Goal: Information Seeking & Learning: Learn about a topic

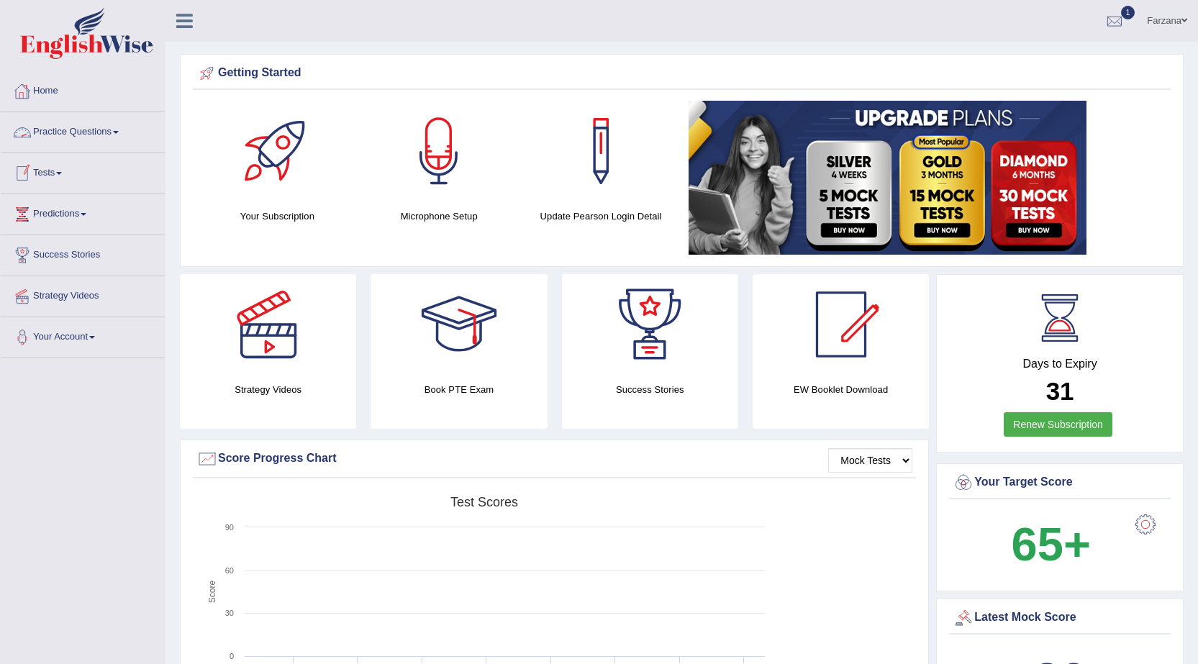
click at [52, 171] on link "Tests" at bounding box center [83, 171] width 164 height 36
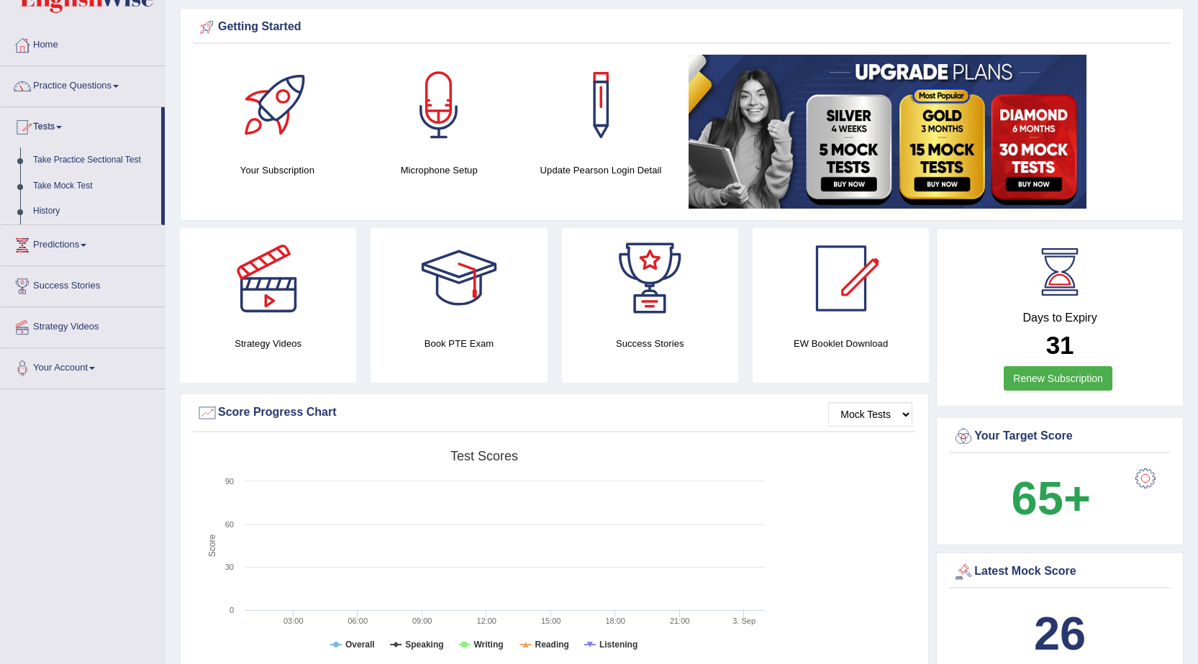
scroll to position [72, 0]
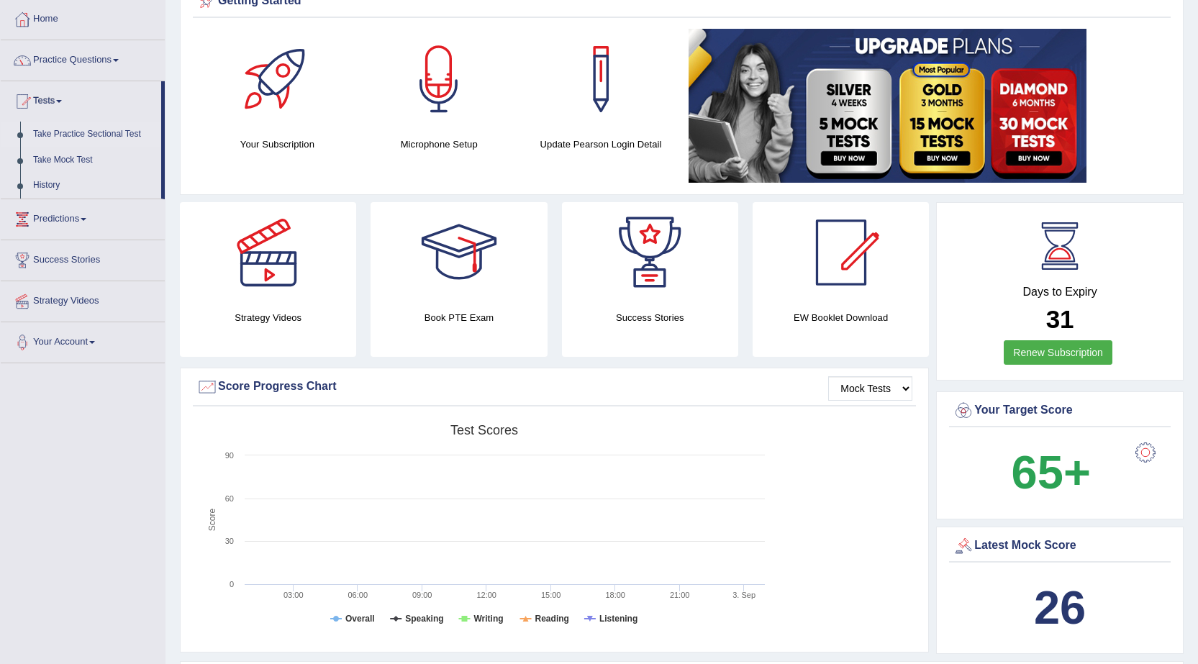
click at [102, 135] on link "Take Practice Sectional Test" at bounding box center [94, 135] width 135 height 26
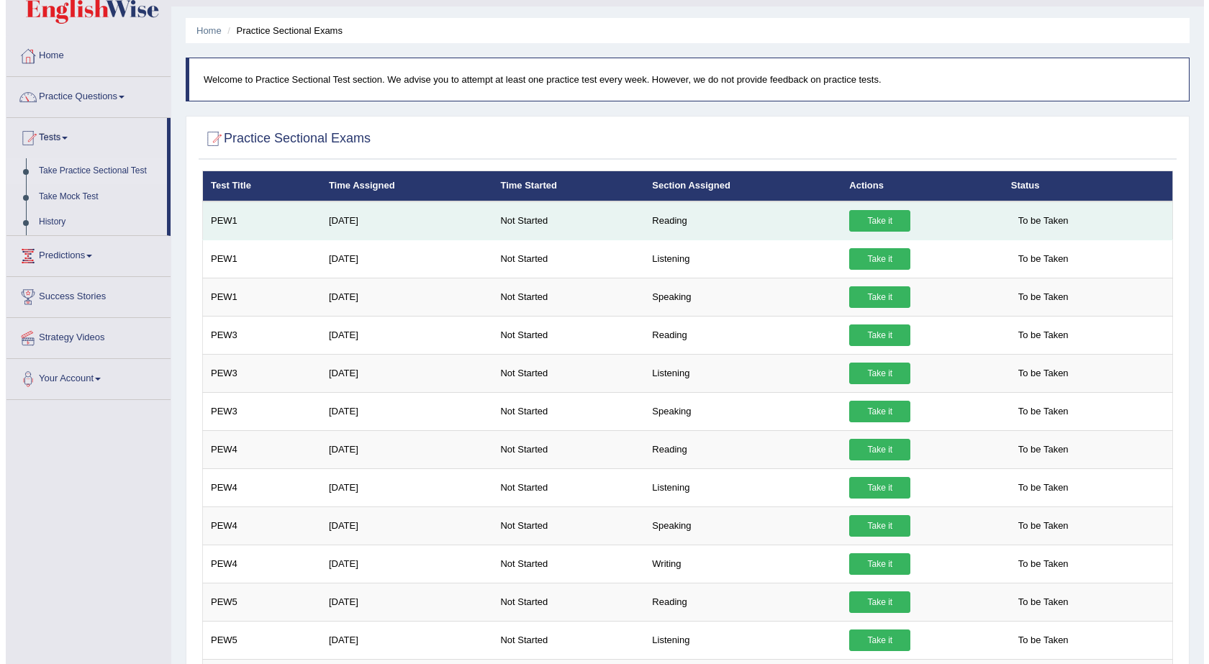
scroll to position [97, 0]
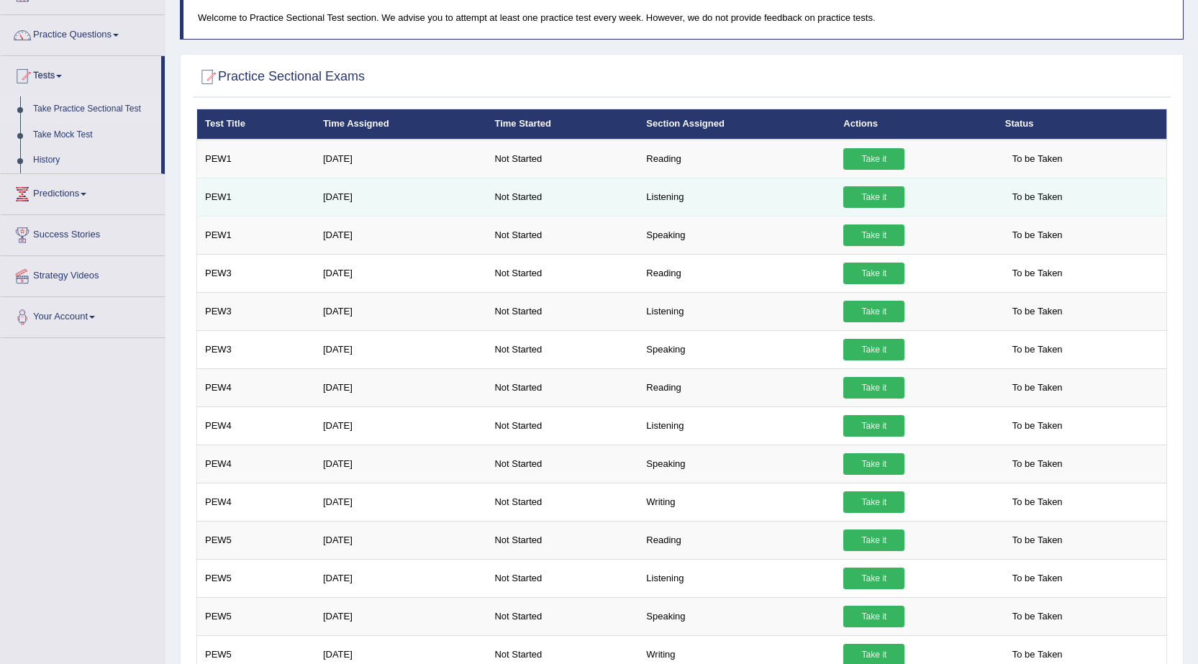
click at [878, 195] on link "Take it" at bounding box center [873, 197] width 61 height 22
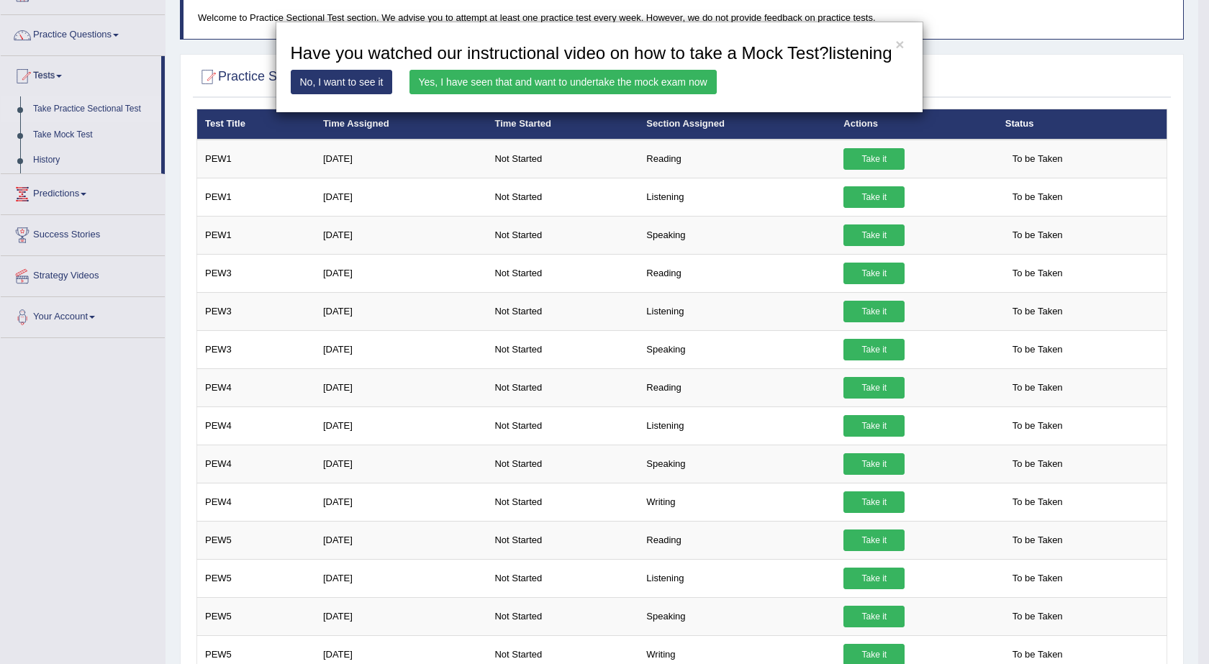
click at [560, 78] on link "Yes, I have seen that and want to undertake the mock exam now" at bounding box center [562, 82] width 307 height 24
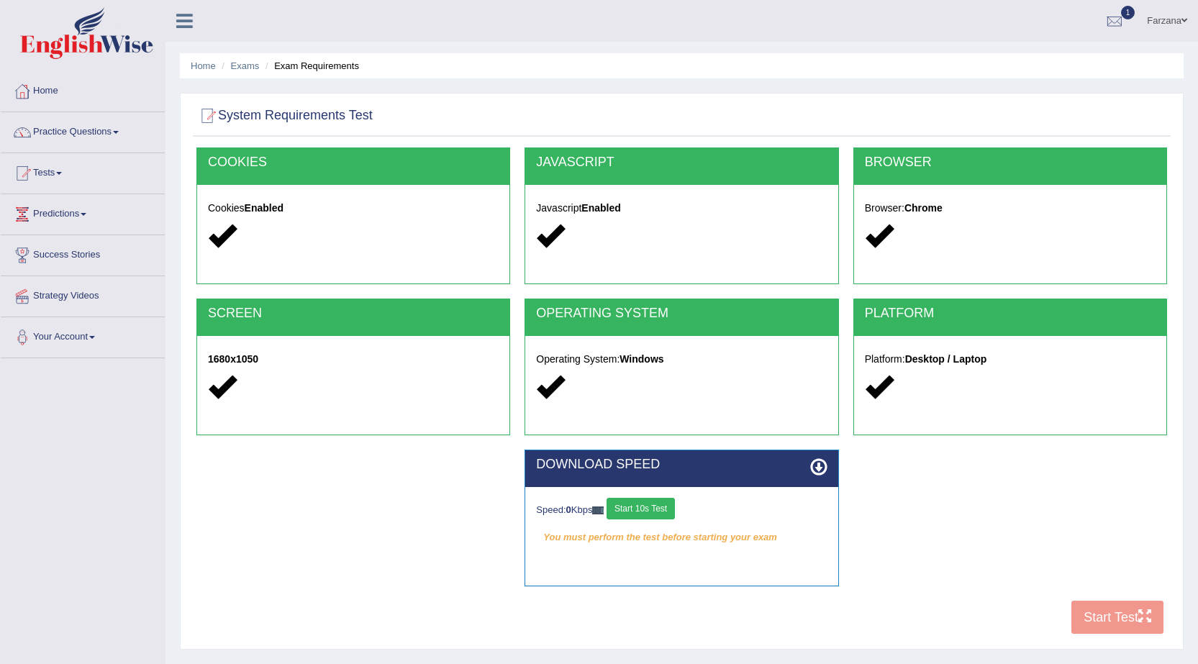
click at [637, 509] on button "Start 10s Test" at bounding box center [640, 509] width 68 height 22
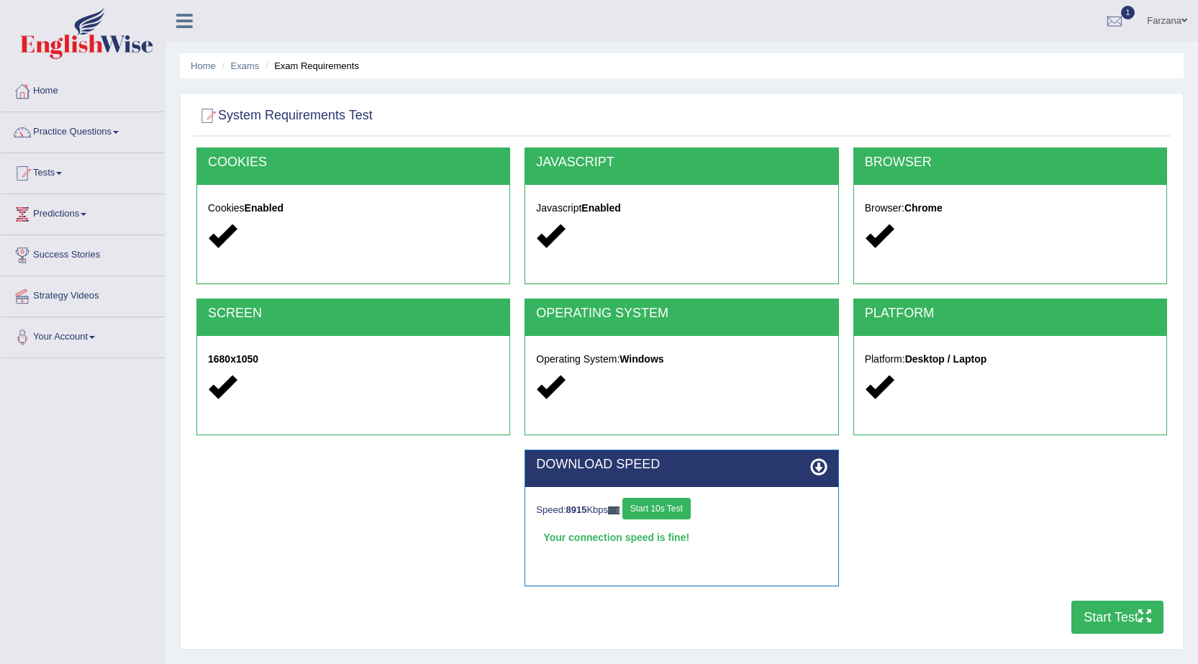
click at [1144, 618] on icon "button" at bounding box center [1144, 615] width 13 height 13
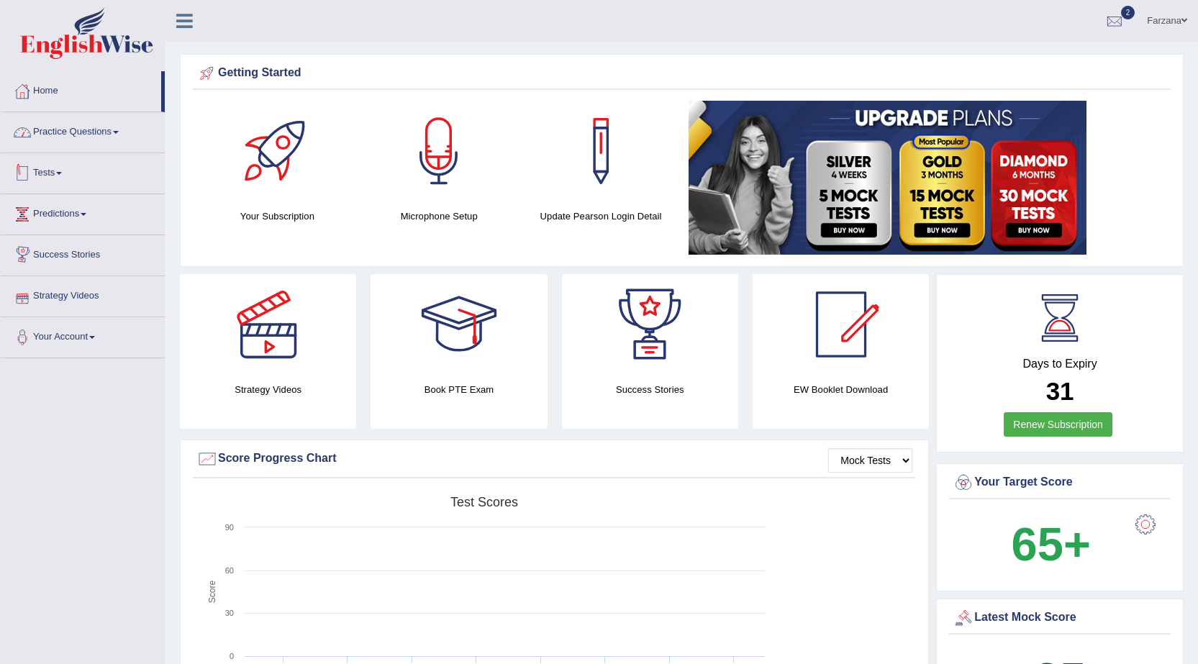
click at [93, 136] on link "Practice Questions" at bounding box center [83, 130] width 164 height 36
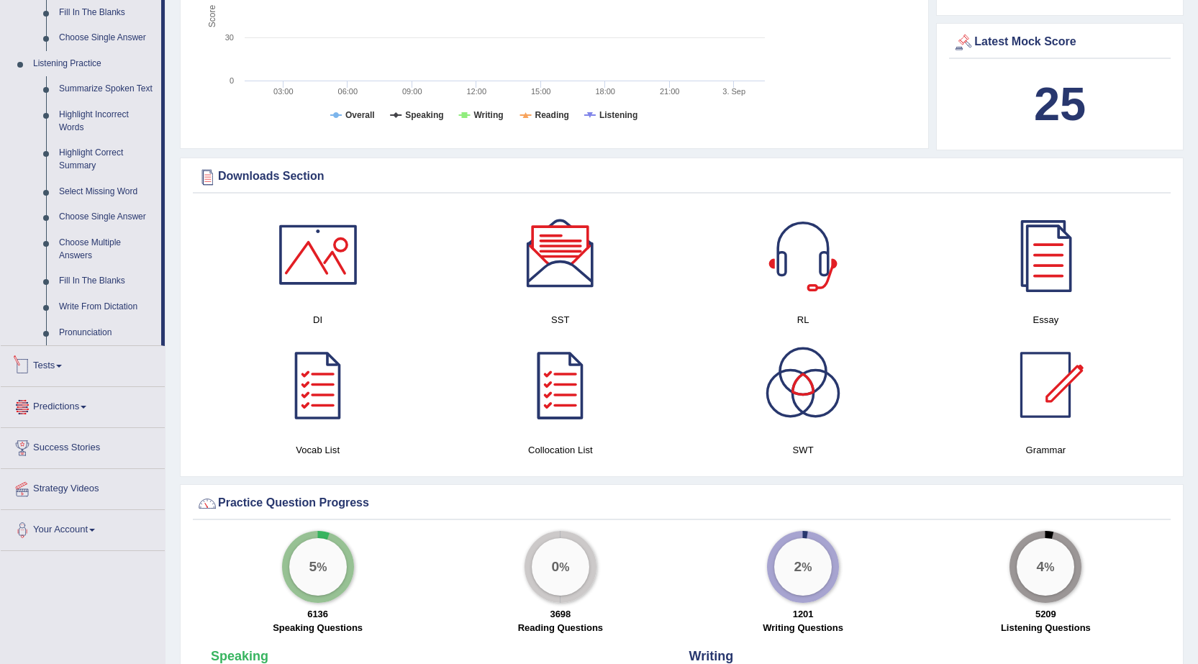
click at [55, 369] on link "Tests" at bounding box center [83, 364] width 164 height 36
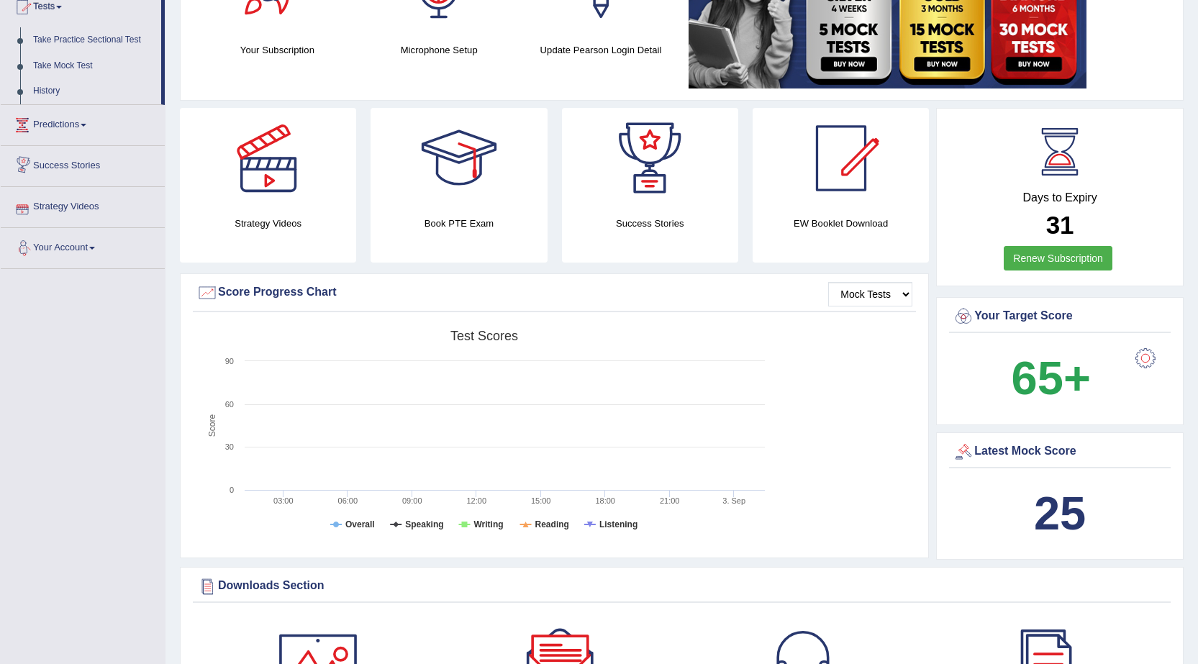
scroll to position [22, 0]
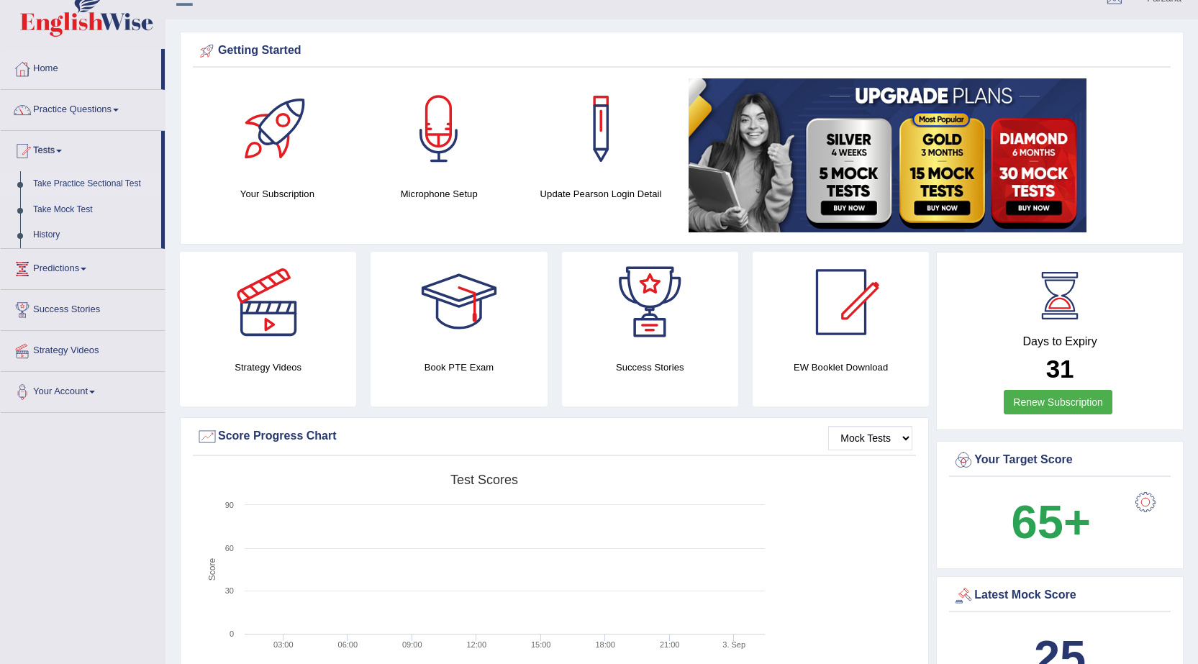
click at [99, 180] on link "Take Practice Sectional Test" at bounding box center [94, 184] width 135 height 26
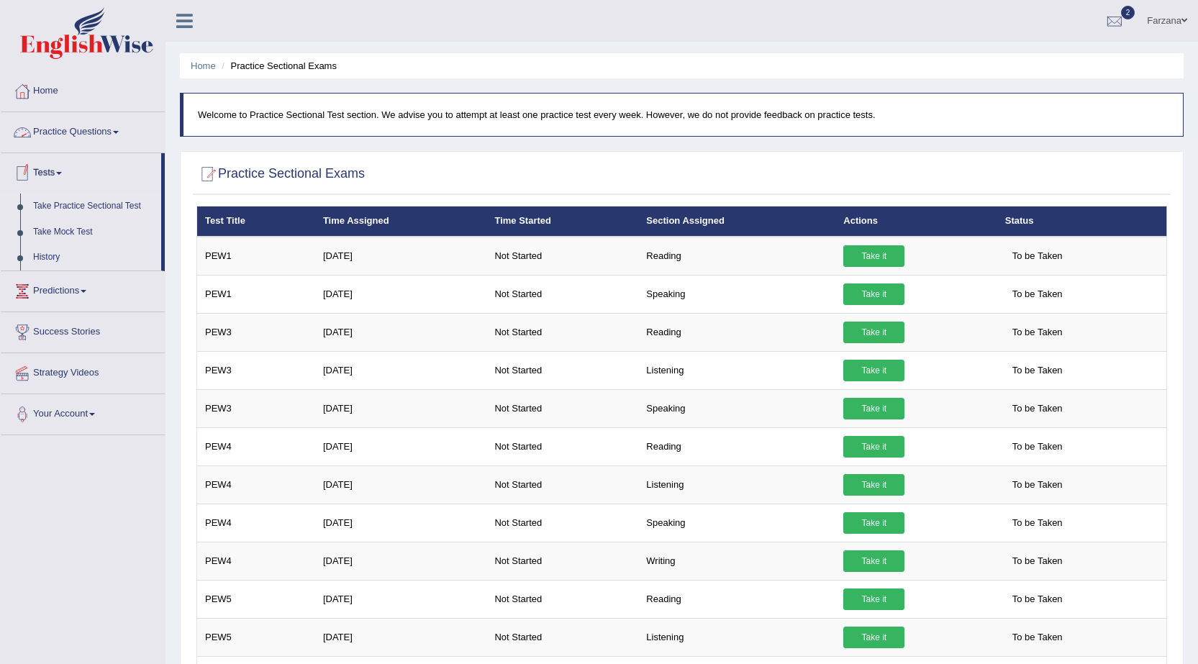
click at [45, 131] on link "Practice Questions" at bounding box center [83, 130] width 164 height 36
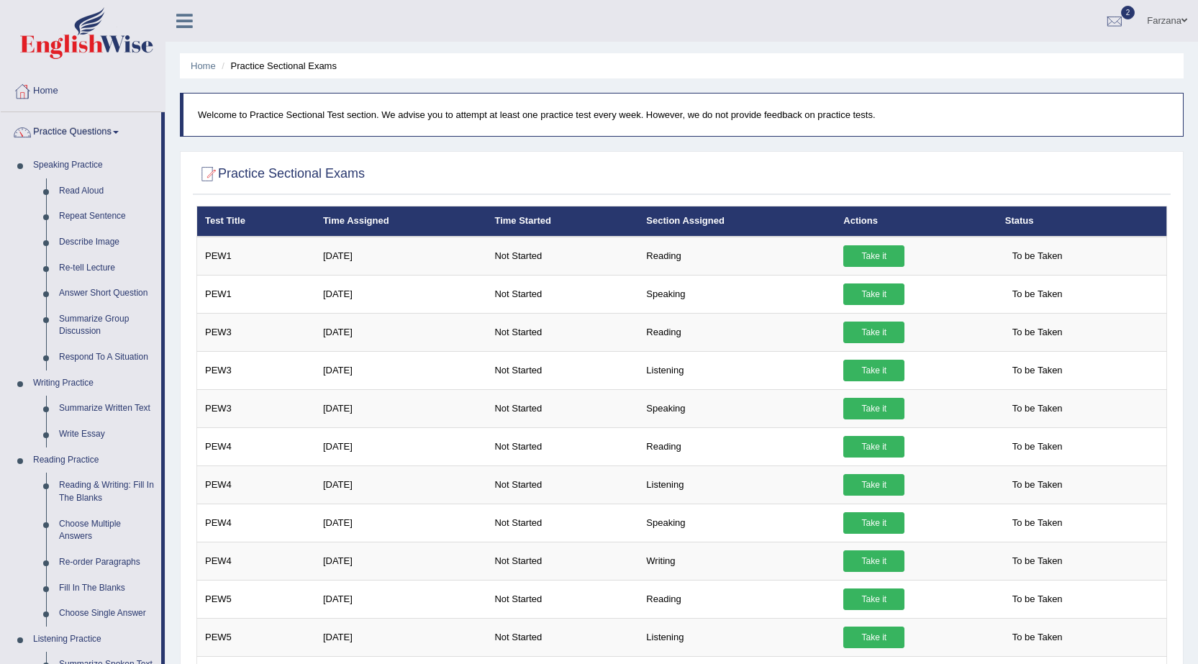
click at [54, 127] on link "Practice Questions" at bounding box center [81, 130] width 160 height 36
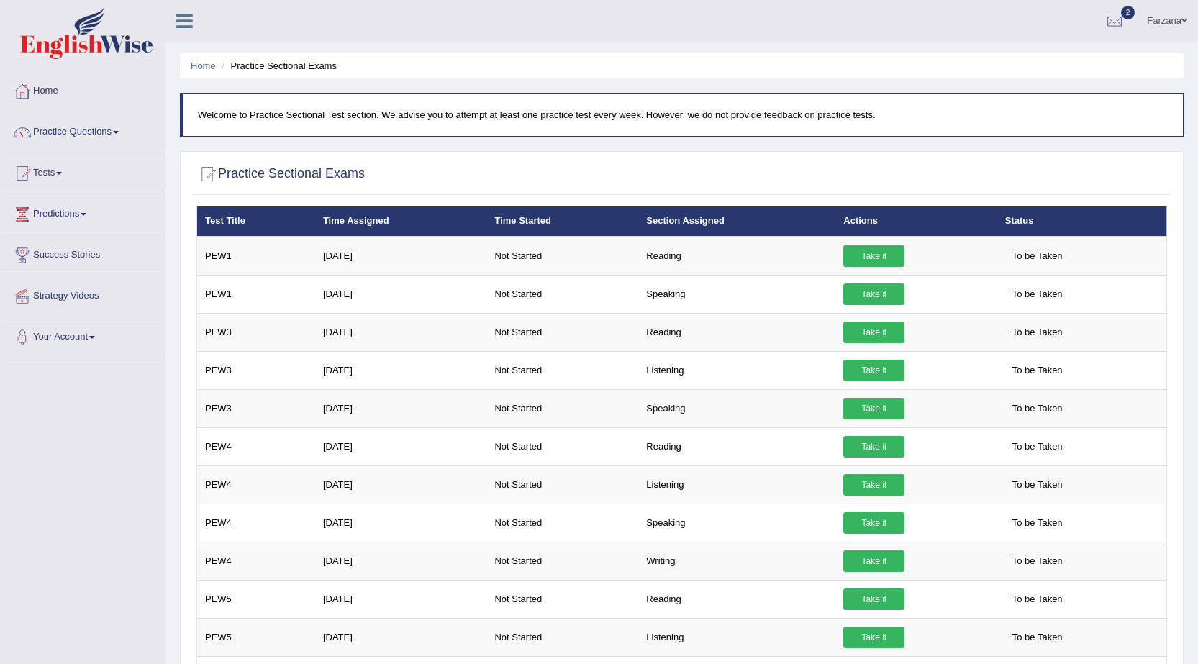
click at [54, 127] on link "Practice Questions" at bounding box center [83, 130] width 164 height 36
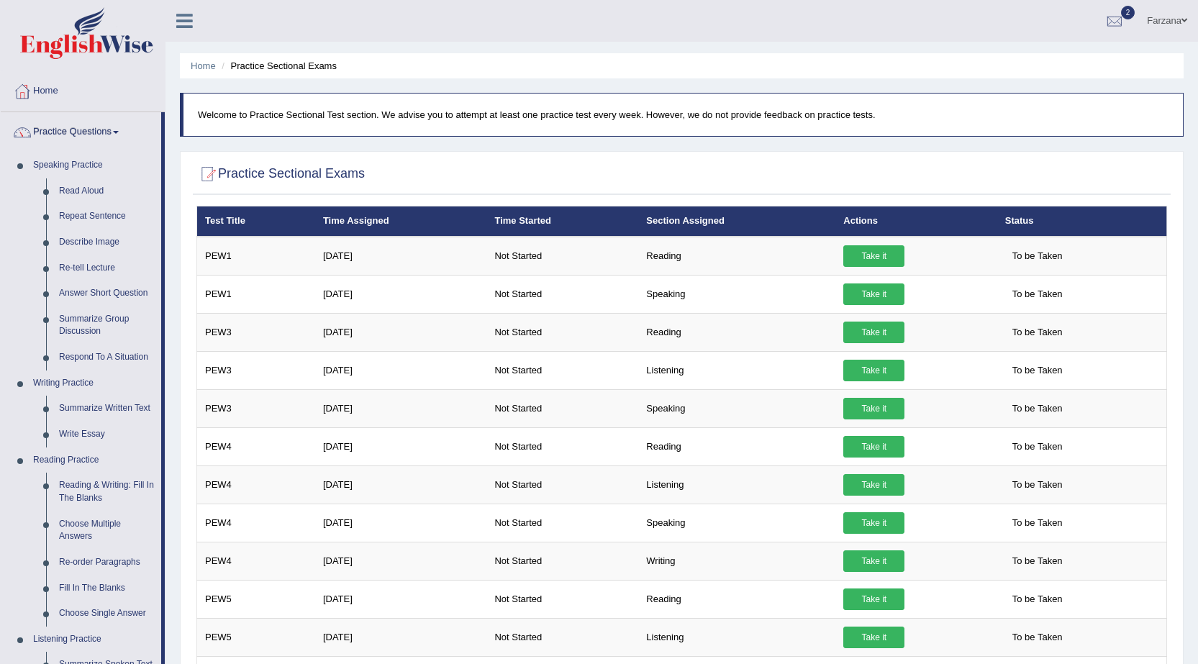
click at [54, 127] on link "Practice Questions" at bounding box center [81, 130] width 160 height 36
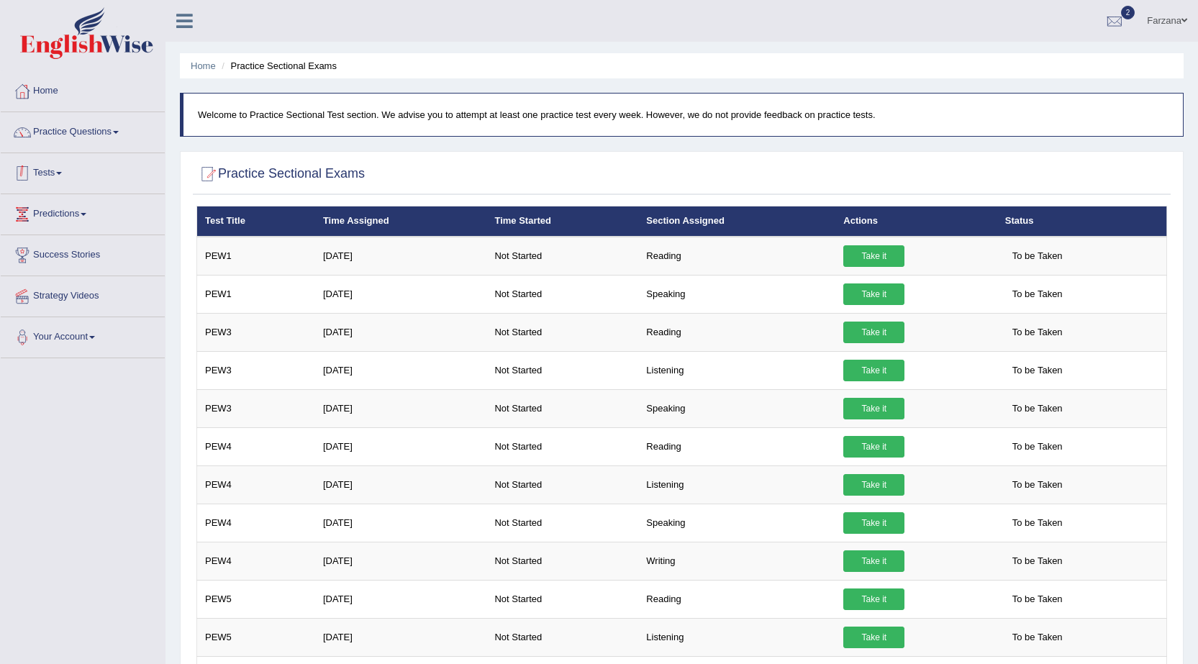
click at [62, 174] on span at bounding box center [59, 173] width 6 height 3
click at [65, 141] on link "Practice Questions" at bounding box center [83, 130] width 164 height 36
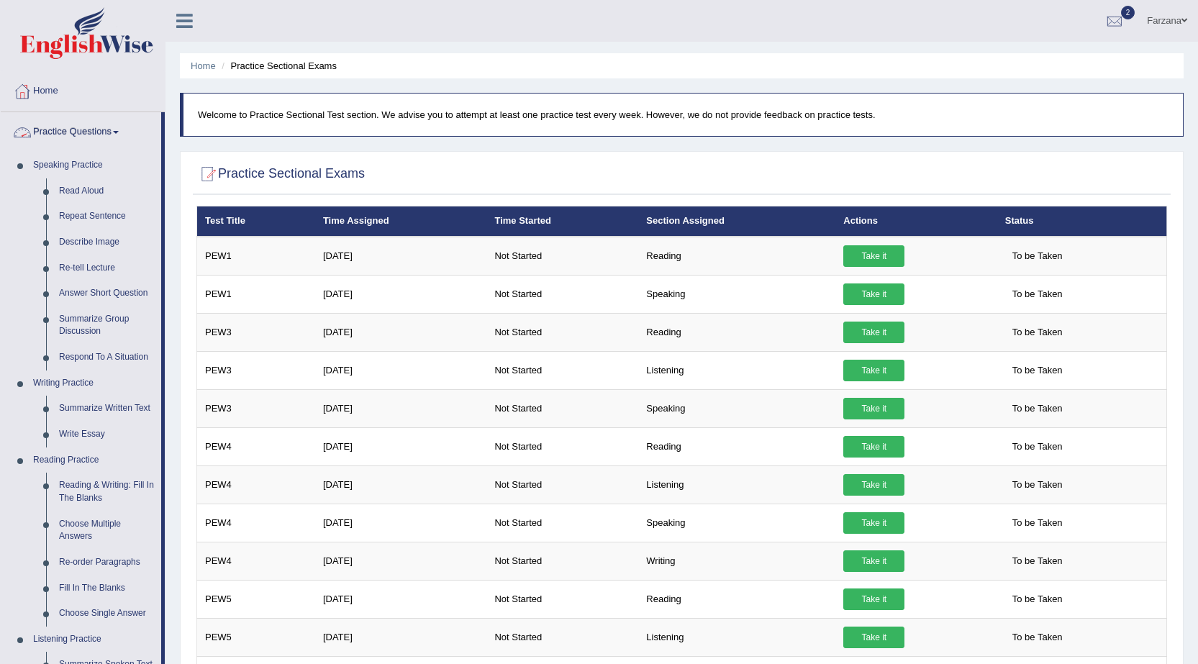
click at [103, 133] on link "Practice Questions" at bounding box center [81, 130] width 160 height 36
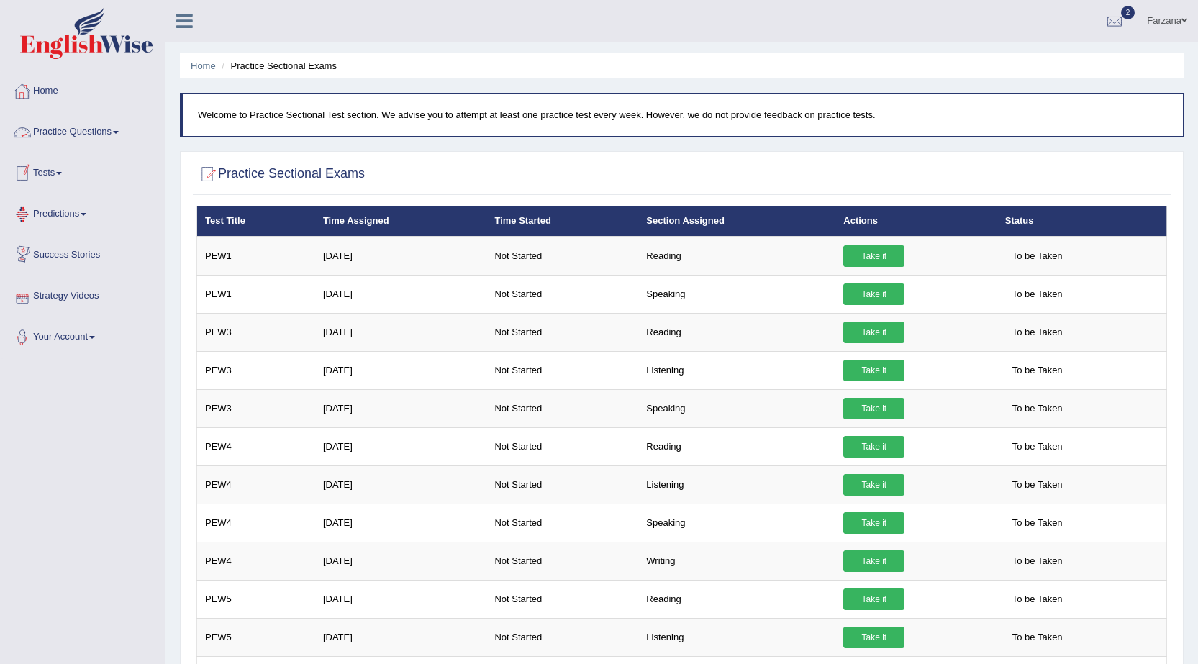
click at [63, 133] on link "Practice Questions" at bounding box center [83, 130] width 164 height 36
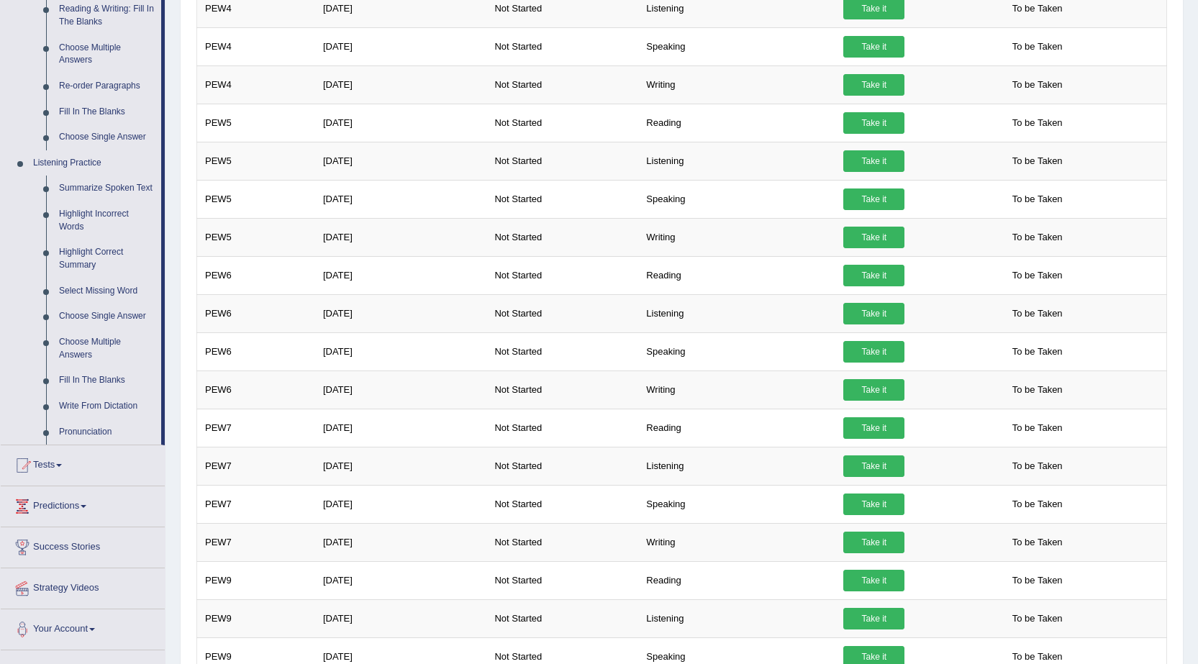
scroll to position [648, 0]
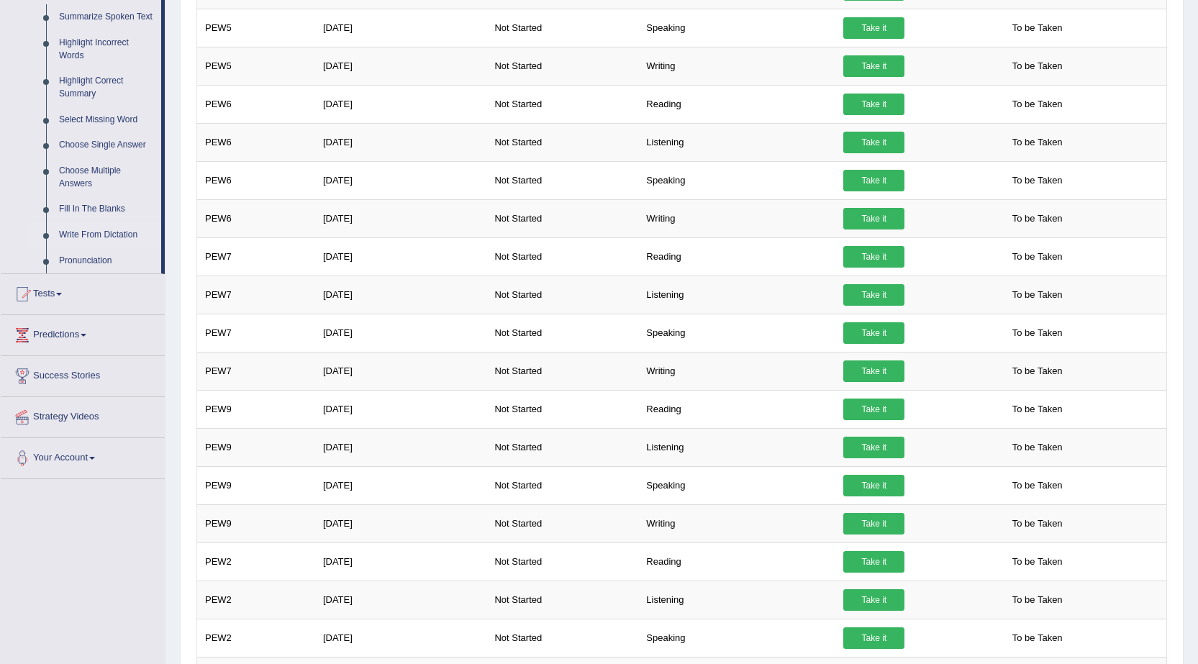
click at [92, 233] on link "Write From Dictation" at bounding box center [107, 235] width 109 height 26
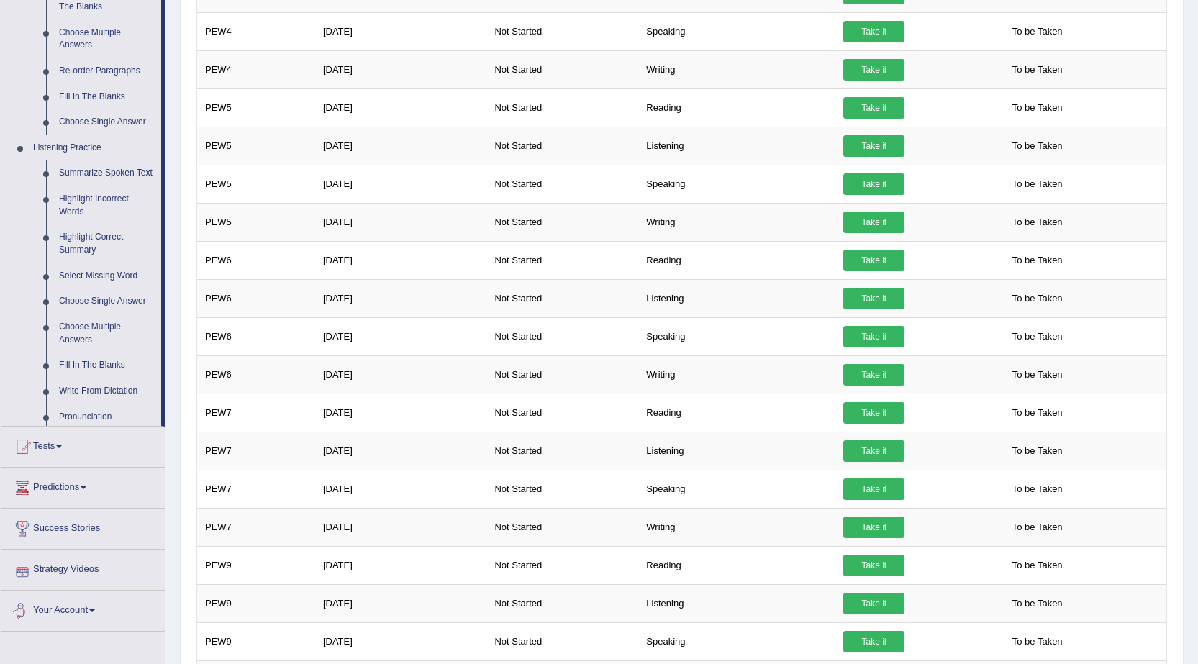
scroll to position [946, 0]
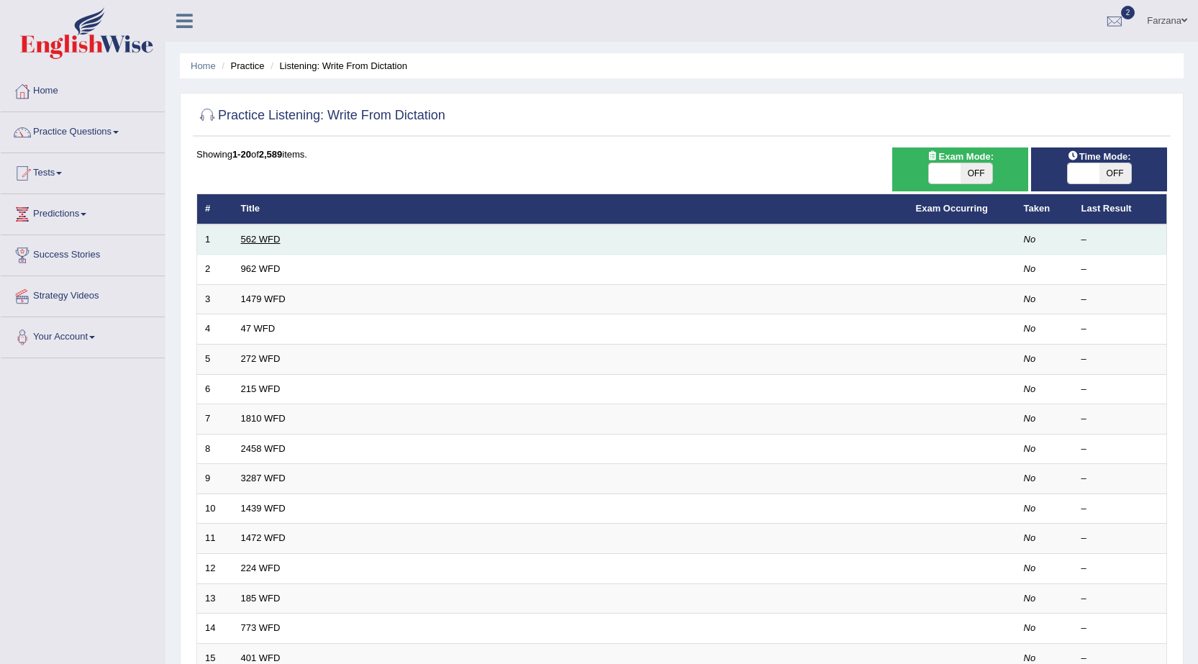
click at [257, 237] on link "562 WFD" at bounding box center [261, 239] width 40 height 11
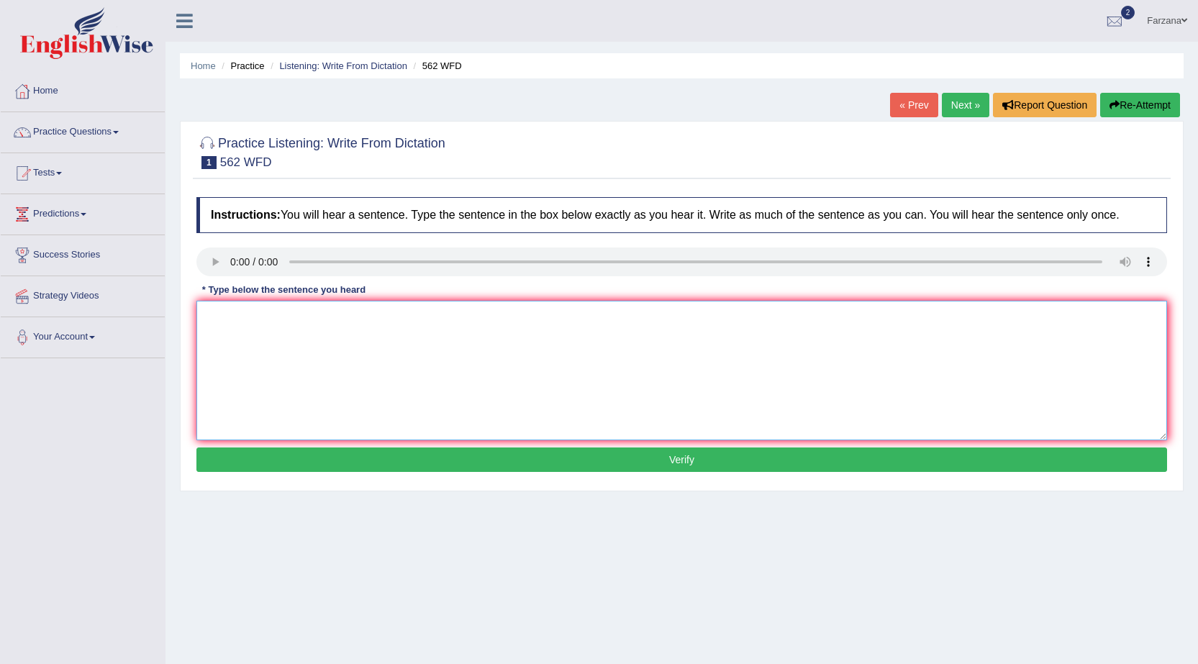
click at [306, 330] on textarea at bounding box center [681, 371] width 971 height 140
type textarea "The gap between the pporch is not decreased."
click at [258, 467] on button "Verify" at bounding box center [681, 459] width 971 height 24
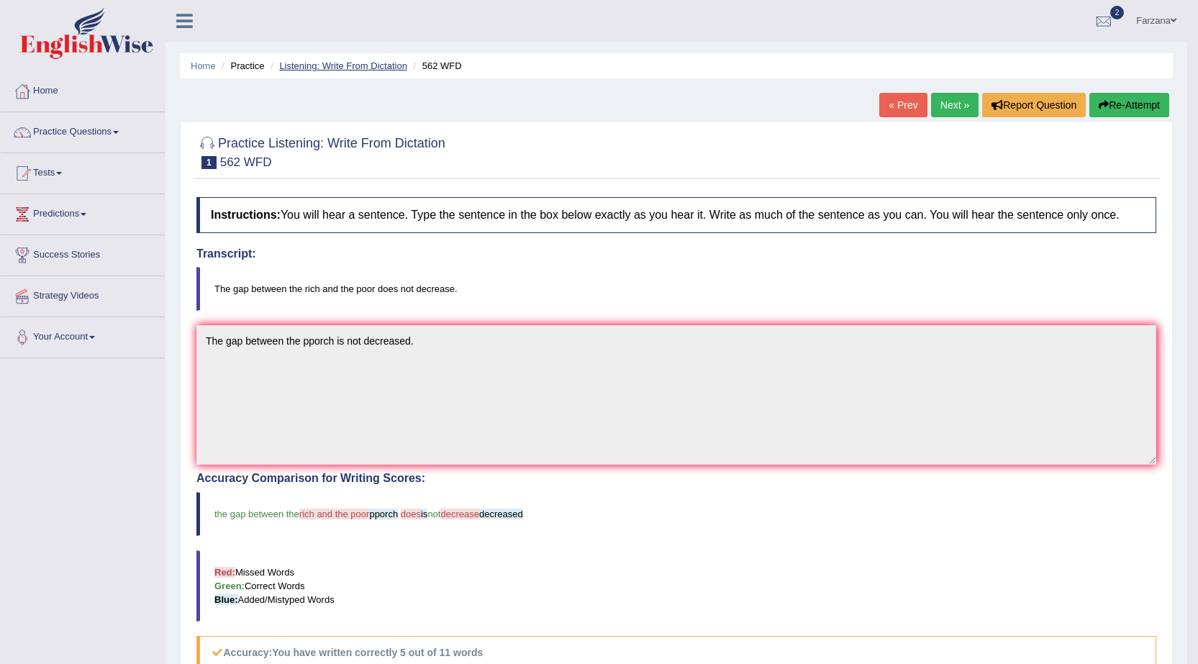
click at [328, 70] on link "Listening: Write From Dictation" at bounding box center [343, 65] width 128 height 11
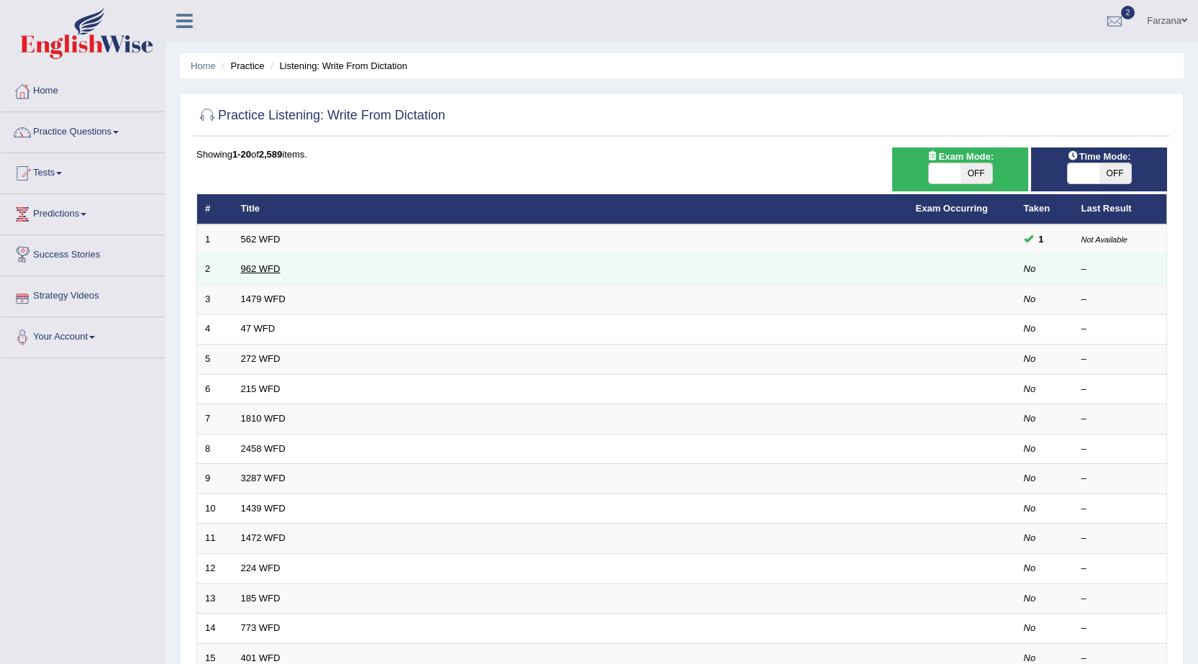
click at [267, 268] on link "962 WFD" at bounding box center [261, 268] width 40 height 11
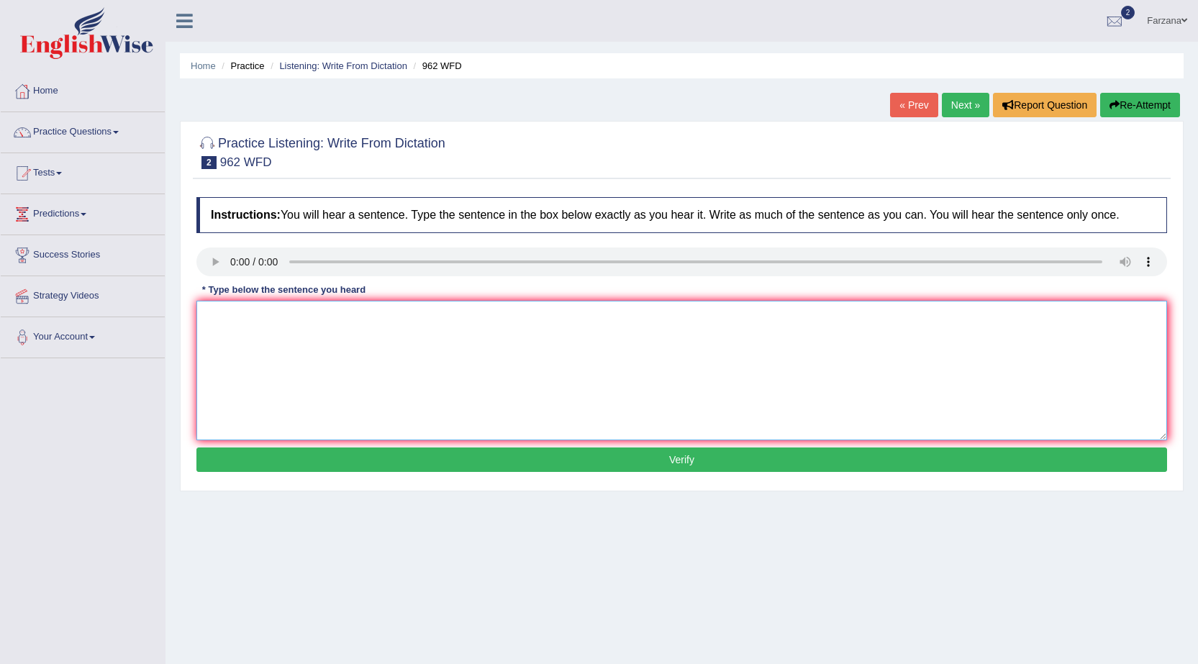
click at [350, 339] on textarea at bounding box center [681, 371] width 971 height 140
type textarea "If you have any questions about the exam, please raise your hand."
click at [432, 463] on button "Verify" at bounding box center [681, 459] width 971 height 24
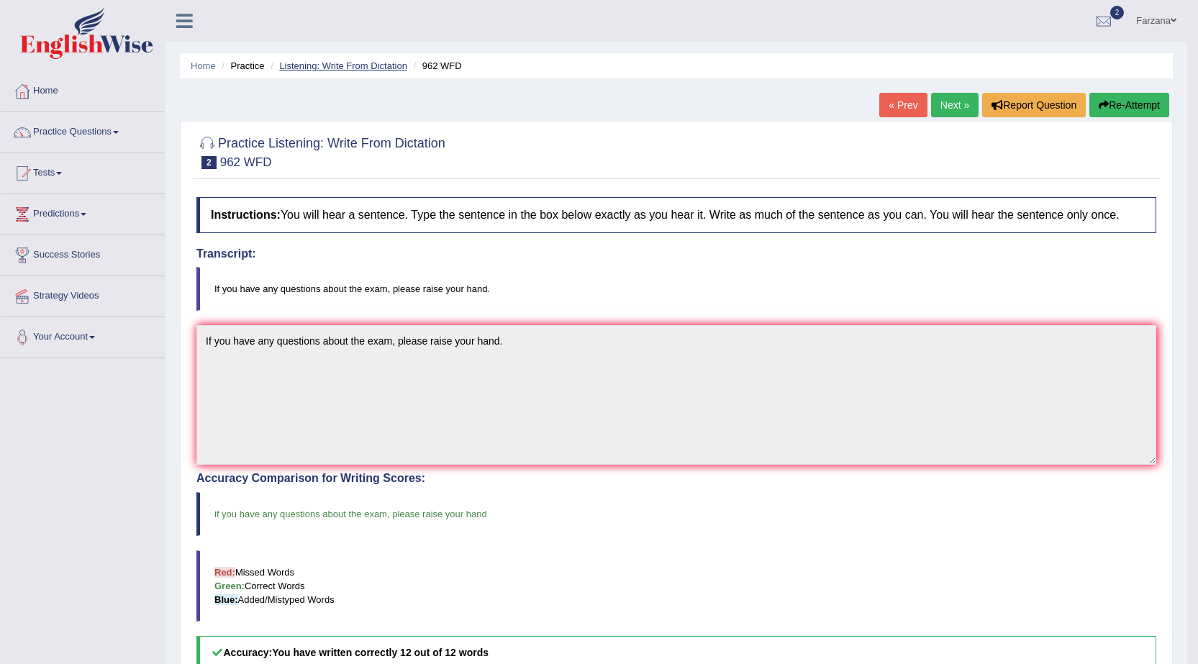
click at [395, 66] on link "Listening: Write From Dictation" at bounding box center [343, 65] width 128 height 11
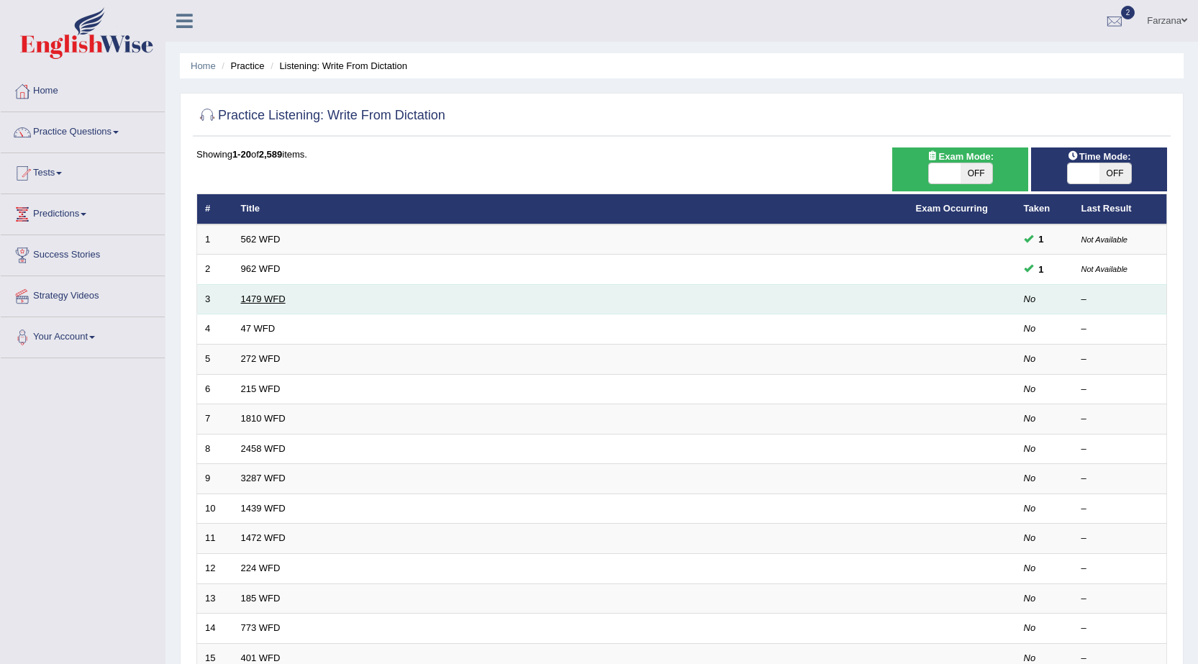
click at [262, 298] on link "1479 WFD" at bounding box center [263, 299] width 45 height 11
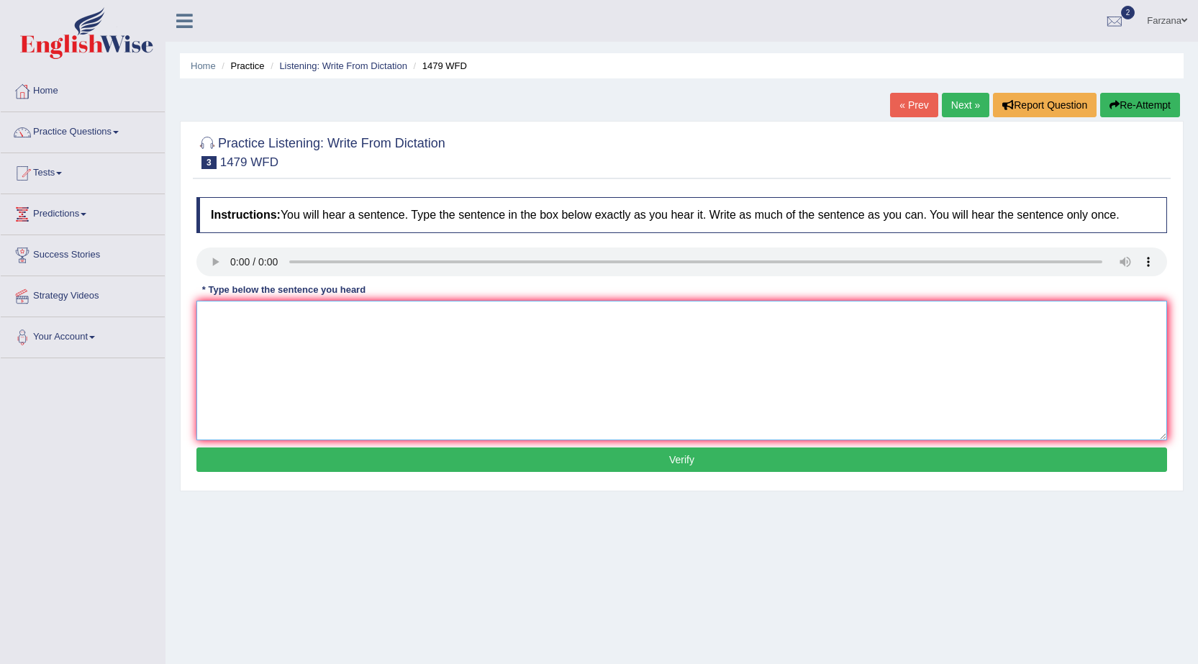
click at [301, 317] on textarea at bounding box center [681, 371] width 971 height 140
type textarea "The teacher promised students to go to a vacation in summer vacations."
click at [345, 455] on button "Verify" at bounding box center [681, 459] width 971 height 24
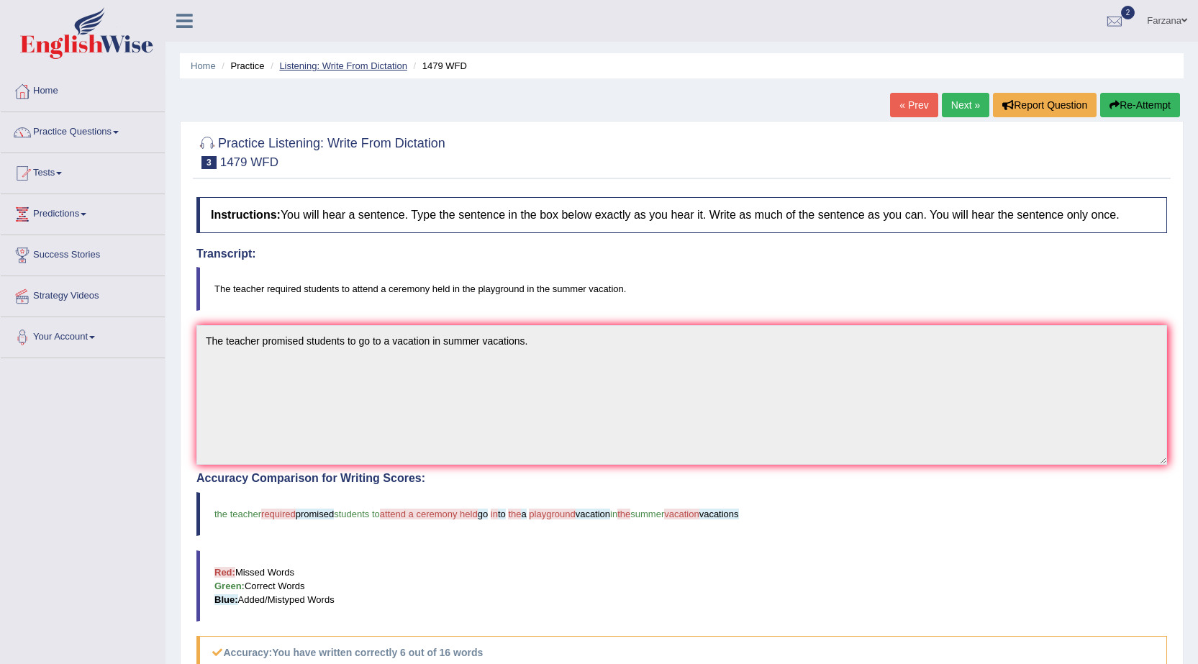
click at [357, 68] on link "Listening: Write From Dictation" at bounding box center [343, 65] width 128 height 11
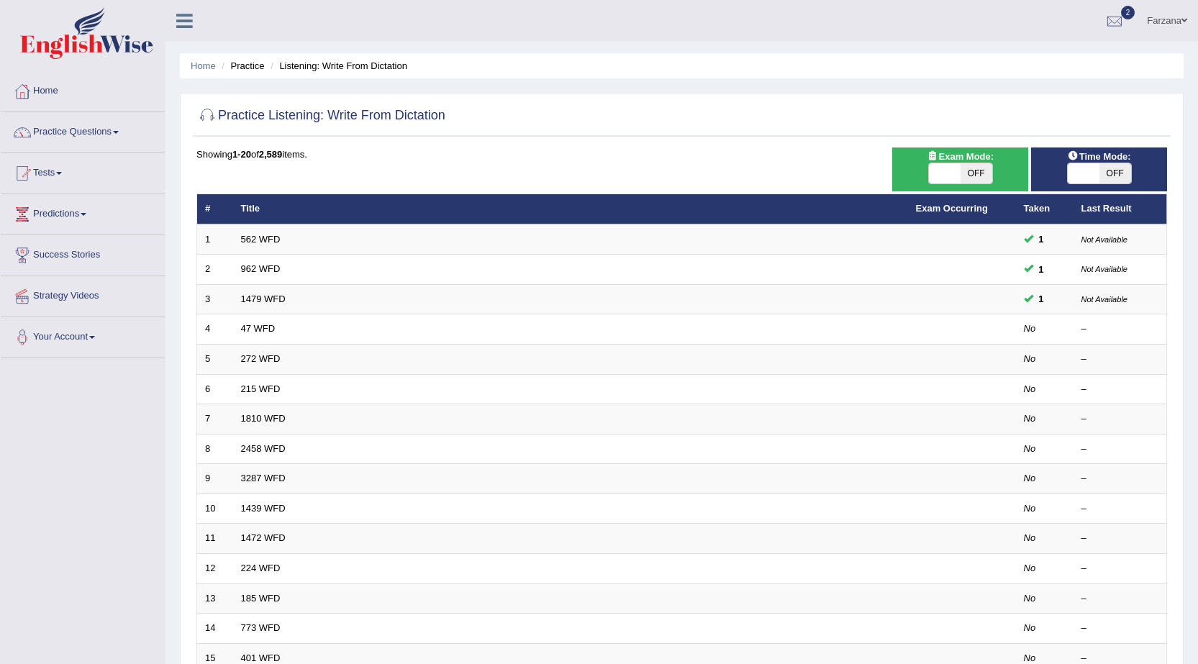
click at [263, 323] on link "47 WFD" at bounding box center [258, 328] width 35 height 11
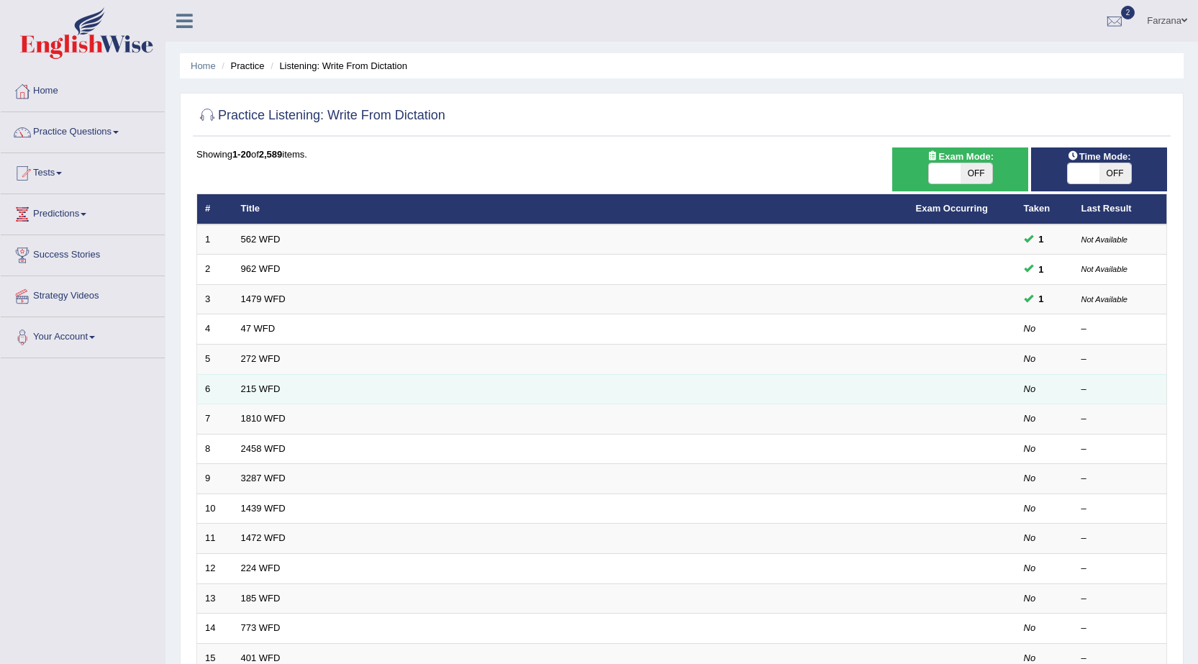
scroll to position [216, 0]
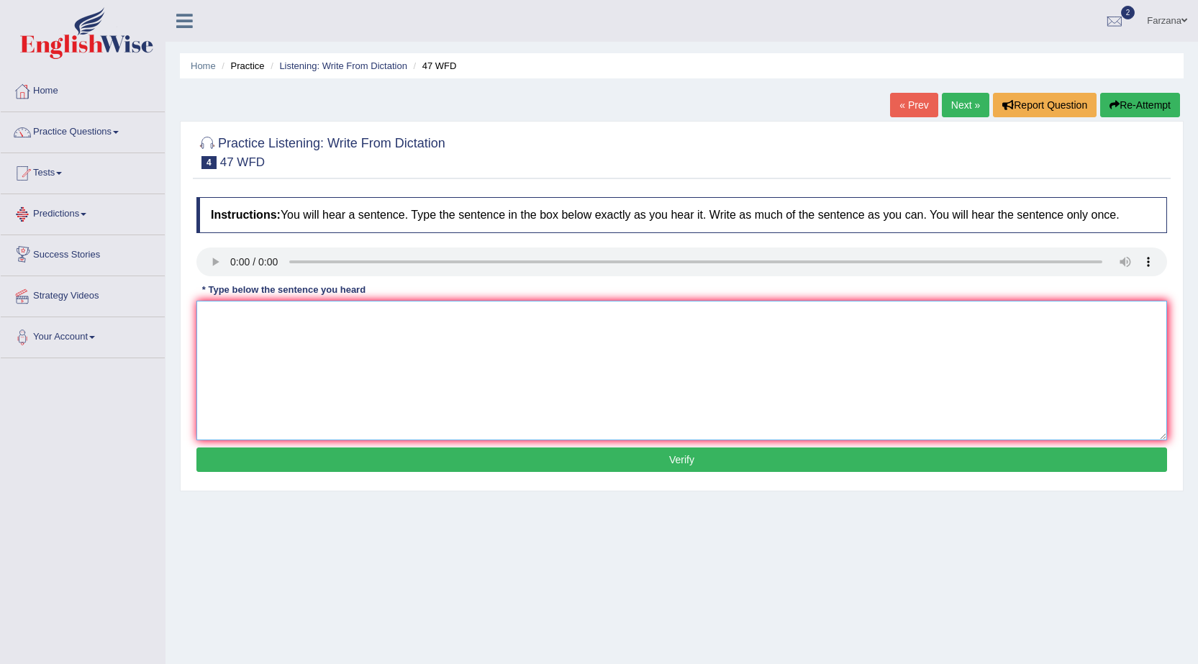
click at [307, 340] on textarea at bounding box center [681, 371] width 971 height 140
type textarea "To drops of the solution were in the text."
click at [333, 456] on button "Verify" at bounding box center [681, 459] width 971 height 24
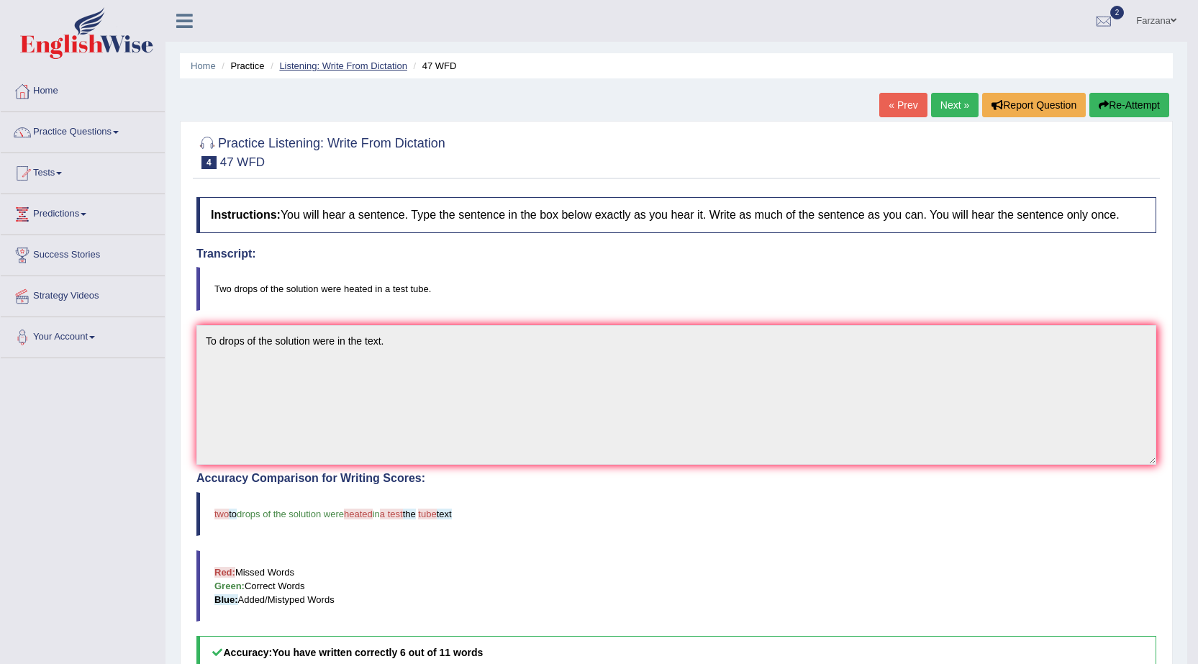
click at [338, 69] on link "Listening: Write From Dictation" at bounding box center [343, 65] width 128 height 11
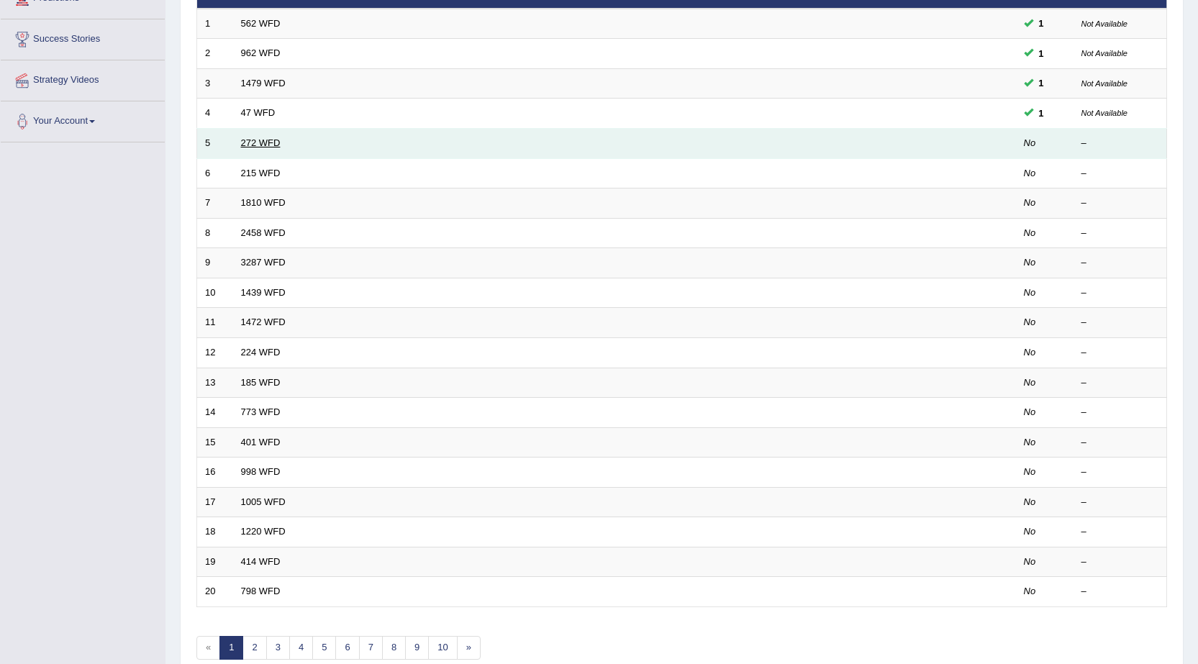
click at [263, 140] on link "272 WFD" at bounding box center [261, 142] width 40 height 11
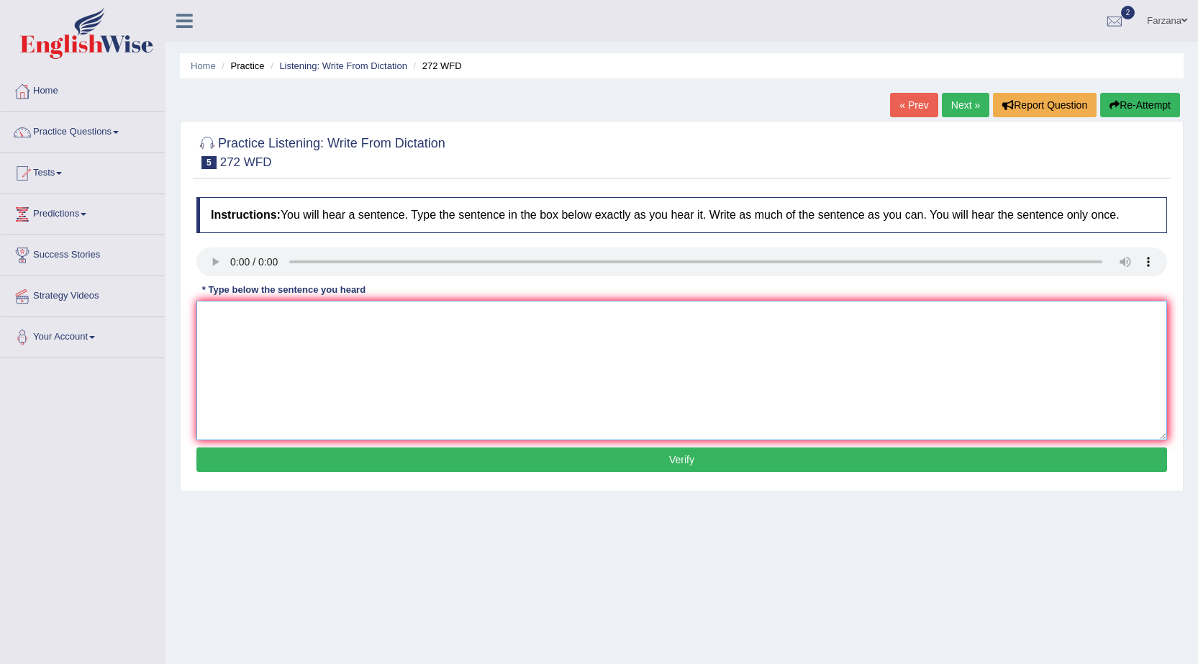
click at [305, 333] on textarea at bounding box center [681, 371] width 971 height 140
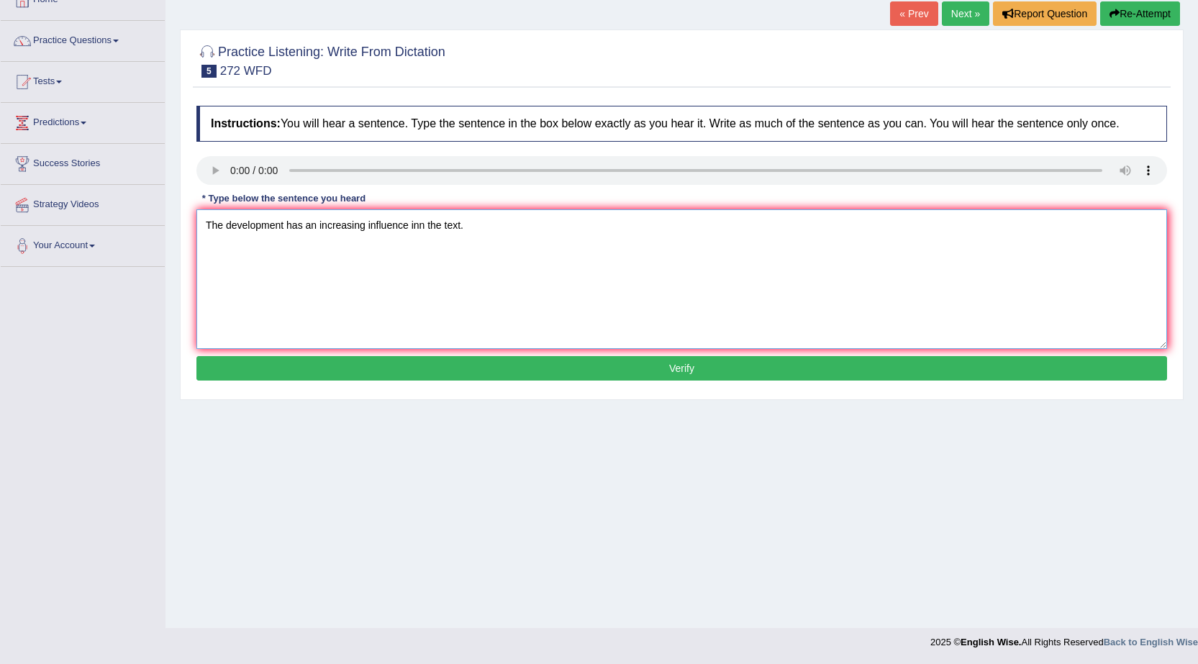
type textarea "The development has an increasing influence inn the text."
click at [354, 375] on button "Verify" at bounding box center [681, 368] width 971 height 24
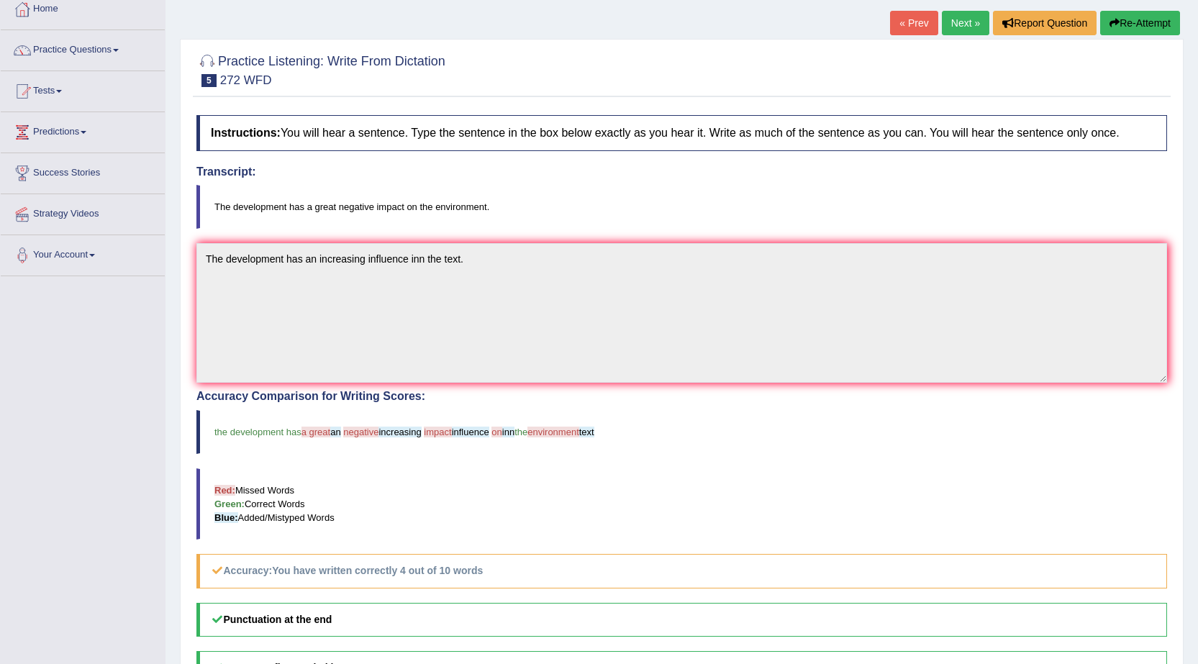
scroll to position [0, 0]
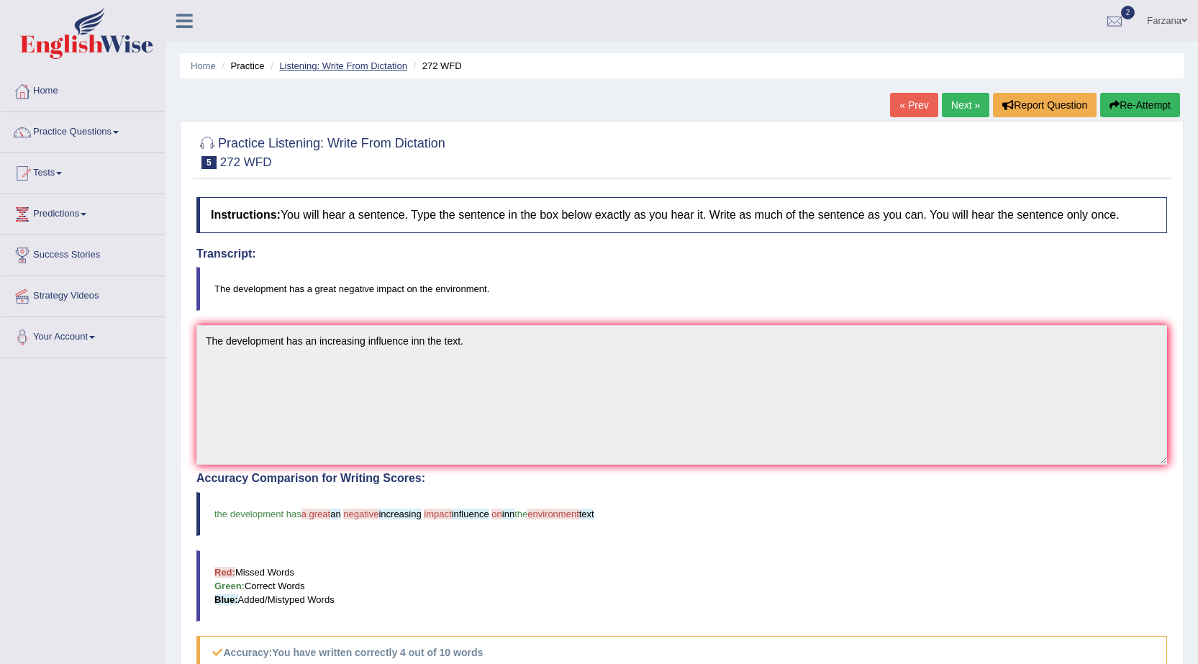
click at [355, 63] on link "Listening: Write From Dictation" at bounding box center [343, 65] width 128 height 11
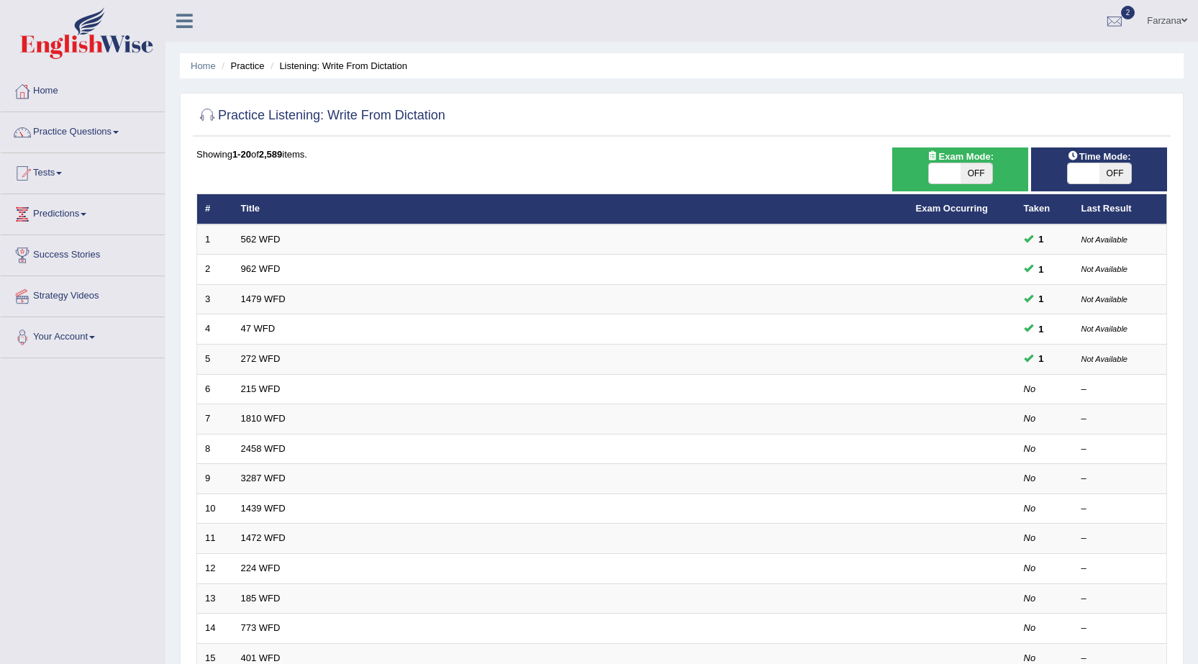
drag, startPoint x: 351, startPoint y: 164, endPoint x: 333, endPoint y: 188, distance: 29.8
click at [114, 128] on link "Practice Questions" at bounding box center [83, 130] width 164 height 36
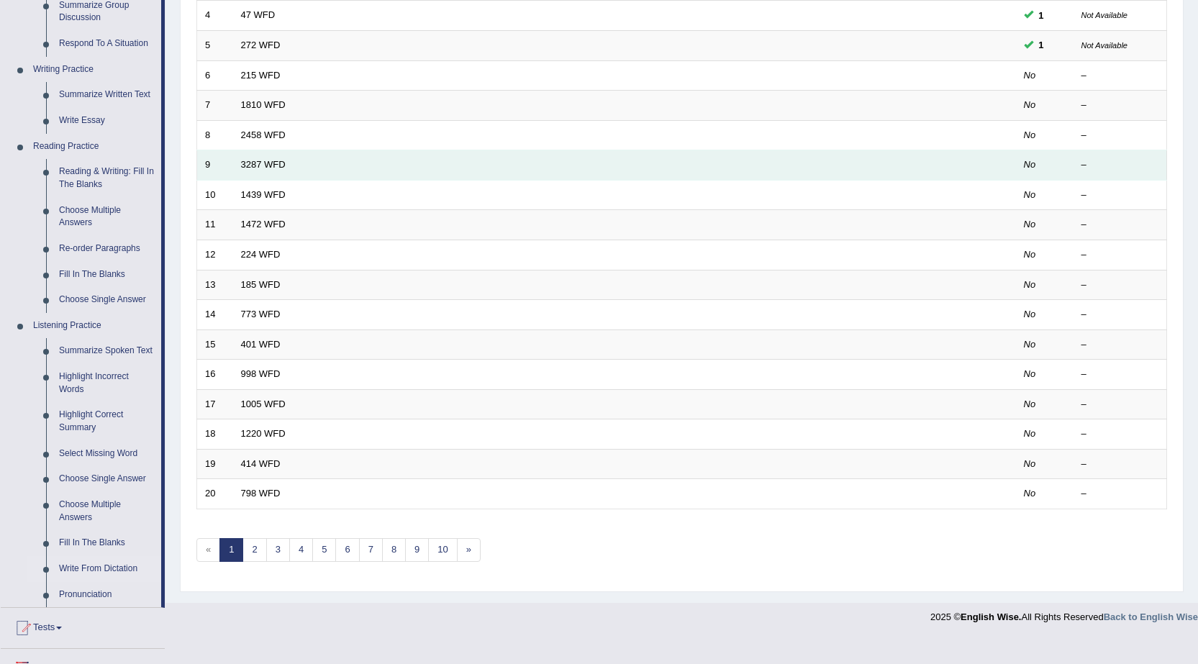
scroll to position [288, 0]
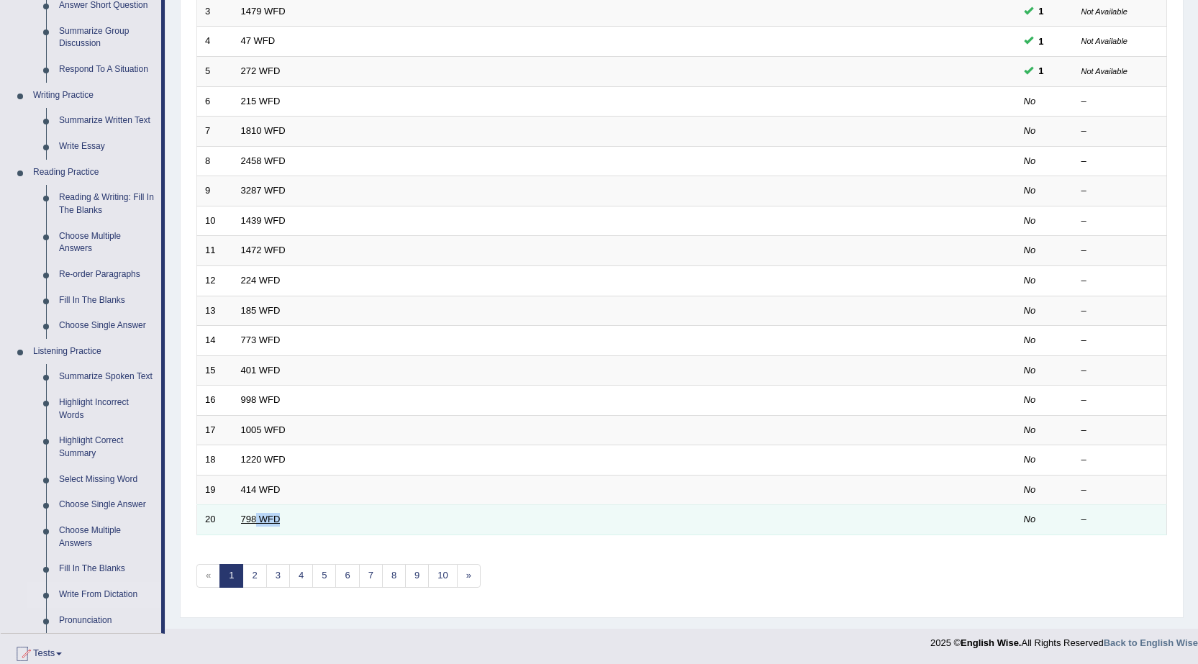
drag, startPoint x: 370, startPoint y: 506, endPoint x: 272, endPoint y: 518, distance: 98.5
click at [255, 515] on td "798 WFD" at bounding box center [570, 520] width 675 height 30
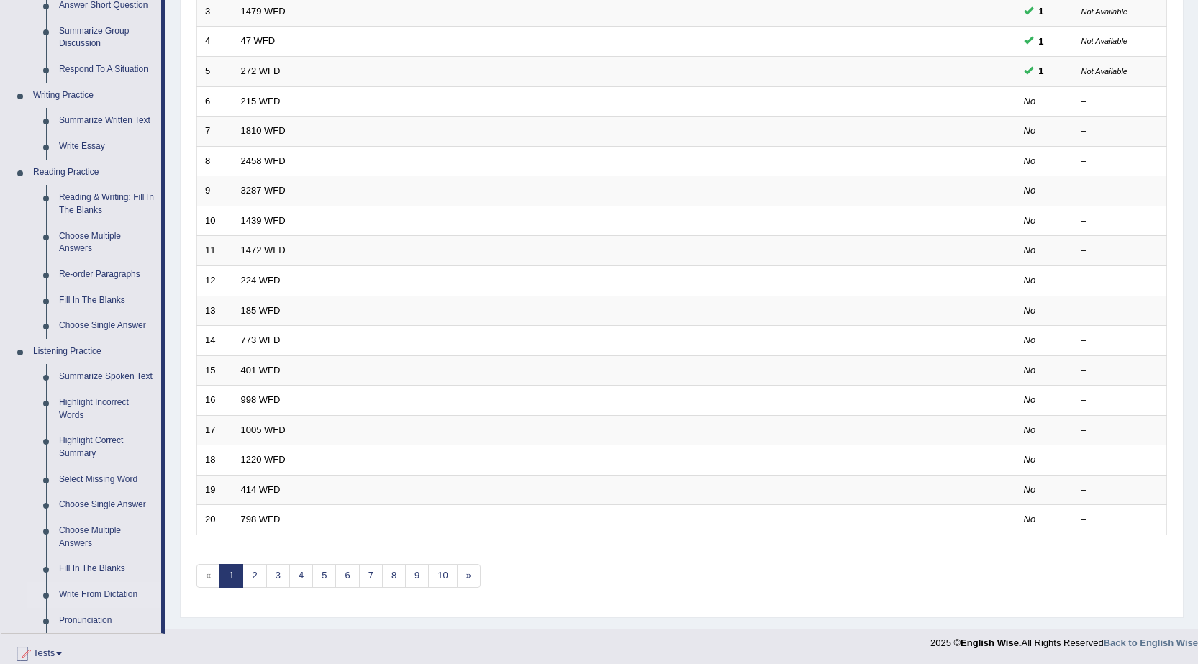
drag, startPoint x: 653, startPoint y: 550, endPoint x: 626, endPoint y: 548, distance: 27.4
click at [642, 550] on div "Showing 1-20 of 2,589 items. # Title Exam Occurring Taken Last Result 1 562 WFD…" at bounding box center [681, 233] width 971 height 746
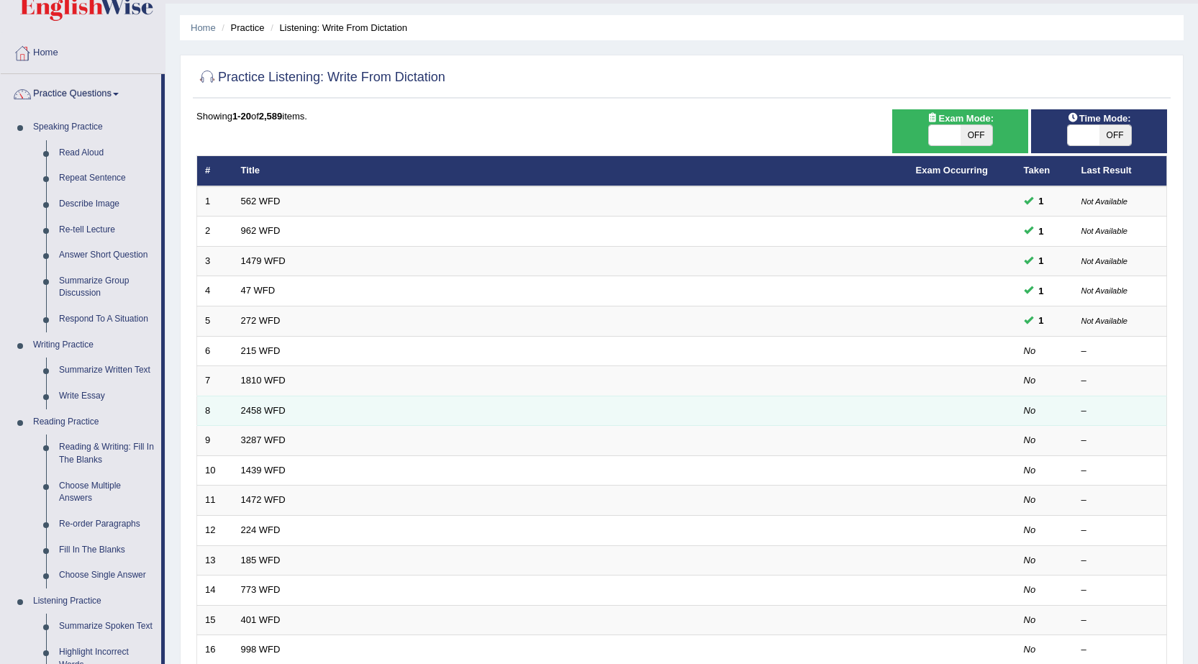
scroll to position [72, 0]
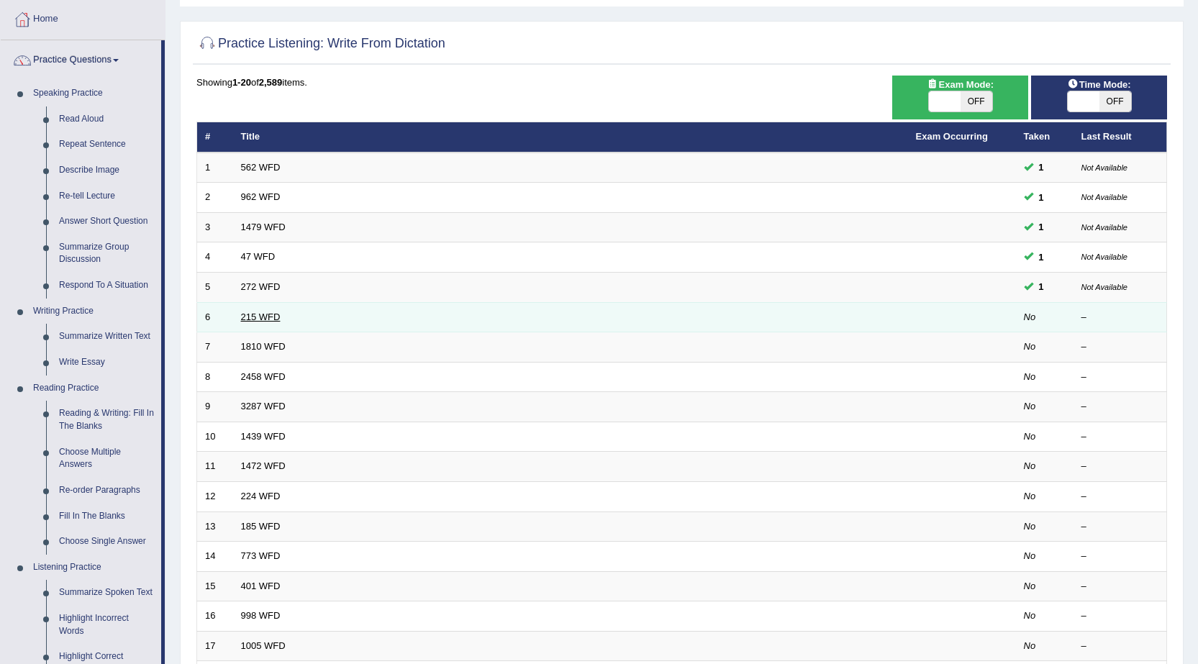
click at [253, 318] on link "215 WFD" at bounding box center [261, 317] width 40 height 11
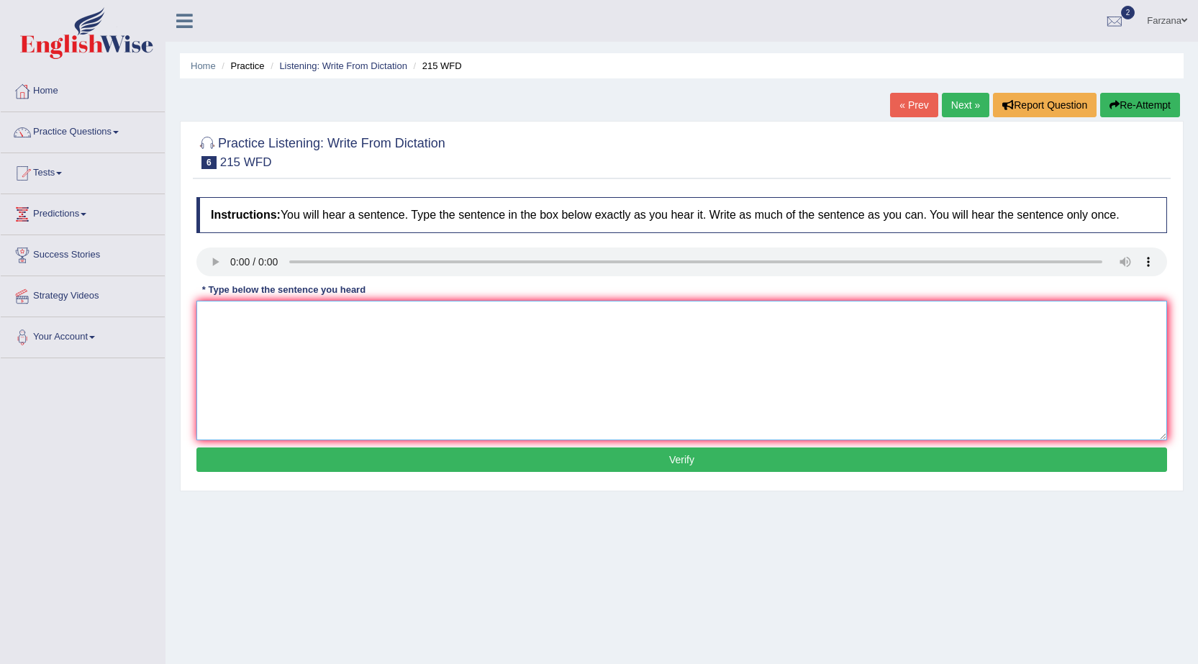
click at [320, 325] on textarea at bounding box center [681, 371] width 971 height 140
type textarea "Scientists found every thing in the society today."
click at [419, 463] on button "Verify" at bounding box center [681, 459] width 971 height 24
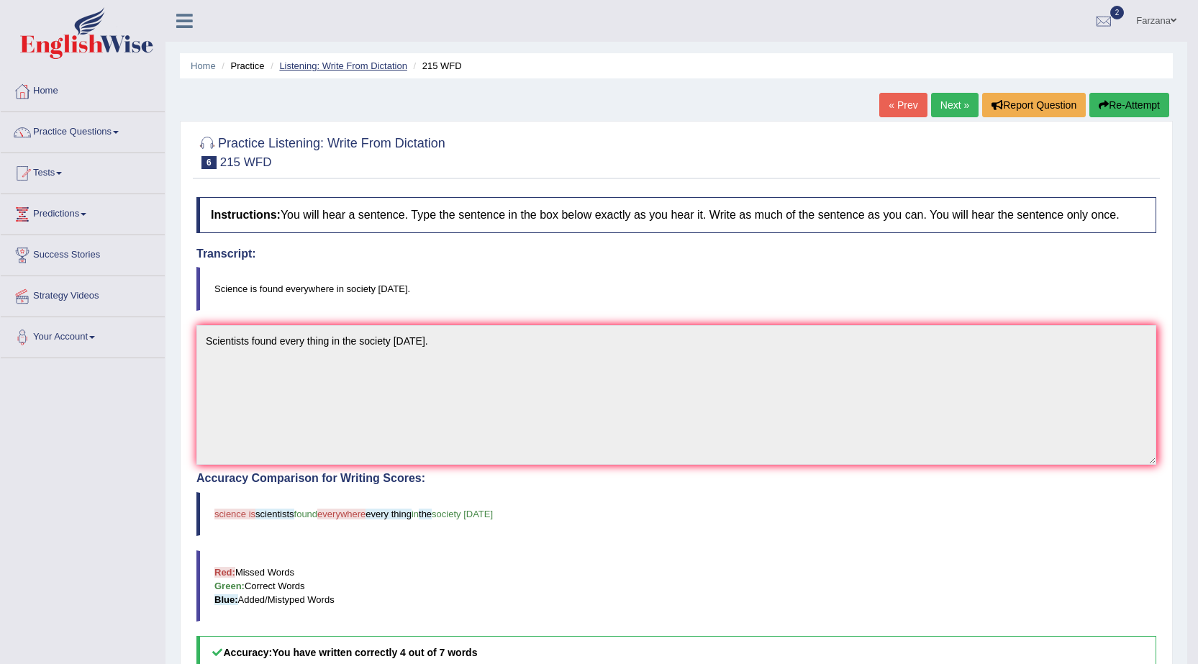
click at [345, 69] on link "Listening: Write From Dictation" at bounding box center [343, 65] width 128 height 11
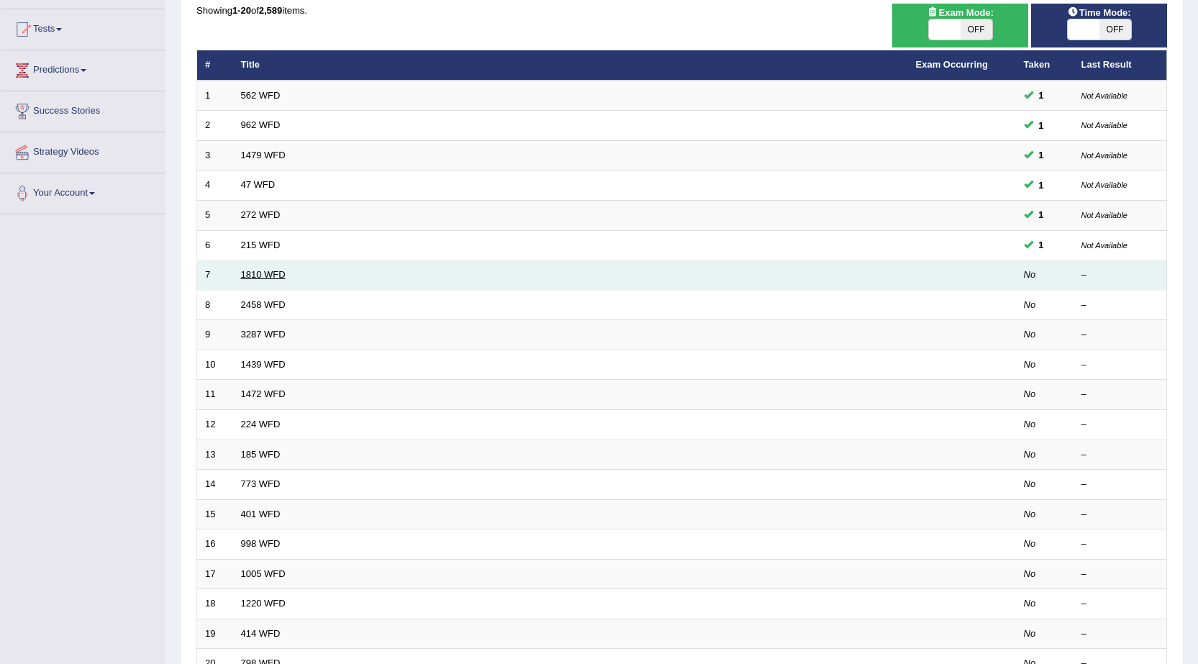
click at [259, 277] on link "1810 WFD" at bounding box center [263, 274] width 45 height 11
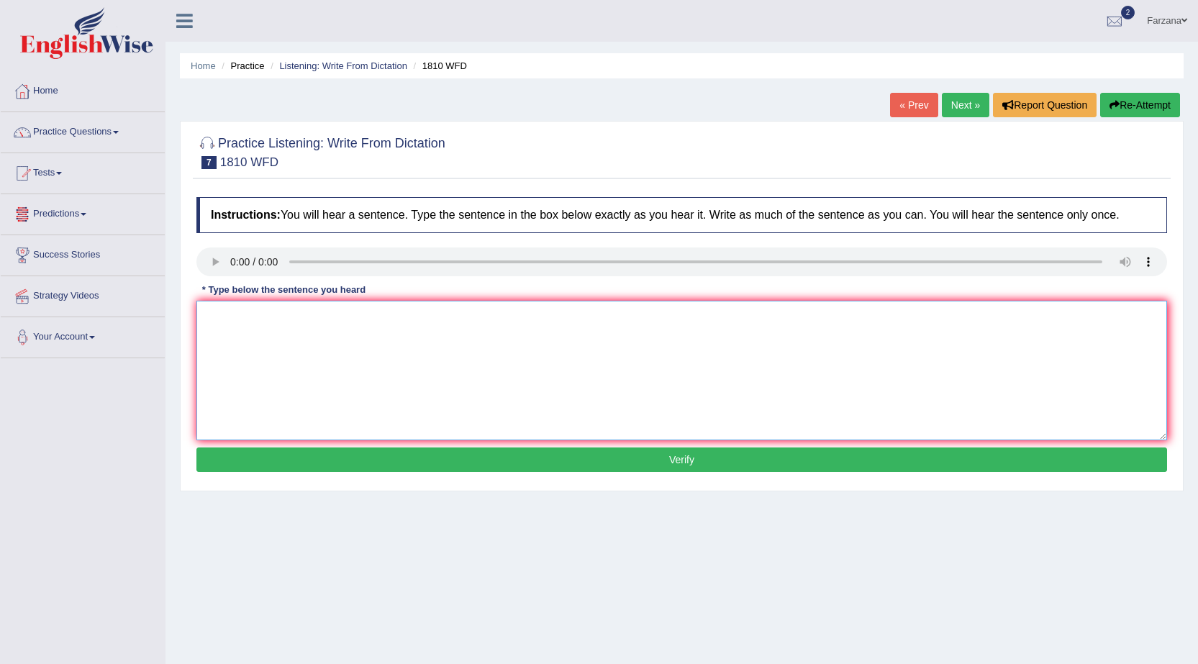
click at [271, 319] on textarea at bounding box center [681, 371] width 971 height 140
type textarea "You can borrow eight books from the library at any time."
click at [353, 455] on button "Verify" at bounding box center [681, 459] width 971 height 24
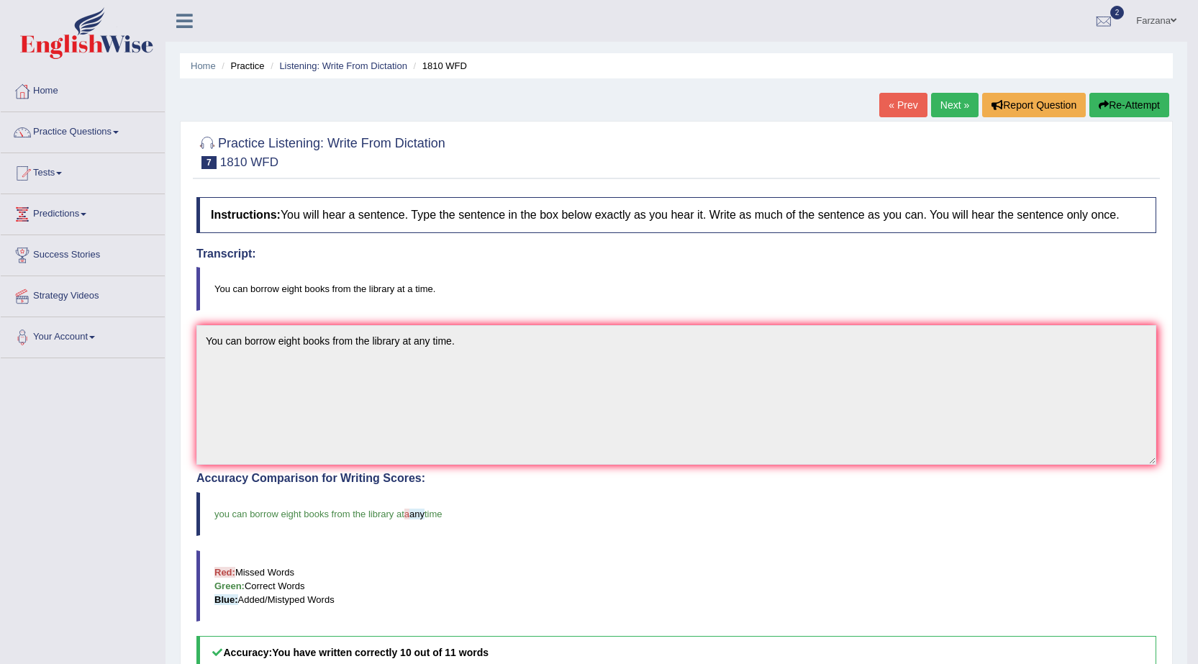
click at [337, 71] on li "Listening: Write From Dictation" at bounding box center [337, 66] width 140 height 14
click at [334, 60] on link "Listening: Write From Dictation" at bounding box center [343, 65] width 128 height 11
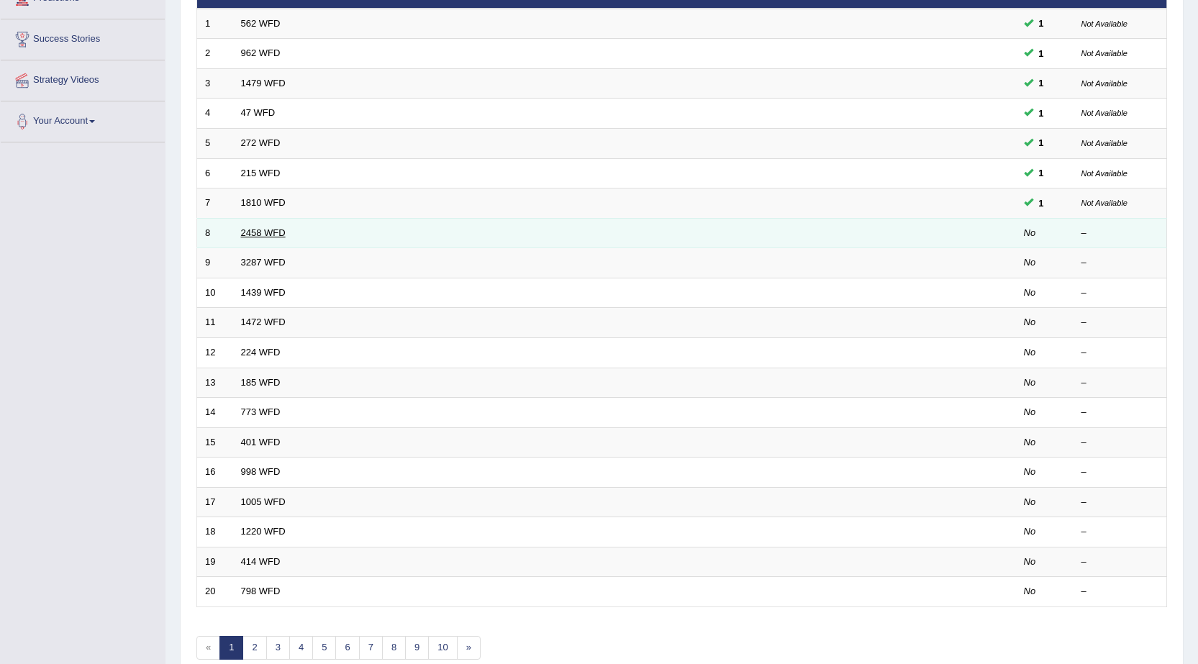
click at [281, 232] on link "2458 WFD" at bounding box center [263, 232] width 45 height 11
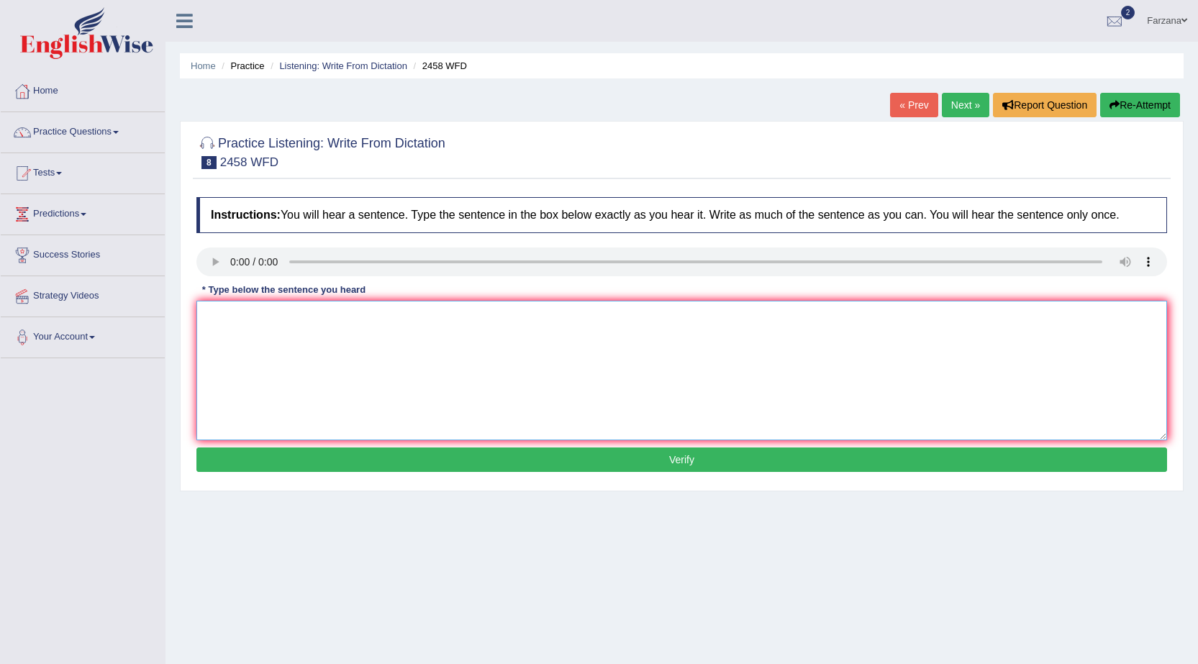
click at [394, 322] on textarea at bounding box center [681, 371] width 971 height 140
type textarea "z"
type textarea "Courses of nutrients are improving now in the society."
click at [436, 459] on button "Verify" at bounding box center [681, 459] width 971 height 24
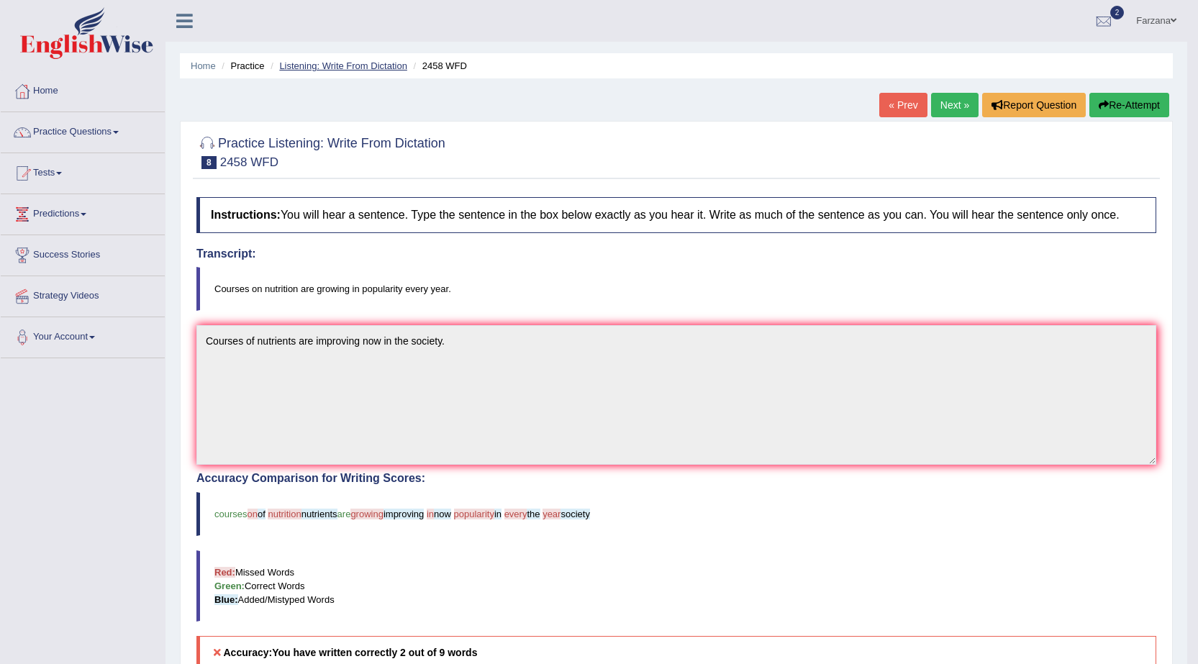
click at [364, 62] on link "Listening: Write From Dictation" at bounding box center [343, 65] width 128 height 11
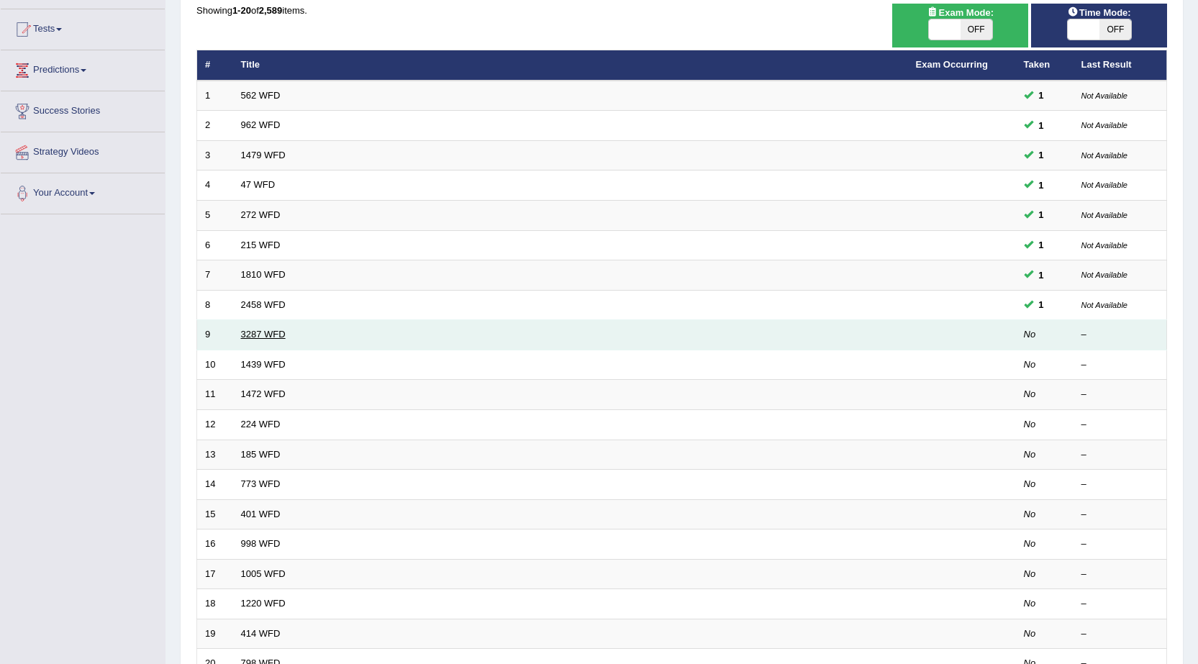
scroll to position [144, 0]
click at [279, 336] on link "3287 WFD" at bounding box center [263, 334] width 45 height 11
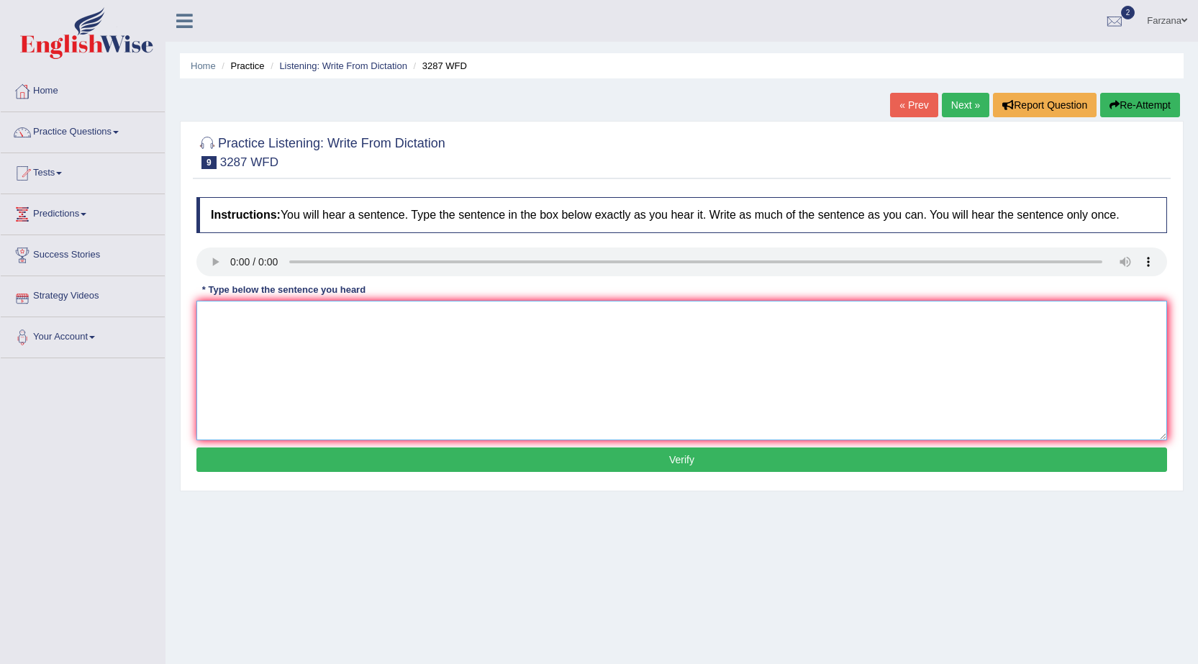
click at [250, 313] on textarea at bounding box center [681, 371] width 971 height 140
type textarea "A new article was published according to the university last week."
click at [375, 449] on button "Verify" at bounding box center [681, 459] width 971 height 24
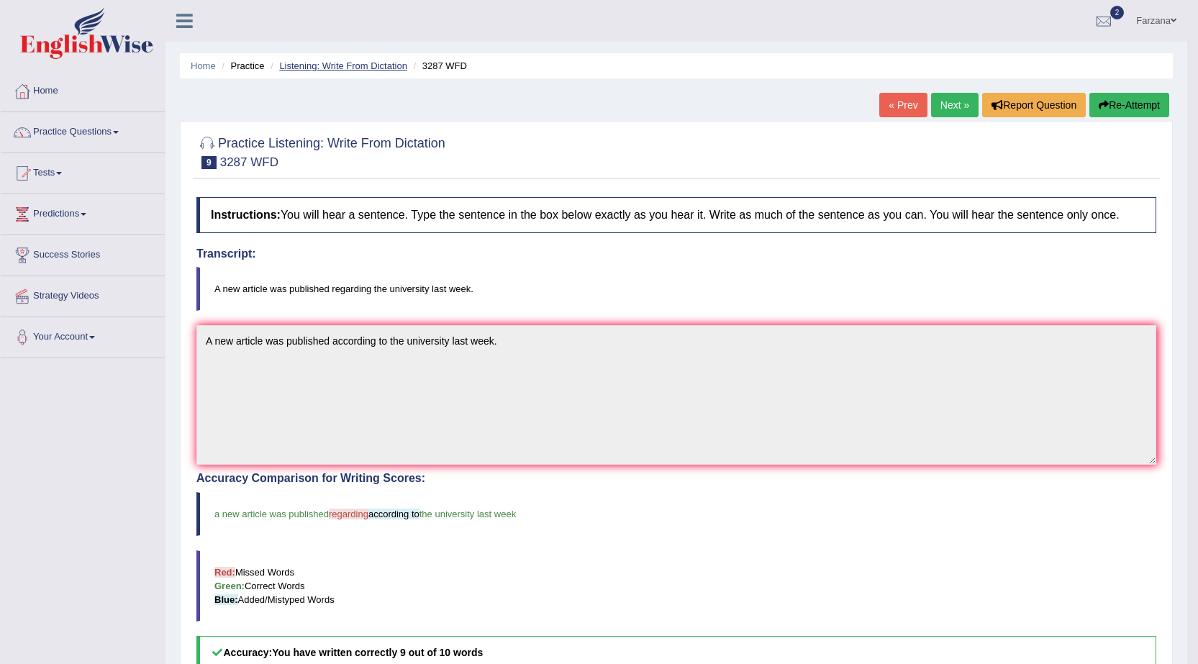
click at [328, 70] on link "Listening: Write From Dictation" at bounding box center [343, 65] width 128 height 11
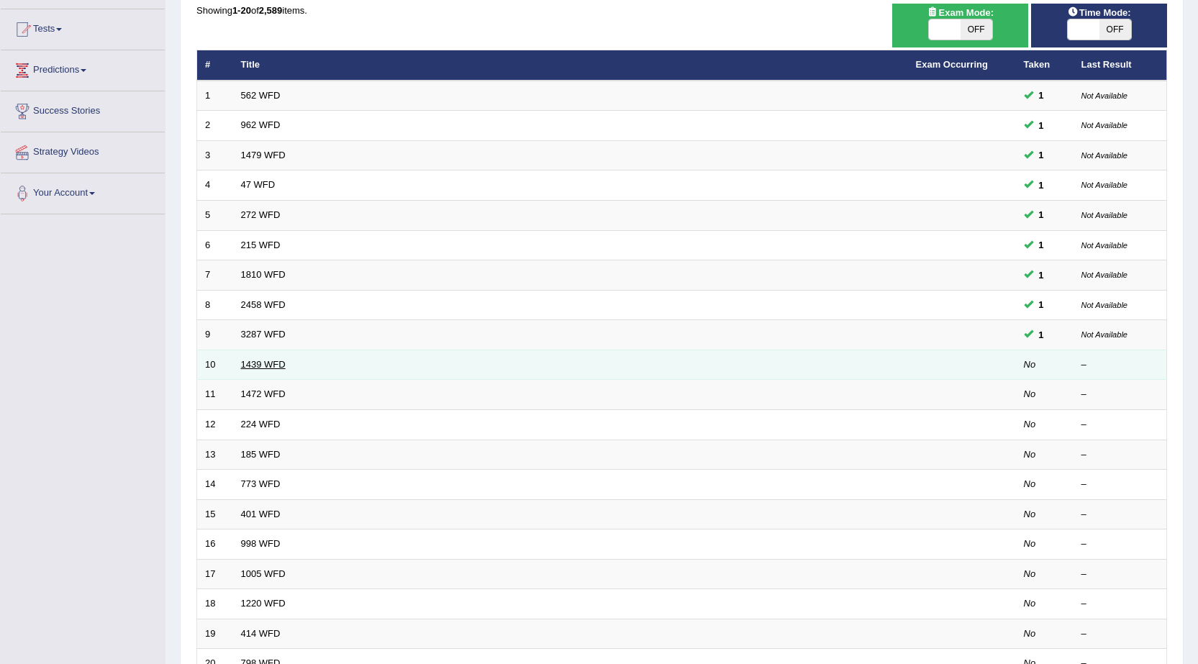
click at [270, 361] on link "1439 WFD" at bounding box center [263, 364] width 45 height 11
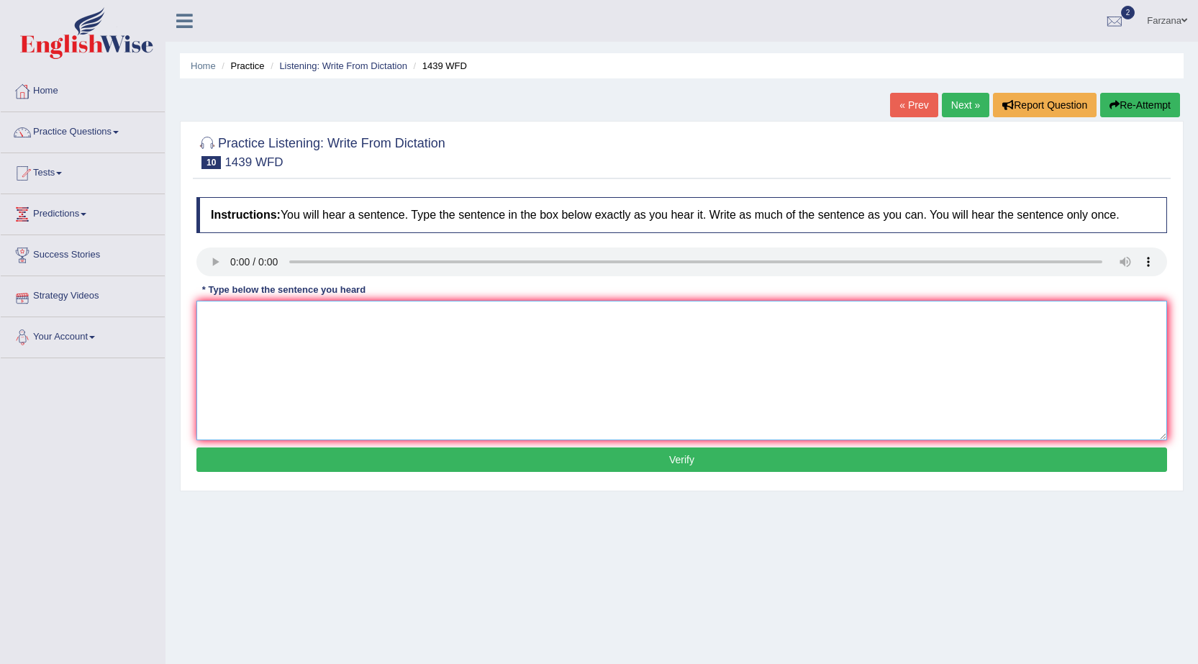
click at [292, 351] on textarea at bounding box center [681, 371] width 971 height 140
type textarea "The fiction books just passed from the counter."
click at [319, 465] on button "Verify" at bounding box center [681, 459] width 971 height 24
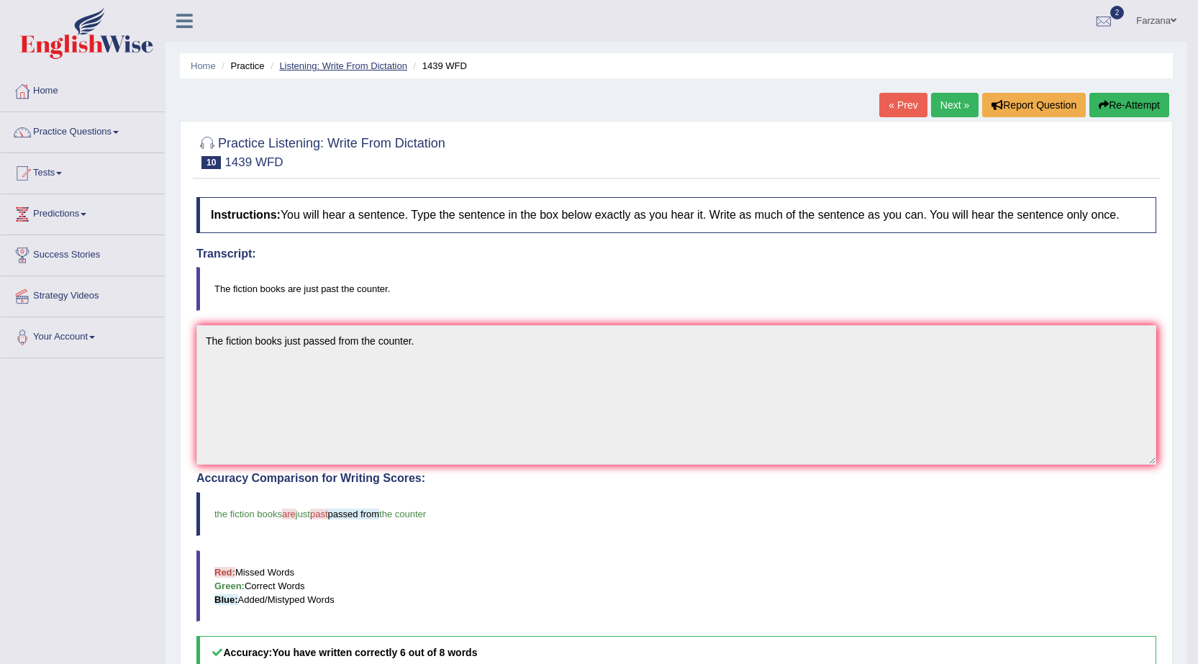
click at [305, 65] on link "Listening: Write From Dictation" at bounding box center [343, 65] width 128 height 11
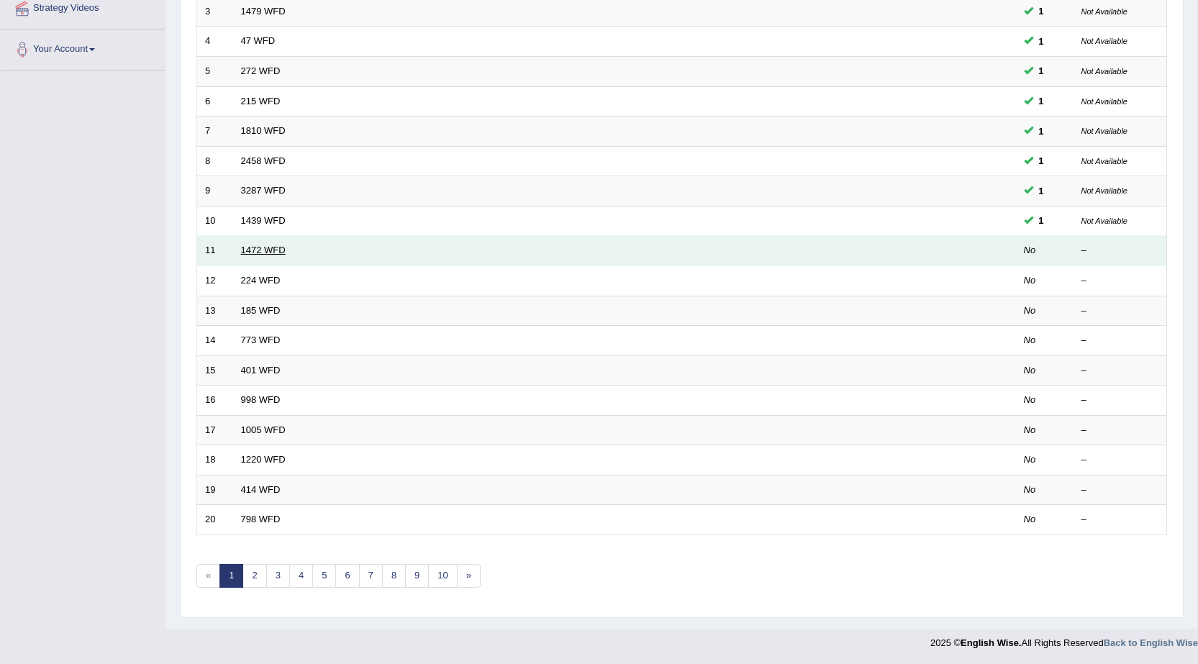
click at [254, 250] on link "1472 WFD" at bounding box center [263, 250] width 45 height 11
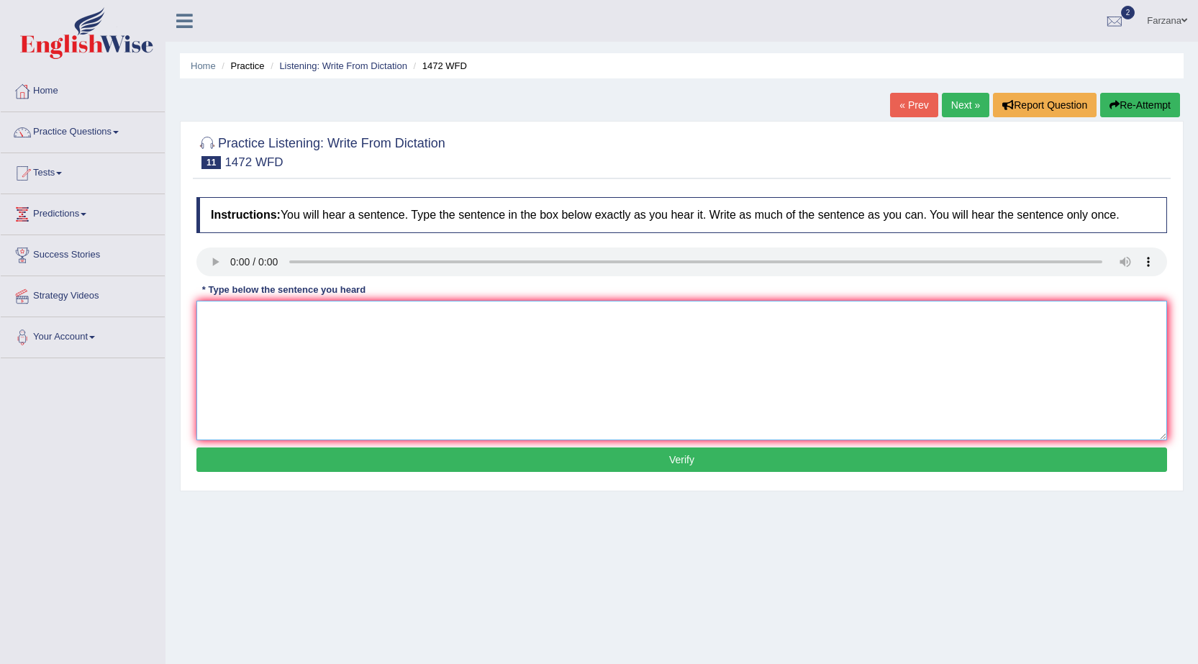
drag, startPoint x: 253, startPoint y: 314, endPoint x: 263, endPoint y: 324, distance: 13.7
click at [255, 314] on textarea at bounding box center [681, 371] width 971 height 140
type textarea "The local department has involved a plan for the society."
click at [473, 444] on div "Instructions: You will hear a sentence. Type the sentence in the box below exac…" at bounding box center [682, 337] width 978 height 294
click at [472, 450] on button "Verify" at bounding box center [681, 459] width 971 height 24
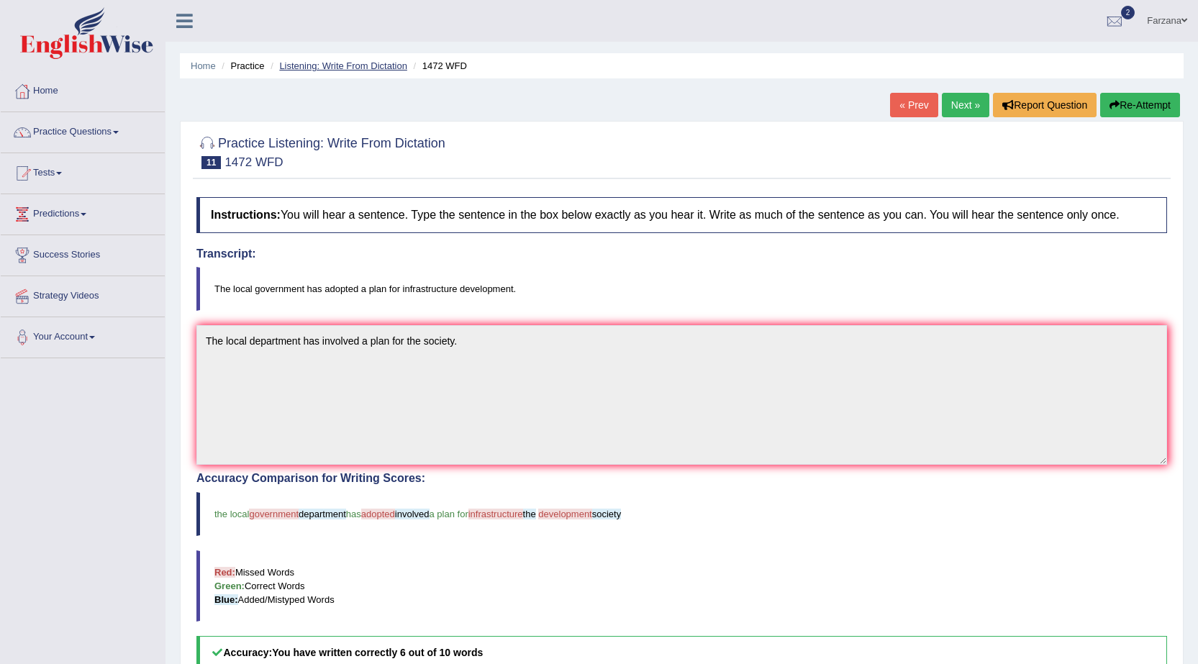
click at [287, 70] on link "Listening: Write From Dictation" at bounding box center [343, 65] width 128 height 11
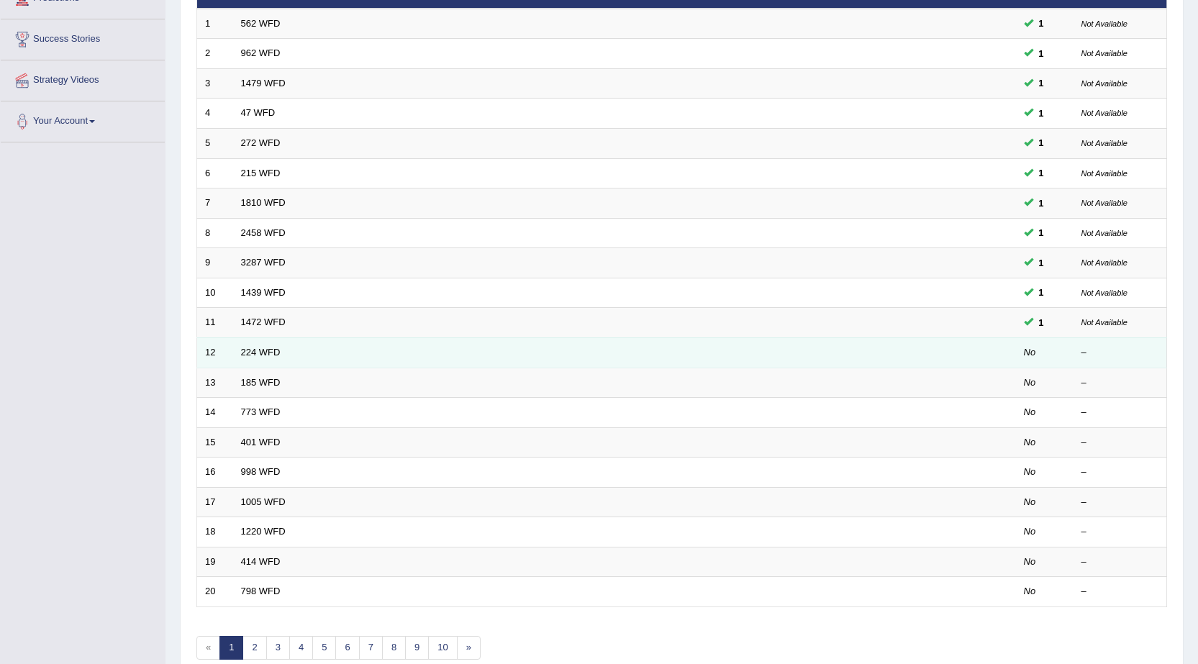
scroll to position [216, 0]
click at [275, 351] on link "224 WFD" at bounding box center [261, 352] width 40 height 11
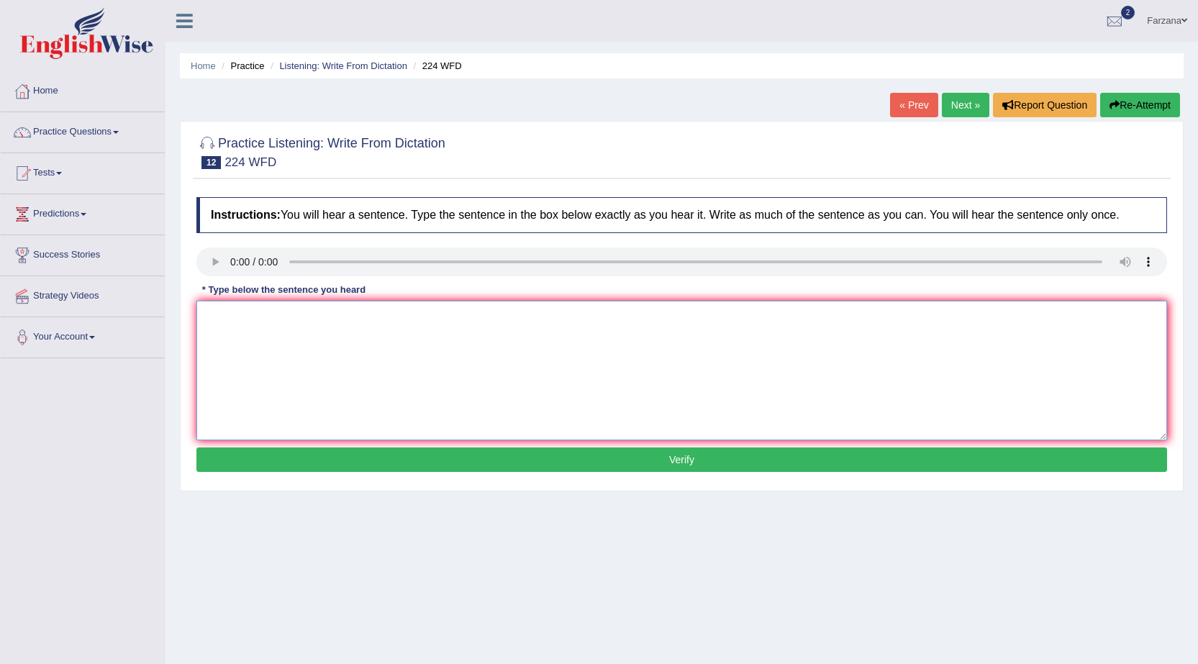
click at [283, 354] on textarea at bounding box center [681, 371] width 971 height 140
type textarea "In the winter, it will get harsh, but it is not bad since it is winter."
click at [322, 470] on button "Verify" at bounding box center [681, 459] width 971 height 24
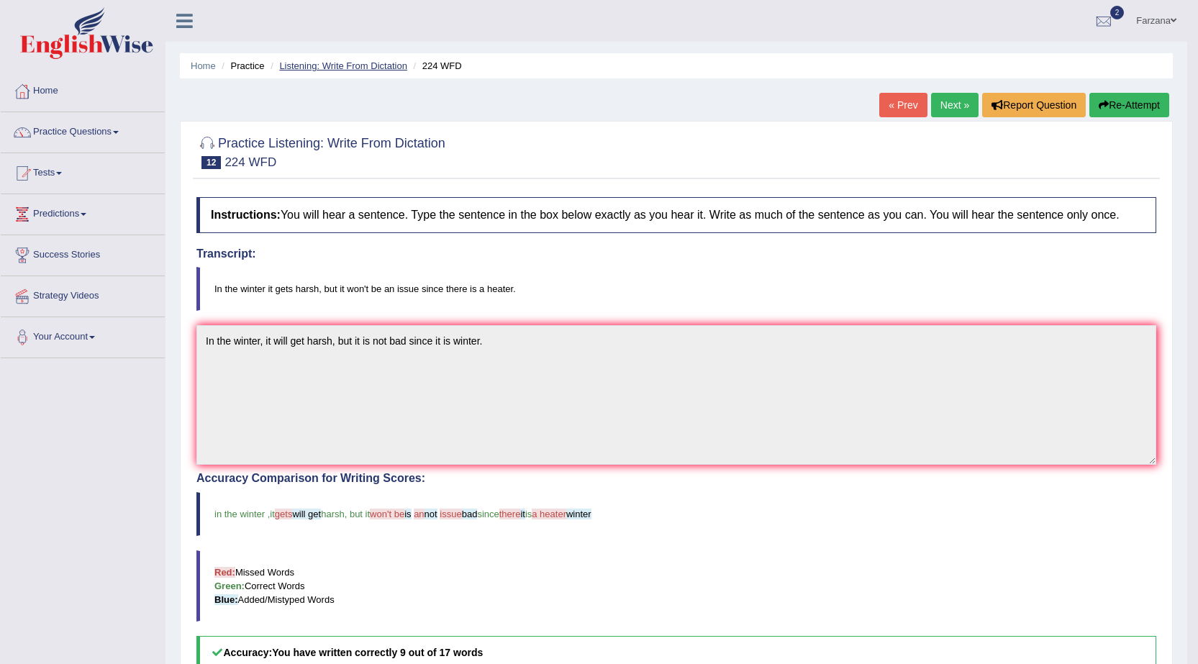
click at [374, 68] on link "Listening: Write From Dictation" at bounding box center [343, 65] width 128 height 11
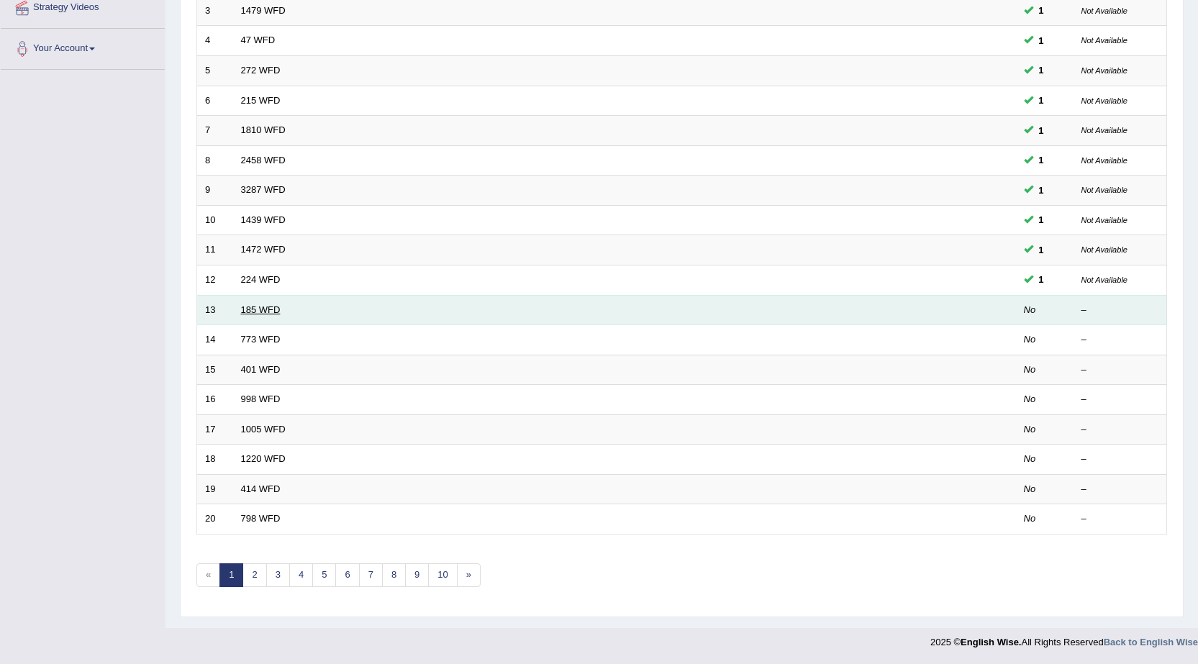
click at [271, 309] on link "185 WFD" at bounding box center [261, 309] width 40 height 11
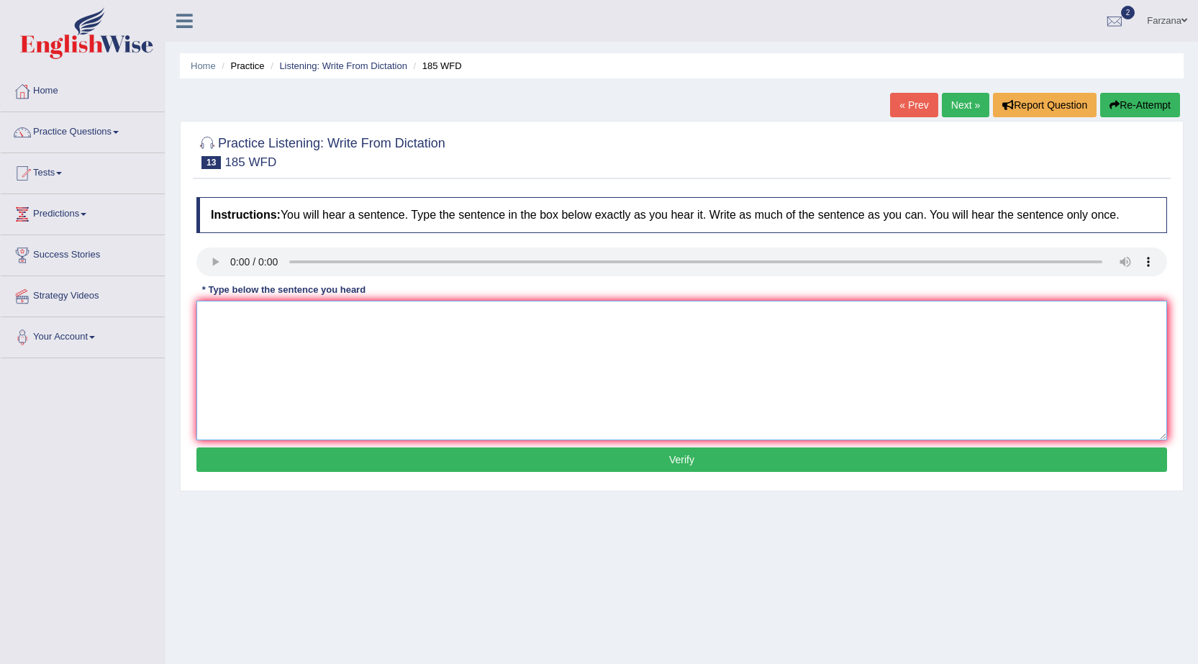
click at [278, 315] on textarea at bounding box center [681, 371] width 971 height 140
type textarea "Researchers say that students fell stress during the test."
click at [384, 463] on button "Verify" at bounding box center [681, 459] width 971 height 24
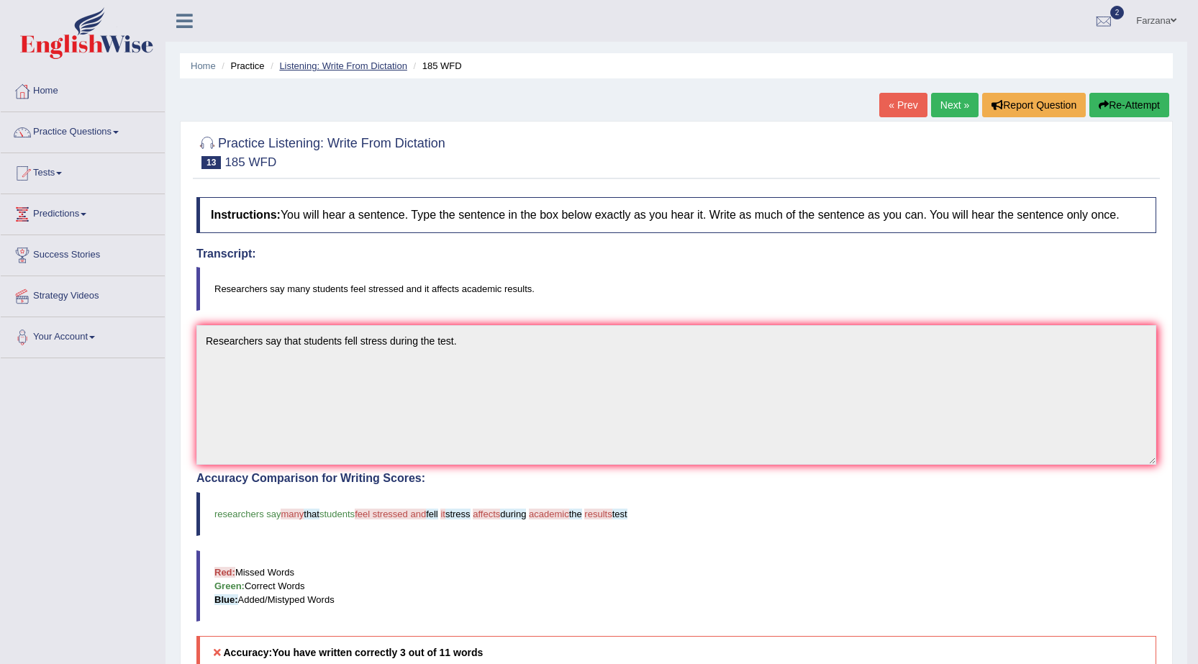
click at [340, 71] on link "Listening: Write From Dictation" at bounding box center [343, 65] width 128 height 11
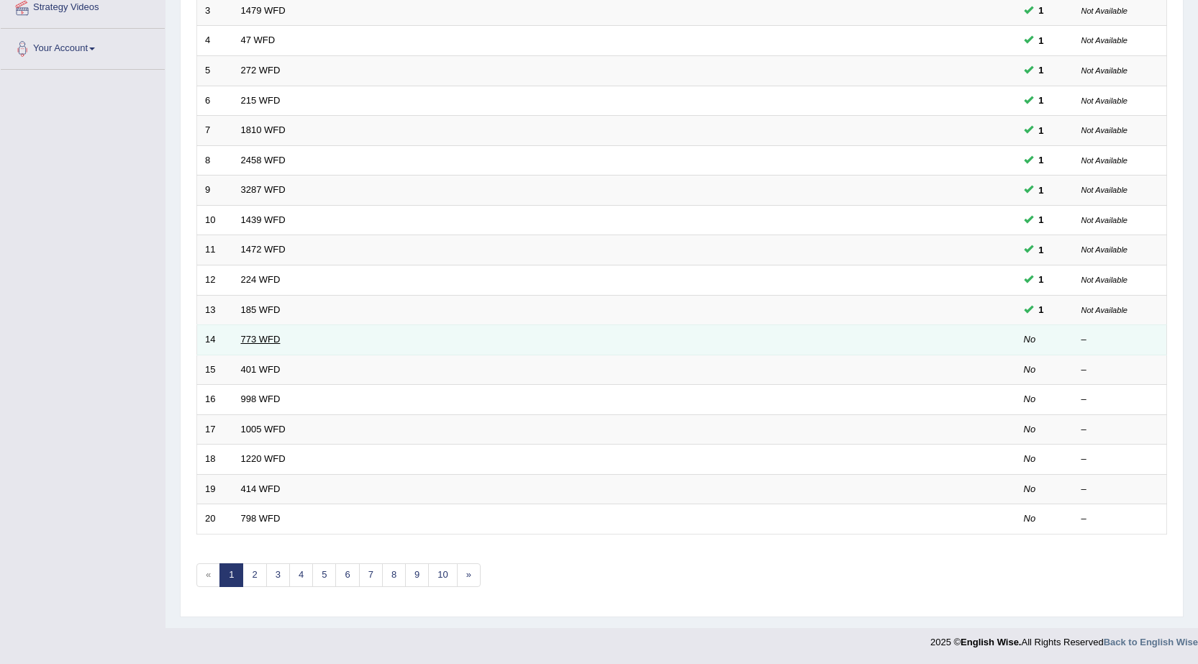
click at [262, 340] on link "773 WFD" at bounding box center [261, 339] width 40 height 11
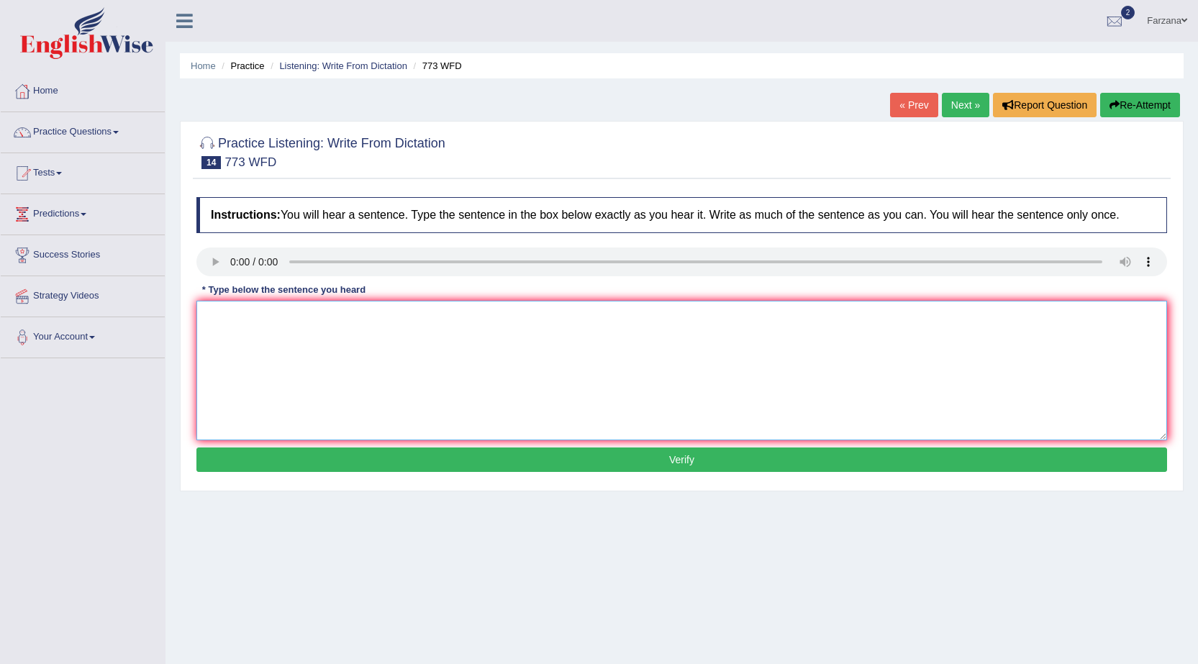
click at [334, 366] on textarea at bounding box center [681, 371] width 971 height 140
type textarea "Gravity is impossible to study directly in a level."
click at [378, 455] on button "Verify" at bounding box center [681, 459] width 971 height 24
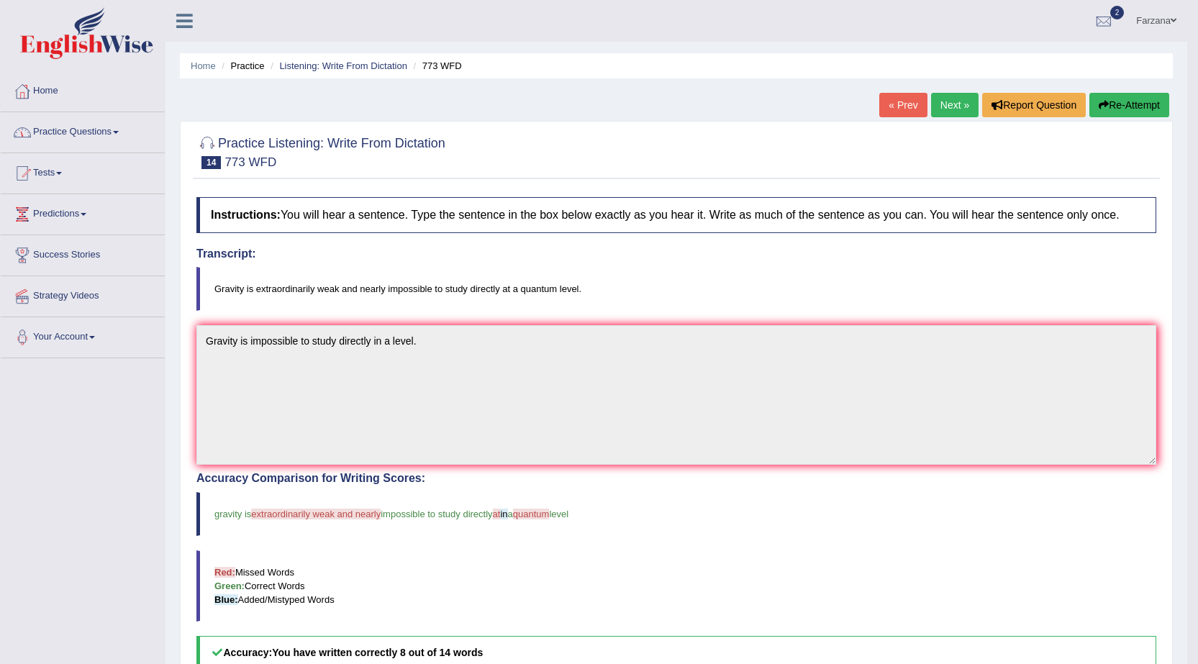
click at [104, 134] on link "Practice Questions" at bounding box center [83, 130] width 164 height 36
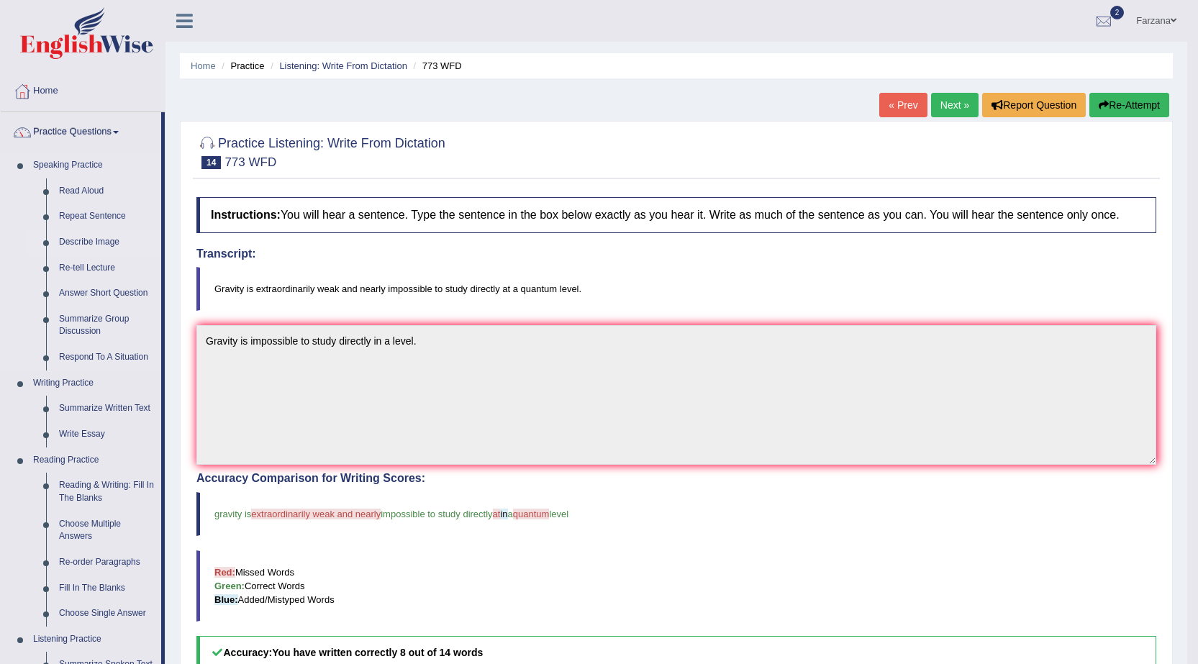
click at [101, 240] on link "Describe Image" at bounding box center [107, 243] width 109 height 26
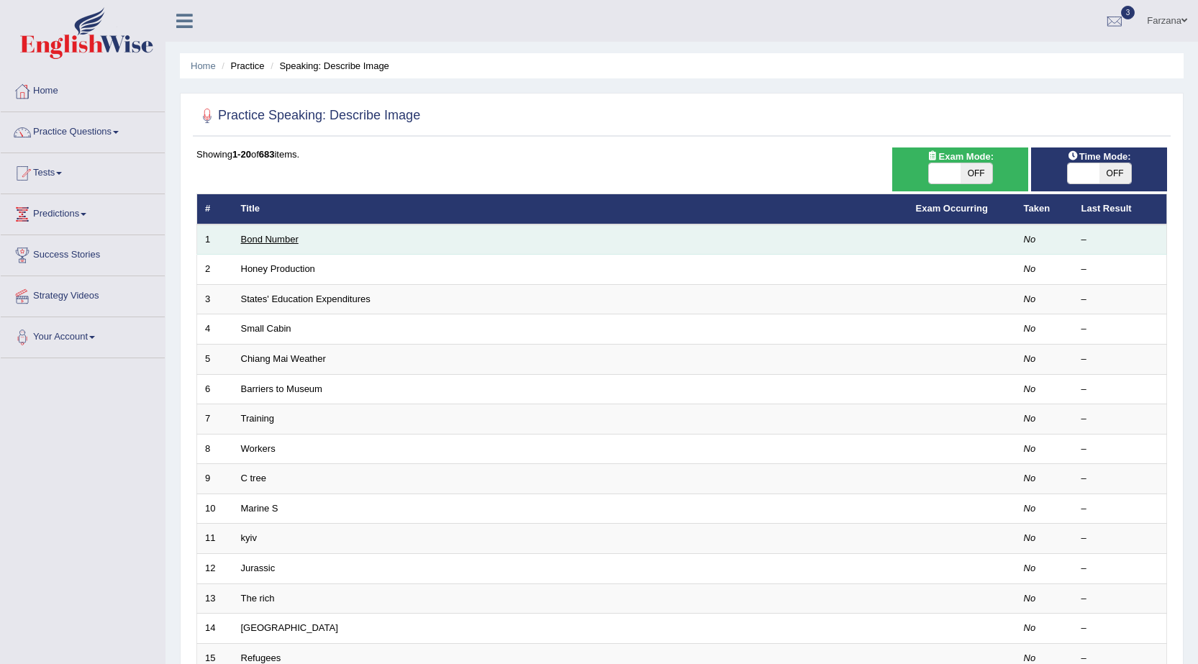
click at [287, 240] on link "Bond Number" at bounding box center [270, 239] width 58 height 11
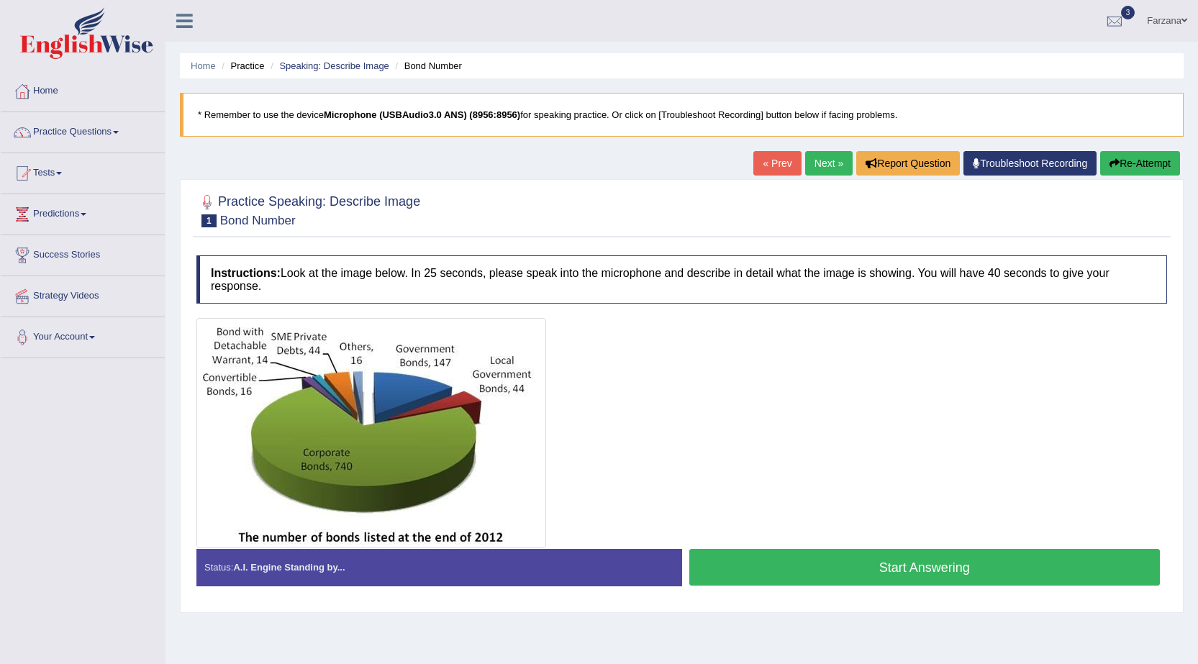
drag, startPoint x: 628, startPoint y: 285, endPoint x: 662, endPoint y: 263, distance: 40.1
click at [662, 263] on h4 "Instructions: Look at the image below. In 25 seconds, please speak into the mic…" at bounding box center [681, 279] width 971 height 48
drag, startPoint x: 662, startPoint y: 263, endPoint x: 684, endPoint y: 281, distance: 28.7
click at [684, 281] on h4 "Instructions: Look at the image below. In 25 seconds, please speak into the mic…" at bounding box center [681, 279] width 971 height 48
drag, startPoint x: 801, startPoint y: 296, endPoint x: 466, endPoint y: 331, distance: 336.4
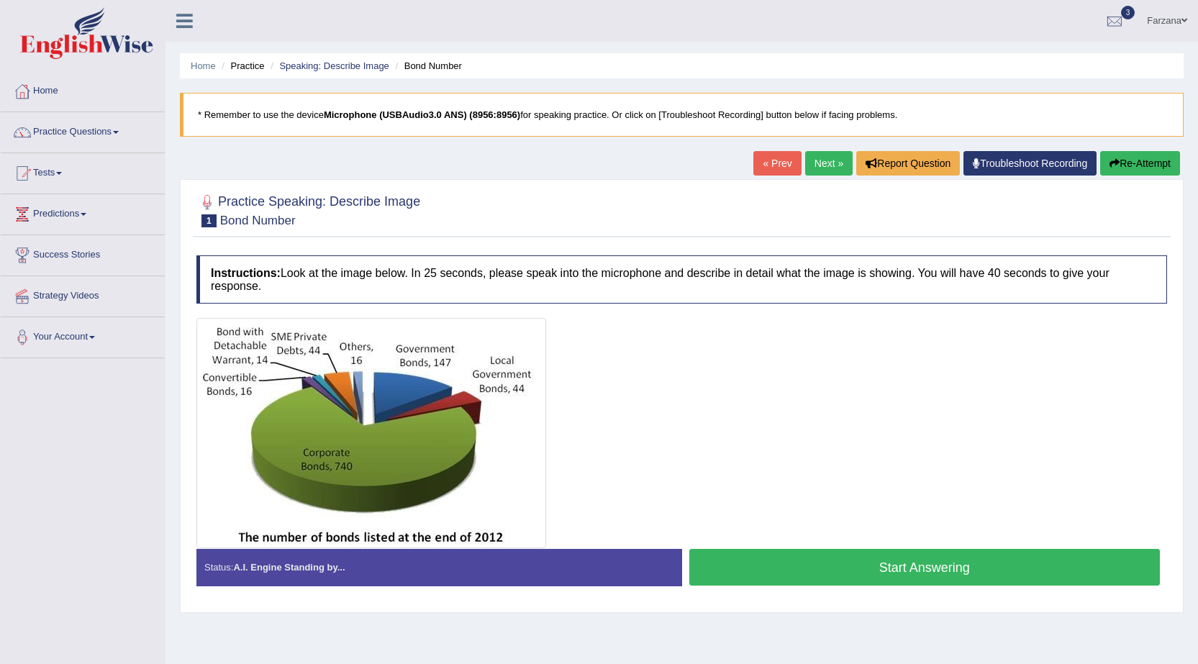
click at [463, 332] on div "Instructions: Look at the image below. In 25 seconds, please speak into the mic…" at bounding box center [682, 426] width 978 height 356
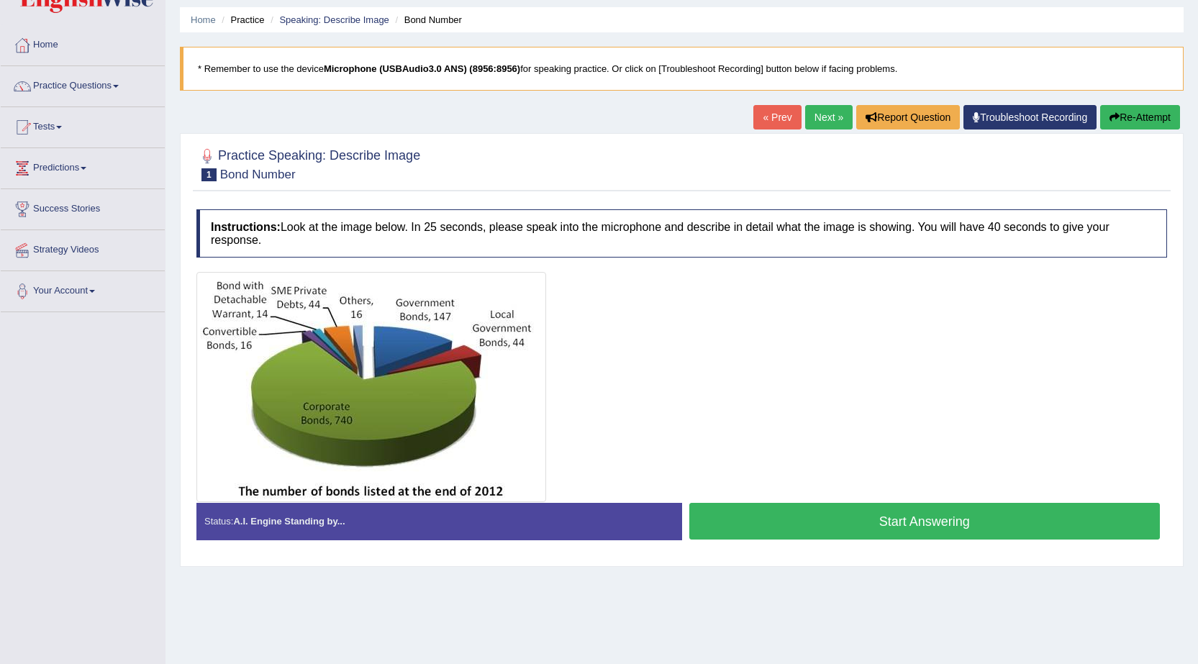
scroll to position [72, 0]
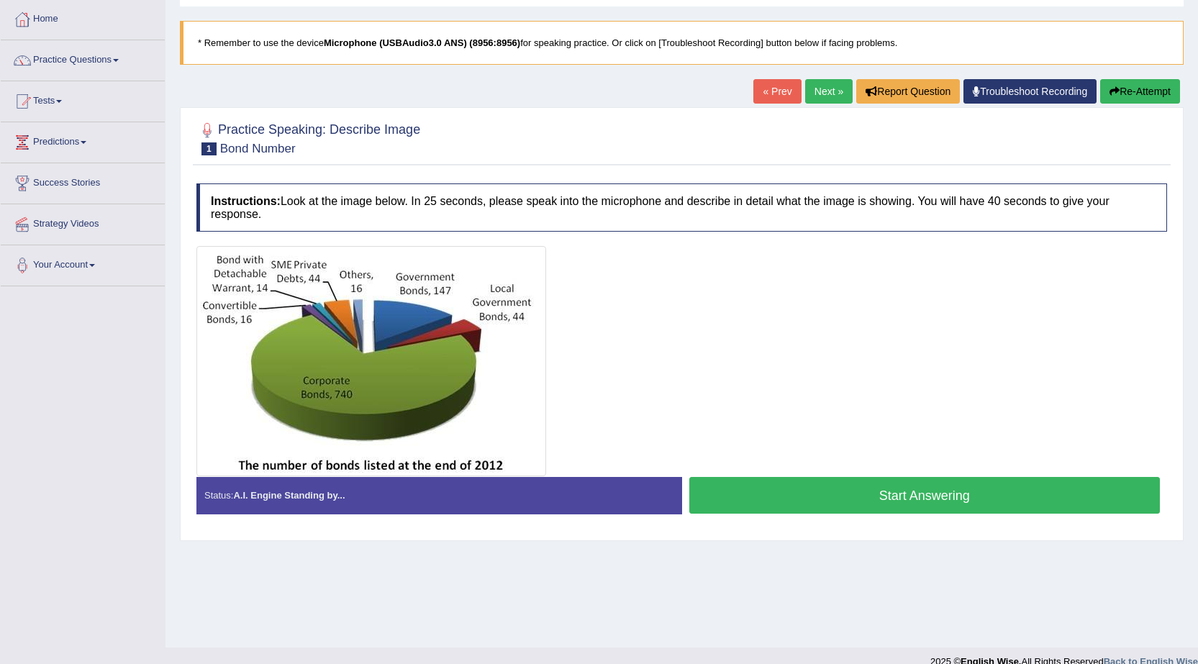
click at [735, 514] on div "Start Answering" at bounding box center [925, 497] width 486 height 40
click at [795, 502] on button "Start Answering" at bounding box center [924, 495] width 471 height 37
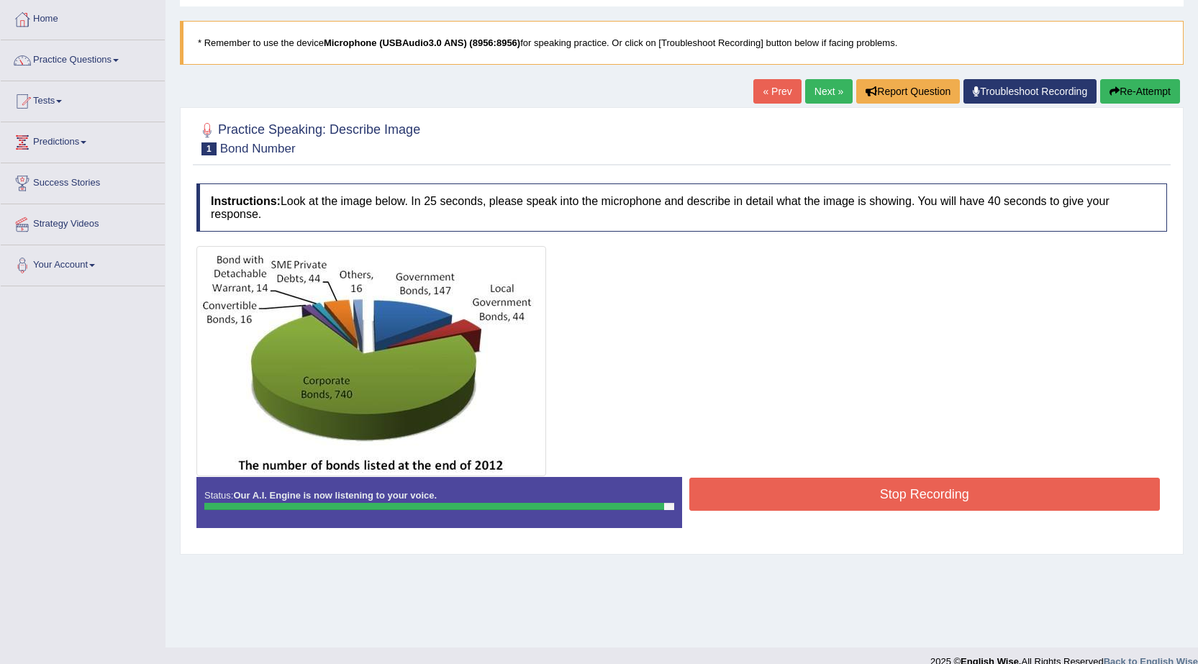
click at [843, 494] on button "Stop Recording" at bounding box center [924, 494] width 471 height 33
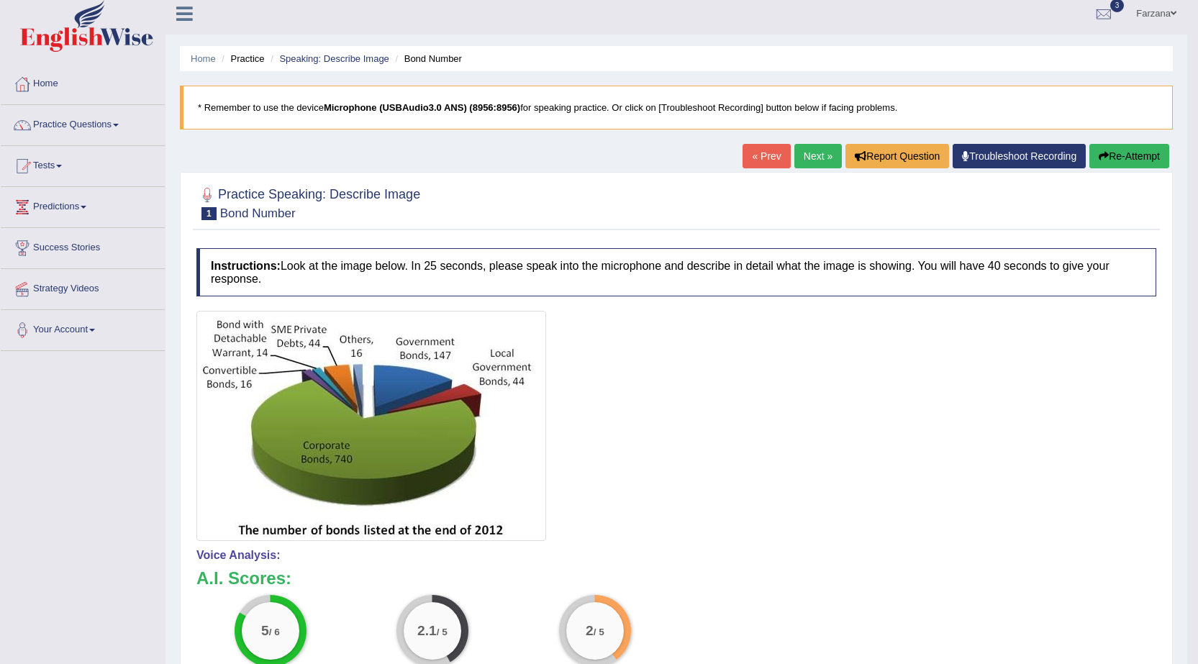
scroll to position [0, 0]
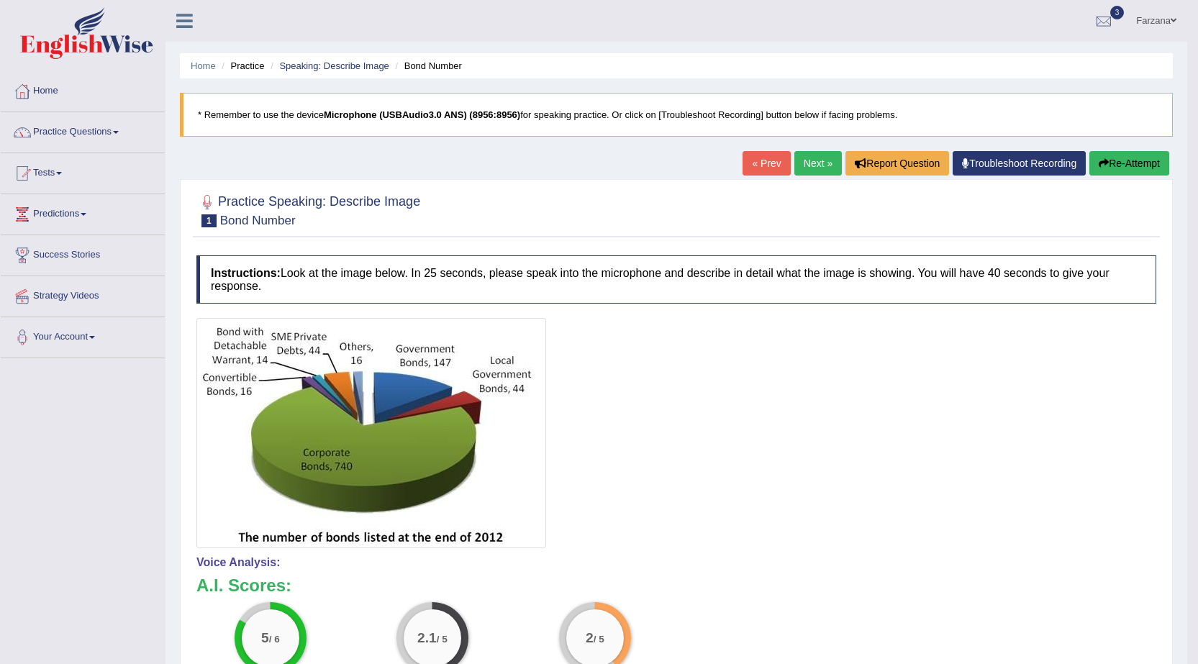
click at [1131, 169] on button "Re-Attempt" at bounding box center [1129, 163] width 80 height 24
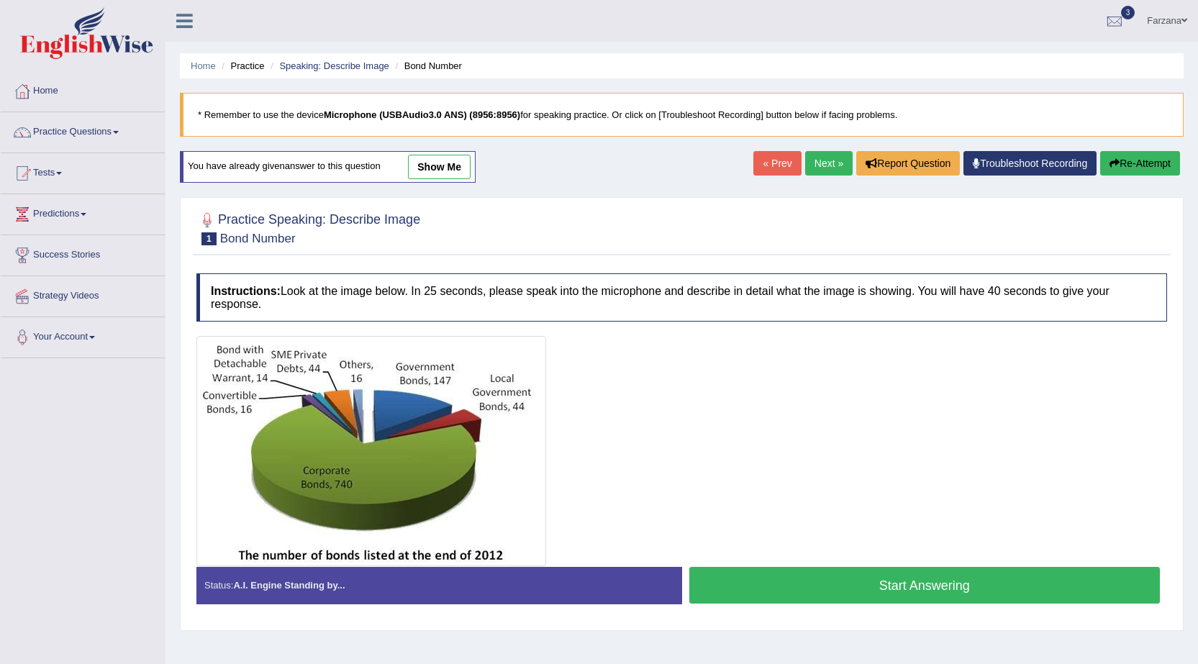
click at [902, 591] on button "Start Answering" at bounding box center [924, 585] width 471 height 37
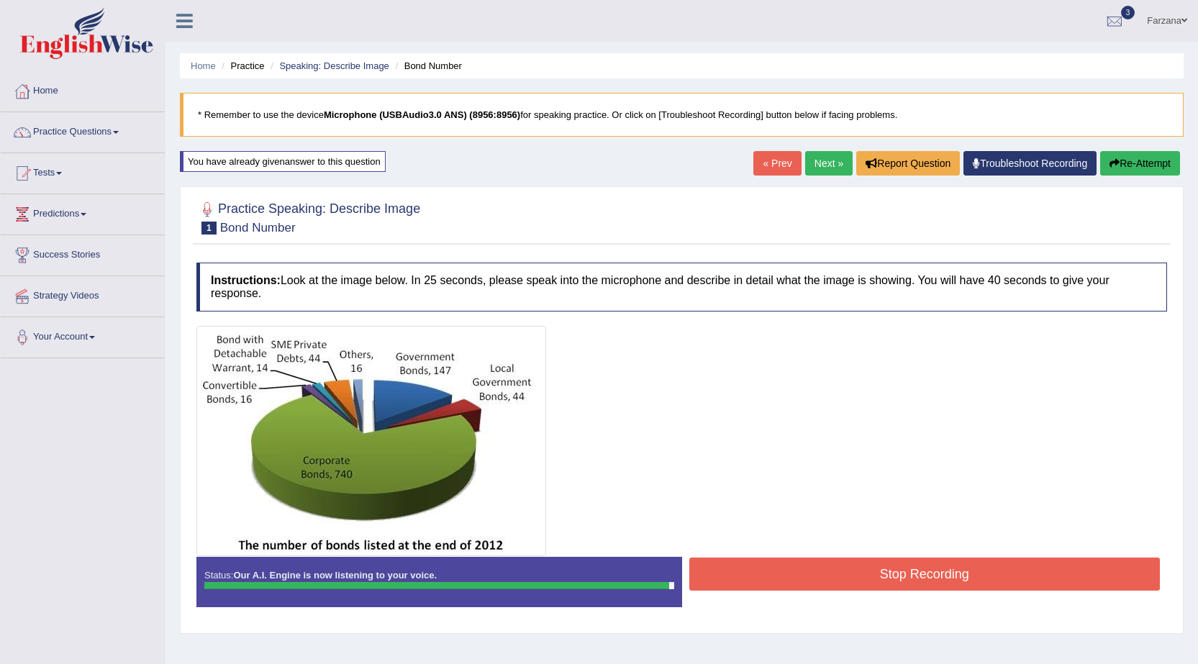
click at [868, 576] on button "Stop Recording" at bounding box center [924, 574] width 471 height 33
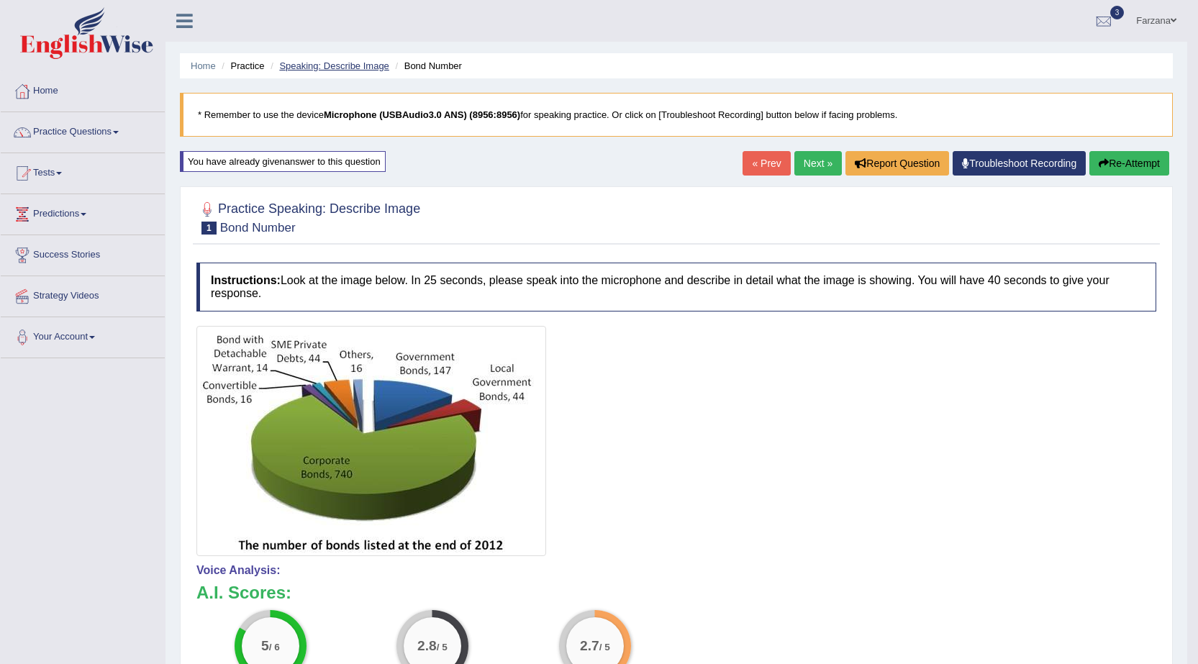
click at [316, 65] on link "Speaking: Describe Image" at bounding box center [333, 65] width 109 height 11
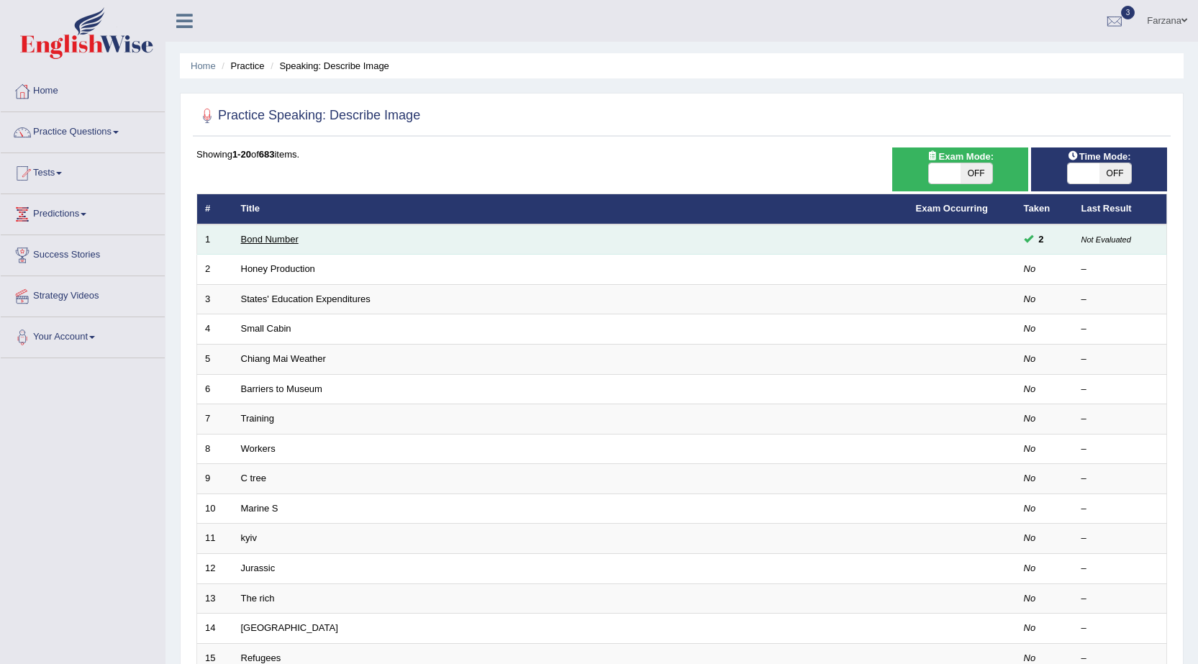
click at [262, 238] on link "Bond Number" at bounding box center [270, 239] width 58 height 11
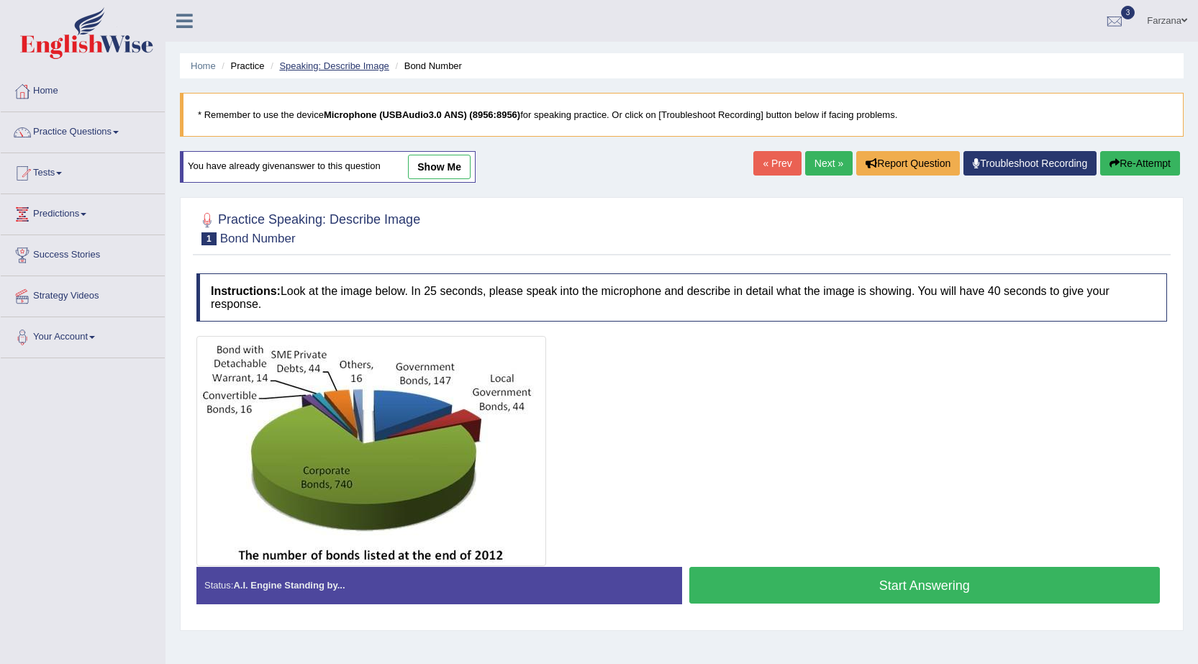
click at [309, 67] on link "Speaking: Describe Image" at bounding box center [333, 65] width 109 height 11
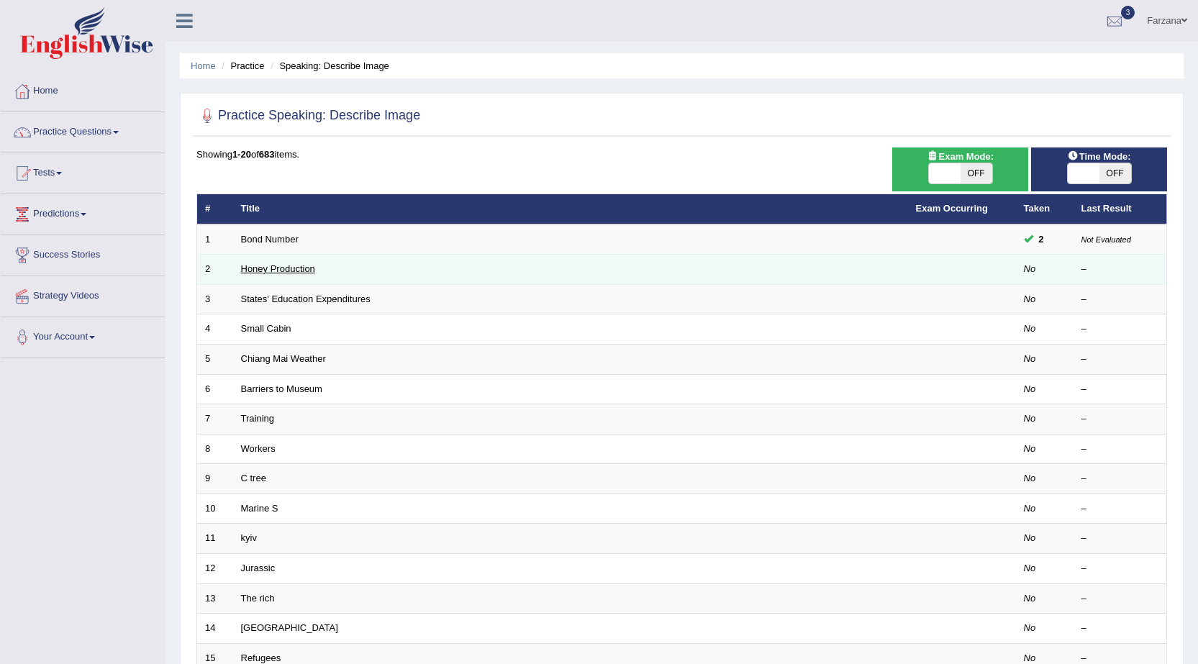
click at [276, 269] on link "Honey Production" at bounding box center [278, 268] width 74 height 11
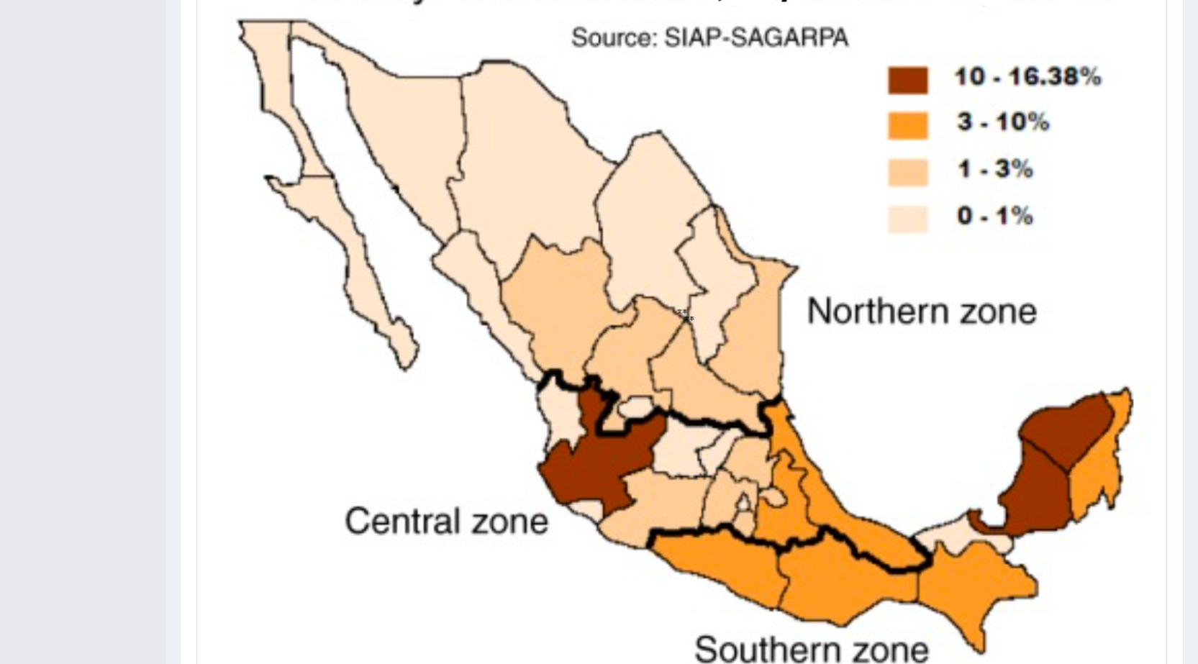
scroll to position [282, 0]
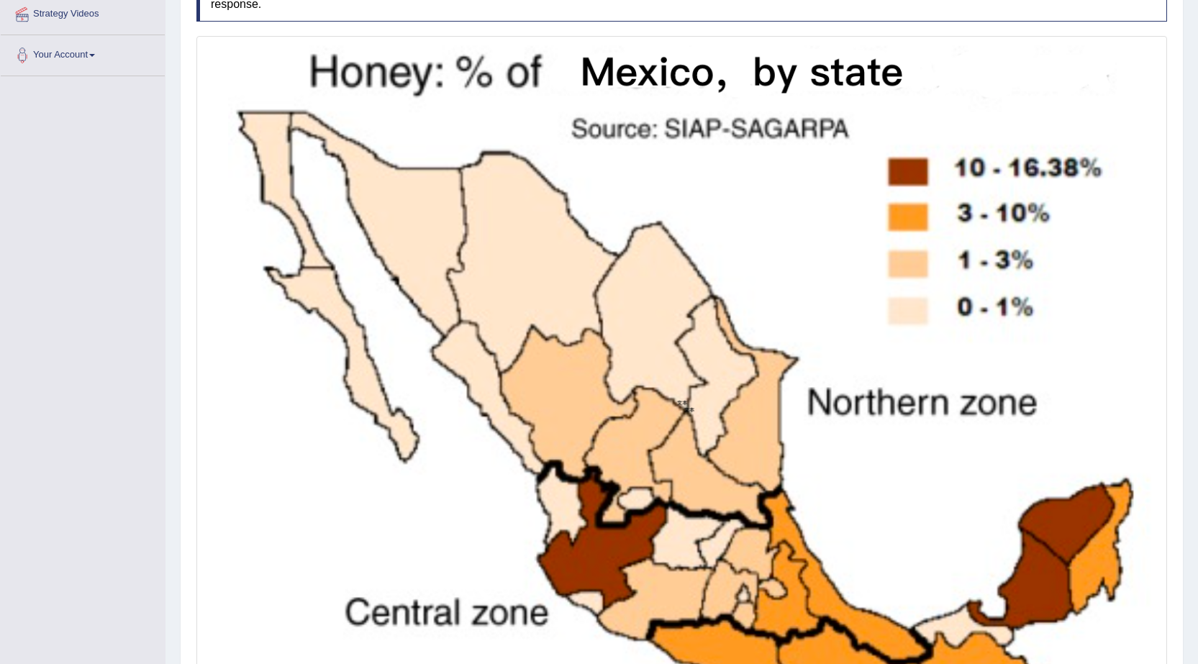
drag, startPoint x: 762, startPoint y: 352, endPoint x: 714, endPoint y: 373, distance: 52.8
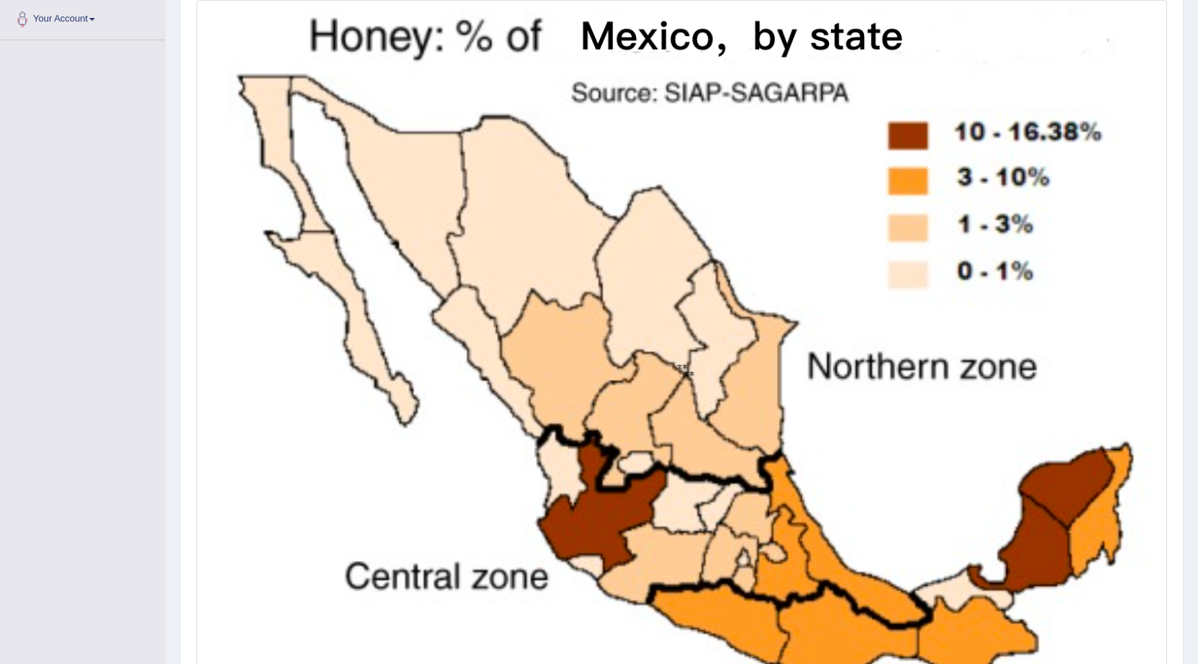
scroll to position [354, 0]
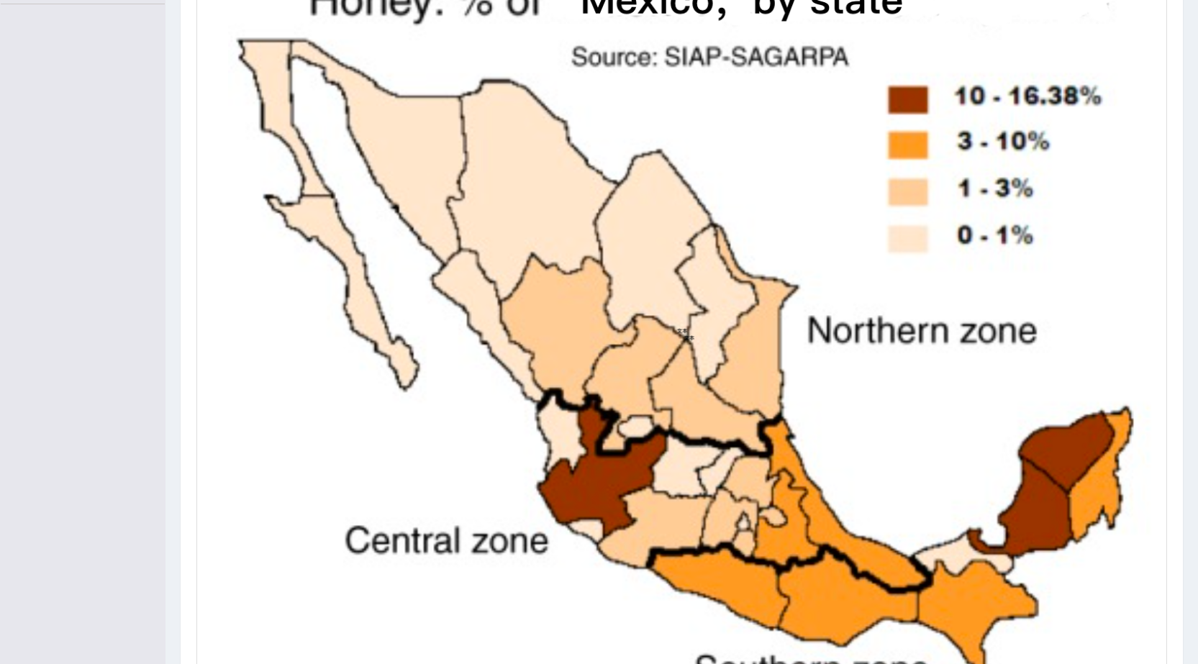
drag, startPoint x: 696, startPoint y: 541, endPoint x: 704, endPoint y: 566, distance: 26.4
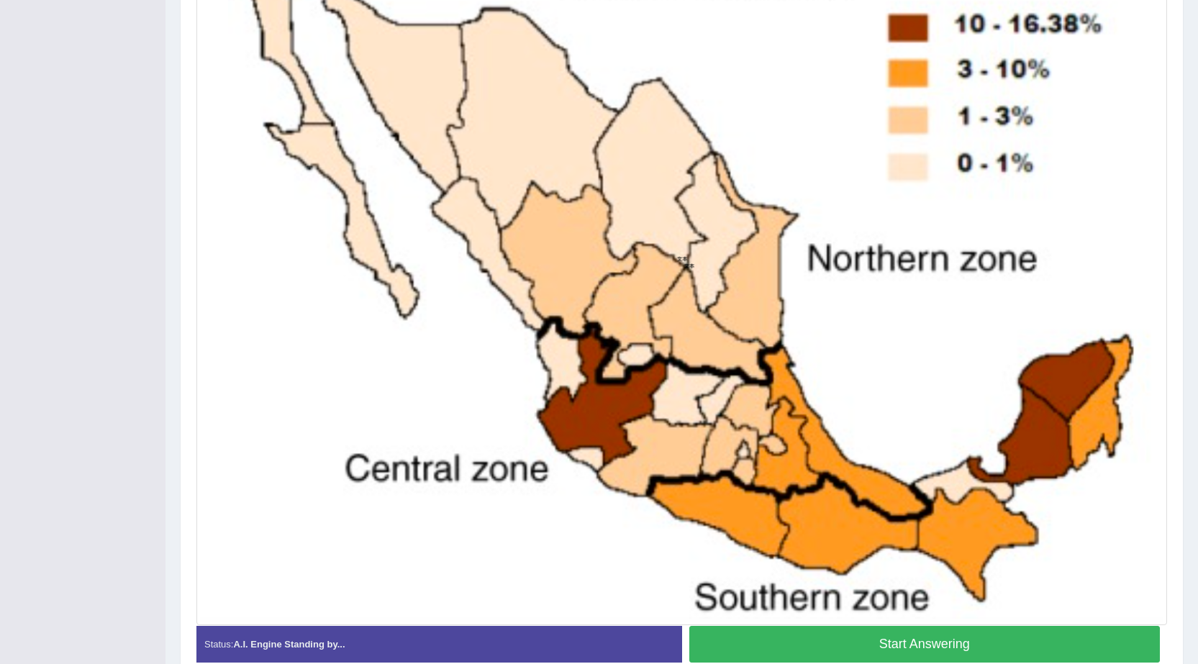
scroll to position [498, 0]
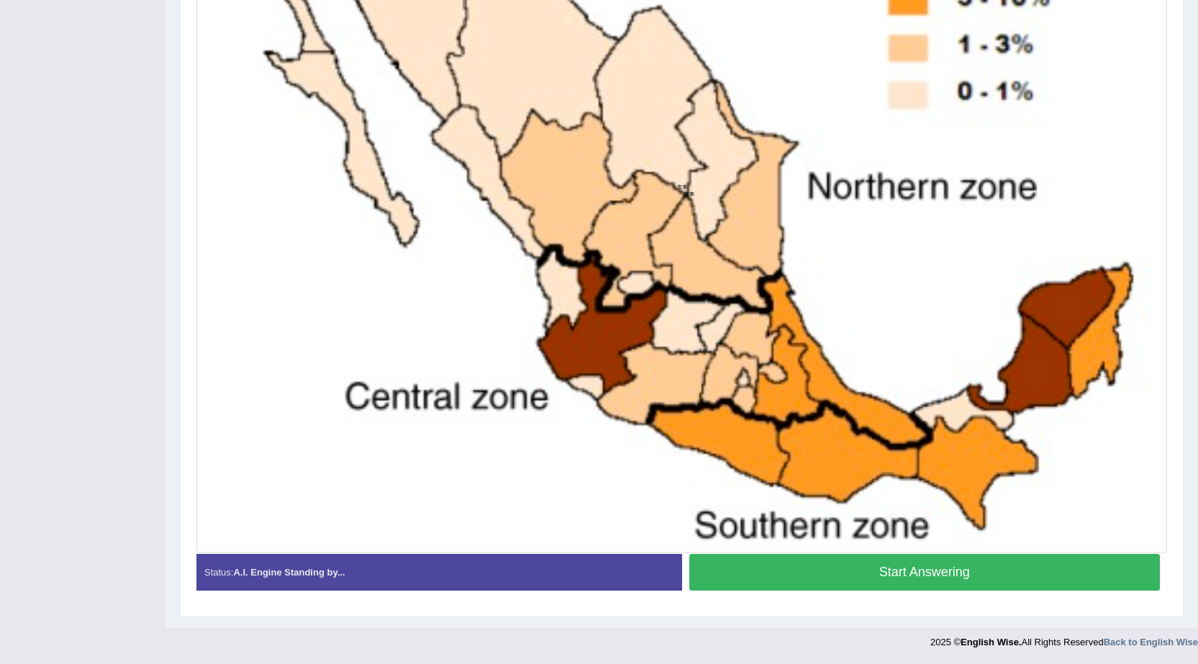
click at [786, 573] on button "Start Answering" at bounding box center [924, 572] width 471 height 37
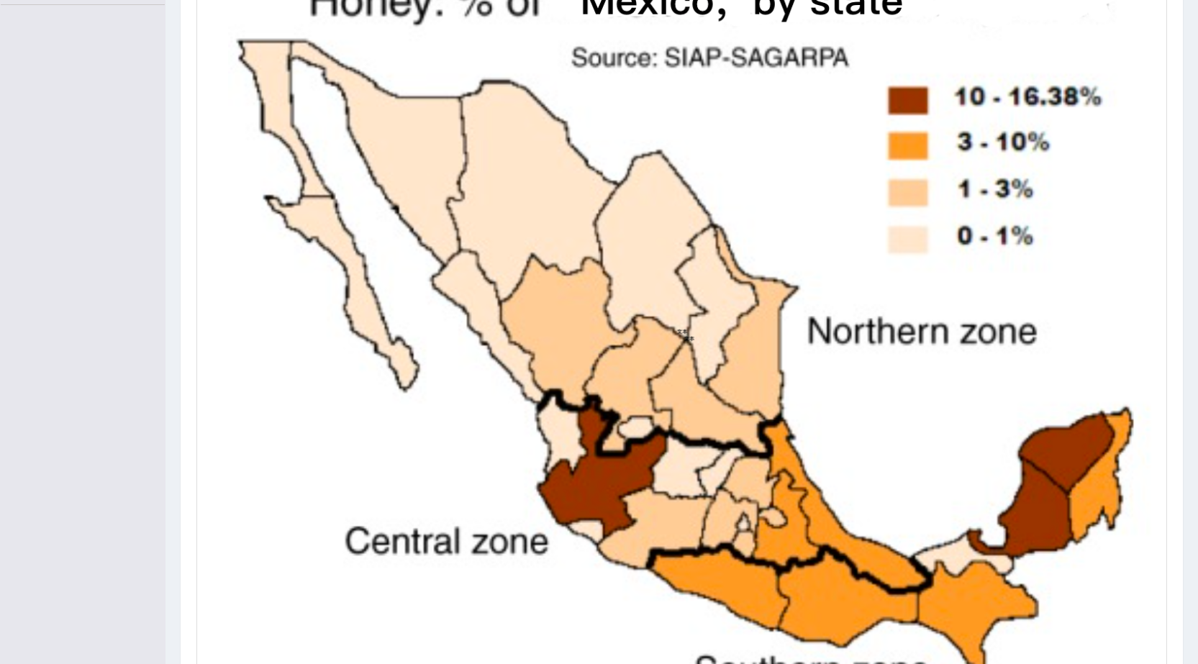
scroll to position [512, 0]
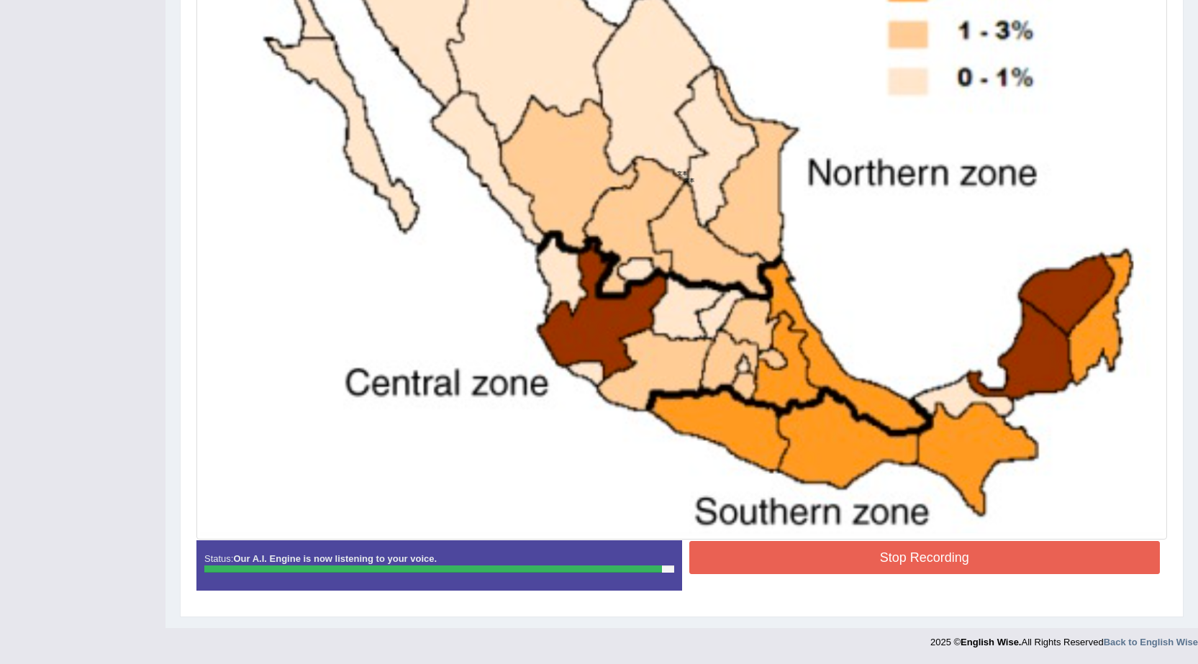
click at [891, 545] on button "Stop Recording" at bounding box center [924, 557] width 471 height 33
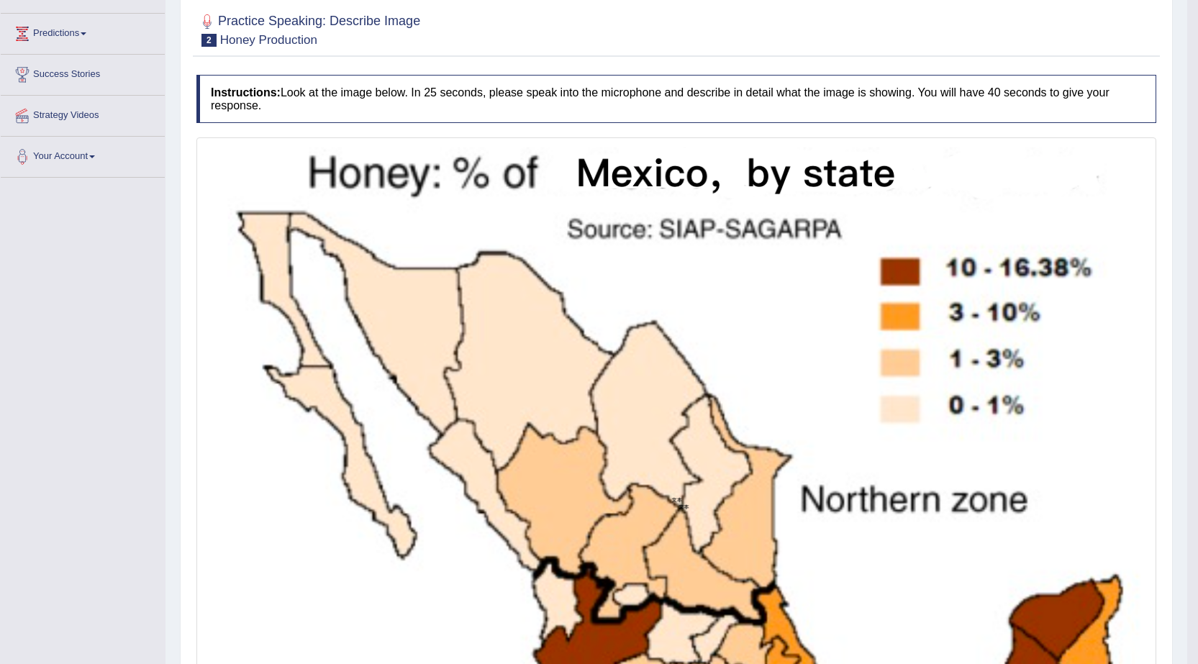
scroll to position [144, 0]
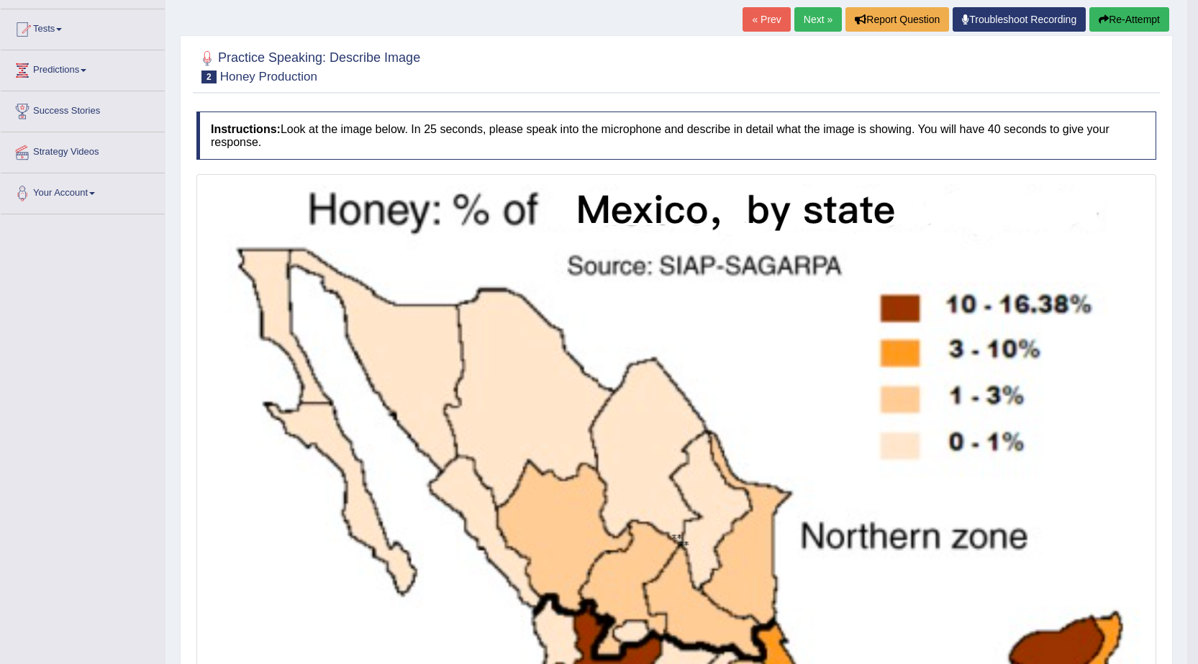
click at [1129, 19] on button "Re-Attempt" at bounding box center [1129, 19] width 80 height 24
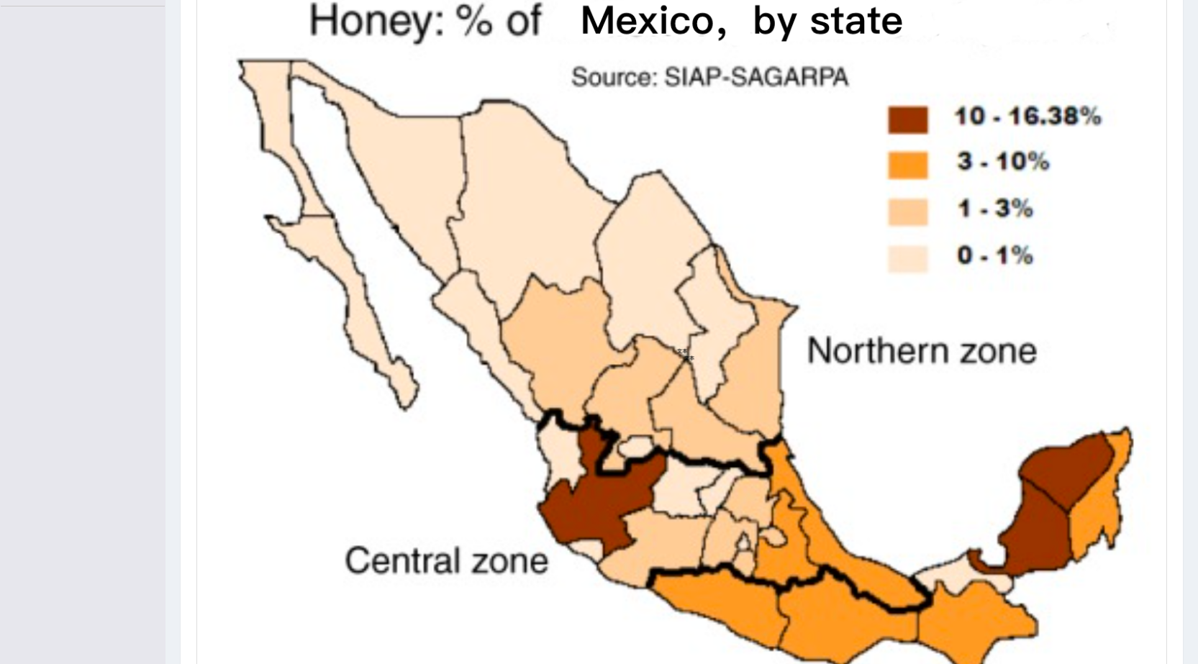
scroll to position [424, 0]
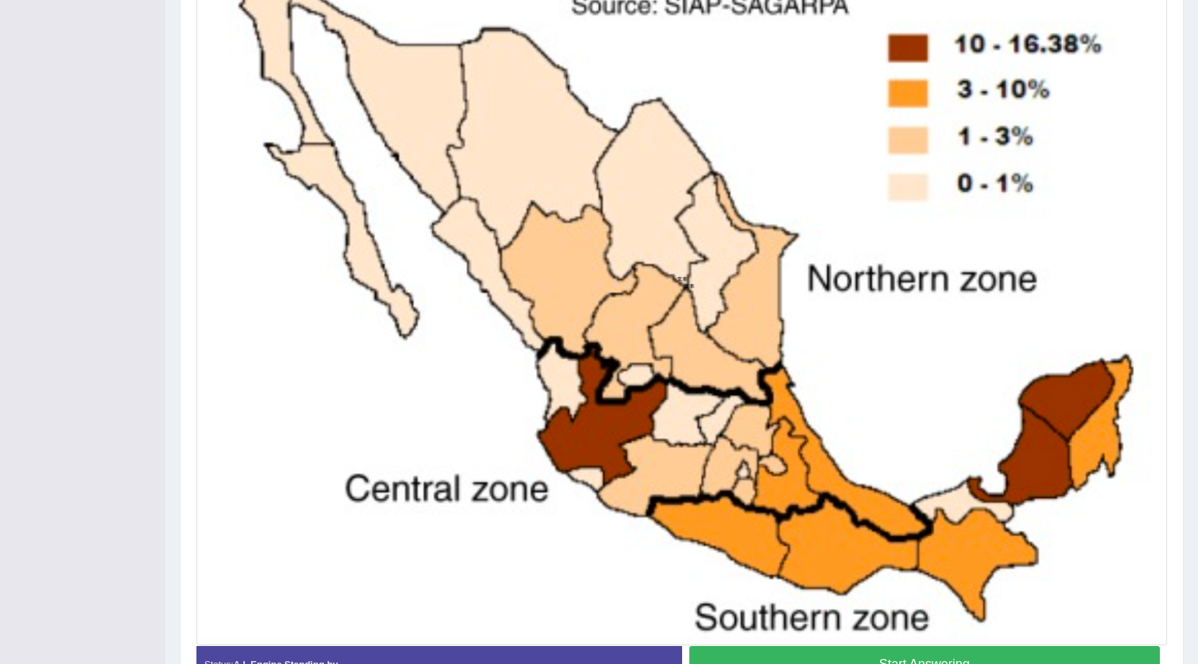
click at [873, 655] on button "Start Answering" at bounding box center [924, 664] width 471 height 37
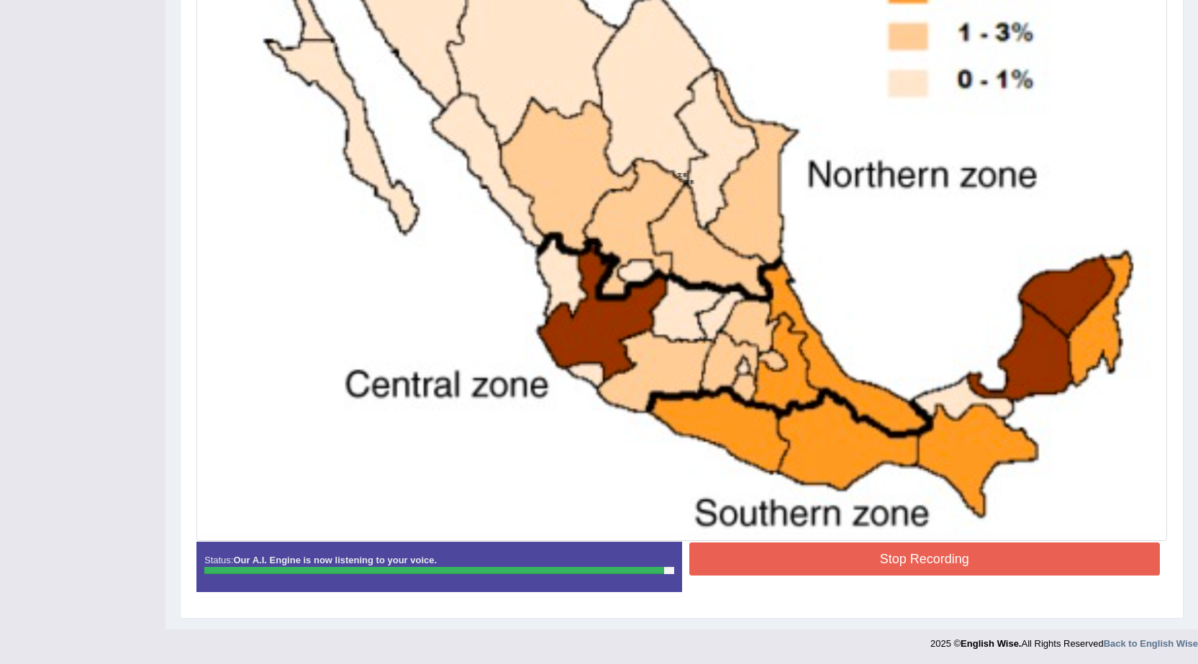
scroll to position [519, 0]
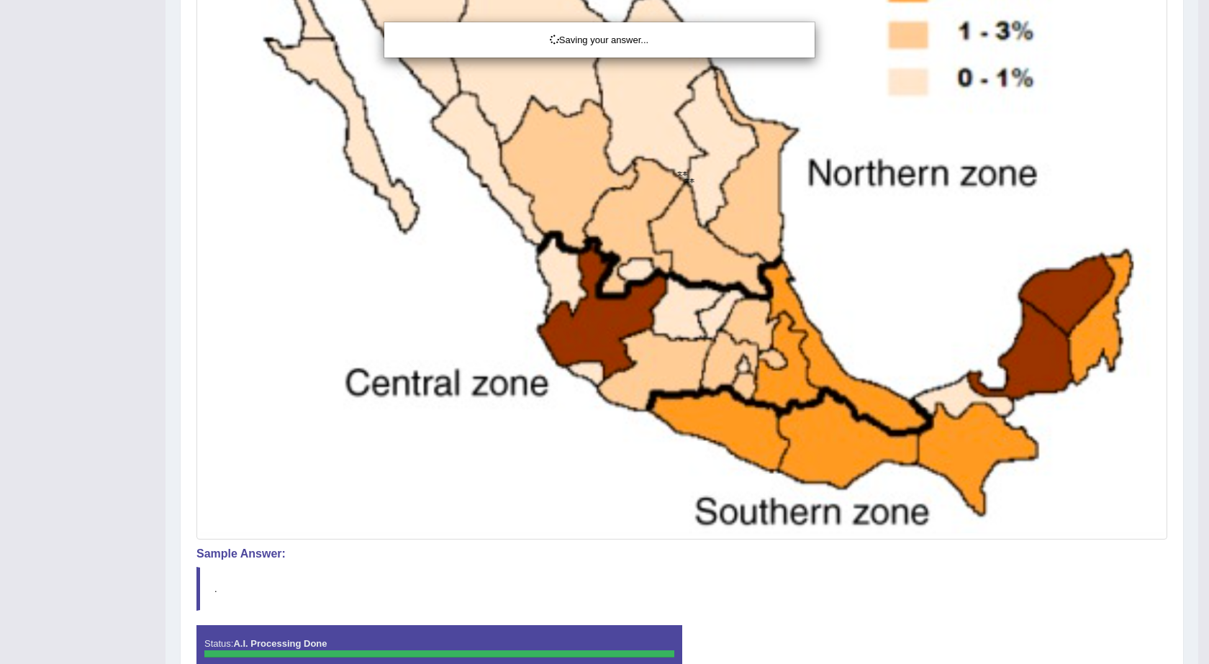
click at [909, 544] on div "Saving your answer..." at bounding box center [604, 332] width 1209 height 664
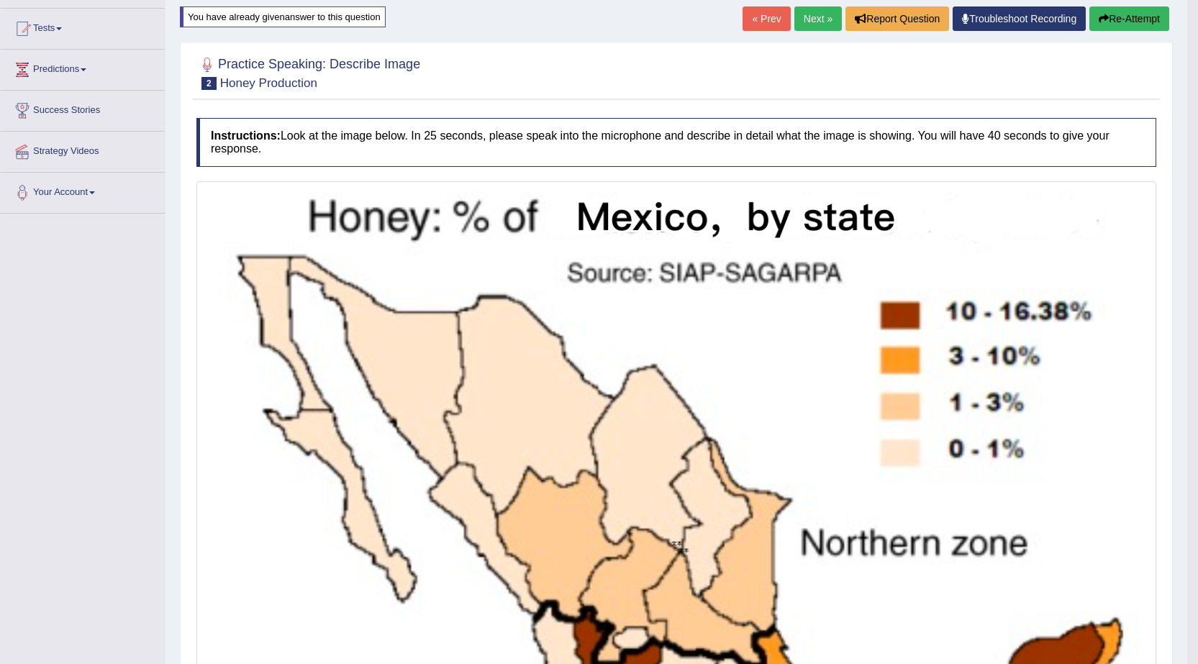
scroll to position [15, 0]
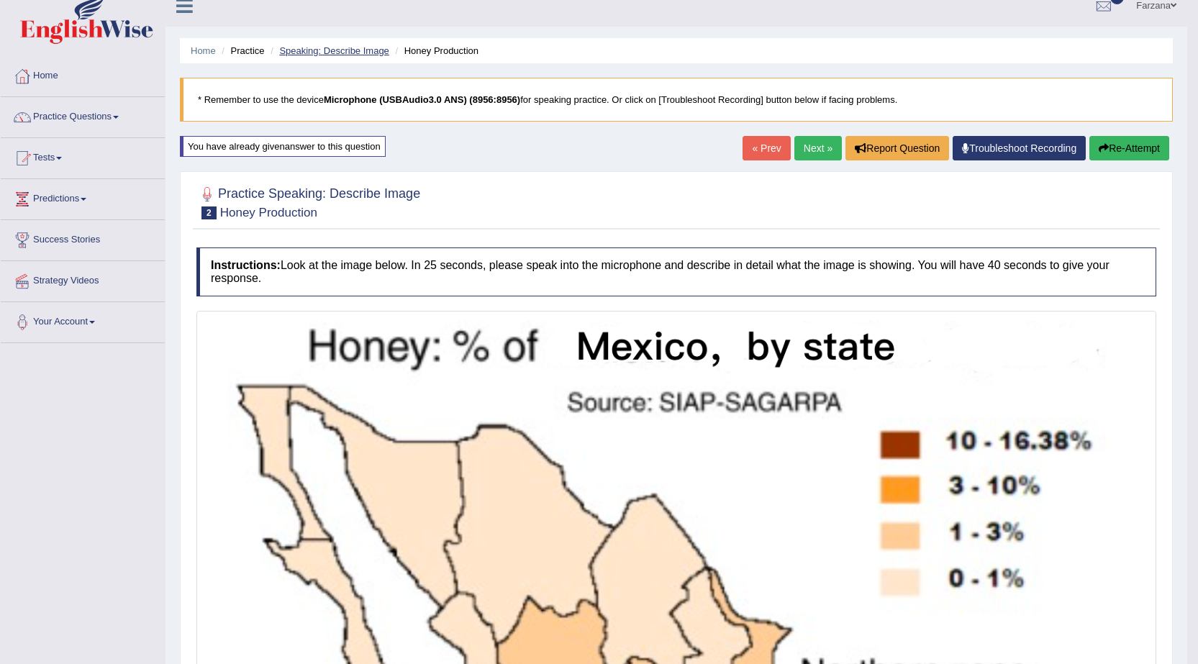
click at [337, 52] on link "Speaking: Describe Image" at bounding box center [333, 50] width 109 height 11
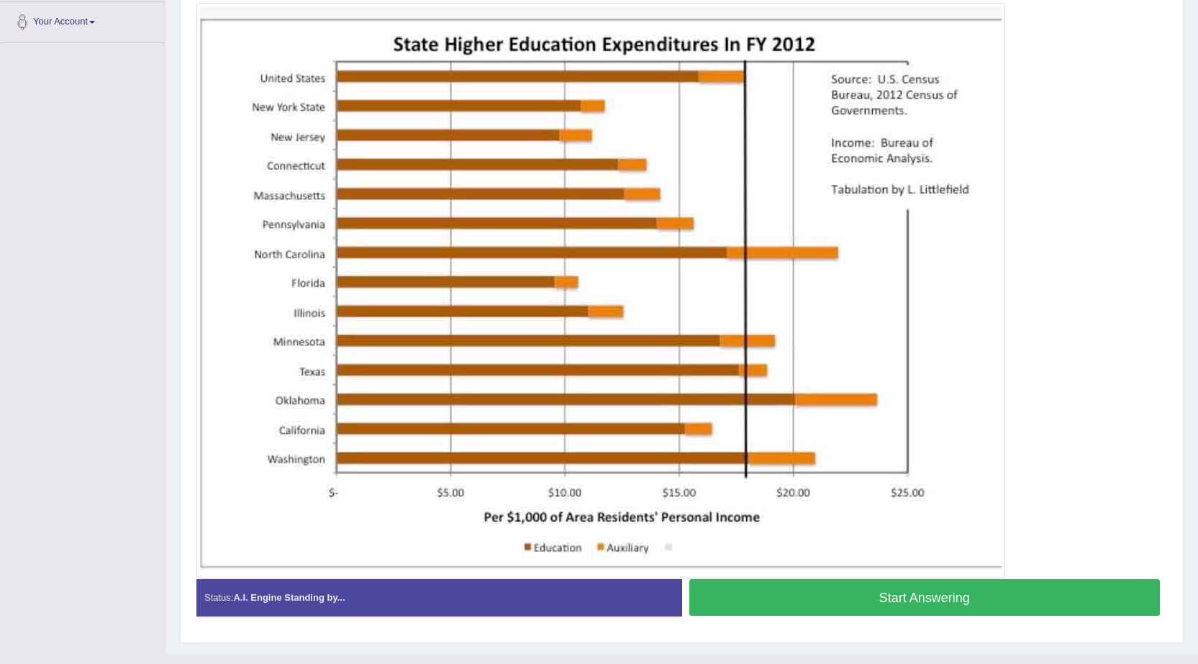
scroll to position [341, 0]
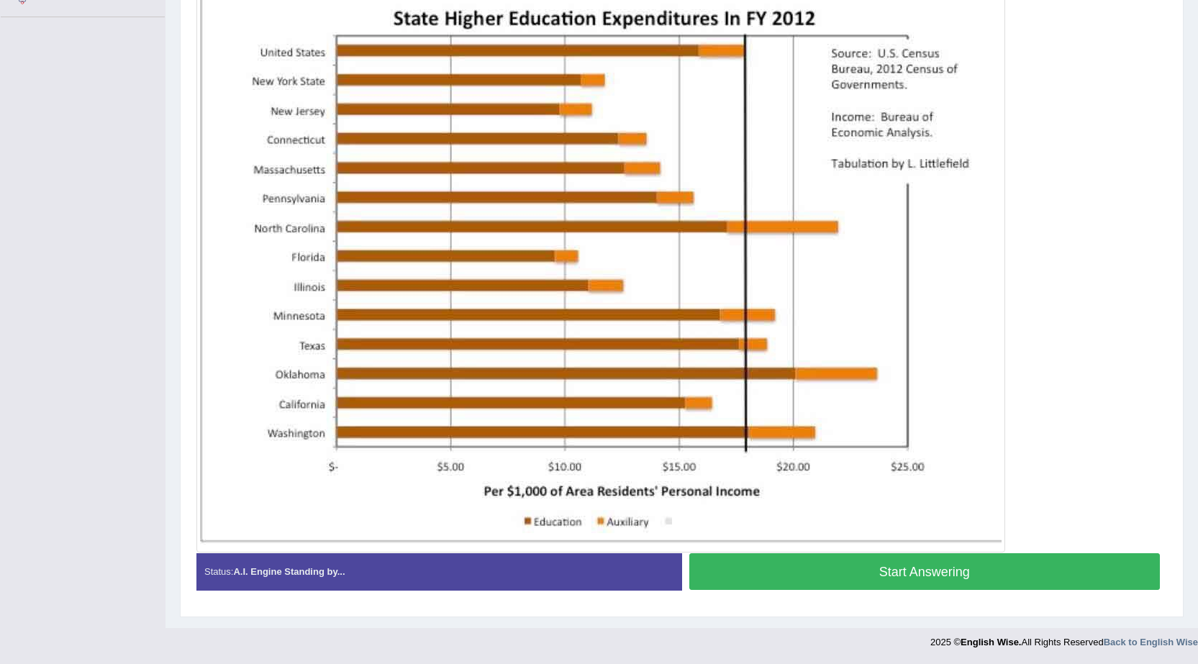
click at [797, 583] on button "Start Answering" at bounding box center [924, 571] width 471 height 37
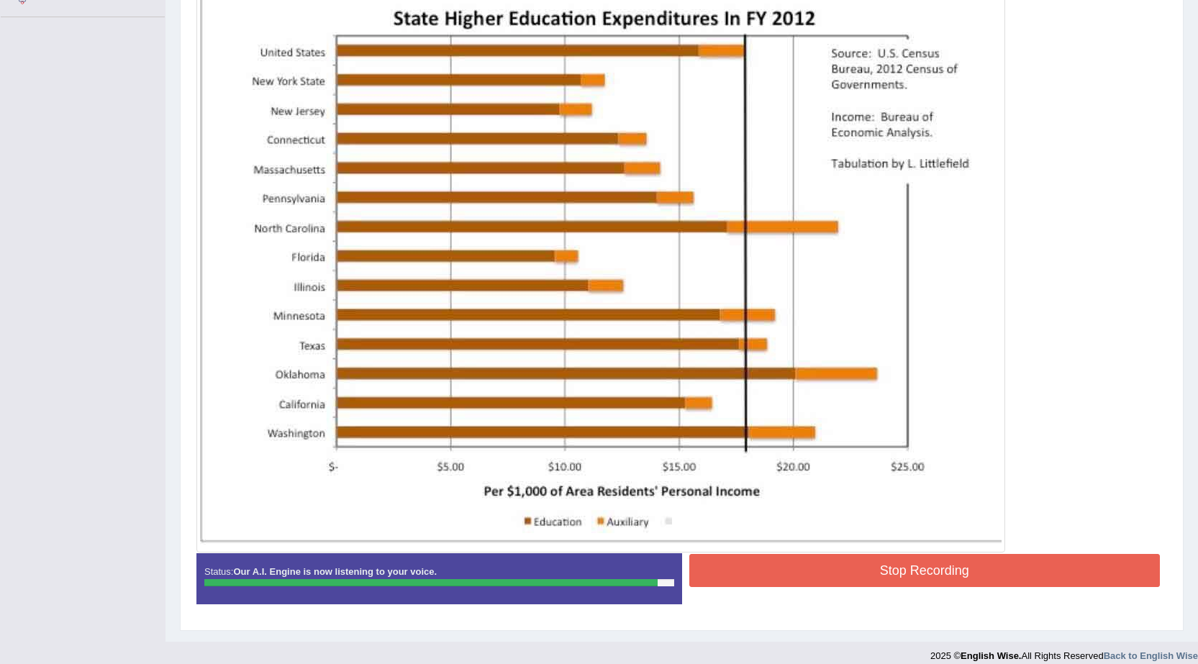
click at [858, 575] on button "Stop Recording" at bounding box center [924, 570] width 471 height 33
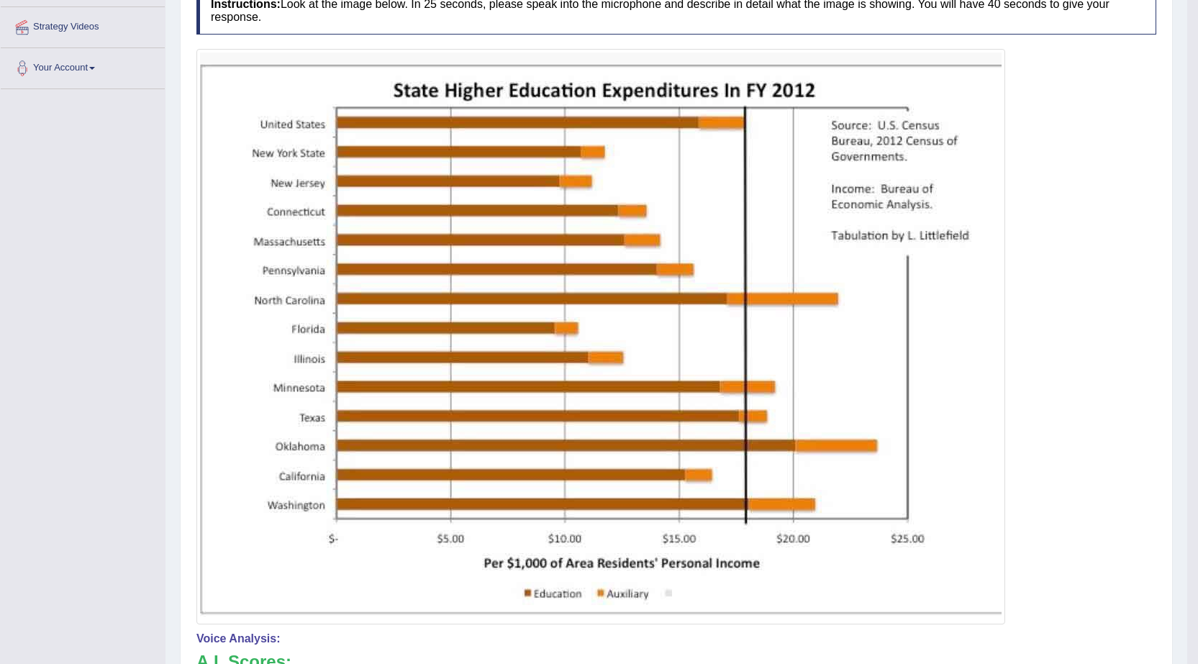
scroll to position [53, 0]
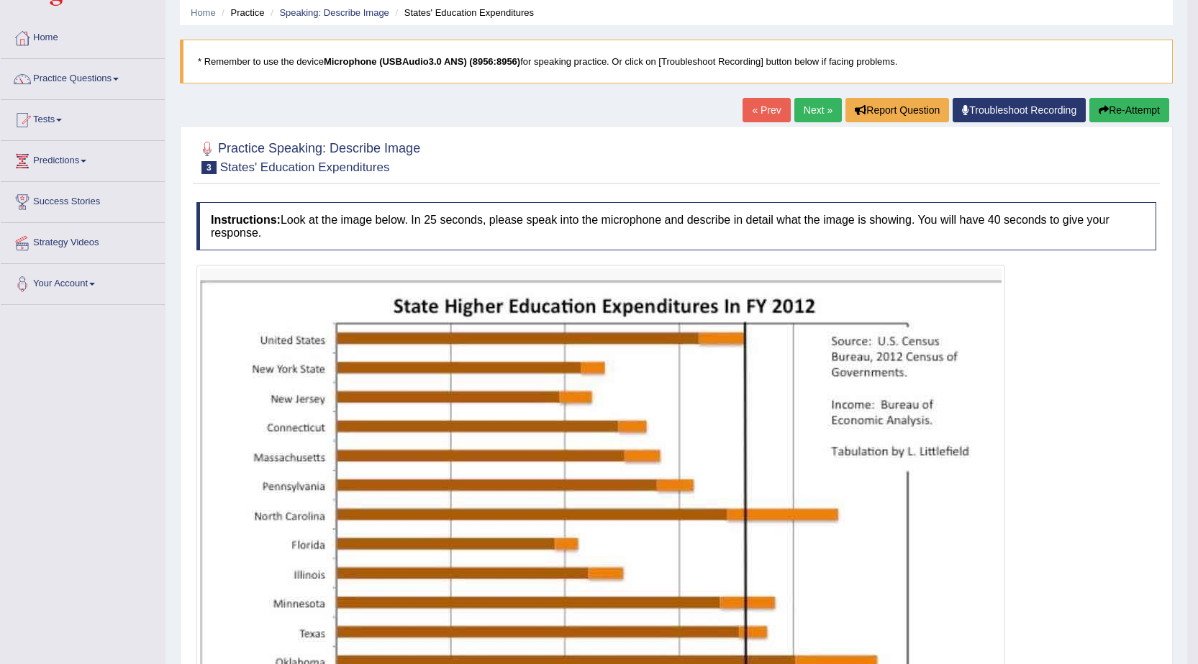
click at [1114, 110] on button "Re-Attempt" at bounding box center [1129, 110] width 80 height 24
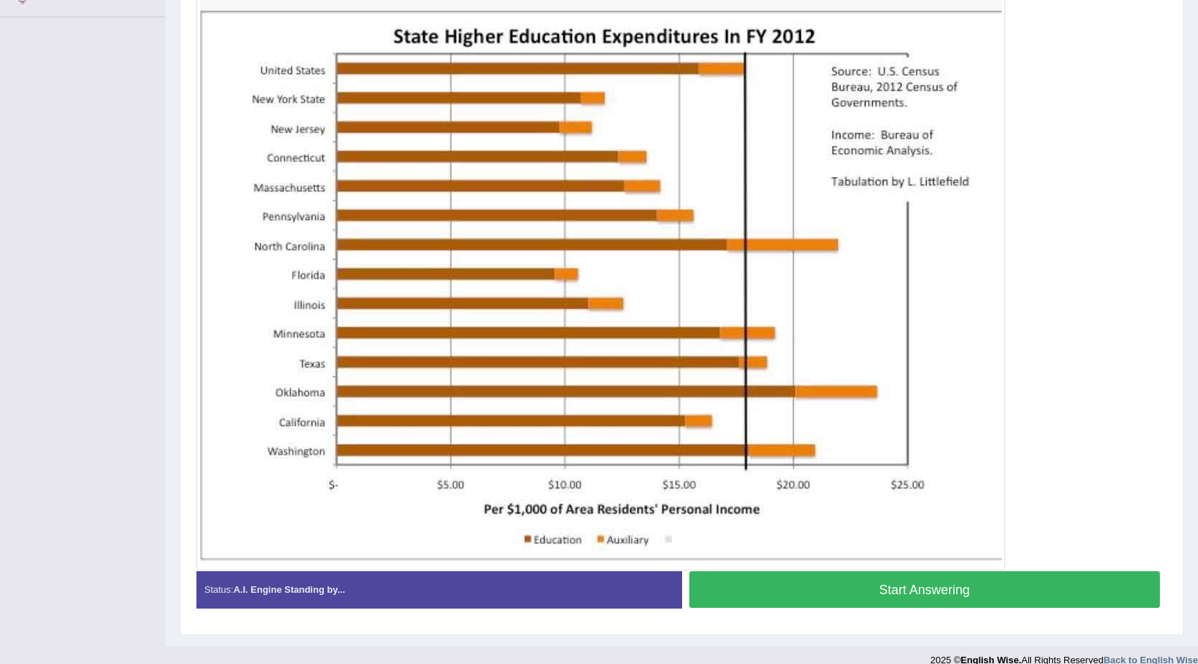
scroll to position [341, 0]
click at [864, 590] on button "Start Answering" at bounding box center [924, 589] width 471 height 37
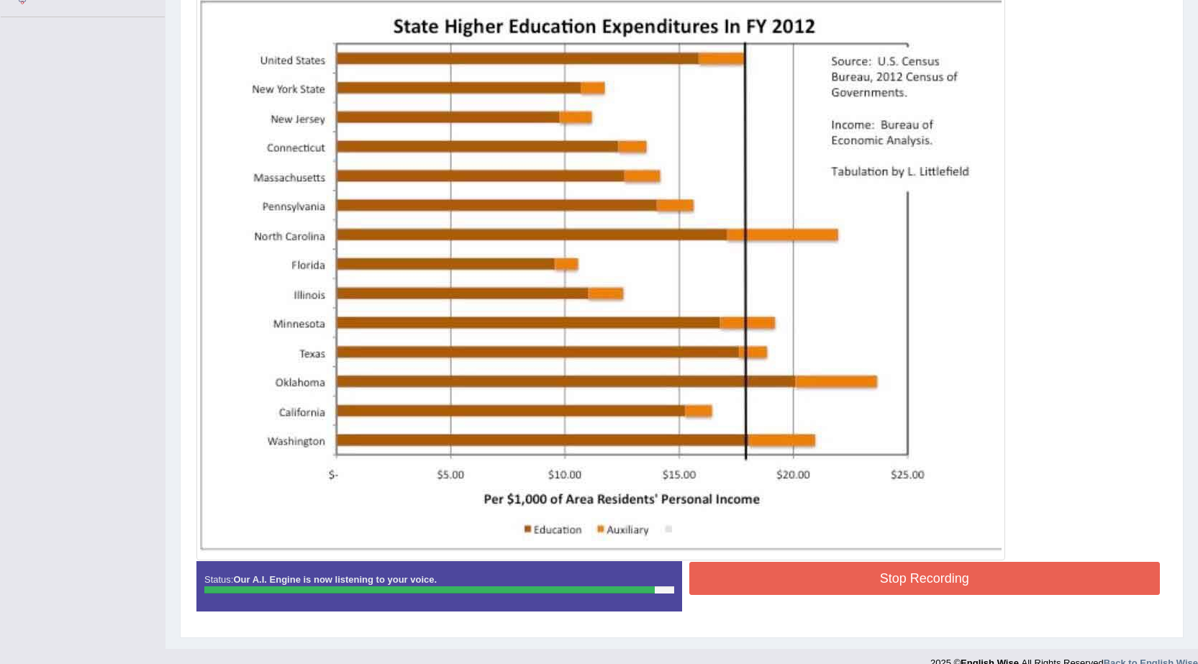
drag, startPoint x: 786, startPoint y: 576, endPoint x: 777, endPoint y: 579, distance: 9.1
click at [779, 578] on button "Stop Recording" at bounding box center [924, 578] width 471 height 33
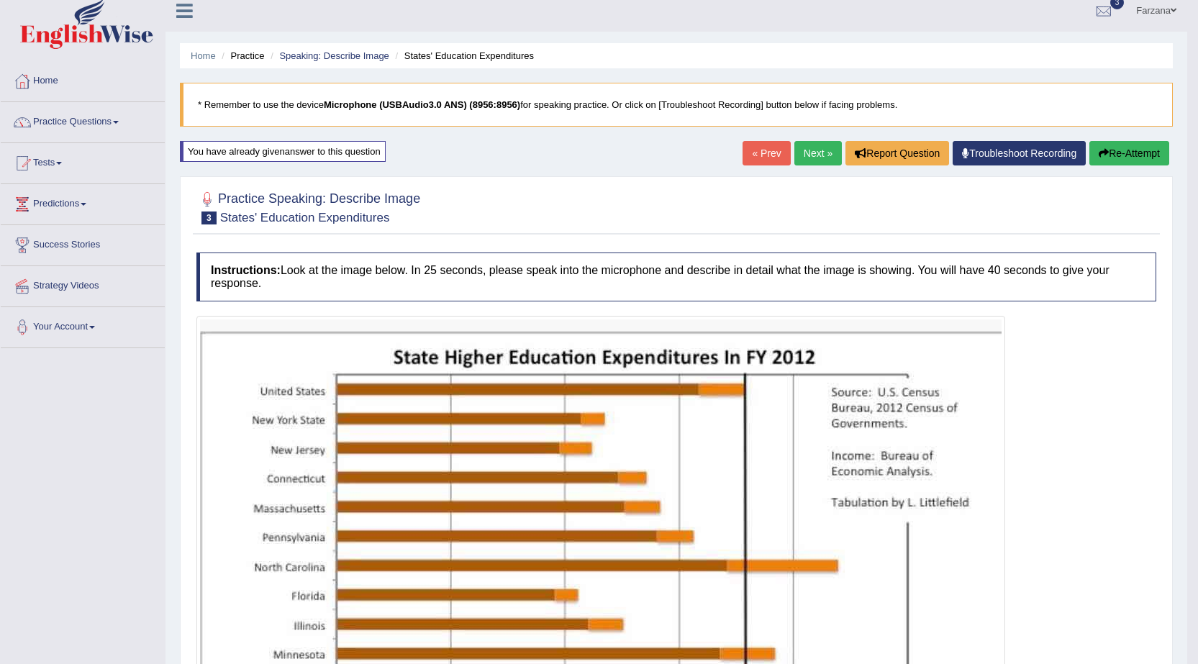
scroll to position [0, 0]
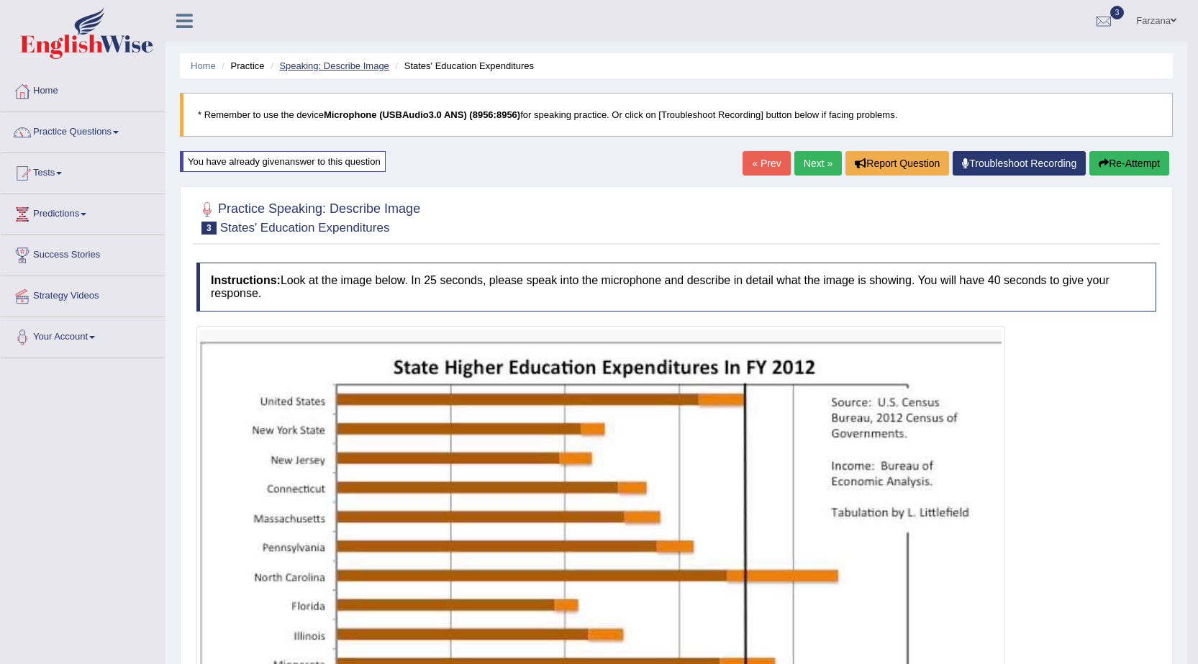
click at [323, 63] on link "Speaking: Describe Image" at bounding box center [333, 65] width 109 height 11
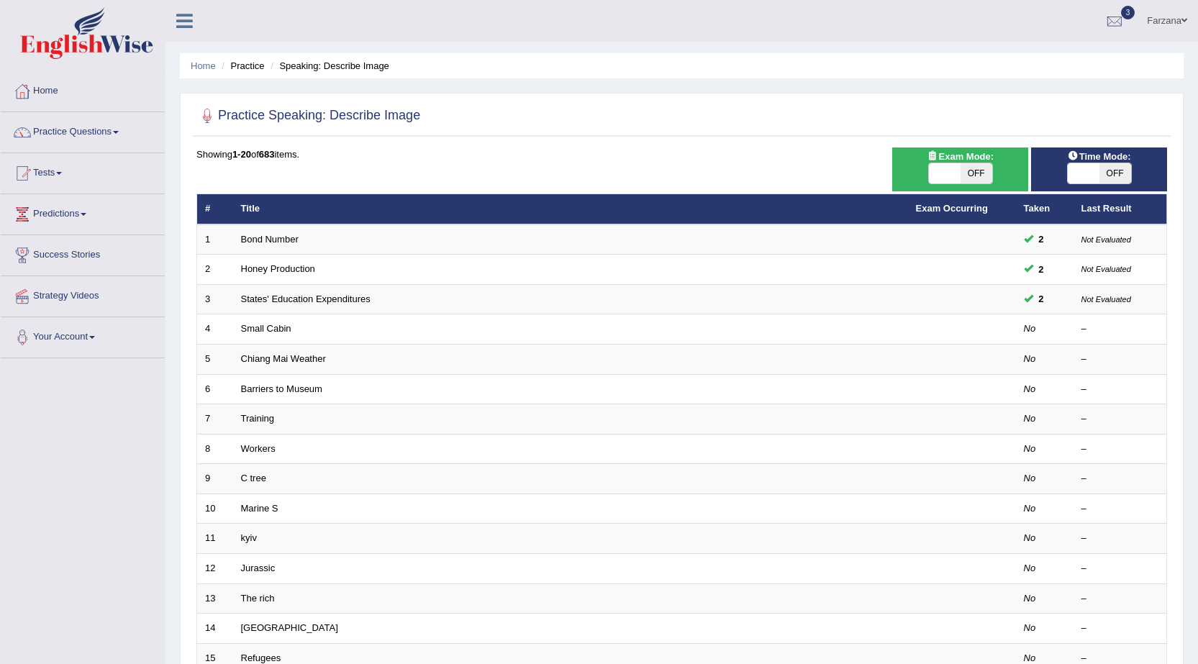
click at [278, 323] on link "Small Cabin" at bounding box center [266, 328] width 50 height 11
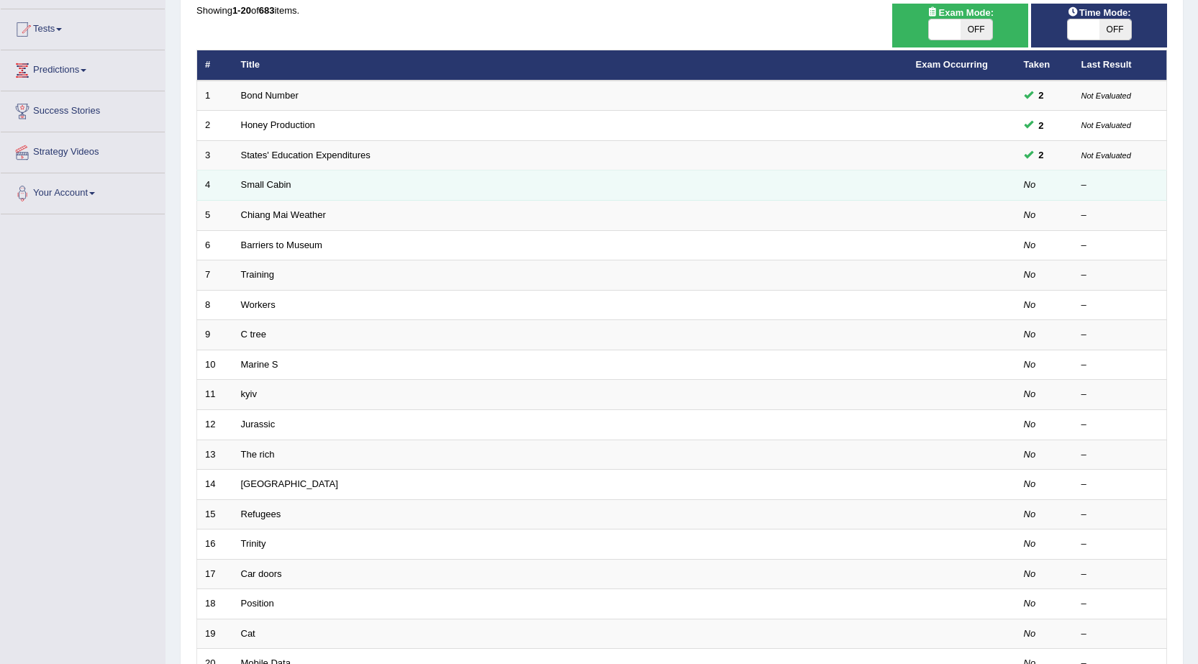
scroll to position [144, 0]
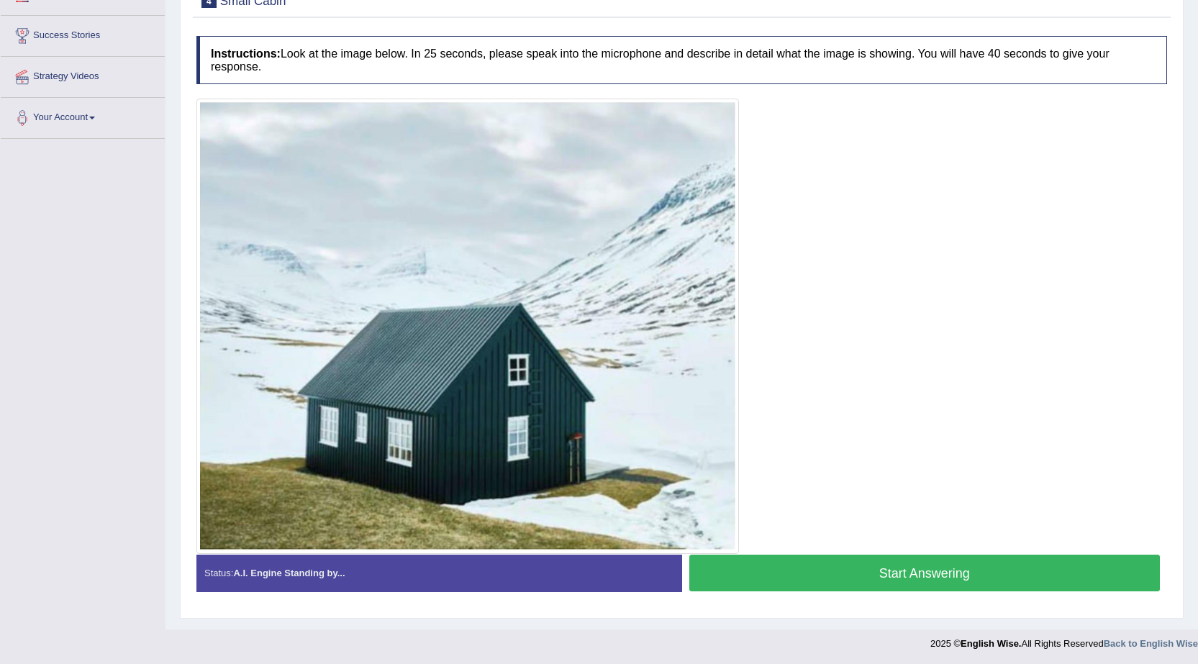
scroll to position [221, 0]
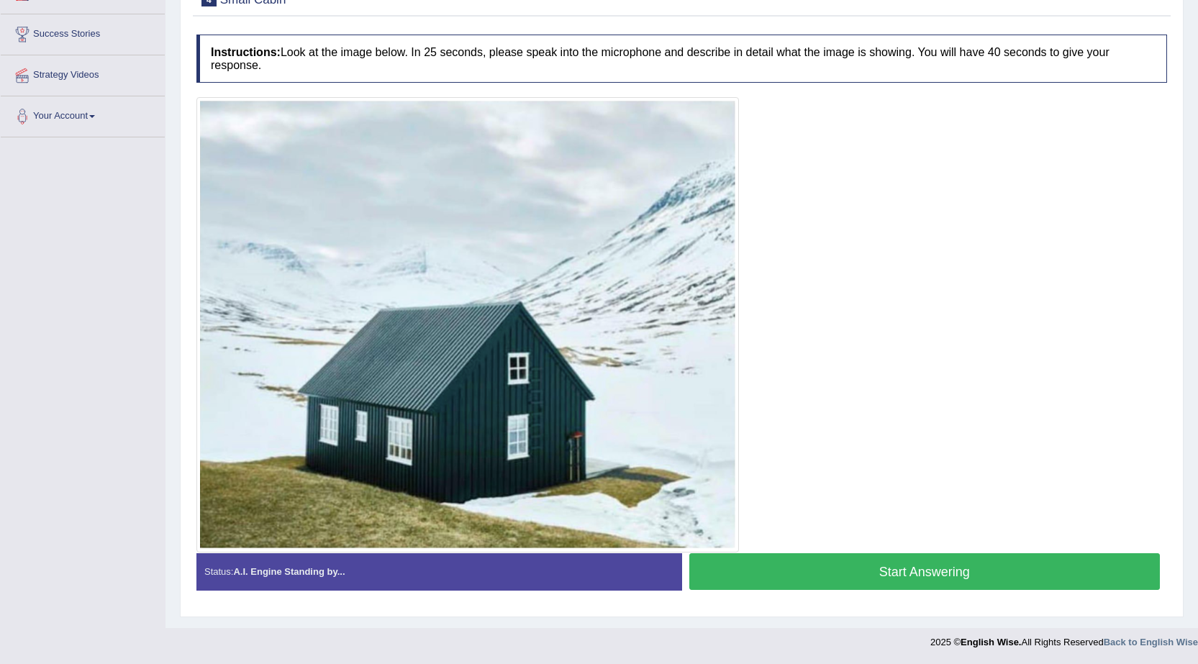
click at [764, 567] on button "Start Answering" at bounding box center [924, 571] width 471 height 37
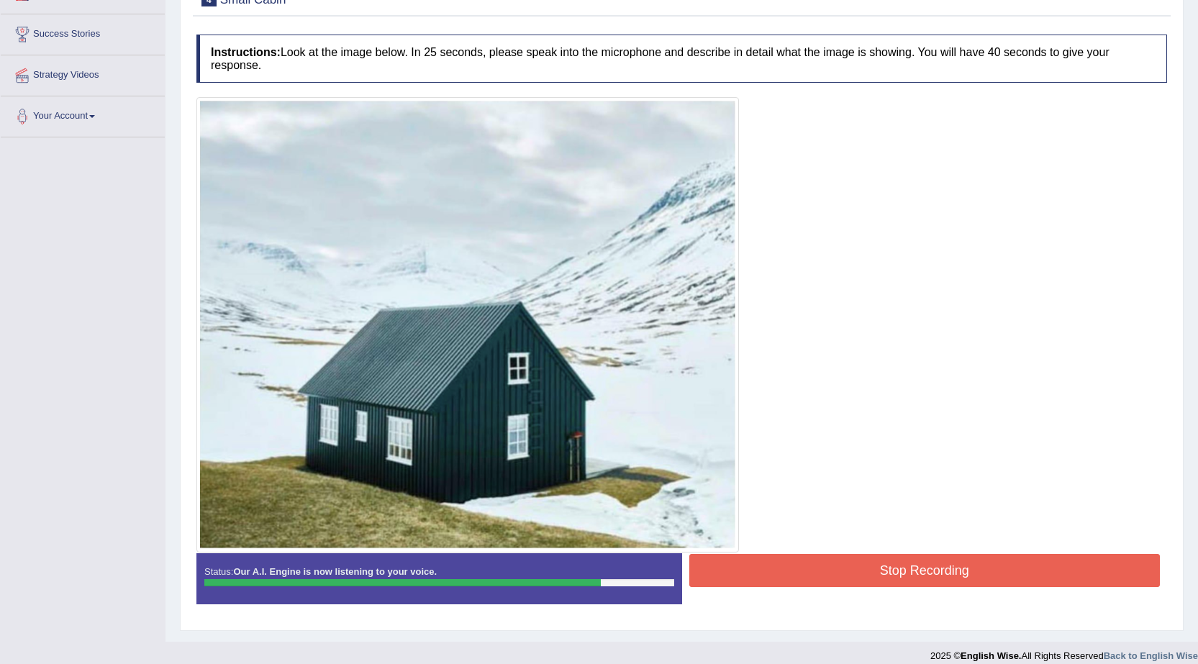
click at [912, 569] on button "Stop Recording" at bounding box center [924, 570] width 471 height 33
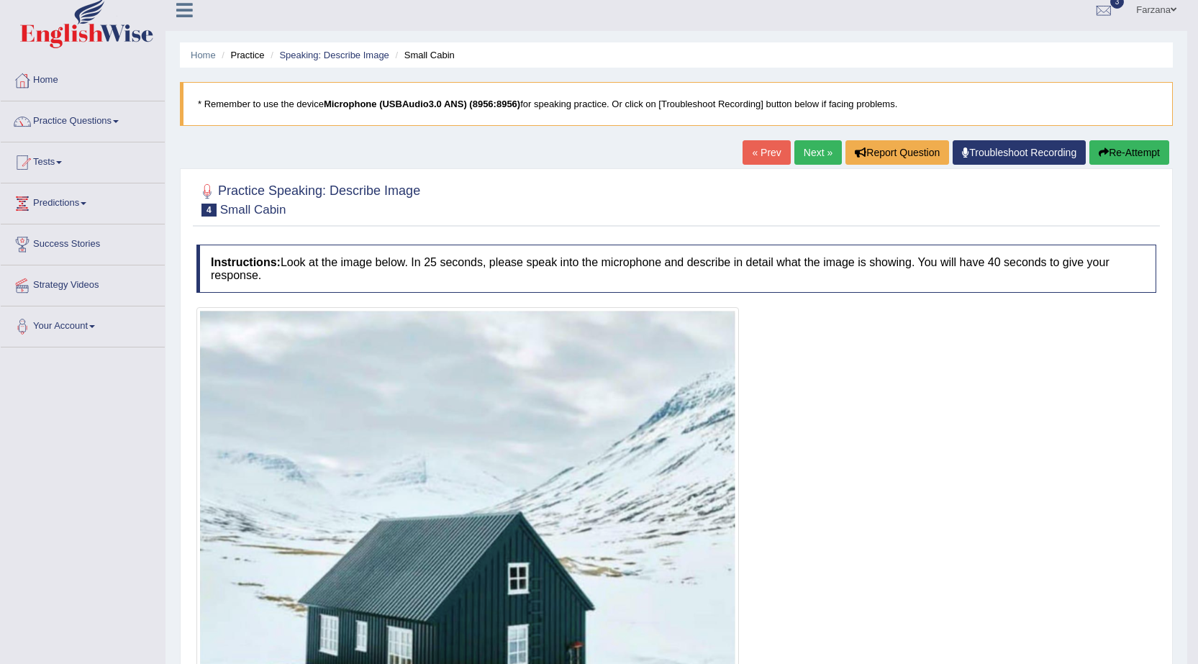
scroll to position [0, 0]
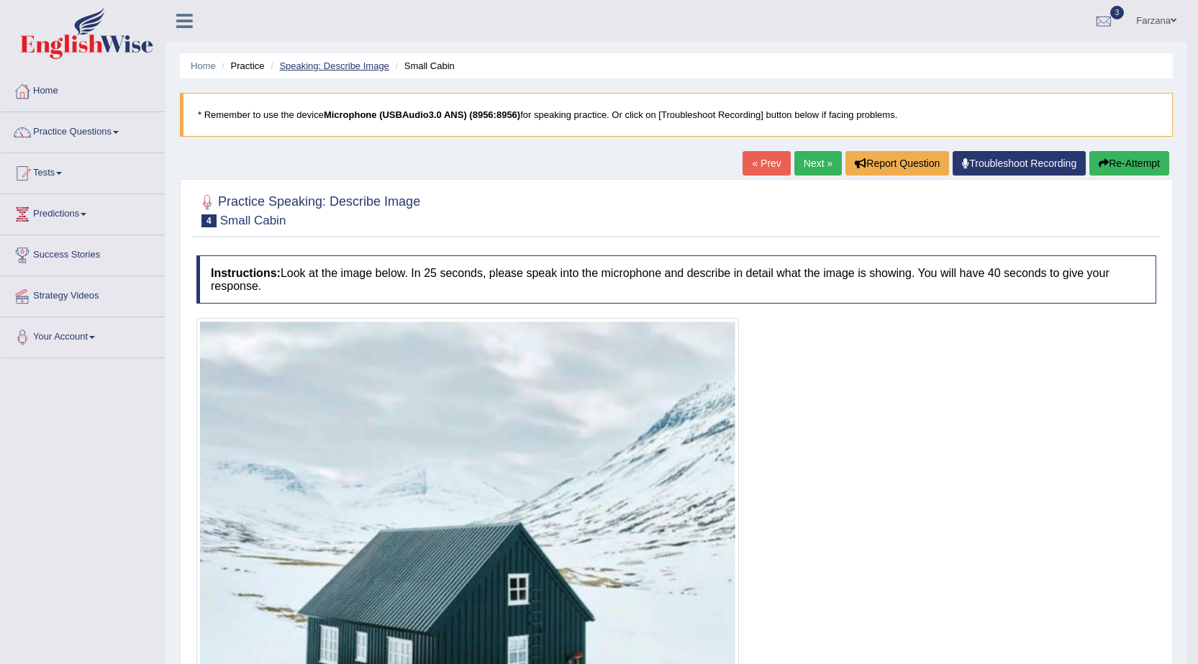
click at [367, 68] on link "Speaking: Describe Image" at bounding box center [333, 65] width 109 height 11
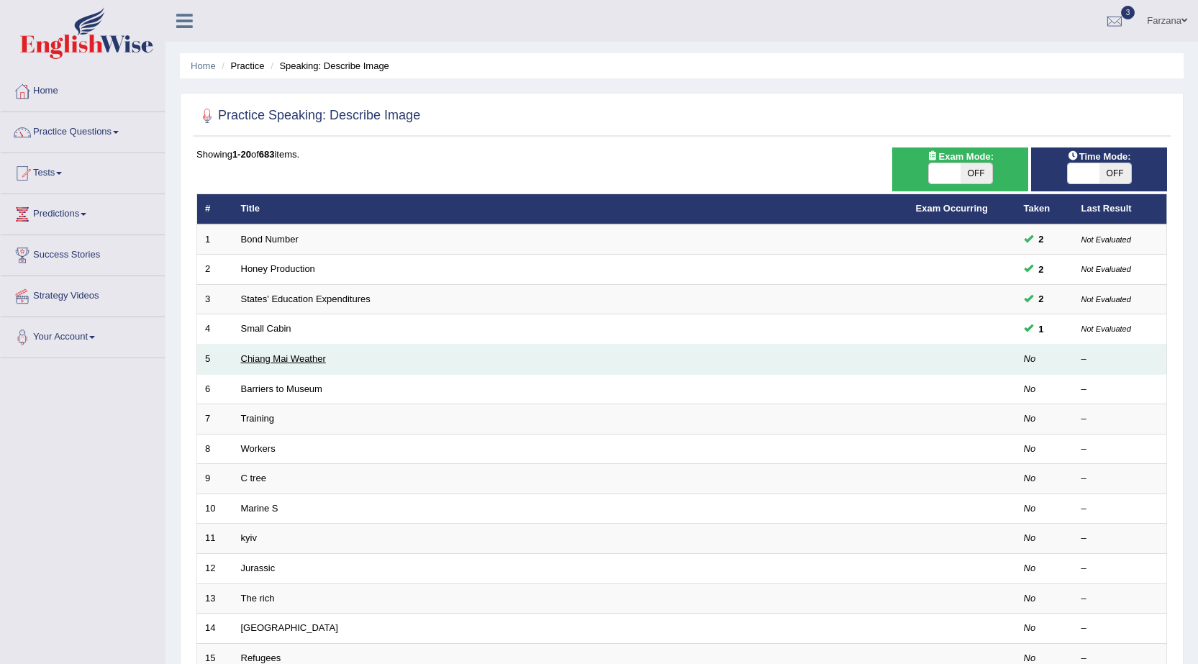
click at [259, 353] on link "Chiang Mai Weather" at bounding box center [283, 358] width 85 height 11
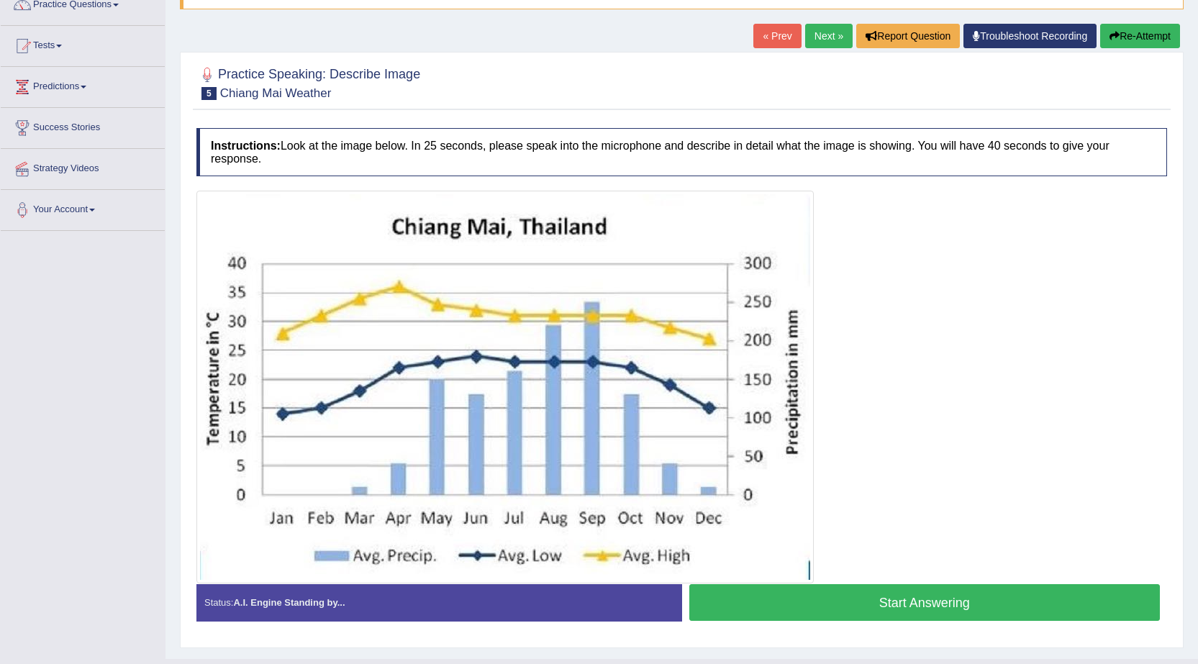
scroll to position [144, 0]
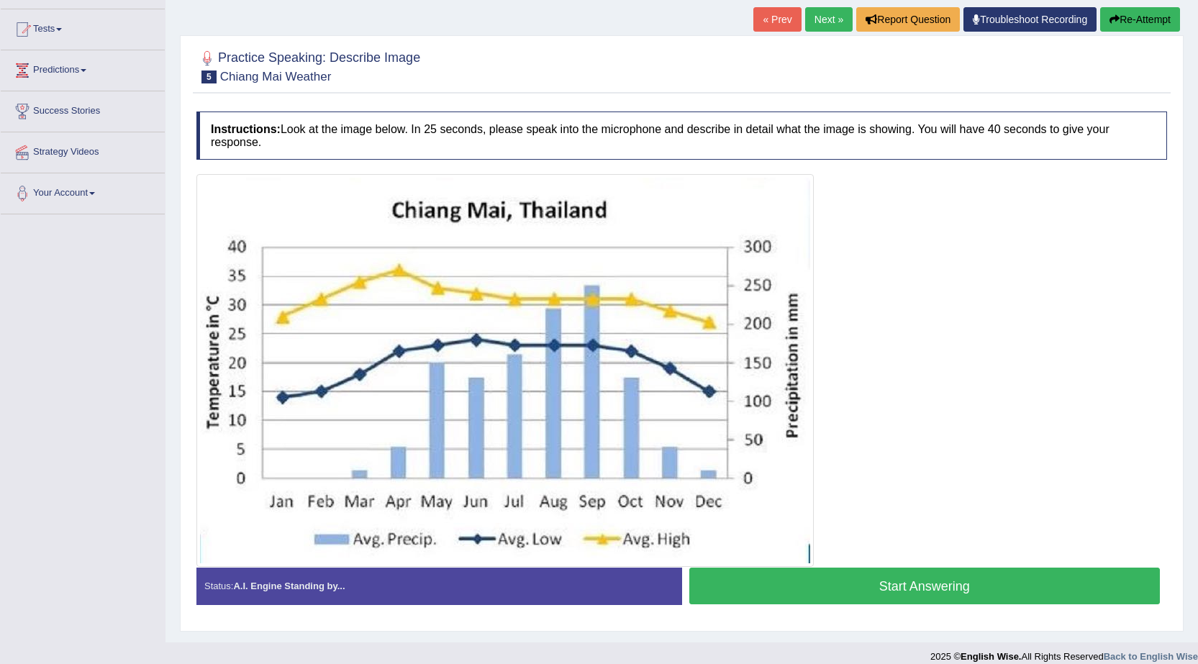
click at [732, 581] on button "Start Answering" at bounding box center [924, 586] width 471 height 37
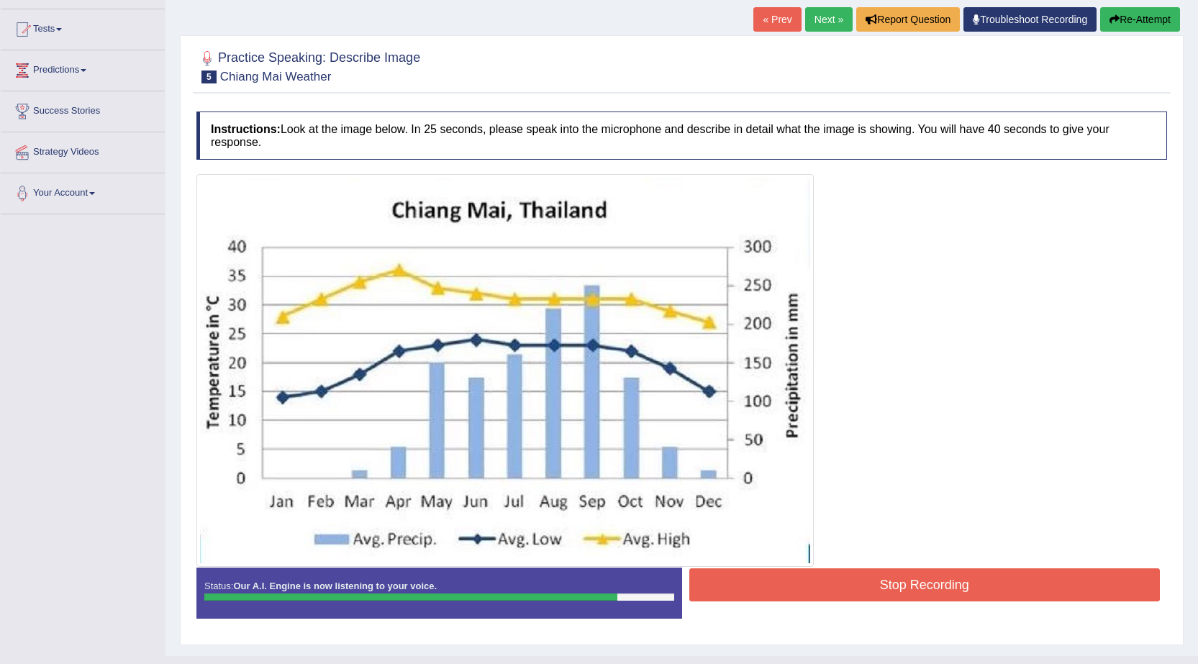
click at [735, 588] on button "Stop Recording" at bounding box center [924, 584] width 471 height 33
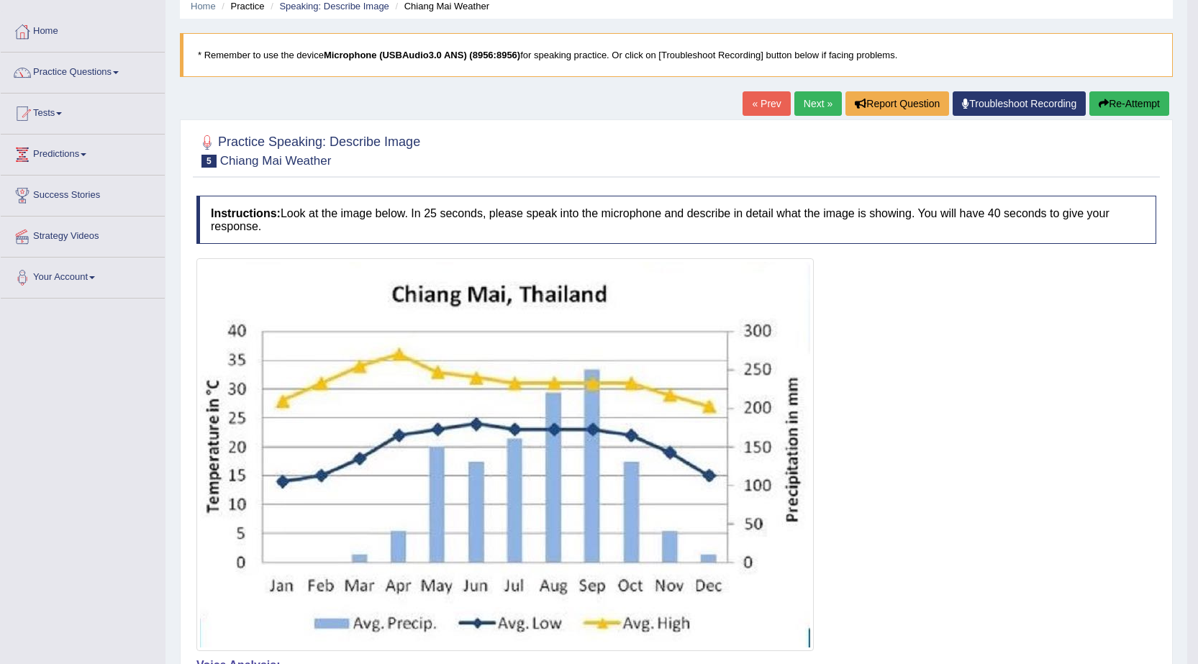
scroll to position [41, 0]
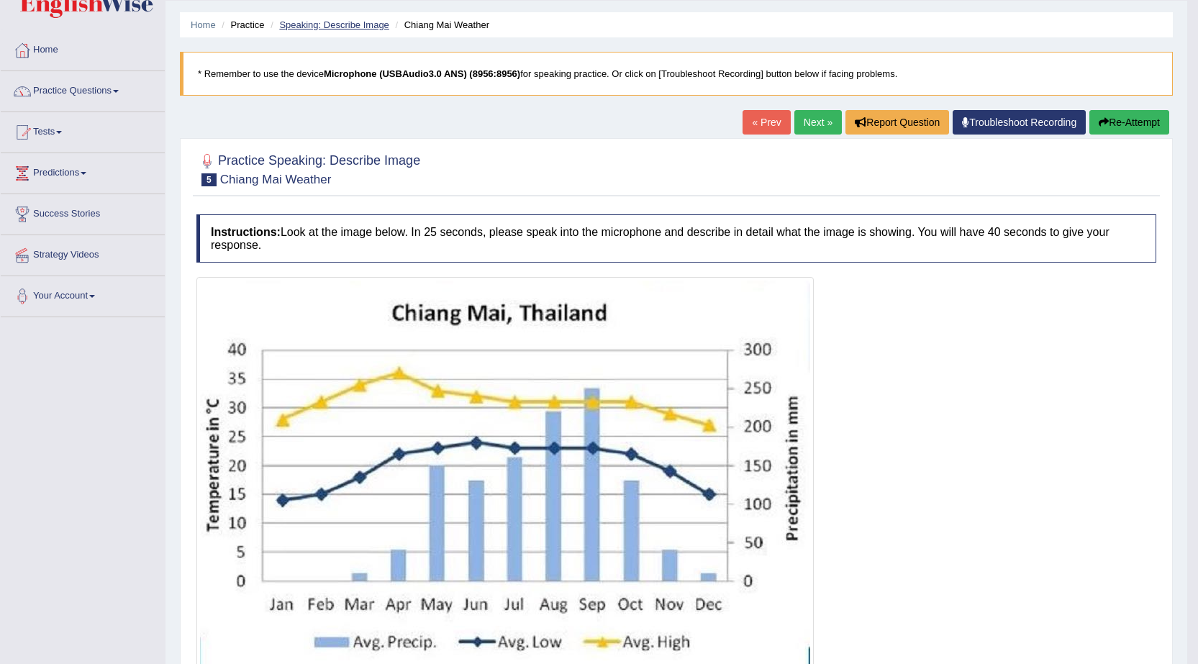
click at [316, 27] on link "Speaking: Describe Image" at bounding box center [333, 24] width 109 height 11
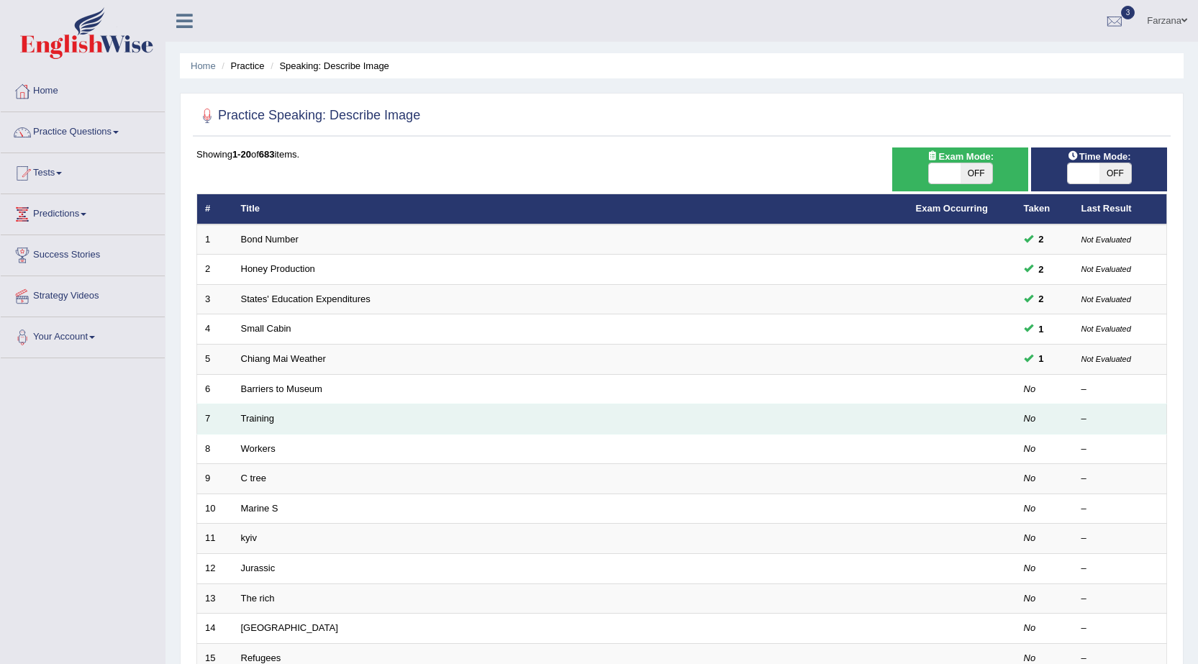
scroll to position [216, 0]
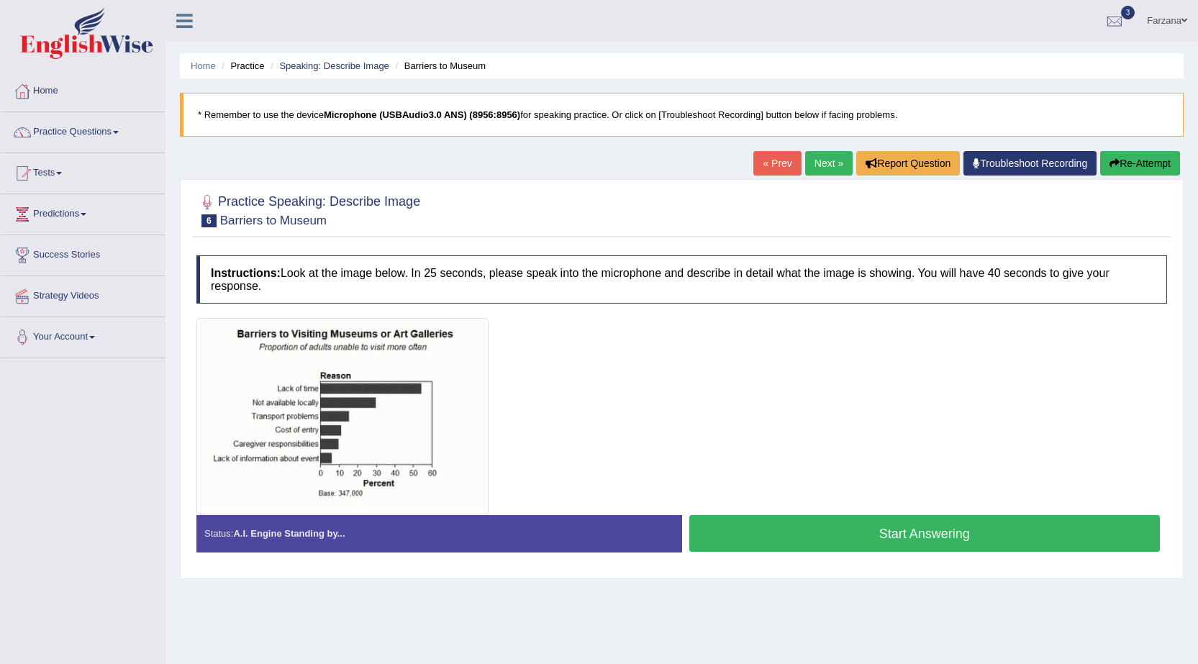
click at [822, 537] on button "Start Answering" at bounding box center [924, 533] width 471 height 37
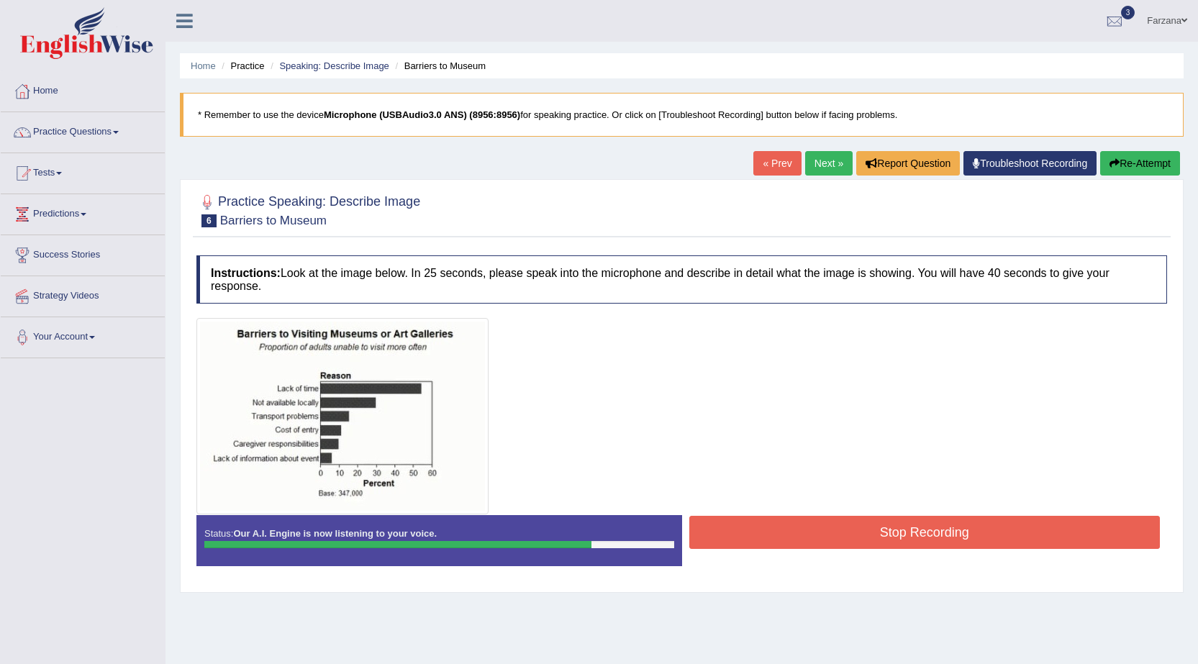
click at [799, 522] on button "Stop Recording" at bounding box center [924, 532] width 471 height 33
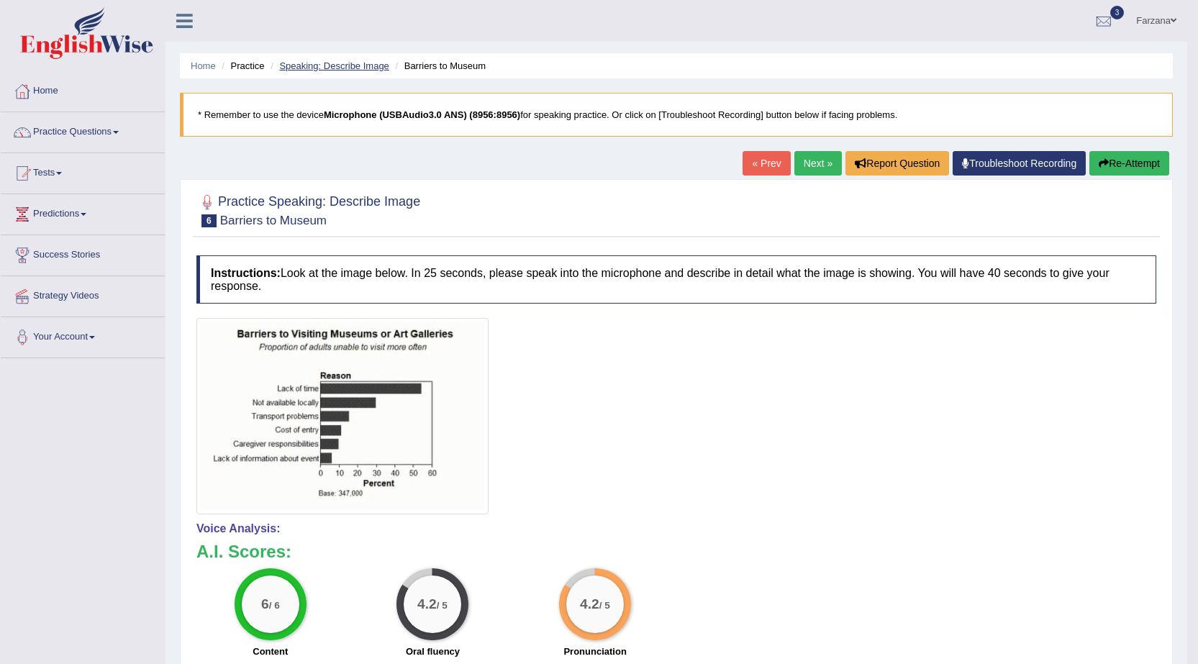
click at [307, 65] on link "Speaking: Describe Image" at bounding box center [333, 65] width 109 height 11
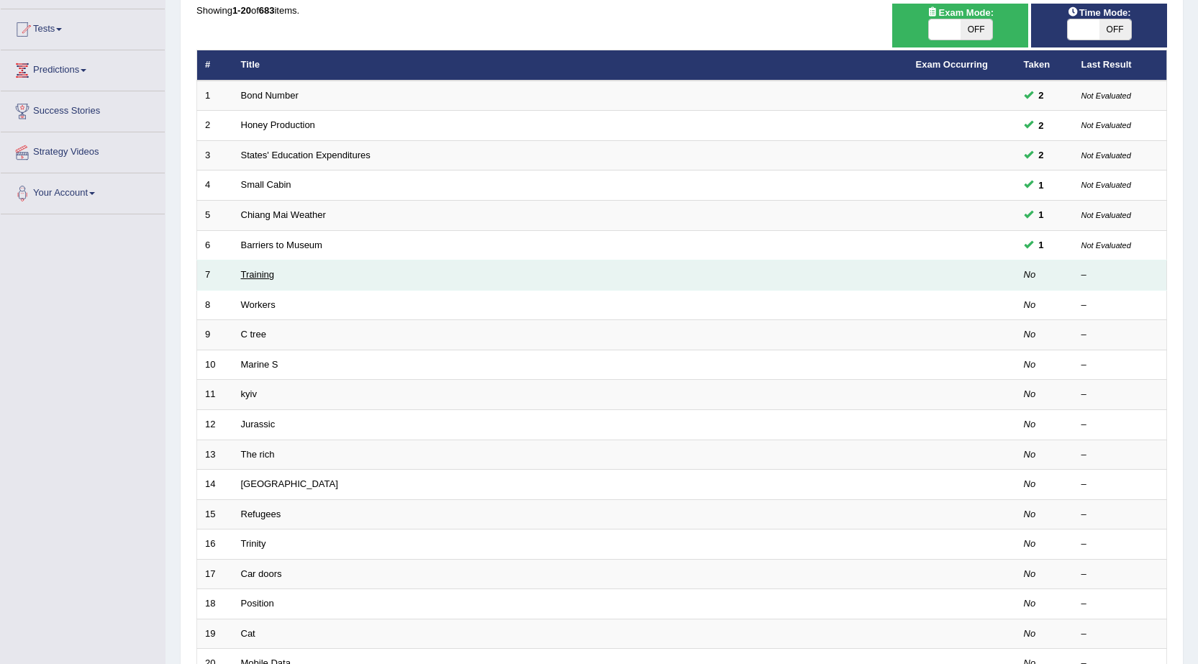
click at [259, 277] on link "Training" at bounding box center [257, 274] width 33 height 11
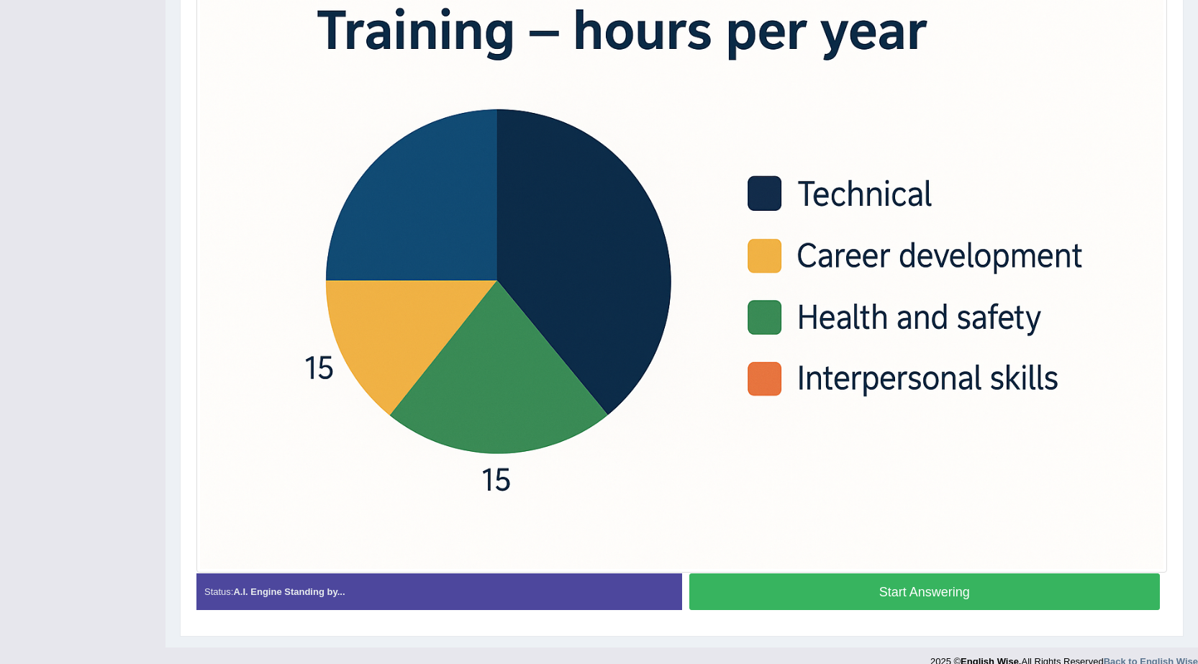
scroll to position [414, 0]
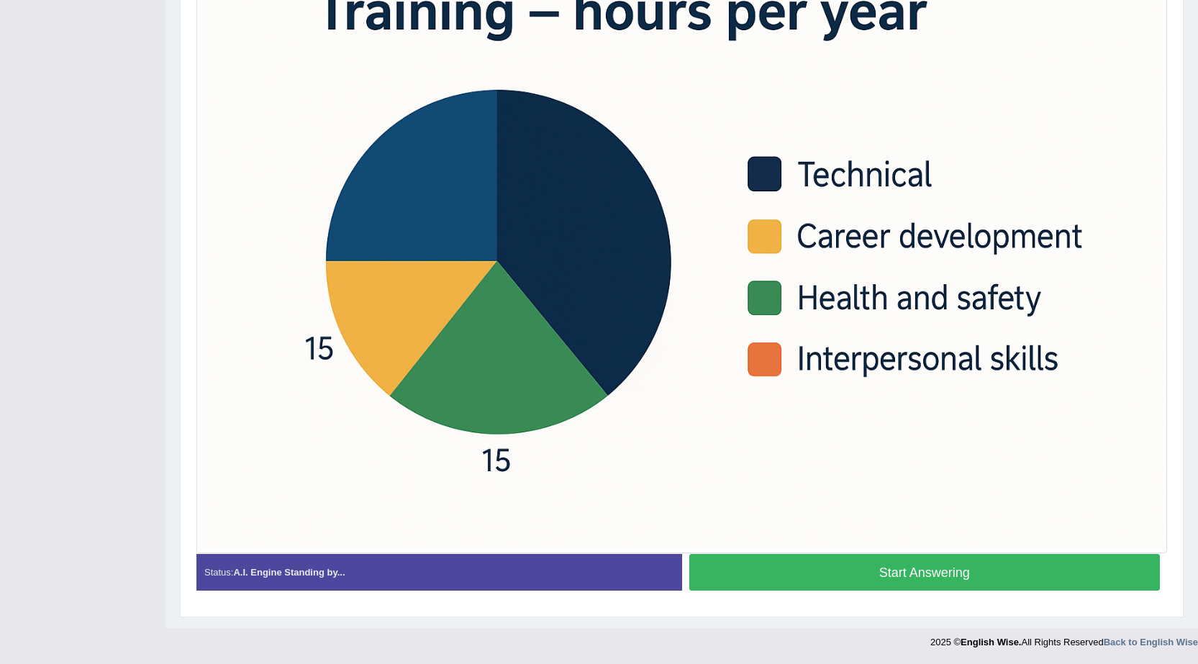
drag, startPoint x: 1132, startPoint y: 667, endPoint x: 831, endPoint y: 489, distance: 350.3
click at [831, 489] on img at bounding box center [681, 228] width 963 height 642
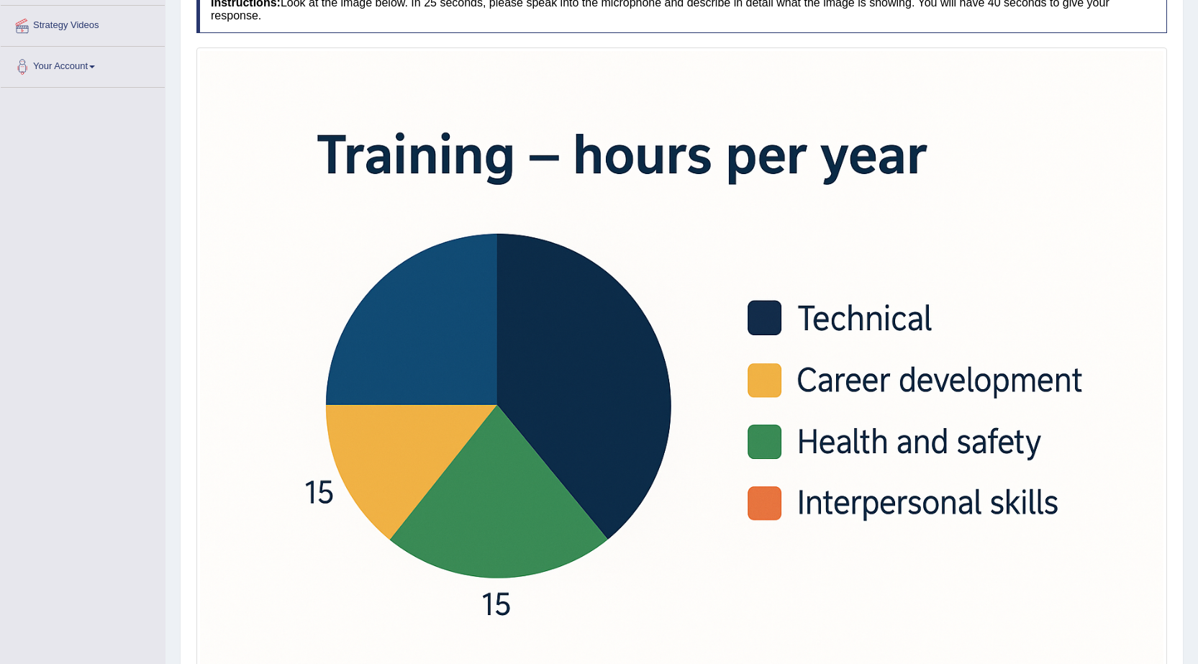
scroll to position [342, 0]
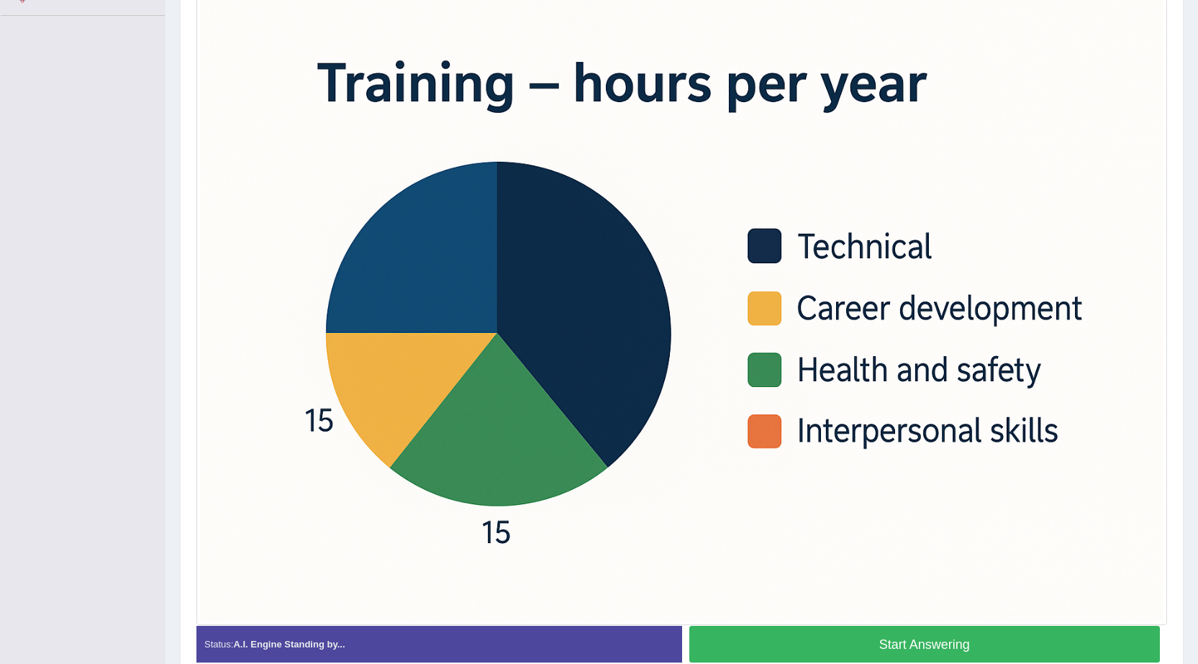
click at [858, 634] on button "Start Answering" at bounding box center [924, 644] width 471 height 37
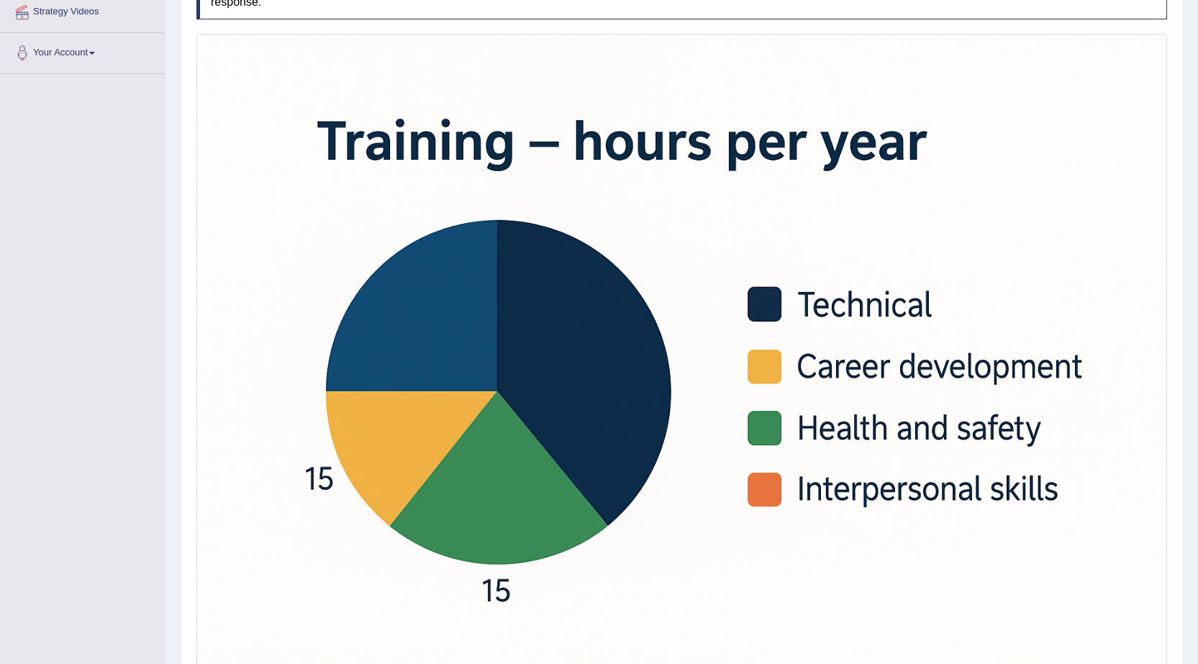
scroll to position [428, 0]
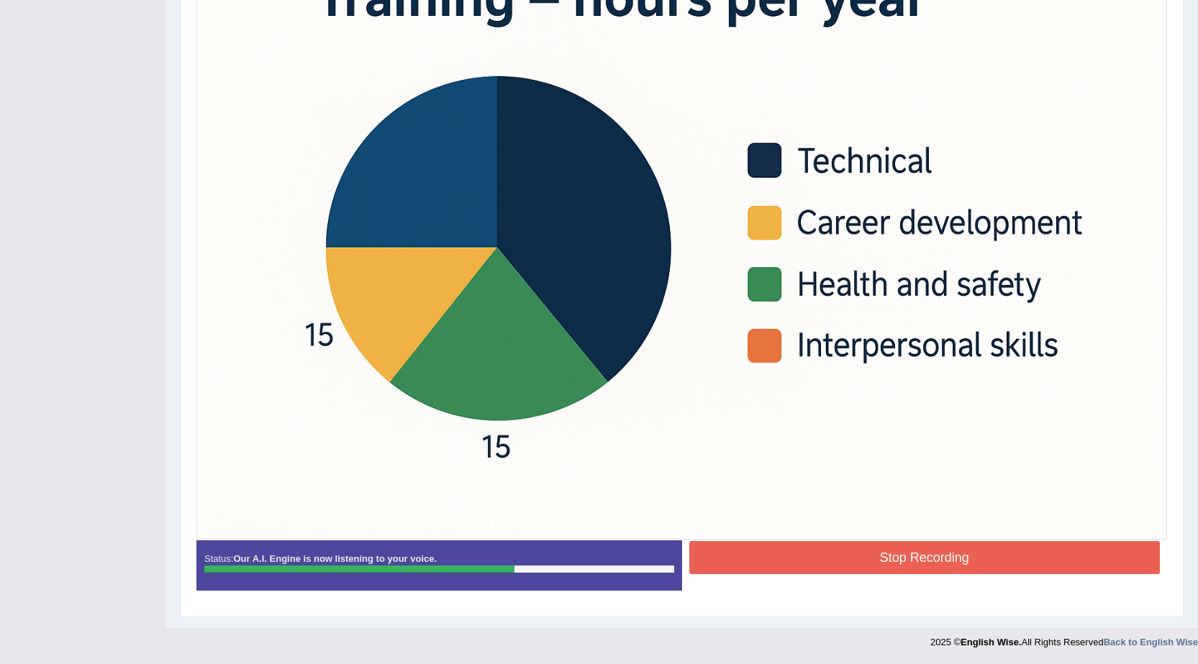
click at [837, 563] on button "Stop Recording" at bounding box center [924, 557] width 471 height 33
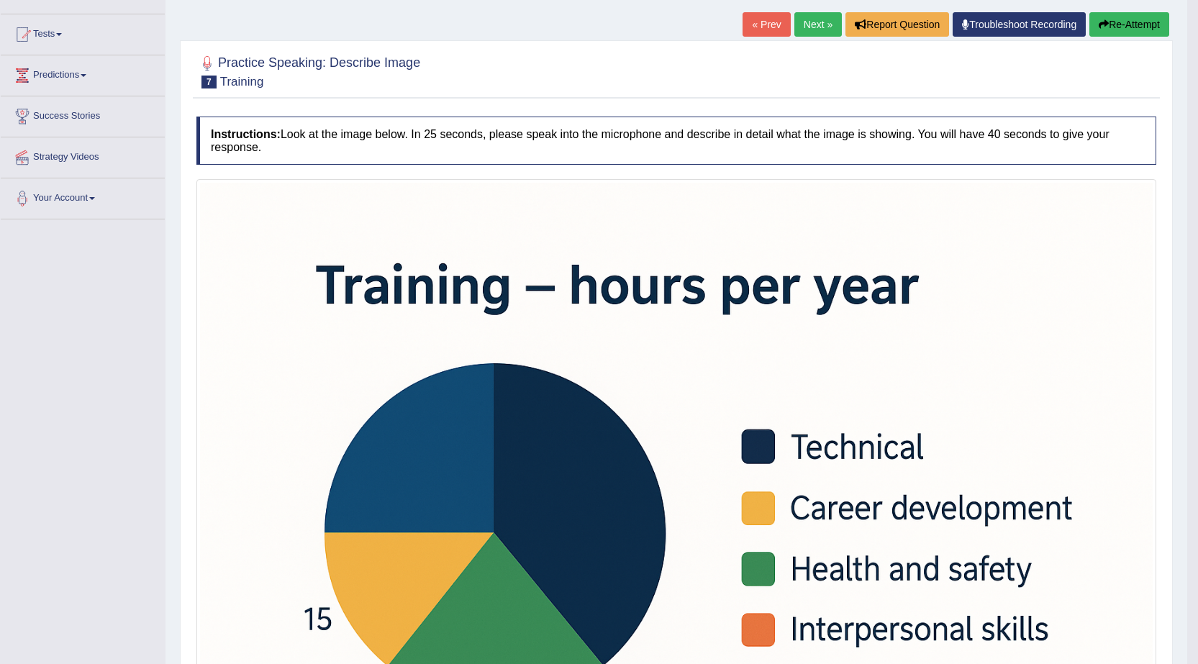
scroll to position [137, 0]
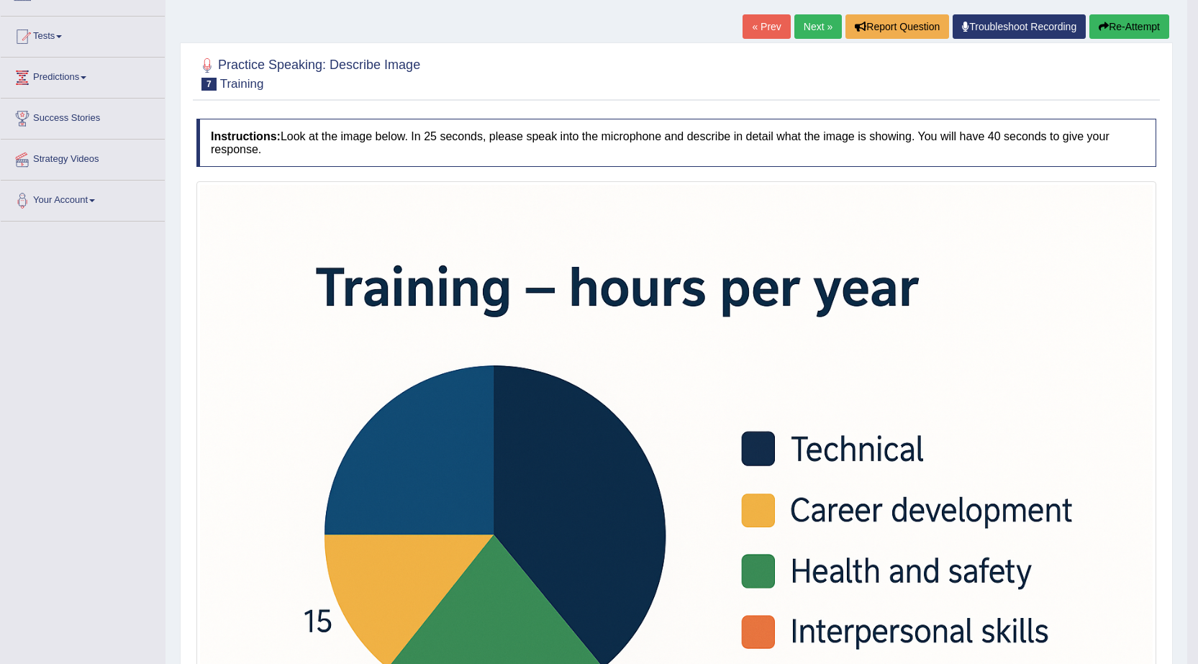
click at [1113, 25] on button "Re-Attempt" at bounding box center [1129, 26] width 80 height 24
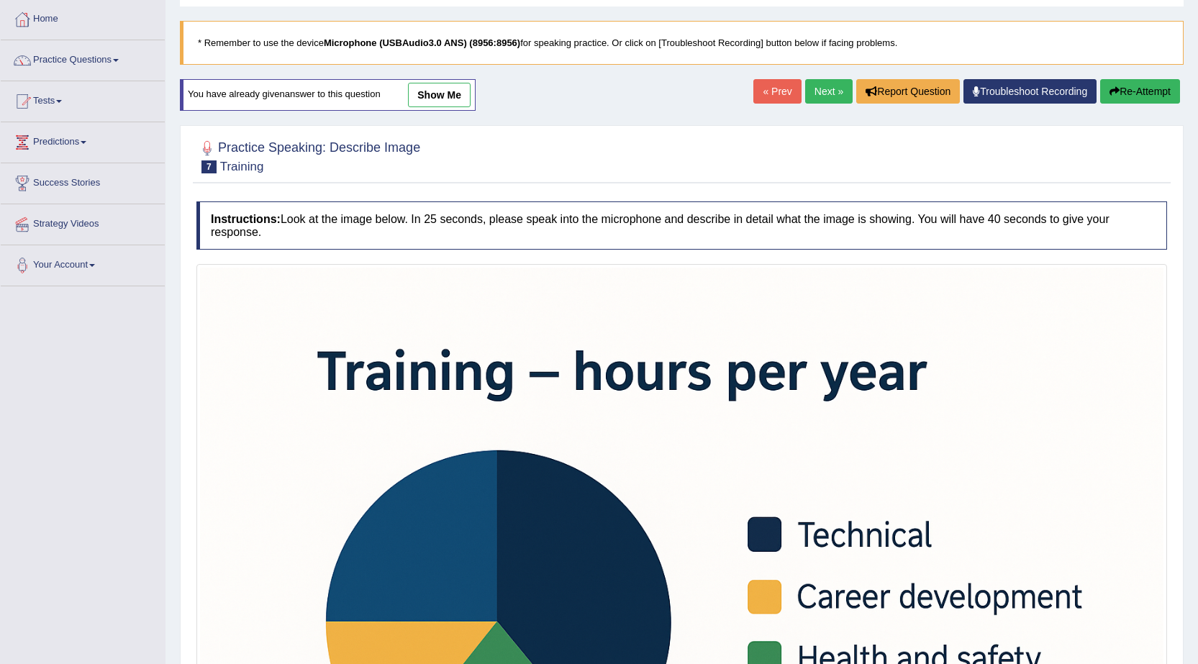
scroll to position [144, 0]
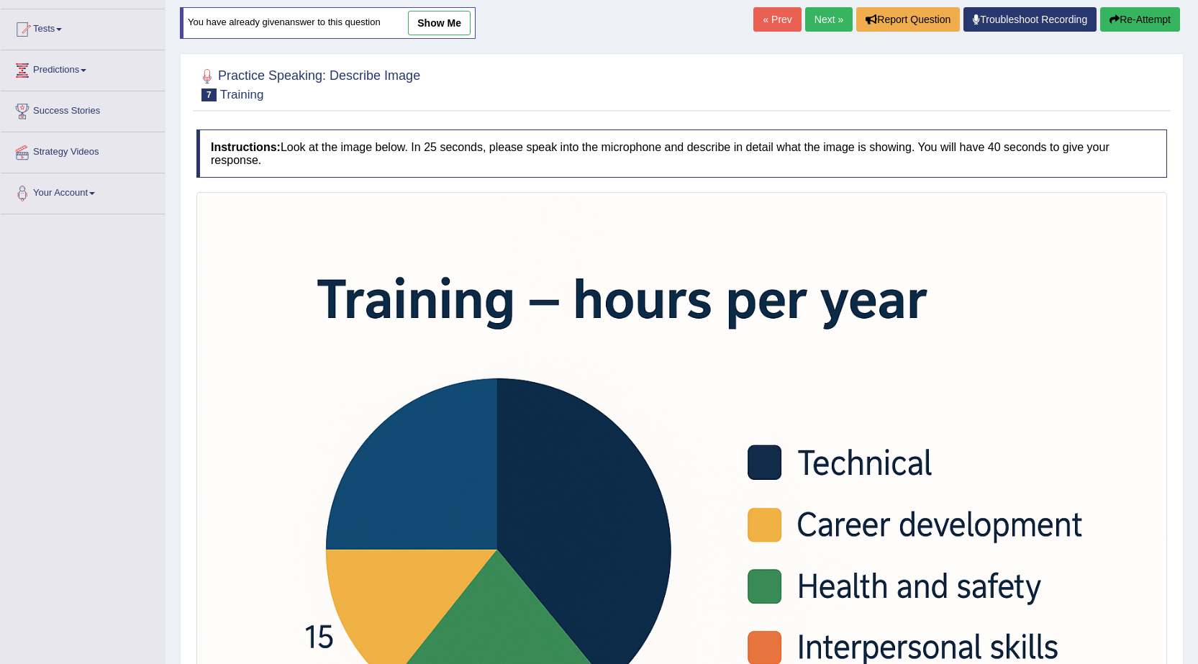
click at [1131, 24] on button "Re-Attempt" at bounding box center [1140, 19] width 80 height 24
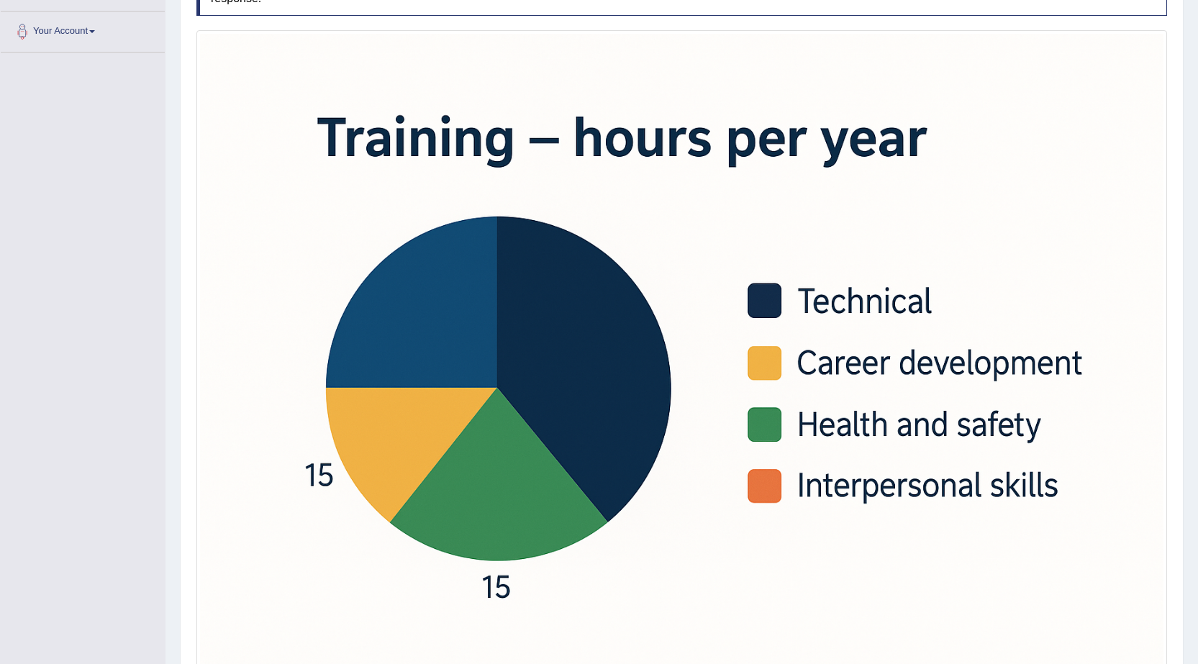
scroll to position [360, 0]
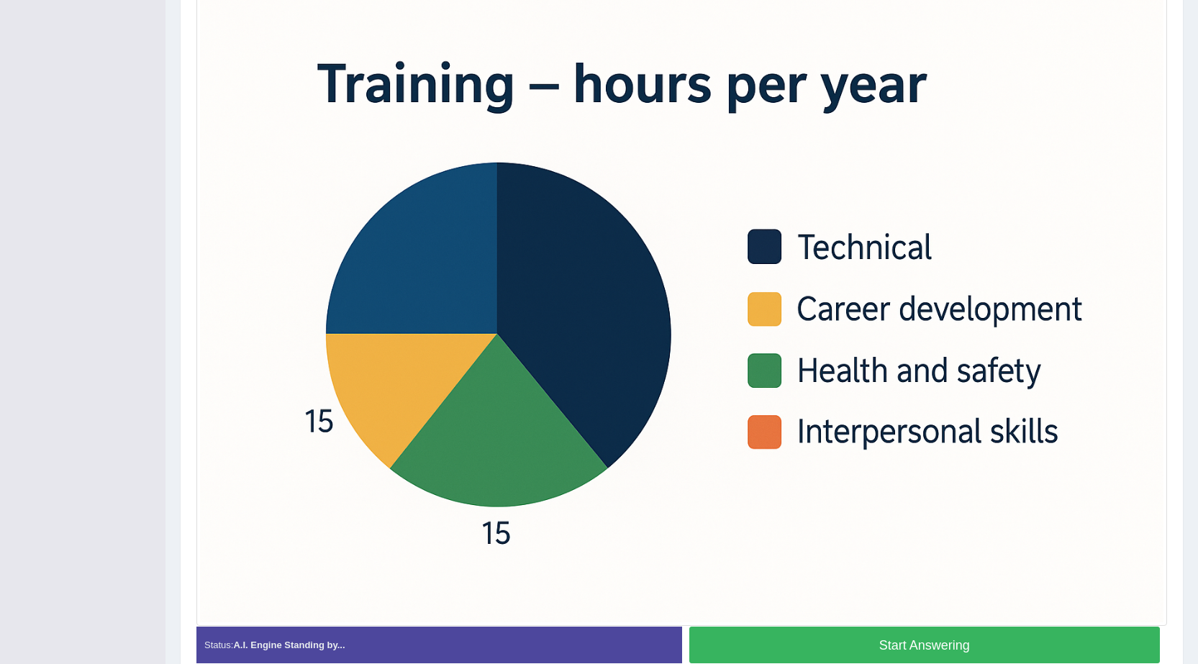
click at [875, 642] on button "Start Answering" at bounding box center [924, 645] width 471 height 37
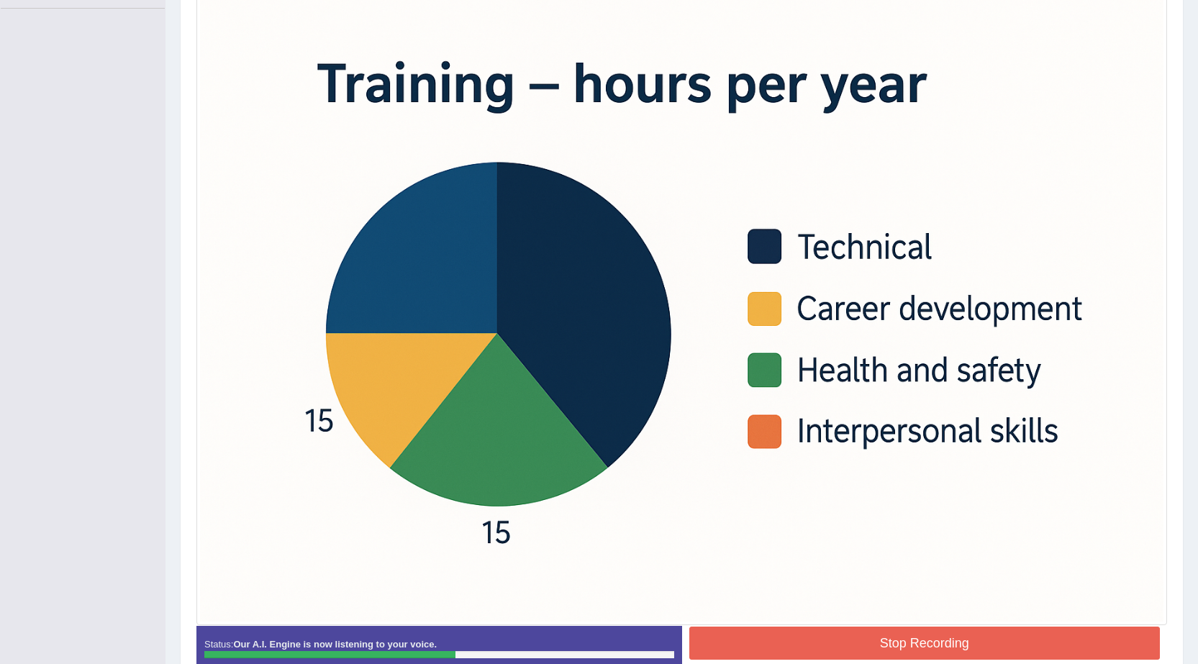
scroll to position [422, 0]
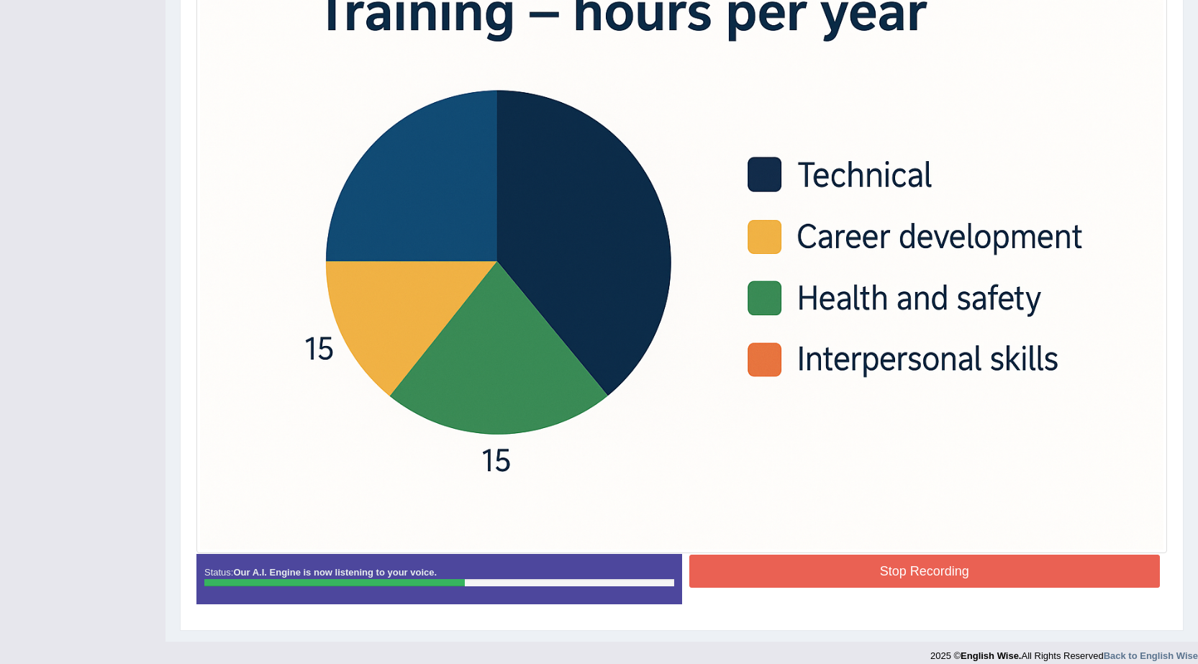
click at [845, 558] on button "Stop Recording" at bounding box center [924, 571] width 471 height 33
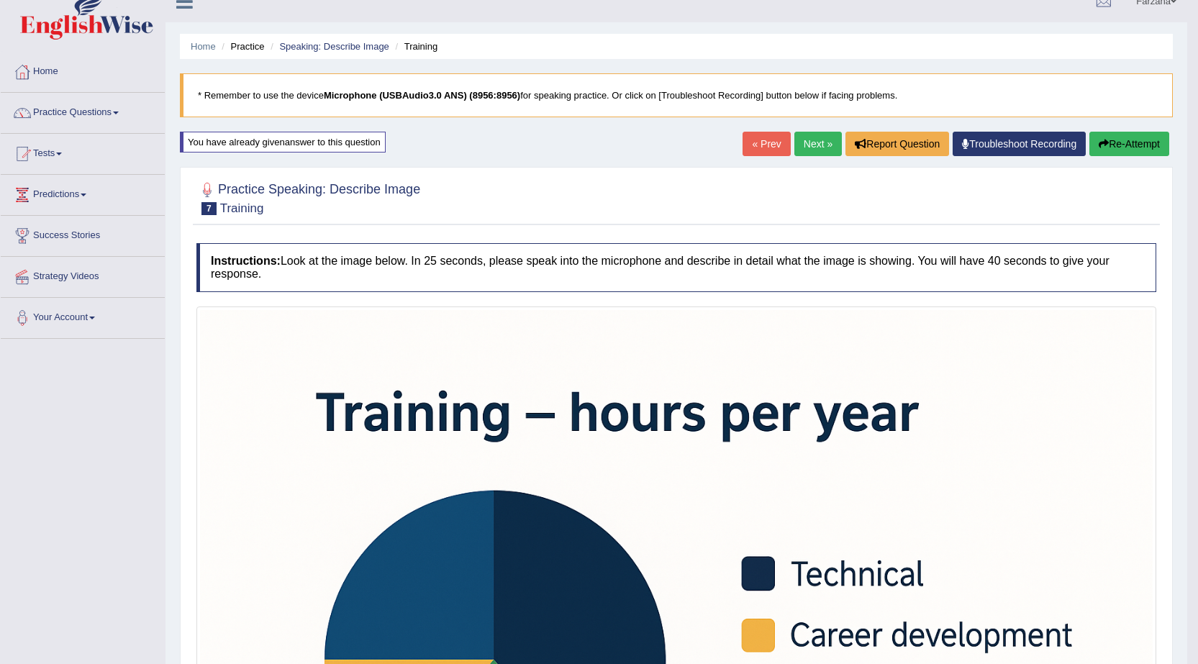
scroll to position [0, 0]
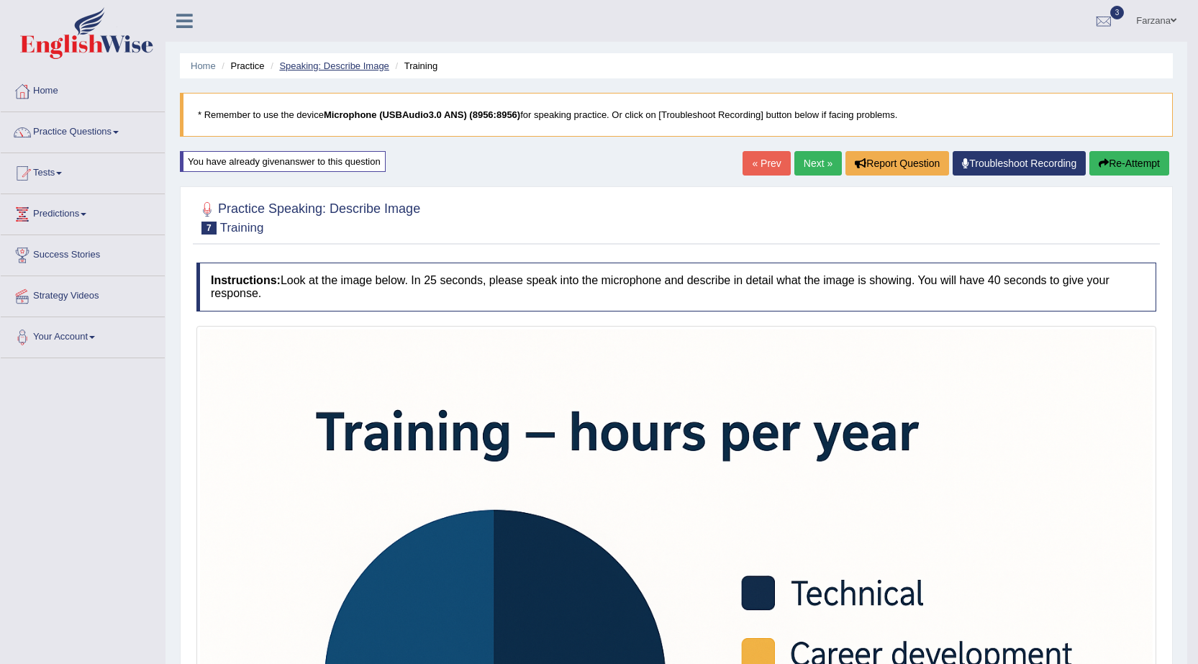
click at [297, 66] on link "Speaking: Describe Image" at bounding box center [333, 65] width 109 height 11
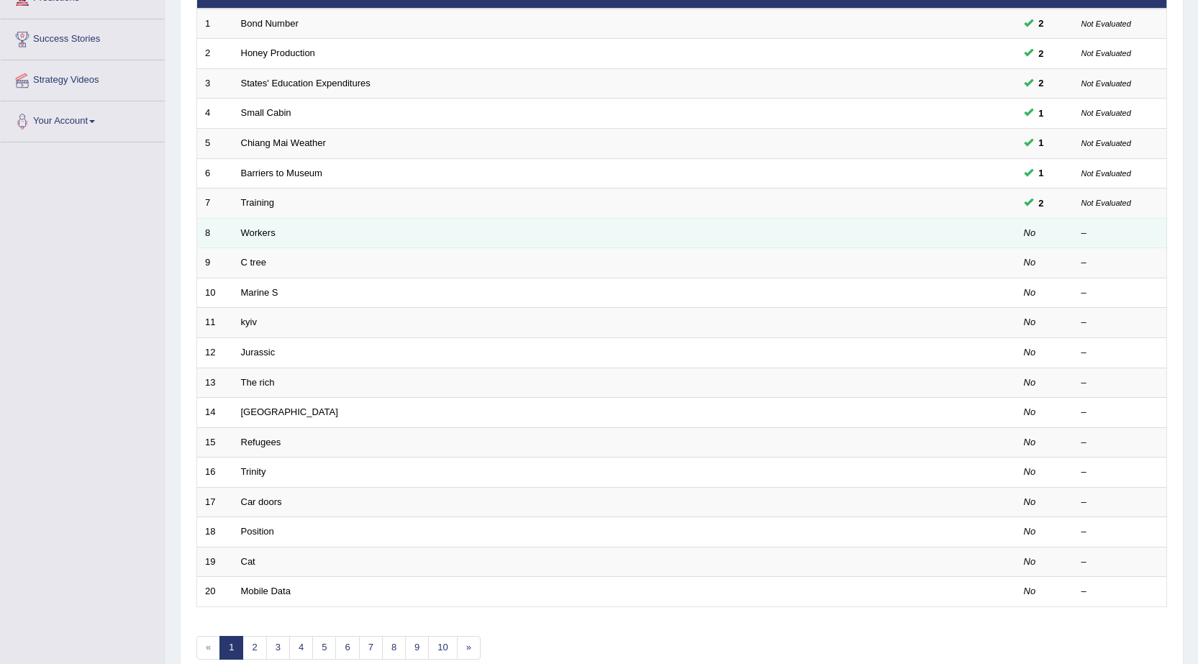
click at [253, 226] on td "Workers" at bounding box center [570, 233] width 675 height 30
click at [261, 230] on link "Workers" at bounding box center [258, 232] width 35 height 11
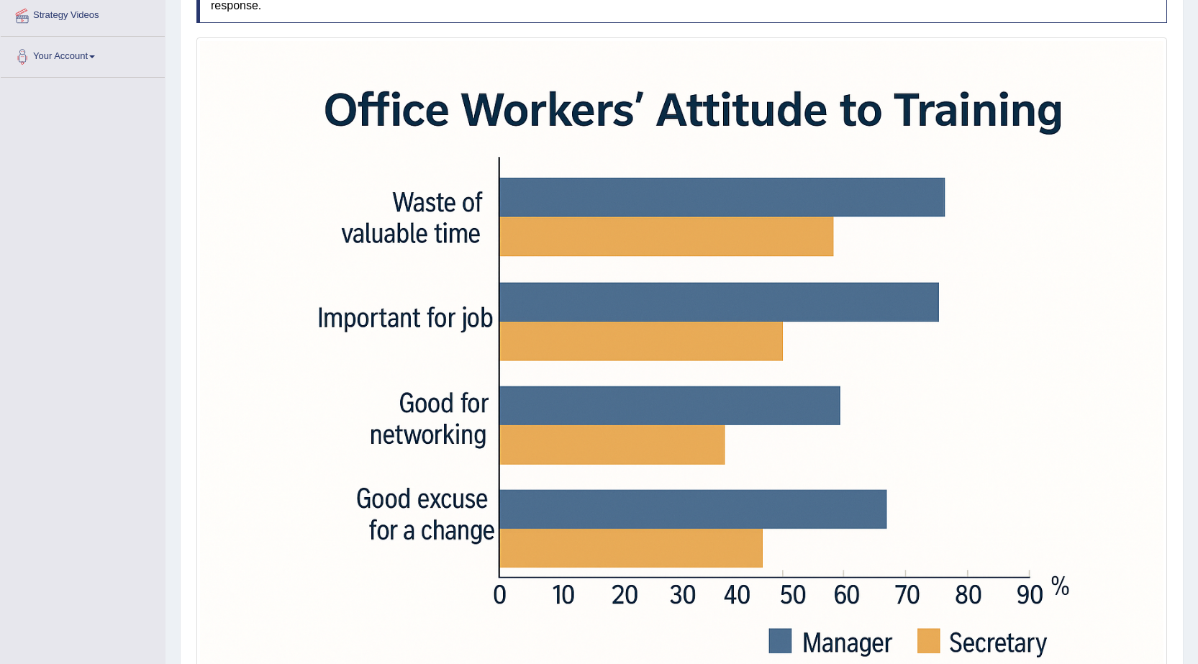
scroll to position [360, 0]
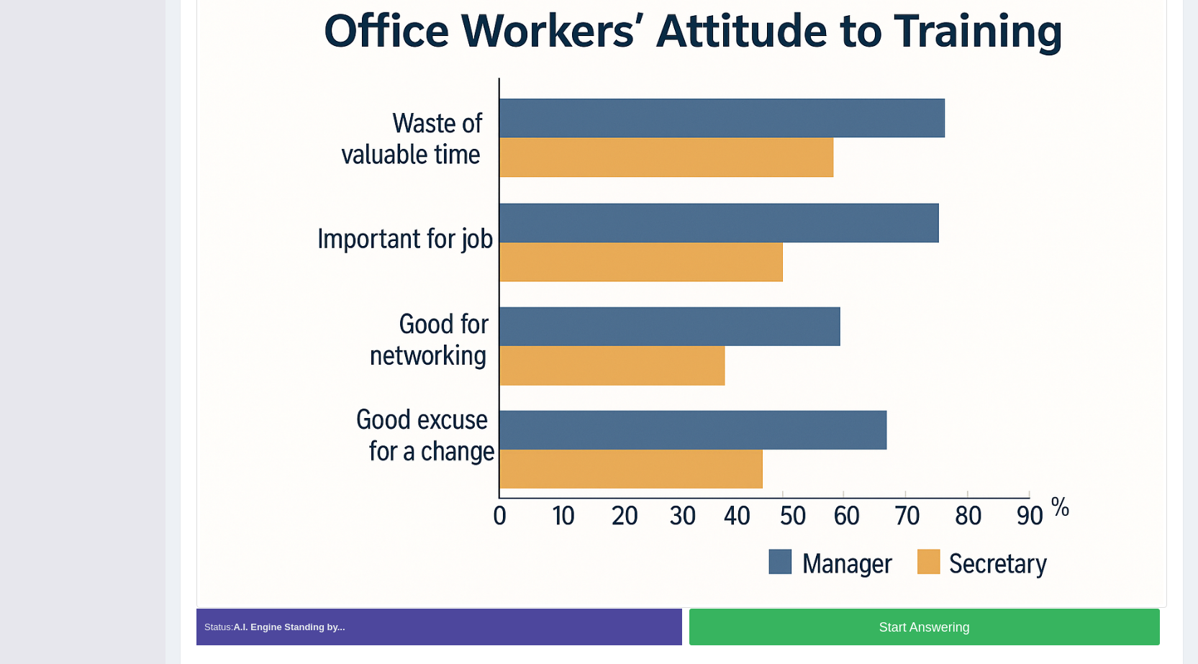
click at [790, 633] on button "Start Answering" at bounding box center [924, 627] width 471 height 37
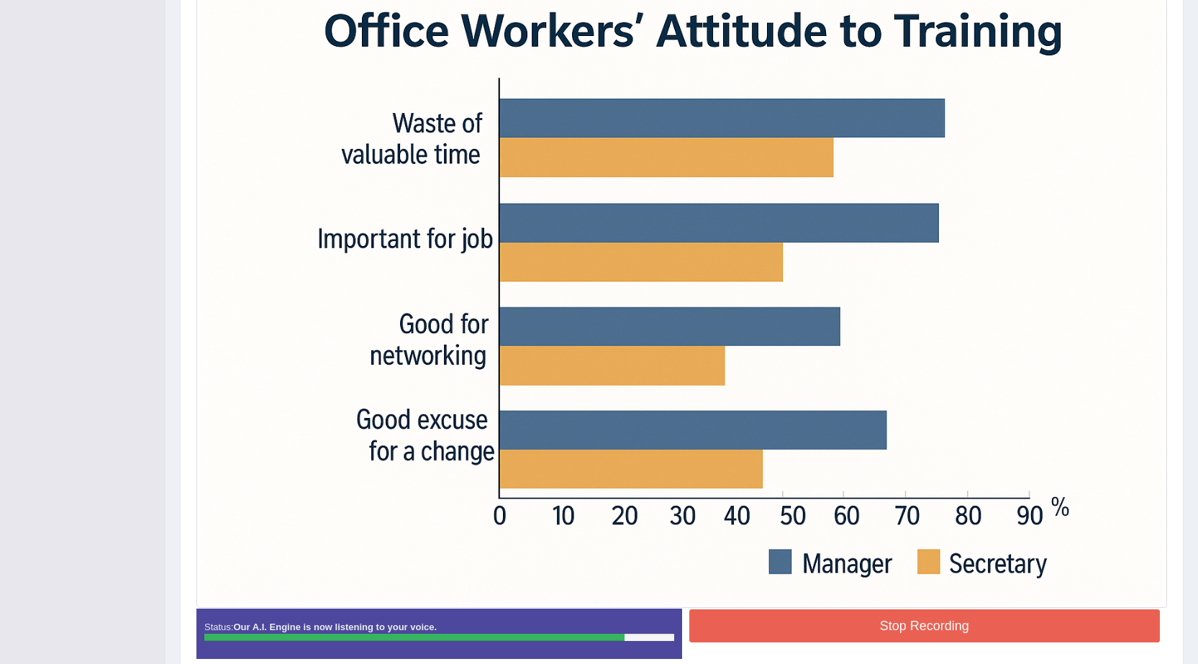
click at [926, 627] on button "Stop Recording" at bounding box center [924, 625] width 471 height 33
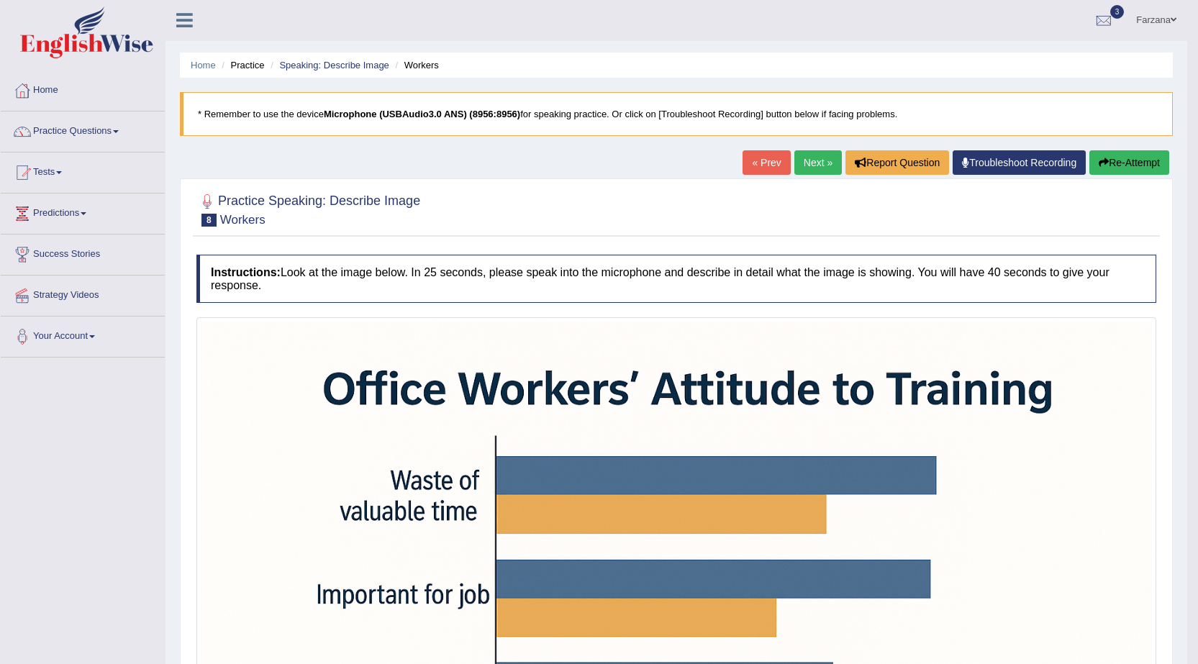
scroll to position [0, 0]
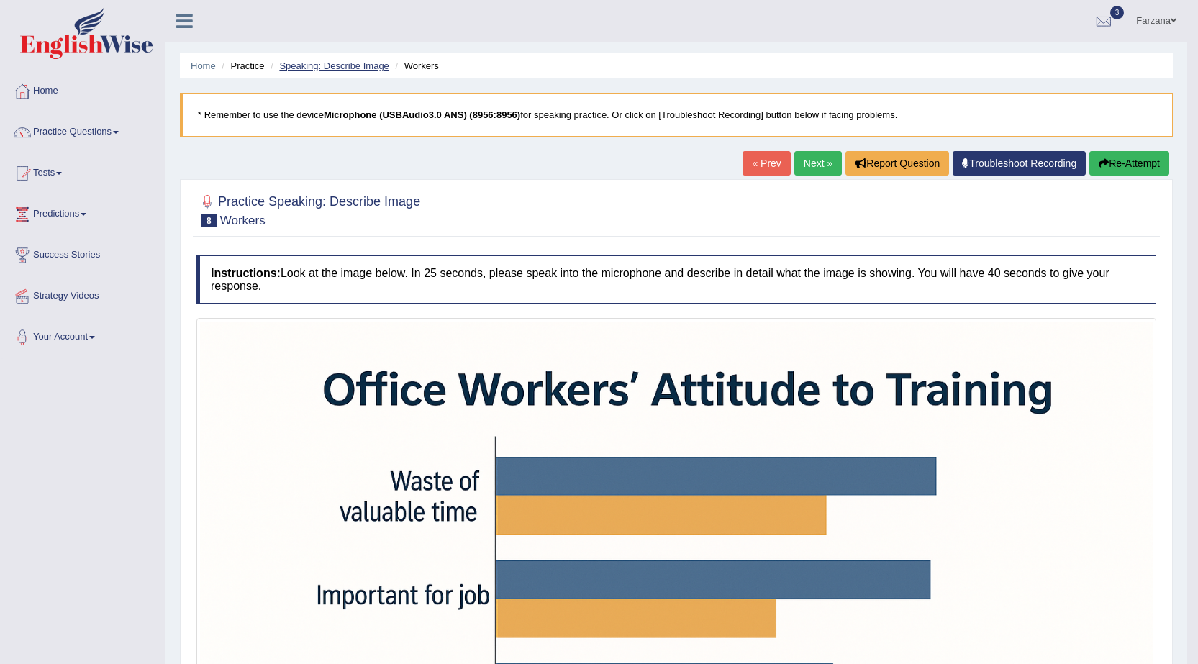
click at [321, 62] on link "Speaking: Describe Image" at bounding box center [333, 65] width 109 height 11
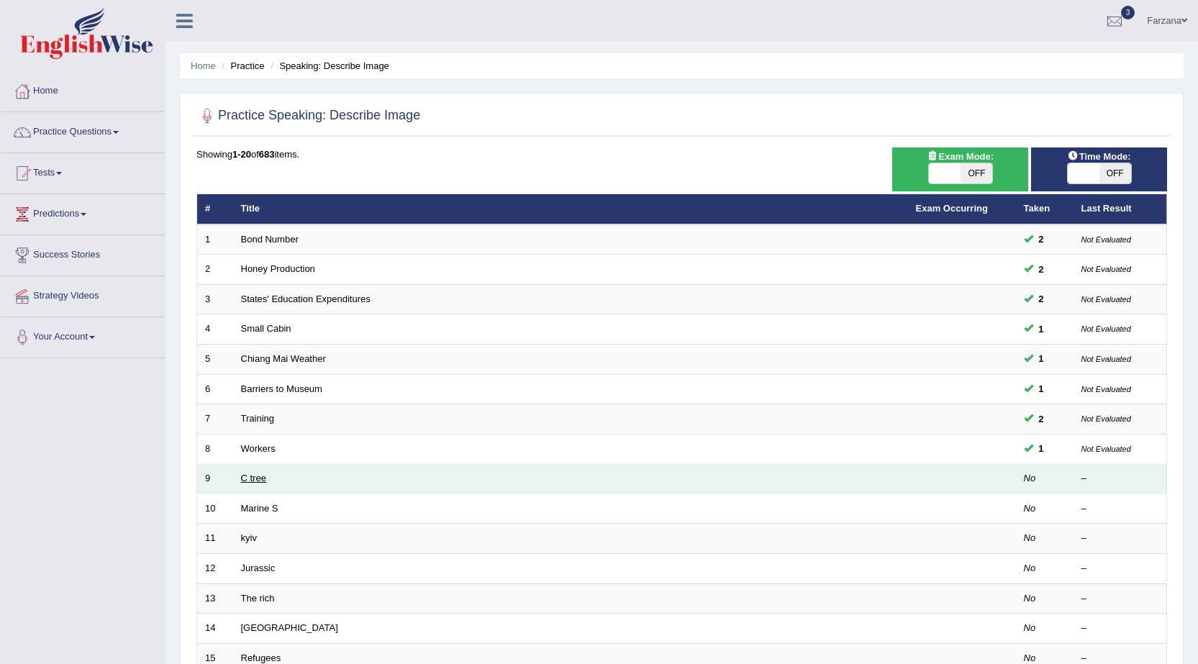
click at [253, 476] on link "C tree" at bounding box center [253, 478] width 25 height 11
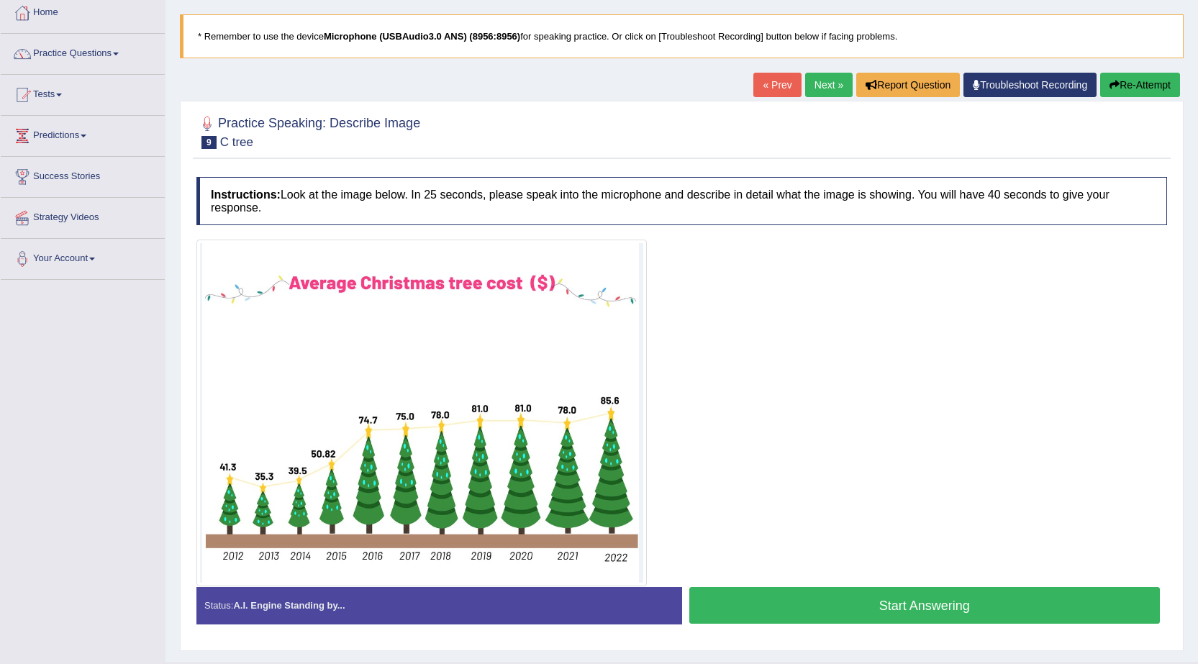
scroll to position [104, 0]
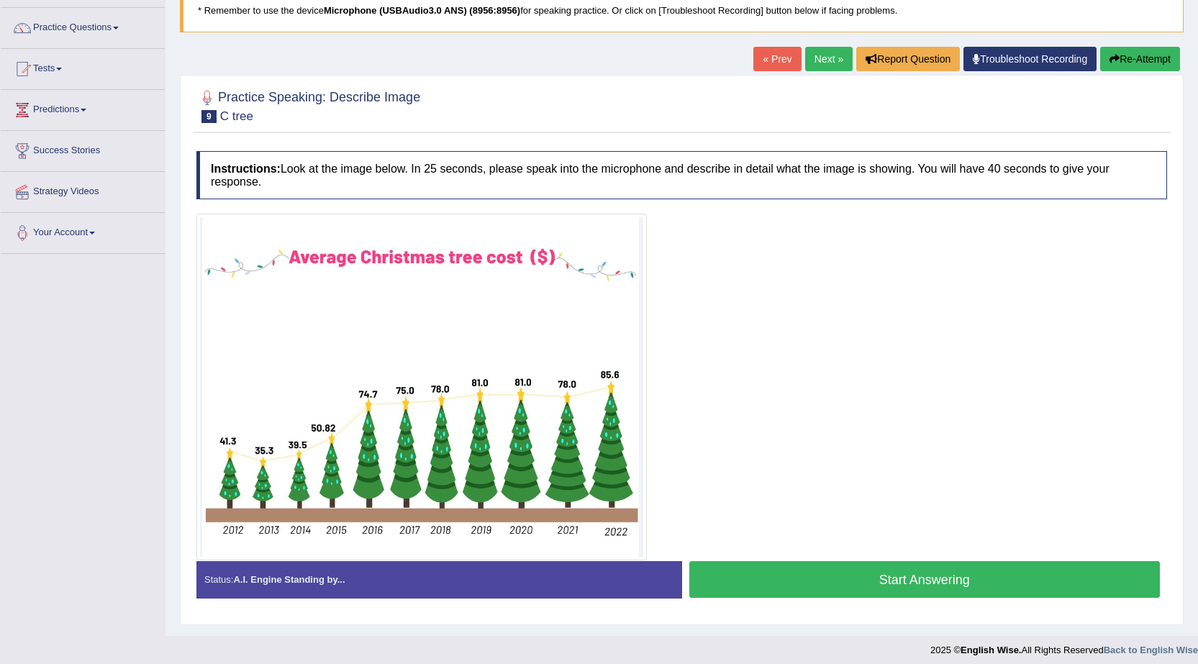
click at [765, 574] on button "Start Answering" at bounding box center [924, 579] width 471 height 37
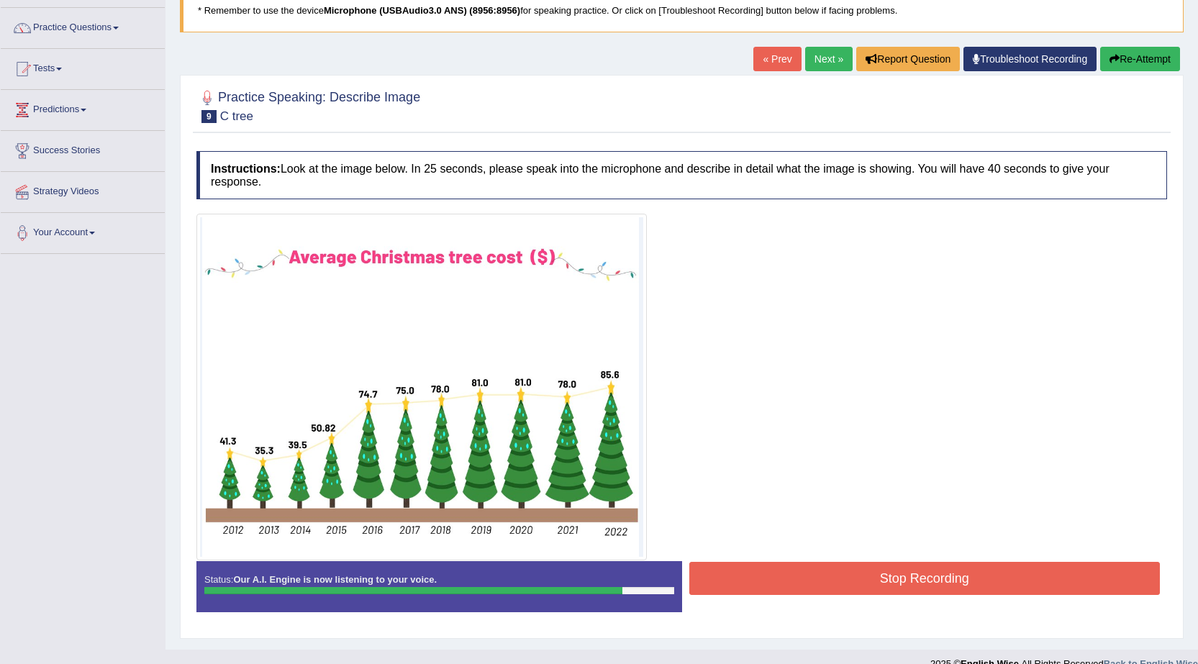
click at [728, 573] on button "Stop Recording" at bounding box center [924, 578] width 471 height 33
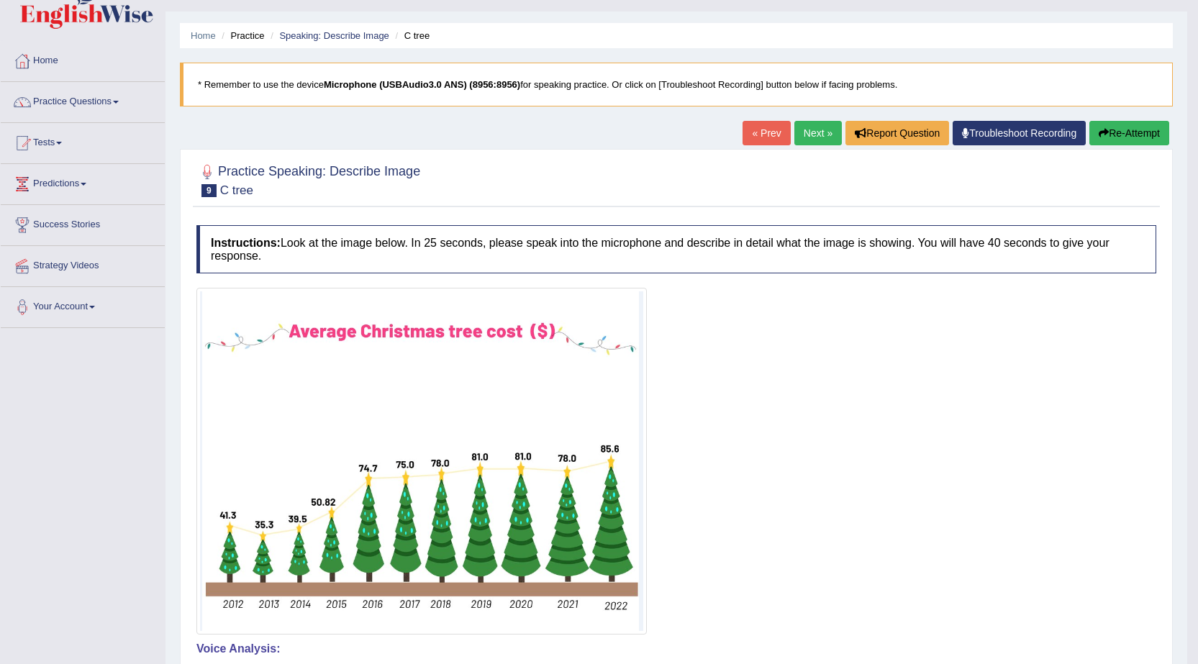
scroll to position [0, 0]
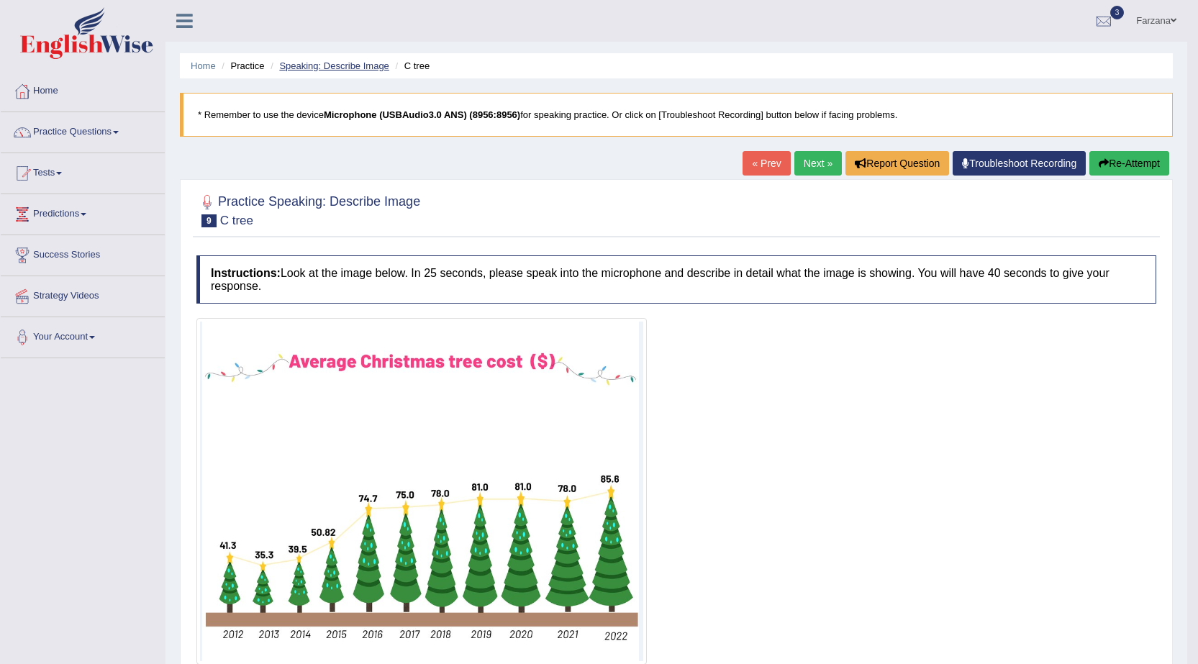
click at [298, 65] on link "Speaking: Describe Image" at bounding box center [333, 65] width 109 height 11
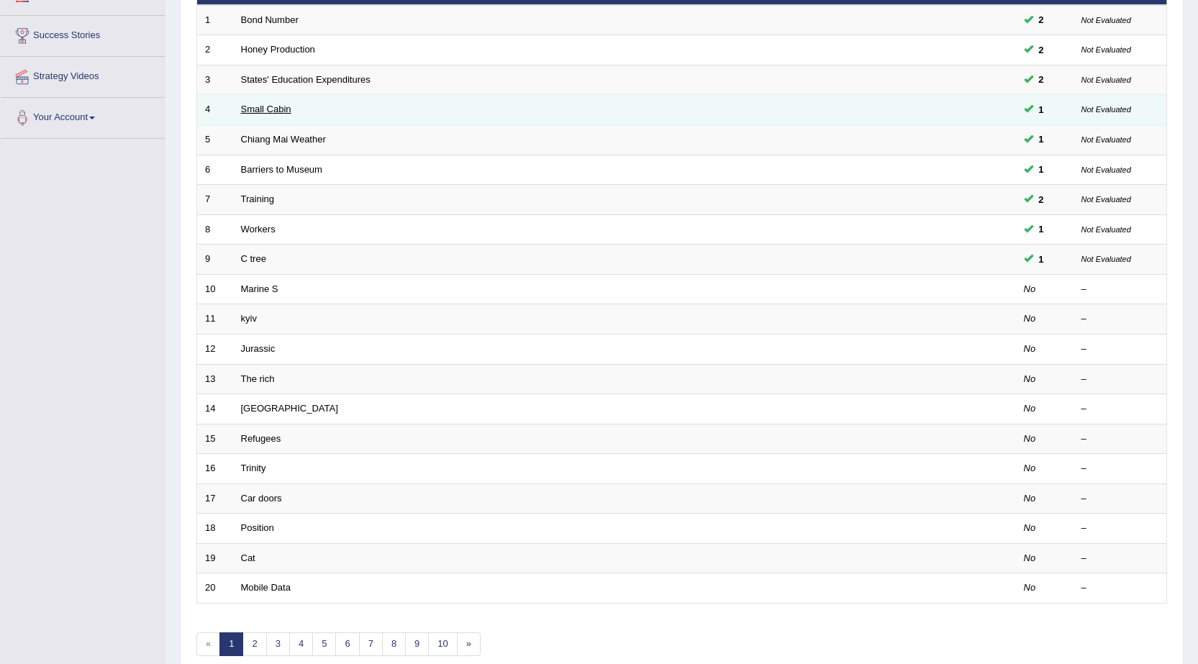
scroll to position [217, 0]
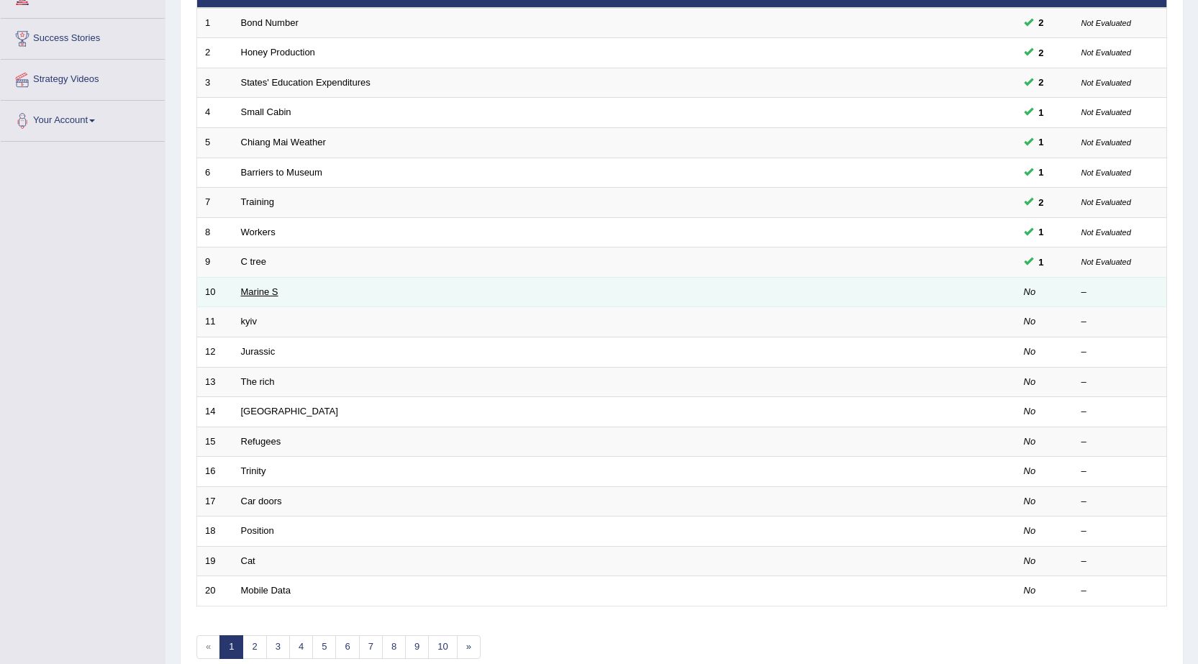
click at [253, 294] on link "Marine S" at bounding box center [259, 291] width 37 height 11
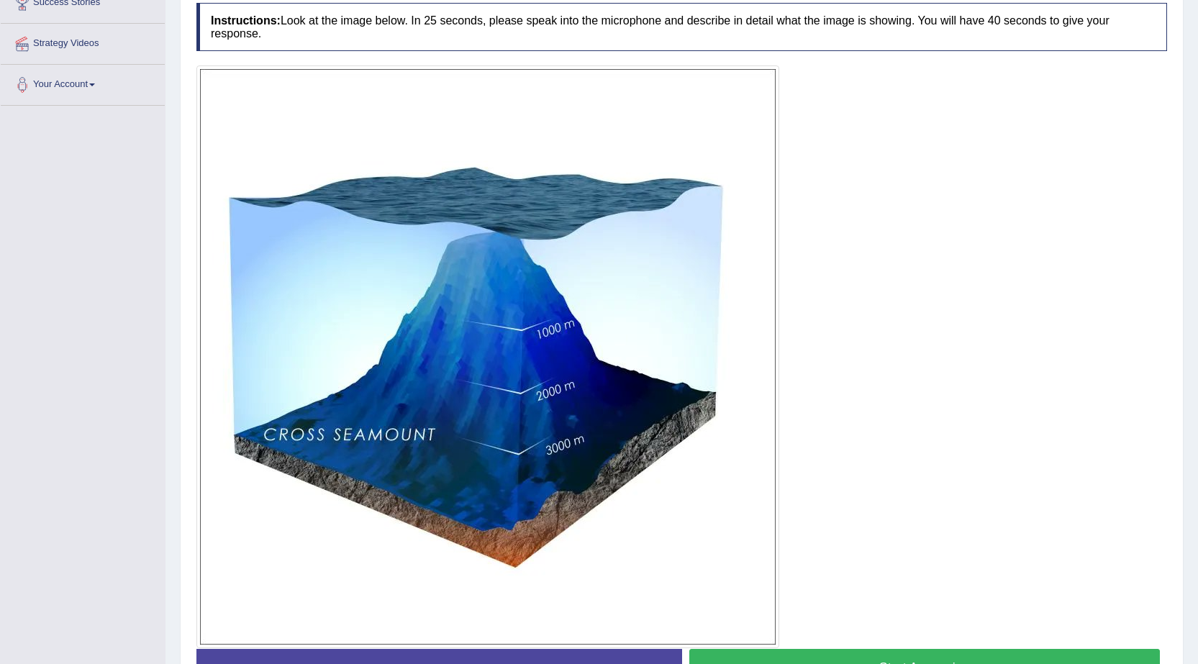
scroll to position [288, 0]
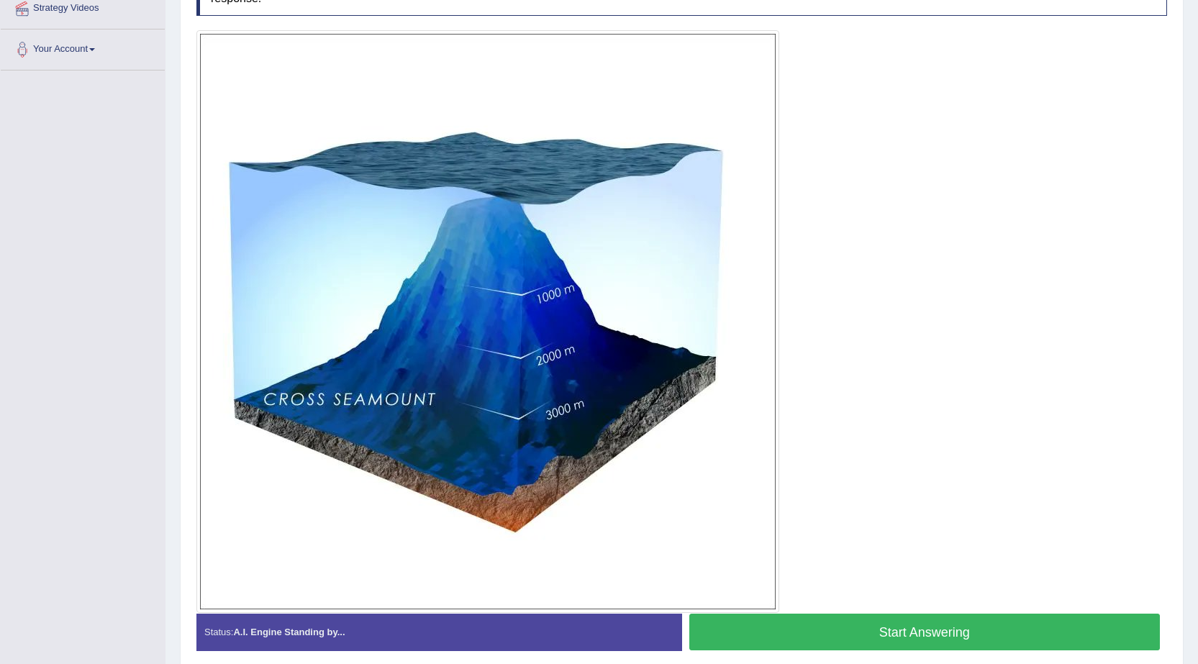
click at [893, 629] on button "Start Answering" at bounding box center [924, 632] width 471 height 37
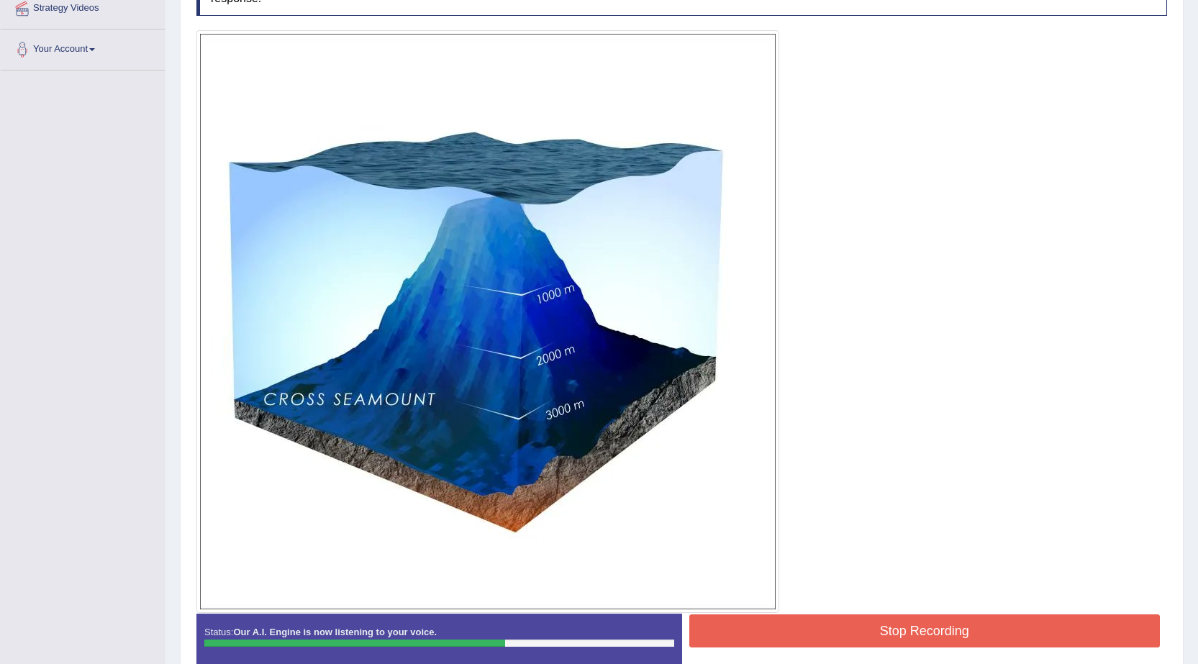
click at [904, 614] on div "Start Answering" at bounding box center [925, 614] width 486 height 1
click at [904, 620] on button "Stop Recording" at bounding box center [924, 630] width 471 height 33
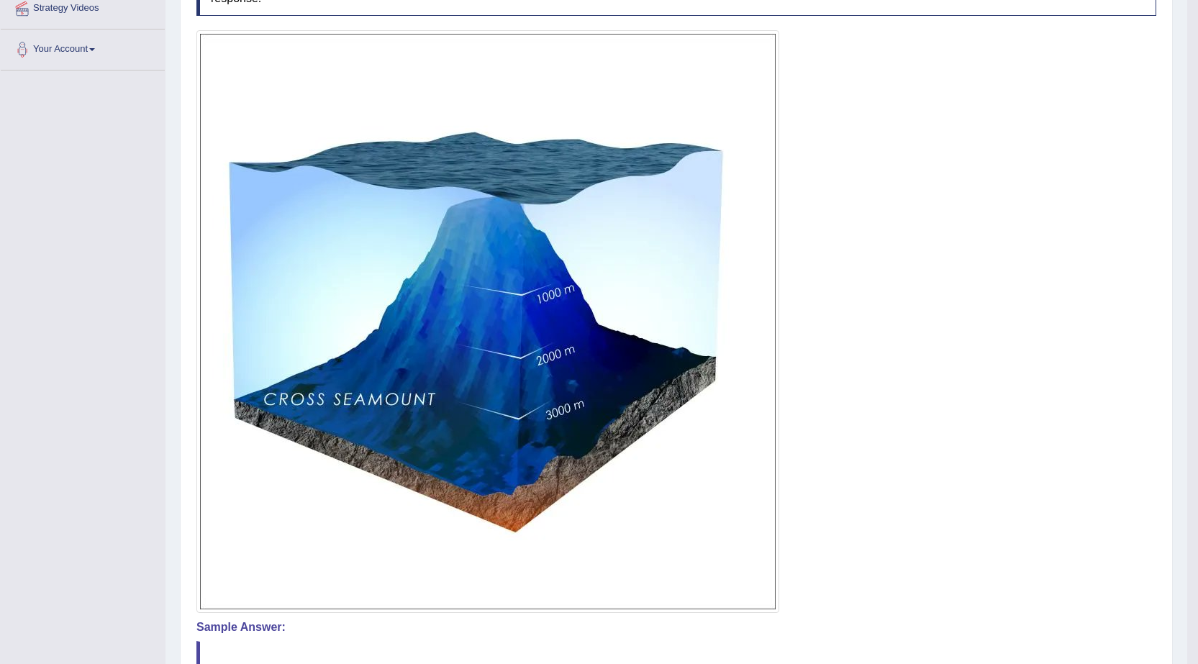
drag, startPoint x: 1208, startPoint y: 187, endPoint x: 1208, endPoint y: 204, distance: 16.5
drag, startPoint x: 1208, startPoint y: 204, endPoint x: 858, endPoint y: 198, distance: 350.4
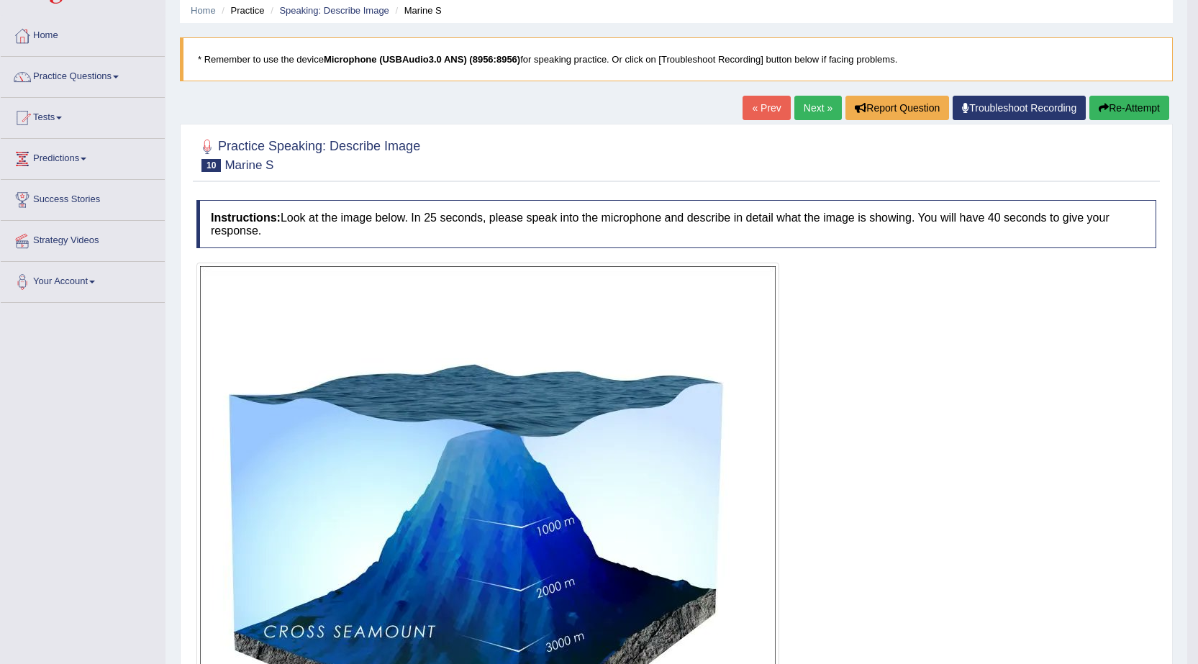
scroll to position [5, 0]
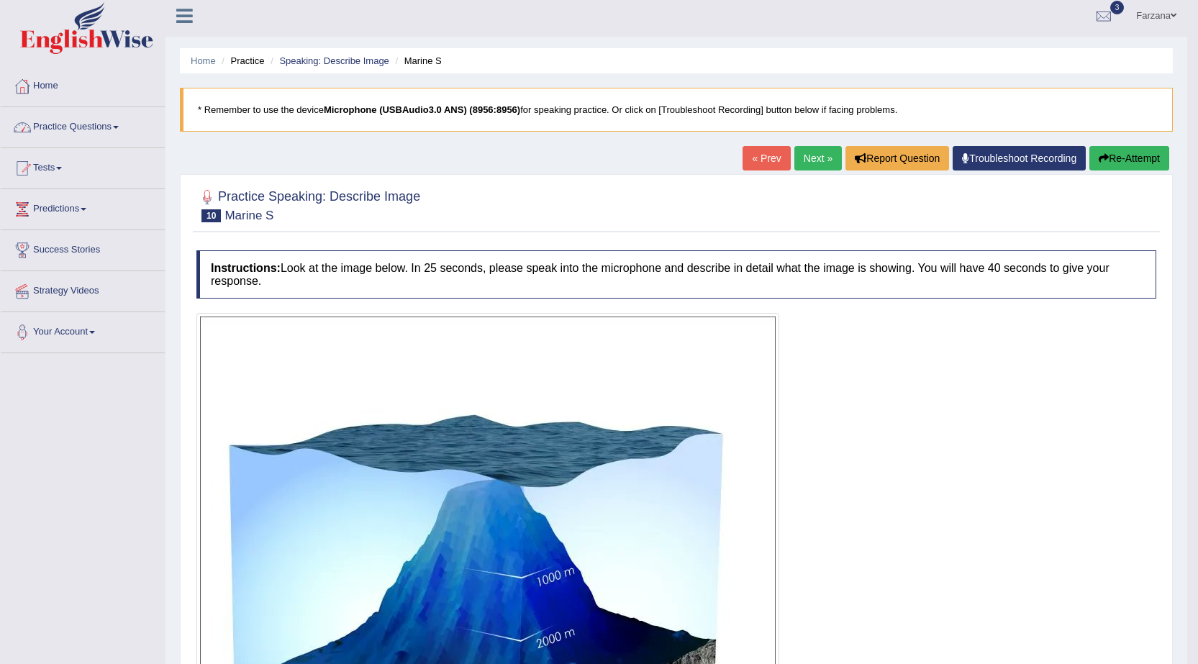
click at [113, 124] on link "Practice Questions" at bounding box center [83, 125] width 164 height 36
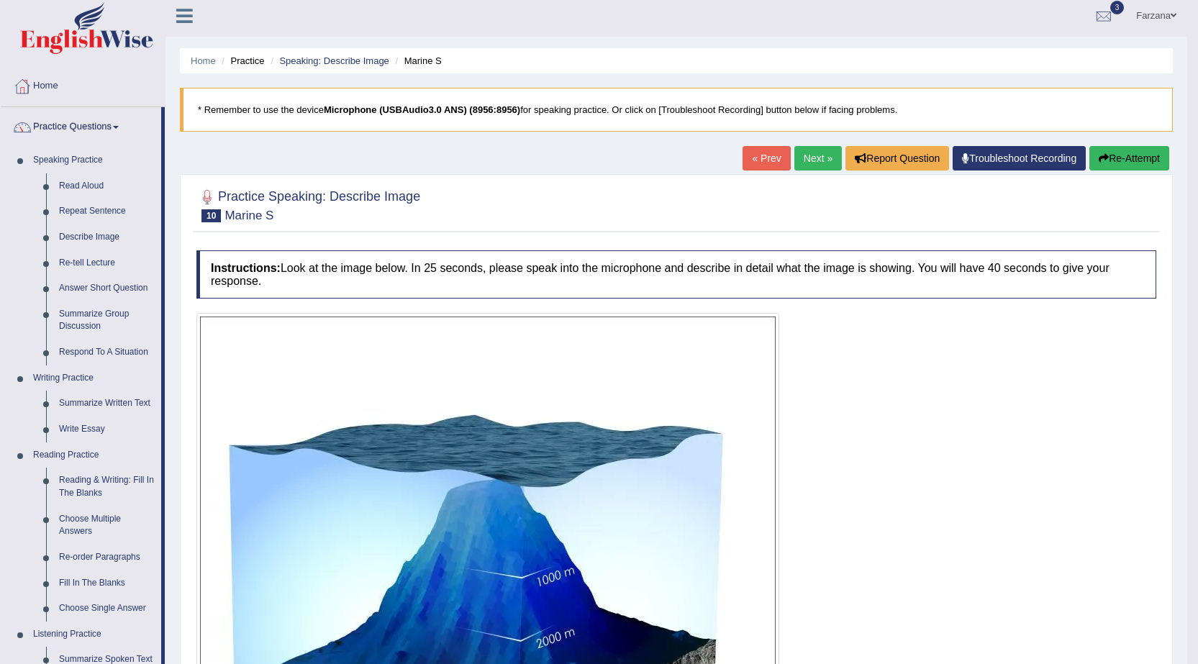
drag, startPoint x: 938, startPoint y: 298, endPoint x: 924, endPoint y: 284, distance: 19.8
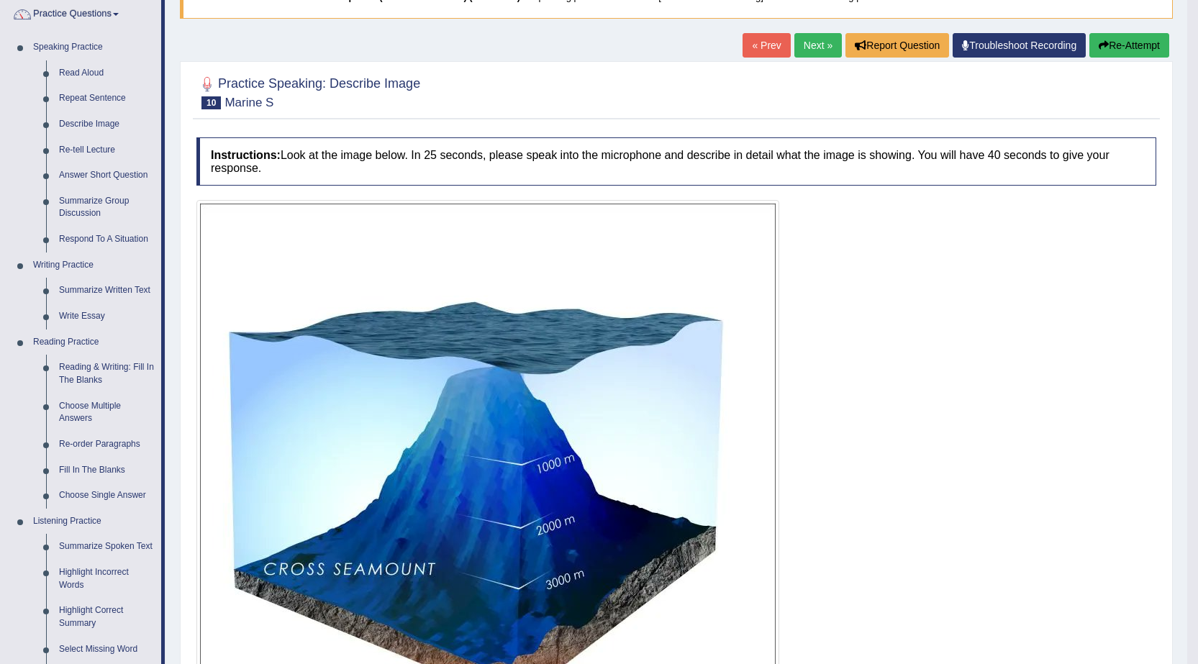
scroll to position [0, 0]
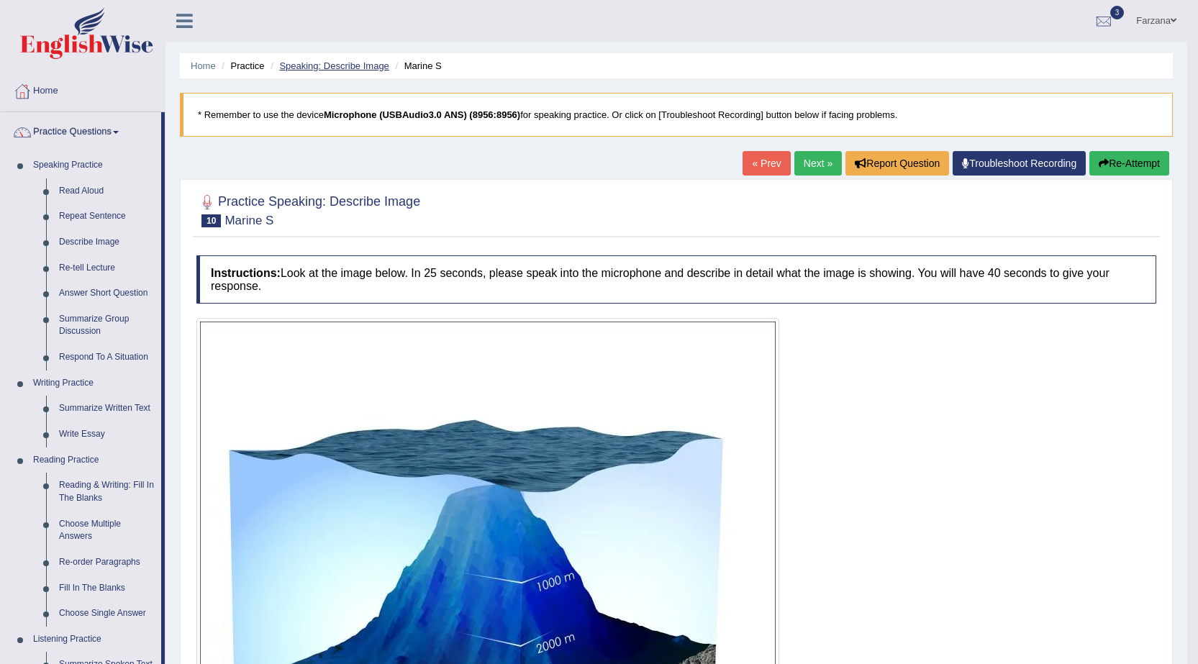
click at [294, 62] on link "Speaking: Describe Image" at bounding box center [333, 65] width 109 height 11
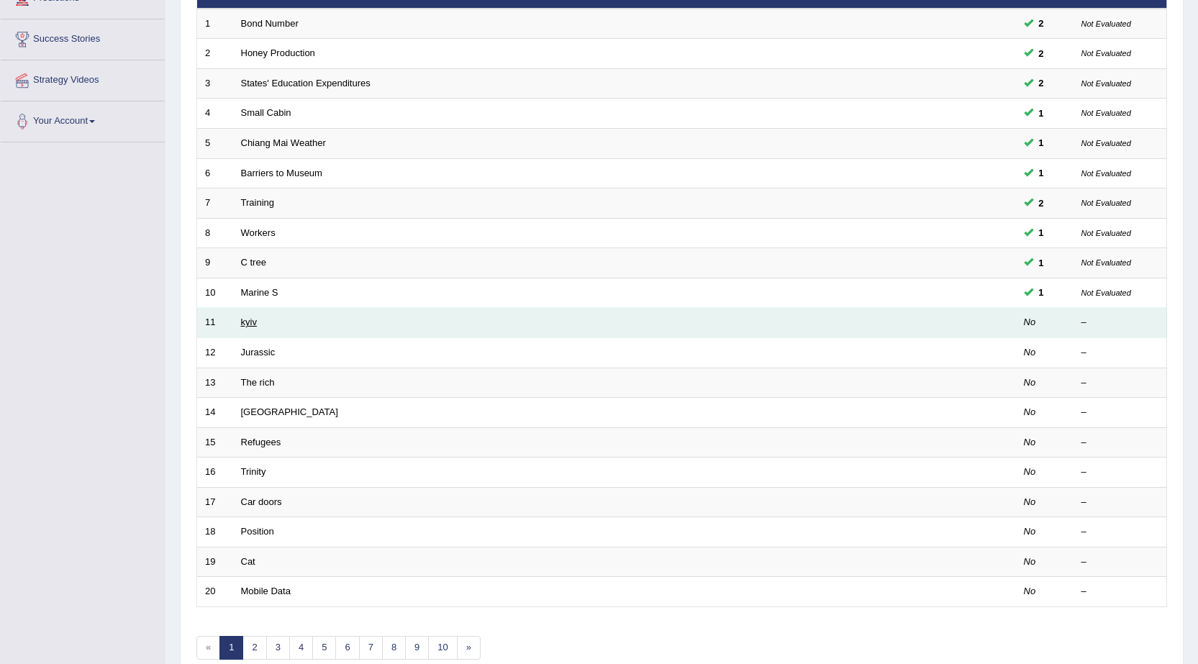
click at [254, 320] on link "kyiv" at bounding box center [249, 322] width 16 height 11
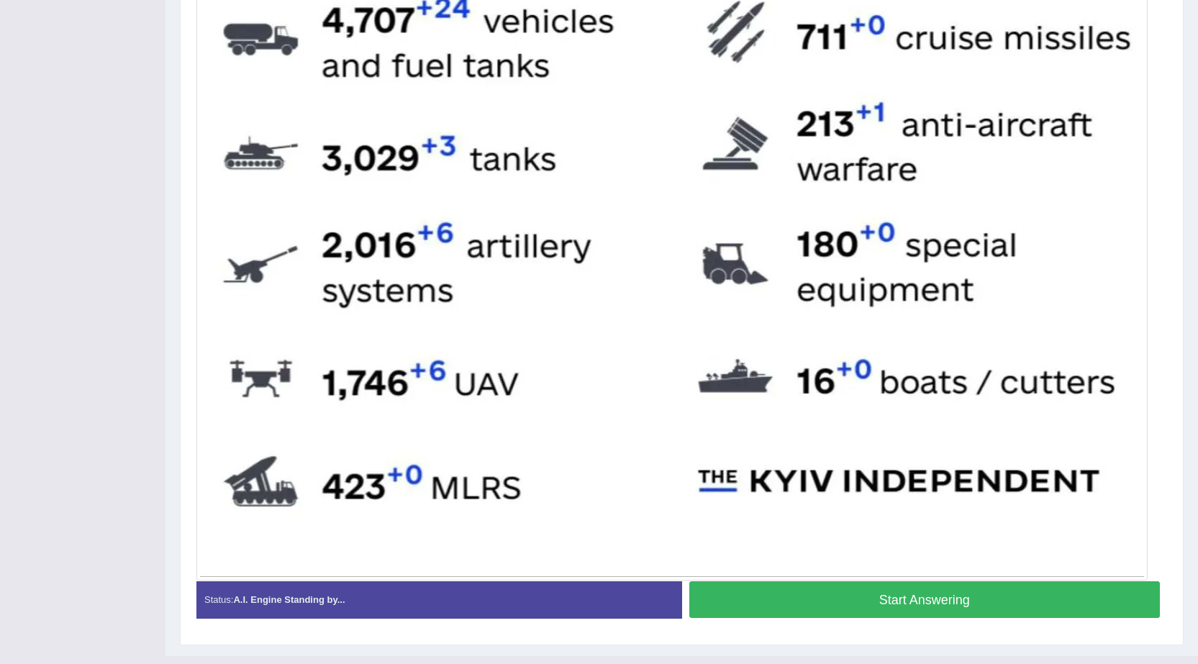
scroll to position [719, 0]
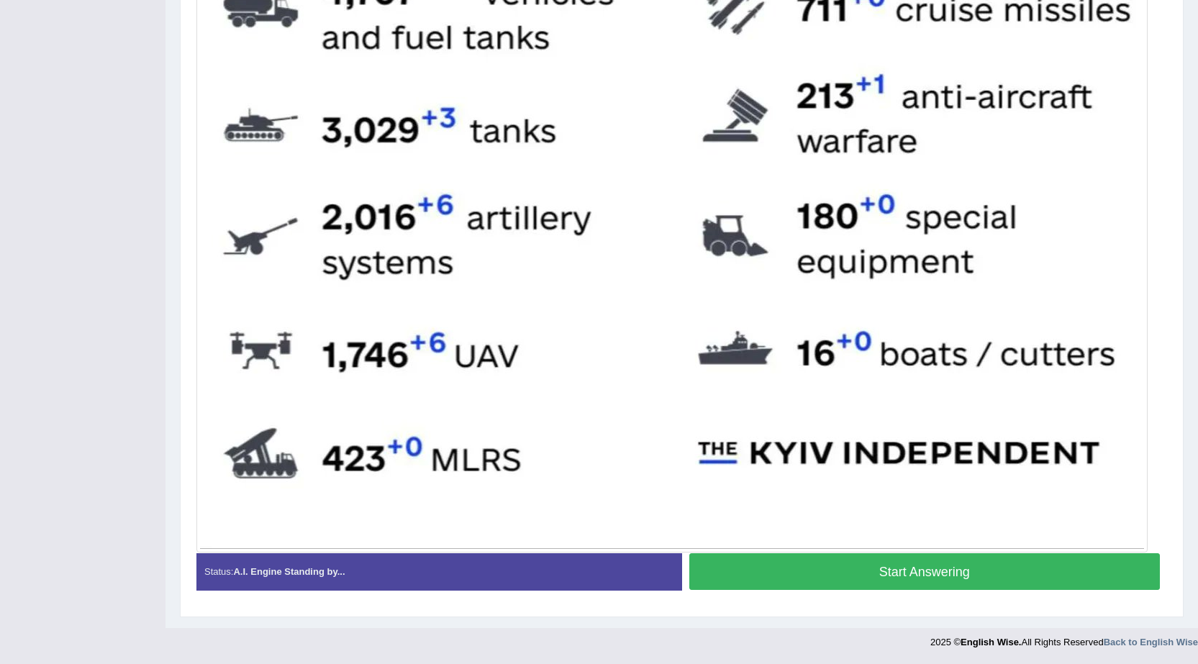
drag, startPoint x: 1110, startPoint y: 561, endPoint x: 1116, endPoint y: 555, distance: 8.7
click at [1112, 560] on button "Start Answering" at bounding box center [924, 571] width 471 height 37
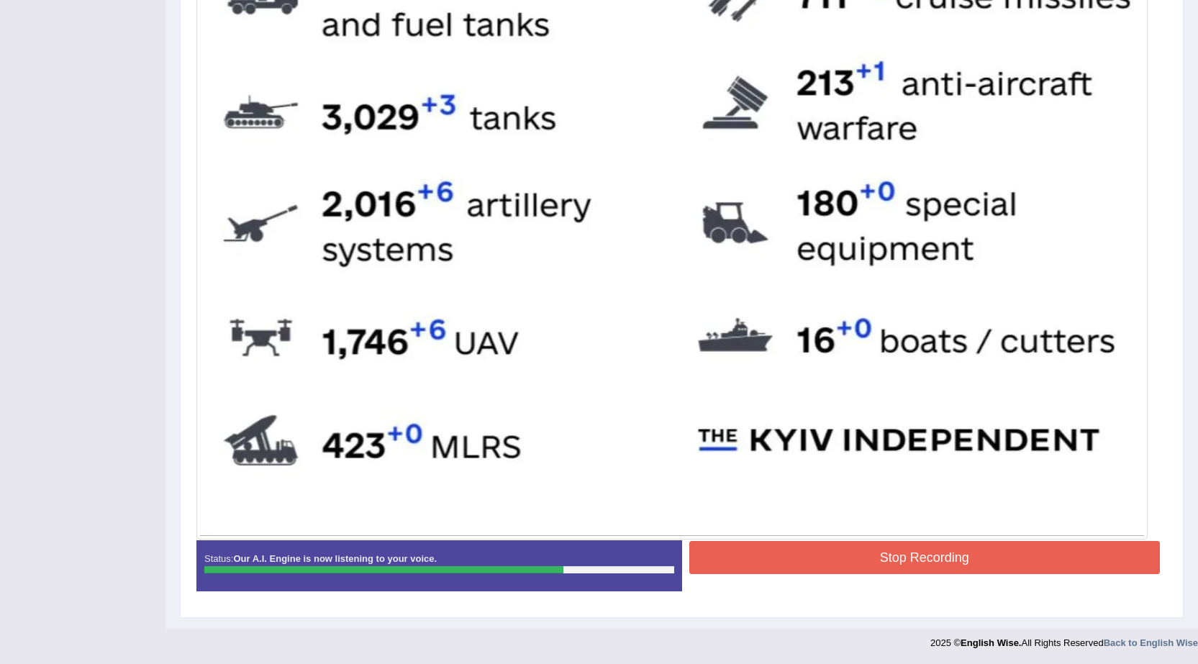
scroll to position [733, 0]
click at [930, 549] on button "Stop Recording" at bounding box center [924, 556] width 471 height 33
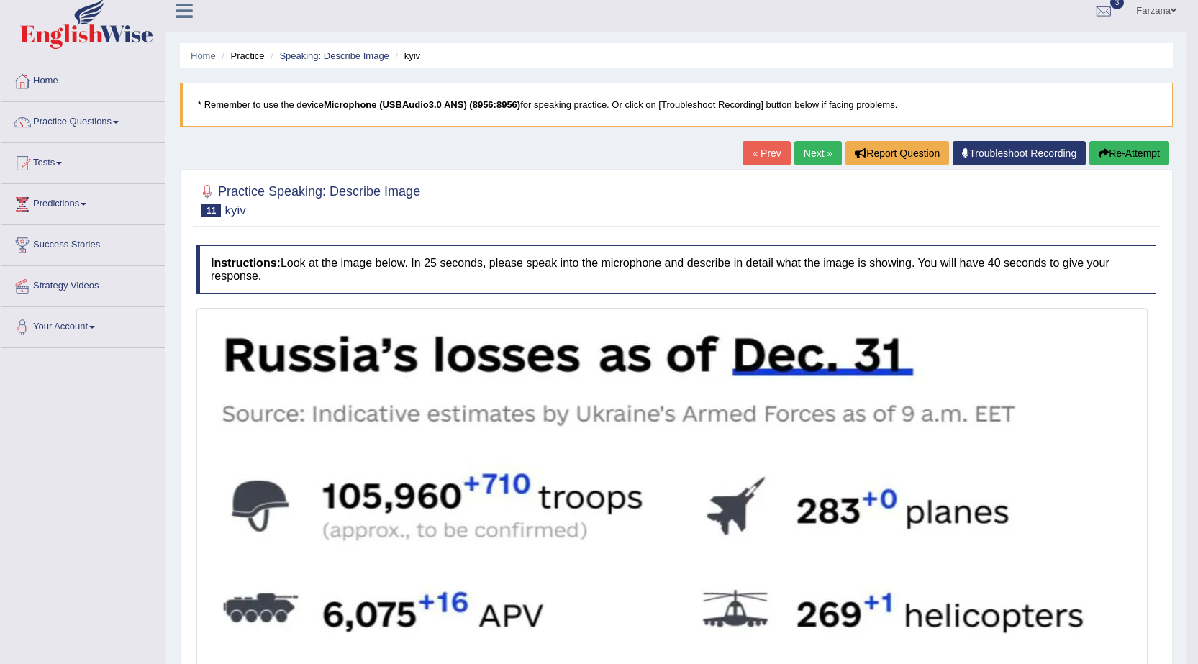
scroll to position [0, 0]
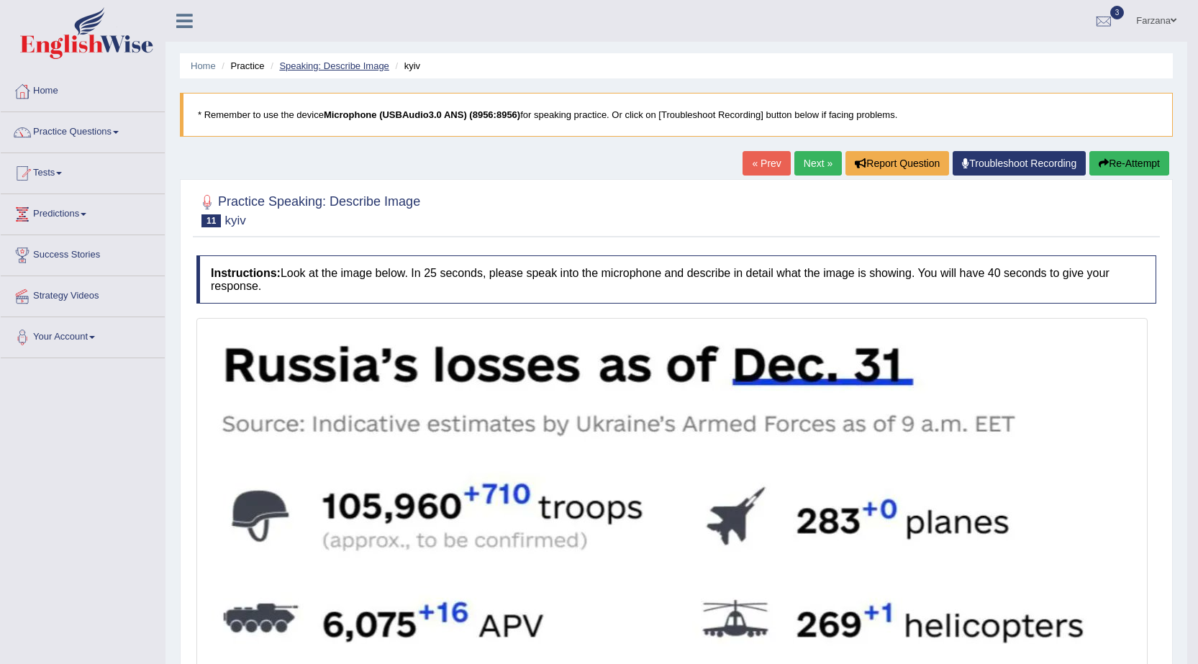
click at [292, 64] on link "Speaking: Describe Image" at bounding box center [333, 65] width 109 height 11
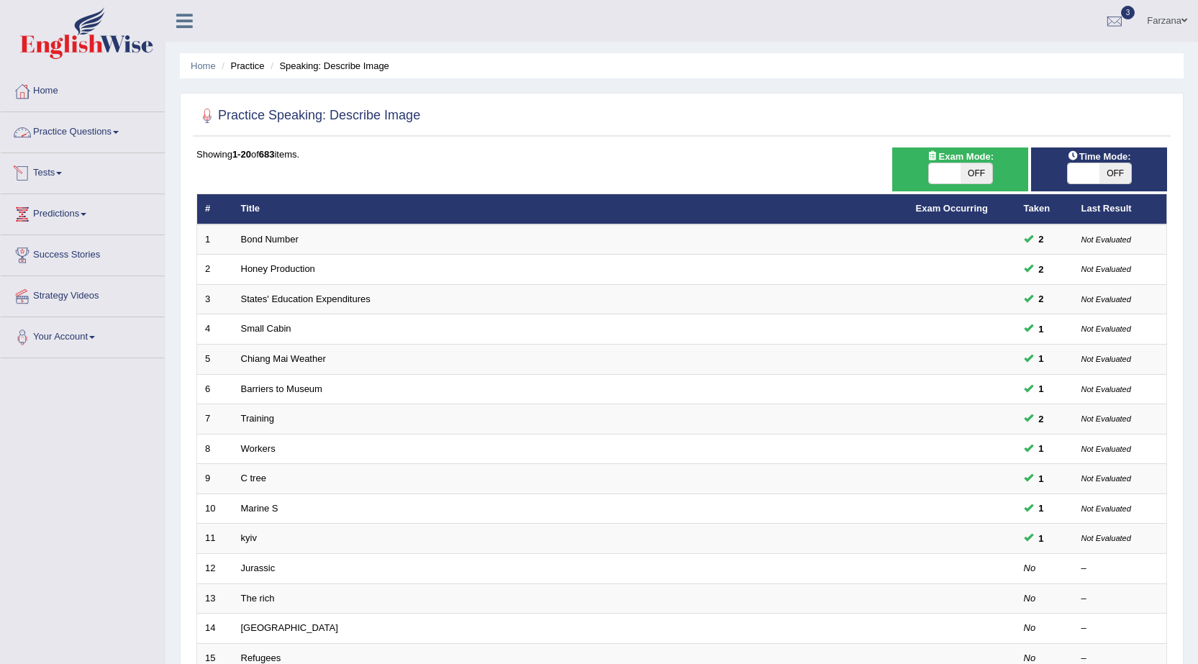
click at [103, 135] on link "Practice Questions" at bounding box center [83, 130] width 164 height 36
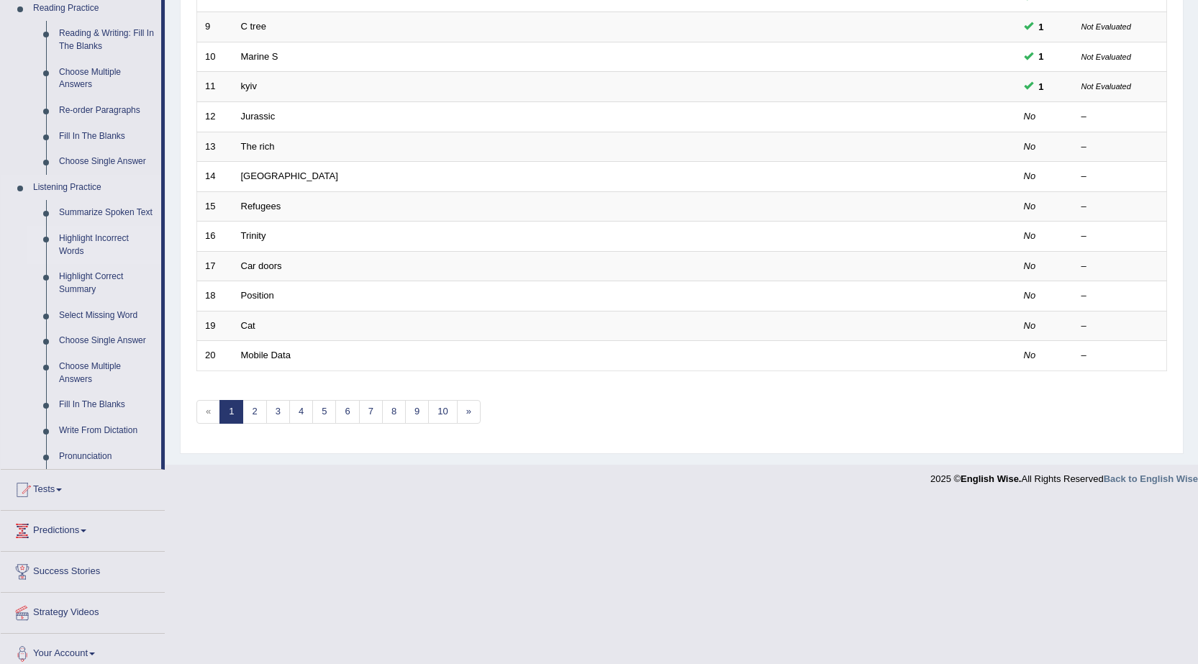
scroll to position [463, 0]
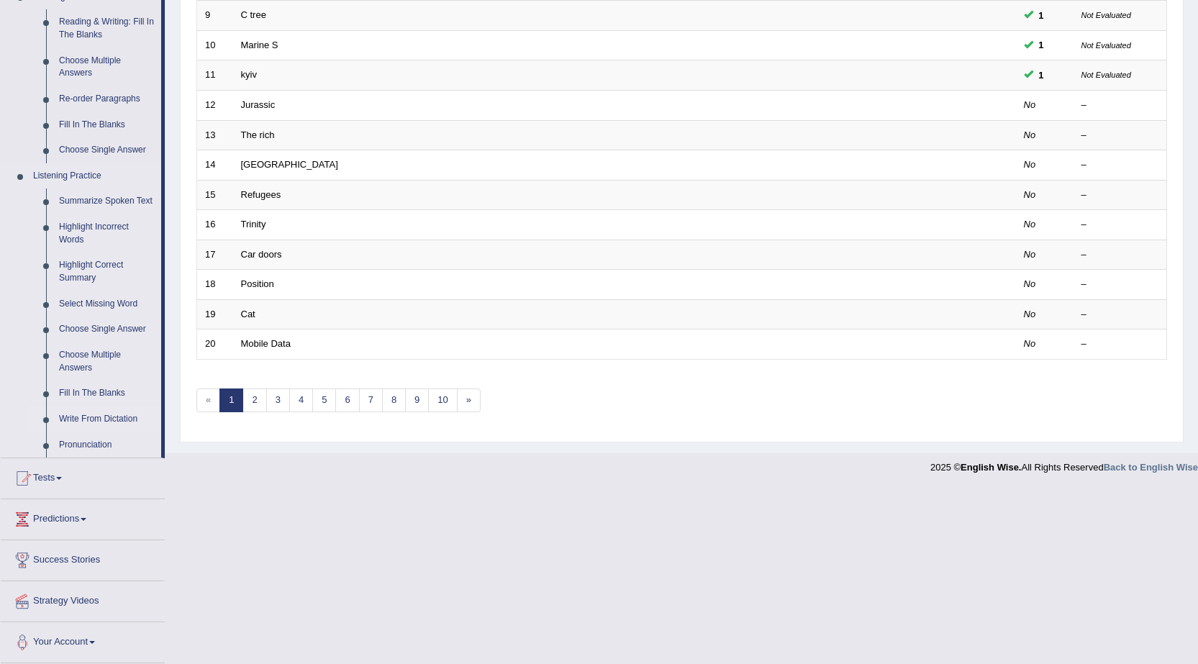
click at [71, 412] on link "Write From Dictation" at bounding box center [107, 419] width 109 height 26
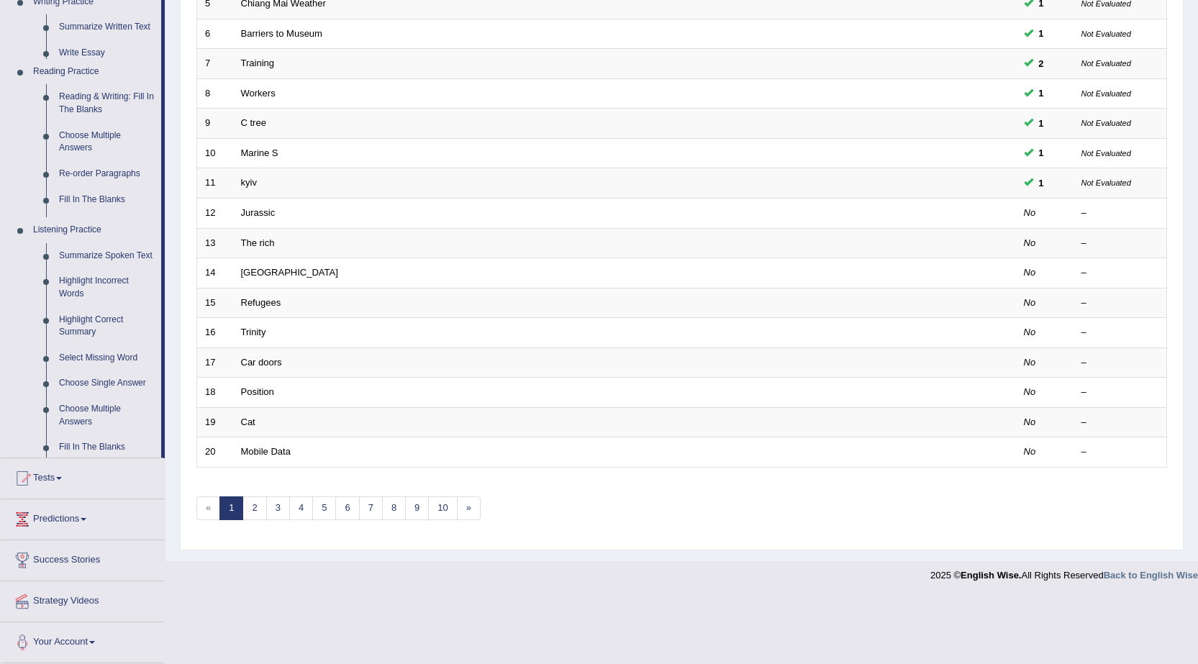
scroll to position [288, 0]
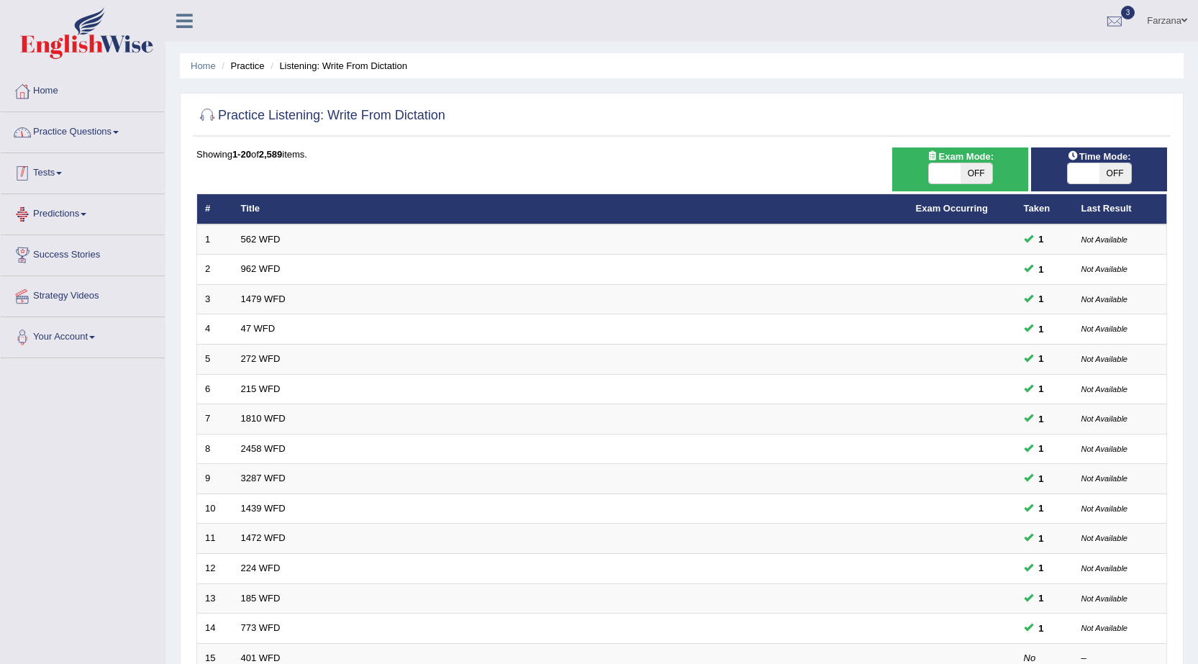
click at [86, 122] on link "Practice Questions" at bounding box center [83, 130] width 164 height 36
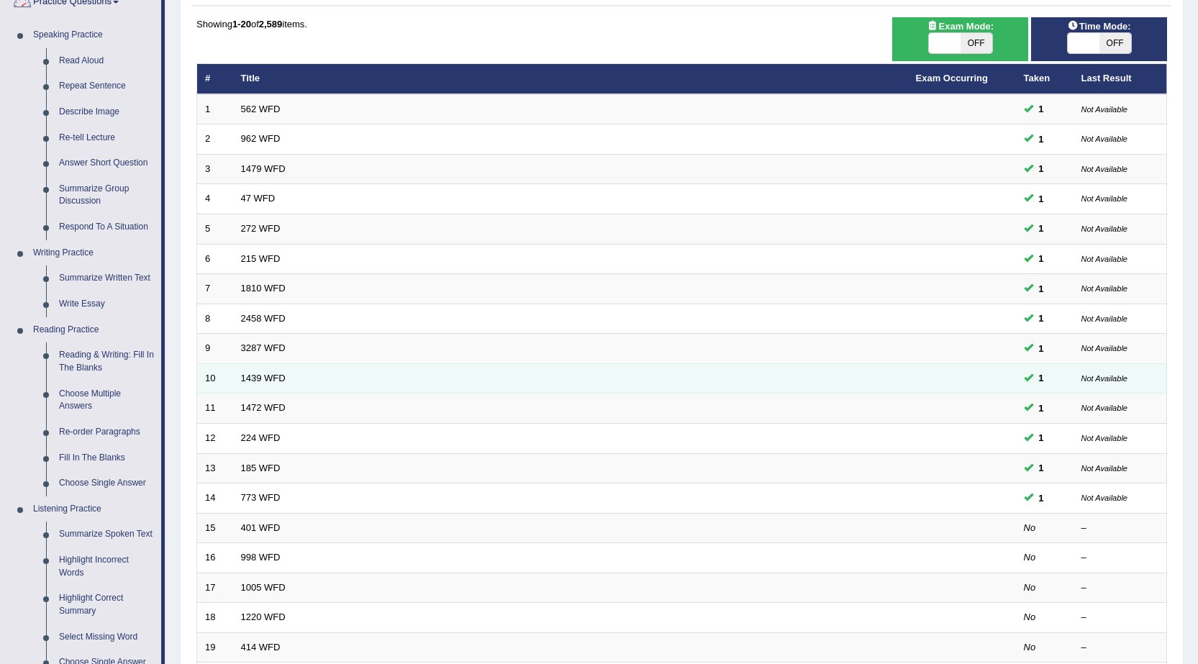
scroll to position [216, 0]
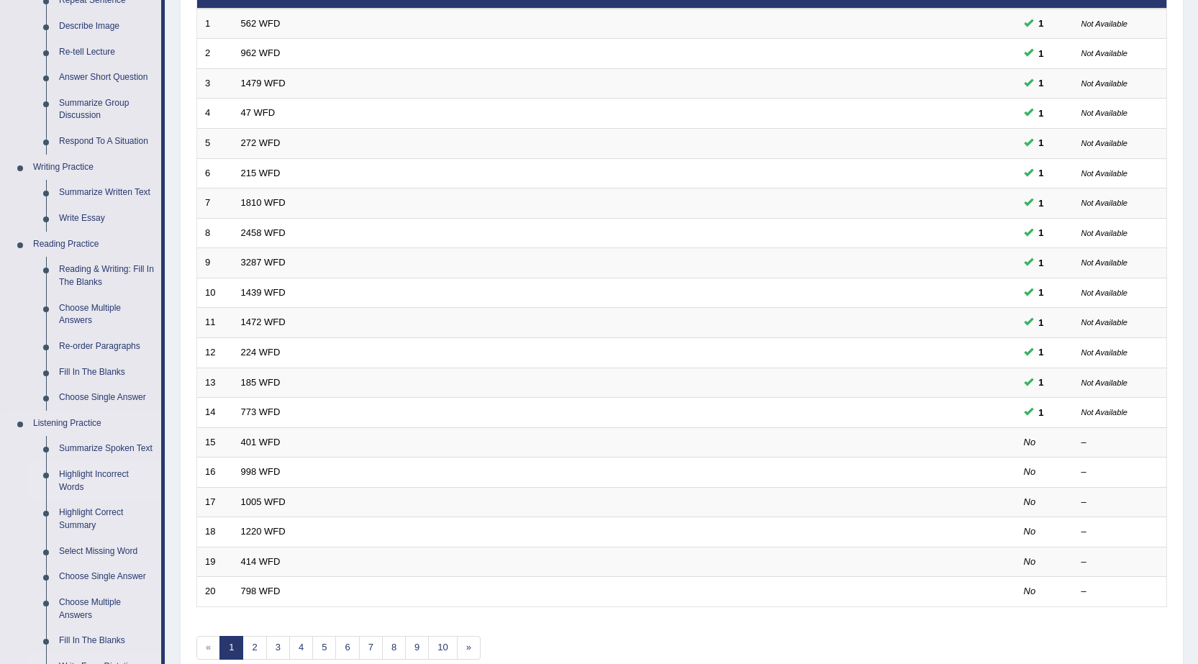
click at [83, 471] on link "Highlight Incorrect Words" at bounding box center [107, 481] width 109 height 38
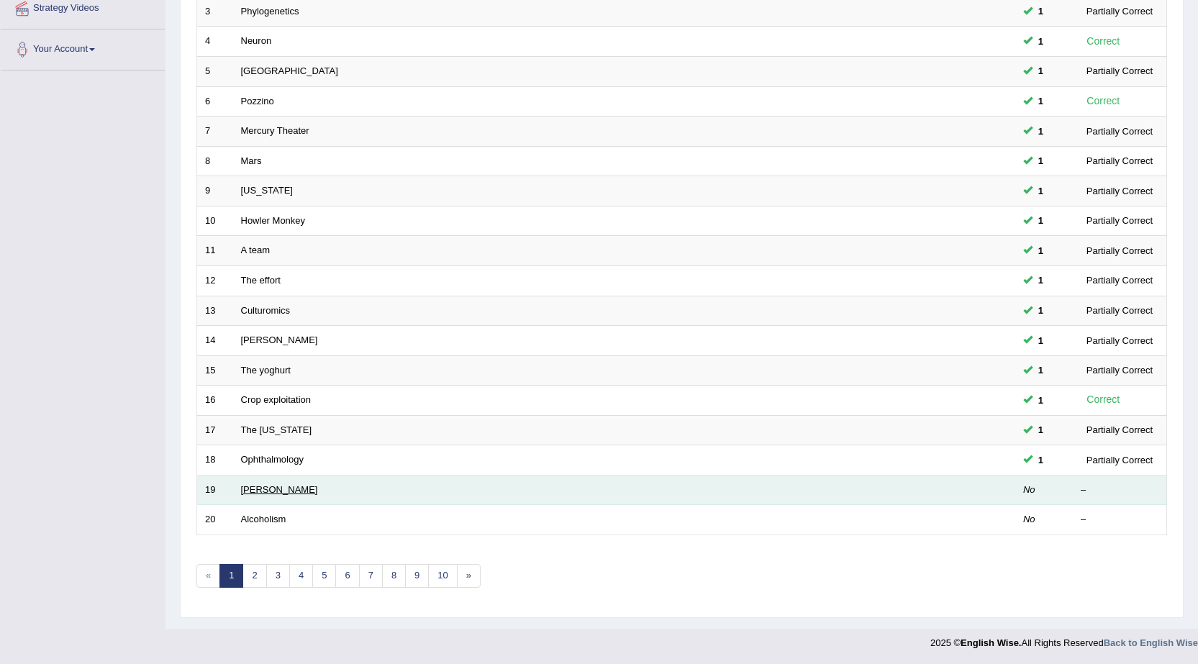
click at [241, 493] on link "[PERSON_NAME]" at bounding box center [279, 489] width 77 height 11
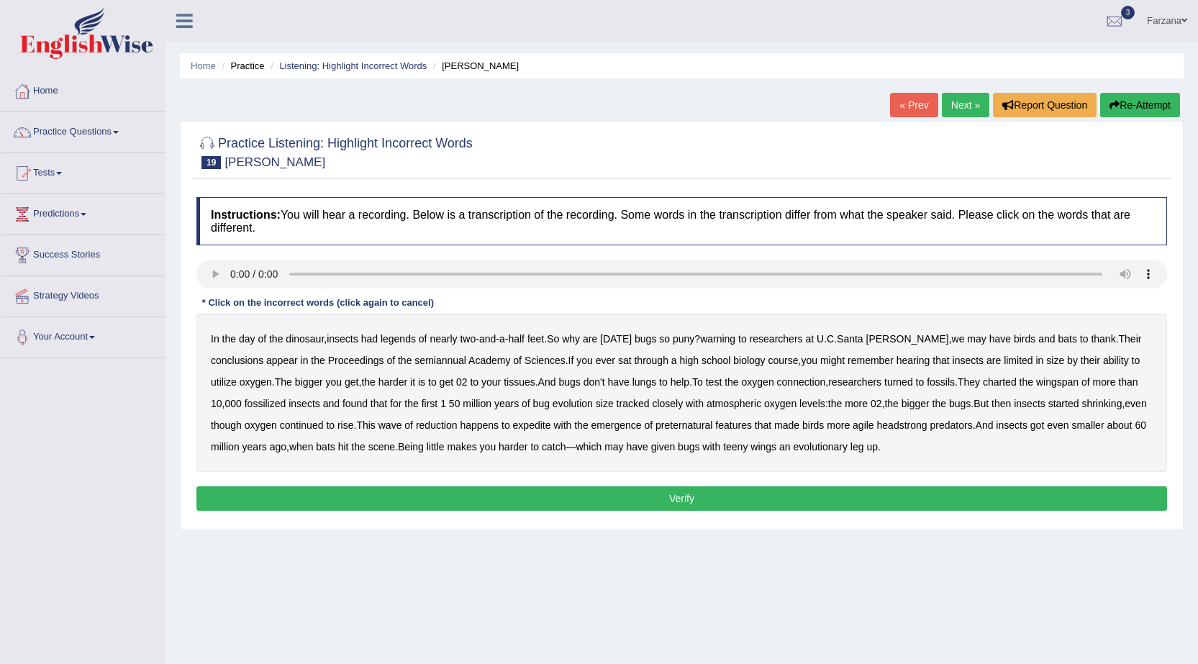
click at [406, 341] on b "legends" at bounding box center [398, 339] width 35 height 12
click at [735, 340] on b "warning" at bounding box center [717, 339] width 35 height 12
click at [414, 362] on b "semiannual" at bounding box center [440, 361] width 52 height 12
click at [551, 426] on b "expedite" at bounding box center [532, 425] width 38 height 12
click at [712, 426] on b "preternatural" at bounding box center [683, 425] width 57 height 12
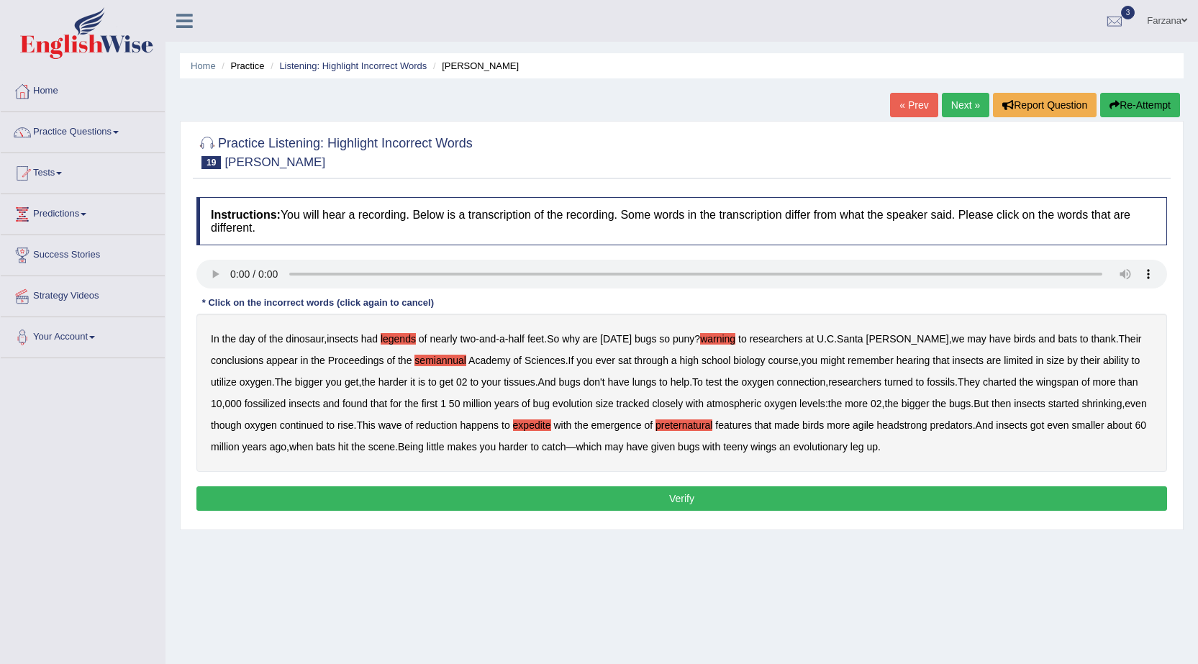
click at [626, 495] on button "Verify" at bounding box center [681, 498] width 971 height 24
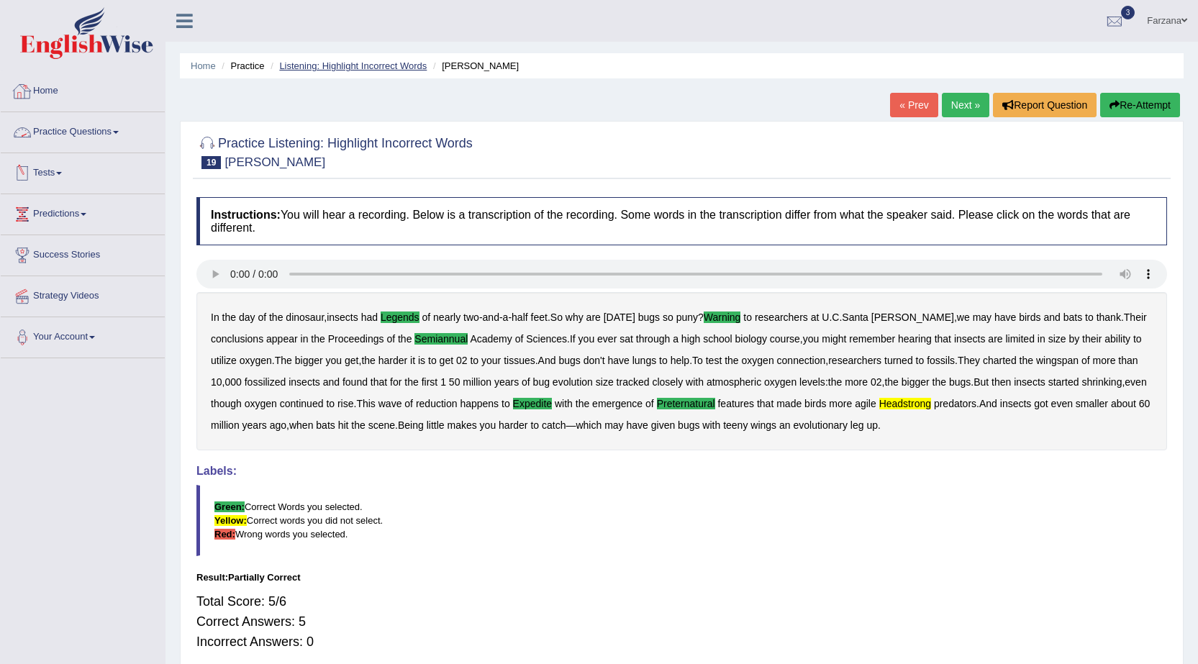
click at [322, 65] on link "Listening: Highlight Incorrect Words" at bounding box center [352, 65] width 147 height 11
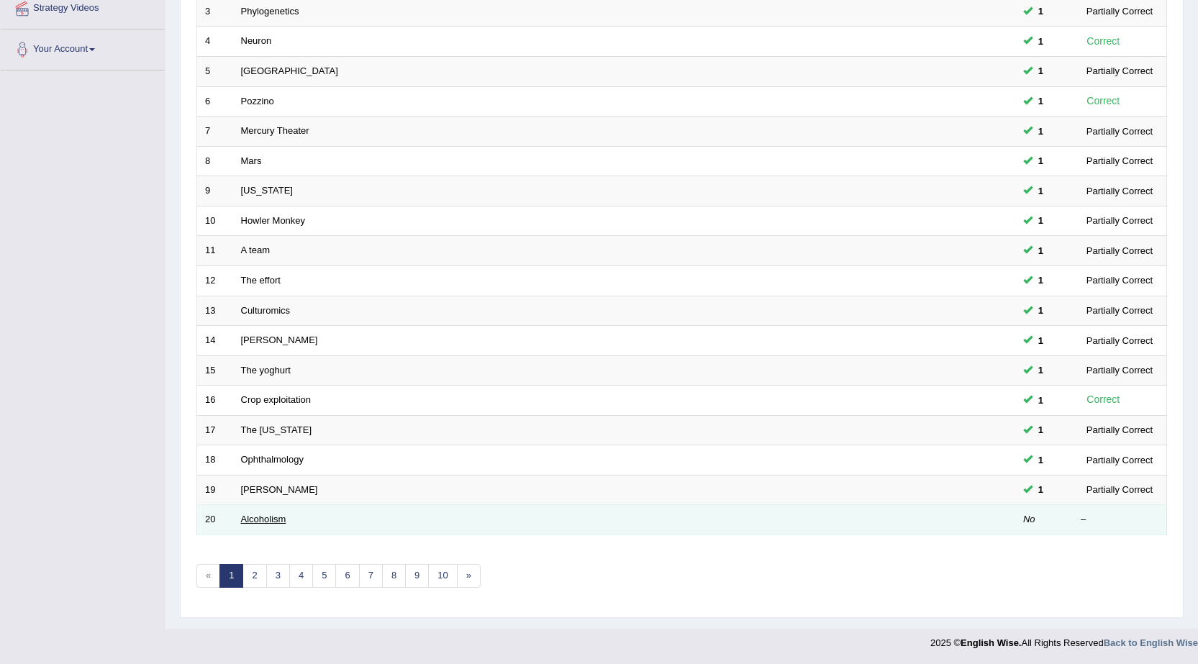
click at [252, 519] on link "Alcoholism" at bounding box center [263, 519] width 45 height 11
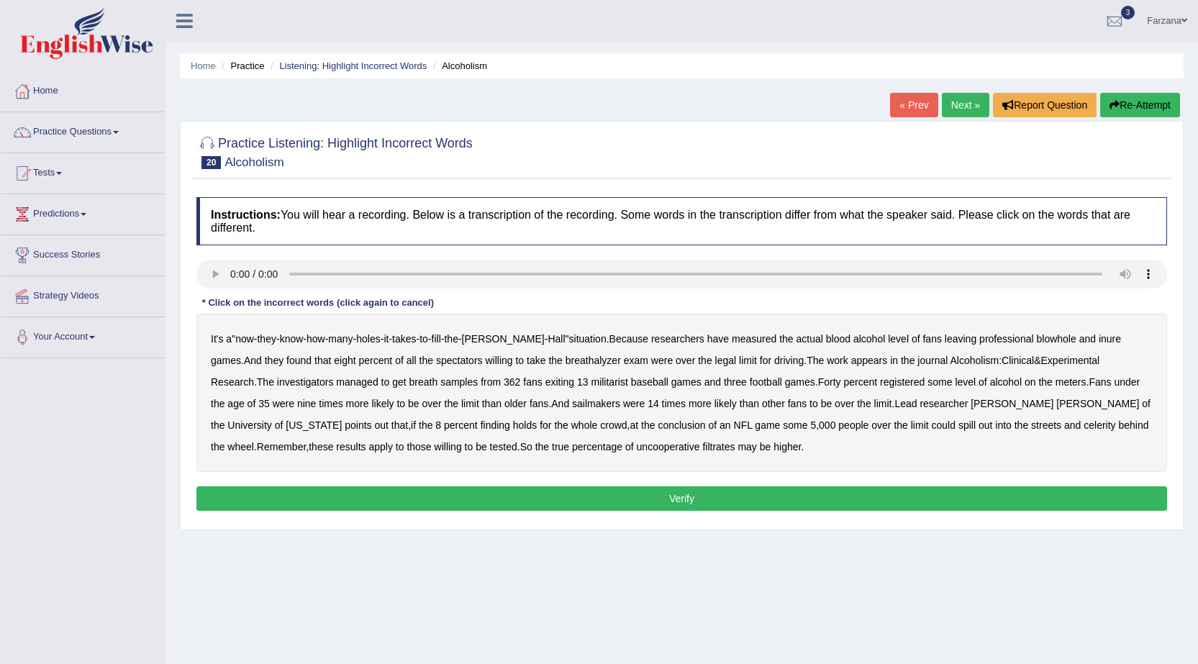
click at [1099, 339] on b "inure" at bounding box center [1110, 339] width 22 height 12
click at [591, 381] on b "militarist" at bounding box center [609, 382] width 37 height 12
click at [572, 399] on b "sailmakers" at bounding box center [596, 404] width 48 height 12
click at [1083, 422] on b "celerity" at bounding box center [1099, 425] width 32 height 12
click at [702, 442] on b "filtrates" at bounding box center [718, 447] width 32 height 12
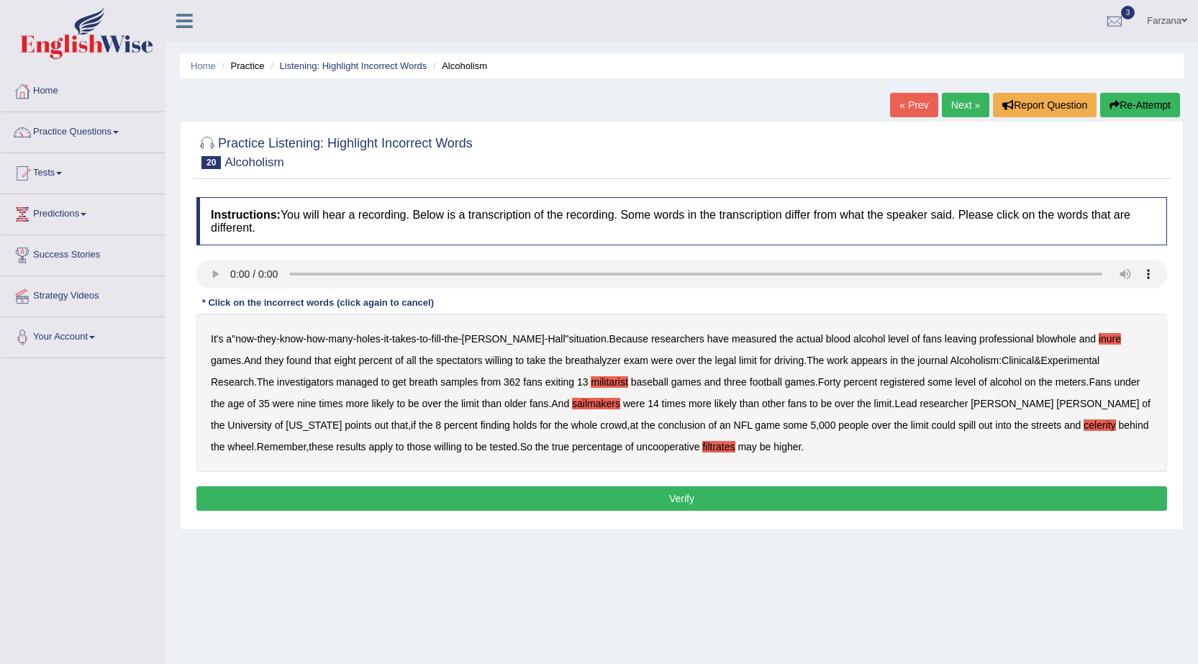
click at [582, 499] on button "Verify" at bounding box center [681, 498] width 971 height 24
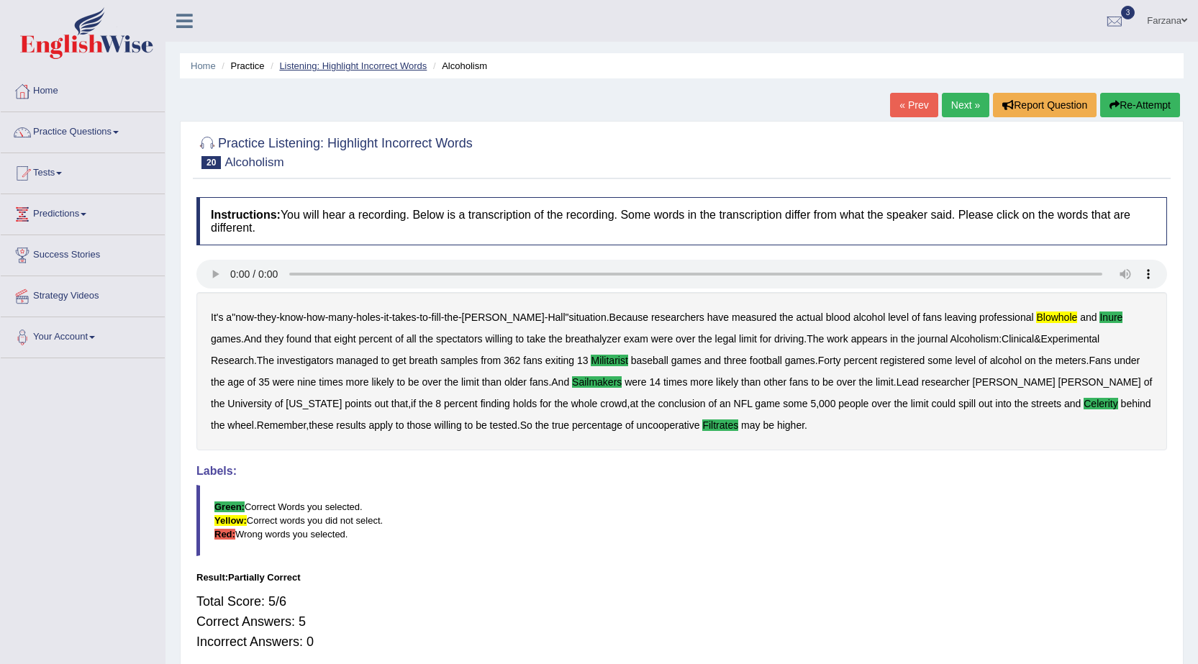
click at [332, 67] on link "Listening: Highlight Incorrect Words" at bounding box center [352, 65] width 147 height 11
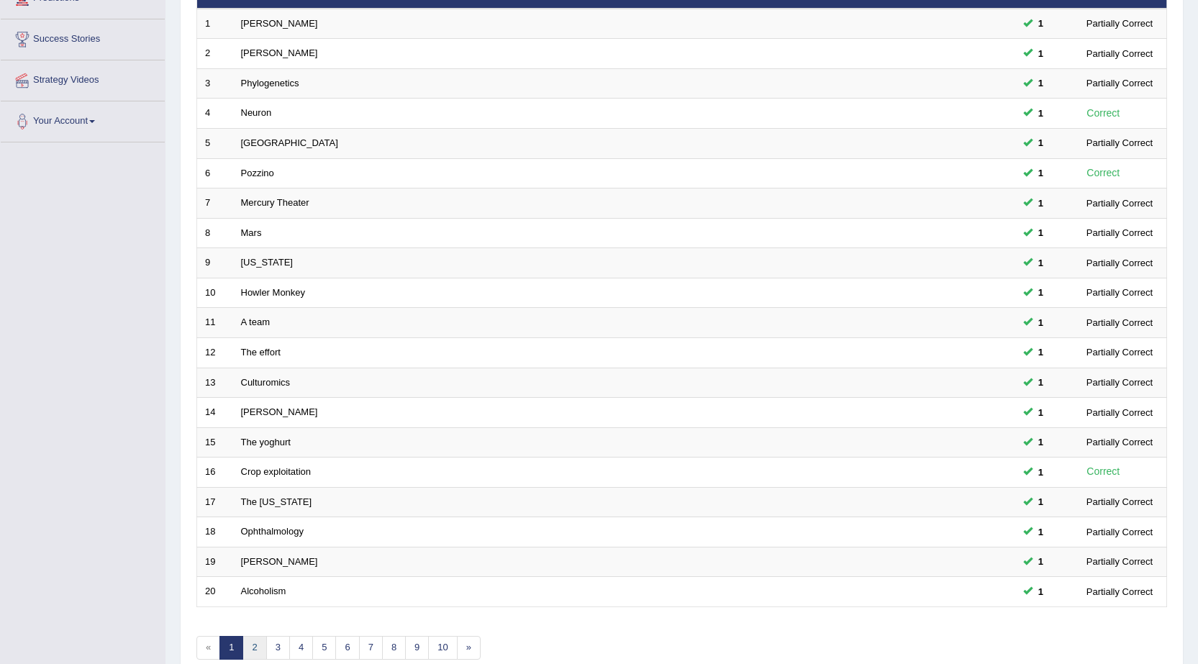
click at [255, 647] on link "2" at bounding box center [254, 648] width 24 height 24
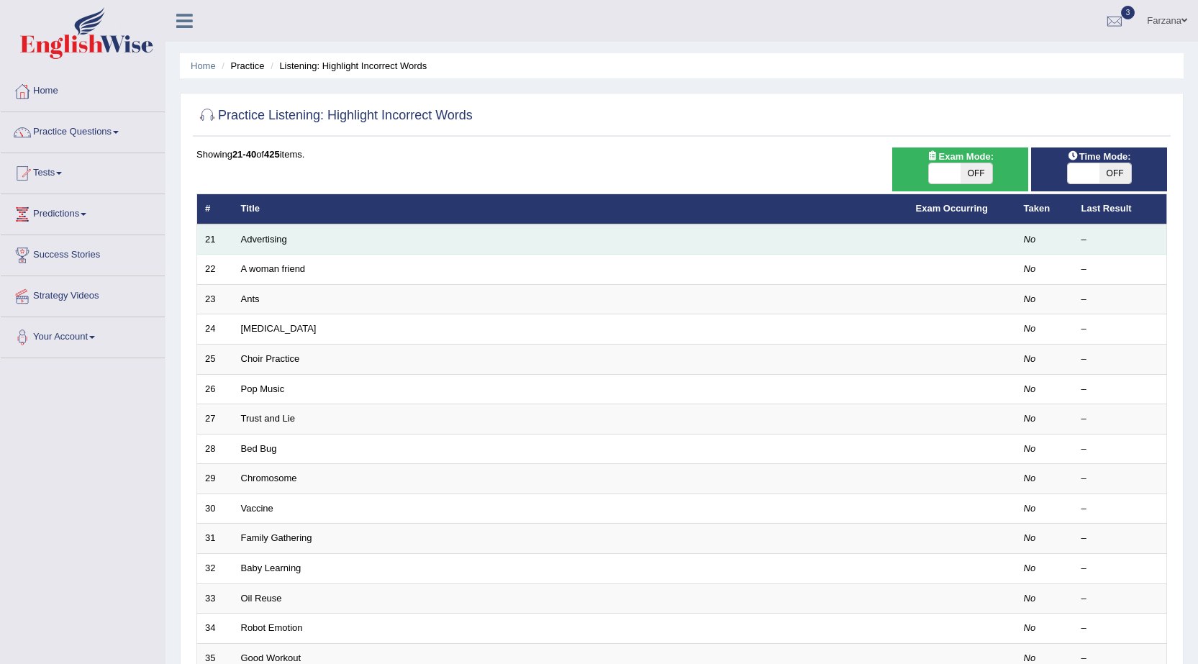
click at [261, 245] on td "Advertising" at bounding box center [570, 239] width 675 height 30
click at [261, 242] on link "Advertising" at bounding box center [264, 239] width 46 height 11
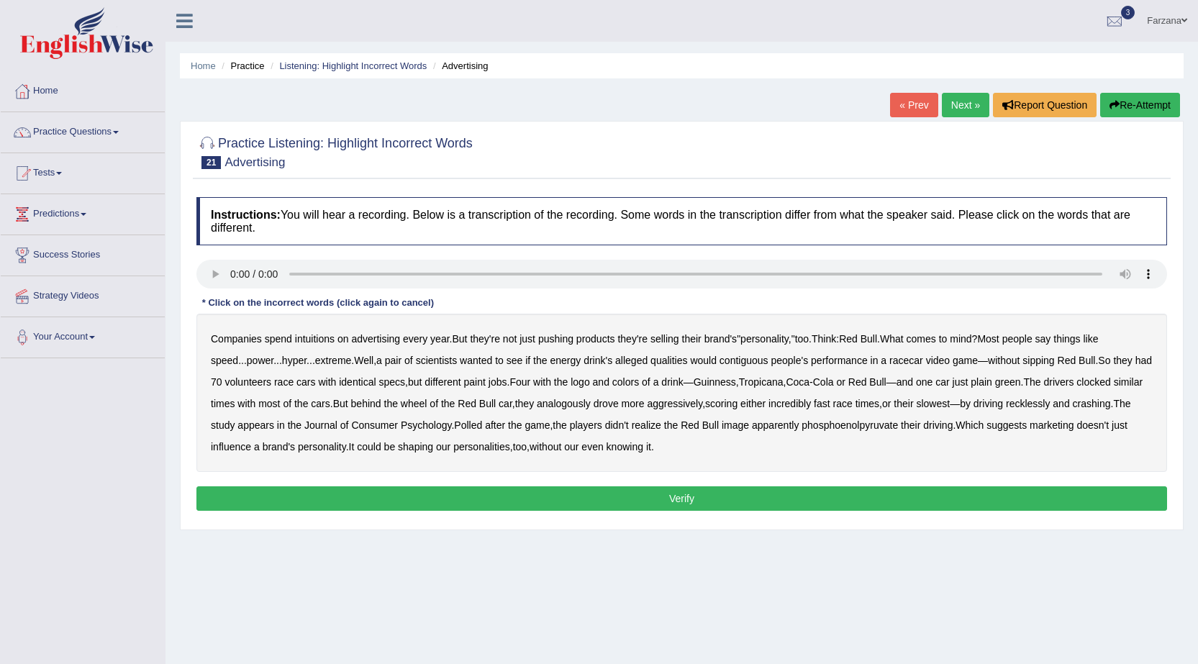
click at [328, 342] on b "intuitions" at bounding box center [315, 339] width 40 height 12
click at [750, 363] on b "contiguous" at bounding box center [743, 361] width 49 height 12
click at [591, 407] on b "analogously" at bounding box center [564, 404] width 54 height 12
click at [537, 484] on div "Instructions: You will hear a recording. Below is a transcription of the record…" at bounding box center [682, 356] width 978 height 332
click at [538, 486] on button "Verify" at bounding box center [681, 498] width 971 height 24
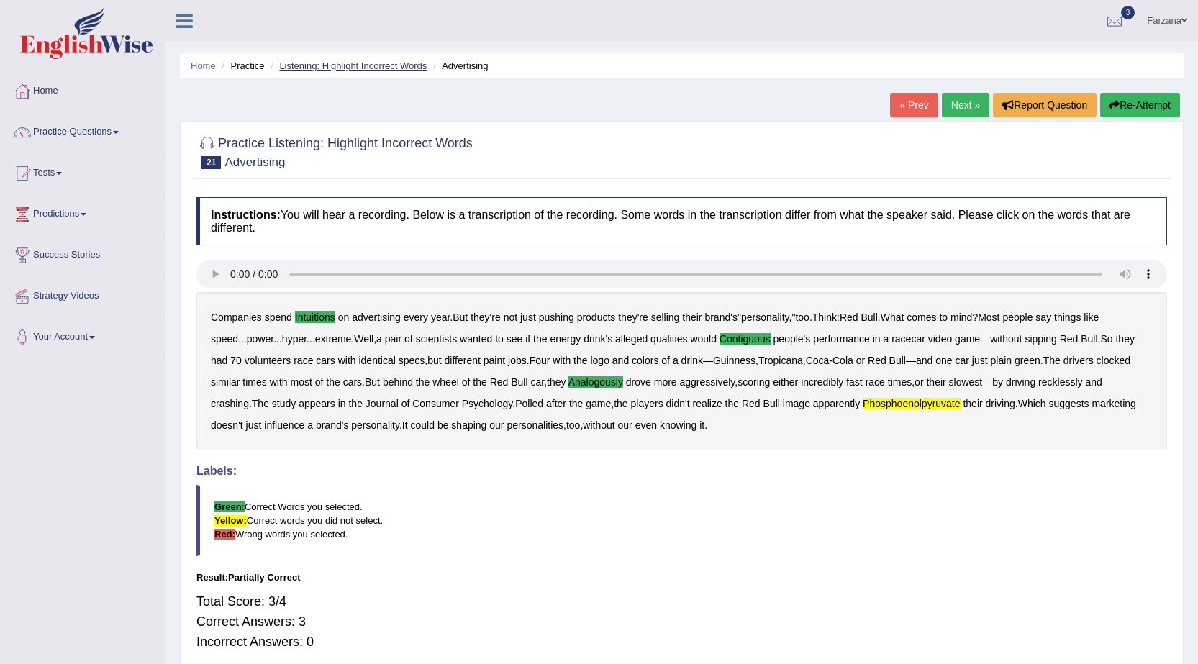
click at [341, 63] on link "Listening: Highlight Incorrect Words" at bounding box center [352, 65] width 147 height 11
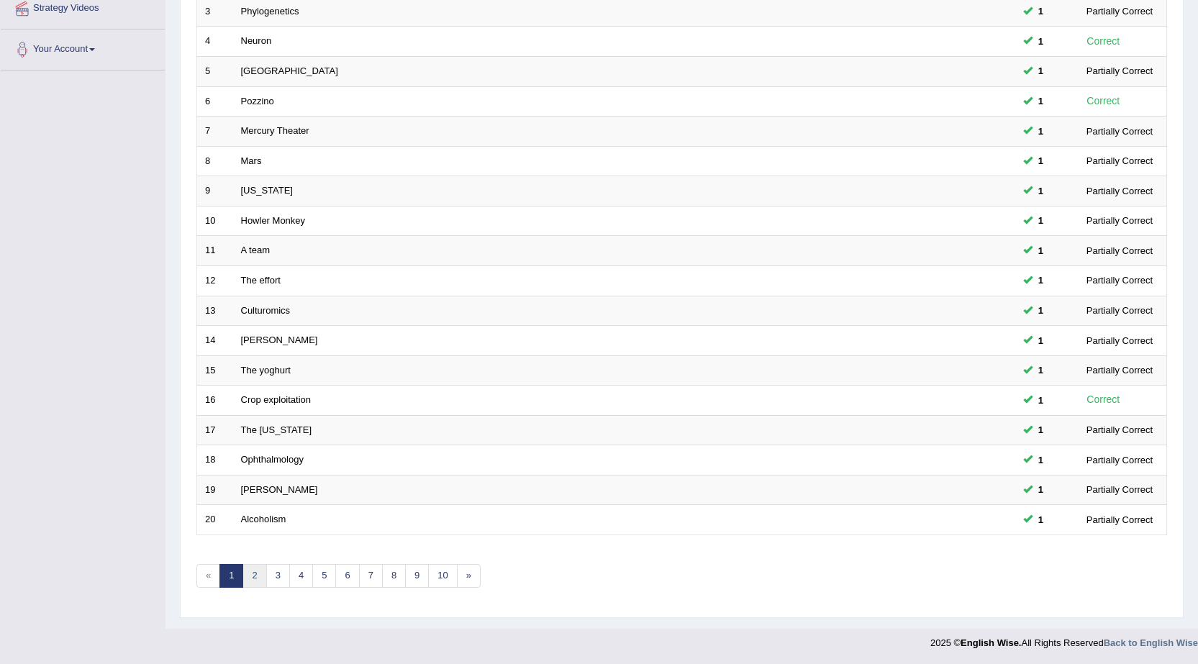
click at [257, 576] on link "2" at bounding box center [254, 576] width 24 height 24
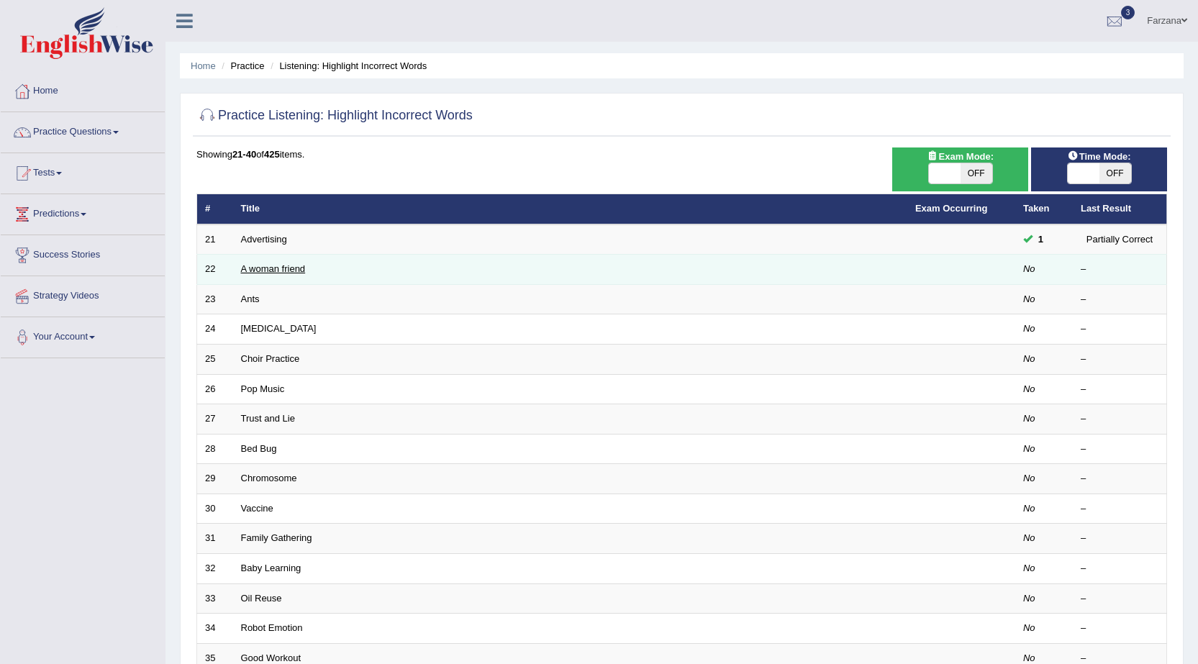
click at [271, 273] on link "A woman friend" at bounding box center [273, 268] width 65 height 11
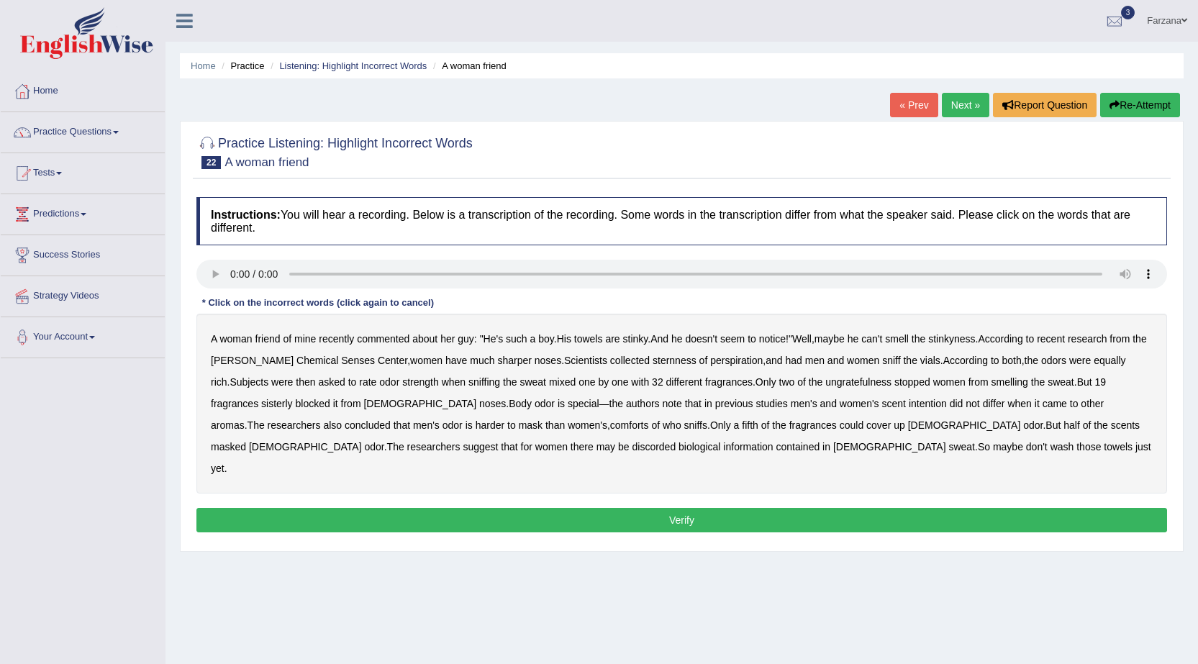
click at [655, 358] on b "sternness" at bounding box center [675, 361] width 44 height 12
click at [709, 382] on b "fragrances" at bounding box center [728, 382] width 47 height 12
click at [871, 384] on b "ungratefulness" at bounding box center [858, 382] width 66 height 12
click at [428, 428] on div "A woman friend of mine recently commented about her guy : " He's such a boy . H…" at bounding box center [681, 404] width 971 height 180
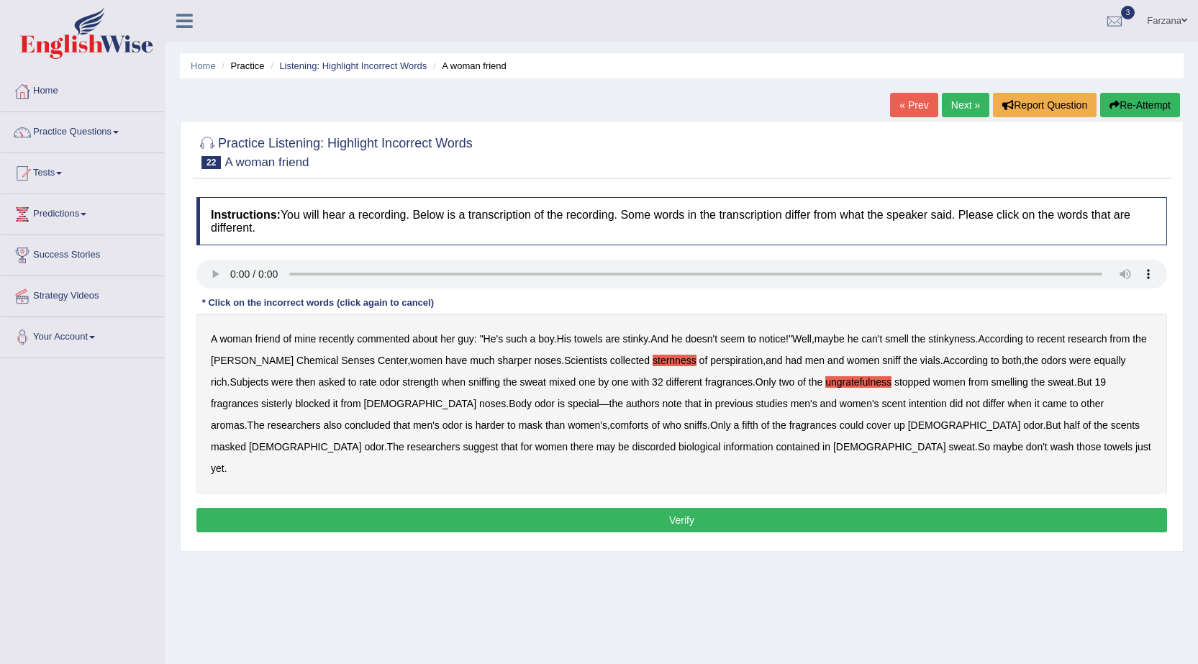
click at [610, 428] on b "comforts" at bounding box center [629, 425] width 39 height 12
click at [632, 449] on b "discorded" at bounding box center [654, 447] width 44 height 12
click at [596, 508] on button "Verify" at bounding box center [681, 520] width 971 height 24
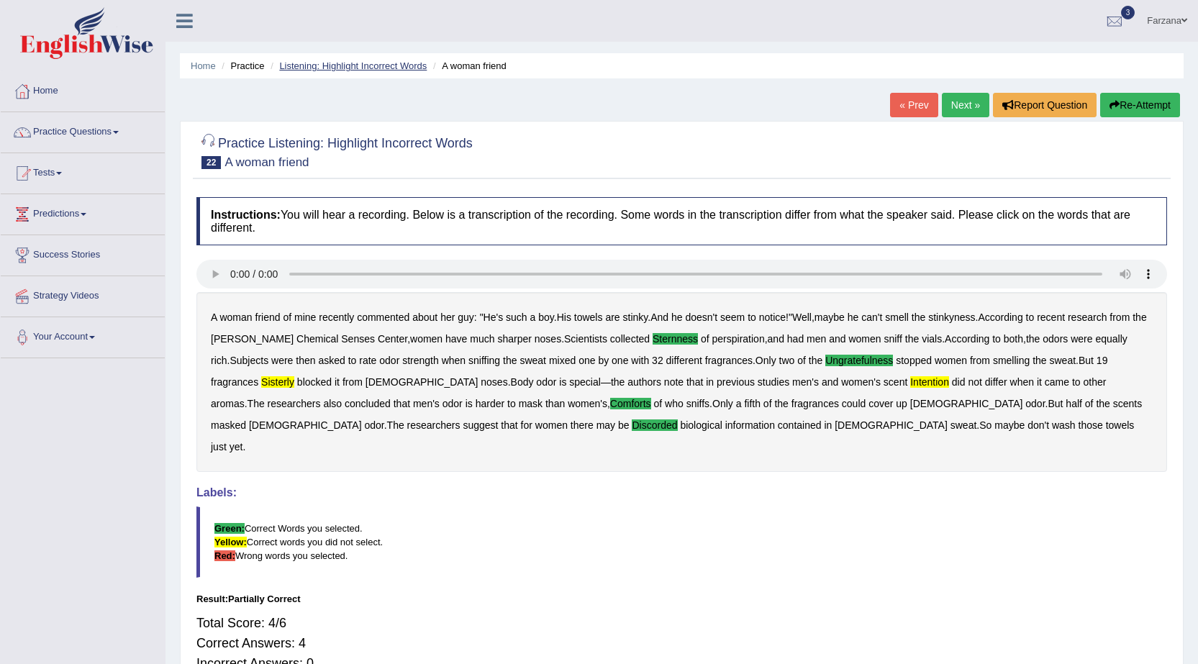
click at [312, 63] on link "Listening: Highlight Incorrect Words" at bounding box center [352, 65] width 147 height 11
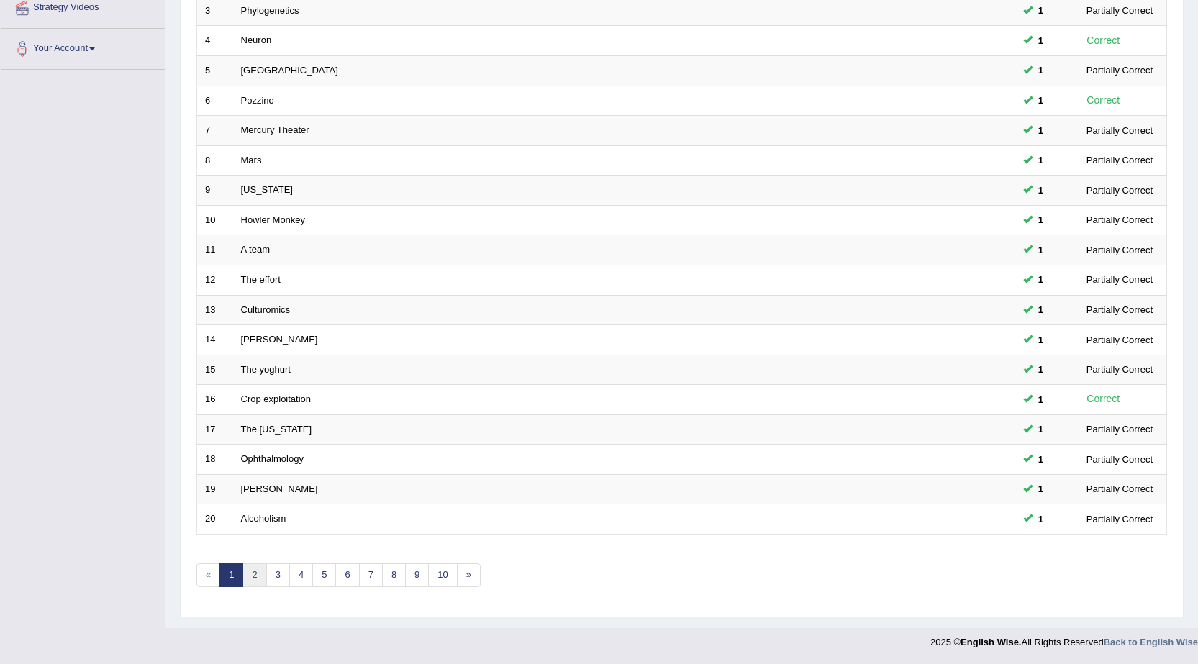
click at [255, 576] on link "2" at bounding box center [254, 575] width 24 height 24
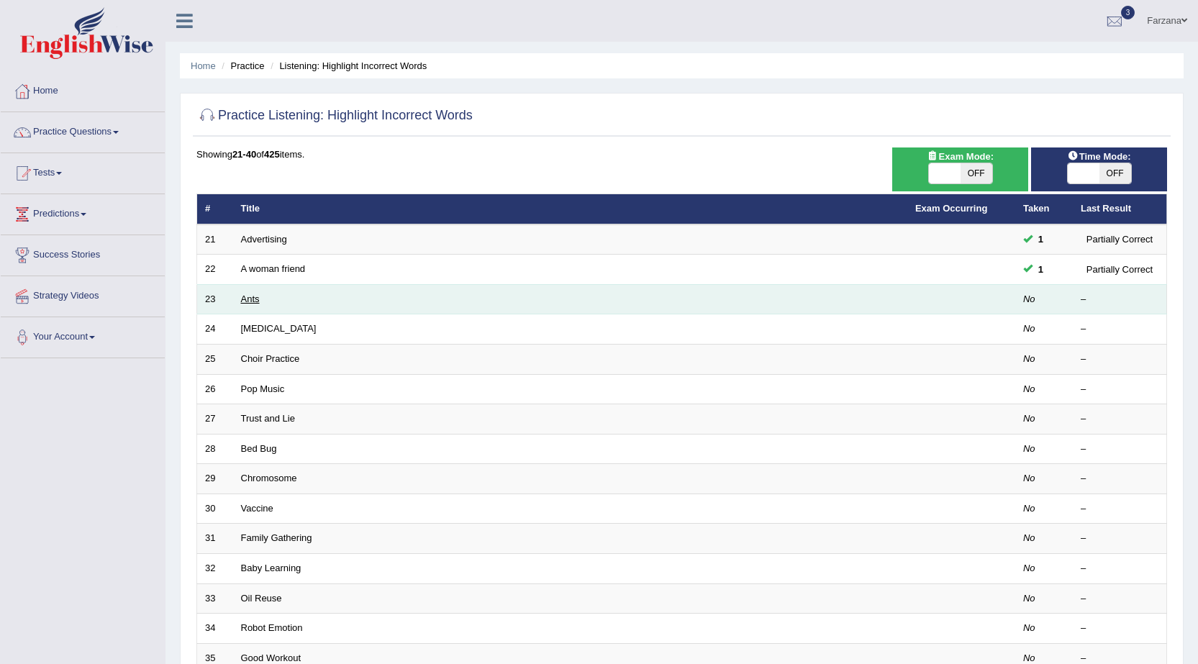
click at [245, 299] on link "Ants" at bounding box center [250, 299] width 19 height 11
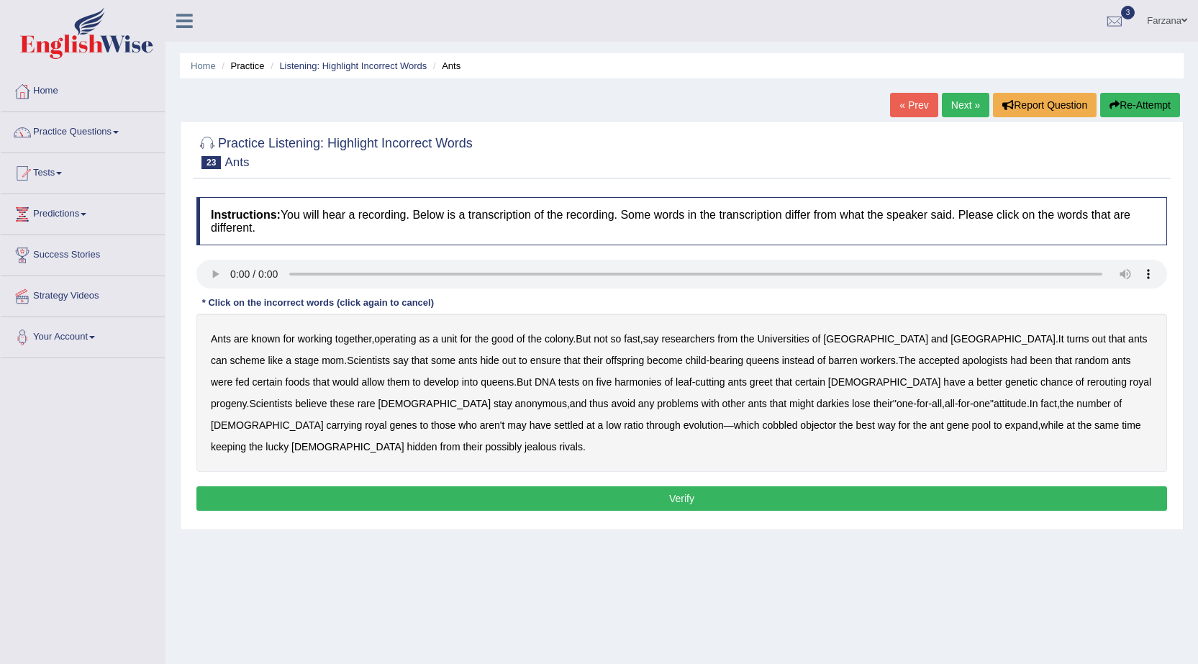
click at [962, 359] on b "apologists" at bounding box center [984, 361] width 45 height 12
click at [614, 381] on b "harmonies" at bounding box center [637, 382] width 47 height 12
click at [641, 389] on div "Ants are known for working together , operating as a unit for the good of the c…" at bounding box center [681, 393] width 971 height 158
click at [750, 387] on b "greet" at bounding box center [761, 382] width 23 height 12
click at [1087, 384] on b "rerouting" at bounding box center [1107, 382] width 40 height 12
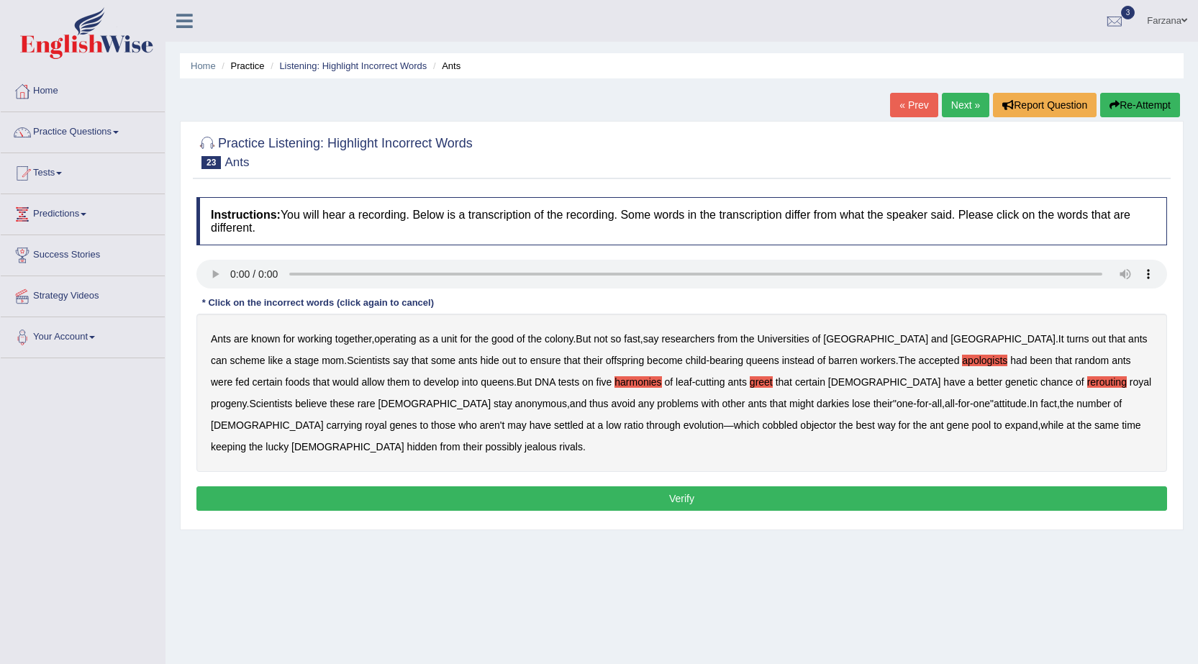
click at [817, 405] on b "darkies" at bounding box center [833, 404] width 32 height 12
click at [800, 422] on b "objector" at bounding box center [818, 425] width 36 height 12
click at [532, 486] on button "Verify" at bounding box center [681, 498] width 971 height 24
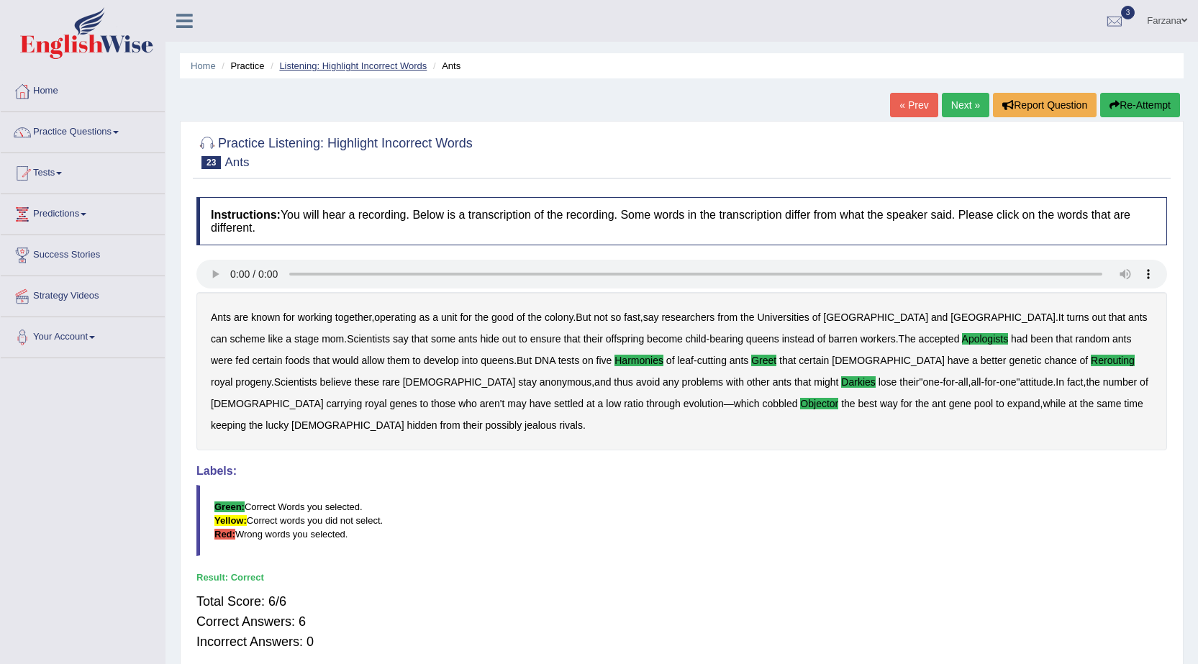
click at [348, 68] on link "Listening: Highlight Incorrect Words" at bounding box center [352, 65] width 147 height 11
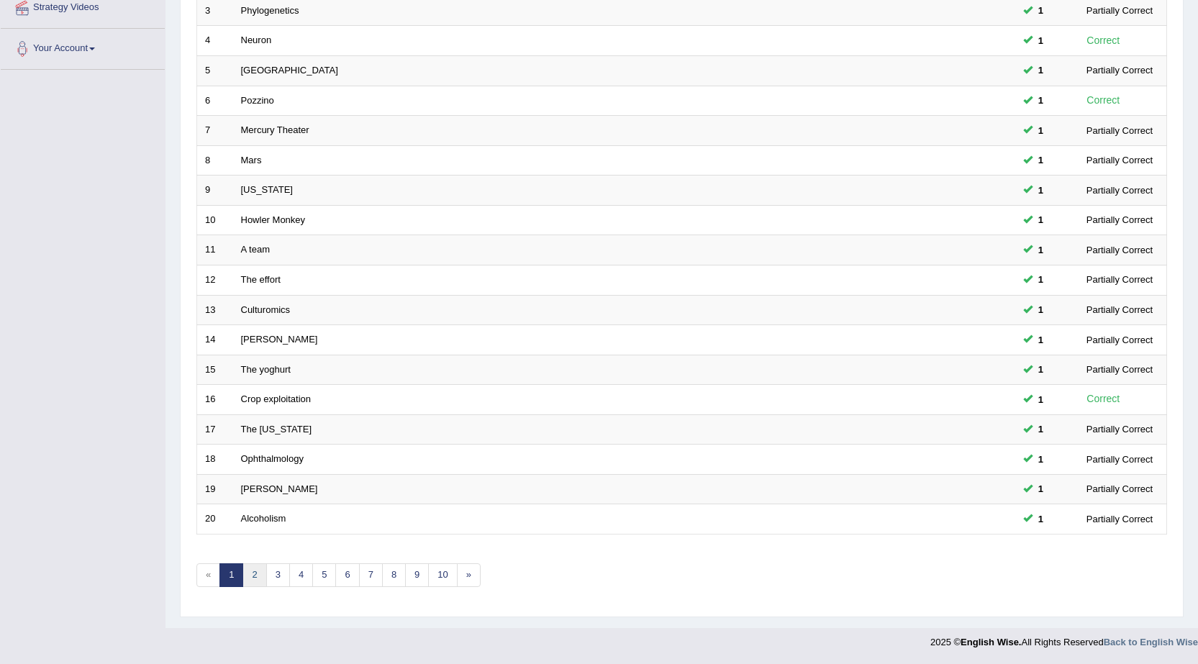
click at [257, 575] on link "2" at bounding box center [254, 575] width 24 height 24
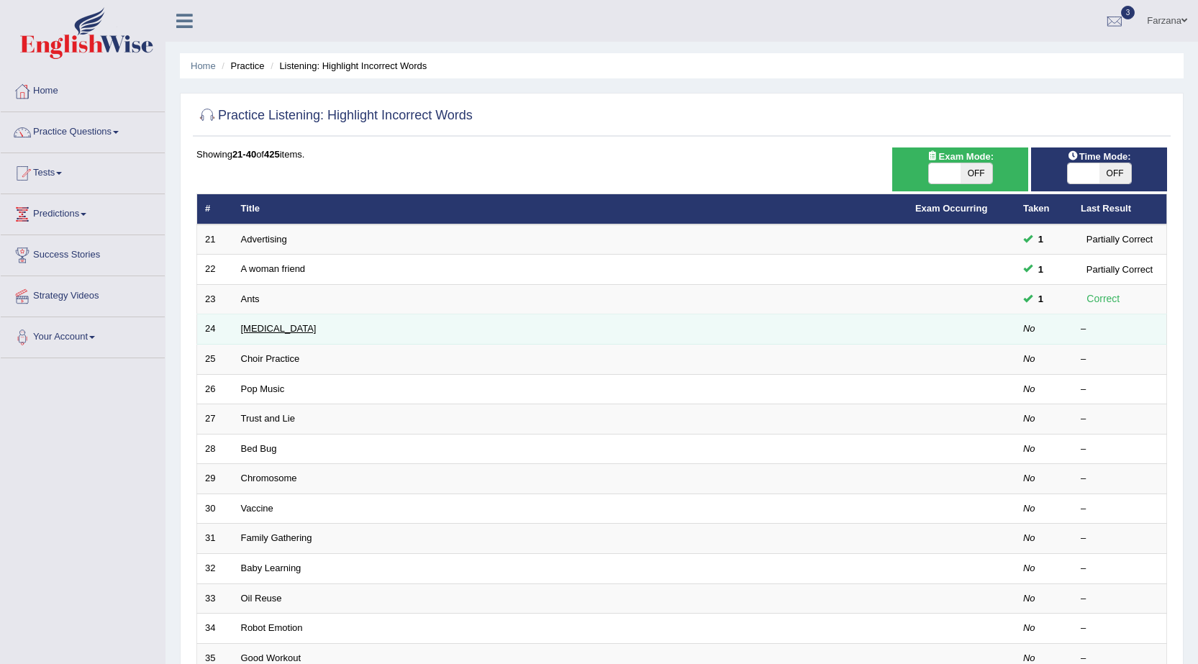
click at [260, 330] on link "Elective Surgery" at bounding box center [279, 328] width 76 height 11
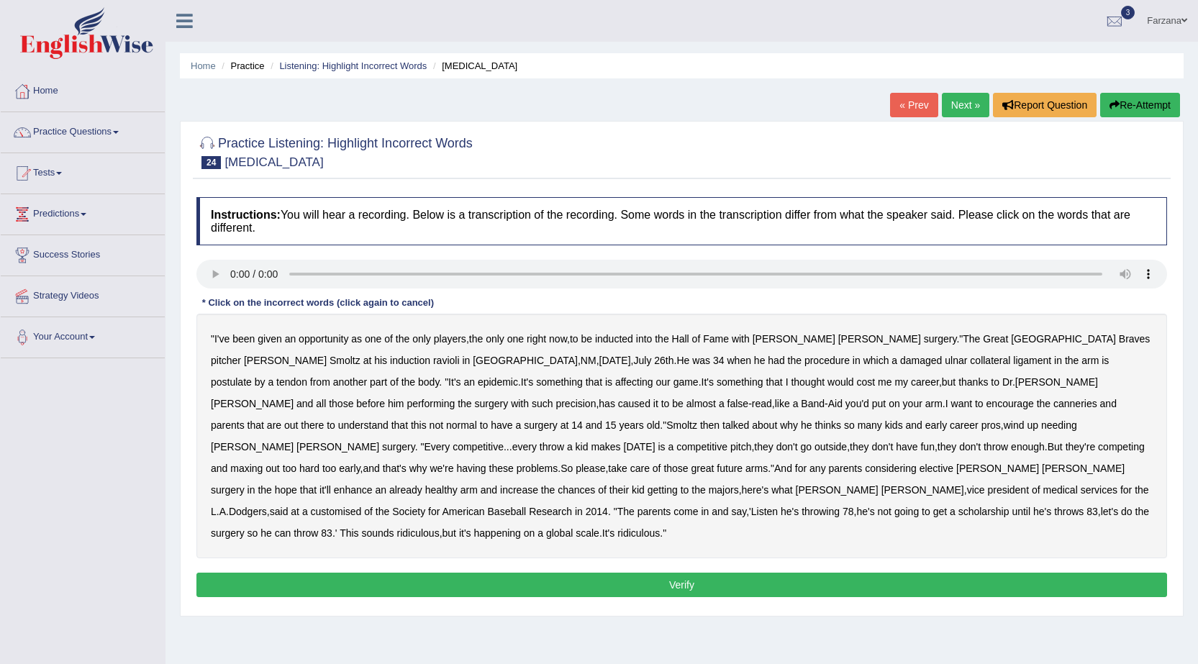
click at [433, 360] on b "ravioli" at bounding box center [446, 361] width 27 height 12
click at [252, 376] on b "postulate" at bounding box center [231, 382] width 41 height 12
click at [686, 401] on b "almost" at bounding box center [700, 404] width 29 height 12
click at [1053, 401] on b "canneries" at bounding box center [1075, 404] width 44 height 12
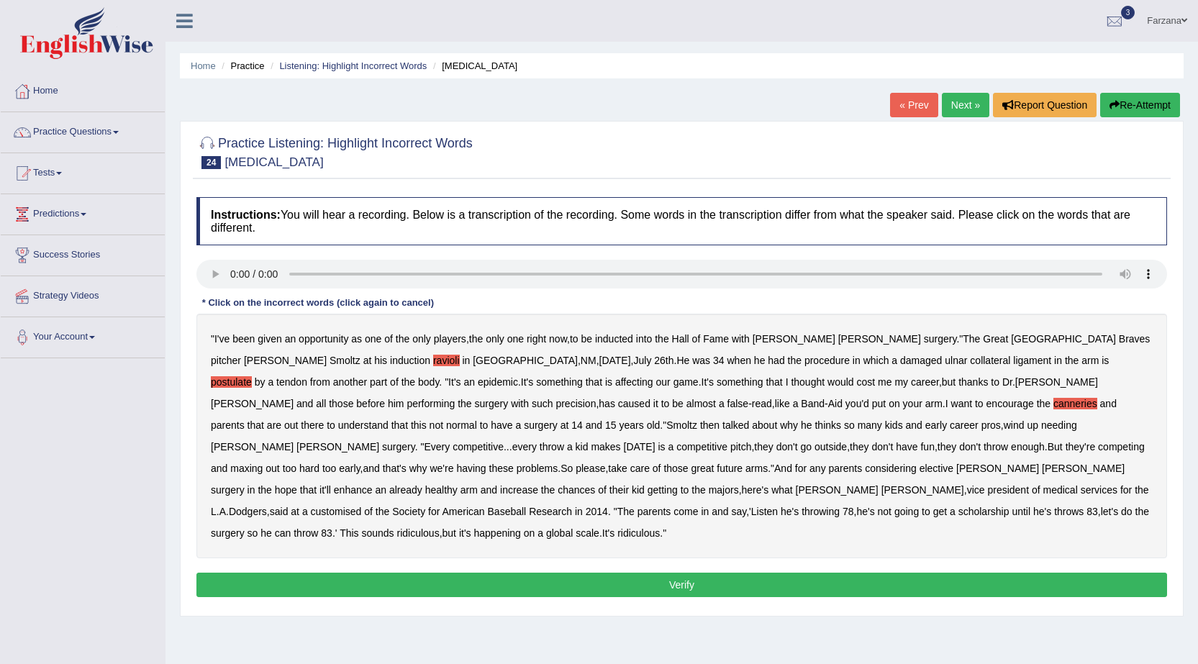
click at [564, 441] on b "throw" at bounding box center [552, 447] width 24 height 12
click at [362, 506] on b "customised" at bounding box center [336, 512] width 51 height 12
click at [665, 573] on button "Verify" at bounding box center [681, 585] width 971 height 24
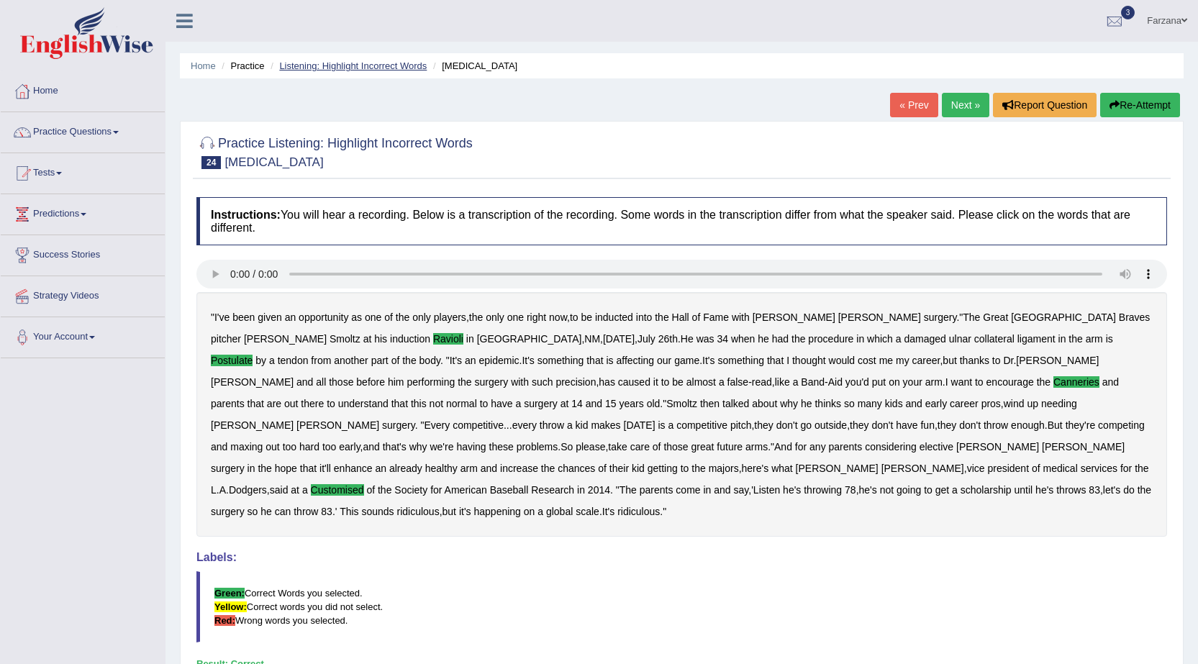
click at [331, 68] on link "Listening: Highlight Incorrect Words" at bounding box center [352, 65] width 147 height 11
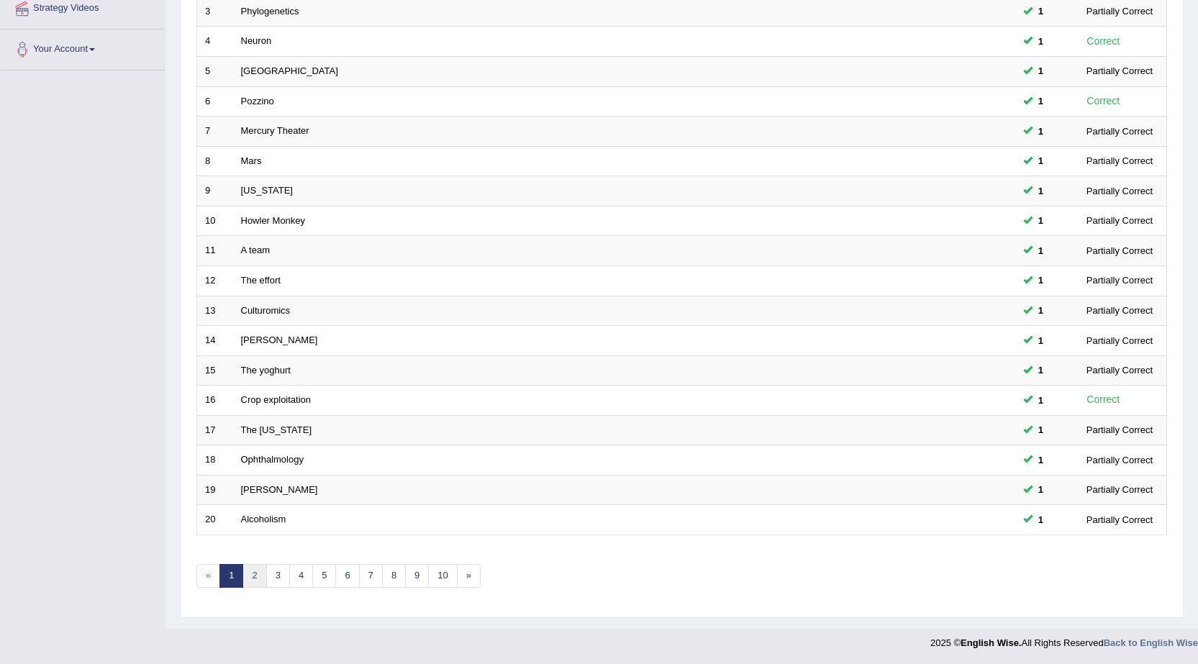
click at [258, 568] on link "2" at bounding box center [254, 576] width 24 height 24
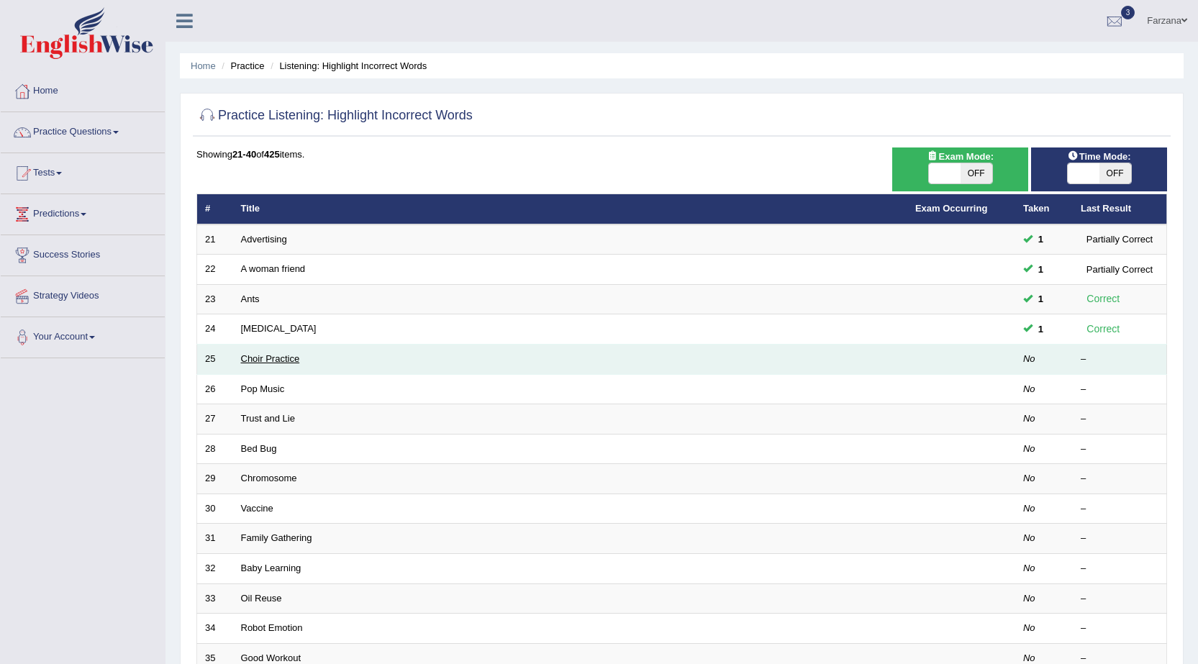
click at [268, 355] on link "Choir Practice" at bounding box center [270, 358] width 59 height 11
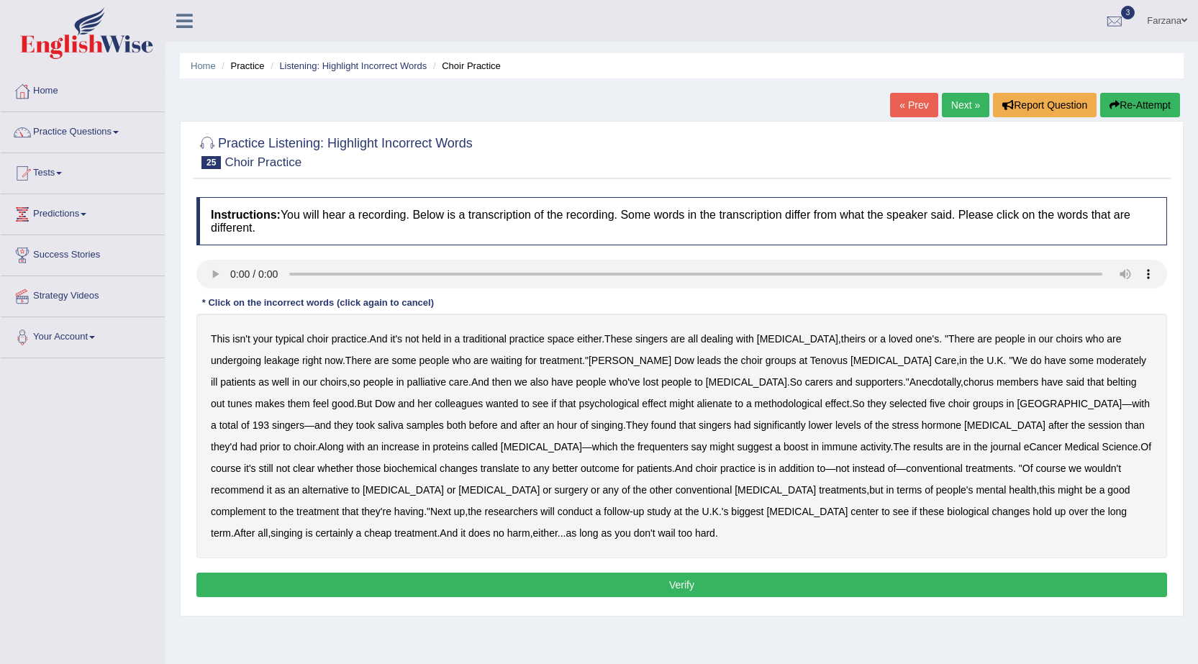
click at [264, 361] on b "leakage" at bounding box center [281, 361] width 35 height 12
click at [1096, 357] on b "moderately" at bounding box center [1121, 361] width 50 height 12
click at [696, 404] on b "alienate" at bounding box center [713, 404] width 35 height 12
click at [755, 404] on b "methodological" at bounding box center [789, 404] width 68 height 12
click at [637, 445] on b "frequenters" at bounding box center [662, 447] width 51 height 12
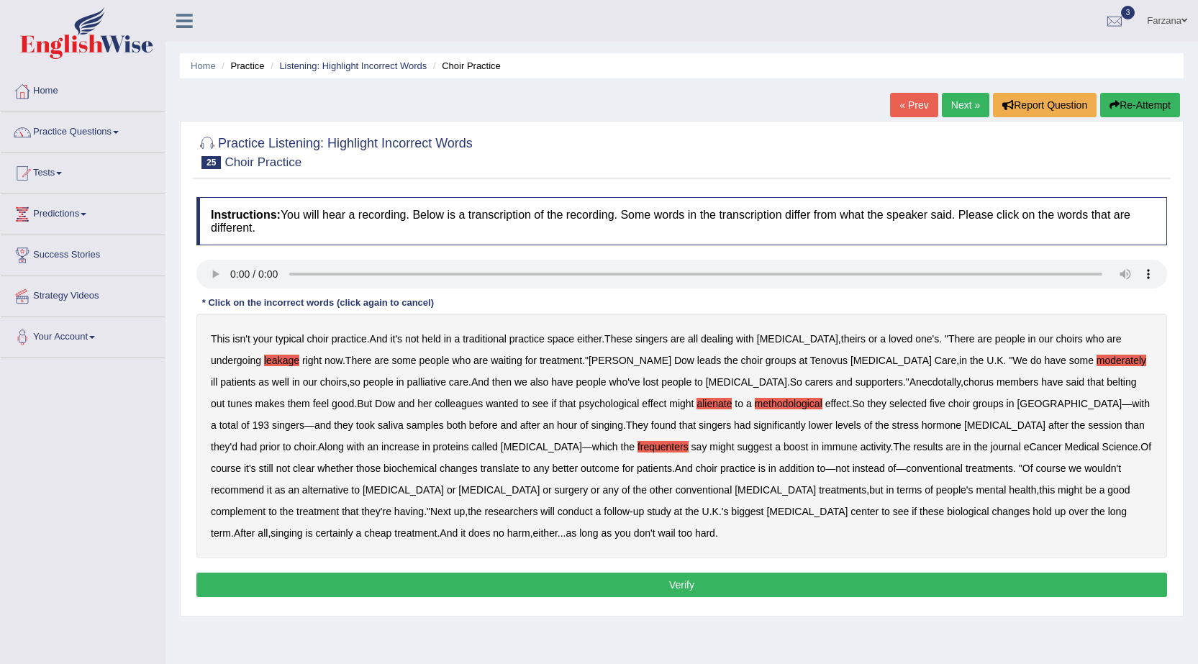
click at [611, 584] on button "Verify" at bounding box center [681, 585] width 971 height 24
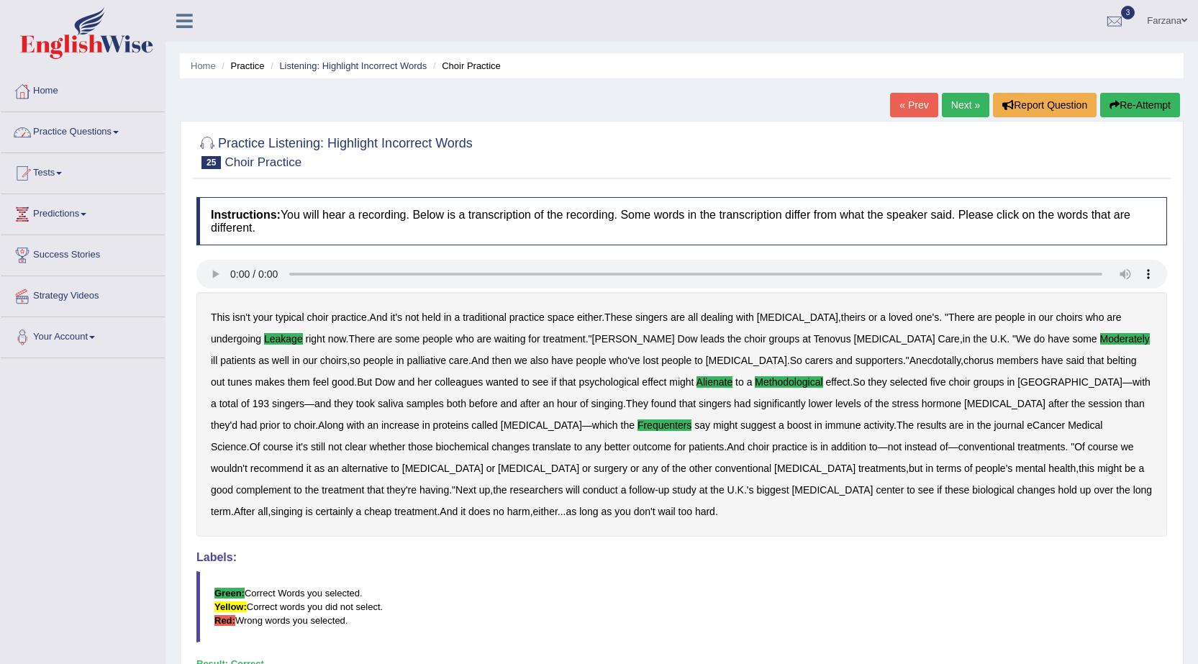
click at [92, 130] on link "Practice Questions" at bounding box center [83, 130] width 164 height 36
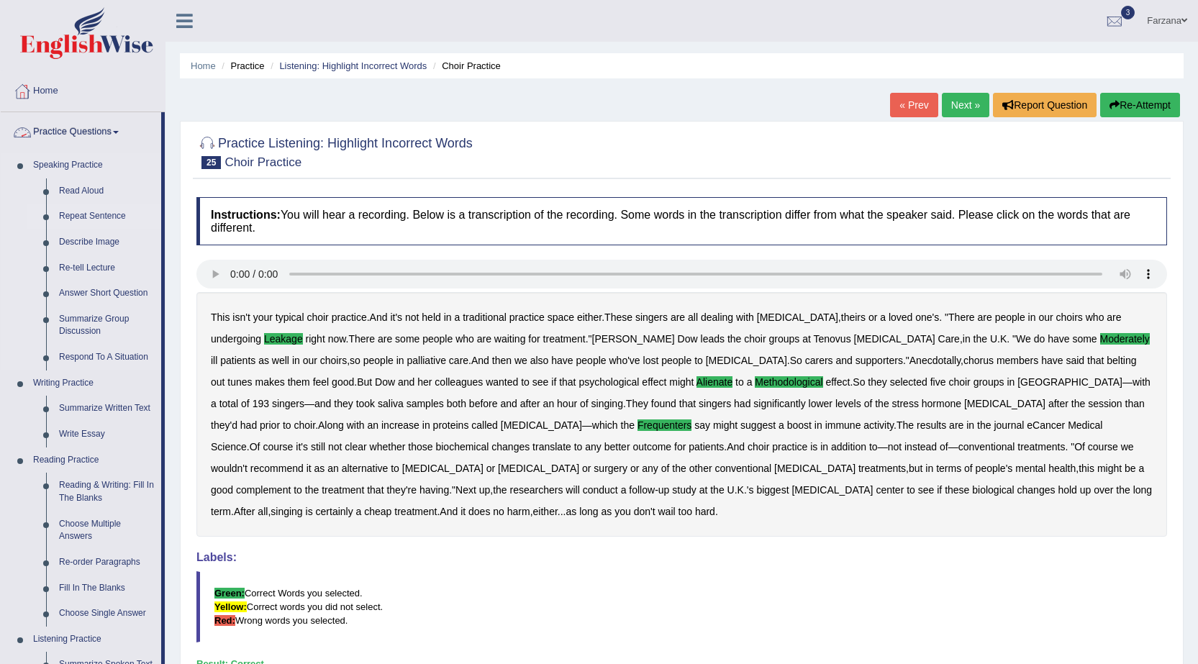
scroll to position [288, 0]
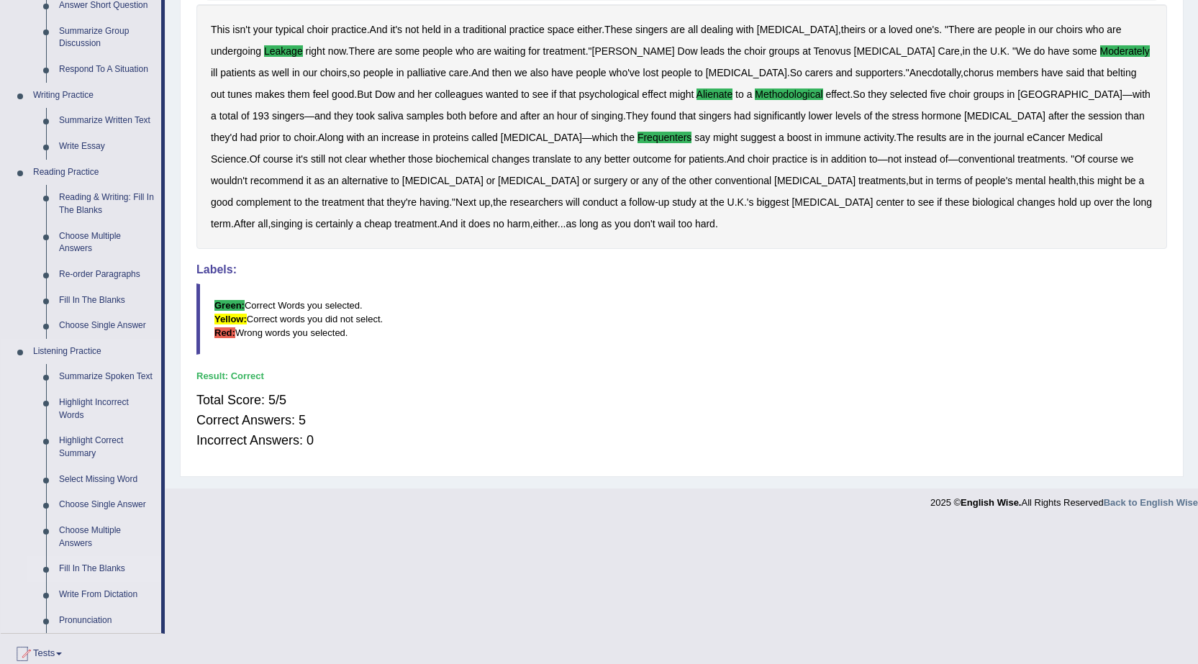
click at [96, 565] on link "Fill In The Blanks" at bounding box center [107, 569] width 109 height 26
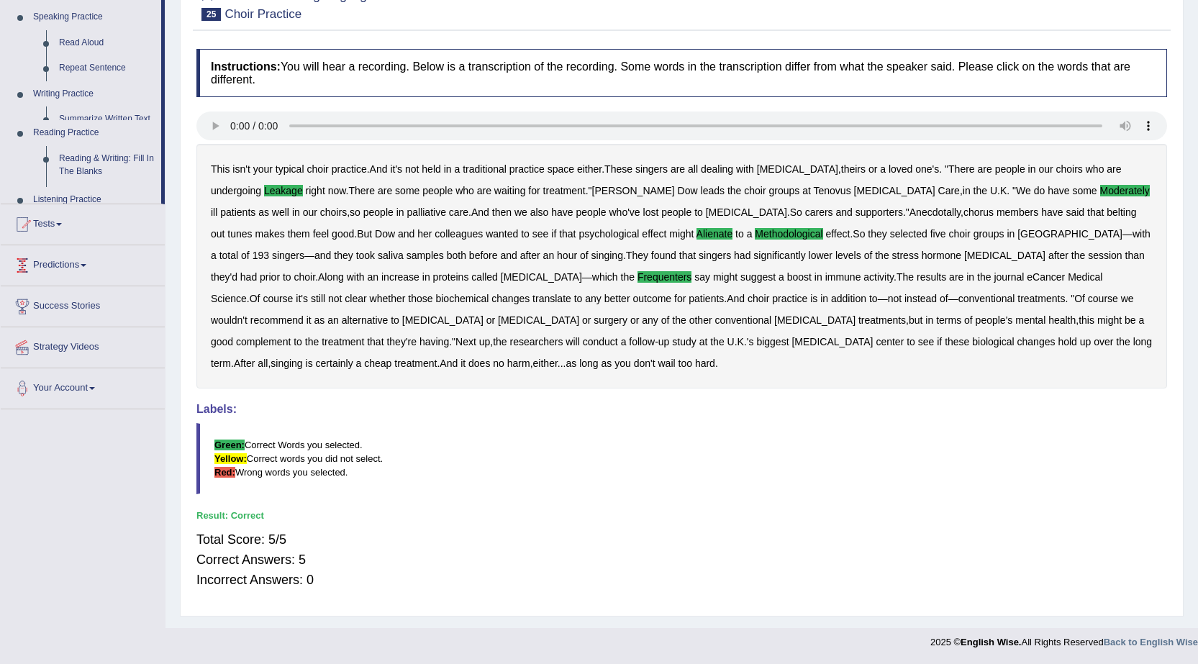
scroll to position [148, 0]
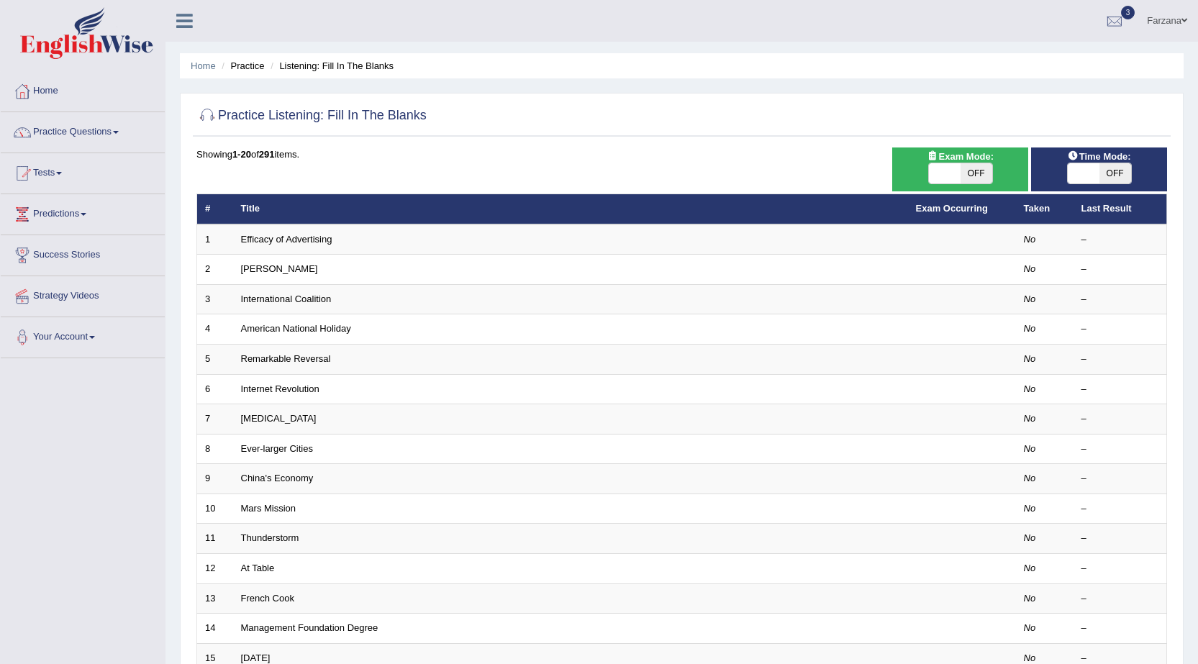
click at [968, 170] on span "OFF" at bounding box center [976, 173] width 32 height 20
checkbox input "true"
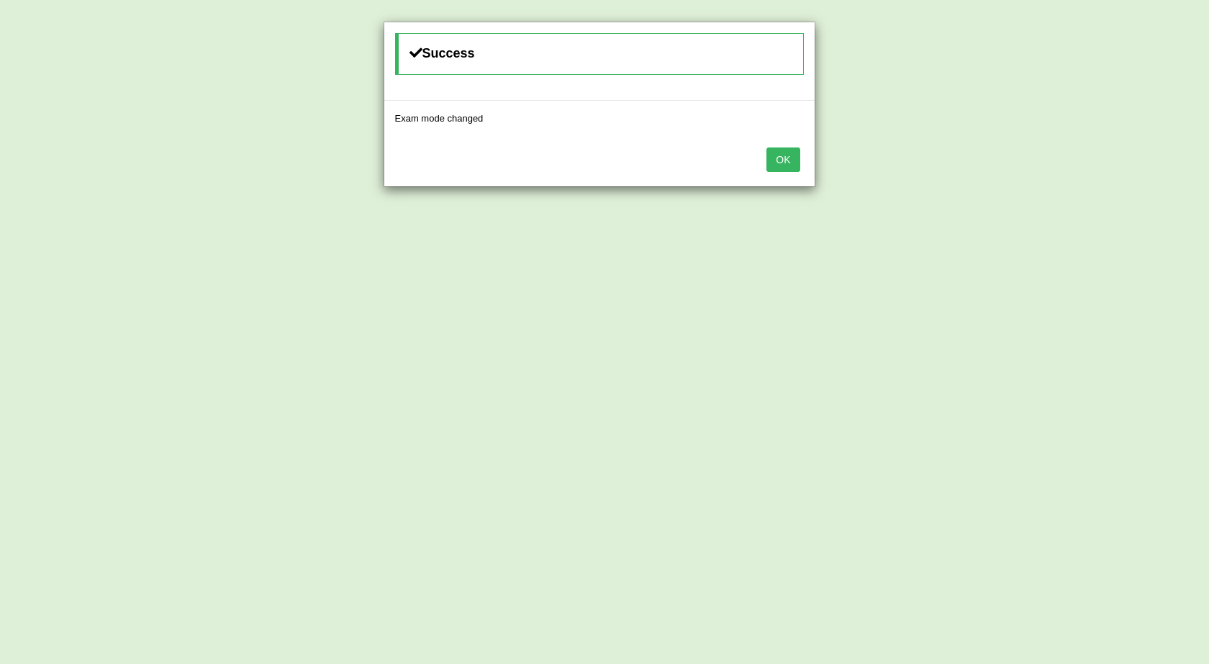
click at [788, 150] on button "OK" at bounding box center [782, 159] width 33 height 24
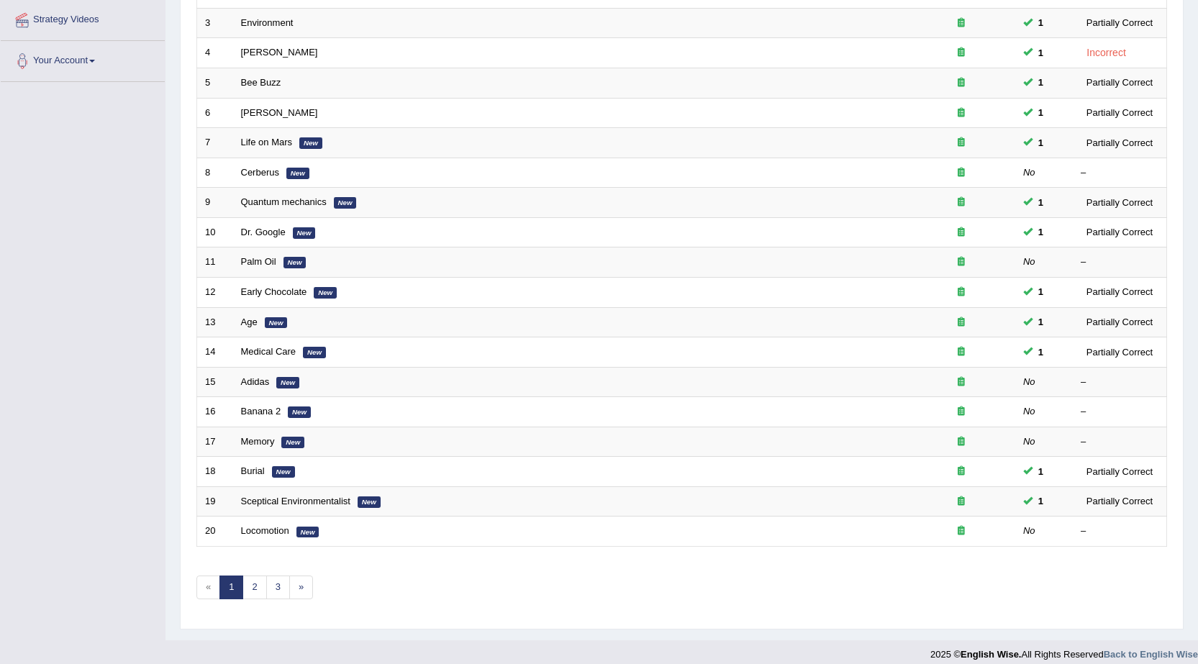
scroll to position [288, 0]
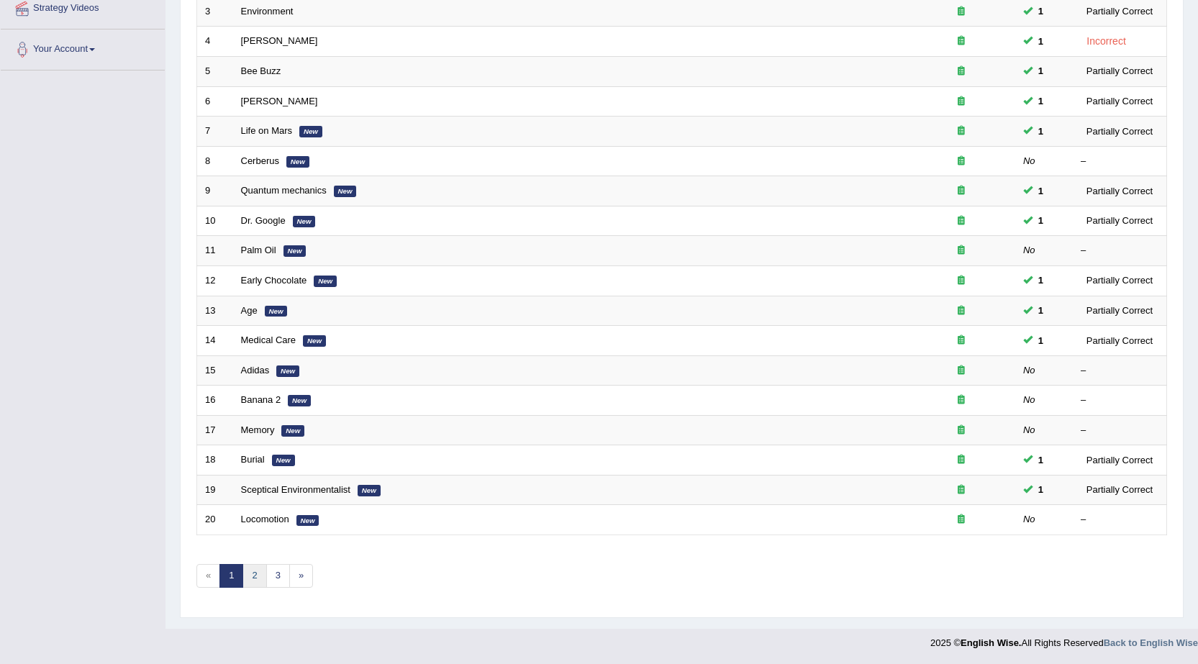
click at [260, 571] on link "2" at bounding box center [254, 576] width 24 height 24
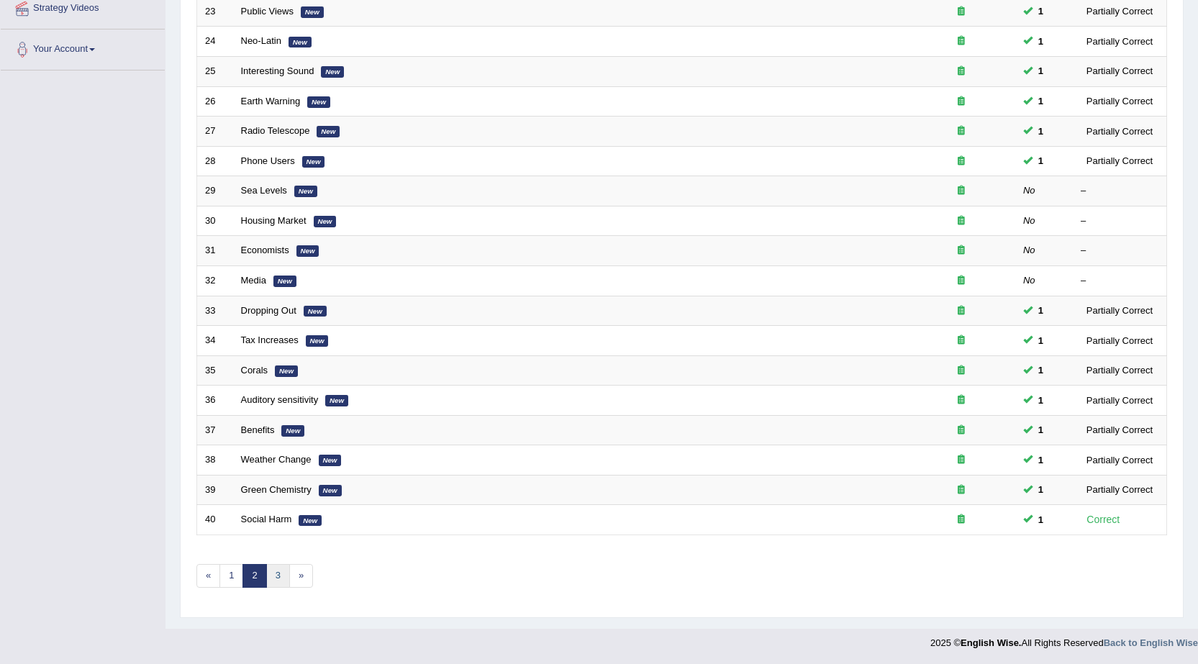
click at [272, 569] on link "3" at bounding box center [278, 576] width 24 height 24
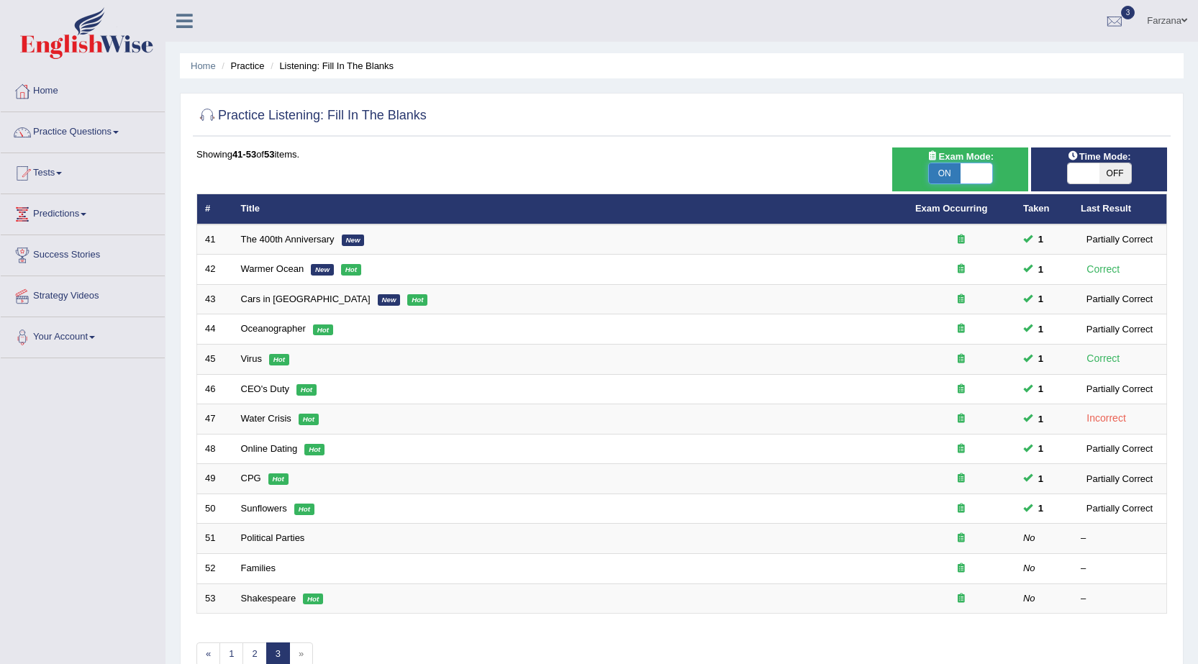
click at [969, 169] on span at bounding box center [976, 173] width 32 height 20
checkbox input "false"
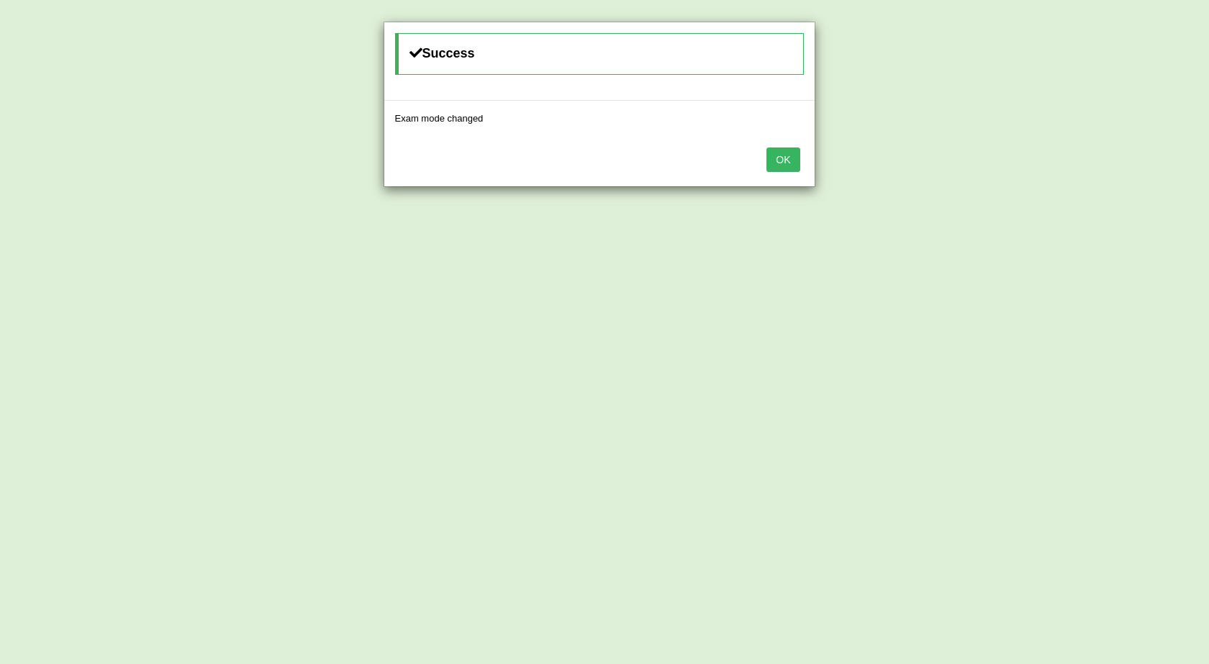
click at [791, 163] on button "OK" at bounding box center [782, 159] width 33 height 24
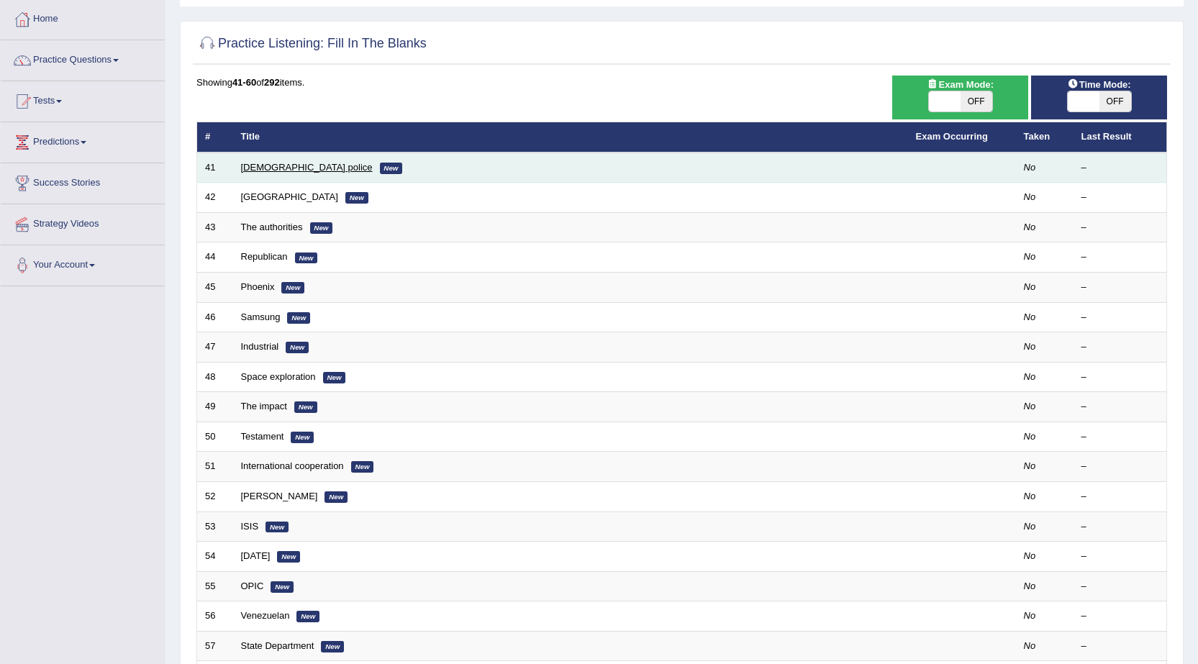
click at [279, 165] on link "Spanish police" at bounding box center [307, 167] width 132 height 11
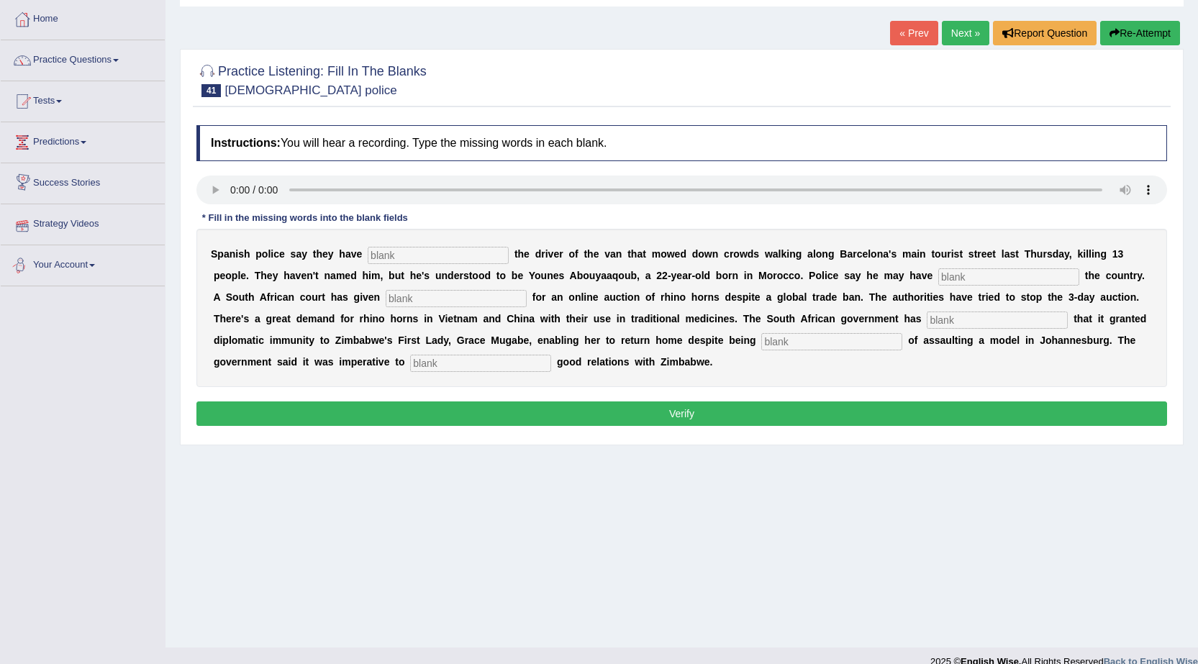
click at [474, 366] on input "text" at bounding box center [480, 363] width 141 height 17
type input "maintain"
click at [856, 339] on input "text" at bounding box center [831, 341] width 141 height 17
type input "accused"
click at [1014, 320] on input "text" at bounding box center [997, 320] width 141 height 17
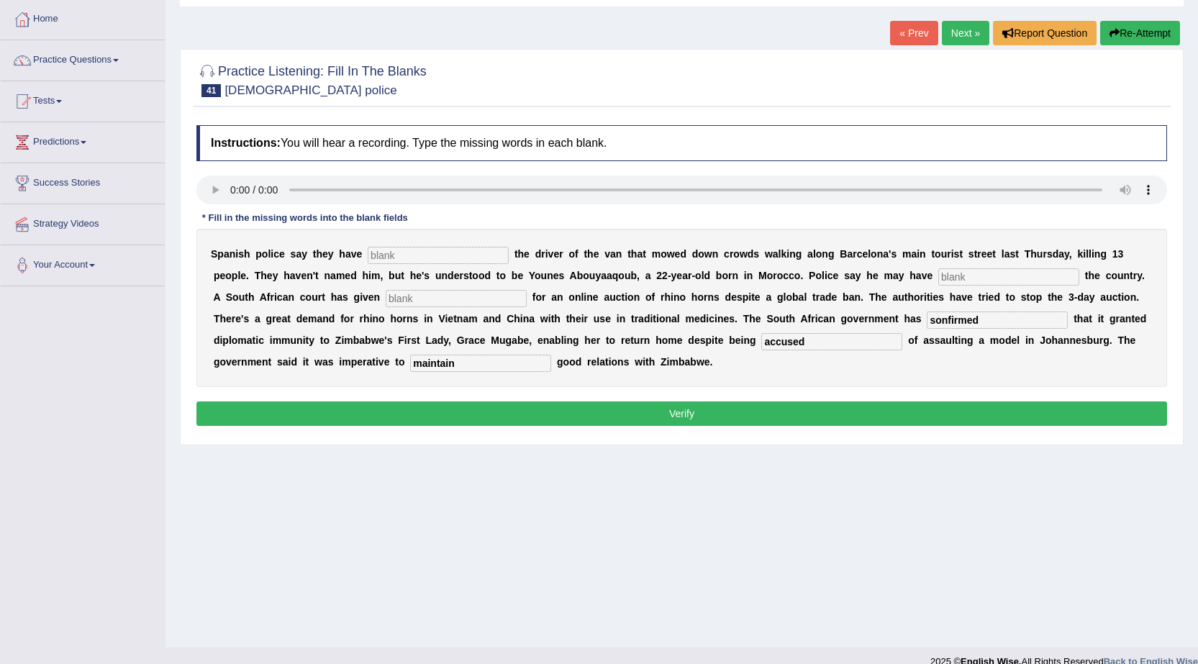
type input "sonfirmed"
click at [989, 278] on input "text" at bounding box center [1008, 276] width 141 height 17
type input "identified"
click at [434, 250] on input "text" at bounding box center [438, 255] width 141 height 17
type input "identified"
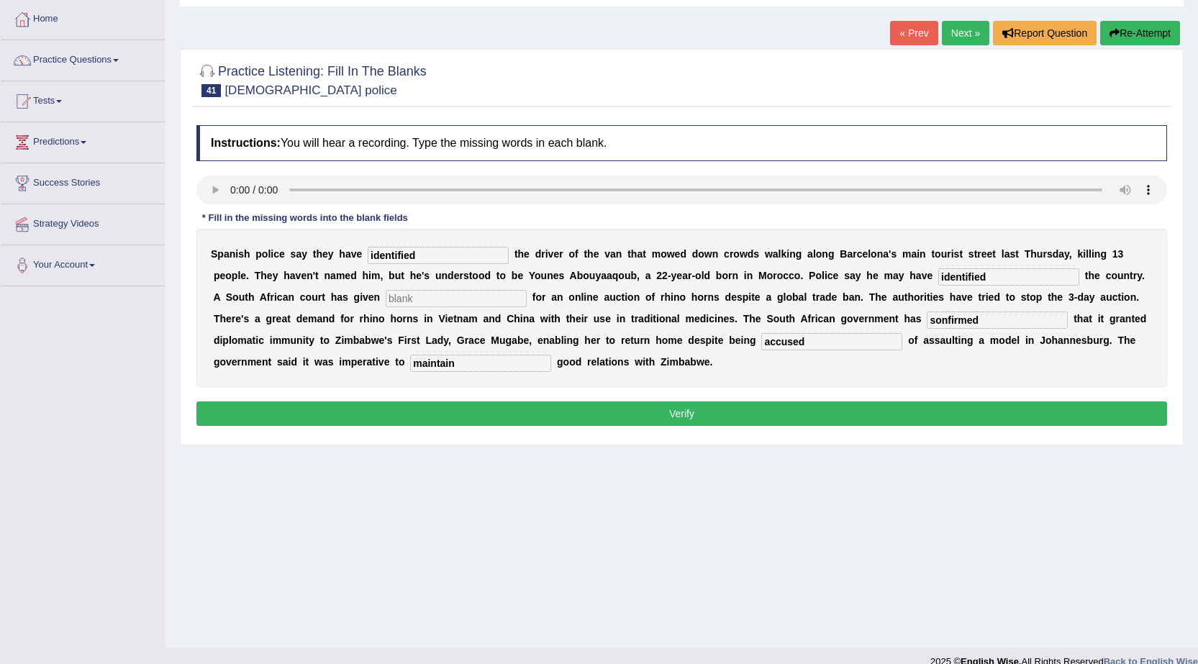
click at [455, 291] on input "text" at bounding box center [456, 298] width 141 height 17
type input "permission"
click at [1024, 274] on input "identified" at bounding box center [1008, 276] width 141 height 17
type input "i"
type input "aflaid"
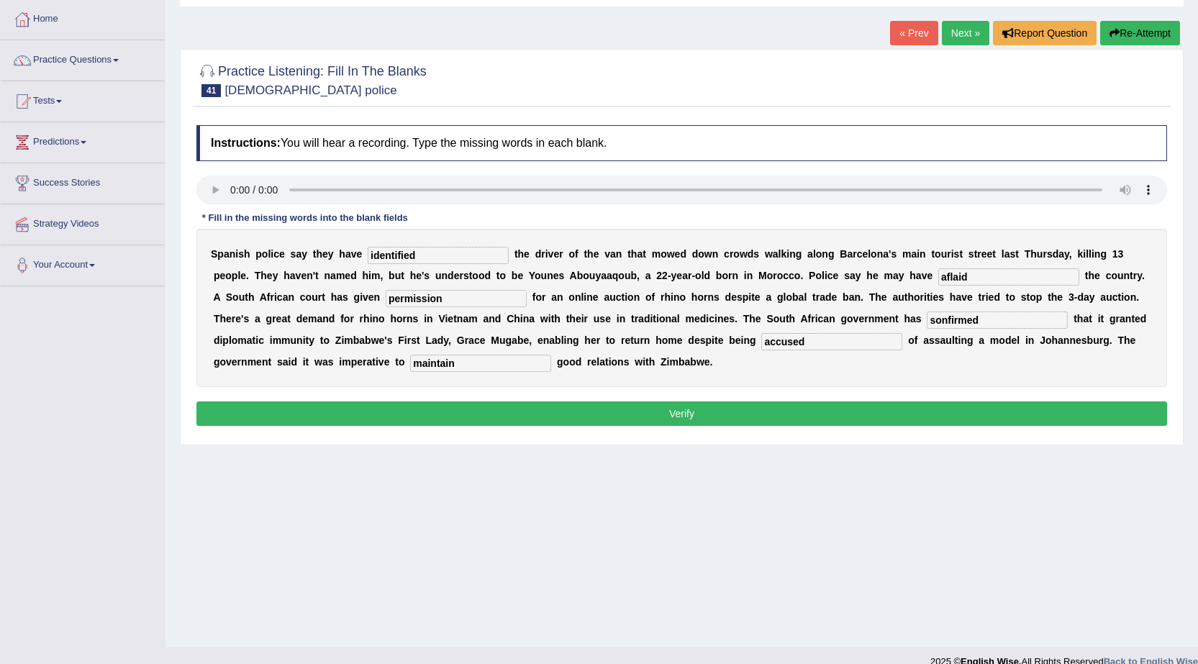
click at [798, 416] on button "Verify" at bounding box center [681, 413] width 971 height 24
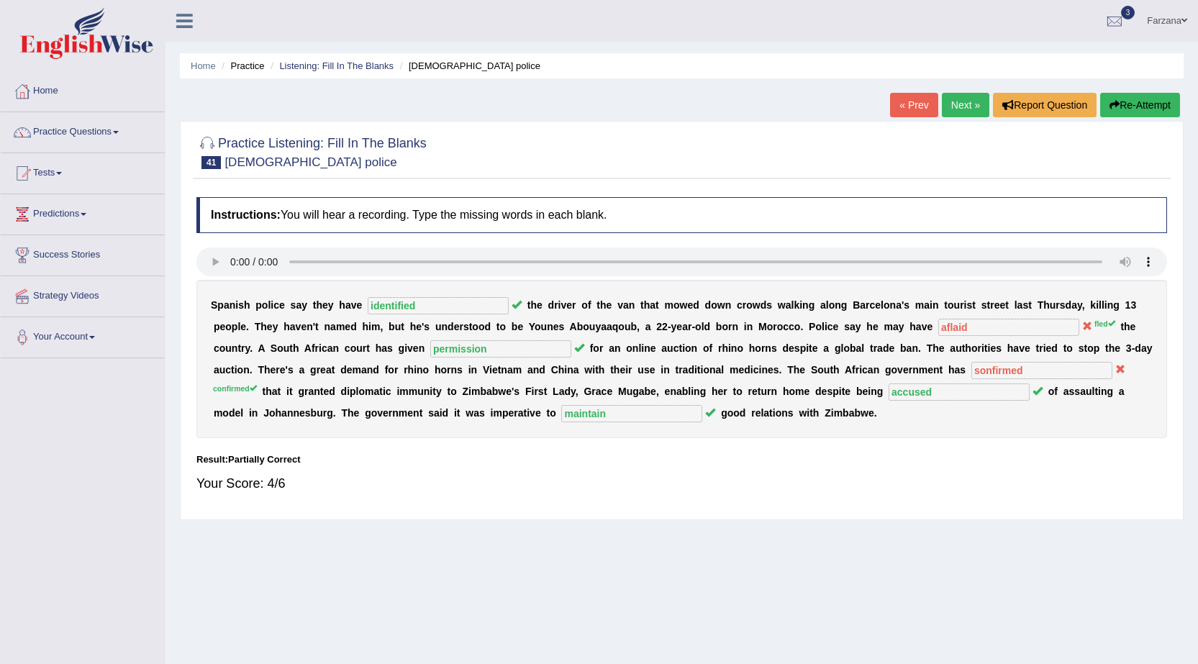
click at [336, 60] on li "Listening: Fill In The Blanks" at bounding box center [330, 66] width 127 height 14
click at [334, 66] on link "Listening: Fill In The Blanks" at bounding box center [336, 65] width 114 height 11
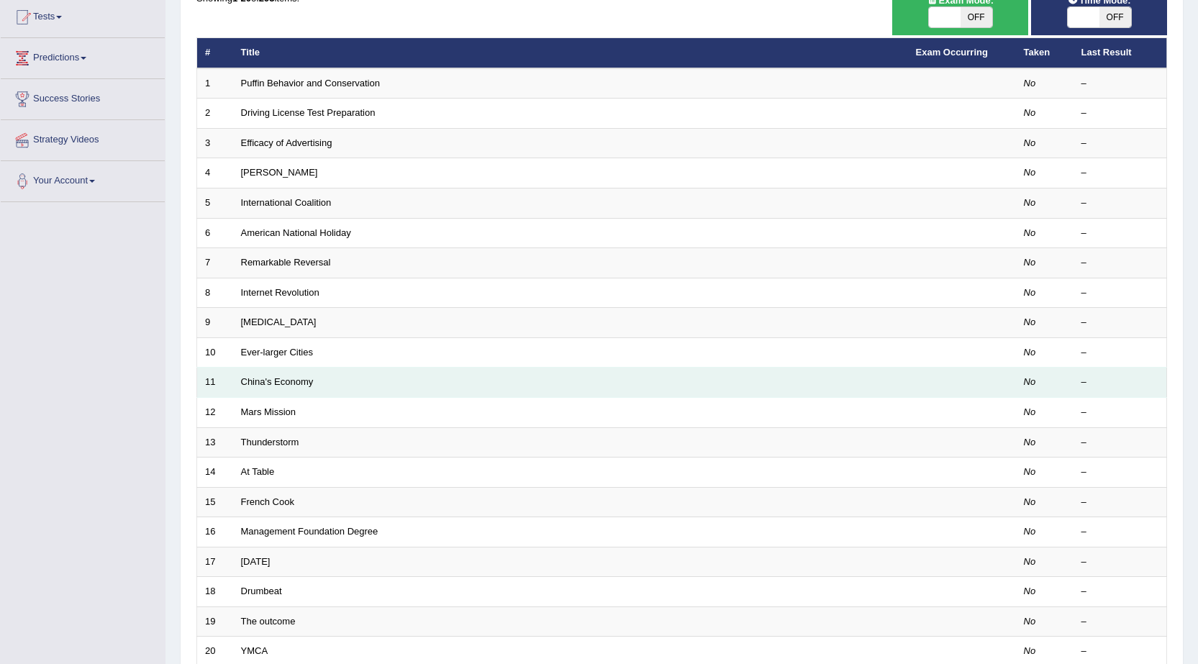
scroll to position [1, 0]
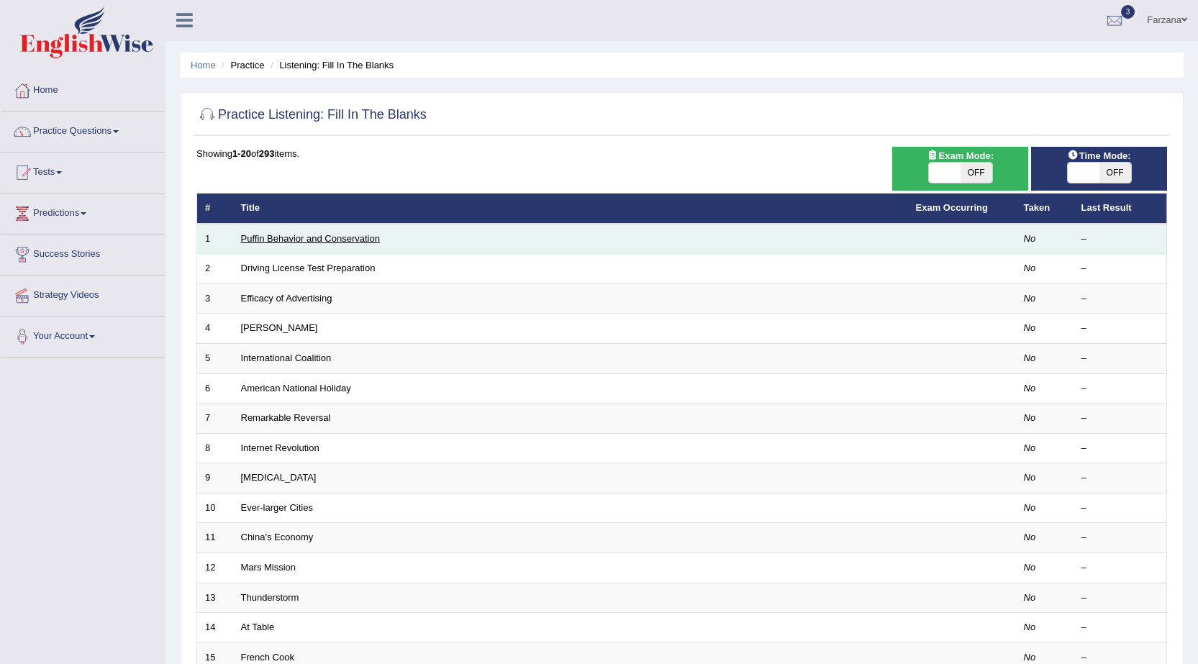
click at [260, 238] on link "Puffin Behavior and Conservation" at bounding box center [310, 238] width 139 height 11
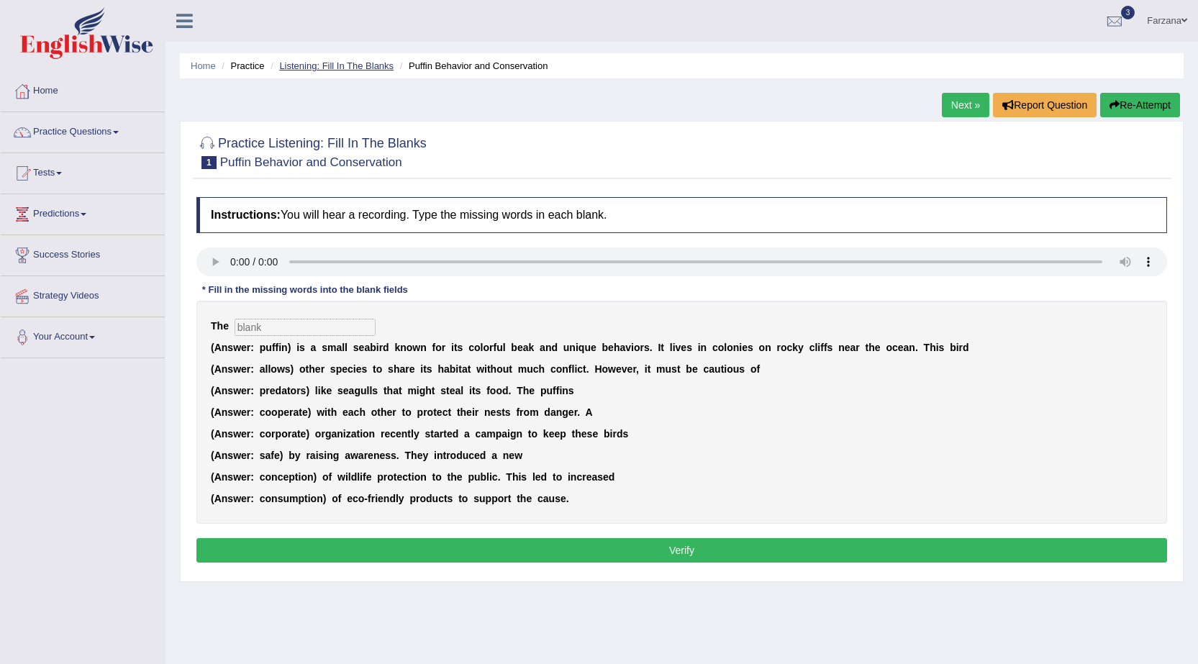
click at [368, 63] on link "Listening: Fill In The Blanks" at bounding box center [336, 65] width 114 height 11
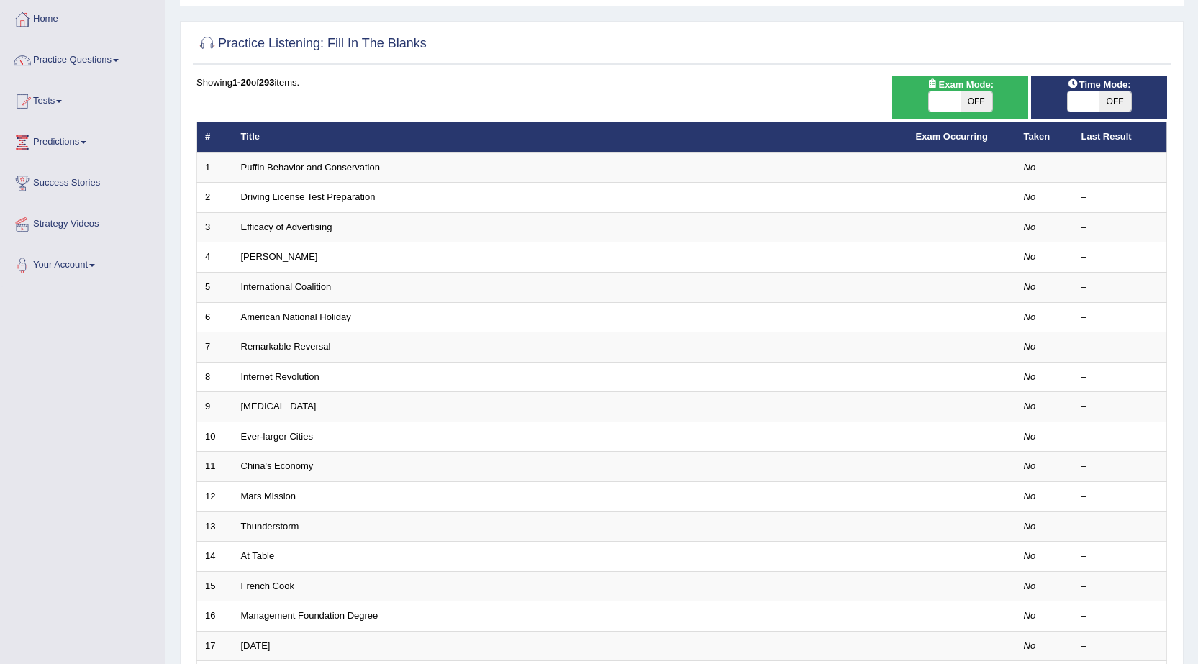
click at [979, 109] on span "OFF" at bounding box center [976, 101] width 32 height 20
checkbox input "true"
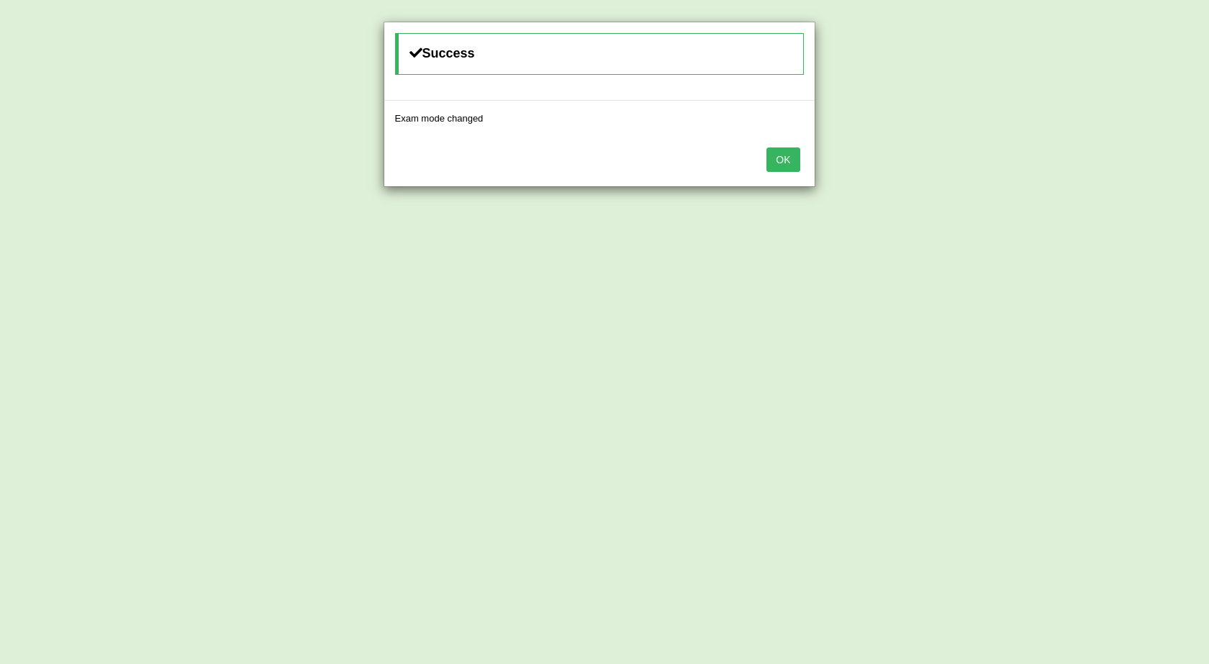
click at [791, 163] on button "OK" at bounding box center [782, 159] width 33 height 24
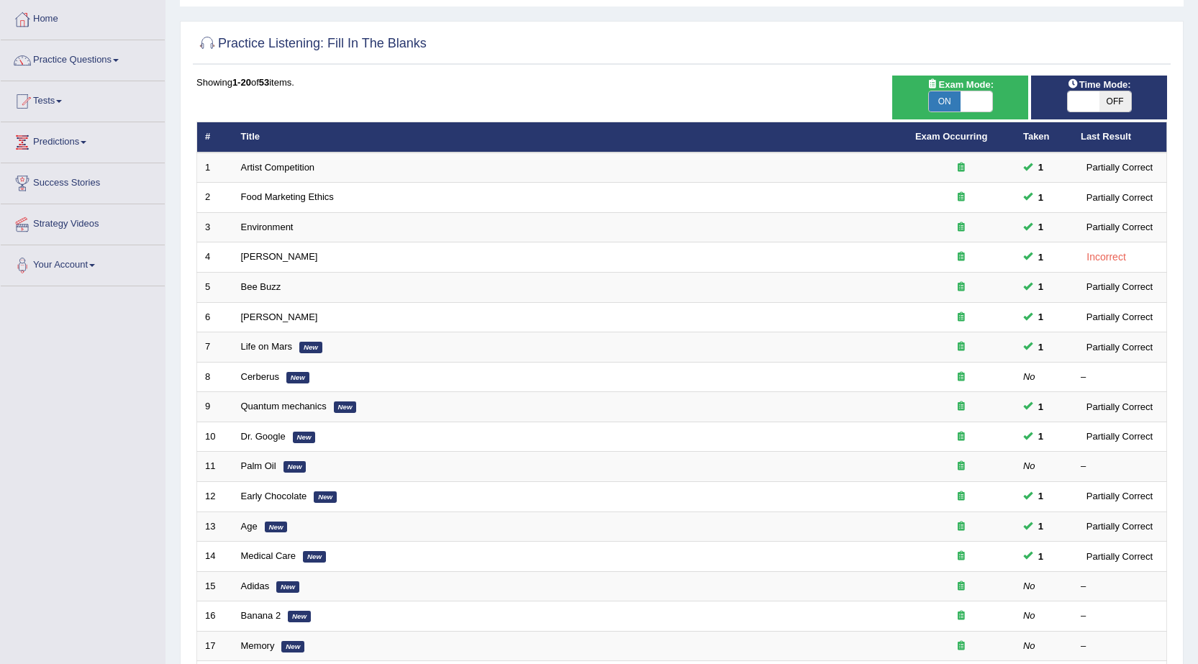
scroll to position [288, 0]
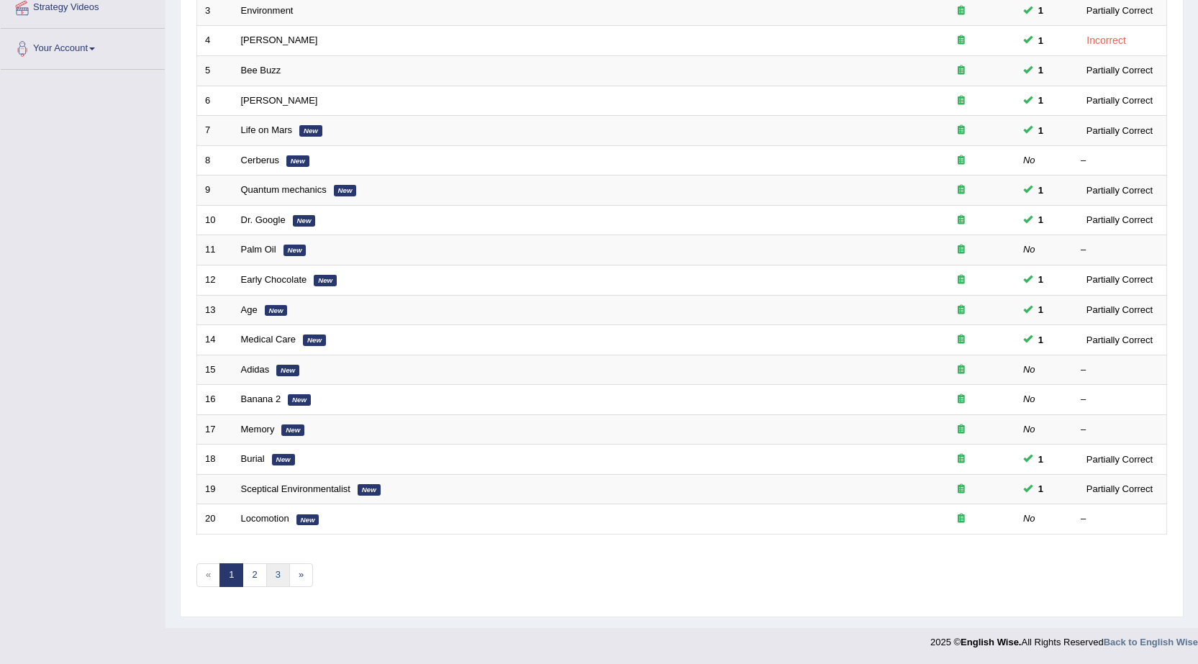
click at [273, 579] on link "3" at bounding box center [278, 575] width 24 height 24
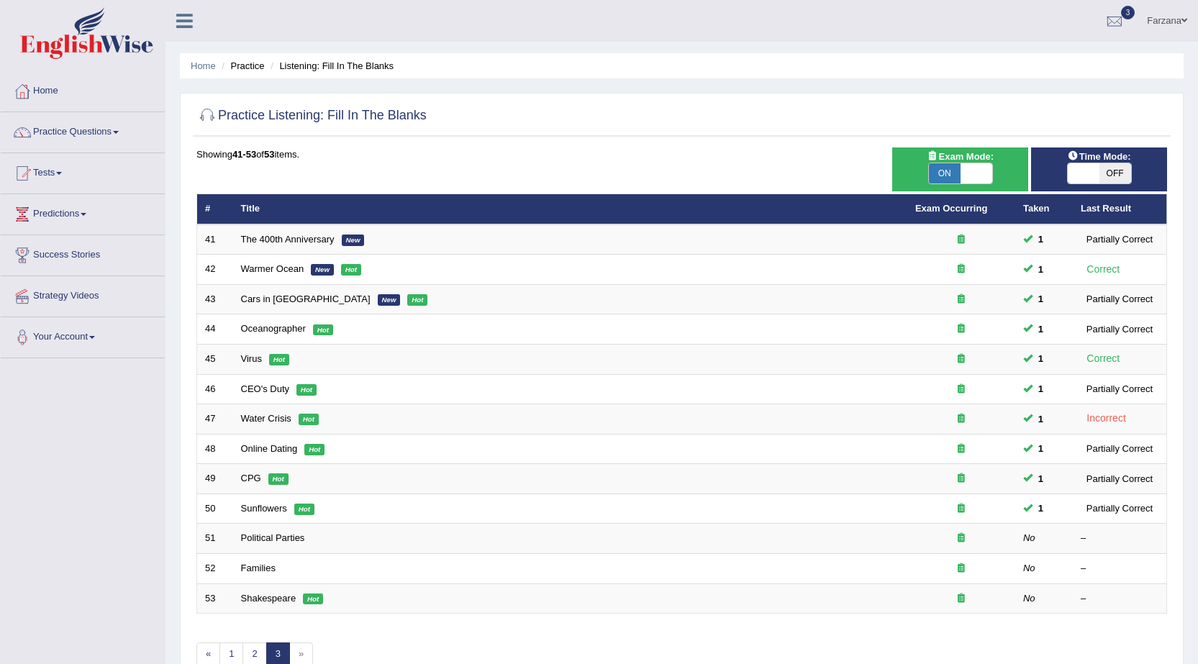
click at [945, 165] on span "ON" at bounding box center [945, 173] width 32 height 20
checkbox input "false"
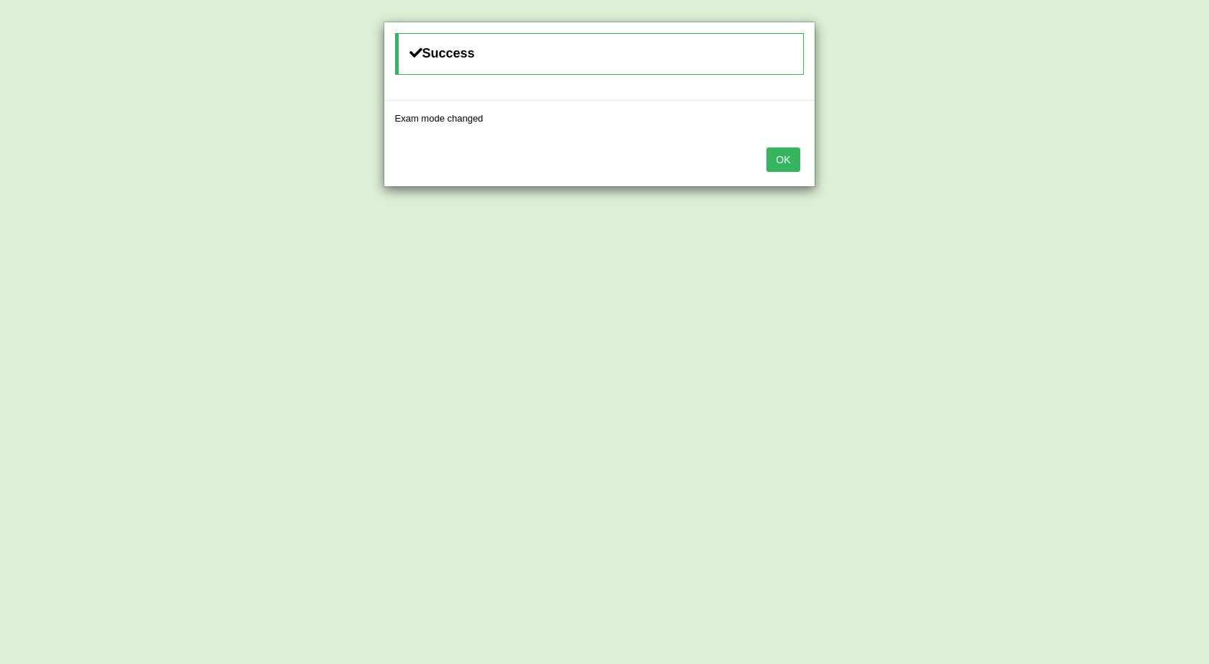
click at [779, 163] on button "OK" at bounding box center [782, 159] width 33 height 24
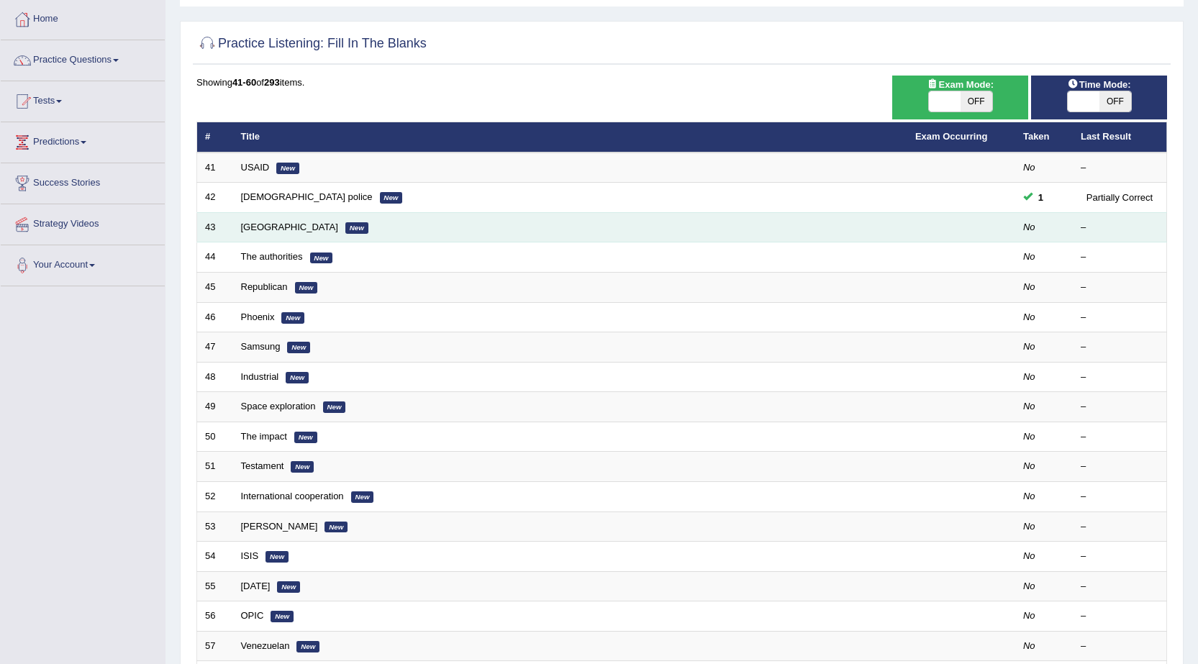
scroll to position [72, 0]
click at [255, 226] on link "[GEOGRAPHIC_DATA]" at bounding box center [289, 227] width 97 height 11
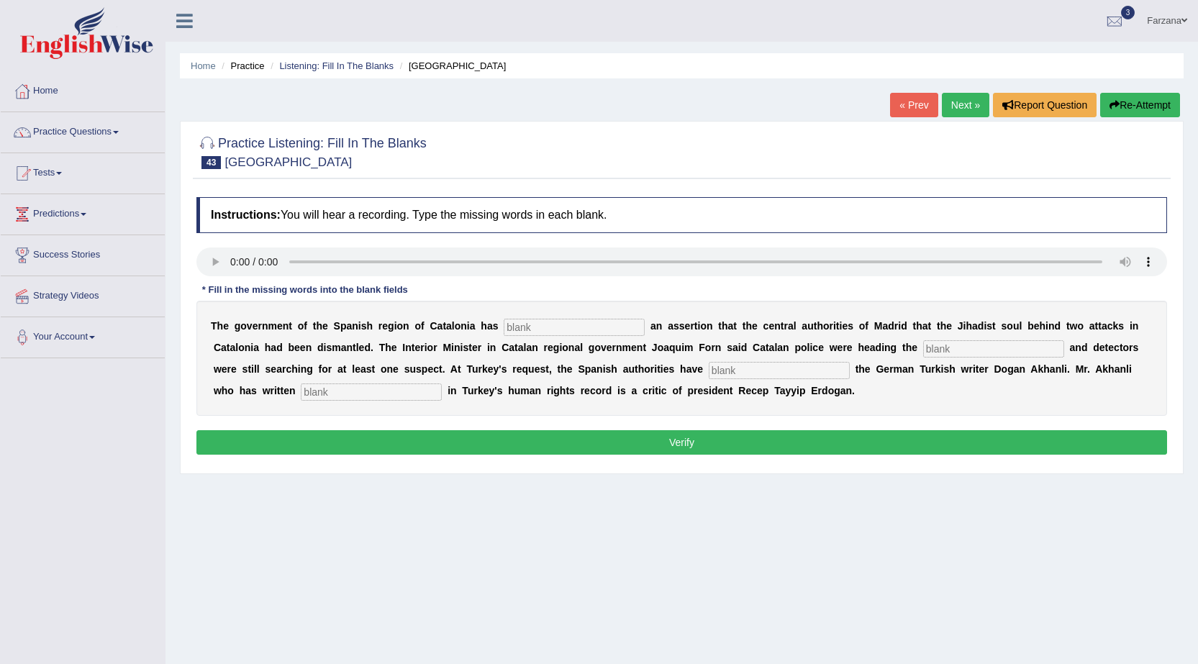
click at [414, 389] on input "text" at bounding box center [371, 391] width 141 height 17
type input "extensive letters"
click at [607, 322] on input "text" at bounding box center [574, 327] width 141 height 17
type input "contracted"
click at [948, 340] on input "text" at bounding box center [993, 348] width 141 height 17
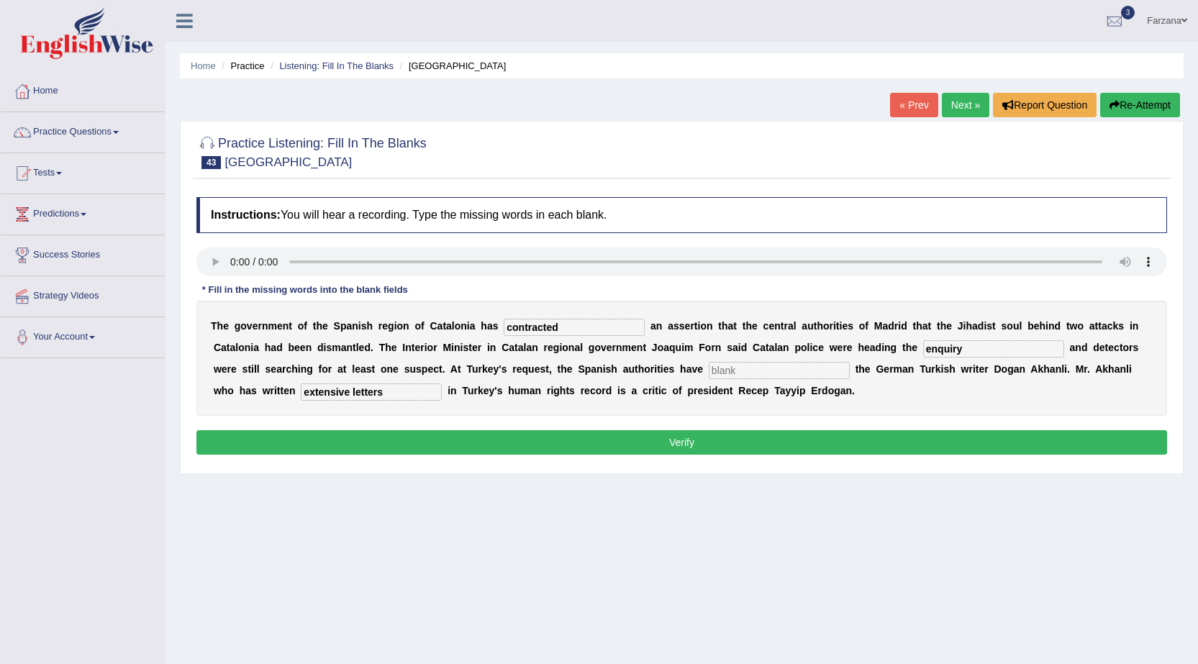
type input "enquiry"
click at [801, 364] on input "text" at bounding box center [779, 370] width 141 height 17
type input "arrested"
click at [764, 445] on button "Verify" at bounding box center [681, 442] width 971 height 24
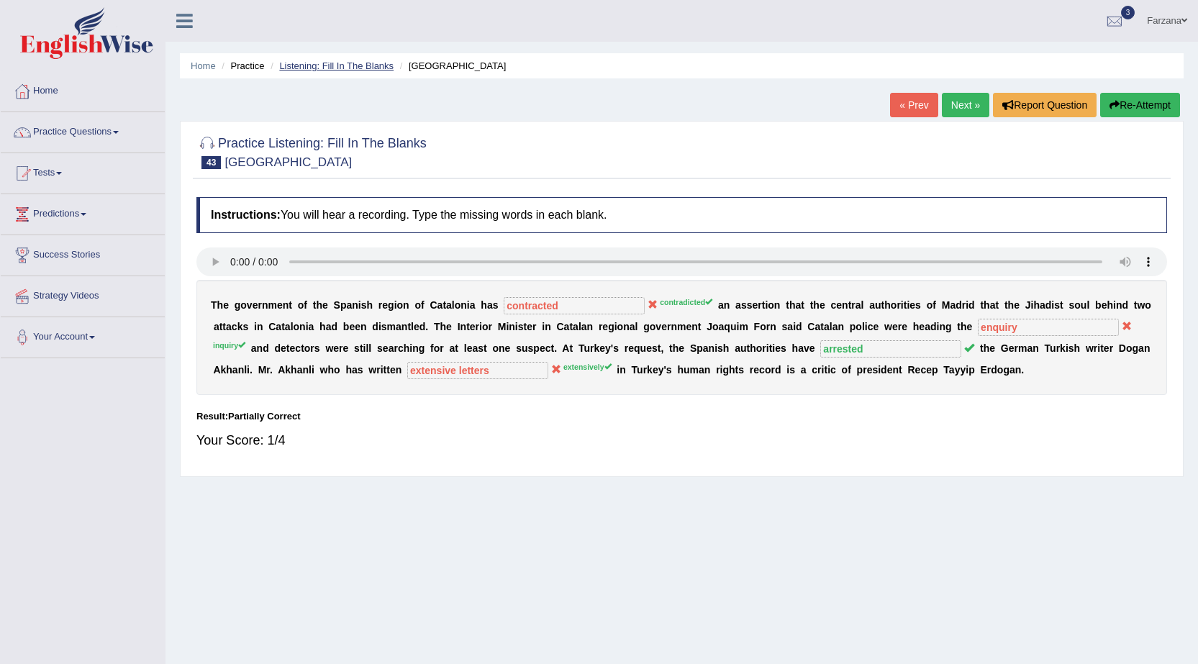
click at [342, 62] on link "Listening: Fill In The Blanks" at bounding box center [336, 65] width 114 height 11
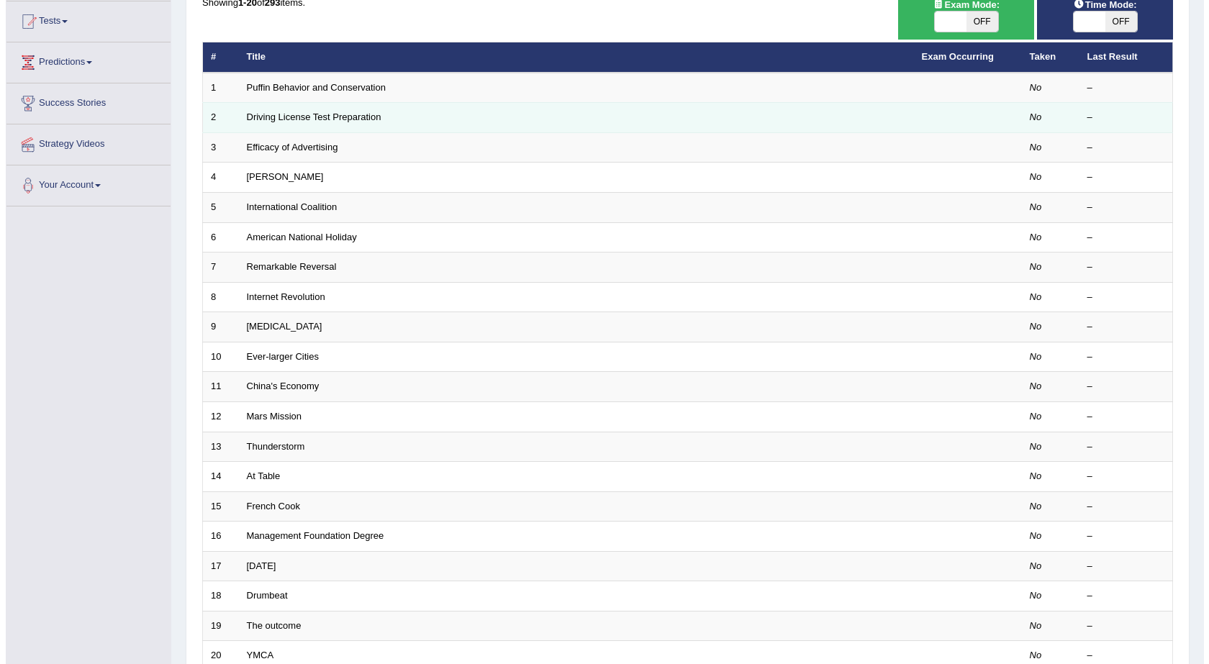
scroll to position [73, 0]
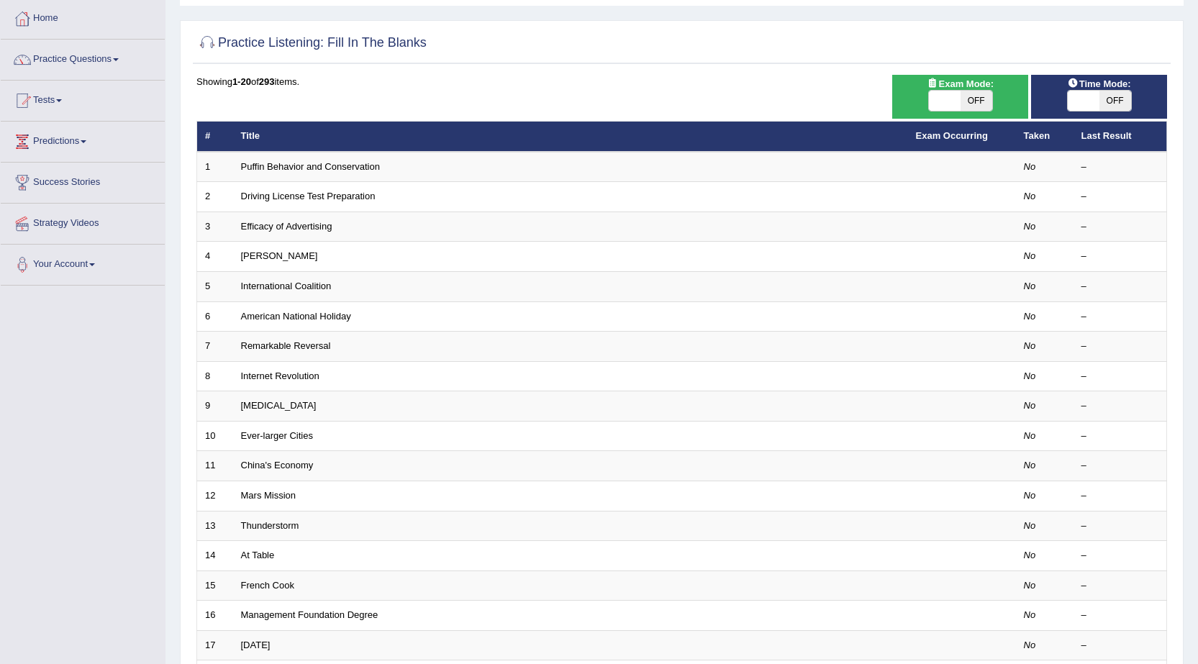
click at [978, 99] on span "OFF" at bounding box center [976, 101] width 32 height 20
checkbox input "true"
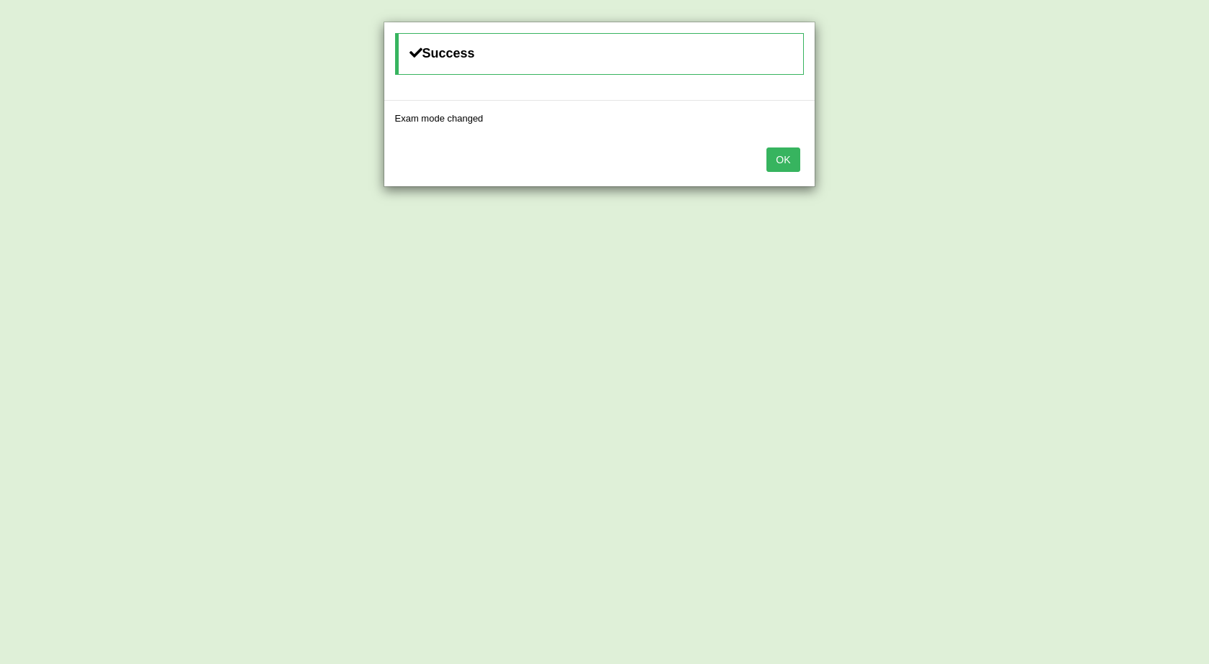
click at [978, 99] on div "Success Exam mode changed OK" at bounding box center [604, 332] width 1209 height 664
click at [792, 165] on button "OK" at bounding box center [782, 159] width 33 height 24
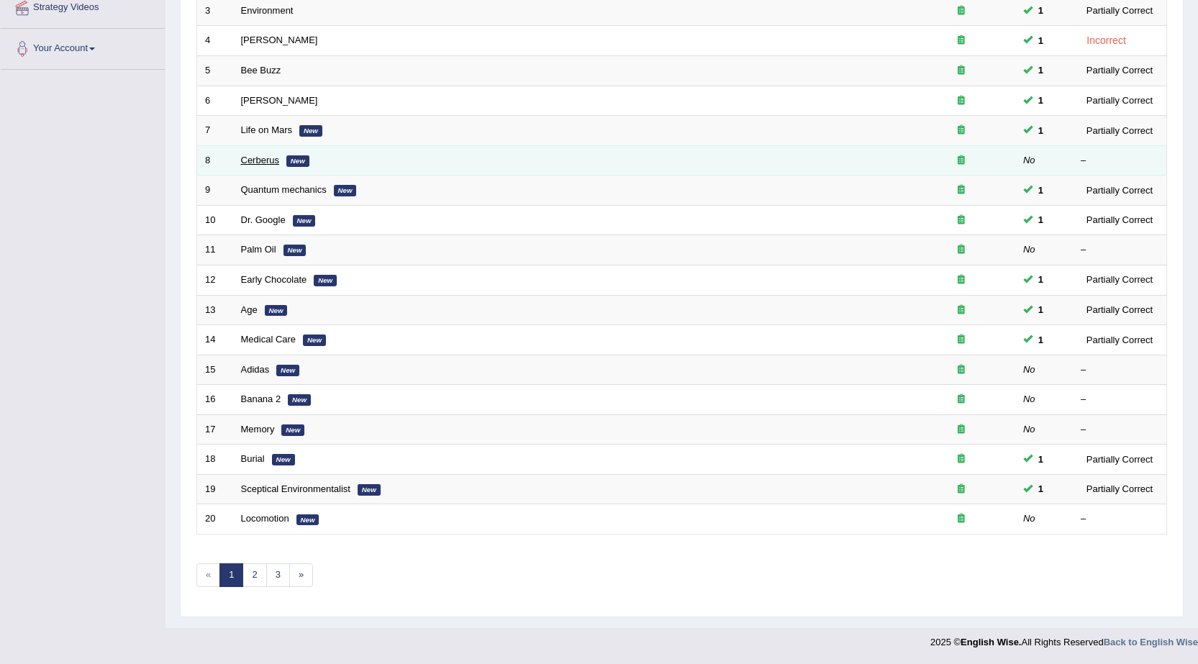
click at [247, 162] on link "Cerberus" at bounding box center [260, 160] width 38 height 11
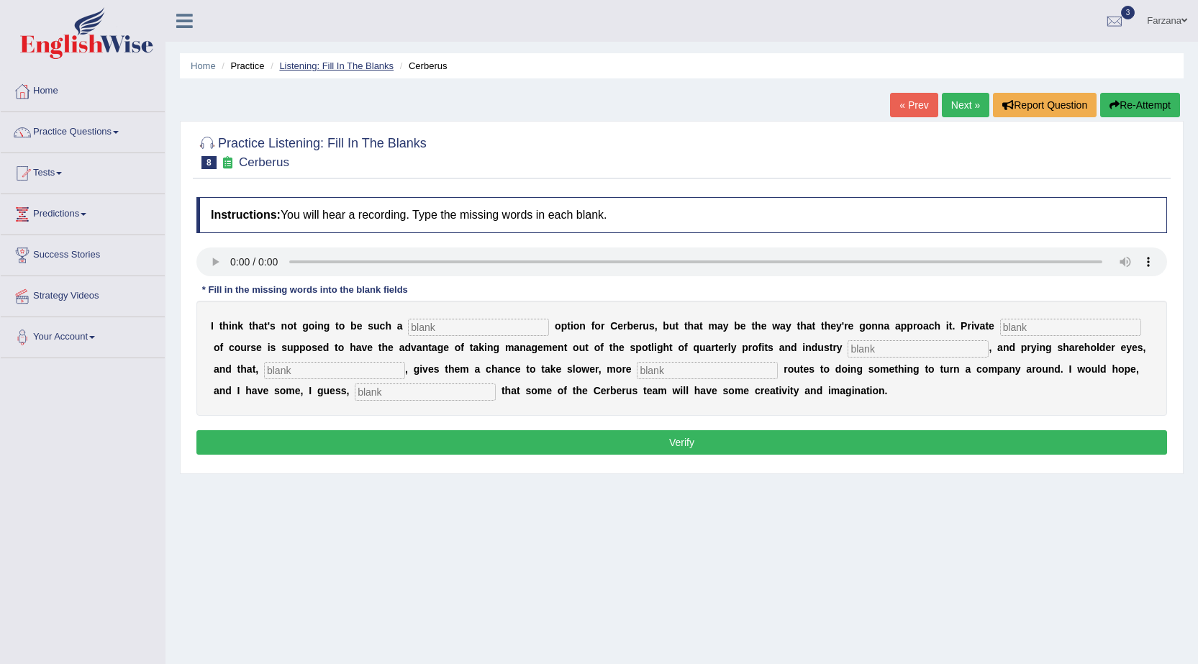
click at [351, 64] on link "Listening: Fill In The Blanks" at bounding box center [336, 65] width 114 height 11
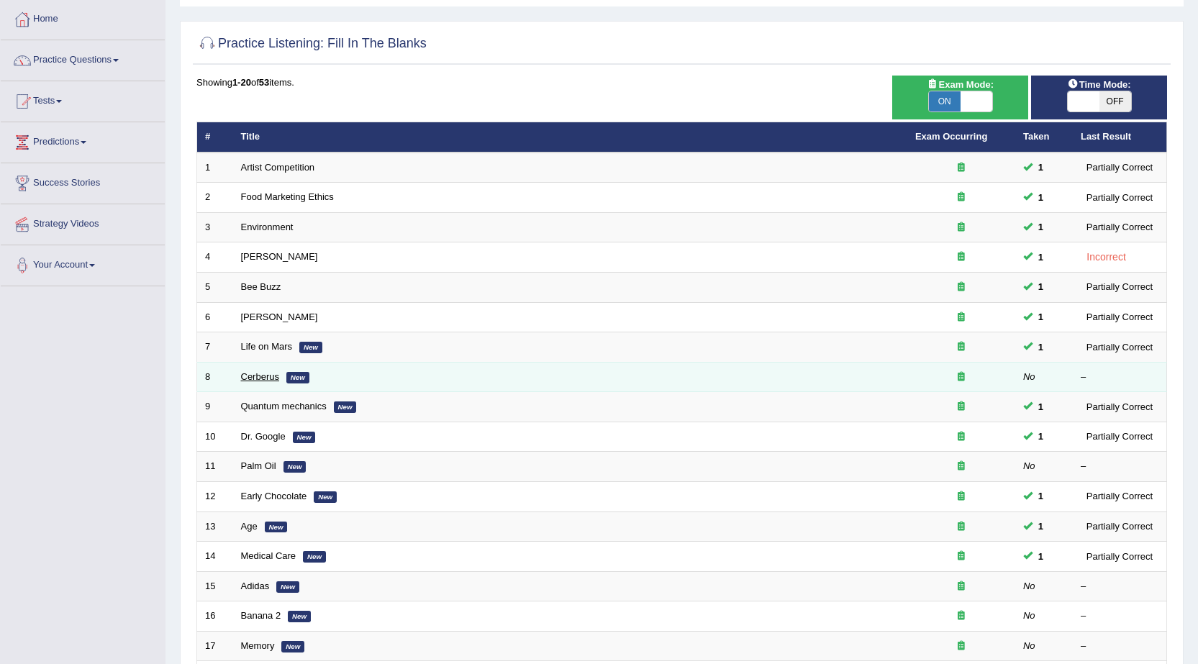
click at [258, 376] on link "Cerberus" at bounding box center [260, 376] width 38 height 11
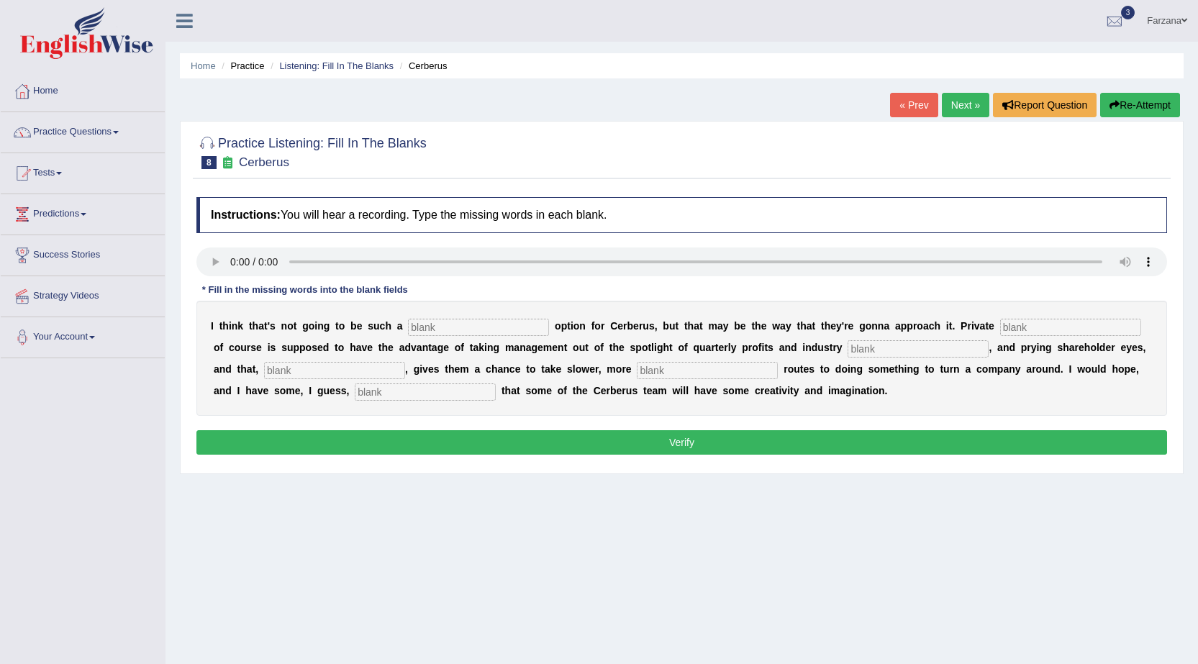
click at [426, 395] on input "text" at bounding box center [425, 391] width 141 height 17
type input "optimism"
click at [458, 329] on input "text" at bounding box center [478, 327] width 141 height 17
type input "viable"
click at [1017, 332] on input "text" at bounding box center [1070, 327] width 141 height 17
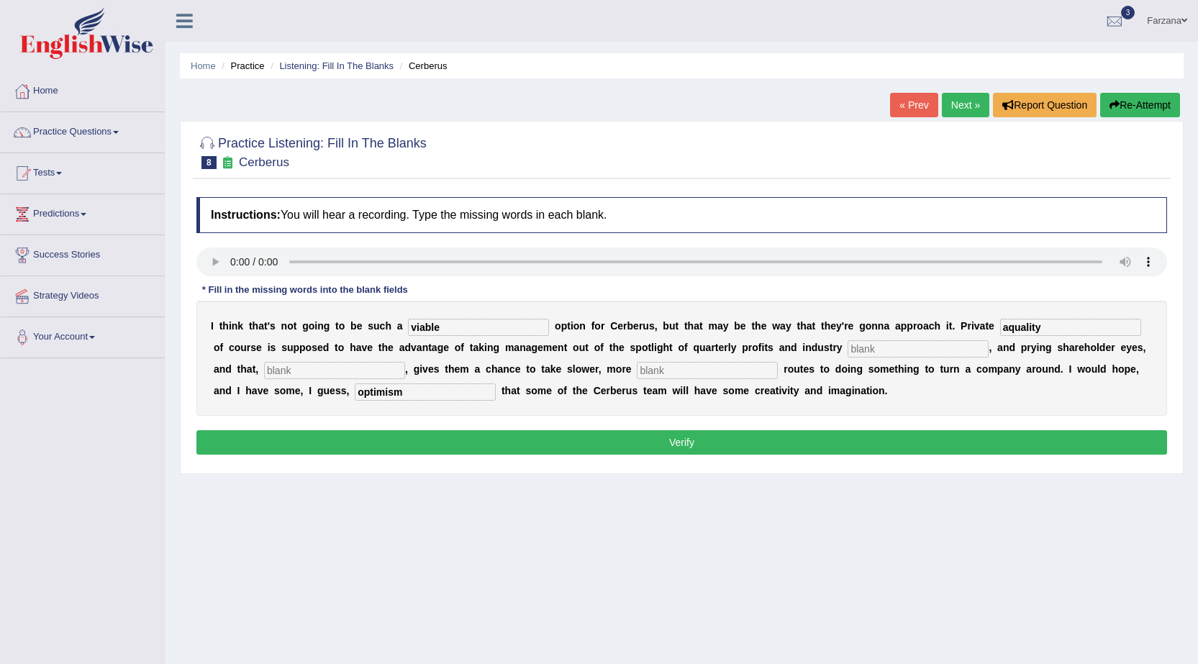
type input "aquality"
click at [854, 344] on input "text" at bounding box center [918, 348] width 141 height 17
type input "analysts"
click at [362, 375] on input "text" at bounding box center [334, 370] width 141 height 17
type input "hypotically"
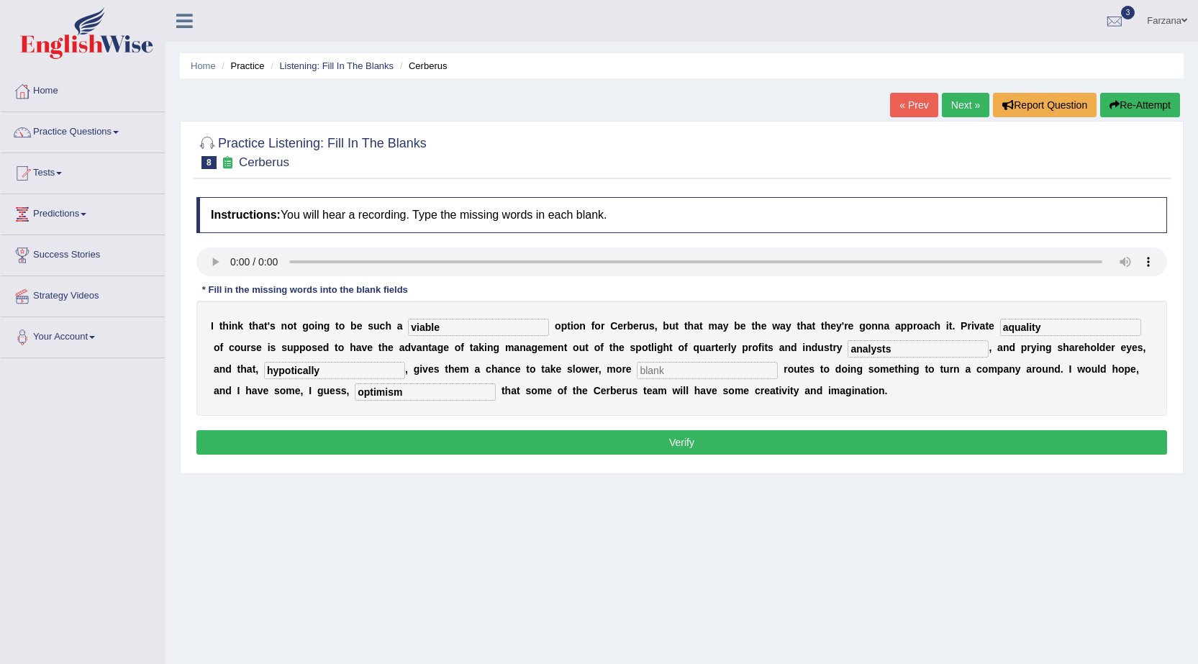
click at [686, 373] on input "text" at bounding box center [707, 370] width 141 height 17
type input "patient"
click at [668, 442] on button "Verify" at bounding box center [681, 442] width 971 height 24
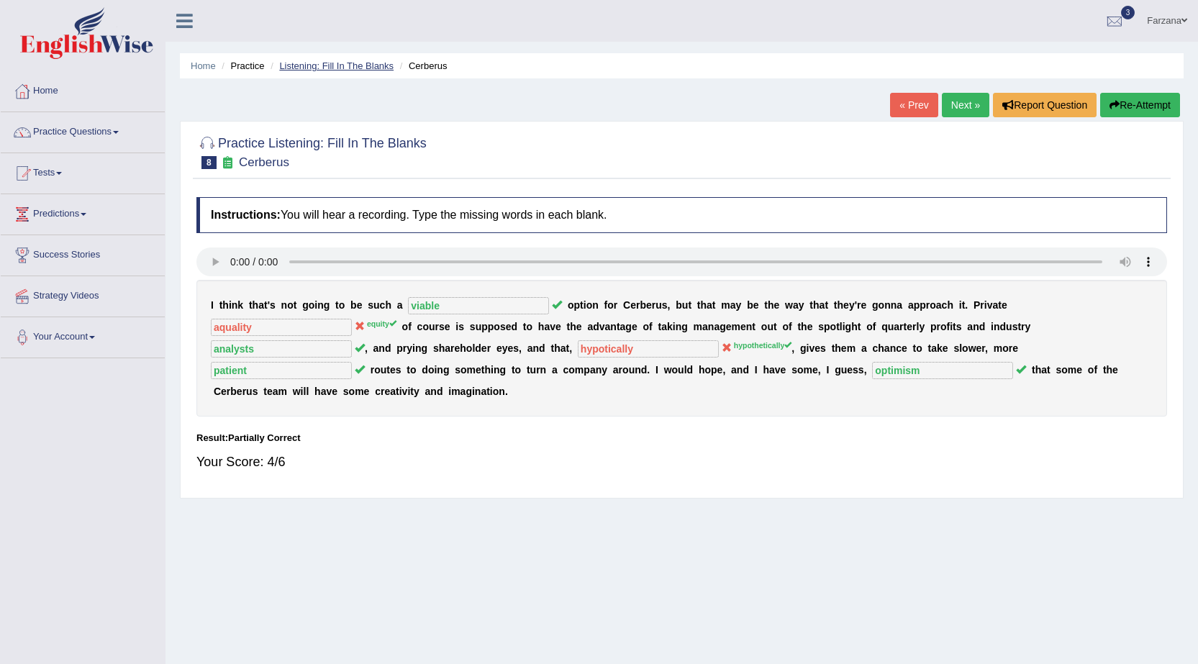
click at [333, 65] on link "Listening: Fill In The Blanks" at bounding box center [336, 65] width 114 height 11
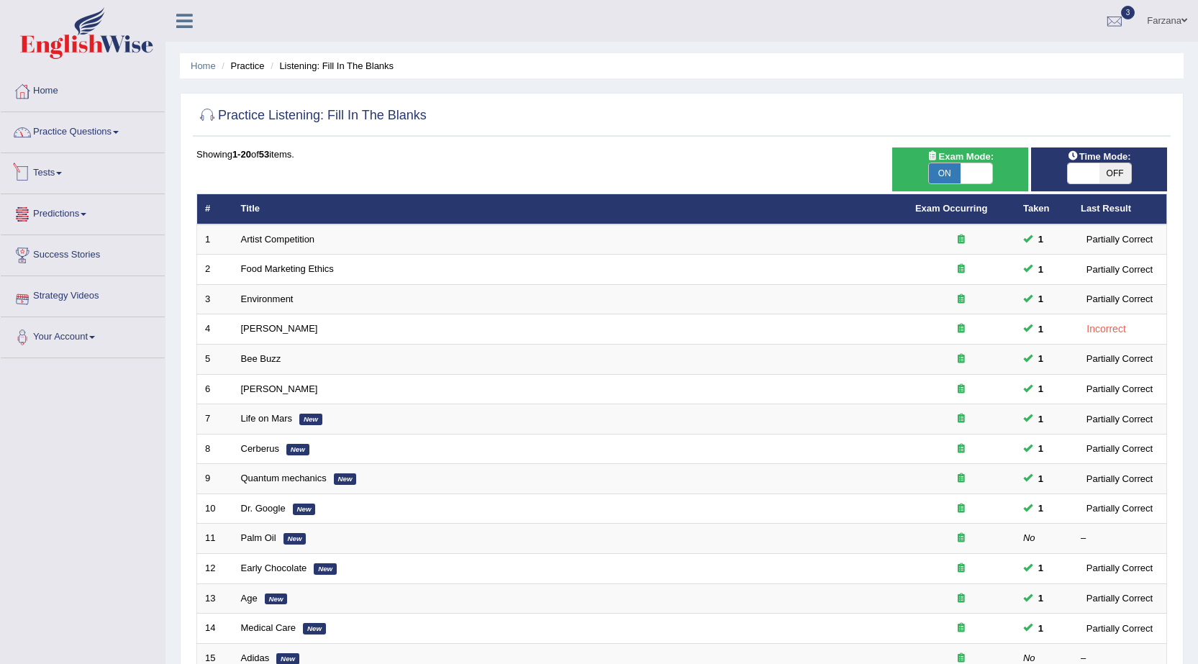
click at [109, 142] on link "Practice Questions" at bounding box center [83, 130] width 164 height 36
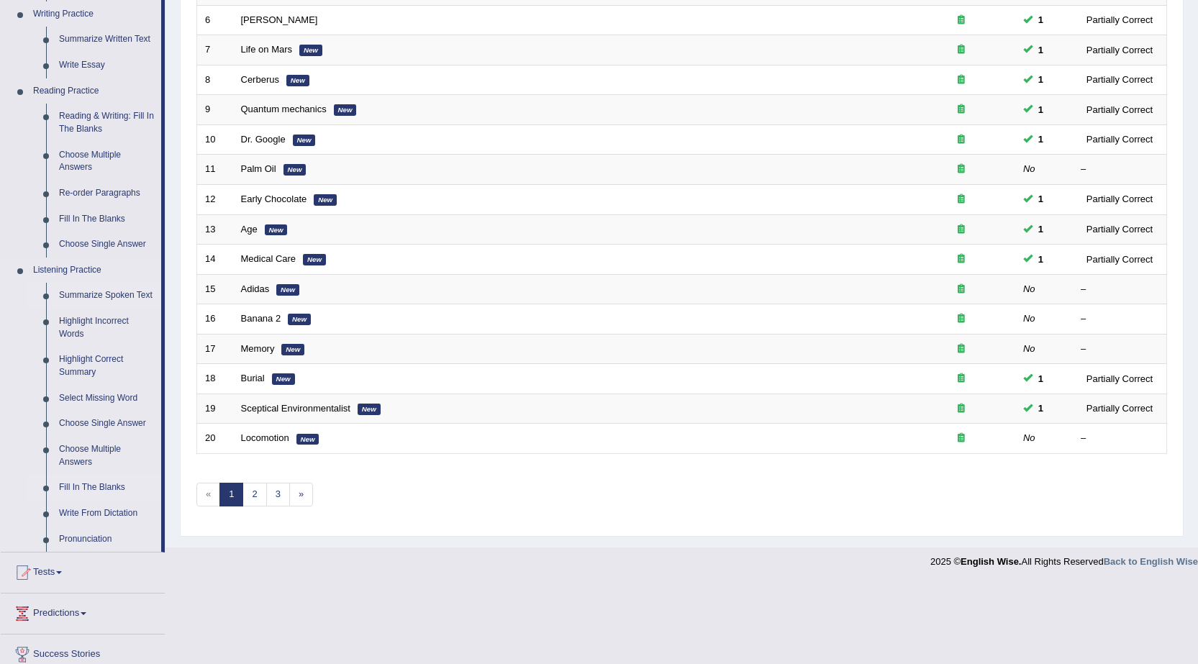
scroll to position [463, 0]
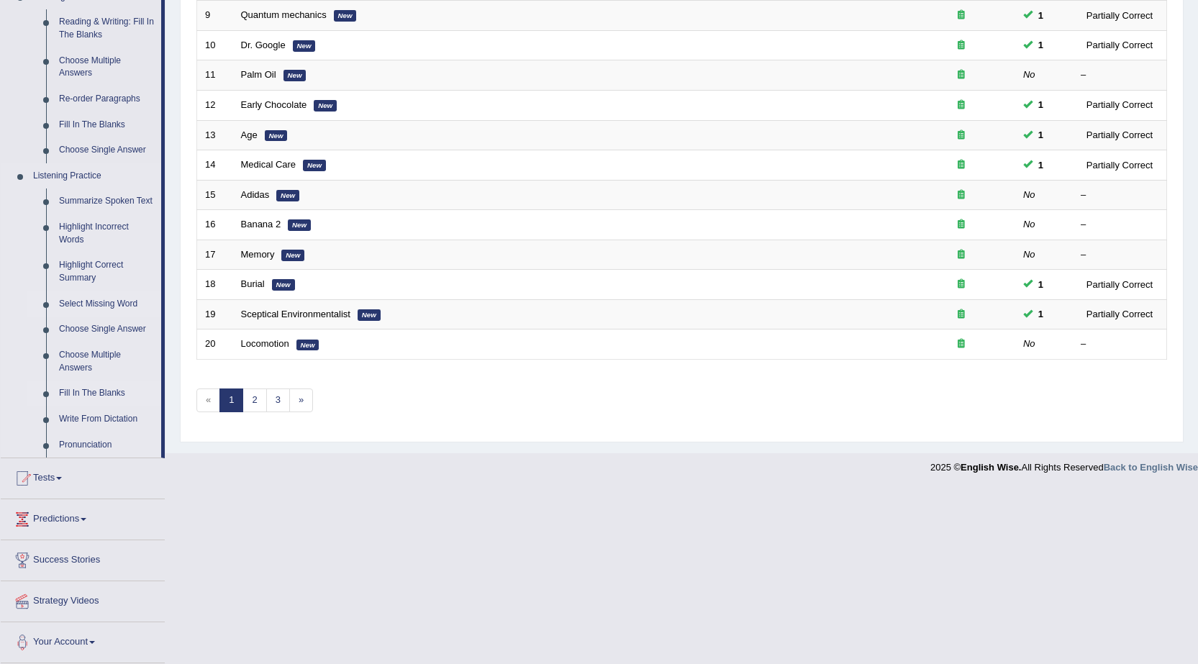
click at [127, 299] on link "Select Missing Word" at bounding box center [107, 304] width 109 height 26
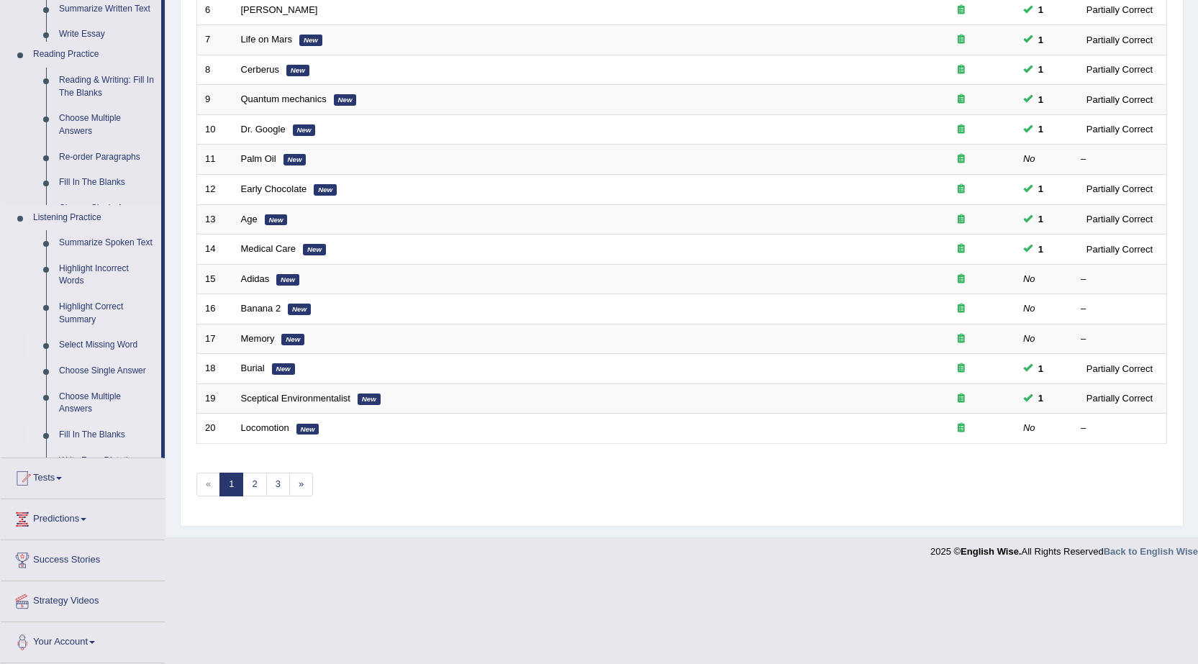
scroll to position [288, 0]
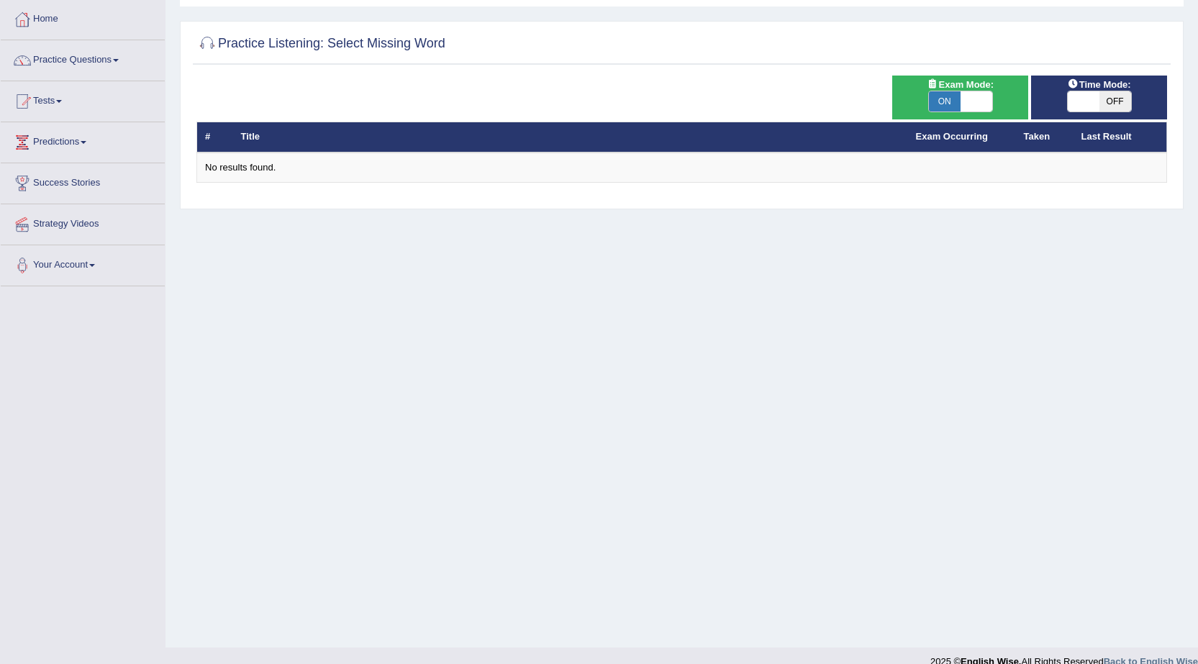
click at [966, 99] on span at bounding box center [976, 101] width 32 height 20
checkbox input "false"
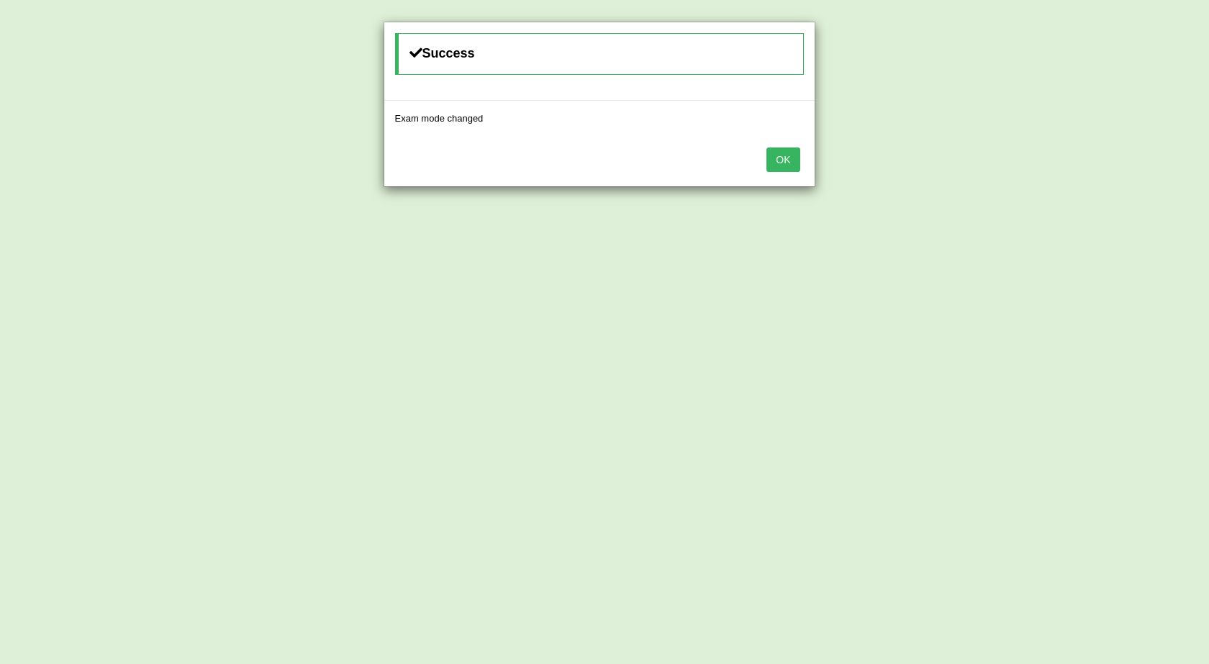
click at [782, 151] on button "OK" at bounding box center [782, 159] width 33 height 24
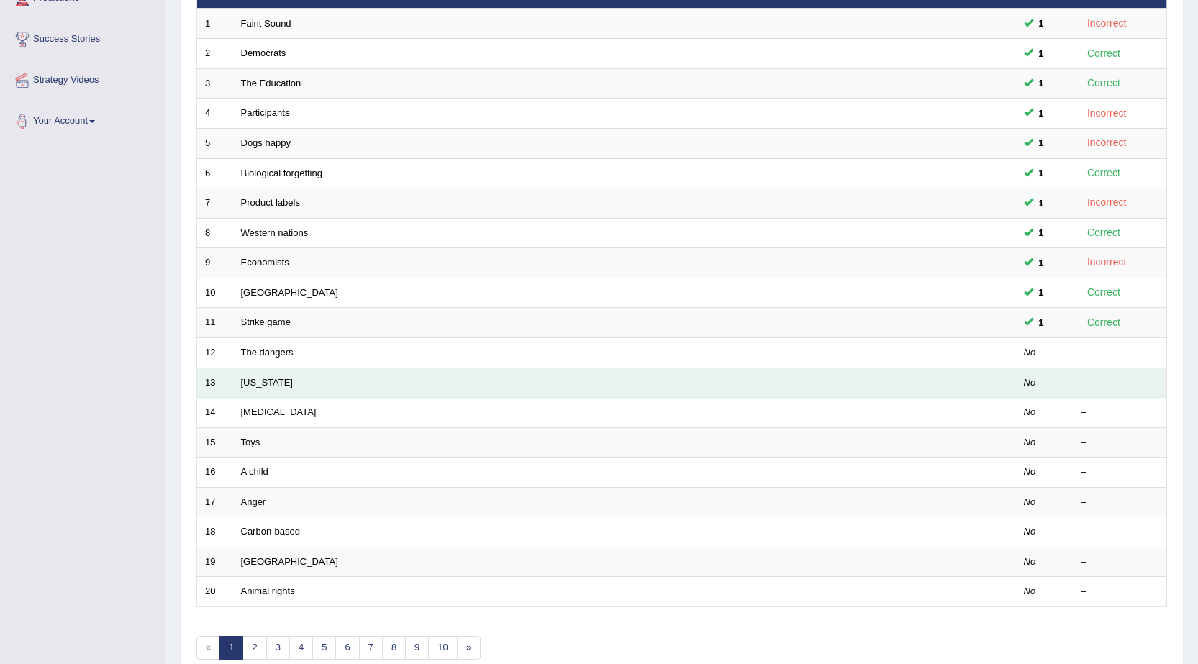
scroll to position [216, 0]
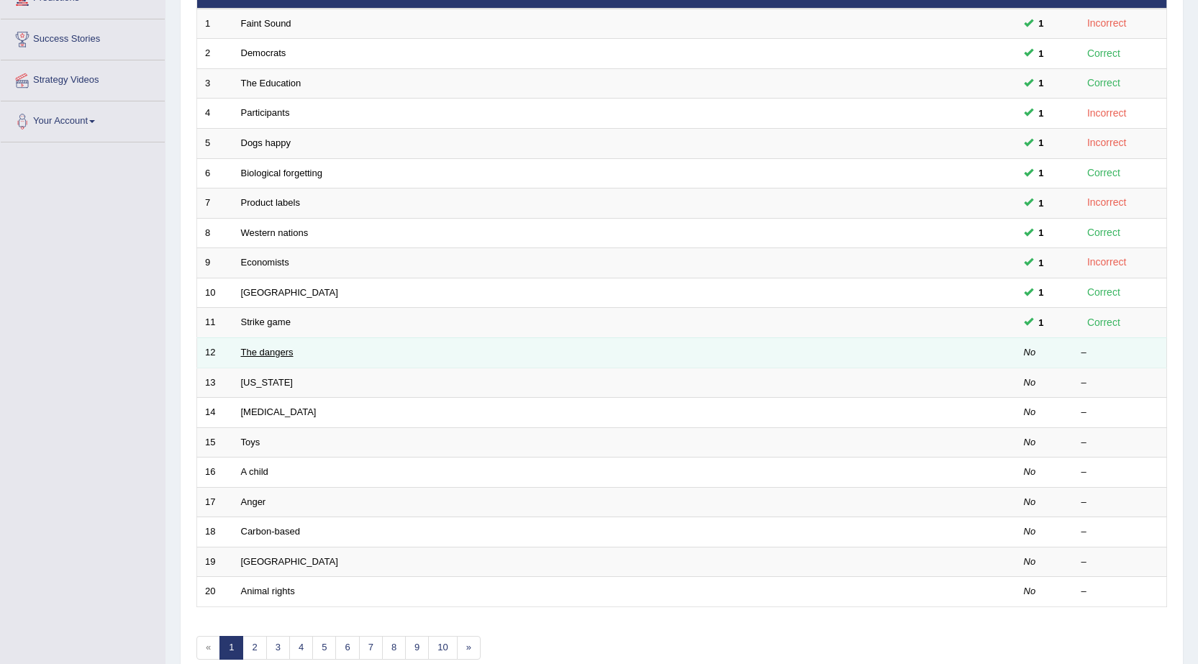
click at [270, 350] on link "The dangers" at bounding box center [267, 352] width 53 height 11
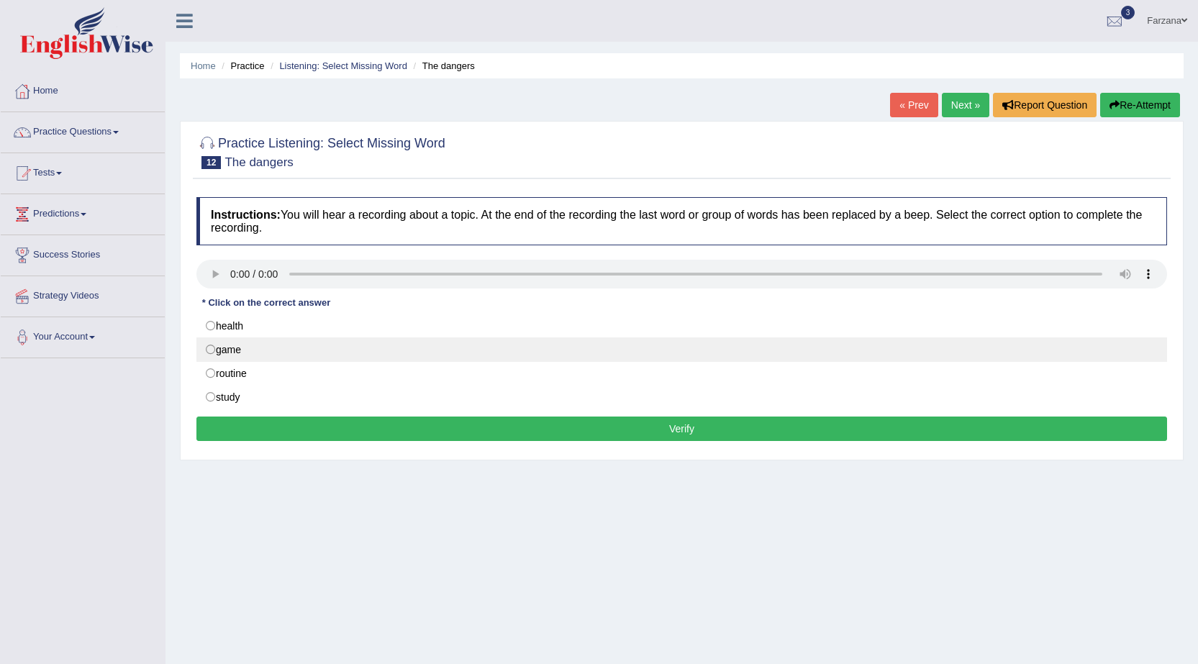
click at [253, 353] on label "game" at bounding box center [681, 349] width 971 height 24
radio input "true"
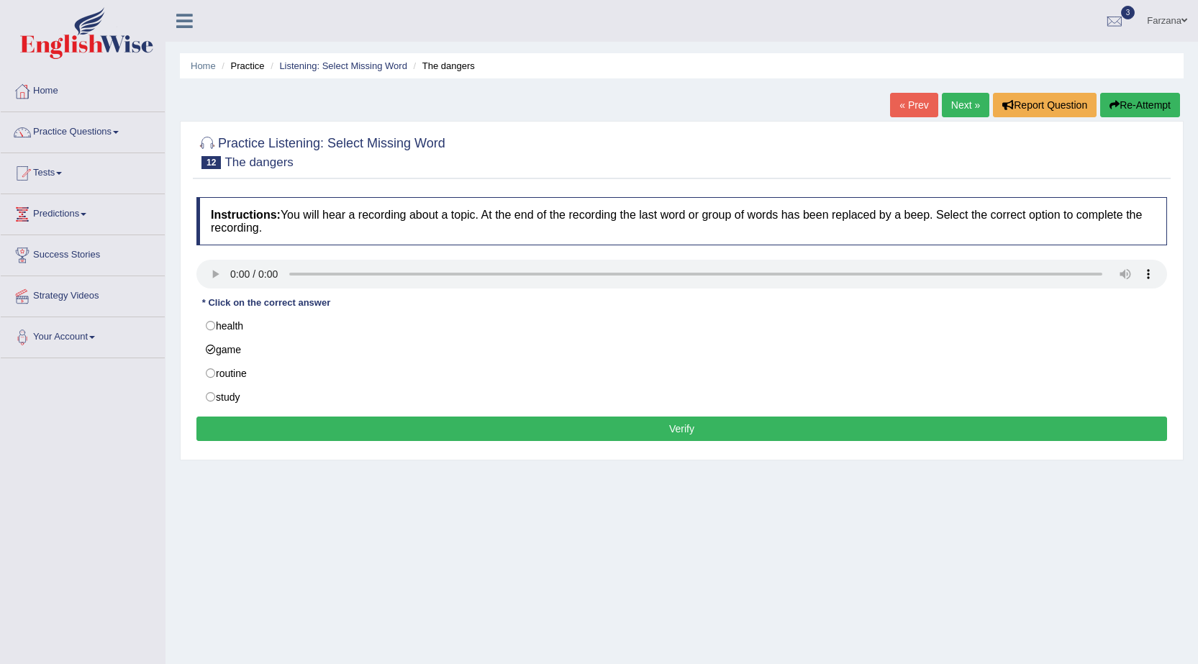
click at [267, 428] on button "Verify" at bounding box center [681, 429] width 971 height 24
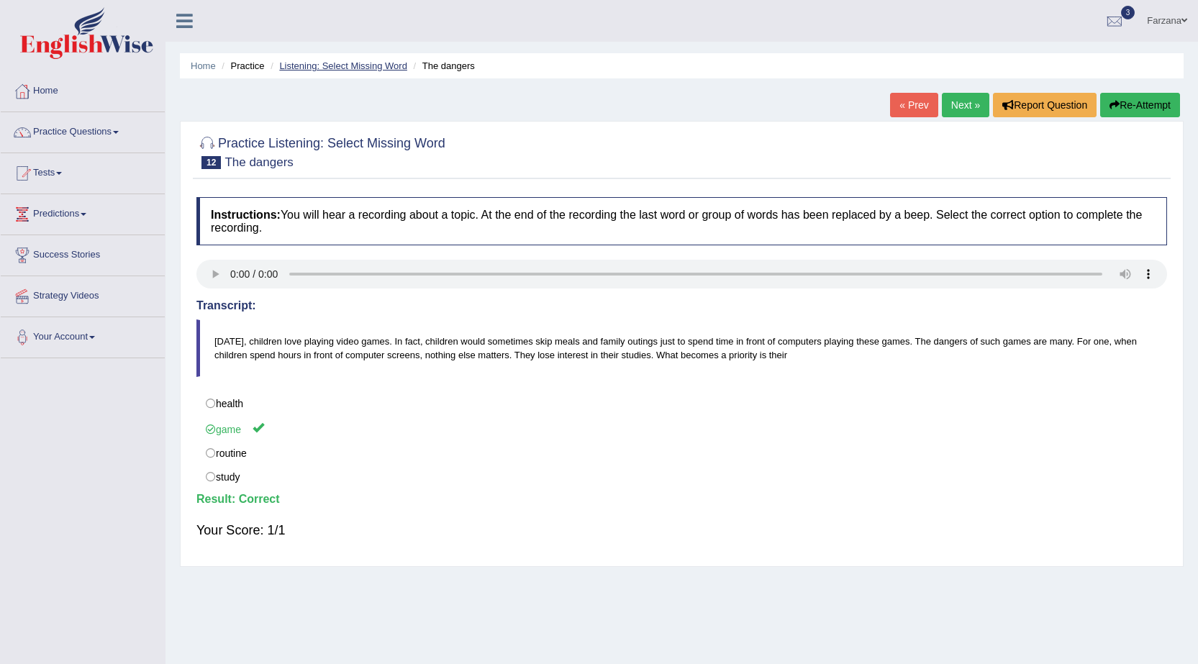
click at [365, 70] on link "Listening: Select Missing Word" at bounding box center [343, 65] width 128 height 11
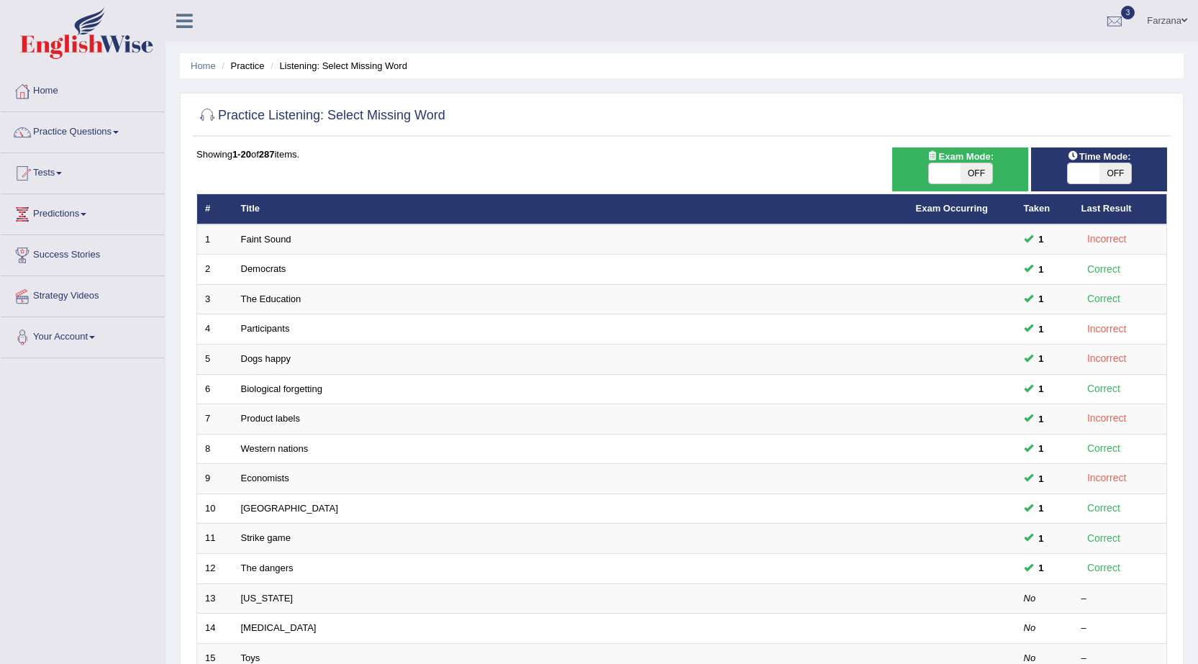
scroll to position [216, 0]
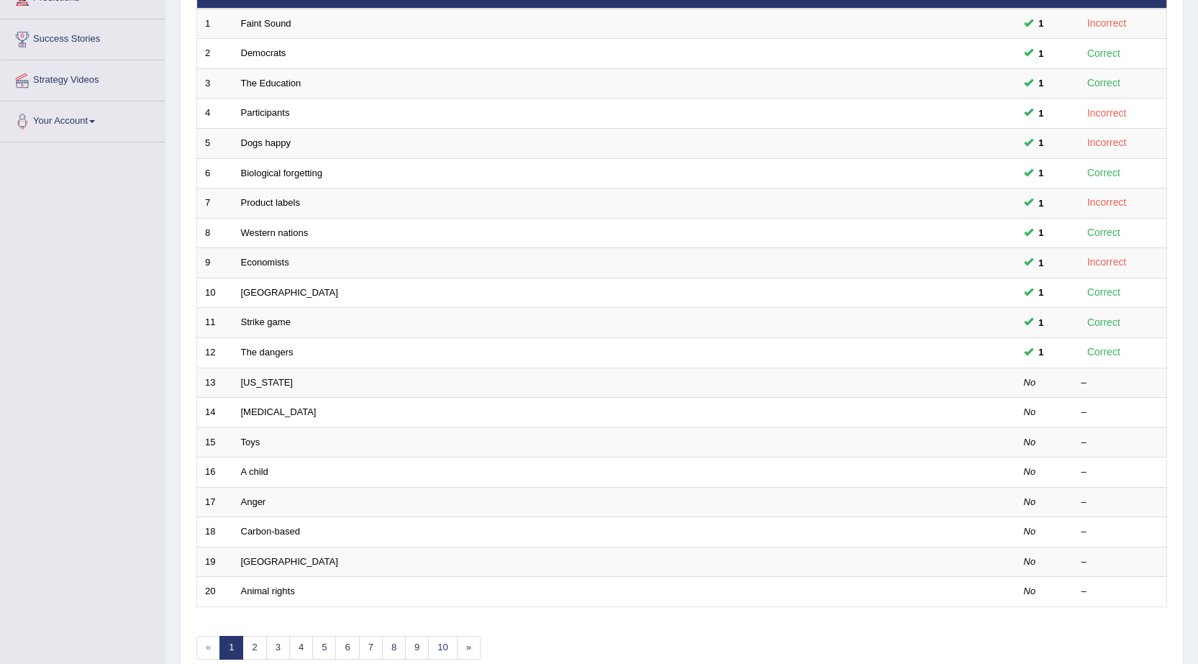
click at [262, 377] on link "[US_STATE]" at bounding box center [267, 382] width 52 height 11
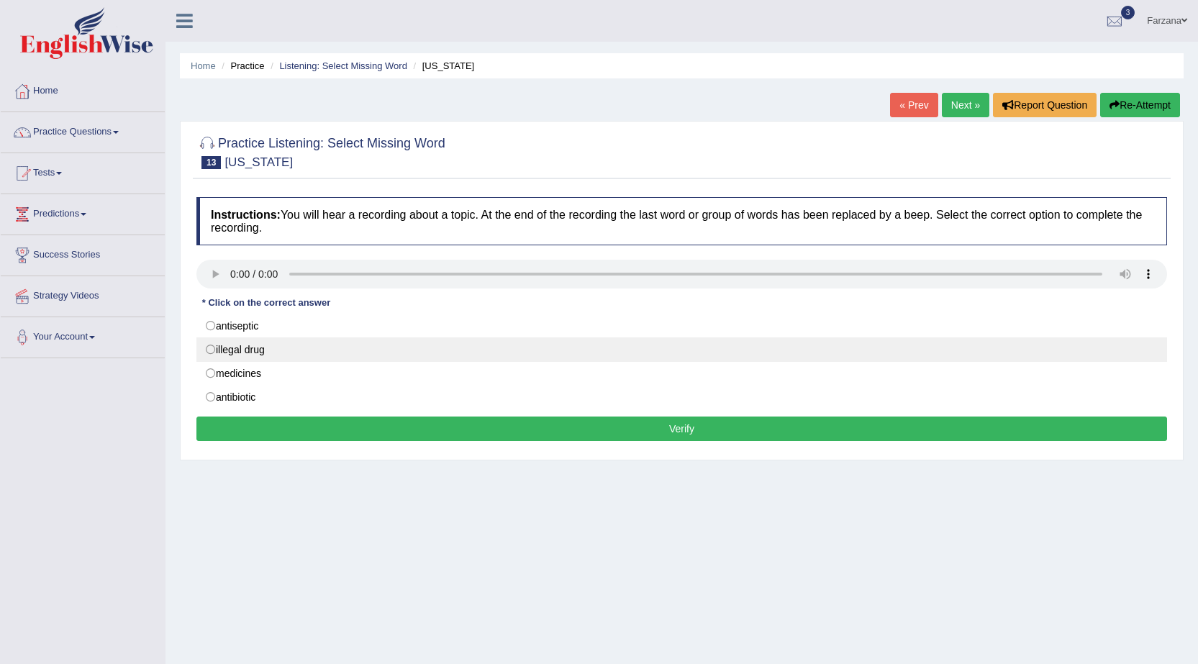
click at [263, 353] on label "illegal drug" at bounding box center [681, 349] width 971 height 24
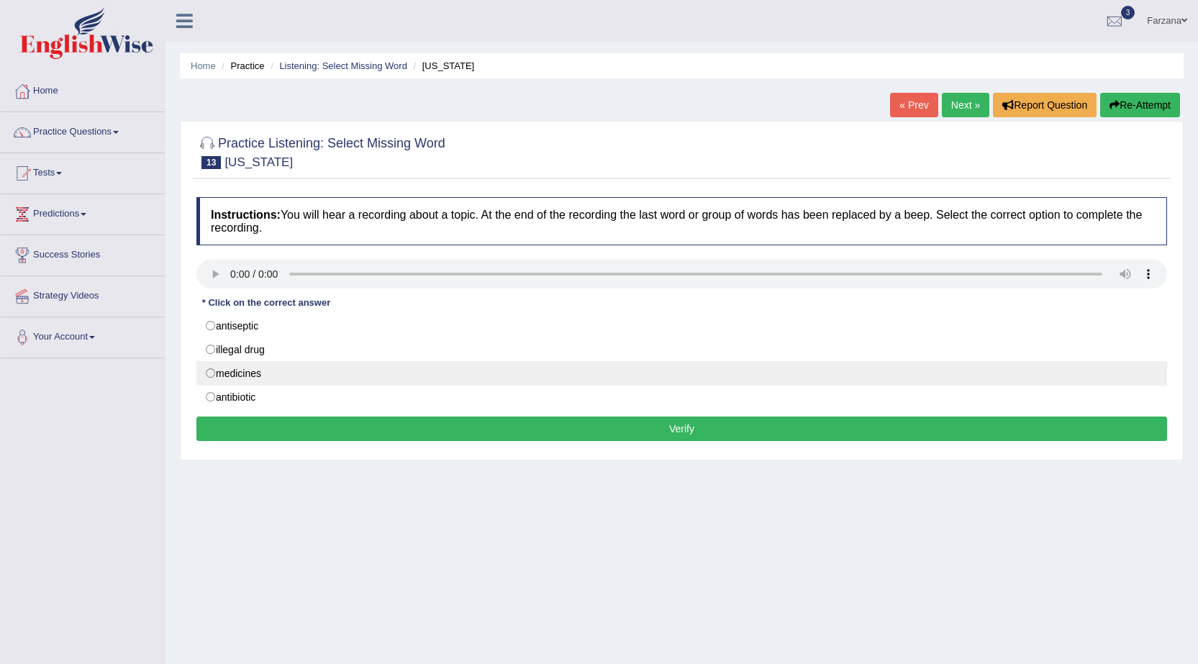
radio input "true"
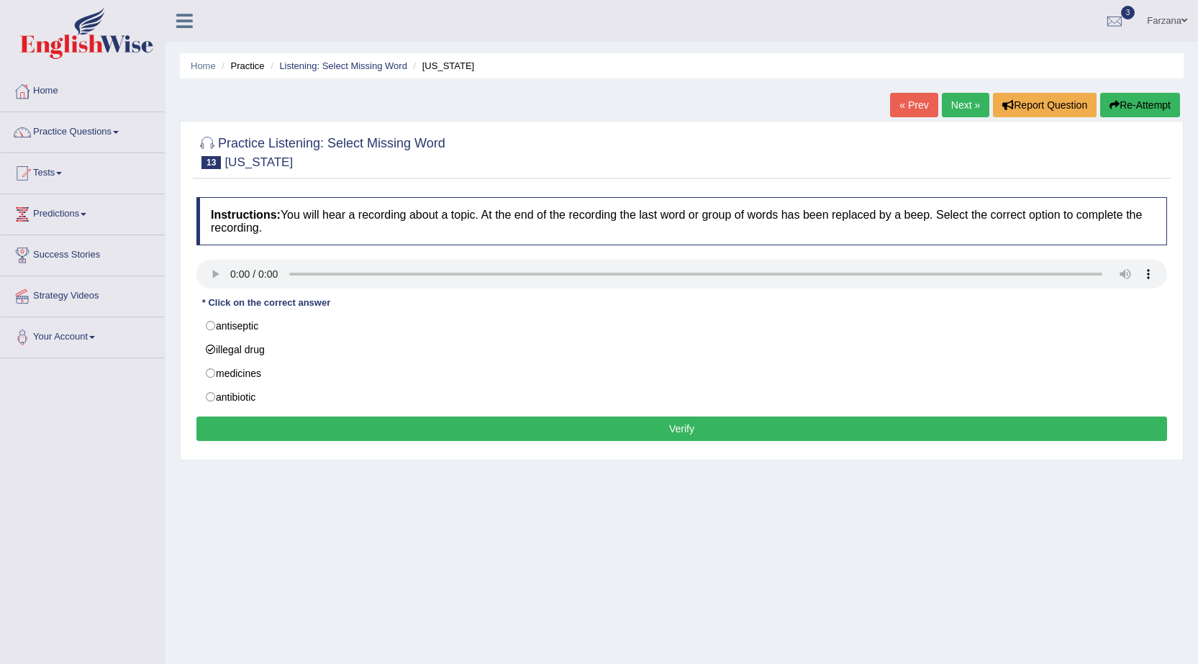
click at [279, 422] on button "Verify" at bounding box center [681, 429] width 971 height 24
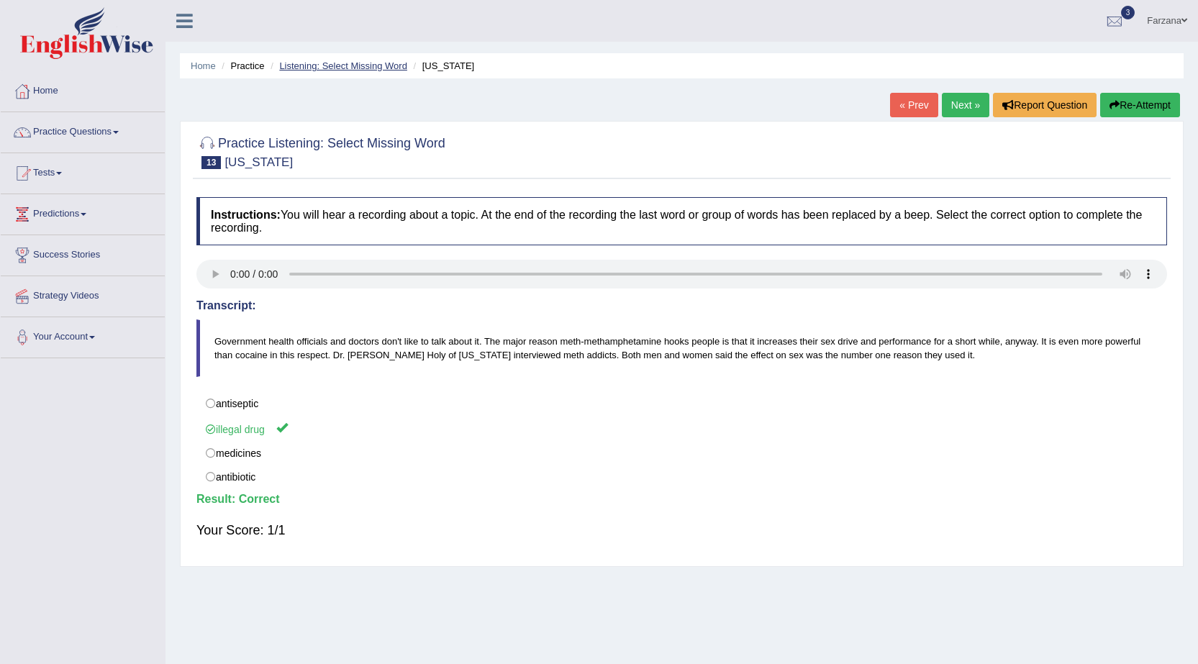
click at [296, 64] on link "Listening: Select Missing Word" at bounding box center [343, 65] width 128 height 11
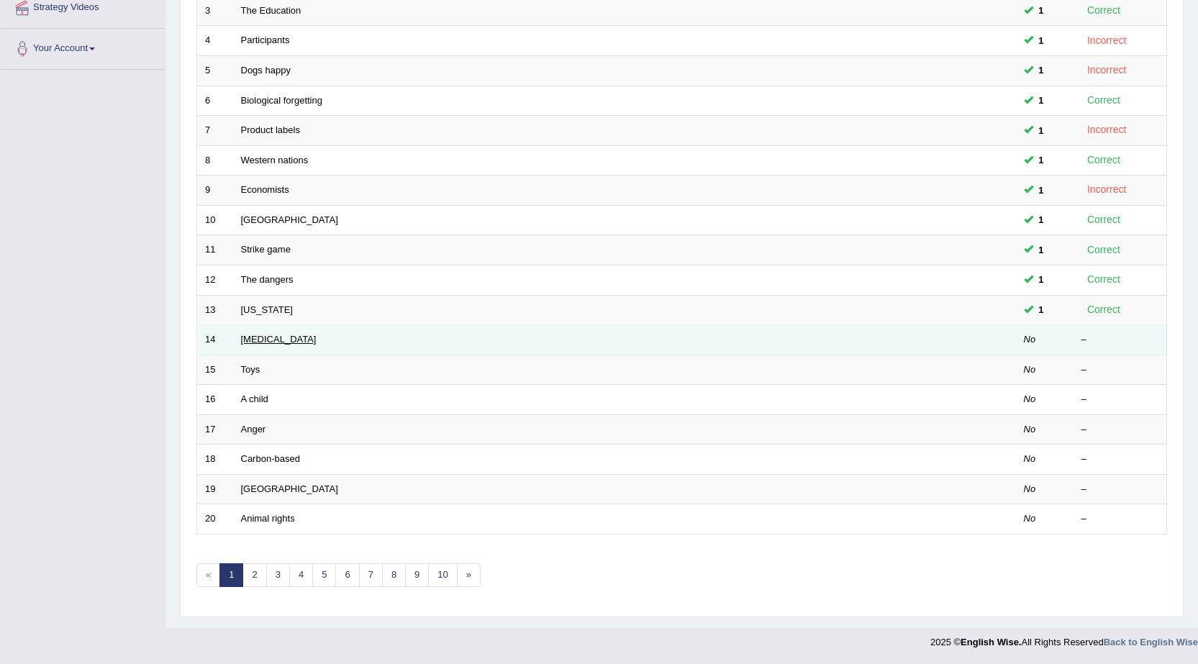
click at [248, 340] on link "[MEDICAL_DATA]" at bounding box center [279, 339] width 76 height 11
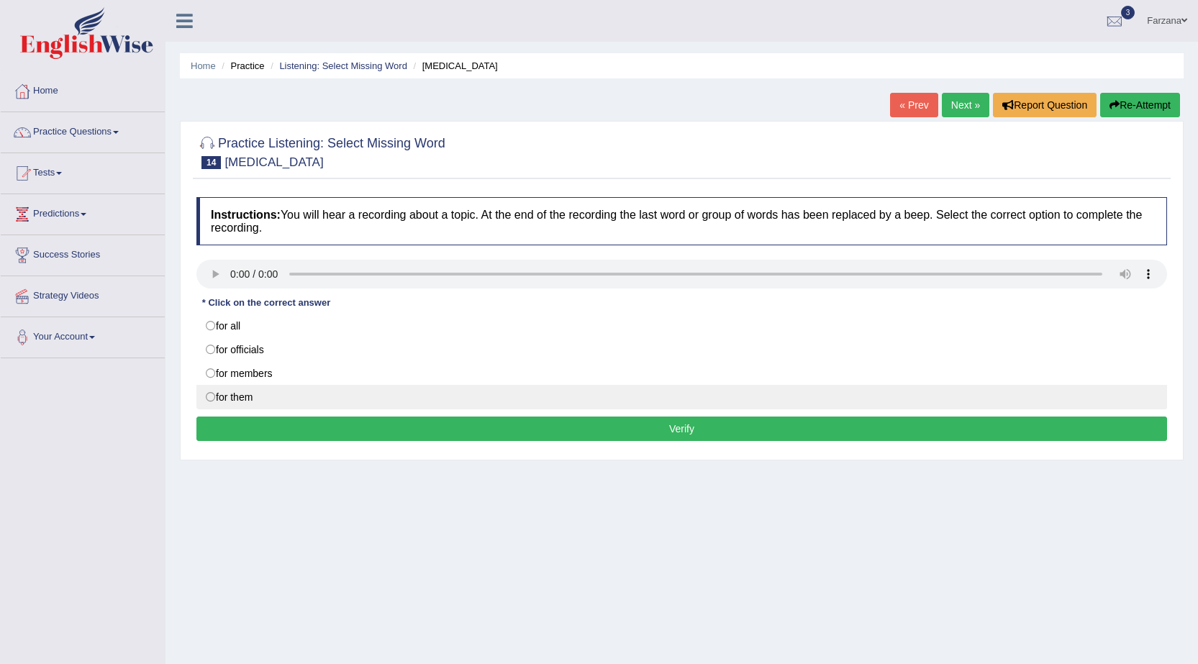
click at [317, 404] on label "for them" at bounding box center [681, 397] width 971 height 24
radio input "true"
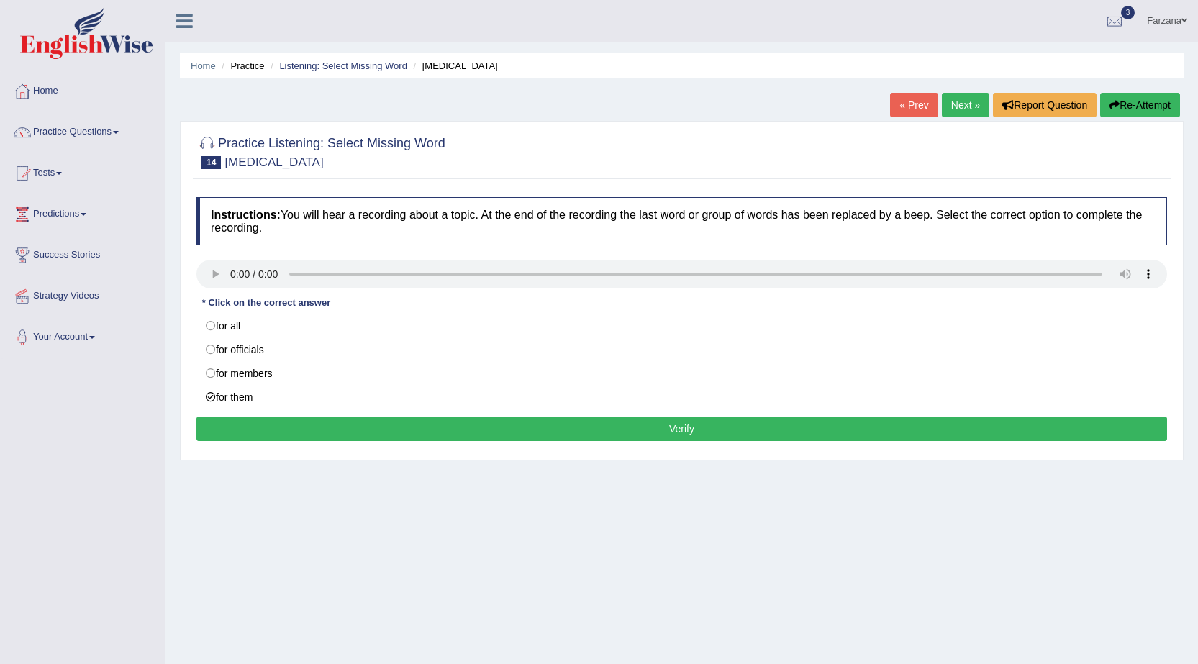
click at [340, 427] on button "Verify" at bounding box center [681, 429] width 971 height 24
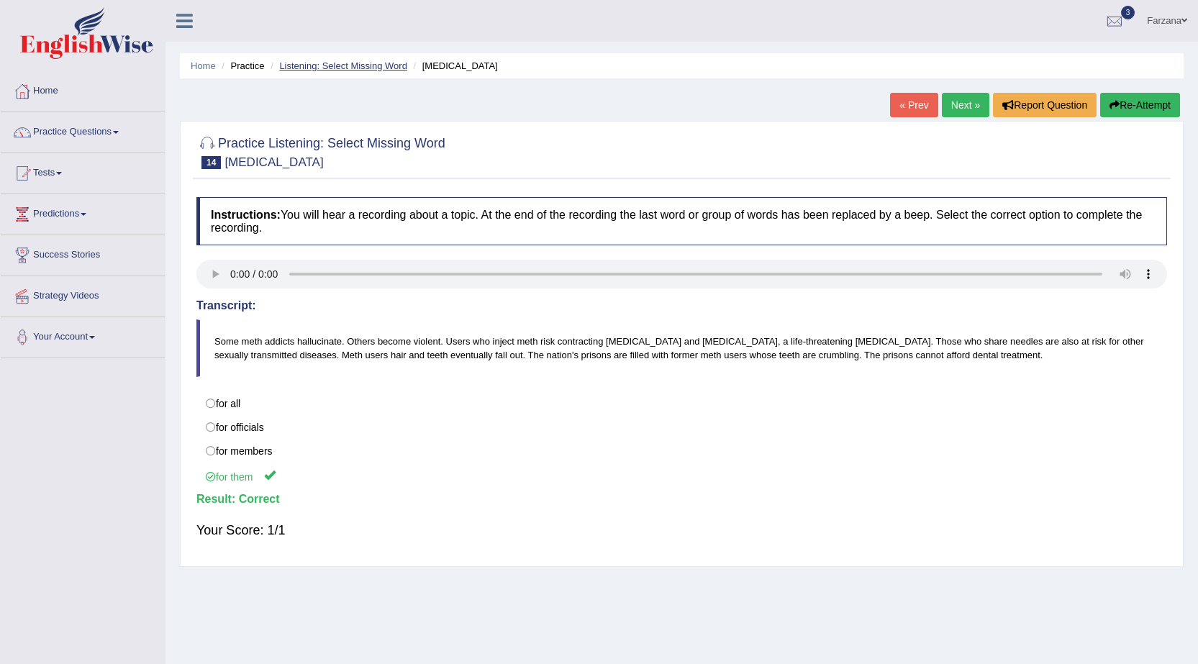
click at [345, 65] on link "Listening: Select Missing Word" at bounding box center [343, 65] width 128 height 11
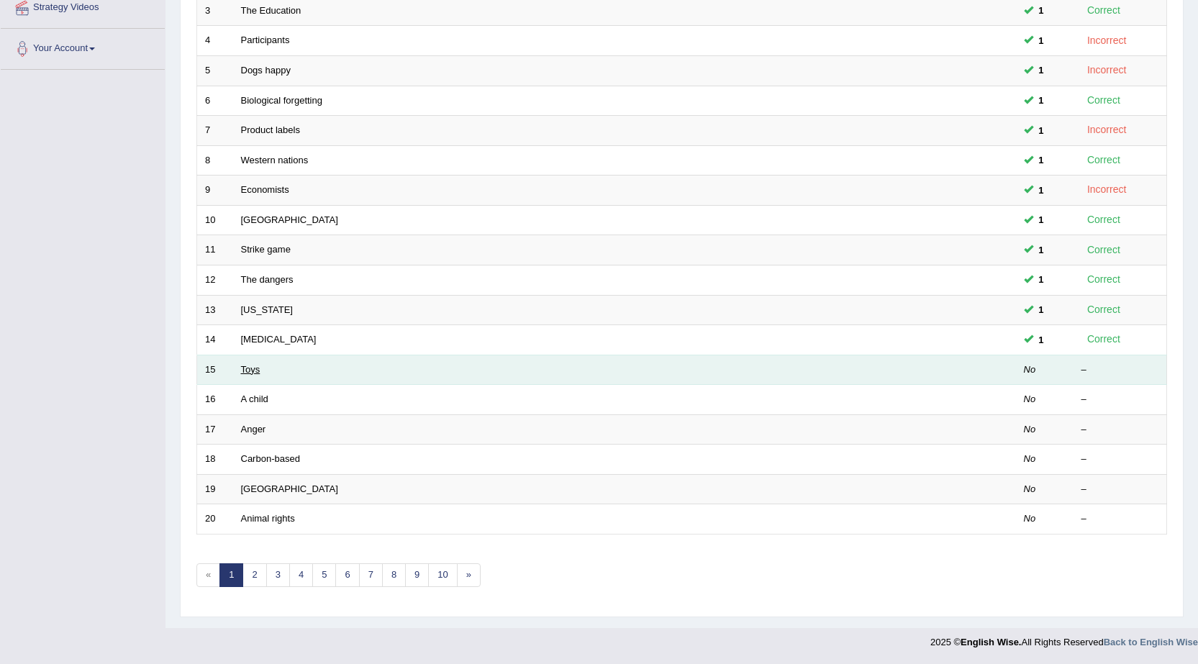
click at [258, 373] on link "Toys" at bounding box center [250, 369] width 19 height 11
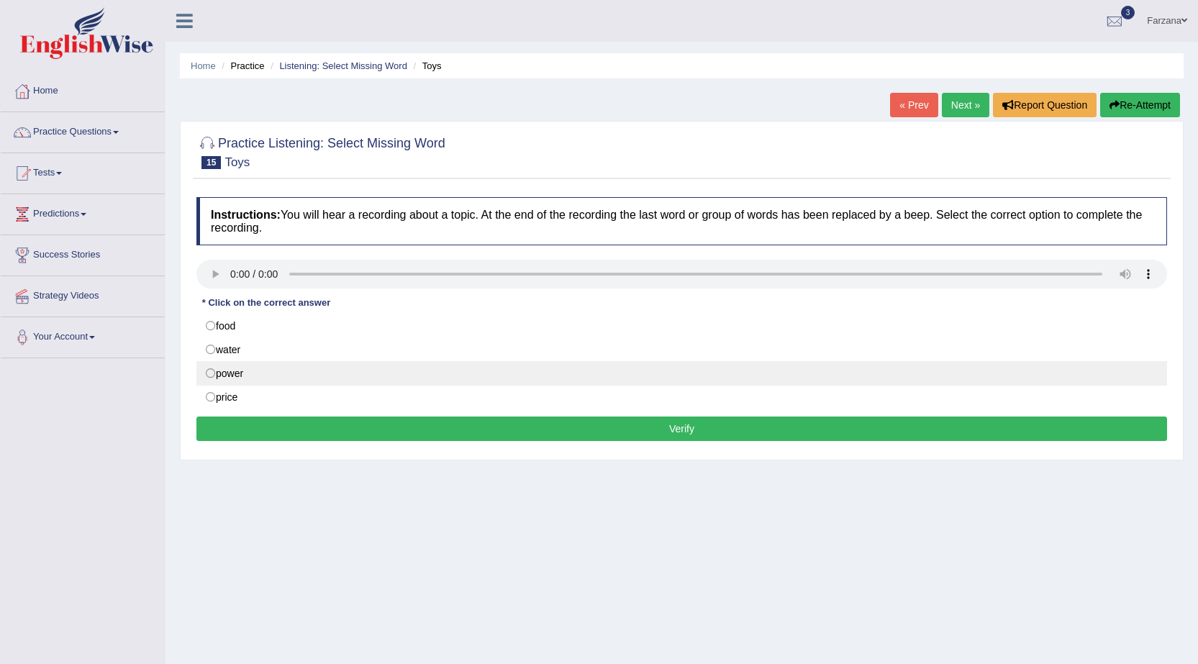
click at [280, 378] on label "power" at bounding box center [681, 373] width 971 height 24
radio input "true"
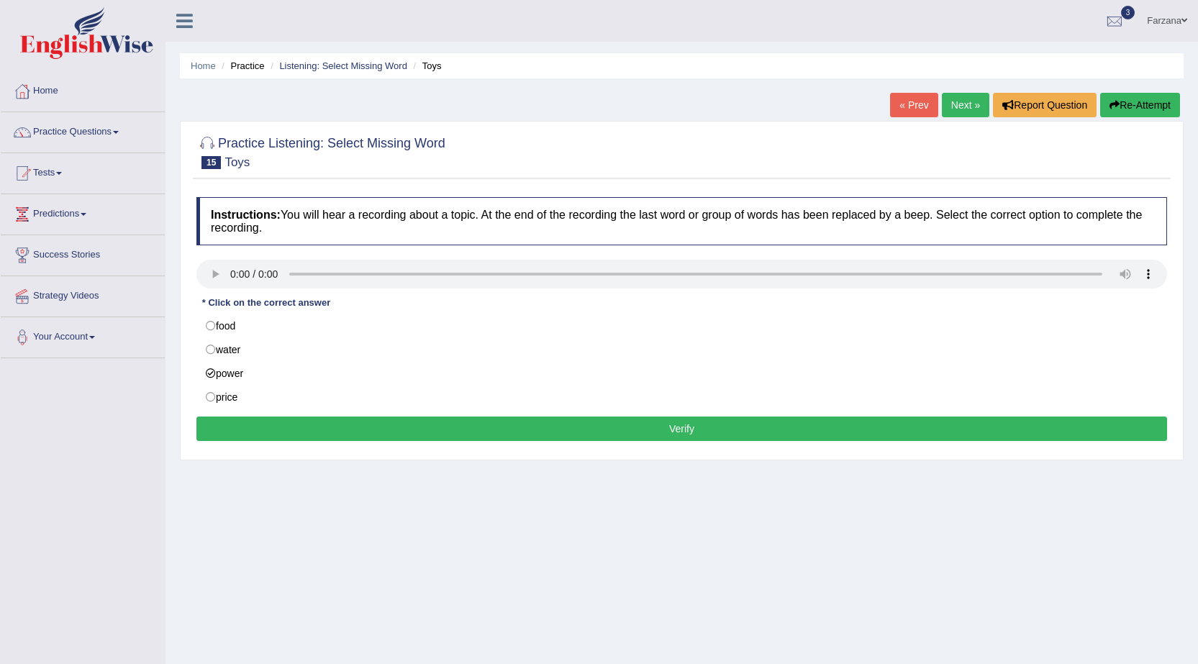
click at [322, 429] on button "Verify" at bounding box center [681, 429] width 971 height 24
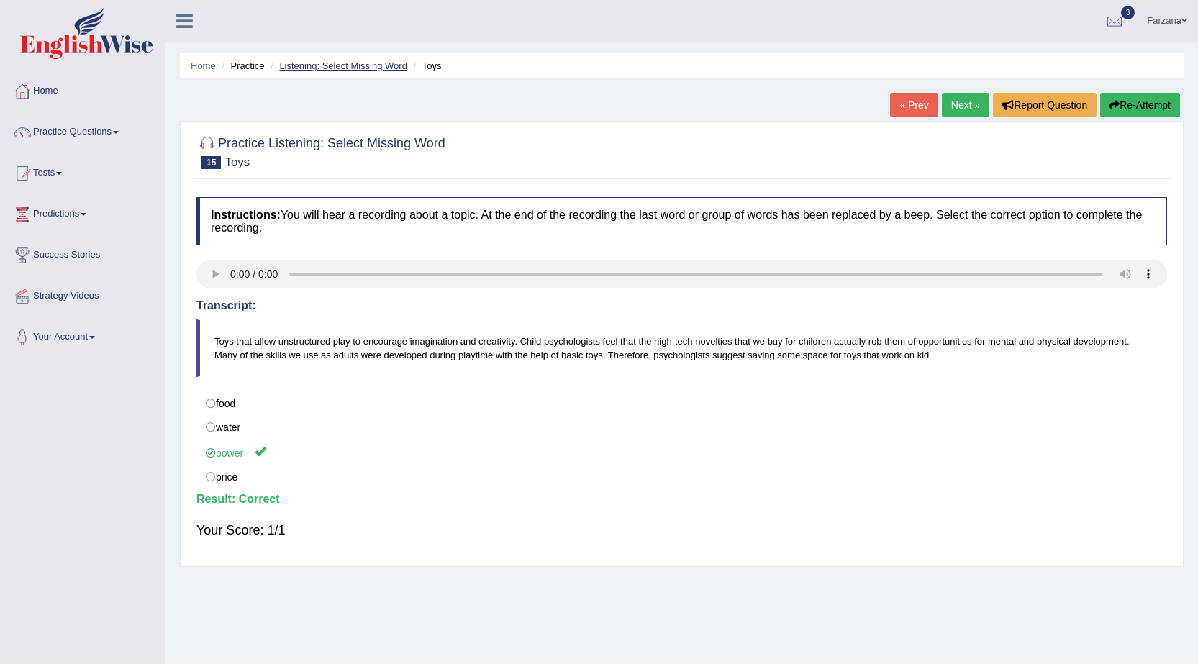
click at [281, 63] on link "Listening: Select Missing Word" at bounding box center [343, 65] width 128 height 11
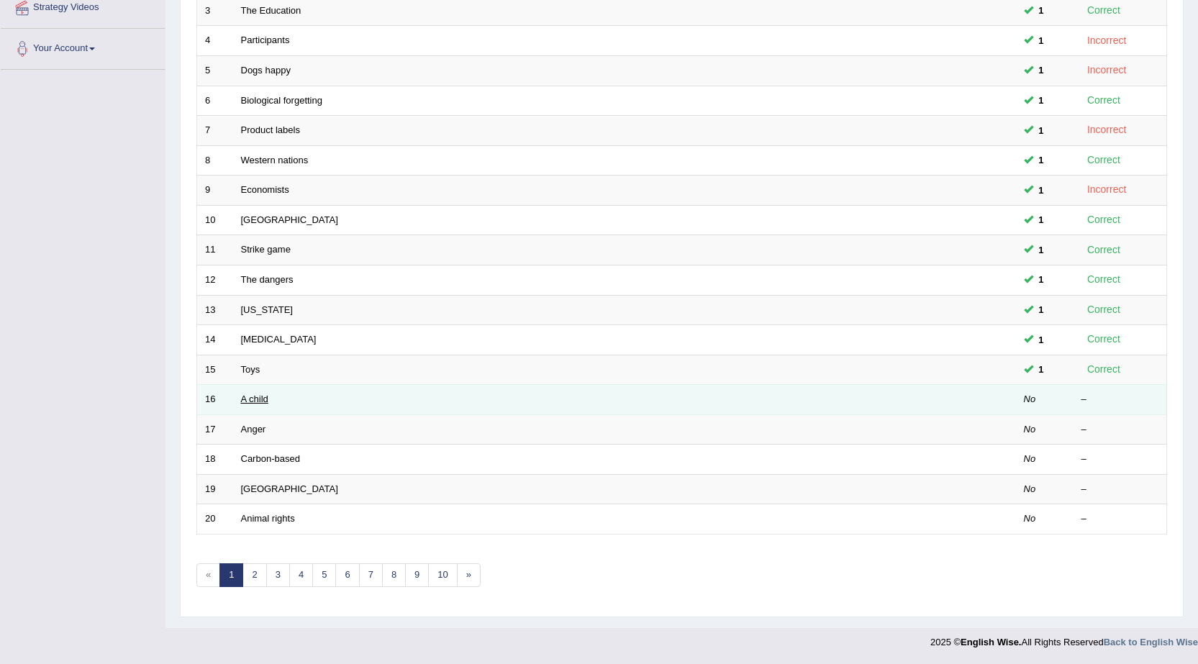
scroll to position [288, 0]
click at [263, 399] on link "A child" at bounding box center [254, 399] width 27 height 11
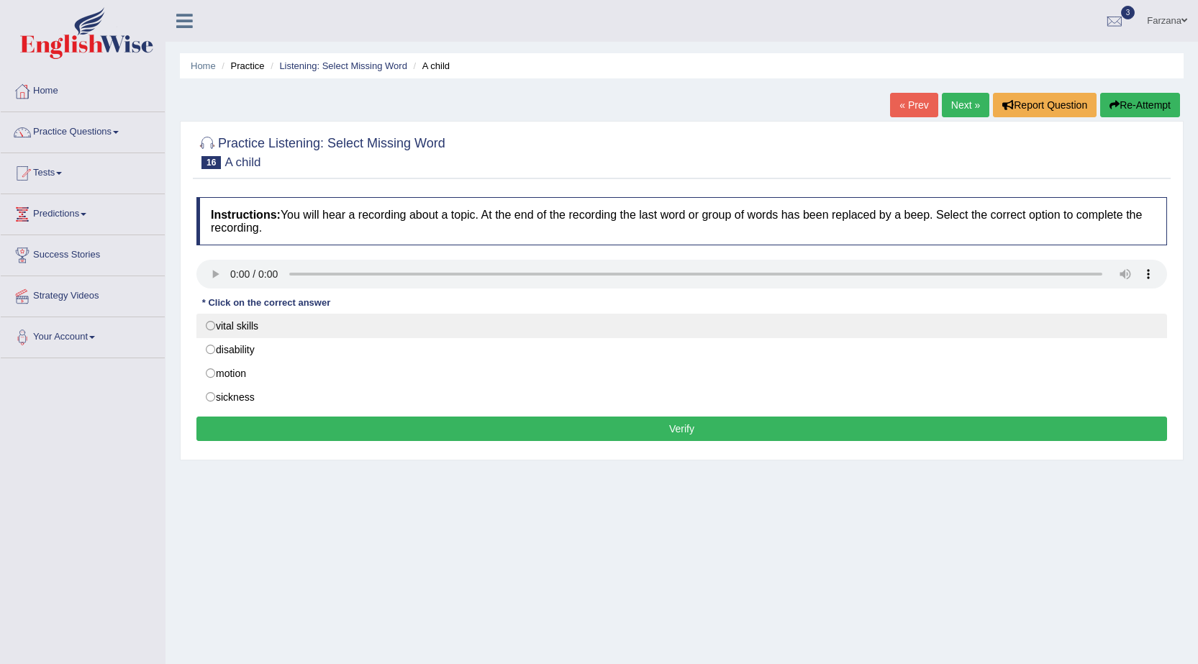
click at [353, 326] on label "vital skills" at bounding box center [681, 326] width 971 height 24
radio input "true"
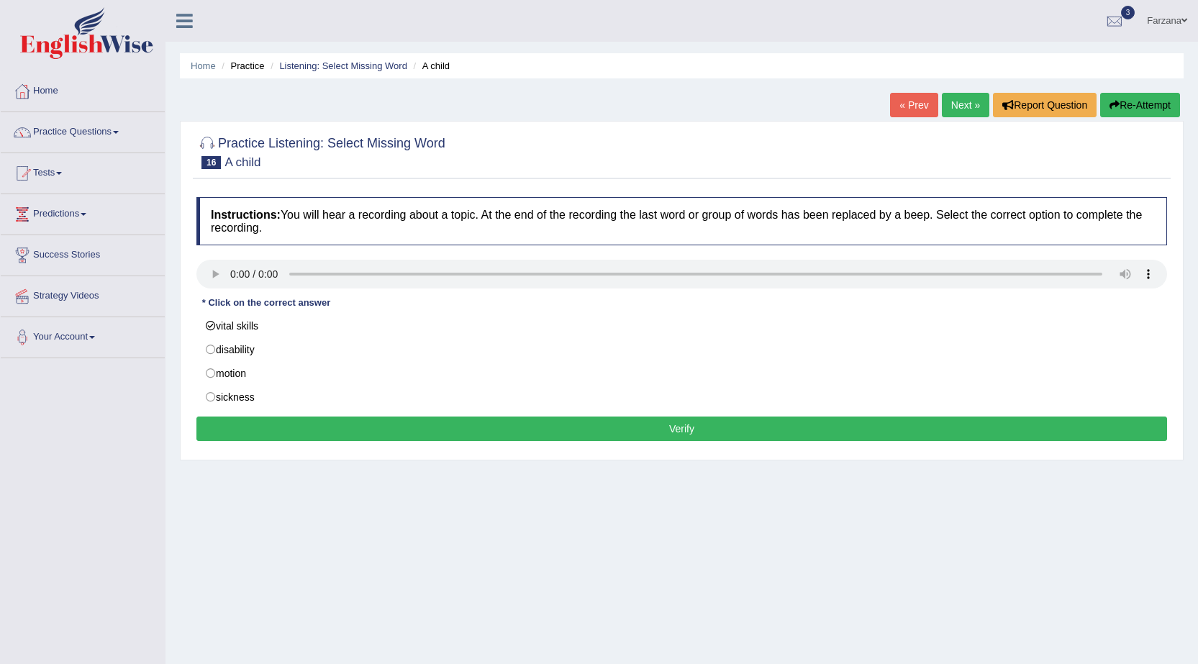
click at [320, 430] on button "Verify" at bounding box center [681, 429] width 971 height 24
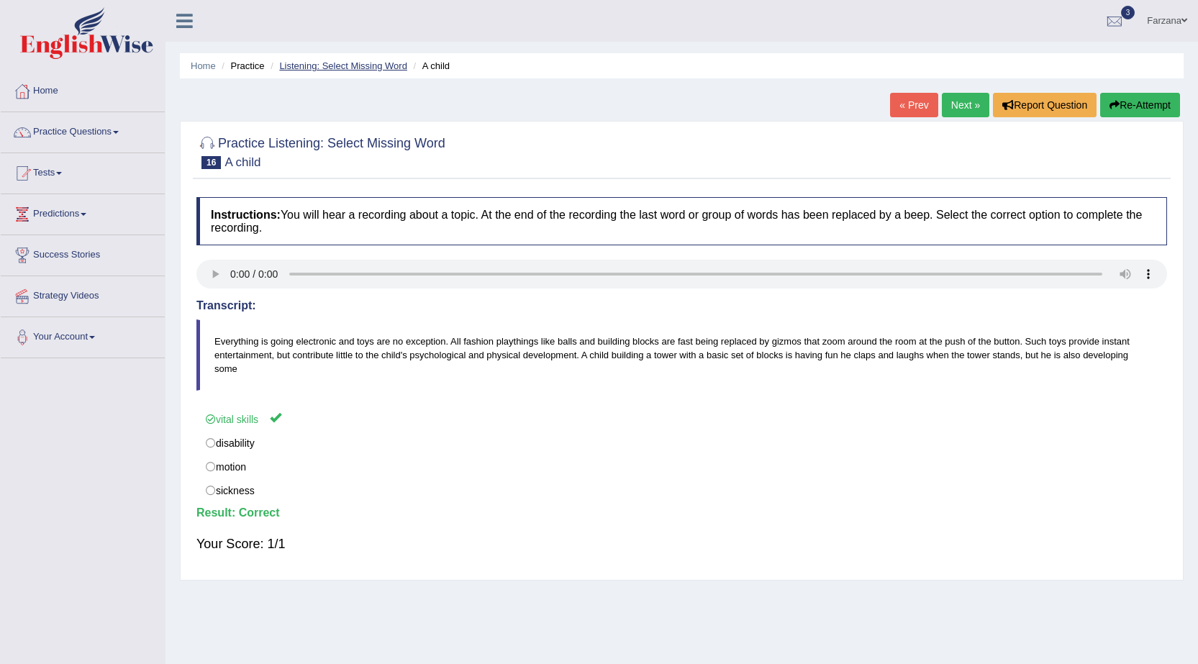
click at [307, 67] on link "Listening: Select Missing Word" at bounding box center [343, 65] width 128 height 11
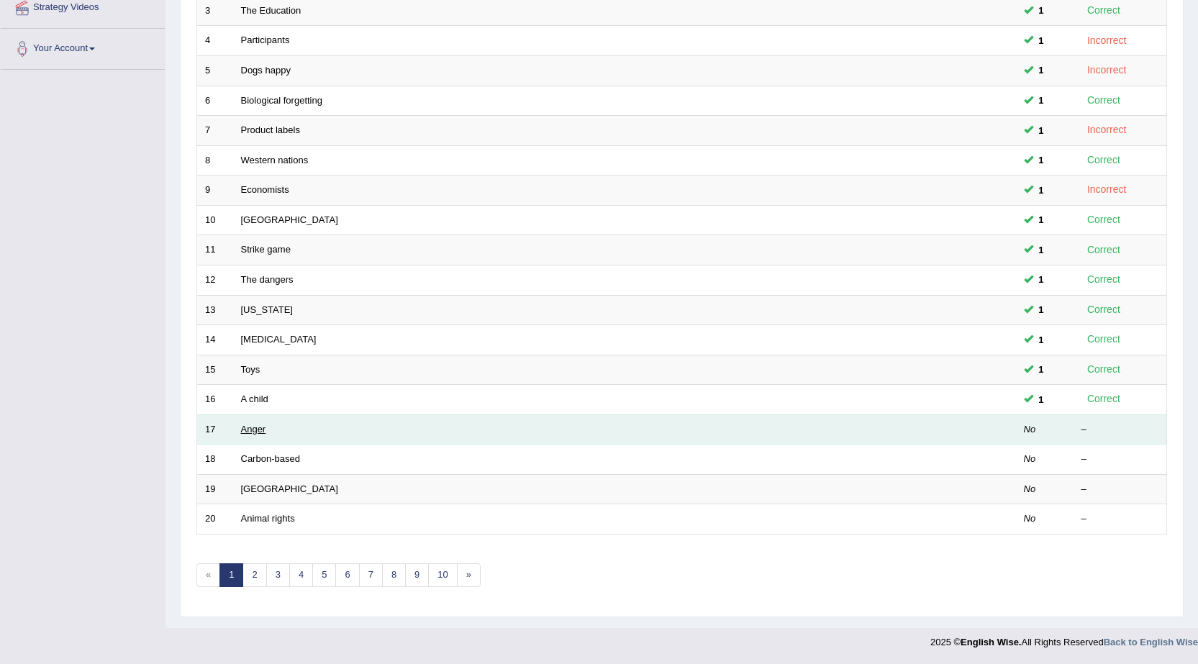
click at [258, 430] on link "Anger" at bounding box center [253, 429] width 25 height 11
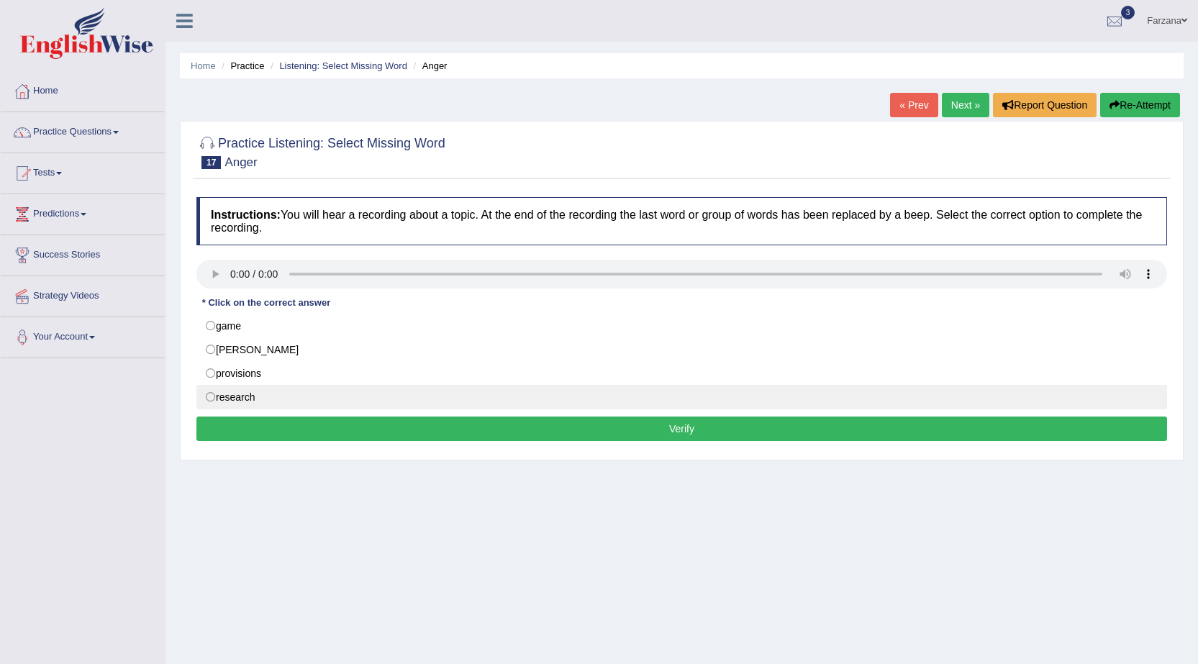
drag, startPoint x: 260, startPoint y: 398, endPoint x: 261, endPoint y: 405, distance: 7.3
click at [260, 399] on label "research" at bounding box center [681, 397] width 971 height 24
radio input "true"
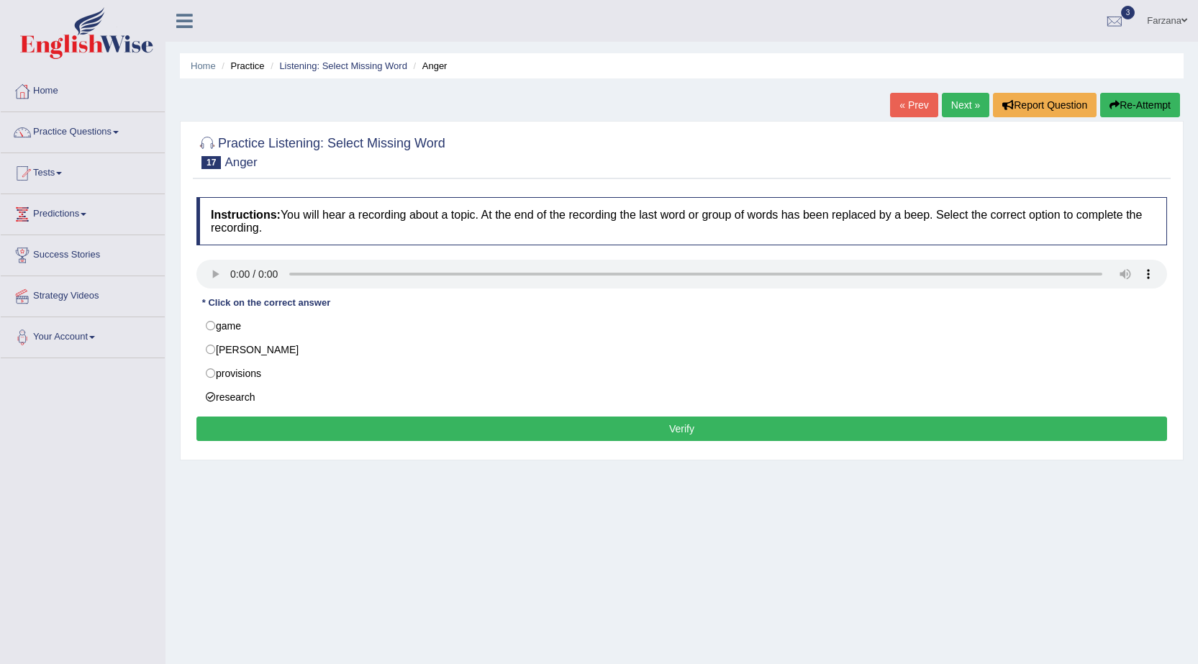
click at [265, 429] on button "Verify" at bounding box center [681, 429] width 971 height 24
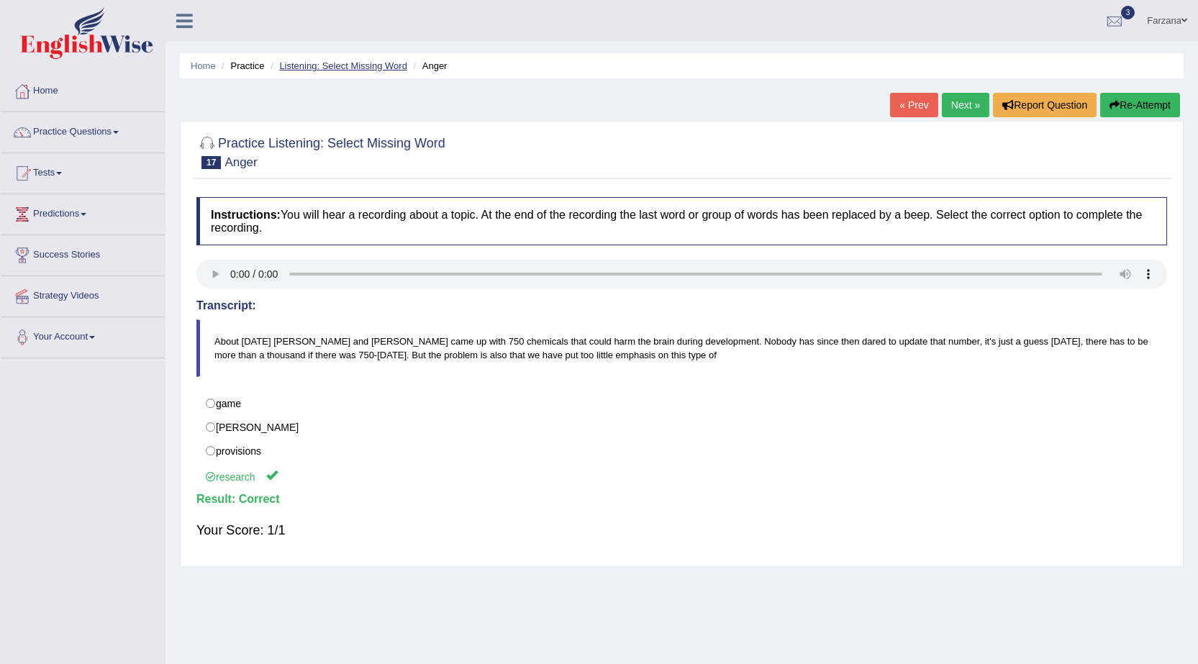
click at [344, 70] on link "Listening: Select Missing Word" at bounding box center [343, 65] width 128 height 11
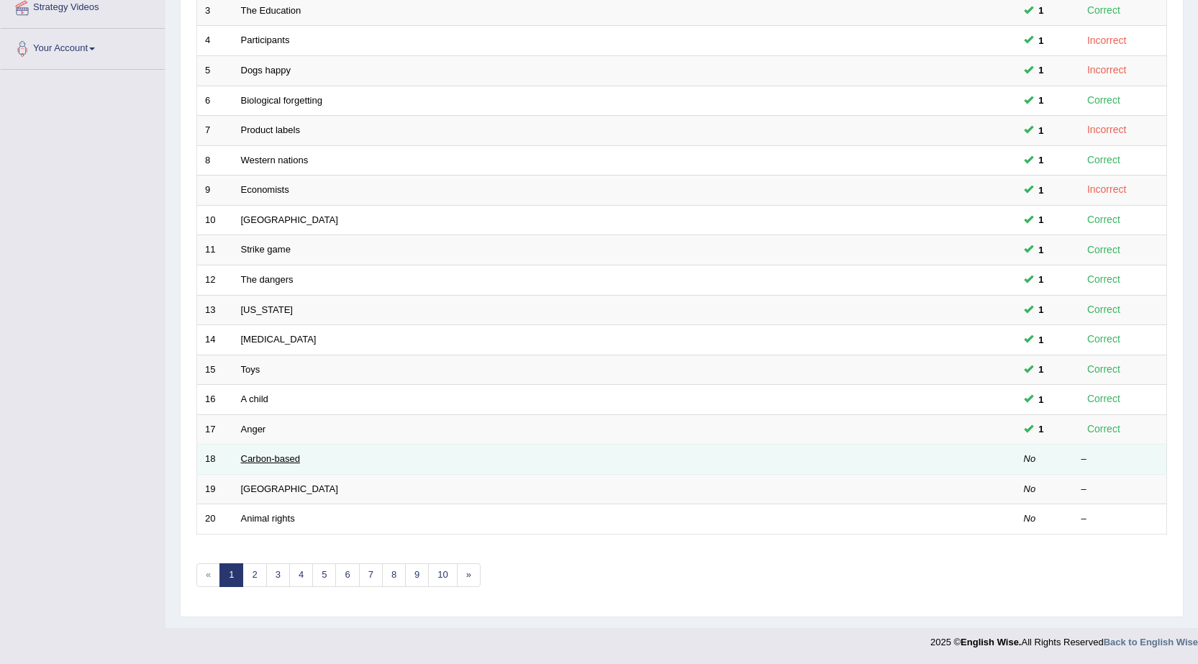
scroll to position [288, 0]
click at [276, 460] on link "Carbon-based" at bounding box center [270, 458] width 59 height 11
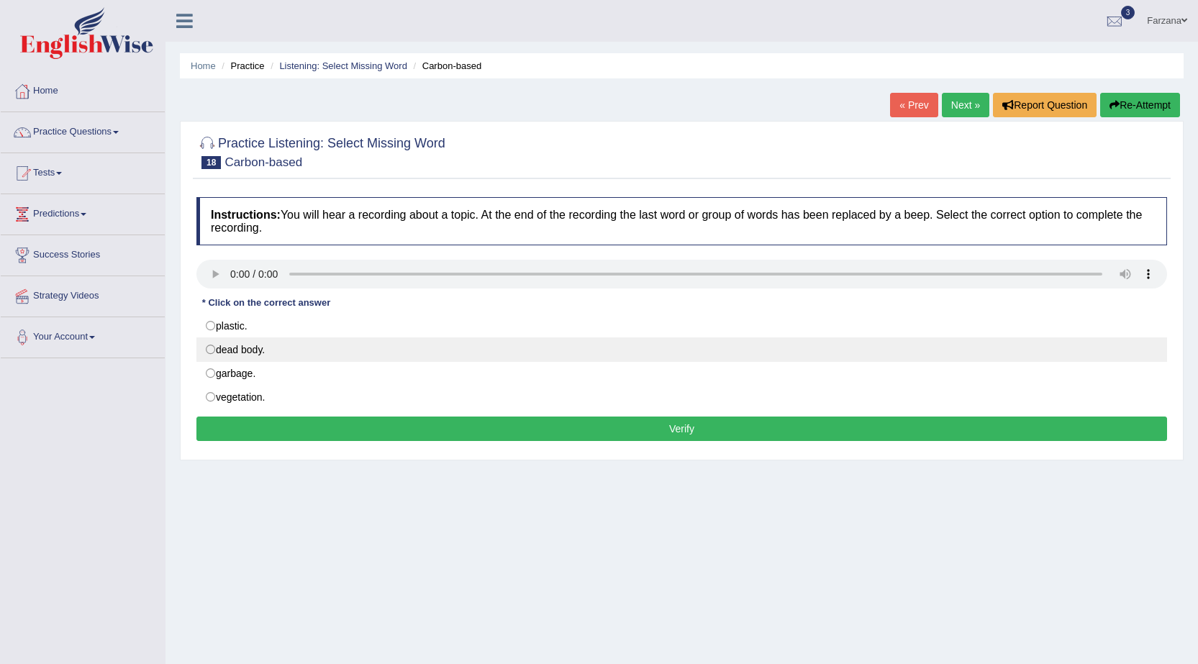
click at [209, 348] on label "dead body." at bounding box center [681, 349] width 971 height 24
radio input "true"
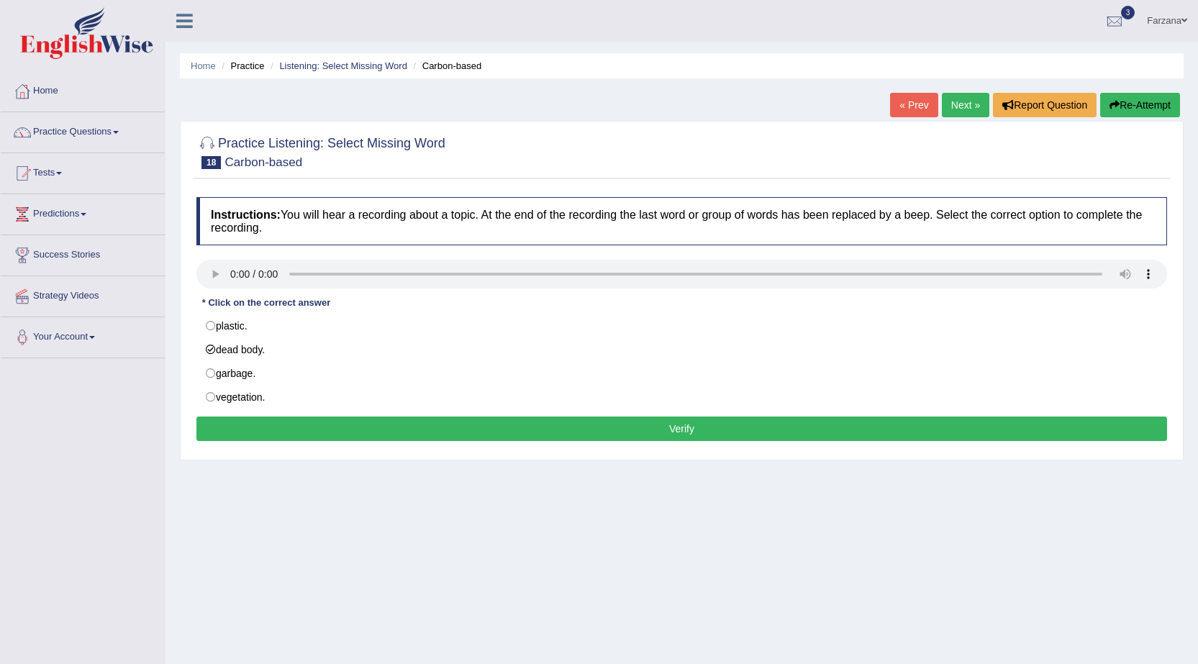
click at [258, 428] on button "Verify" at bounding box center [681, 429] width 971 height 24
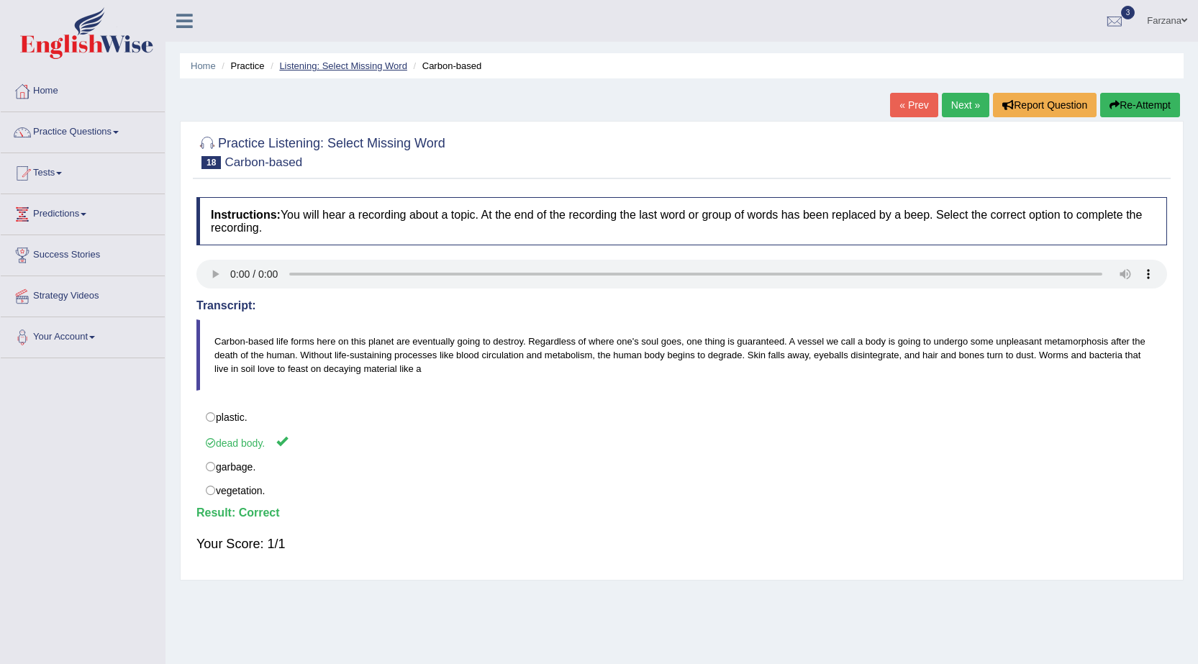
click at [326, 66] on link "Listening: Select Missing Word" at bounding box center [343, 65] width 128 height 11
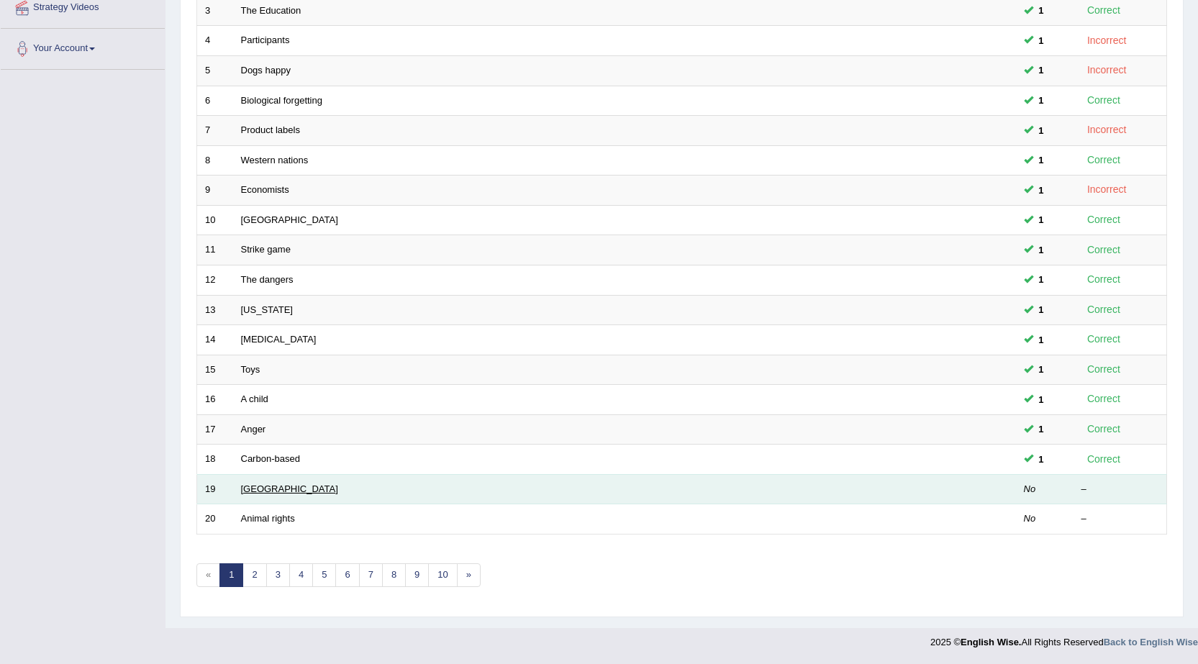
click at [265, 489] on link "[GEOGRAPHIC_DATA]" at bounding box center [289, 488] width 97 height 11
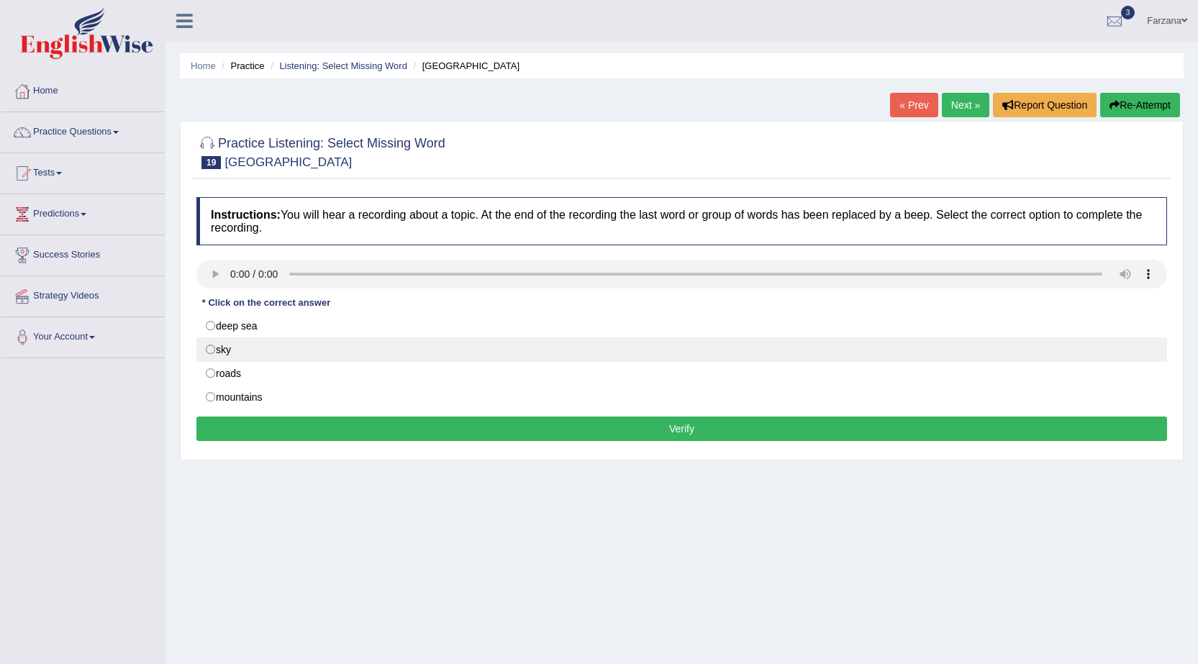
click at [279, 356] on label "sky" at bounding box center [681, 349] width 971 height 24
radio input "true"
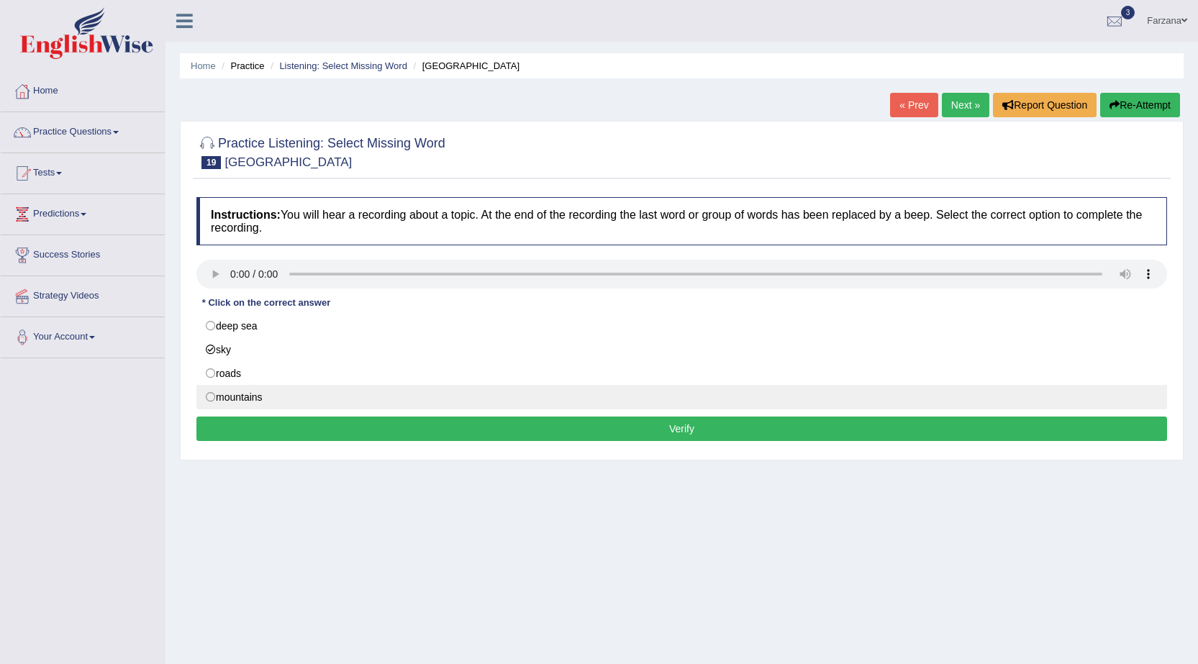
drag, startPoint x: 648, startPoint y: 427, endPoint x: 649, endPoint y: 412, distance: 15.1
click at [649, 425] on button "Verify" at bounding box center [681, 429] width 971 height 24
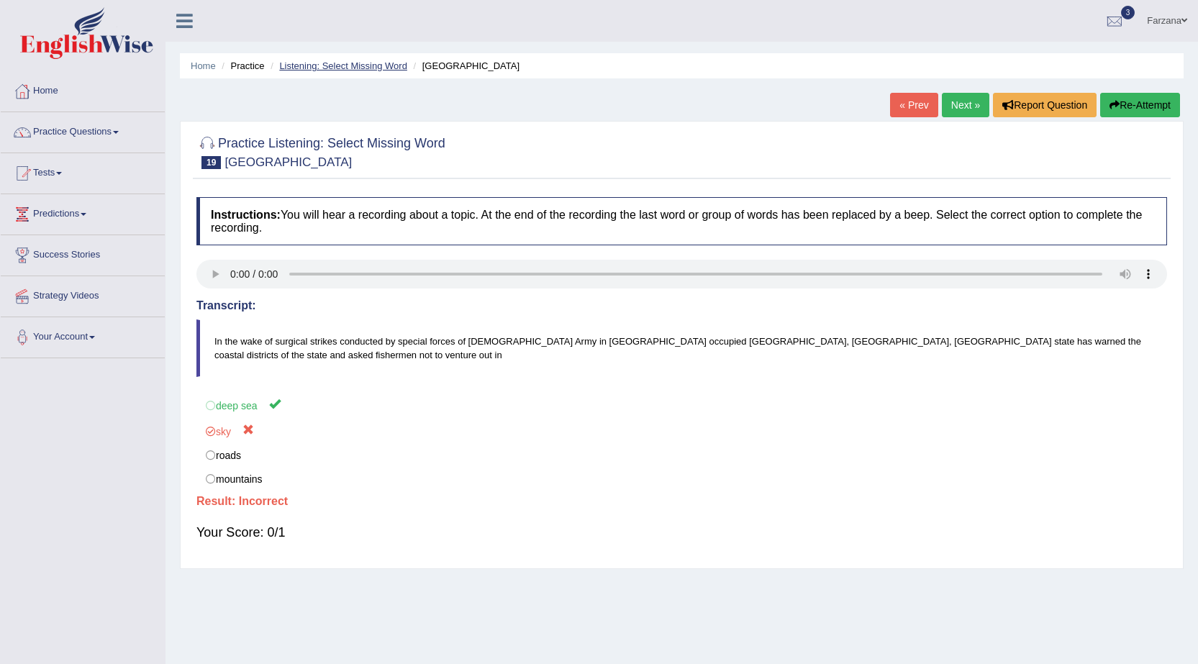
click at [332, 68] on link "Listening: Select Missing Word" at bounding box center [343, 65] width 128 height 11
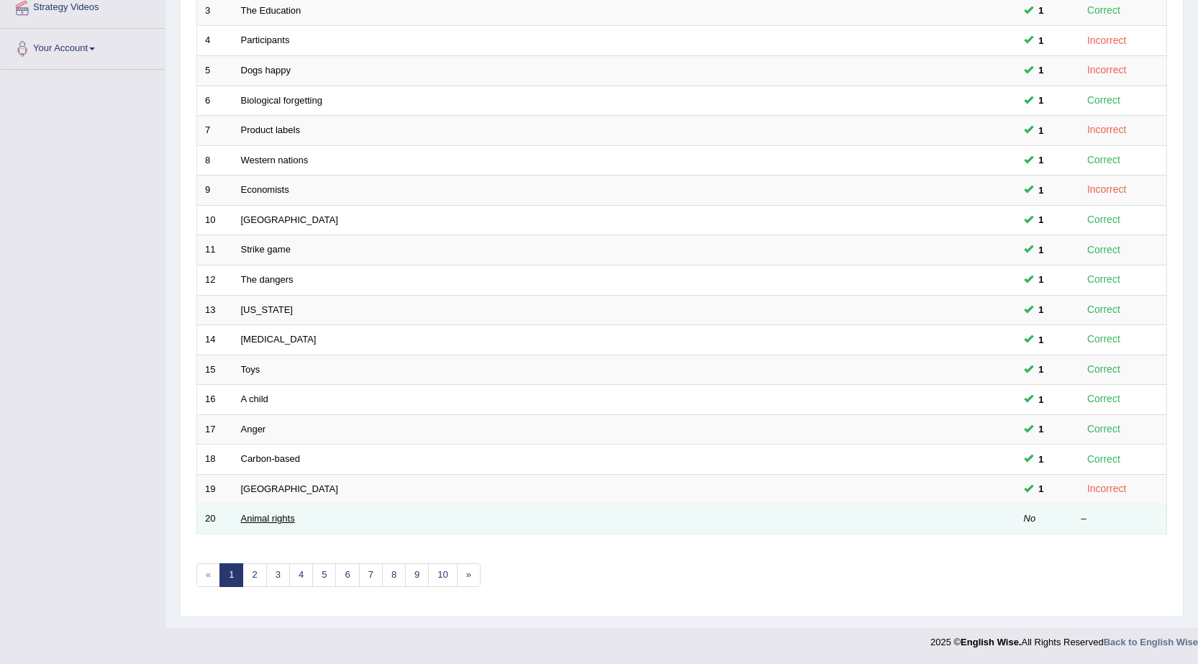
scroll to position [288, 0]
click at [271, 517] on link "Animal rights" at bounding box center [268, 518] width 54 height 11
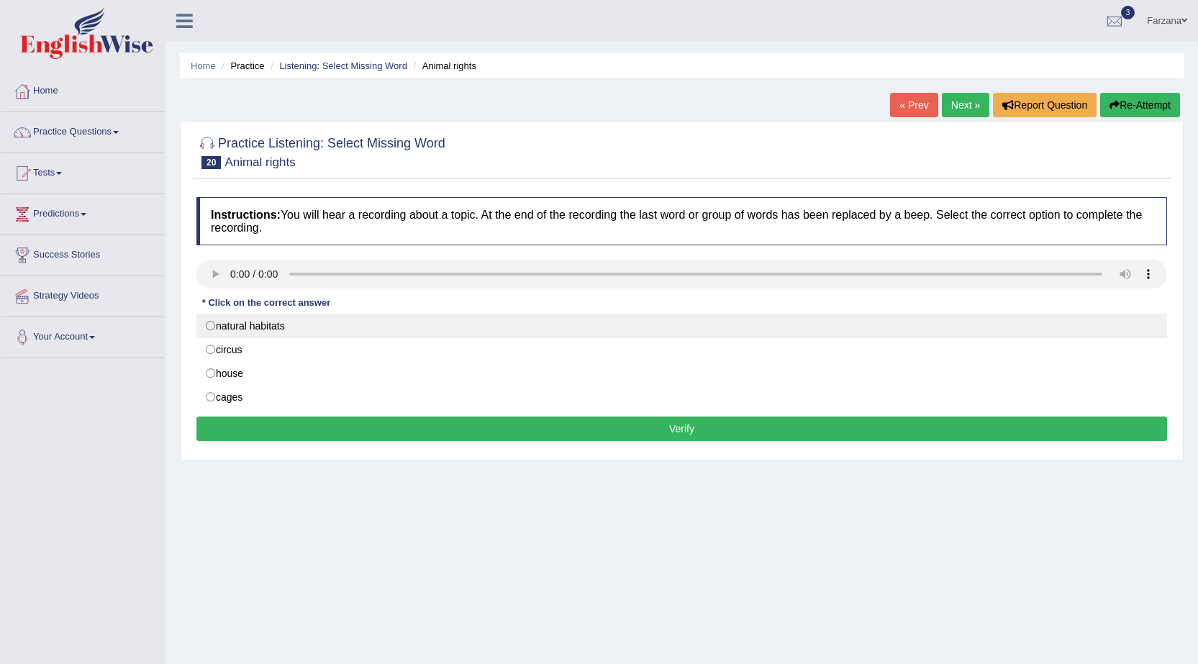
click at [260, 335] on label "natural habitats" at bounding box center [681, 326] width 971 height 24
radio input "true"
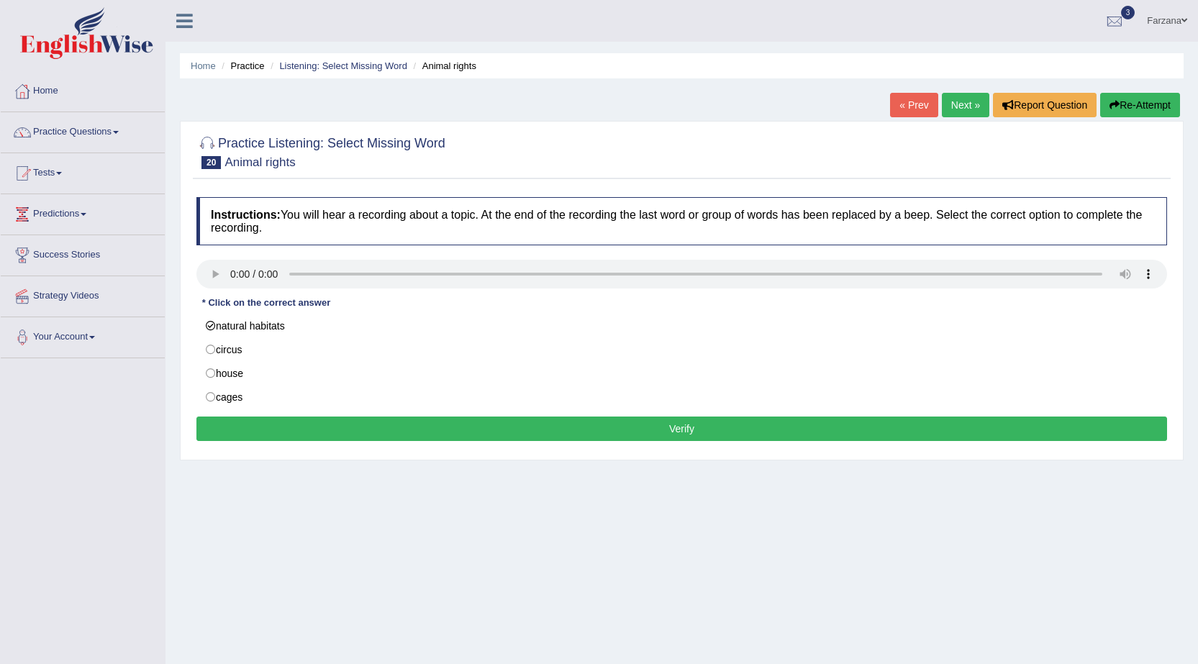
click at [304, 435] on button "Verify" at bounding box center [681, 429] width 971 height 24
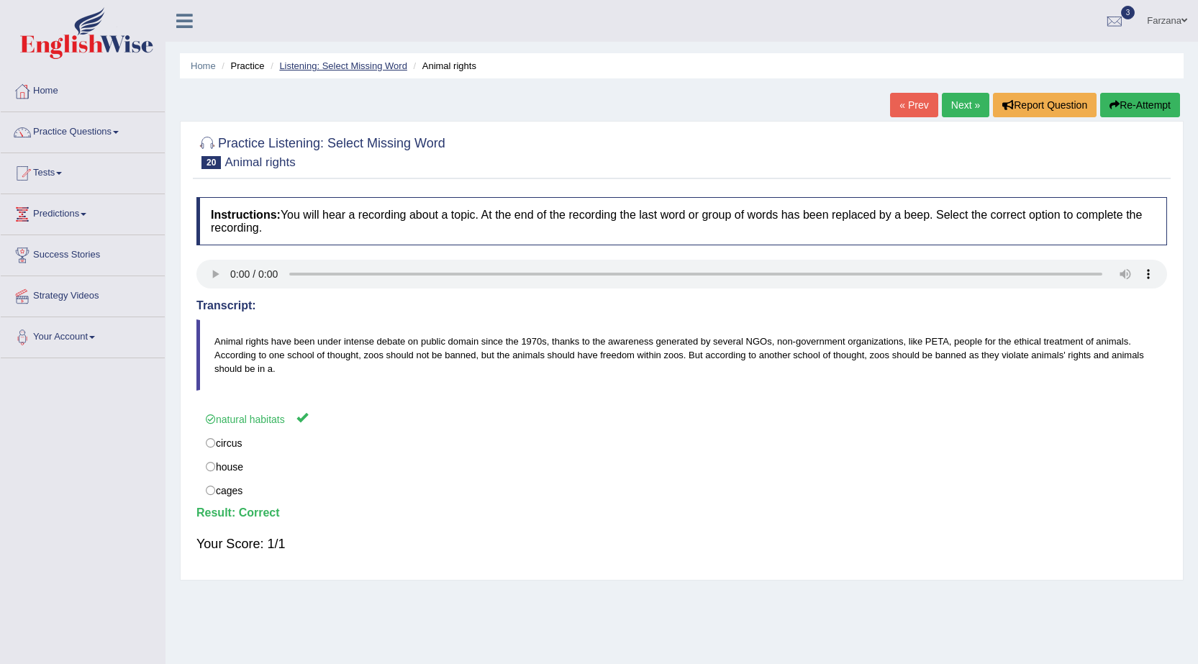
click at [359, 60] on link "Listening: Select Missing Word" at bounding box center [343, 65] width 128 height 11
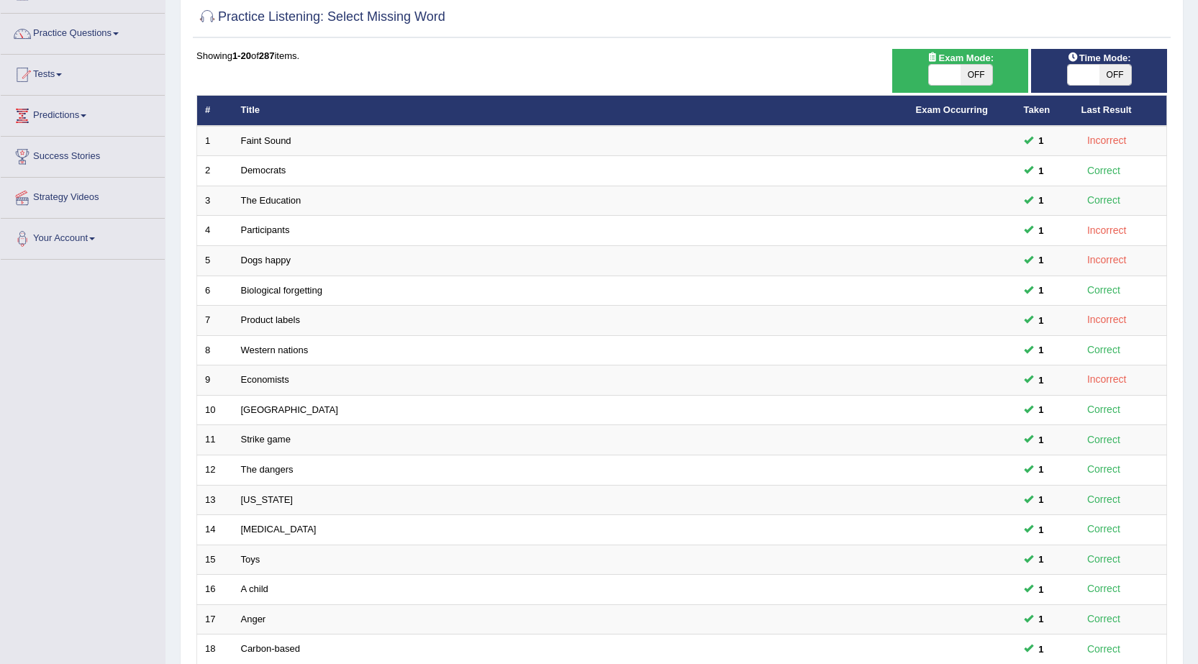
scroll to position [73, 0]
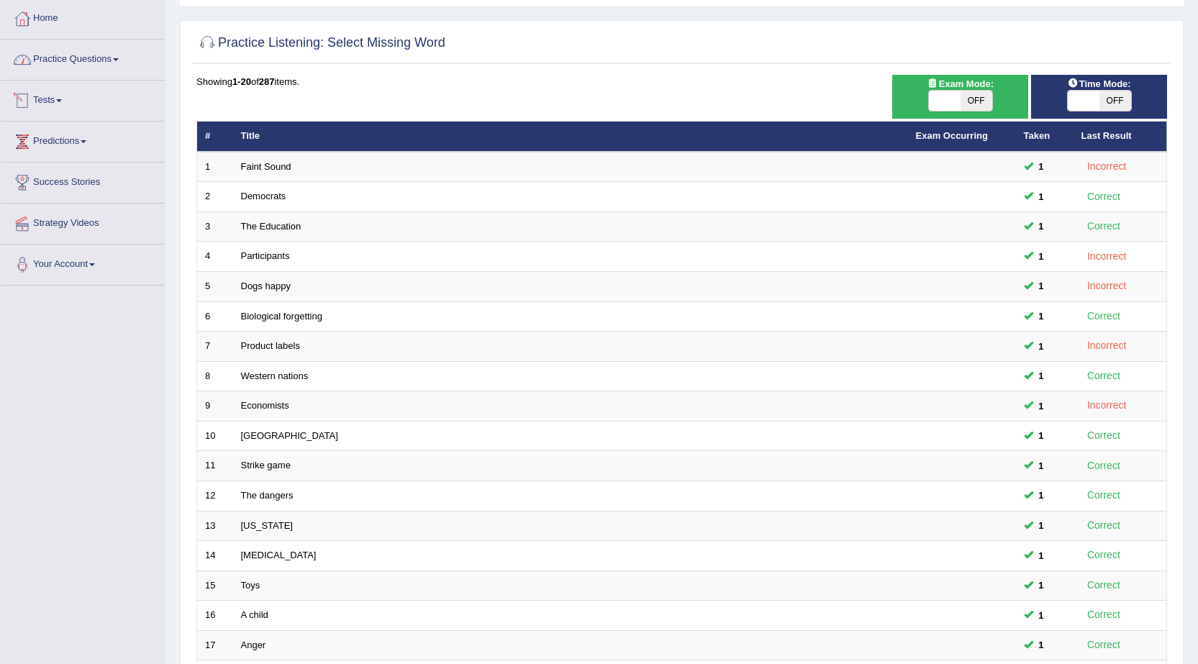
click at [106, 71] on link "Practice Questions" at bounding box center [83, 58] width 164 height 36
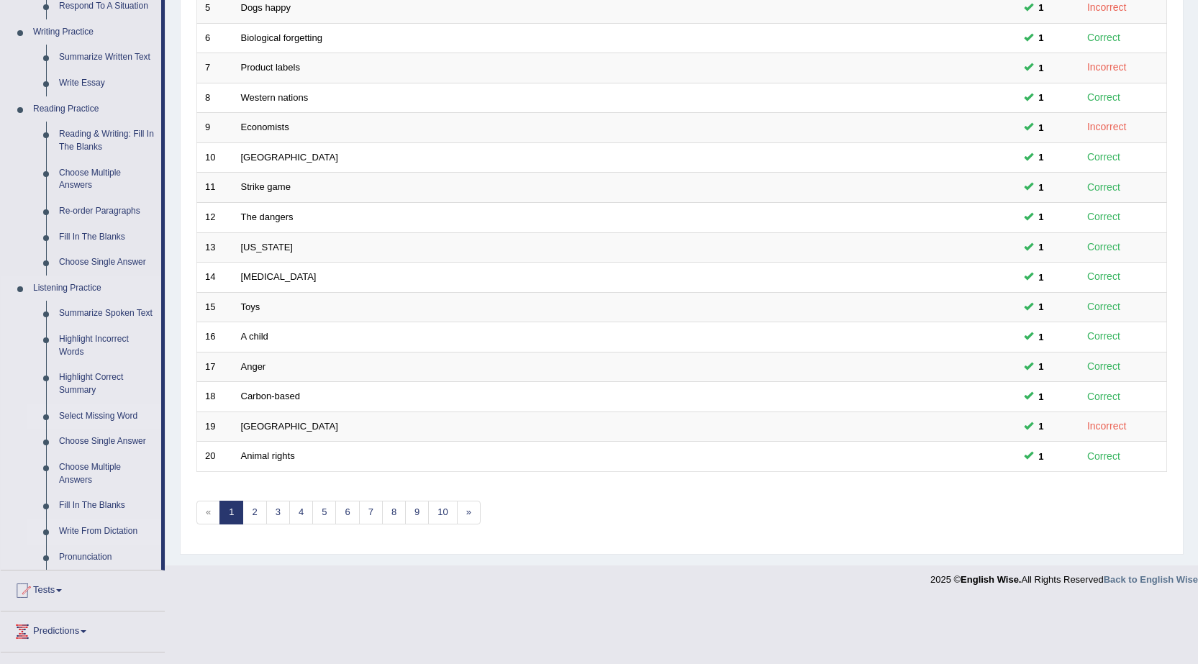
scroll to position [360, 0]
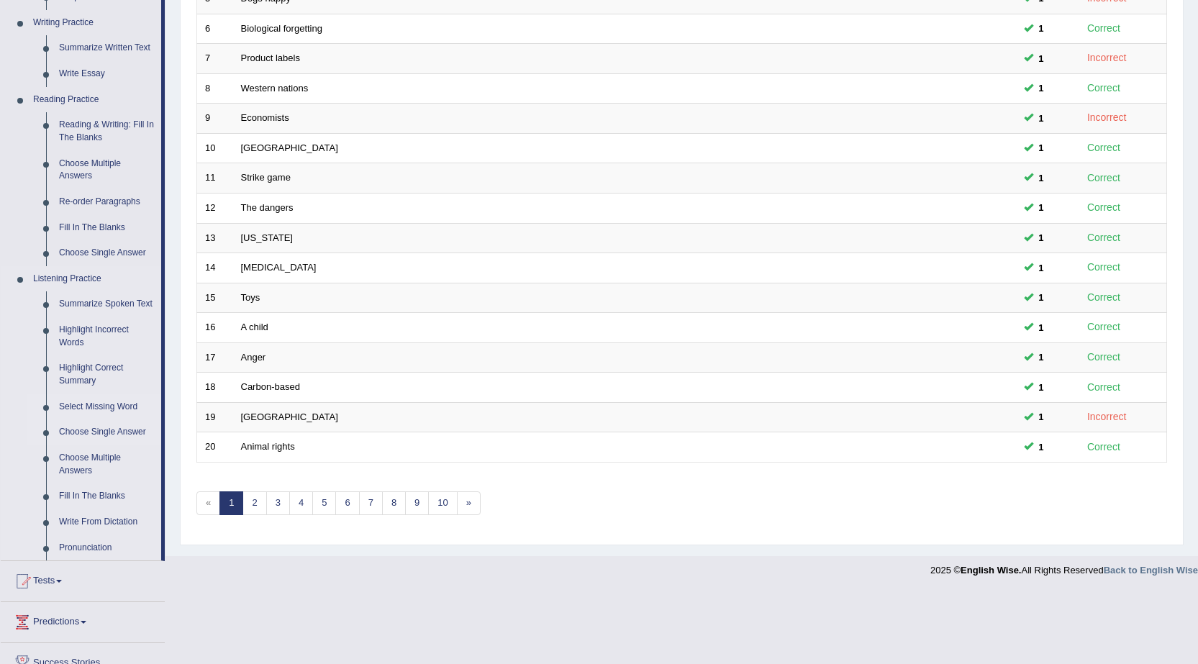
click at [109, 433] on link "Choose Single Answer" at bounding box center [107, 432] width 109 height 26
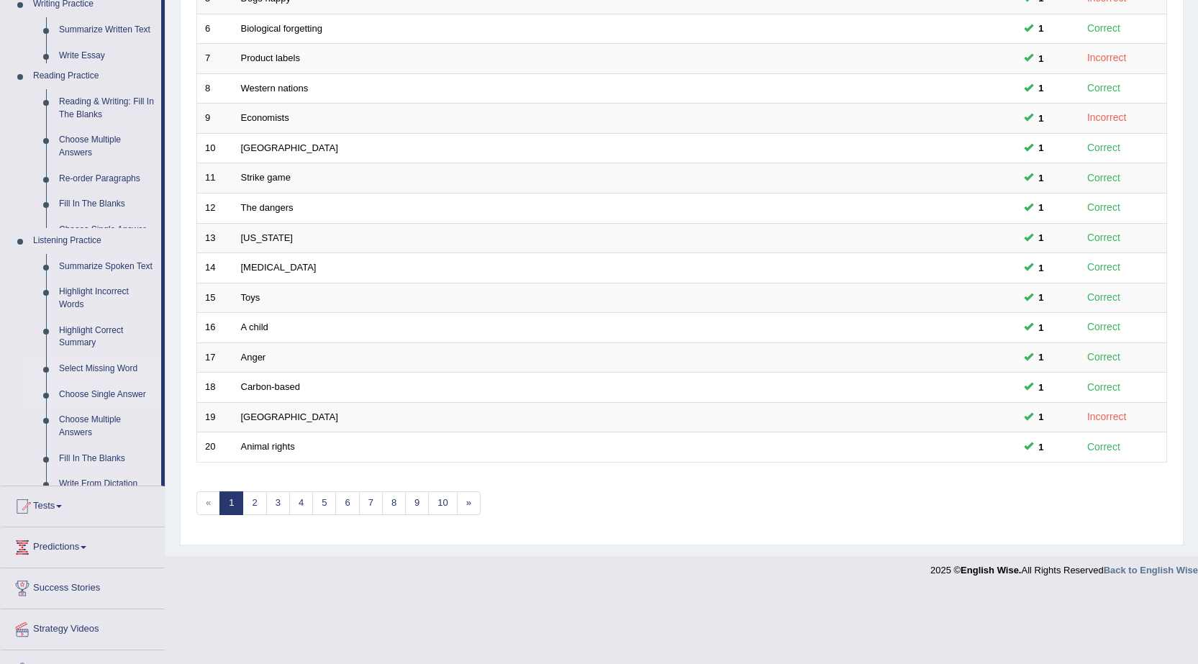
scroll to position [288, 0]
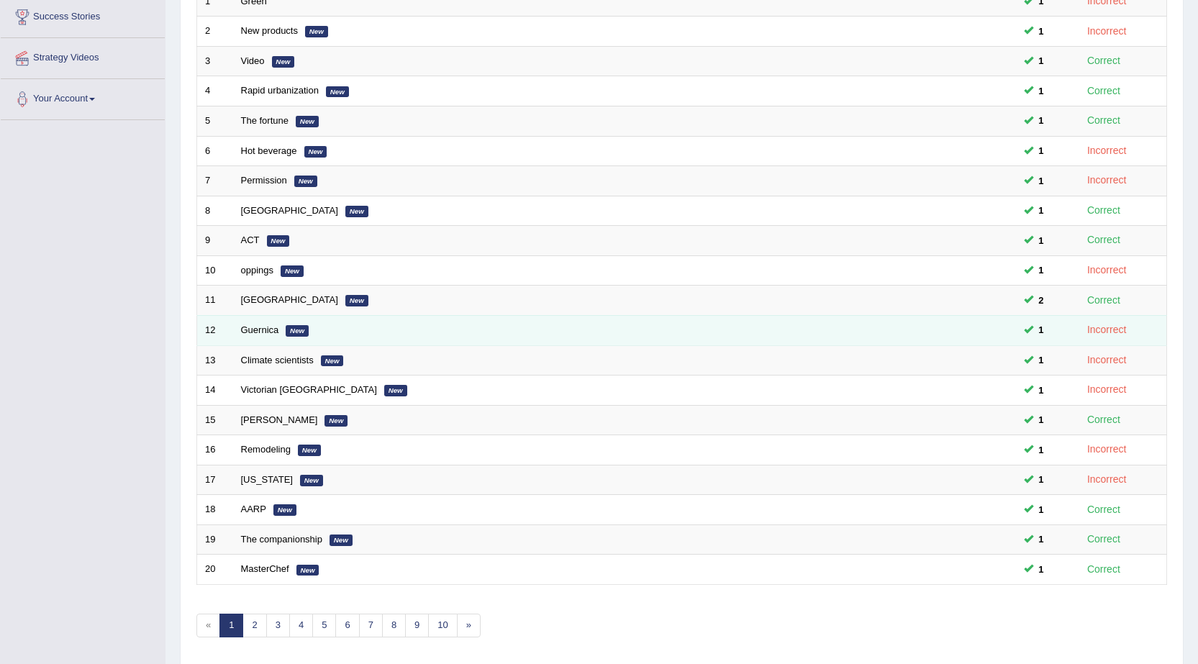
scroll to position [288, 0]
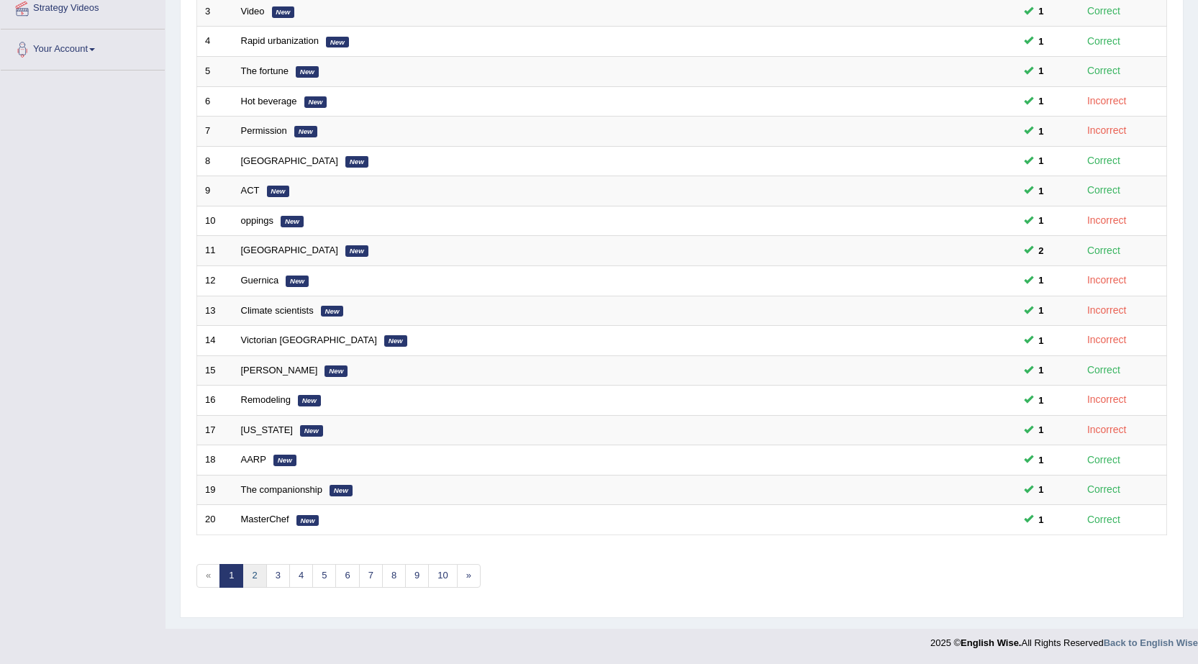
click at [256, 568] on link "2" at bounding box center [254, 576] width 24 height 24
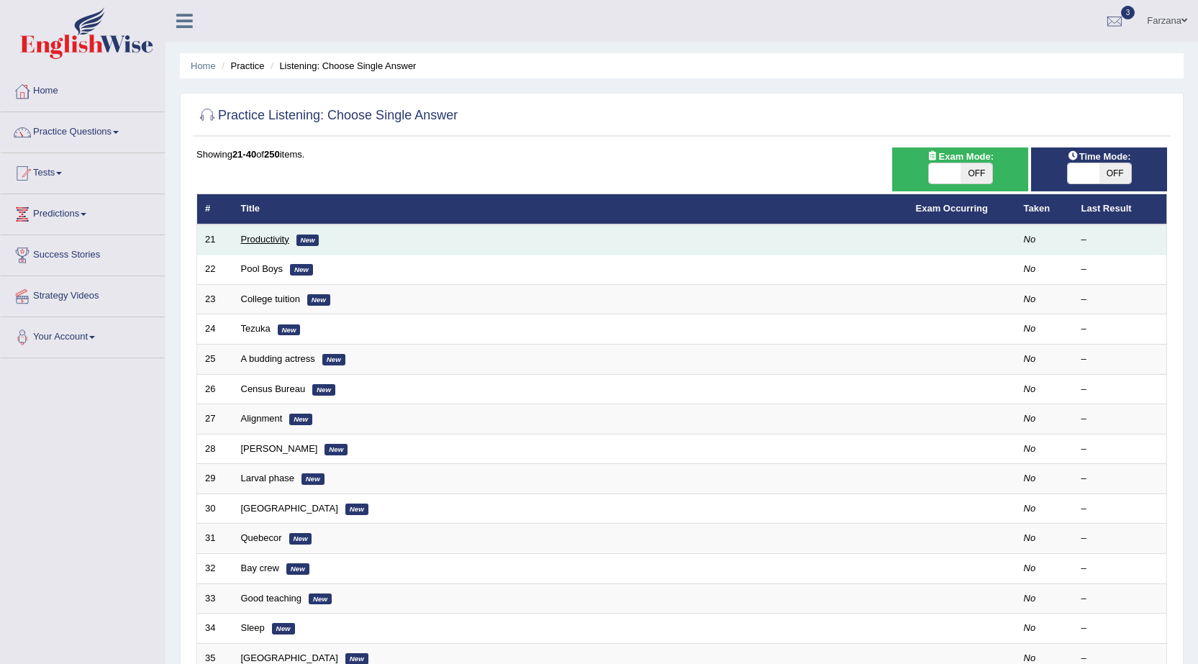
click at [263, 241] on link "Productivity" at bounding box center [265, 239] width 48 height 11
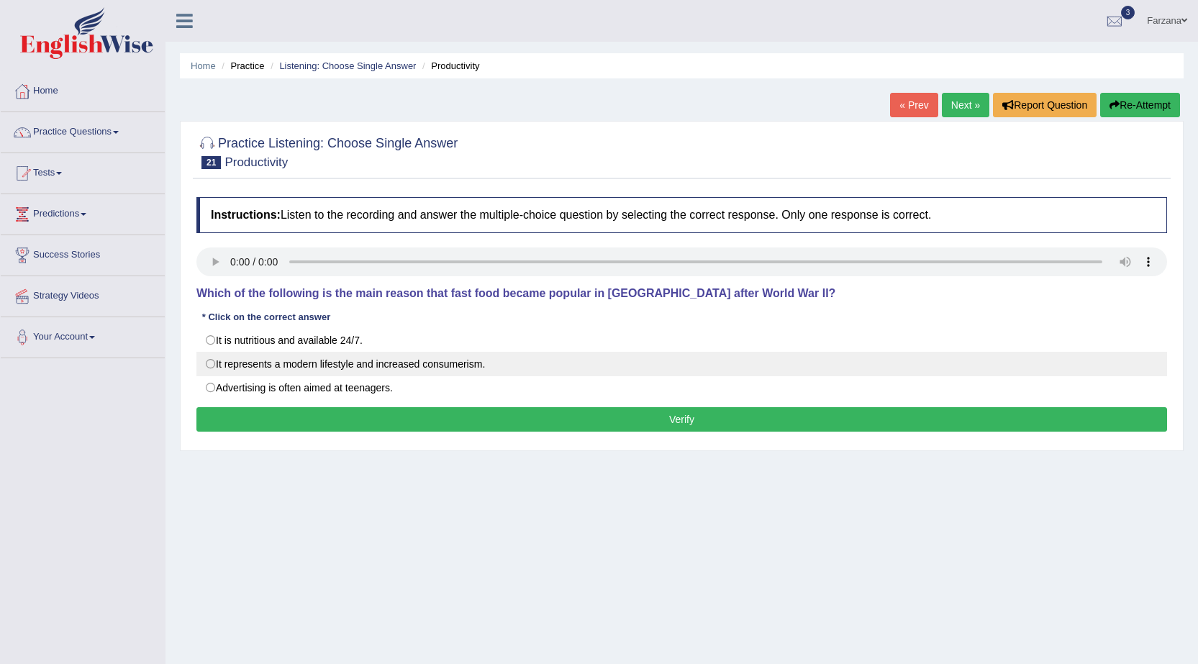
click at [530, 372] on label "It represents a modern lifestyle and increased consumerism." at bounding box center [681, 364] width 971 height 24
radio input "true"
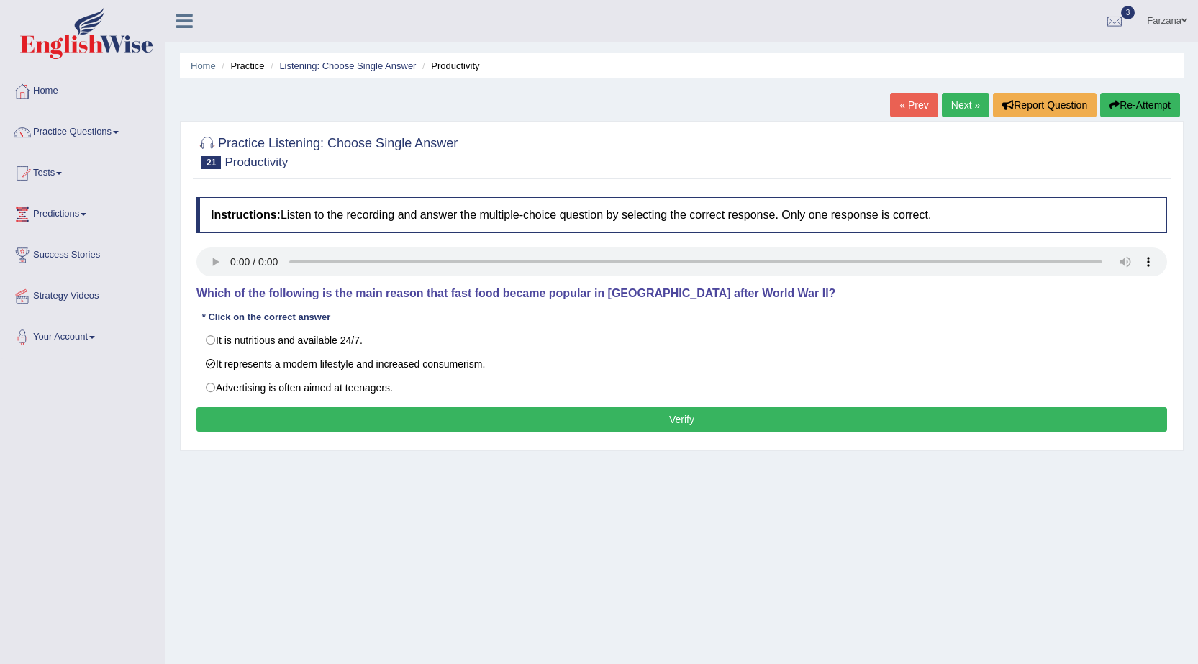
click at [253, 409] on button "Verify" at bounding box center [681, 419] width 971 height 24
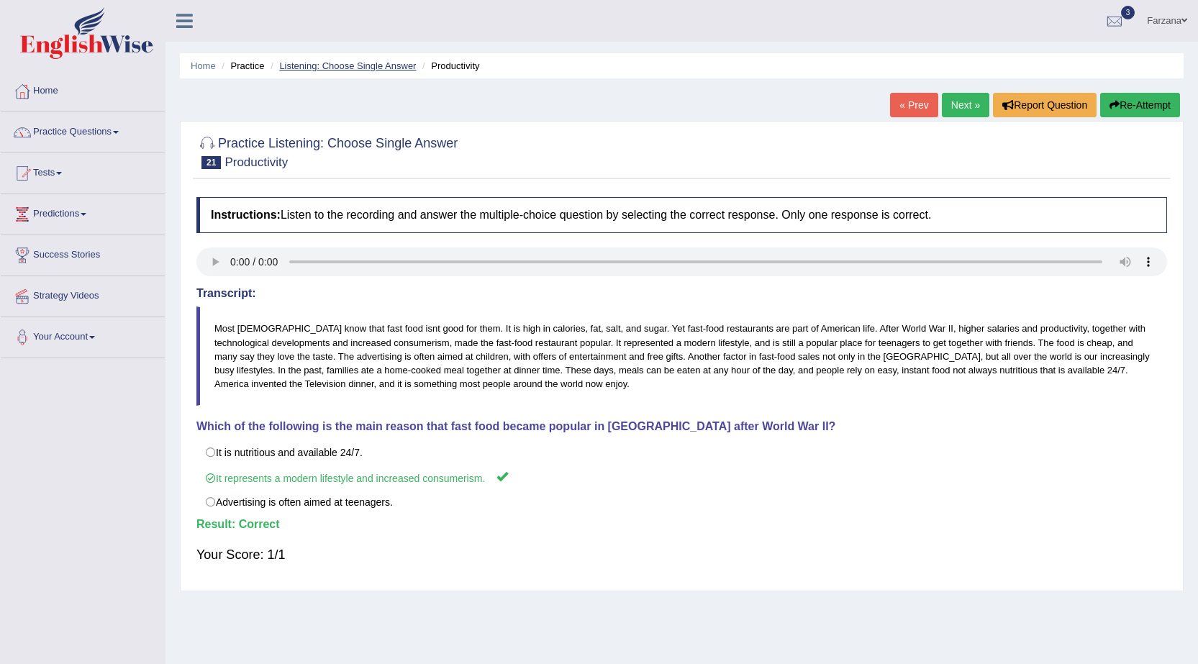
click at [324, 67] on link "Listening: Choose Single Answer" at bounding box center [347, 65] width 137 height 11
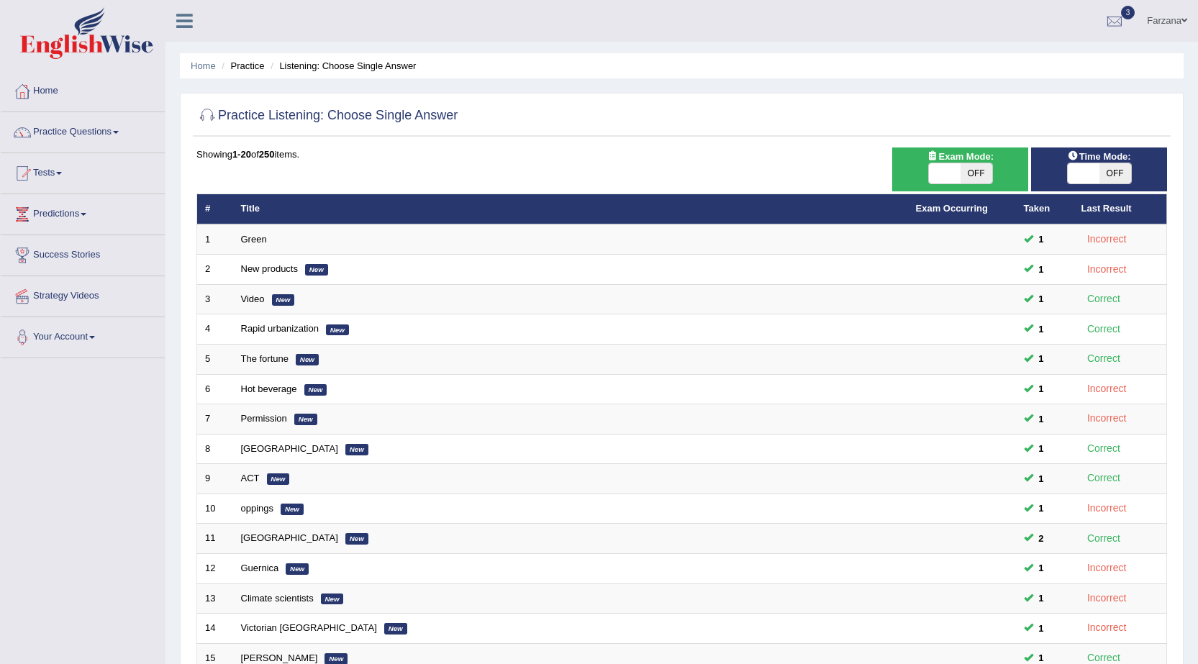
scroll to position [216, 0]
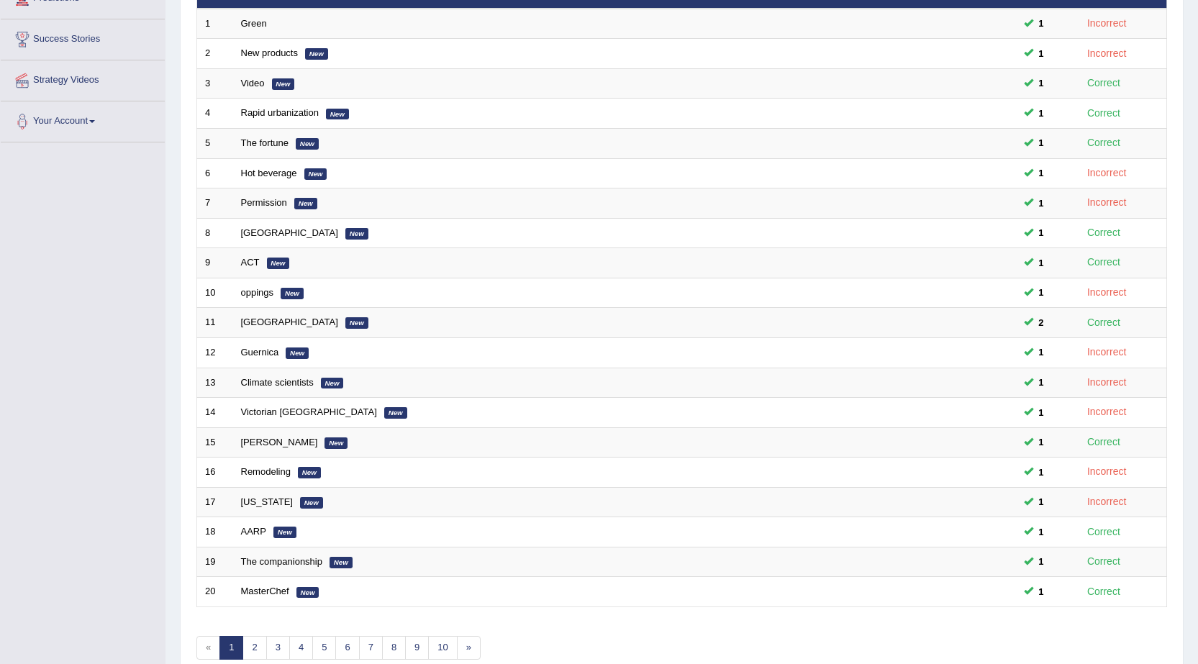
click at [253, 640] on link "2" at bounding box center [254, 648] width 24 height 24
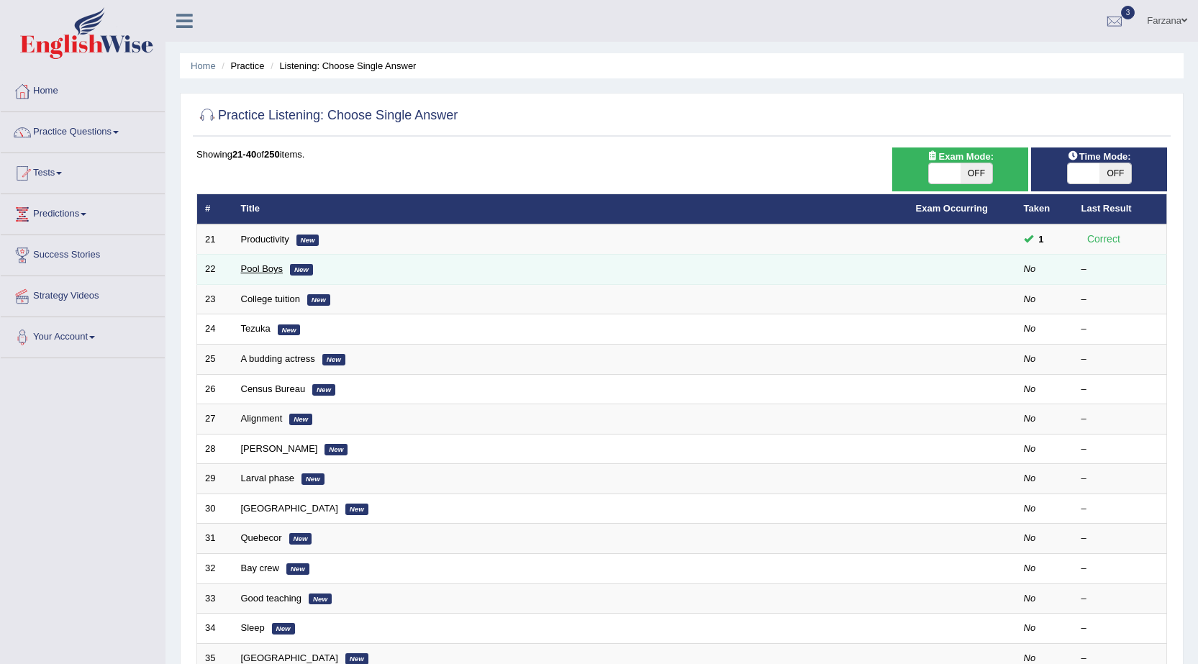
click at [256, 271] on link "Pool Boys" at bounding box center [262, 268] width 42 height 11
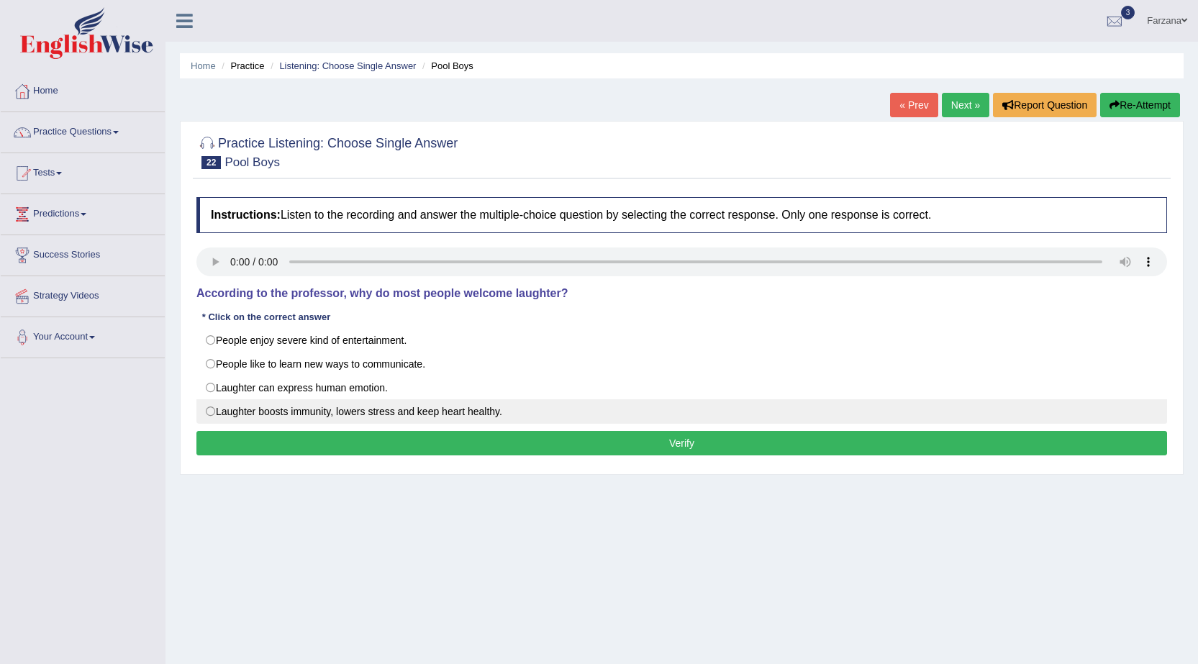
click at [528, 416] on label "Laughter boosts immunity, lowers stress and keep heart healthy." at bounding box center [681, 411] width 971 height 24
radio input "true"
click at [522, 406] on label "Laughter boosts immunity, lowers stress and keep heart healthy." at bounding box center [681, 411] width 971 height 24
click at [514, 400] on label "Laughter boosts immunity, lowers stress and keep heart healthy." at bounding box center [681, 411] width 971 height 24
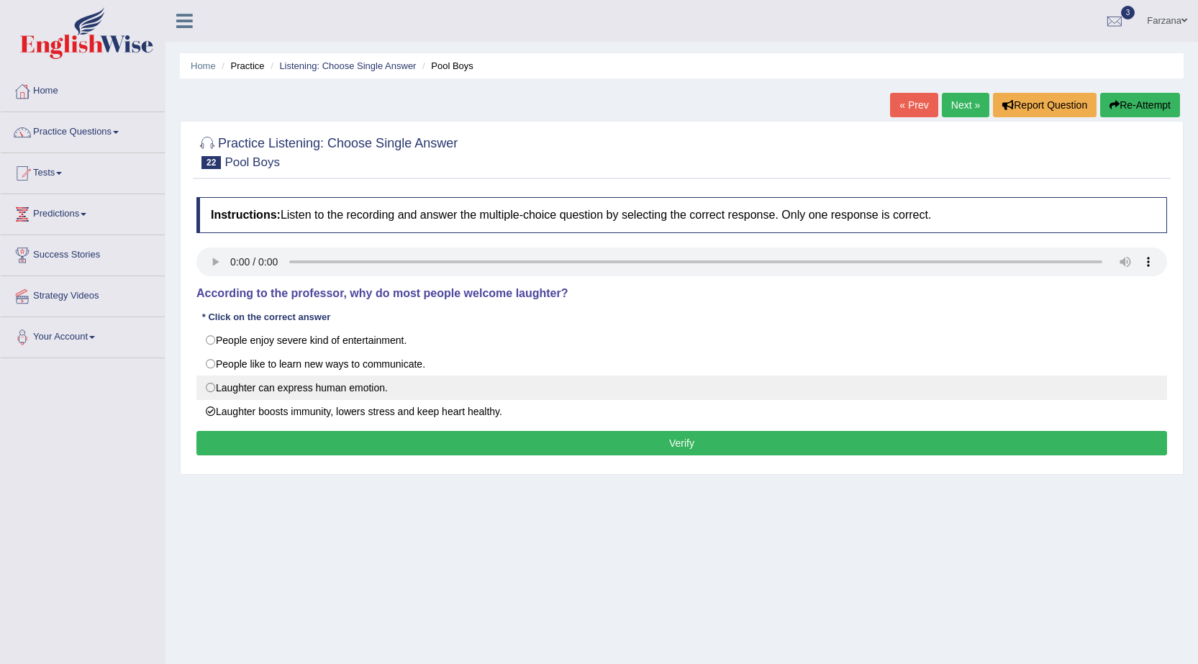
click at [511, 396] on label "Laughter can express human emotion." at bounding box center [681, 388] width 971 height 24
radio input "true"
click at [509, 389] on label "Laughter can express human emotion." at bounding box center [681, 388] width 971 height 24
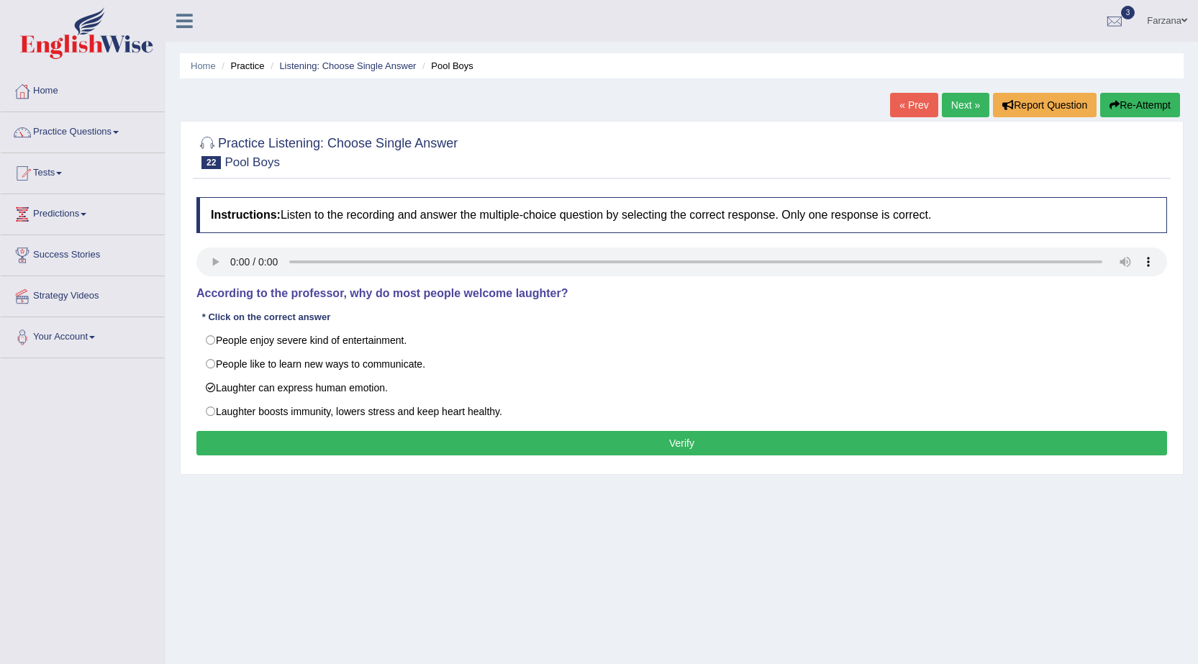
click at [518, 424] on div "Instructions: Listen to the recording and answer the multiple-choice question b…" at bounding box center [682, 328] width 978 height 277
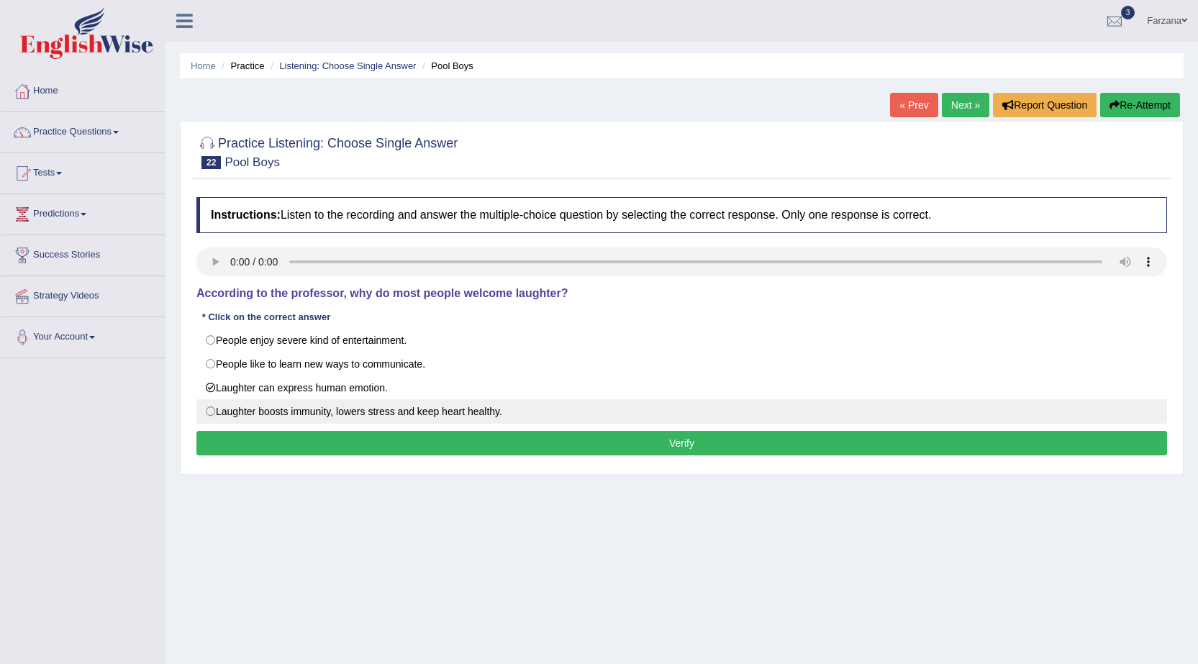
click at [514, 414] on label "Laughter boosts immunity, lowers stress and keep heart healthy." at bounding box center [681, 411] width 971 height 24
radio input "true"
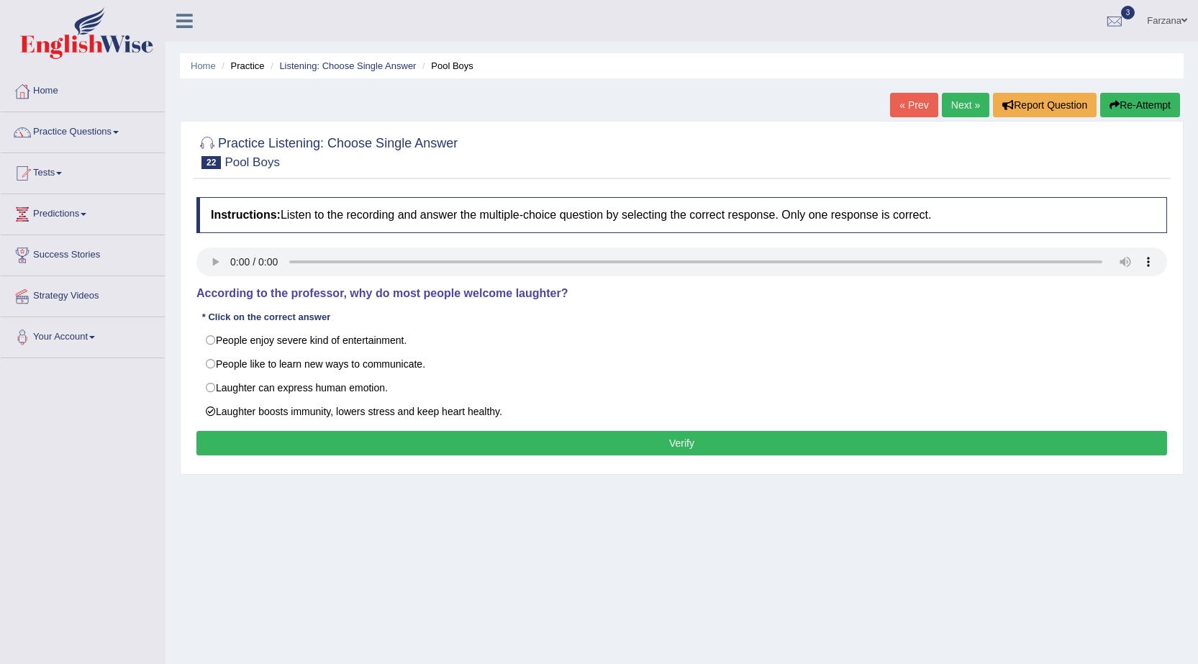
click at [514, 435] on button "Verify" at bounding box center [681, 443] width 971 height 24
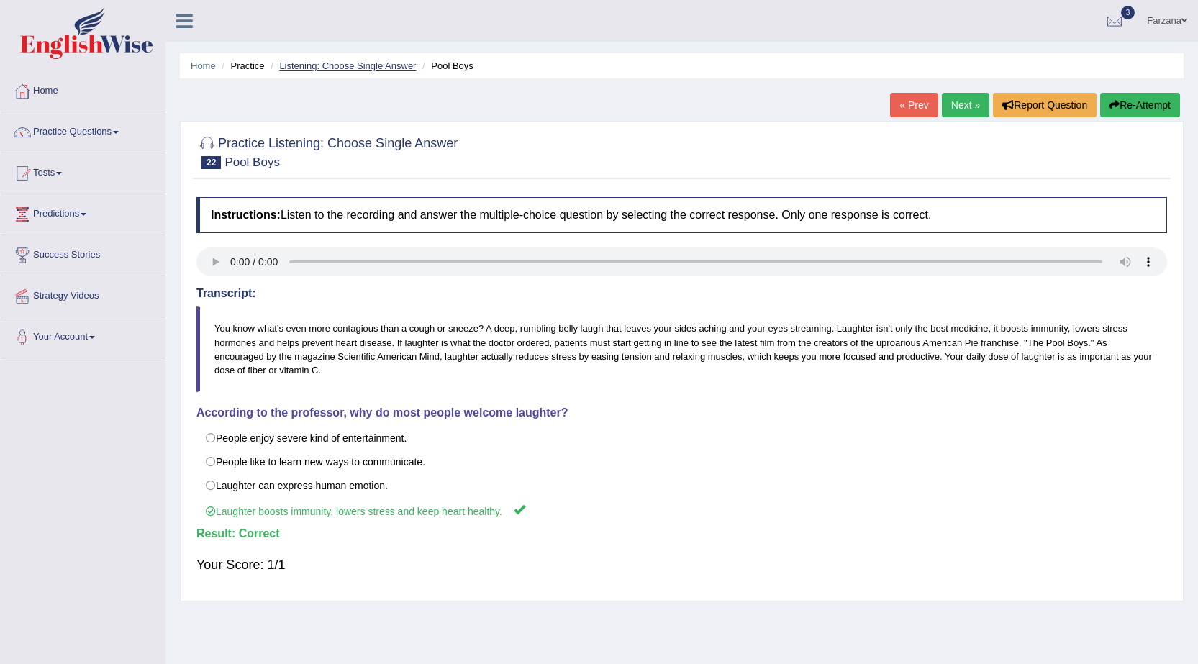
click at [311, 65] on link "Listening: Choose Single Answer" at bounding box center [347, 65] width 137 height 11
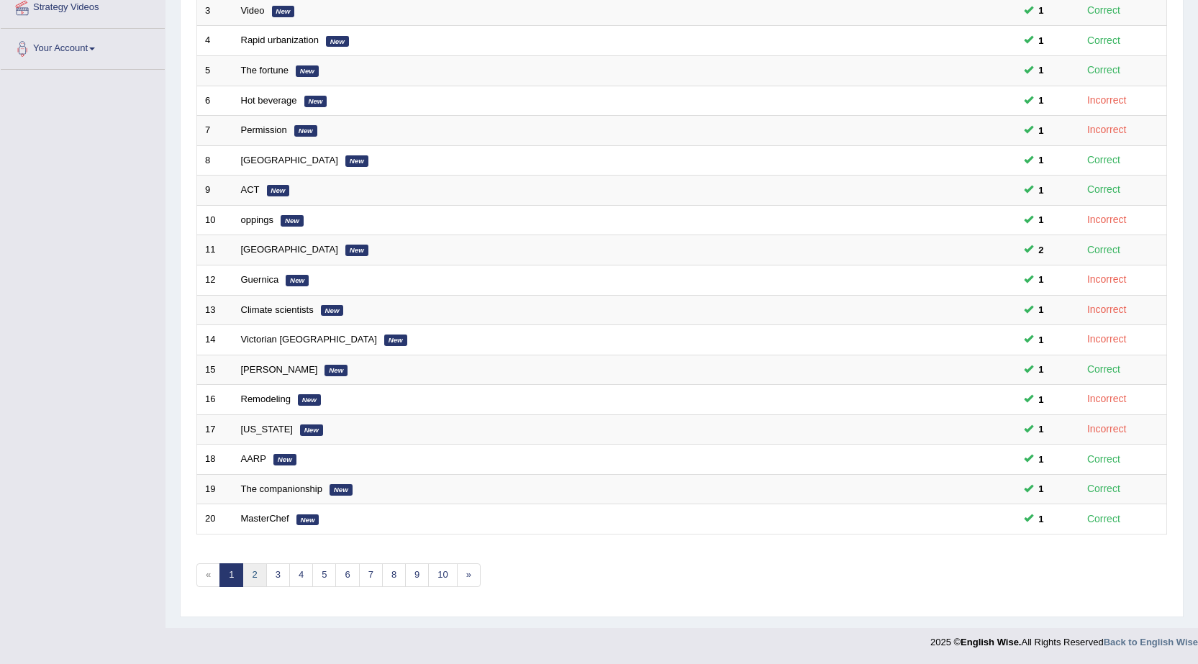
click at [258, 577] on link "2" at bounding box center [254, 575] width 24 height 24
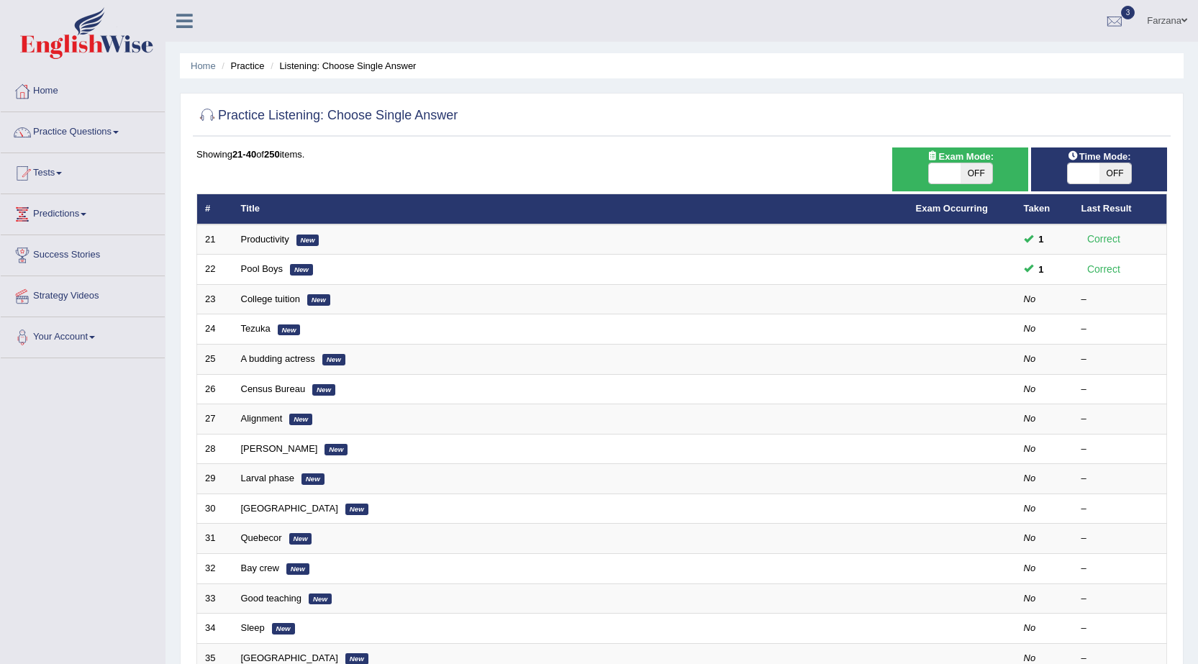
click at [264, 299] on link "College tuition" at bounding box center [270, 299] width 59 height 11
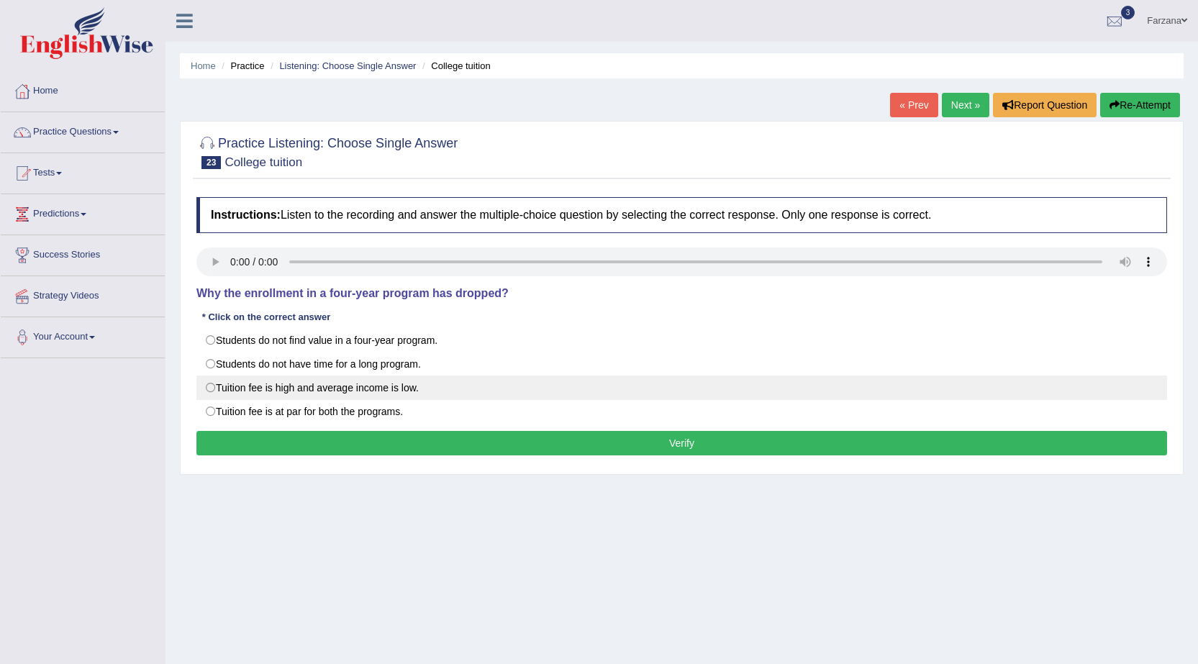
click at [401, 390] on label "Tuition fee is high and average income is low." at bounding box center [681, 388] width 971 height 24
radio input "true"
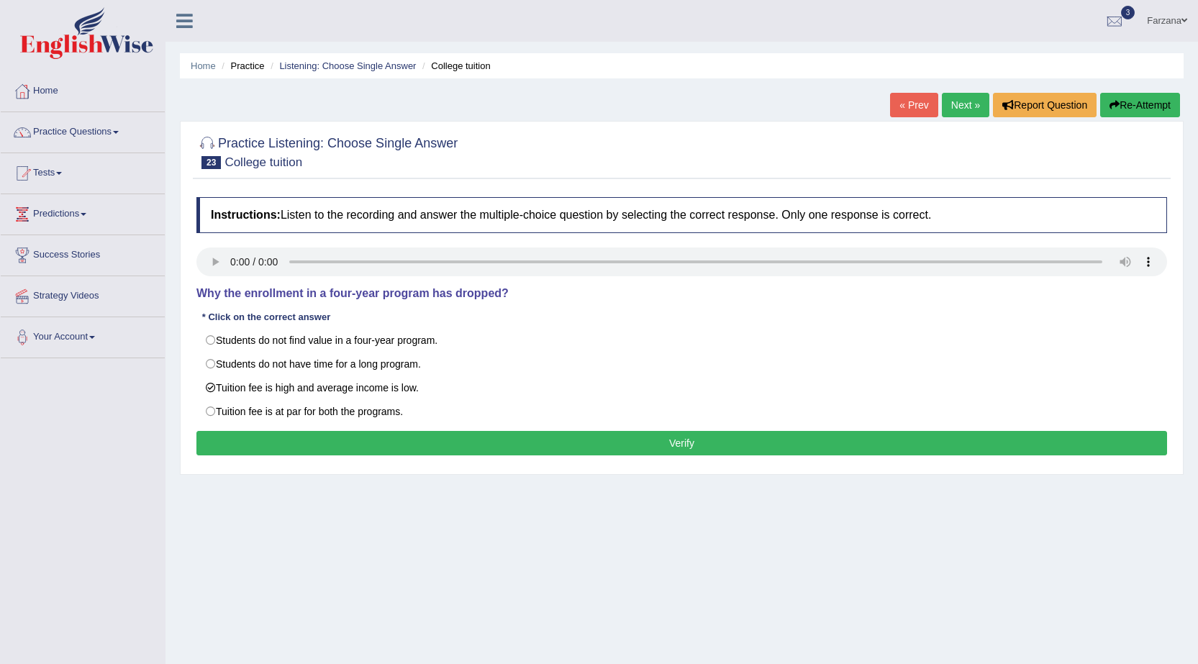
click at [298, 437] on button "Verify" at bounding box center [681, 443] width 971 height 24
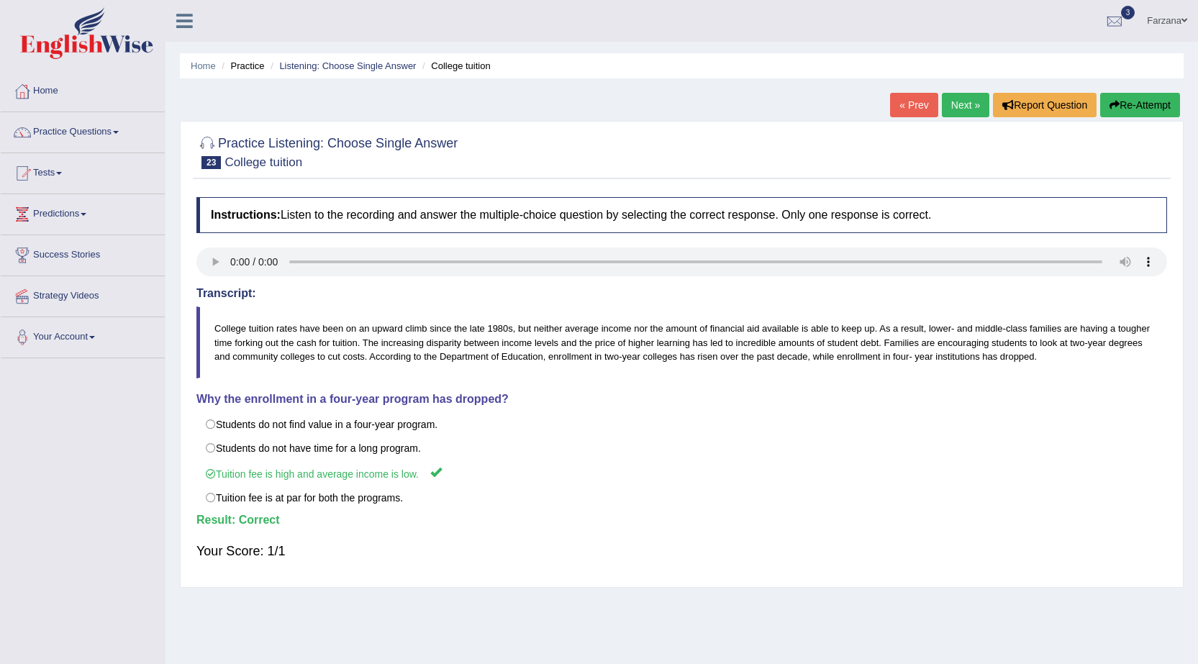
click at [347, 60] on li "Listening: Choose Single Answer" at bounding box center [341, 66] width 149 height 14
click at [347, 64] on link "Listening: Choose Single Answer" at bounding box center [347, 65] width 137 height 11
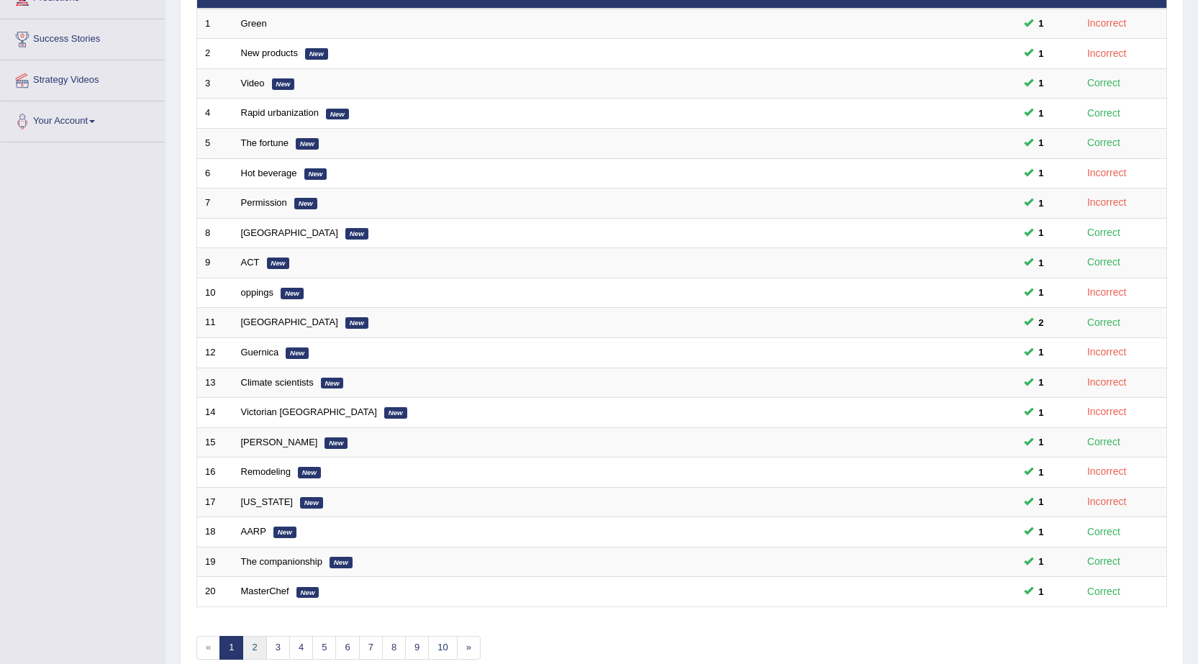
click at [264, 650] on link "2" at bounding box center [254, 648] width 24 height 24
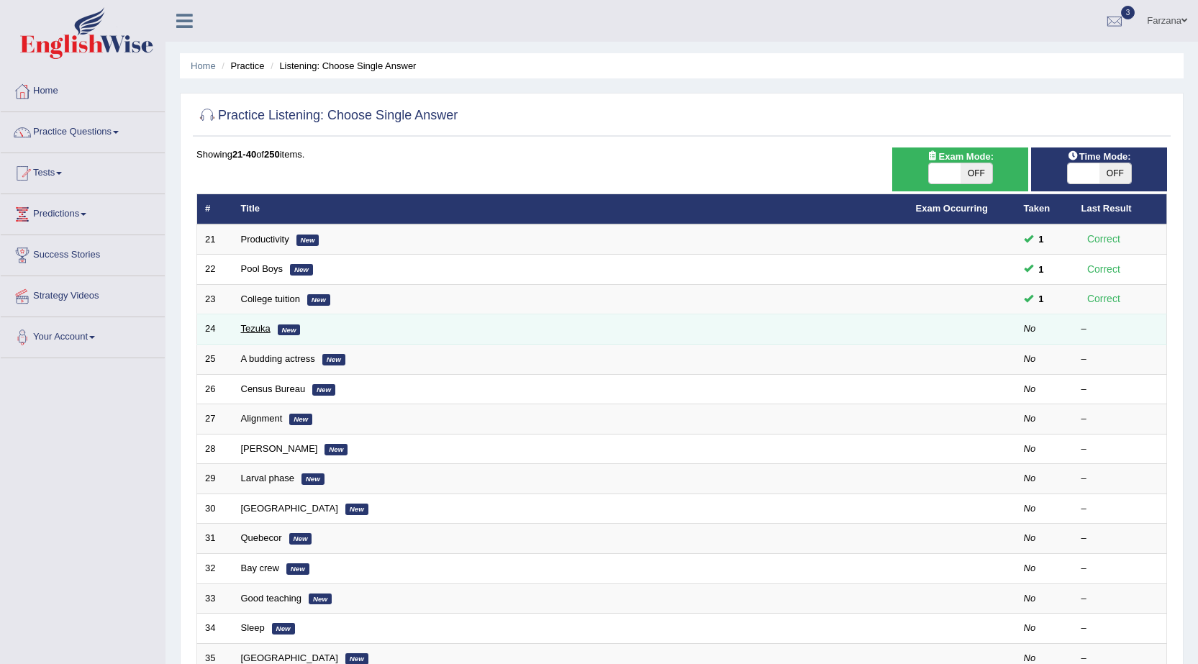
click at [249, 332] on link "Tezuka" at bounding box center [255, 328] width 29 height 11
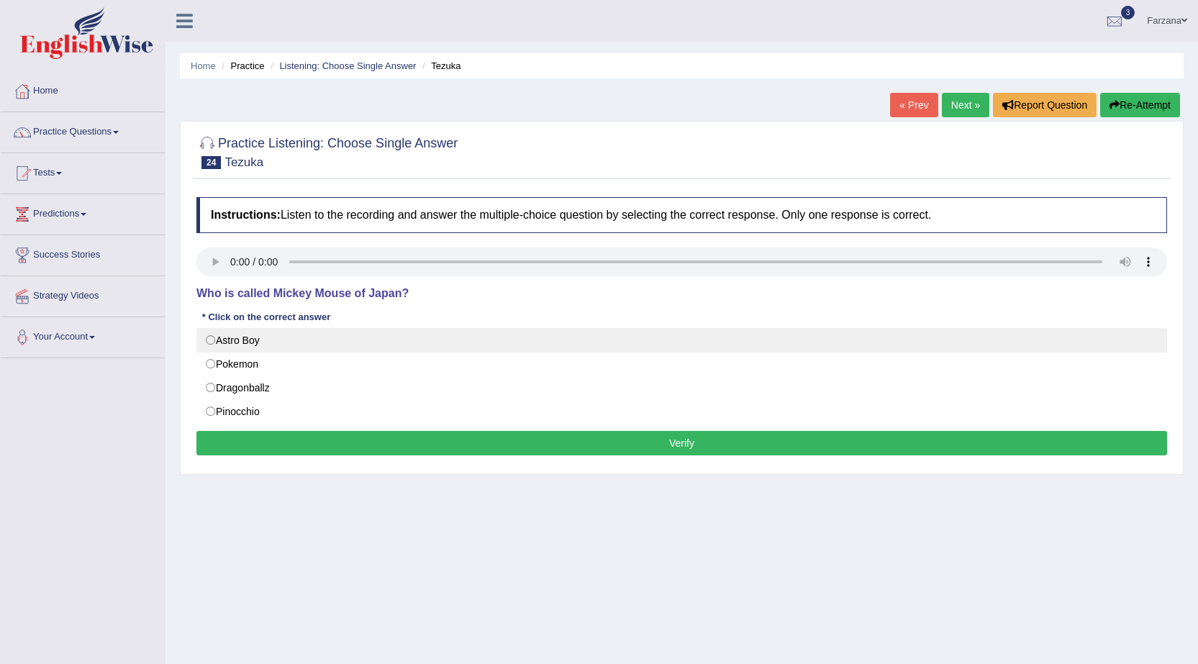
click at [287, 336] on label "Astro Boy" at bounding box center [681, 340] width 971 height 24
radio input "true"
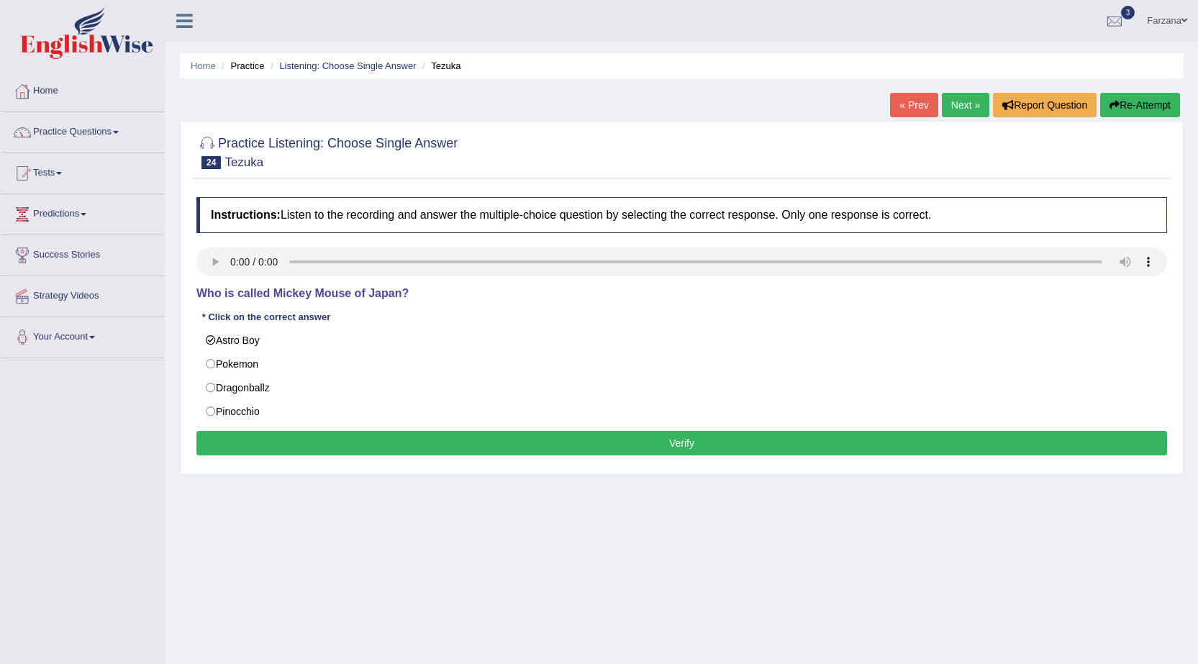
click at [363, 445] on button "Verify" at bounding box center [681, 443] width 971 height 24
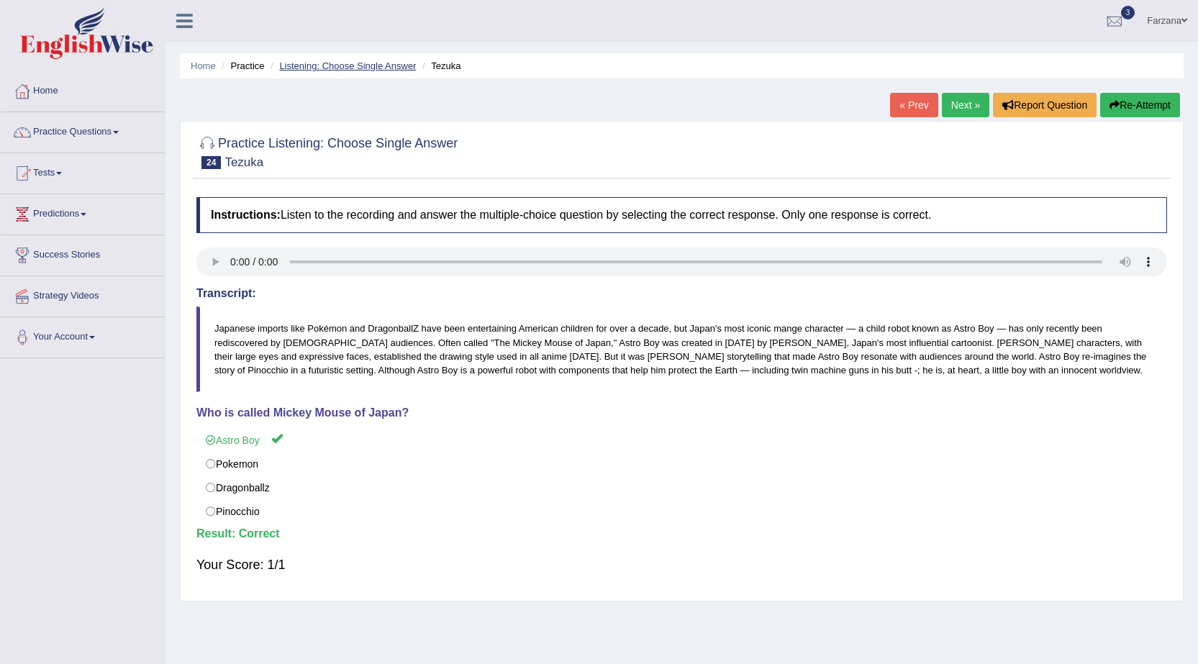
click at [300, 70] on link "Listening: Choose Single Answer" at bounding box center [347, 65] width 137 height 11
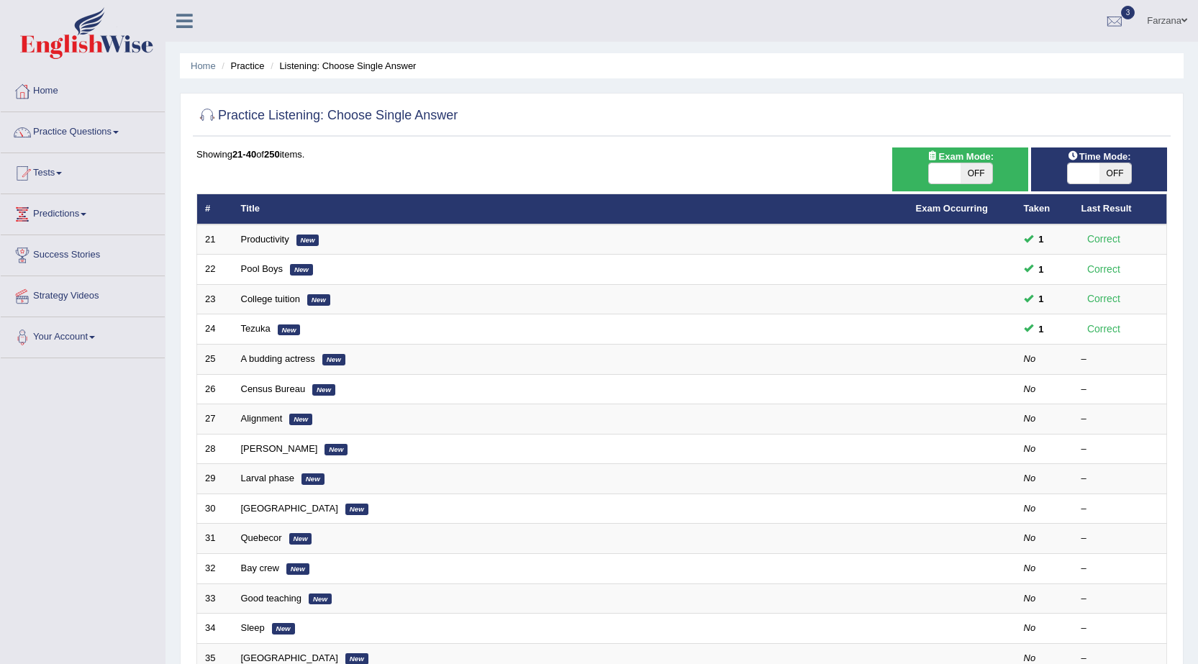
click at [263, 356] on link "A budding actress" at bounding box center [278, 358] width 74 height 11
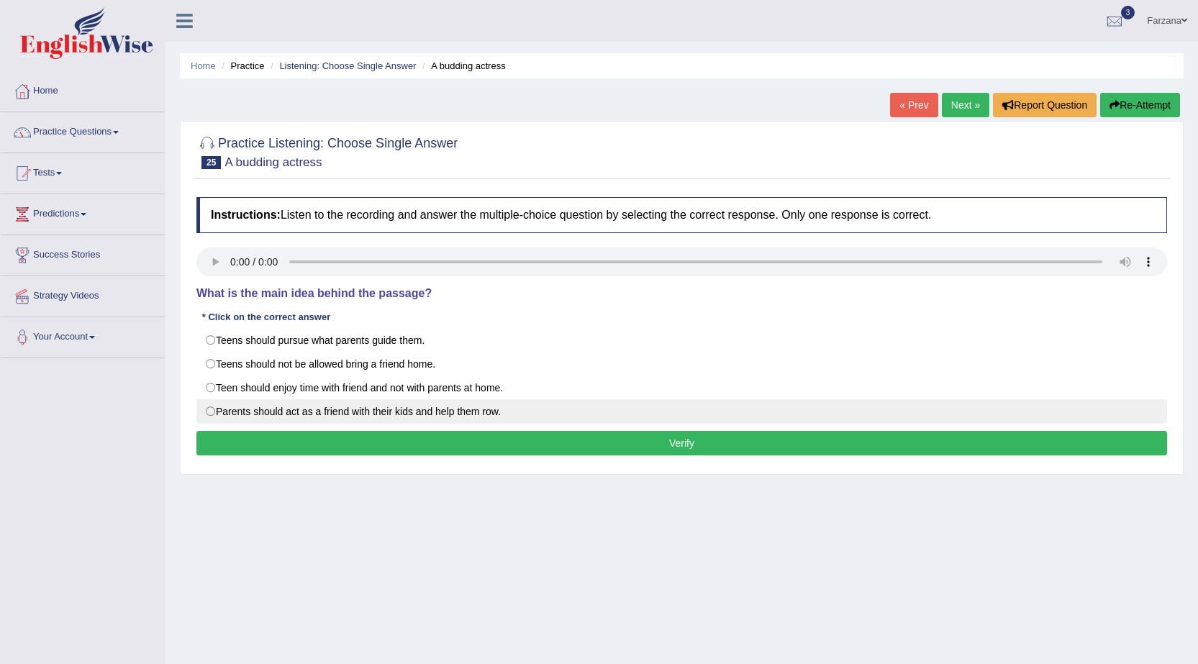
click at [490, 412] on label "Parents should act as a friend with their kids and help them row." at bounding box center [681, 411] width 971 height 24
radio input "true"
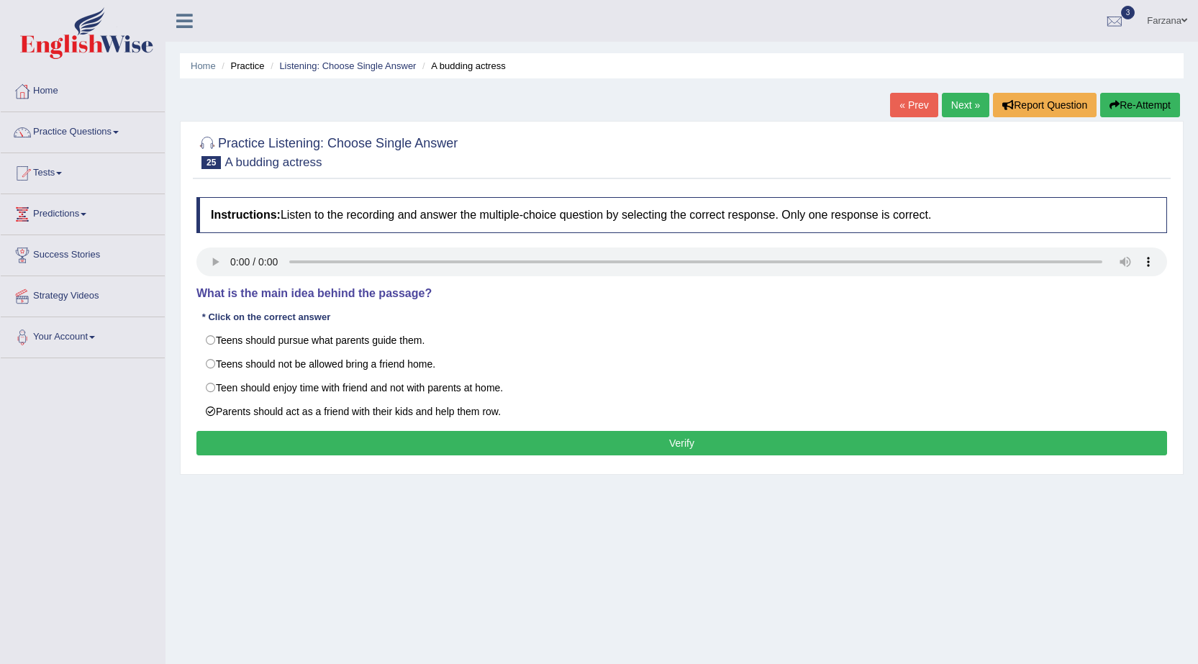
click at [497, 440] on button "Verify" at bounding box center [681, 443] width 971 height 24
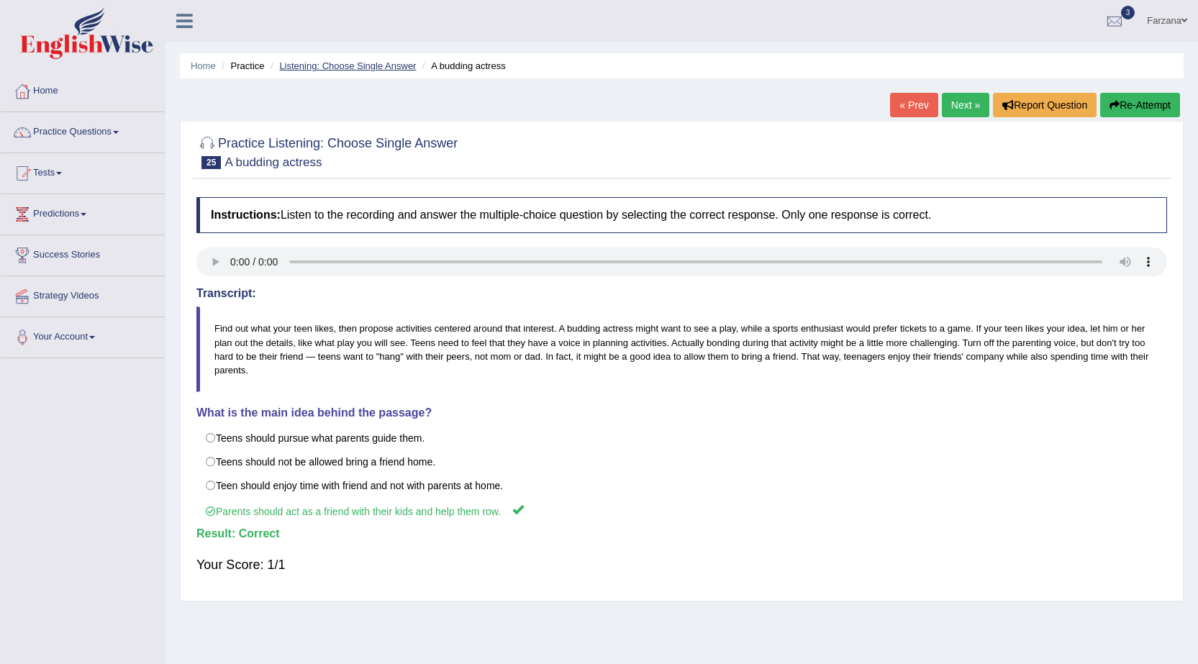
click at [323, 63] on link "Listening: Choose Single Answer" at bounding box center [347, 65] width 137 height 11
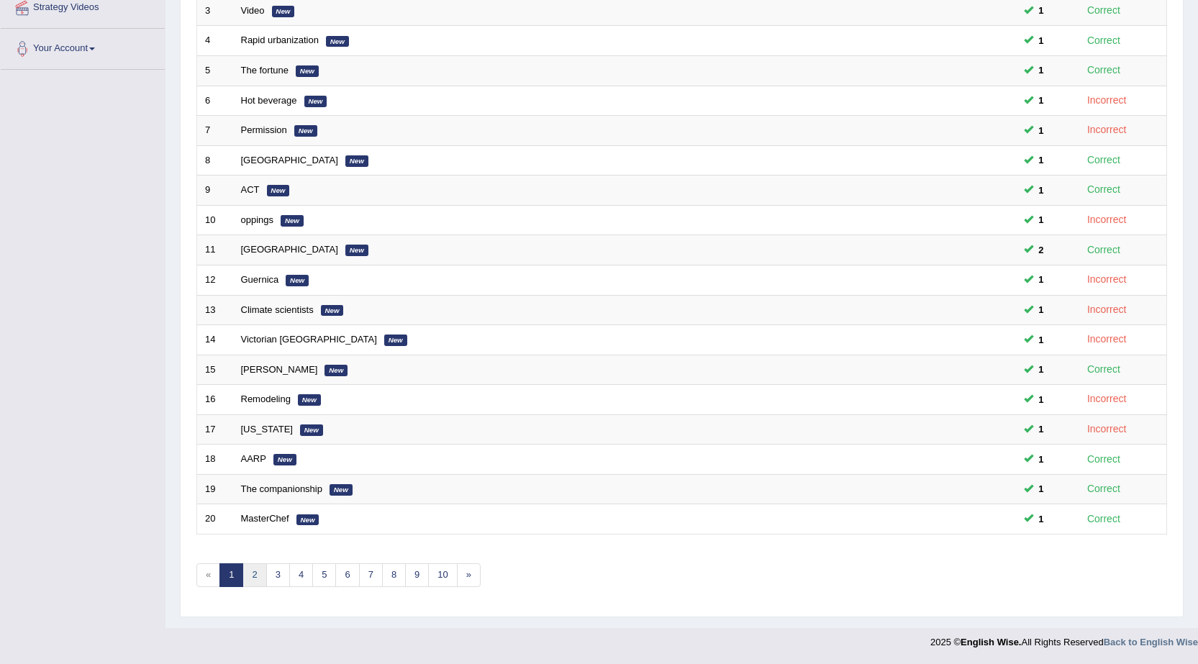
click at [256, 578] on link "2" at bounding box center [254, 575] width 24 height 24
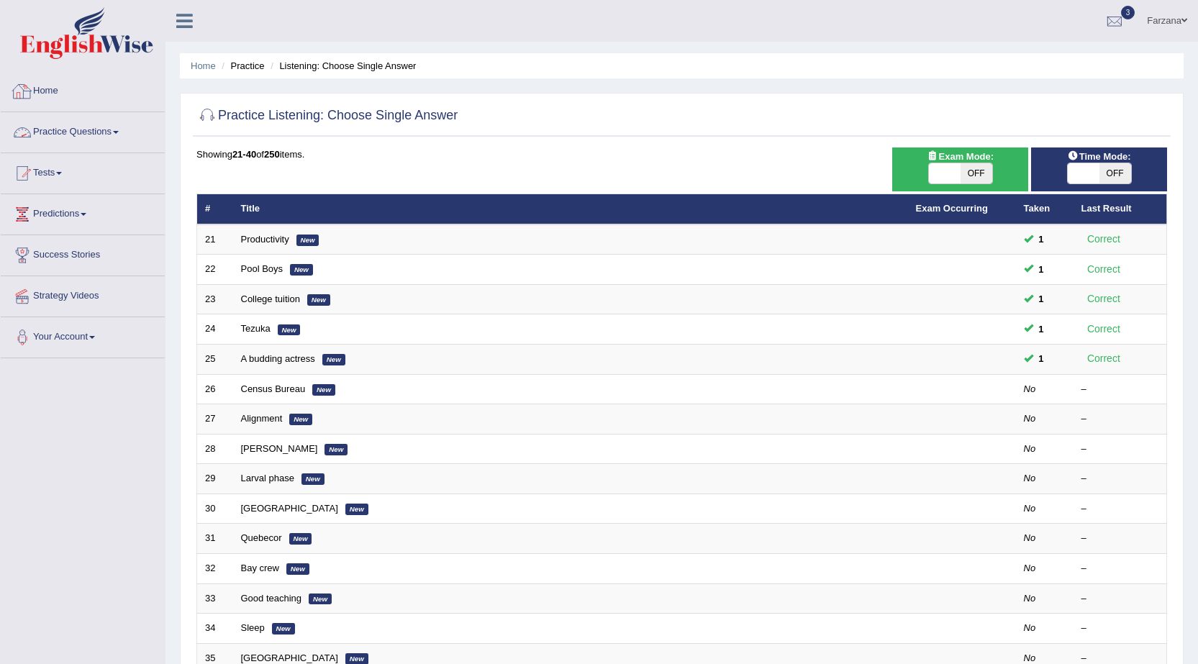
click at [117, 136] on link "Practice Questions" at bounding box center [83, 130] width 164 height 36
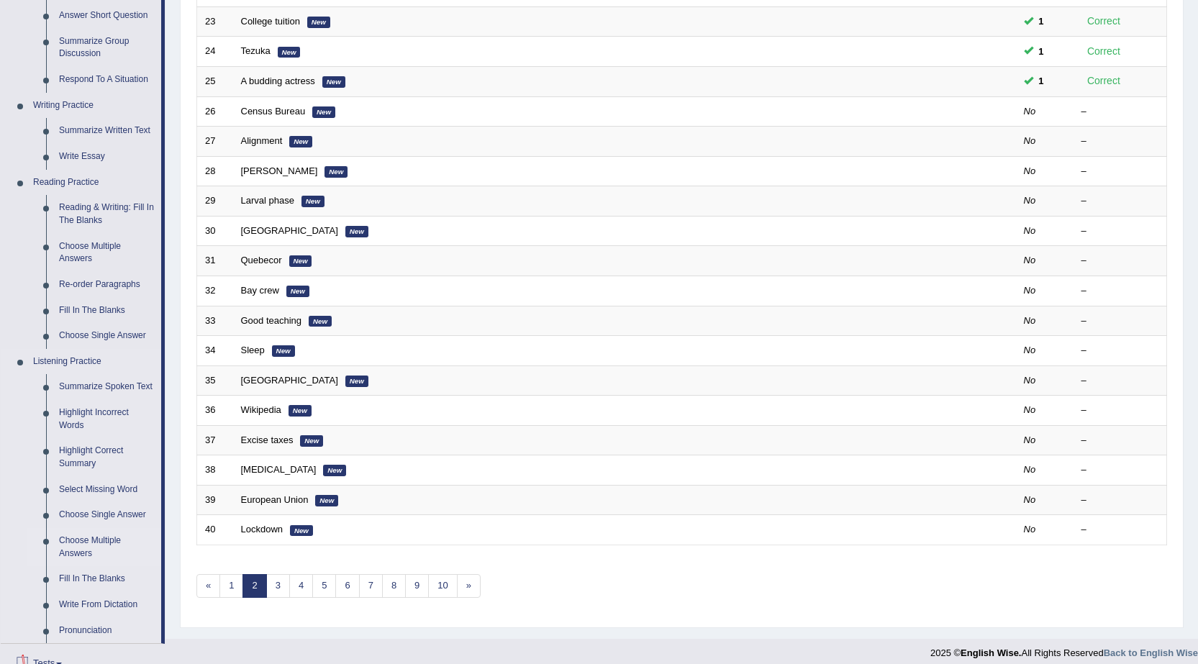
scroll to position [360, 0]
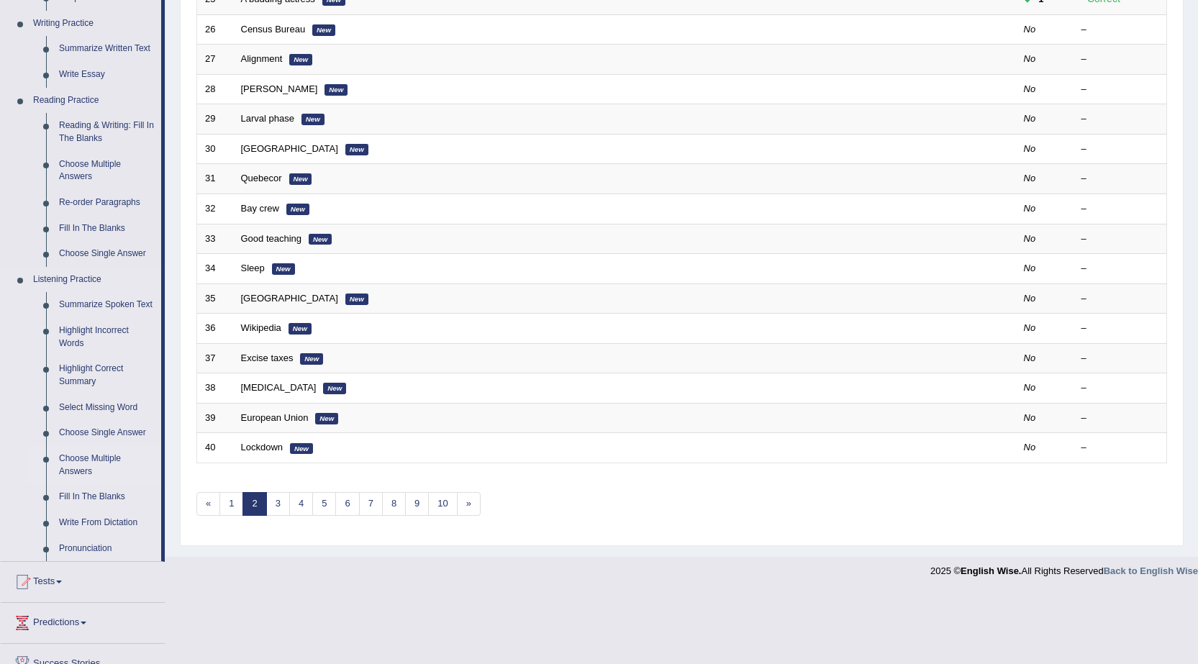
click at [99, 460] on link "Choose Multiple Answers" at bounding box center [107, 465] width 109 height 38
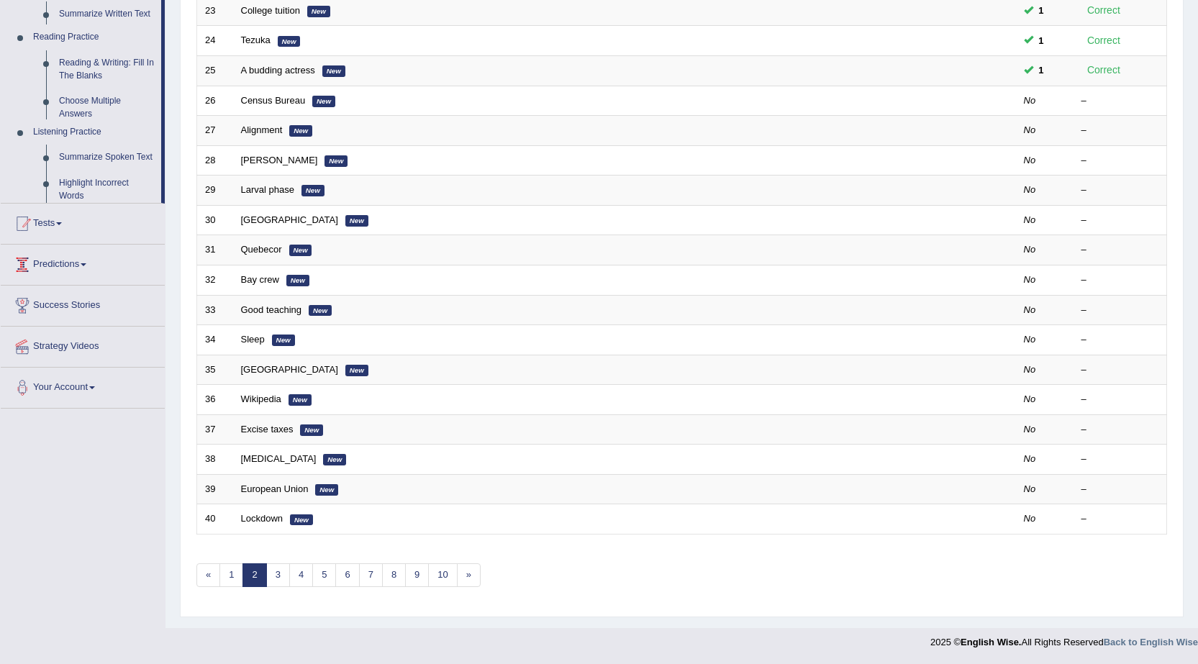
scroll to position [288, 0]
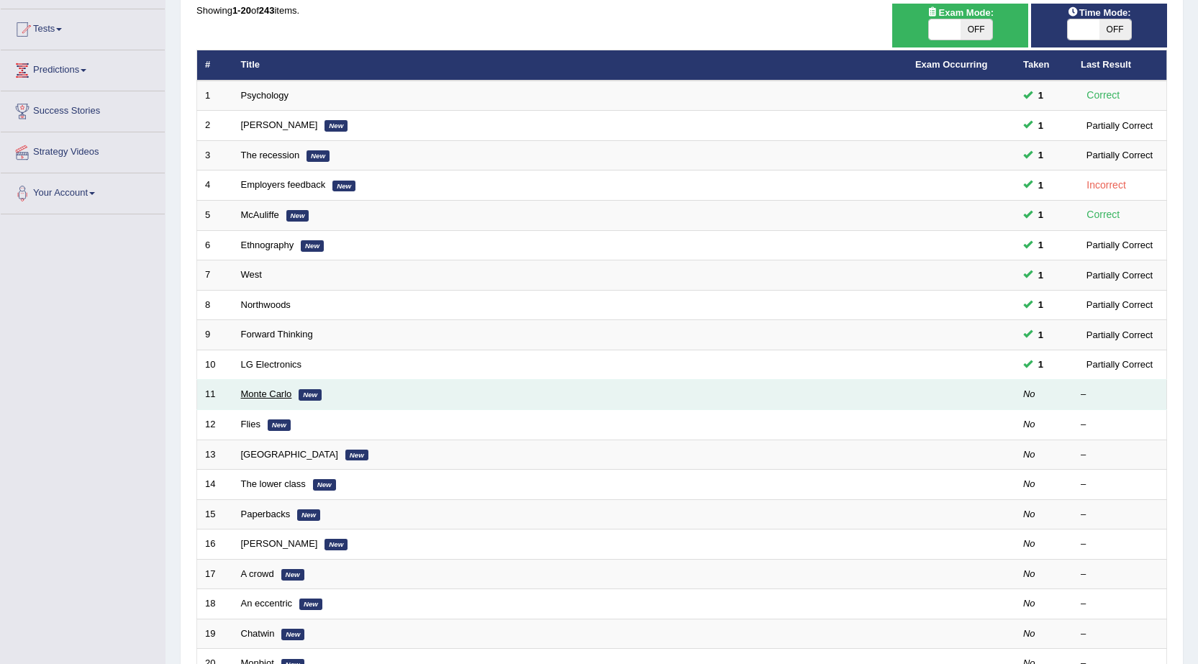
click at [274, 394] on link "Monte Carlo" at bounding box center [266, 394] width 51 height 11
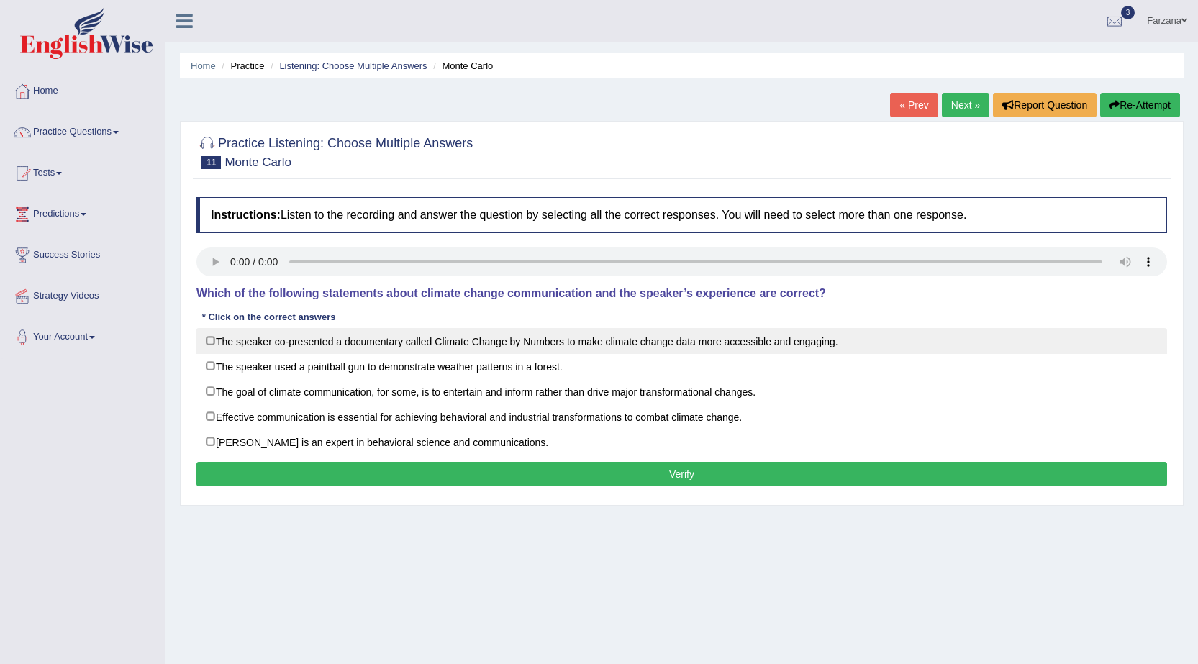
click at [559, 347] on label "The speaker co-presented a documentary called Climate Change by Numbers to make…" at bounding box center [681, 341] width 971 height 26
checkbox input "true"
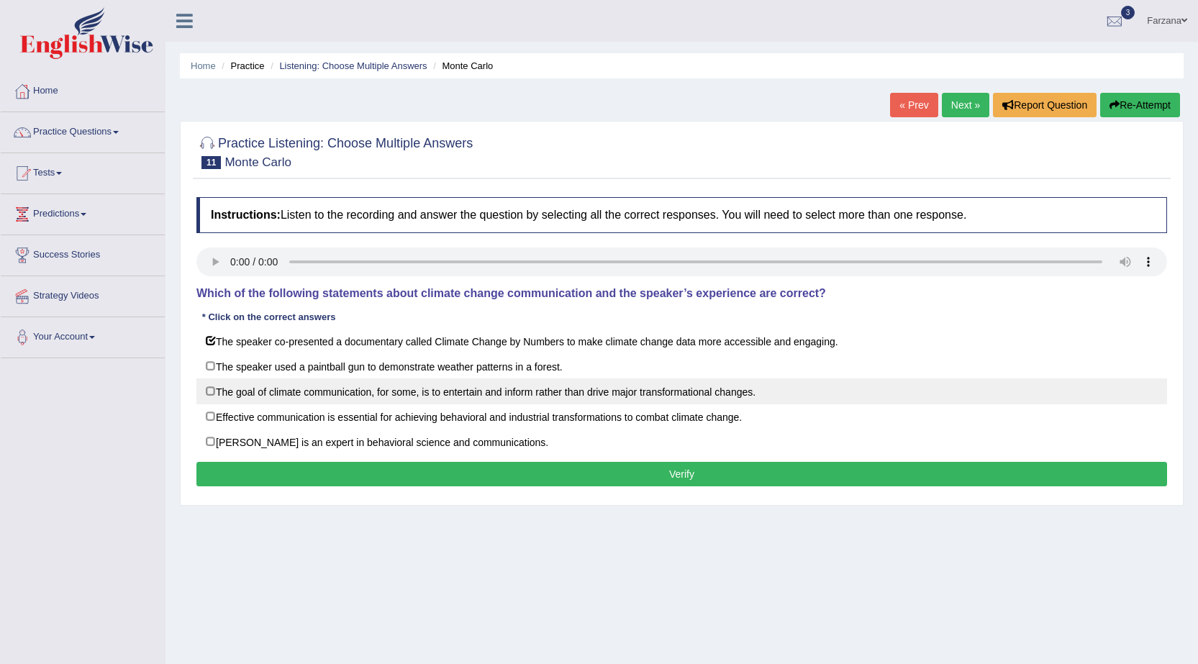
click at [434, 398] on label "The goal of climate communication, for some, is to entertain and inform rather …" at bounding box center [681, 391] width 971 height 26
checkbox input "true"
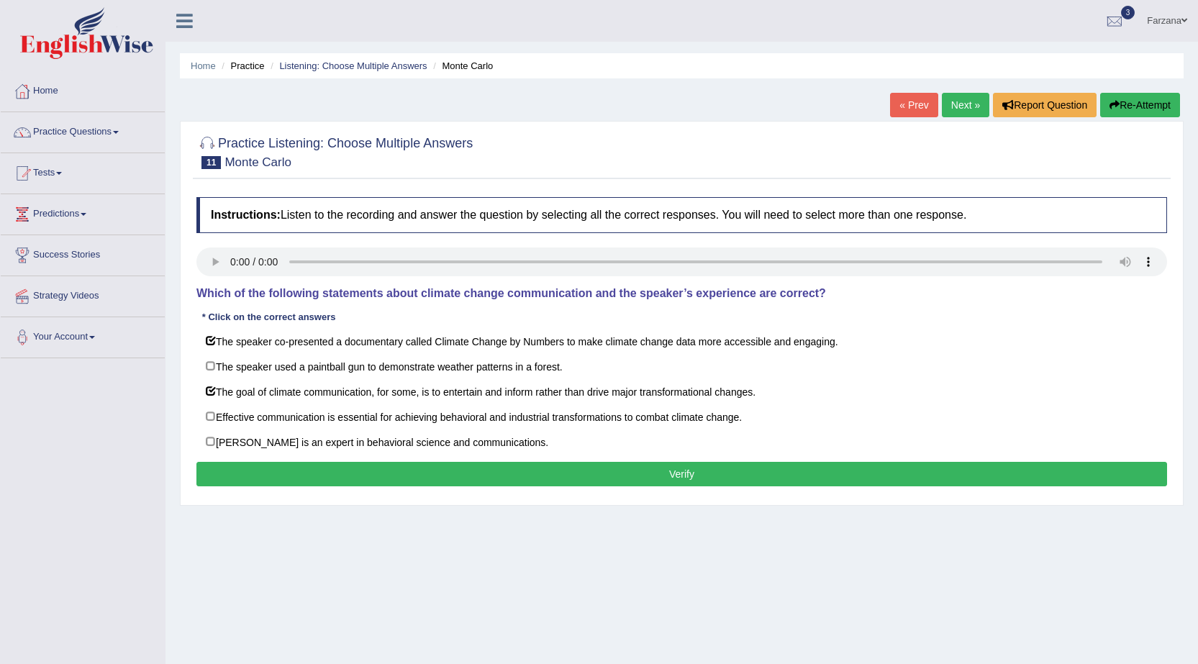
click at [418, 470] on button "Verify" at bounding box center [681, 474] width 971 height 24
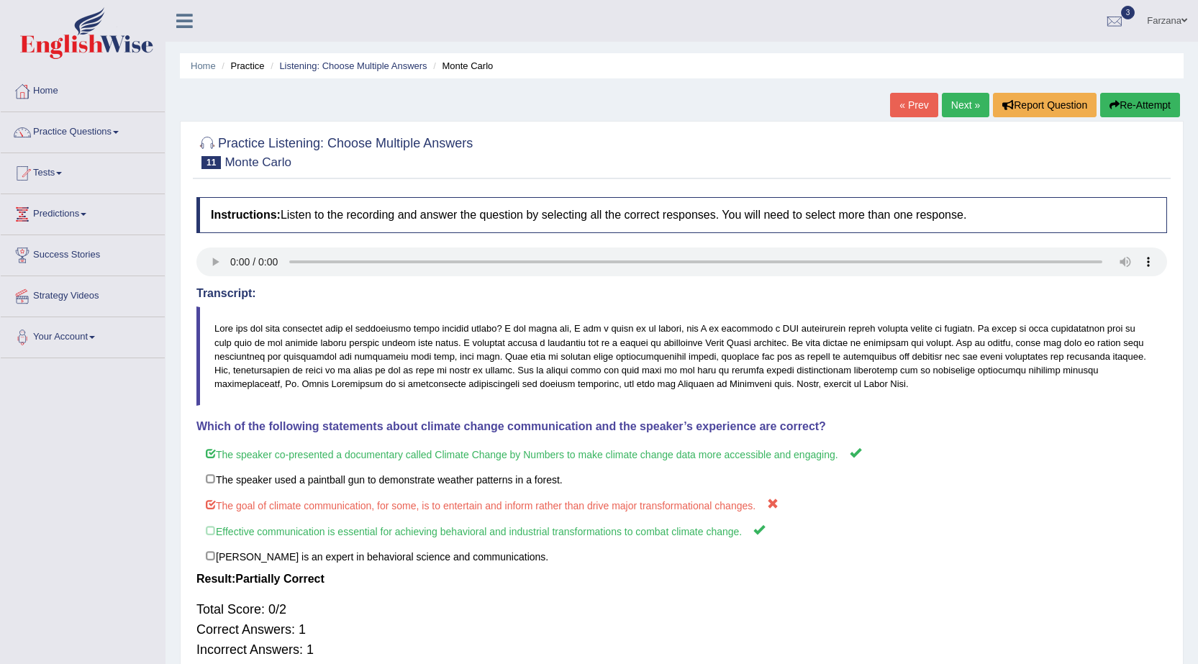
click at [342, 83] on div "Home Practice Listening: Choose Multiple Answers Monte Carlo « Prev Next » Repo…" at bounding box center [681, 359] width 1032 height 719
click at [337, 58] on ul "Home Practice Listening: Choose Multiple Answers Monte Carlo" at bounding box center [682, 65] width 1004 height 25
click at [340, 63] on link "Listening: Choose Multiple Answers" at bounding box center [352, 65] width 147 height 11
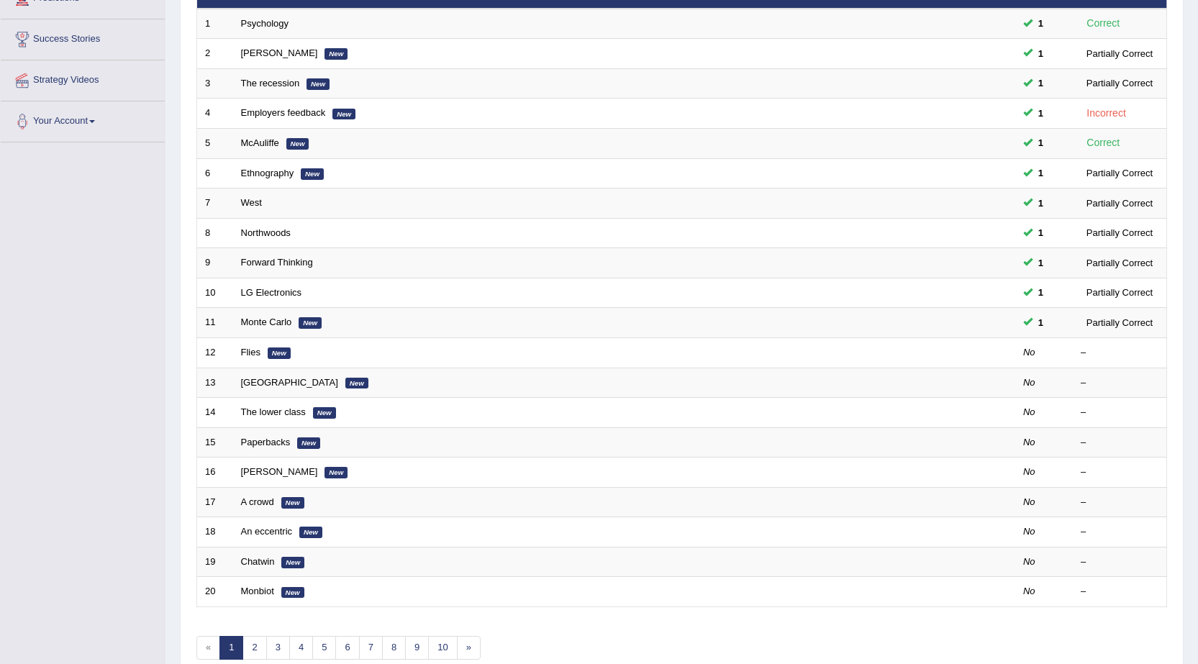
click at [255, 351] on link "Flies" at bounding box center [250, 352] width 19 height 11
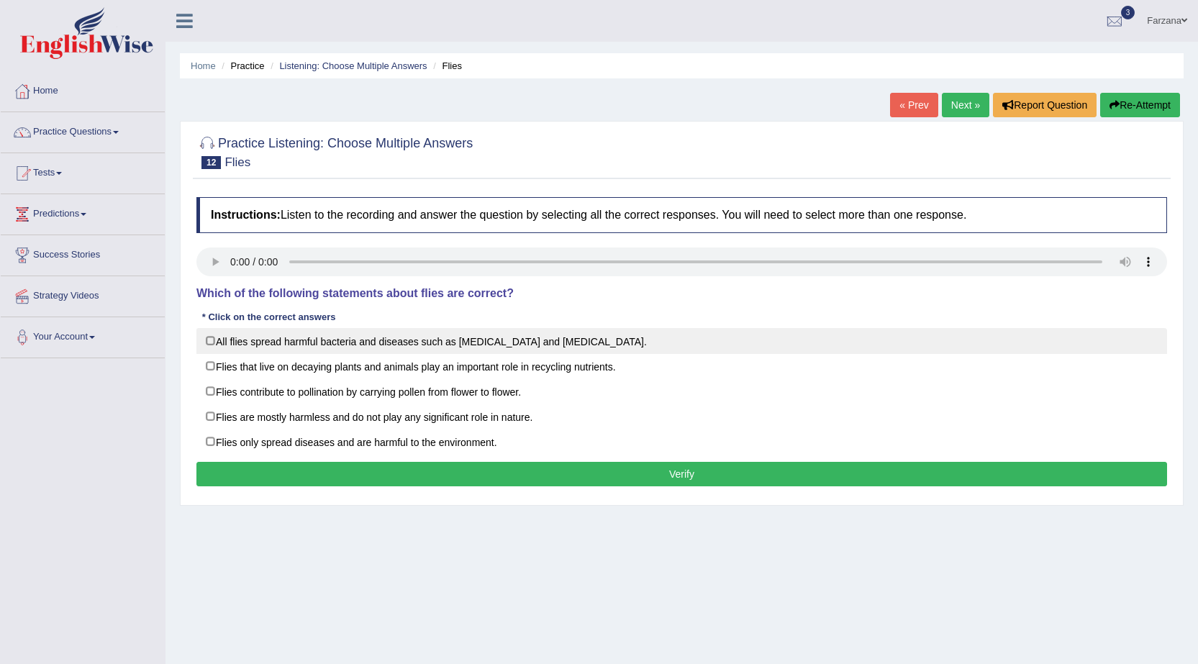
click at [459, 343] on label "All flies spread harmful bacteria and diseases such as malaria and yellow fever." at bounding box center [681, 341] width 971 height 26
checkbox input "true"
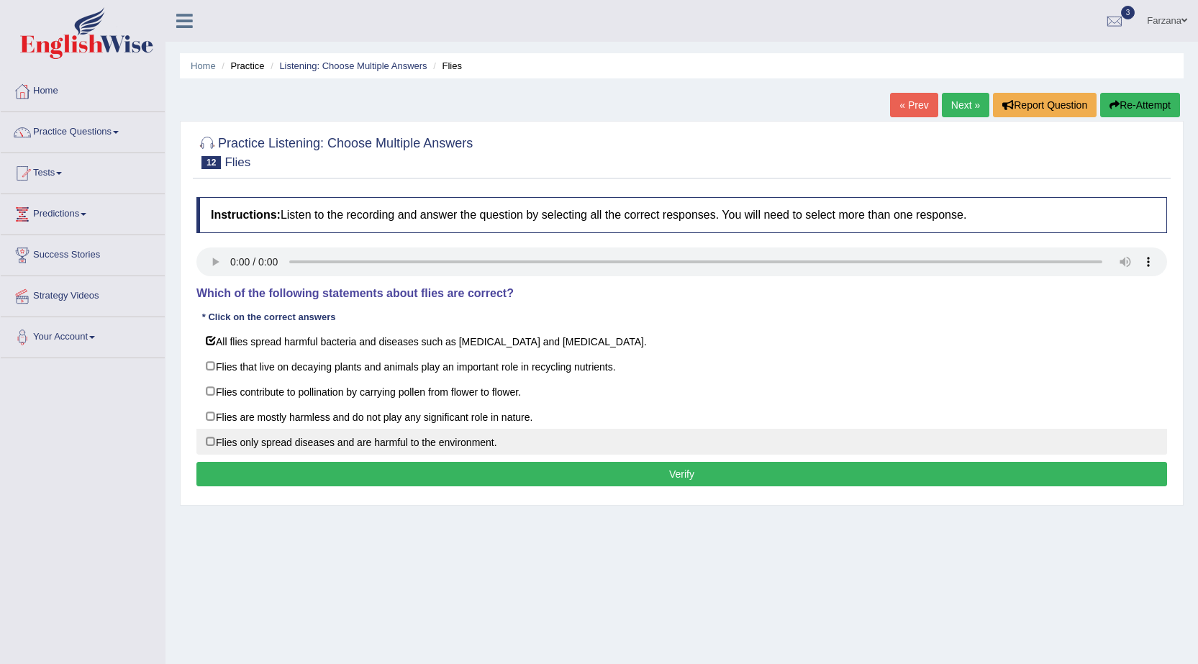
click at [405, 445] on label "Flies only spread diseases and are harmful to the environment." at bounding box center [681, 442] width 971 height 26
checkbox input "true"
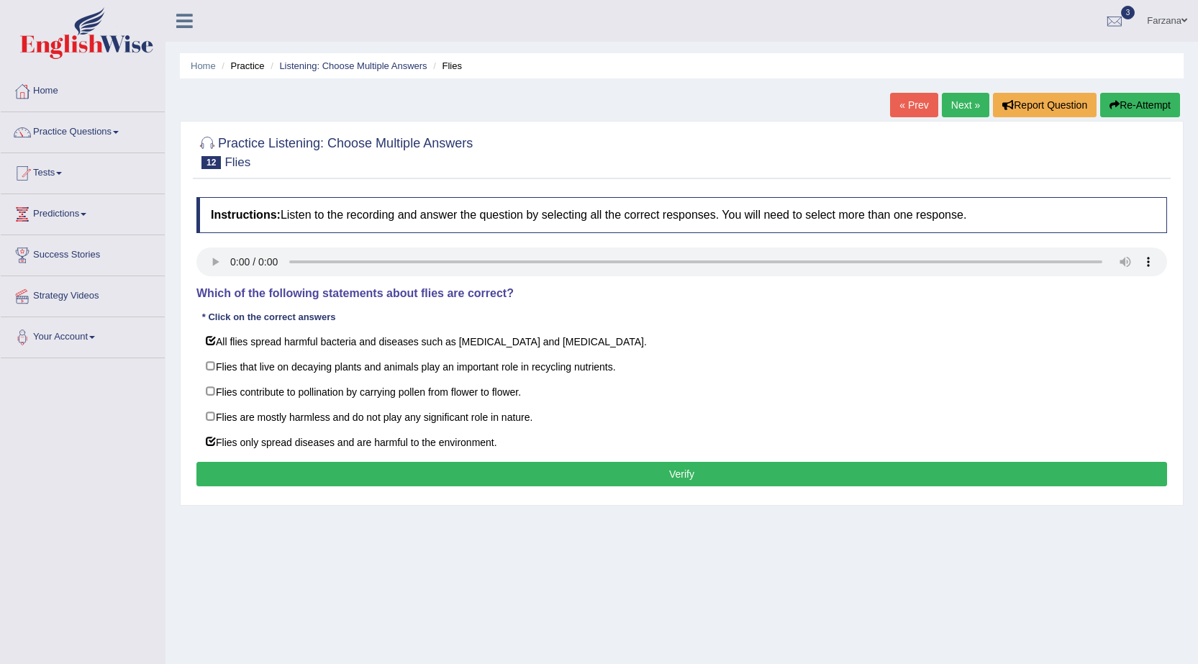
click at [399, 465] on button "Verify" at bounding box center [681, 474] width 971 height 24
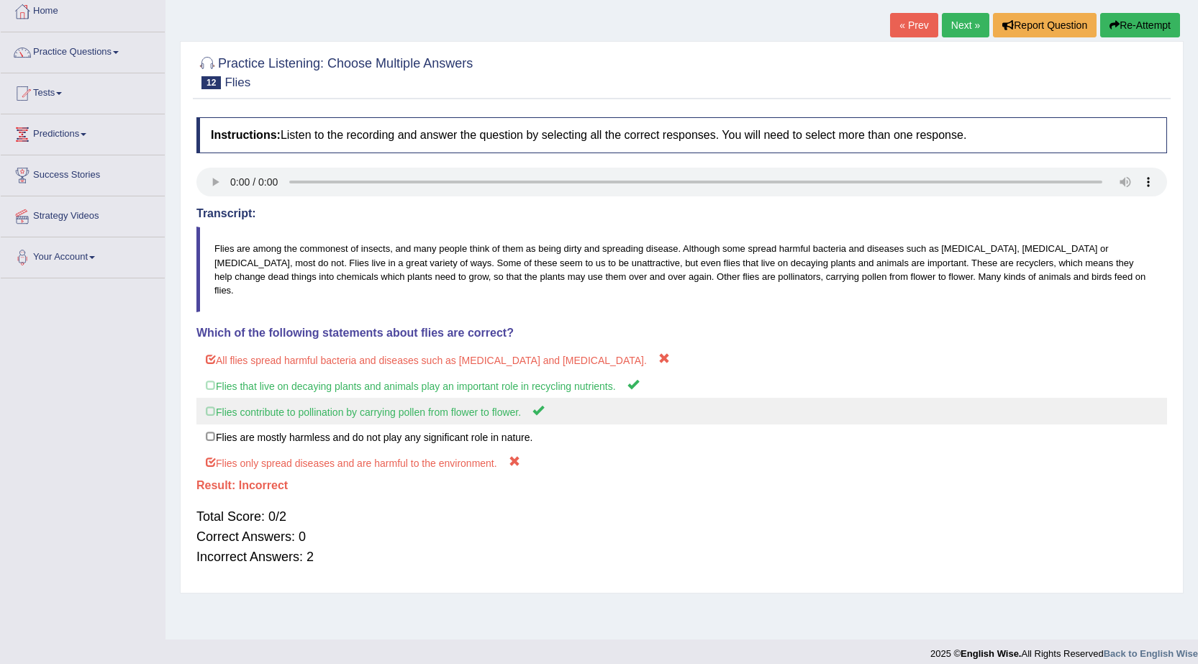
scroll to position [91, 0]
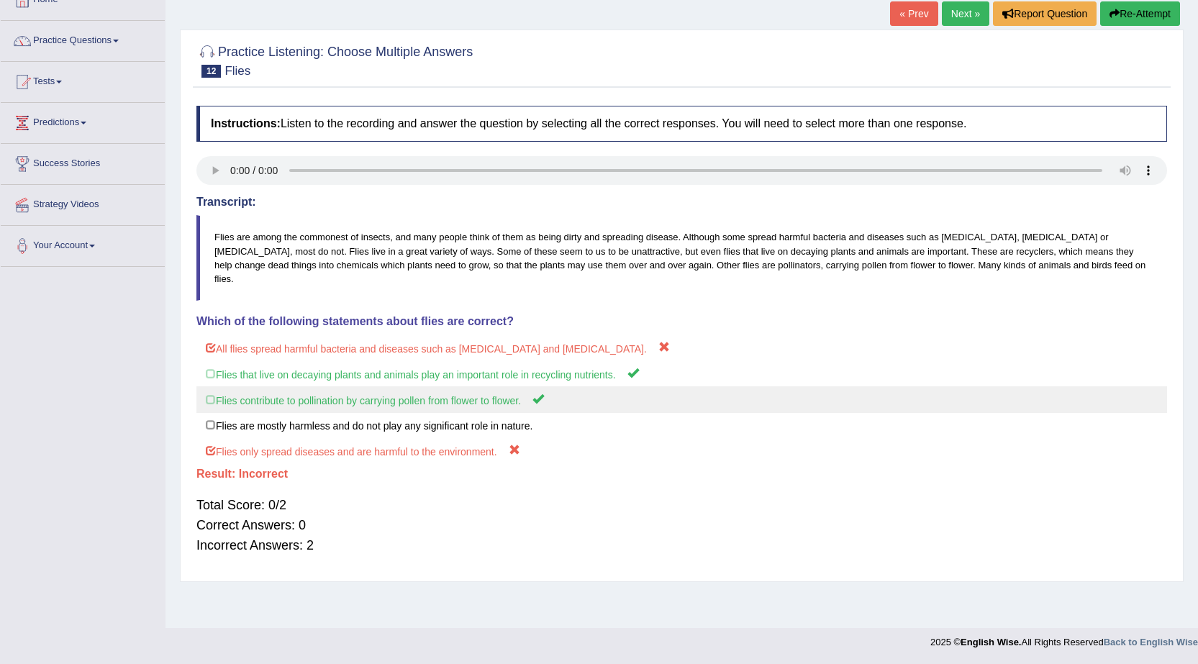
click at [594, 386] on label "Flies contribute to pollination by carrying pollen from flower to flower." at bounding box center [681, 399] width 971 height 27
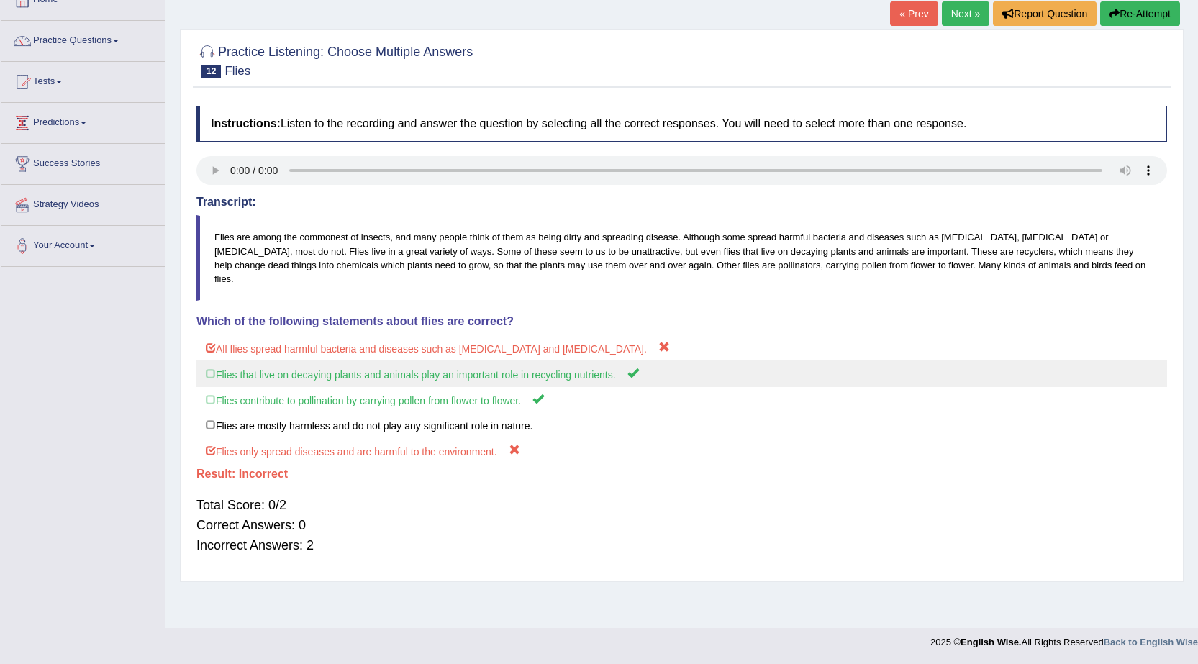
click at [594, 368] on label "Flies that live on decaying plants and animals play an important role in recycl…" at bounding box center [681, 373] width 971 height 27
click at [594, 369] on label "Flies that live on decaying plants and animals play an important role in recycl…" at bounding box center [681, 373] width 971 height 27
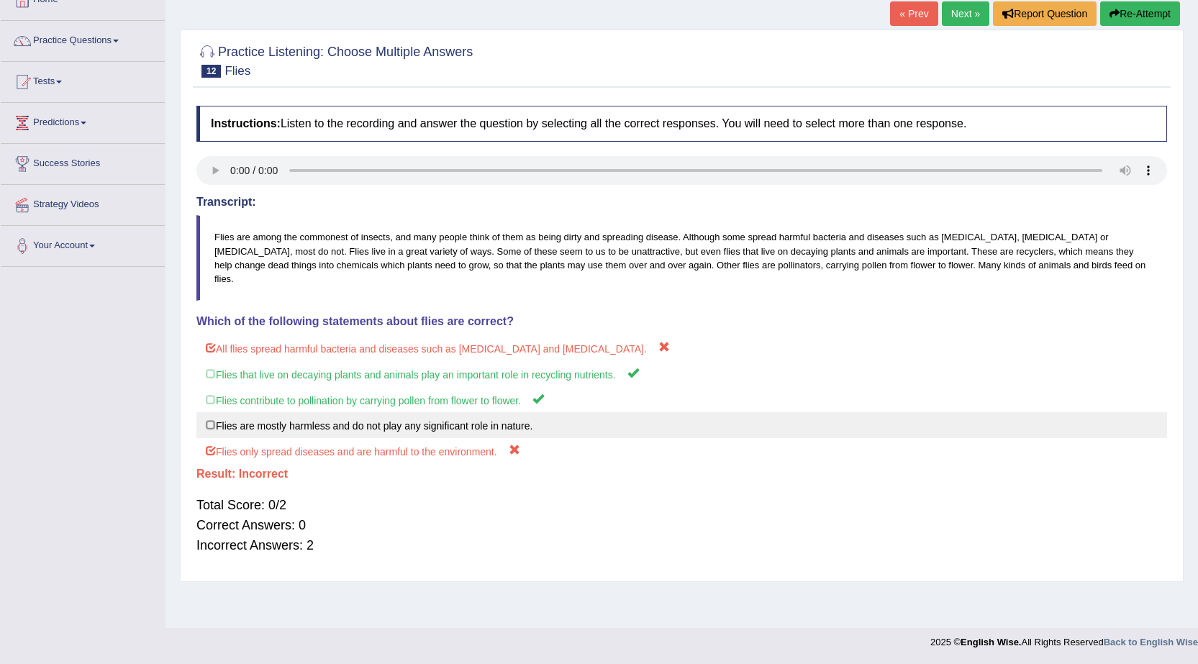
click at [513, 415] on label "Flies are mostly harmless and do not play any significant role in nature." at bounding box center [681, 425] width 971 height 26
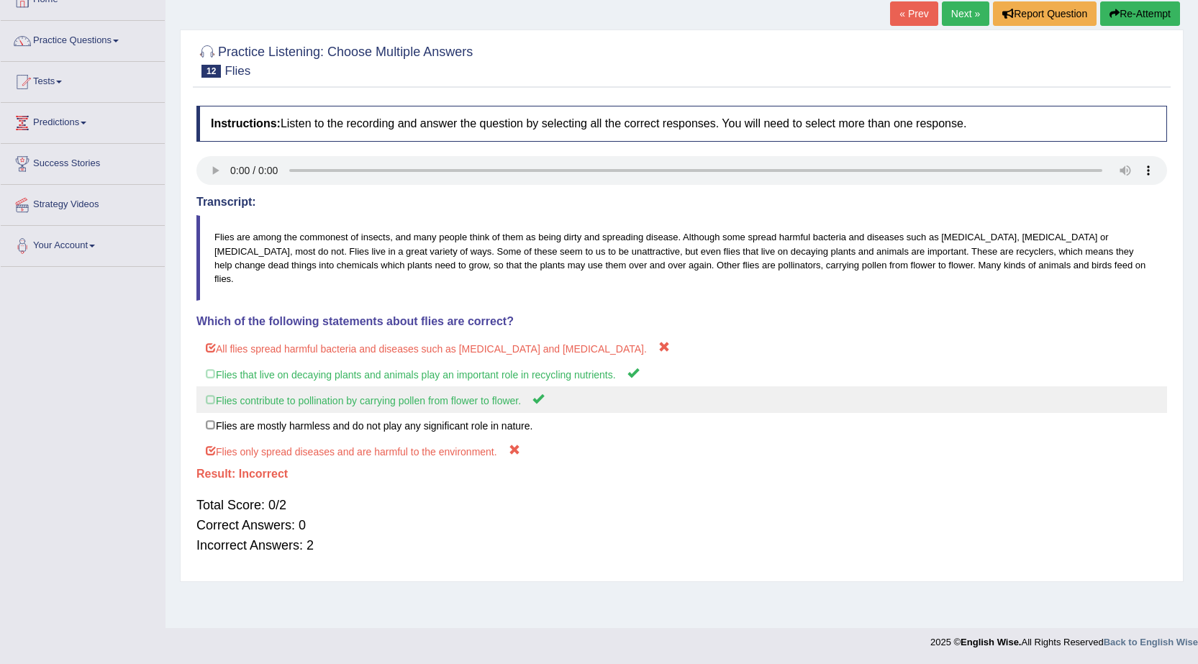
click at [517, 386] on label "Flies contribute to pollination by carrying pollen from flower to flower." at bounding box center [681, 399] width 971 height 27
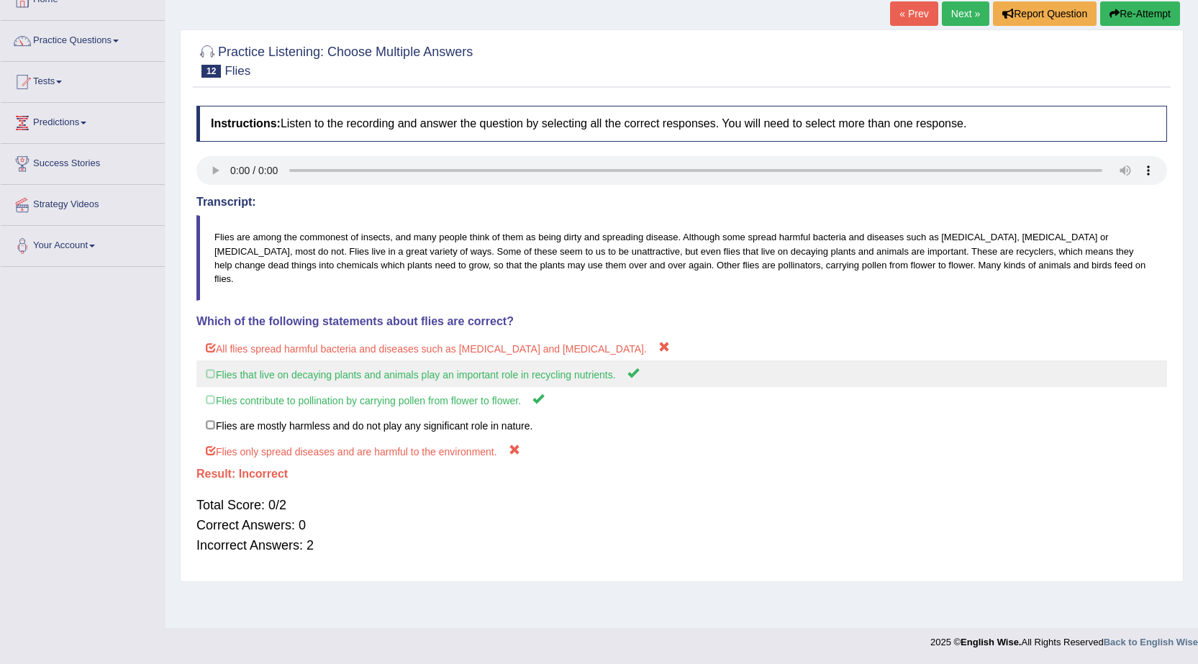
click at [535, 360] on label "Flies that live on decaying plants and animals play an important role in recycl…" at bounding box center [681, 373] width 971 height 27
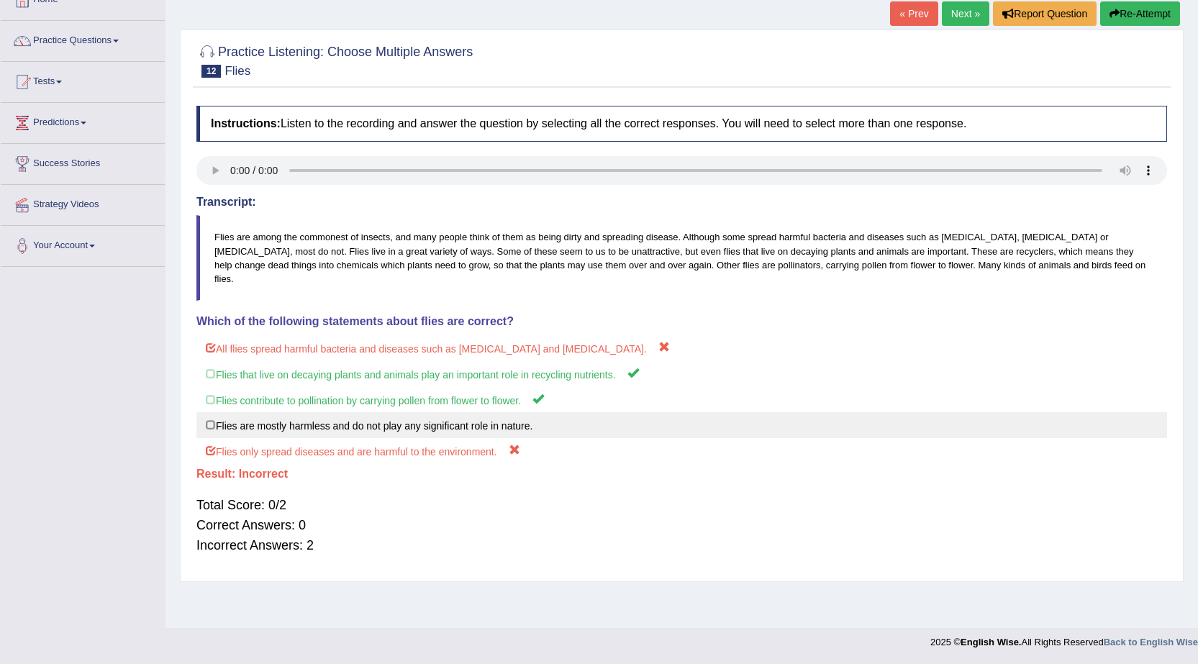
drag, startPoint x: 504, startPoint y: 371, endPoint x: 557, endPoint y: 401, distance: 61.6
click at [540, 409] on div "All flies spread harmful bacteria and diseases such as malaria and yellow fever…" at bounding box center [681, 400] width 971 height 130
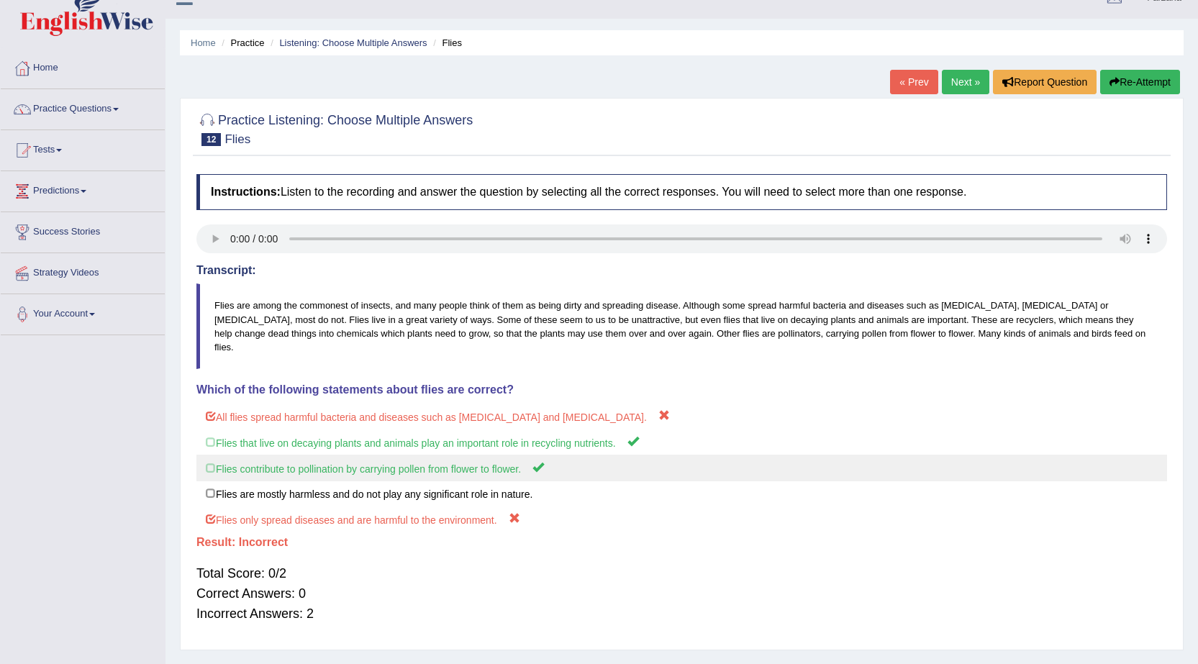
scroll to position [0, 0]
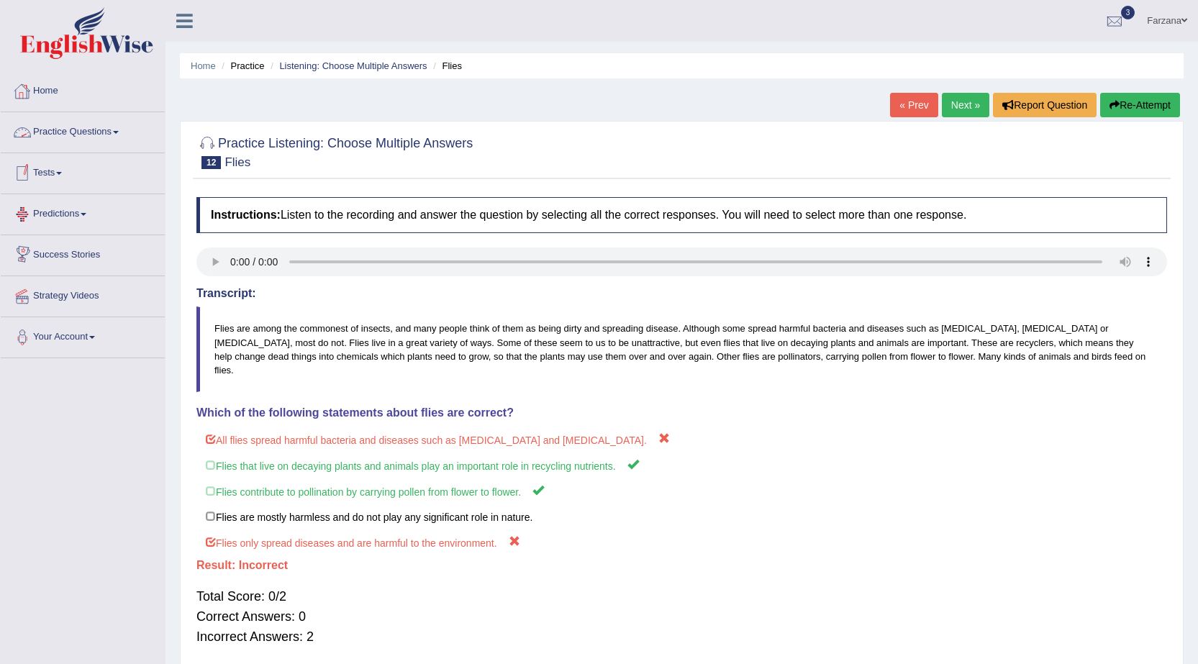
click at [104, 135] on link "Practice Questions" at bounding box center [83, 130] width 164 height 36
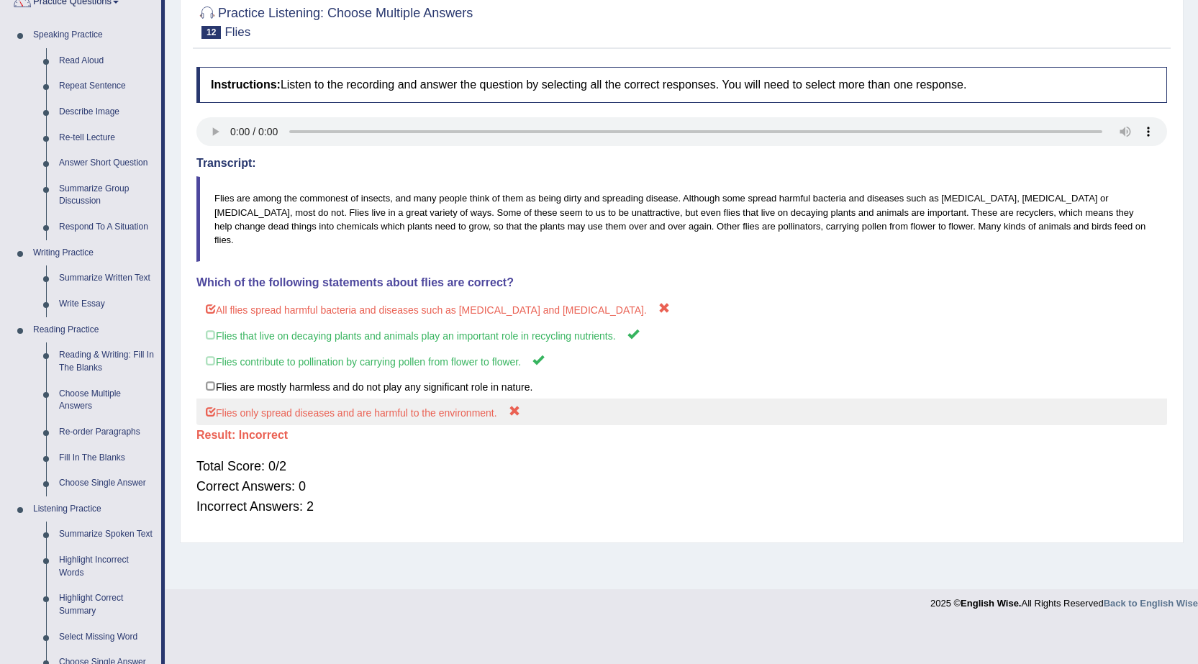
scroll to position [144, 0]
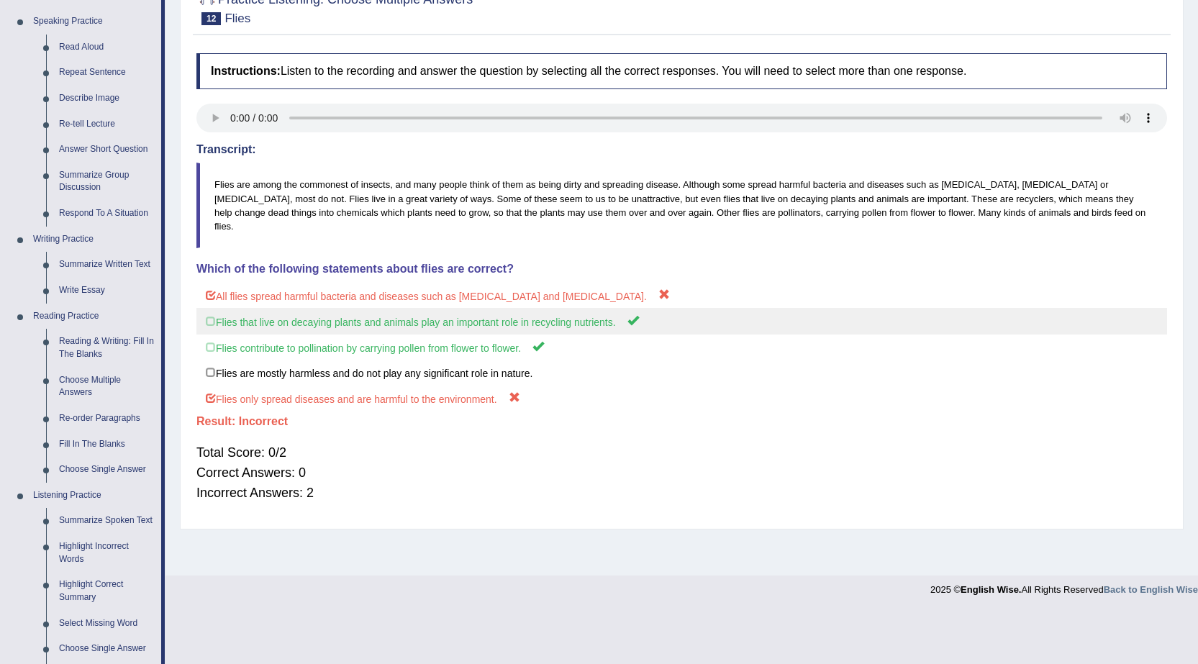
drag, startPoint x: 607, startPoint y: 323, endPoint x: 545, endPoint y: 319, distance: 62.0
click at [550, 334] on label "Flies contribute to pollination by carrying pollen from flower to flower." at bounding box center [681, 347] width 971 height 27
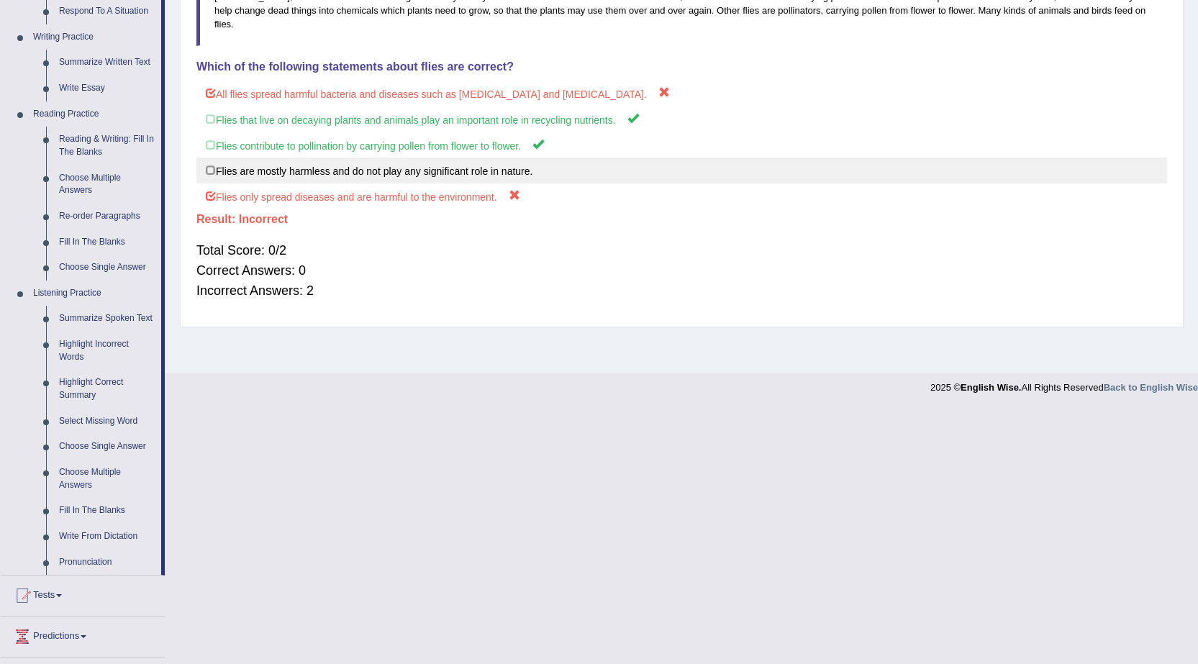
scroll to position [360, 0]
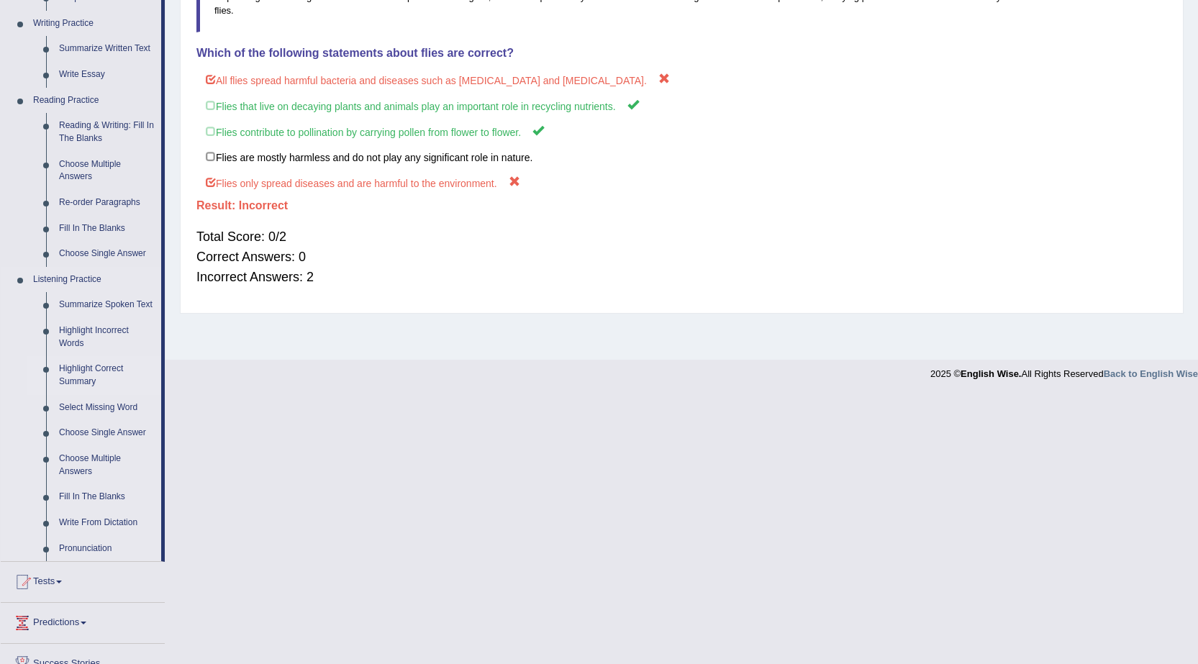
click at [100, 373] on link "Highlight Correct Summary" at bounding box center [107, 375] width 109 height 38
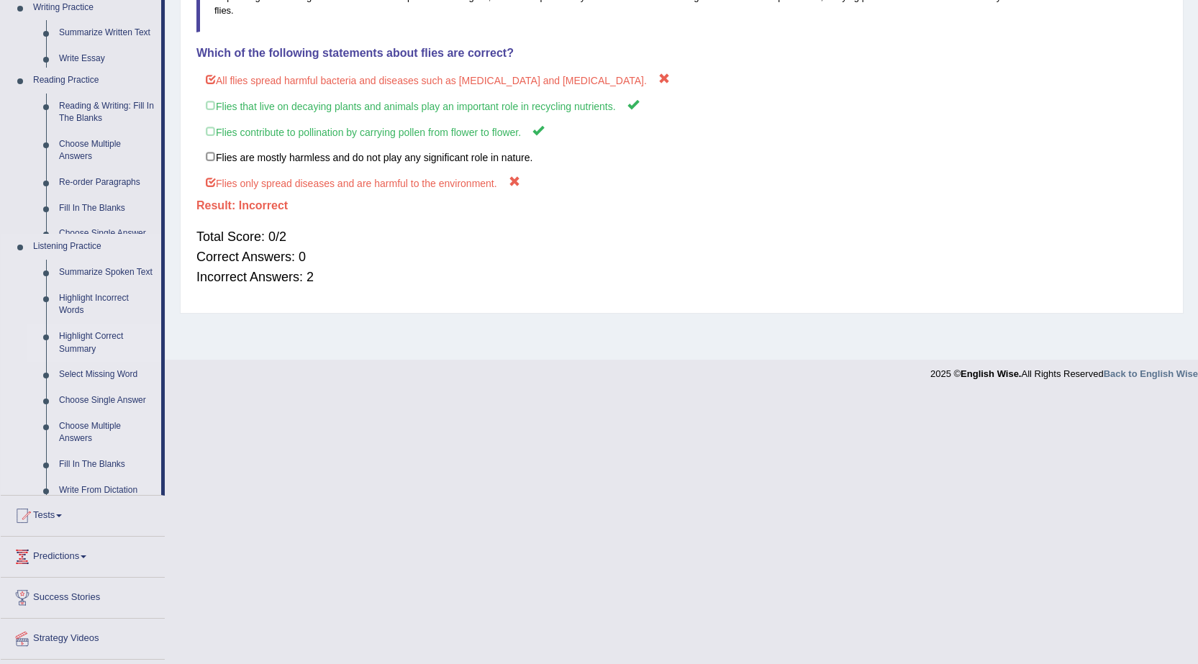
scroll to position [91, 0]
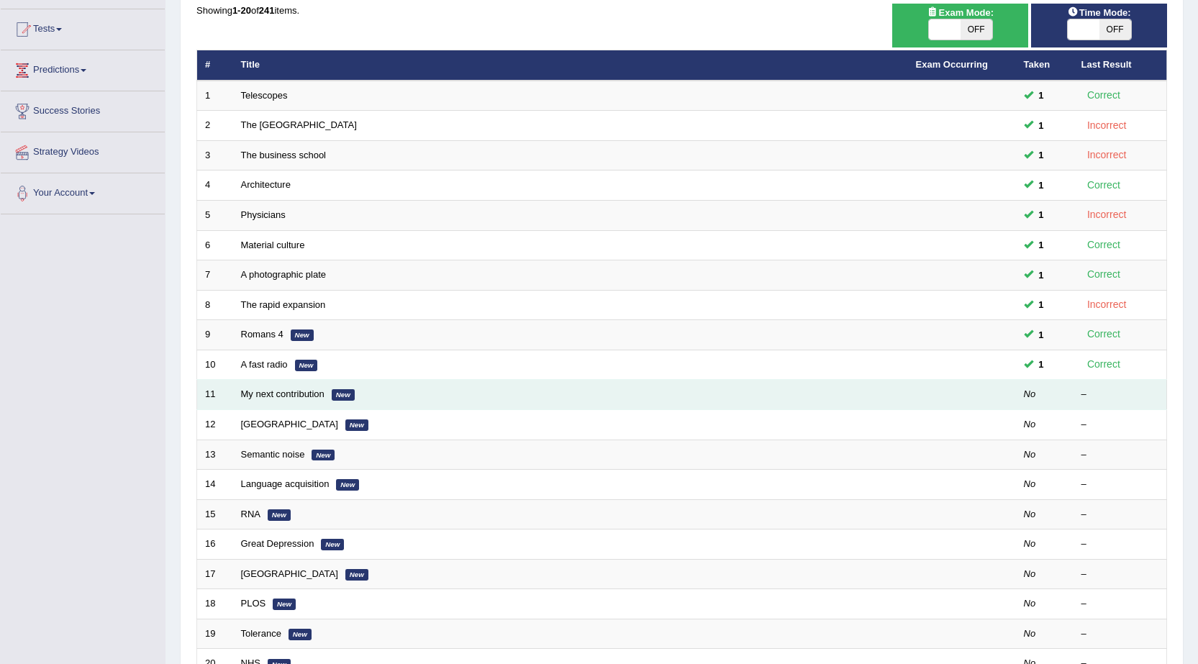
scroll to position [144, 0]
click at [265, 393] on link "My next contribution" at bounding box center [282, 394] width 83 height 11
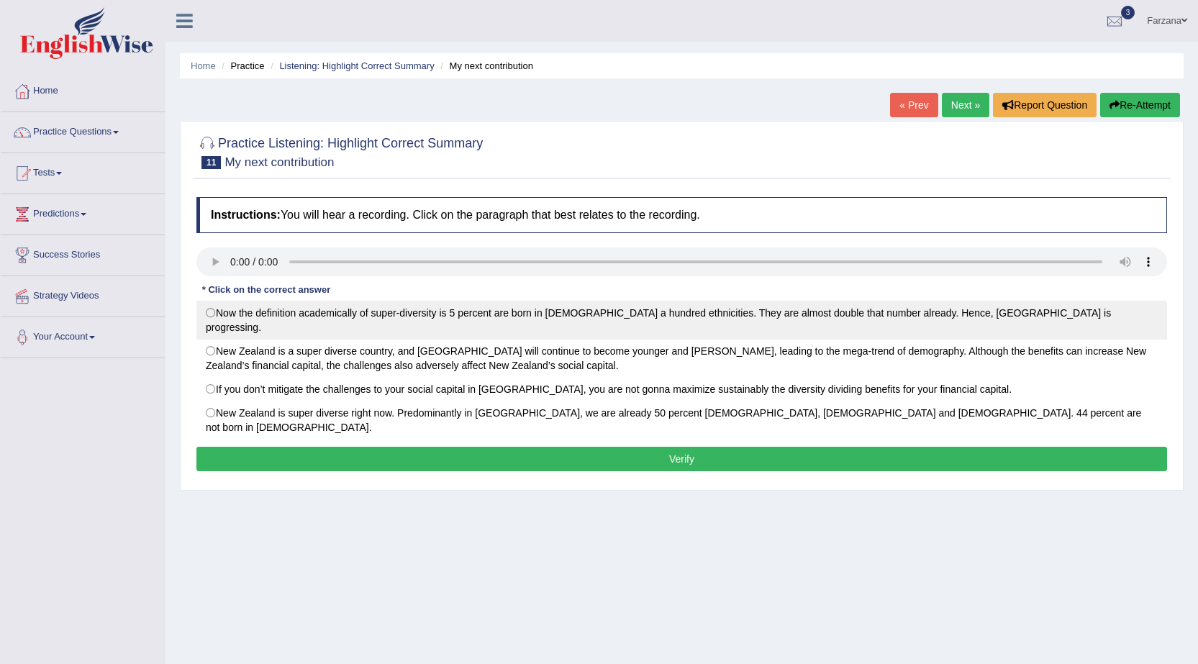
drag, startPoint x: 217, startPoint y: 295, endPoint x: 211, endPoint y: 301, distance: 9.2
click at [211, 299] on div "Instructions: You will hear a recording. Click on the paragraph that best relat…" at bounding box center [682, 336] width 978 height 293
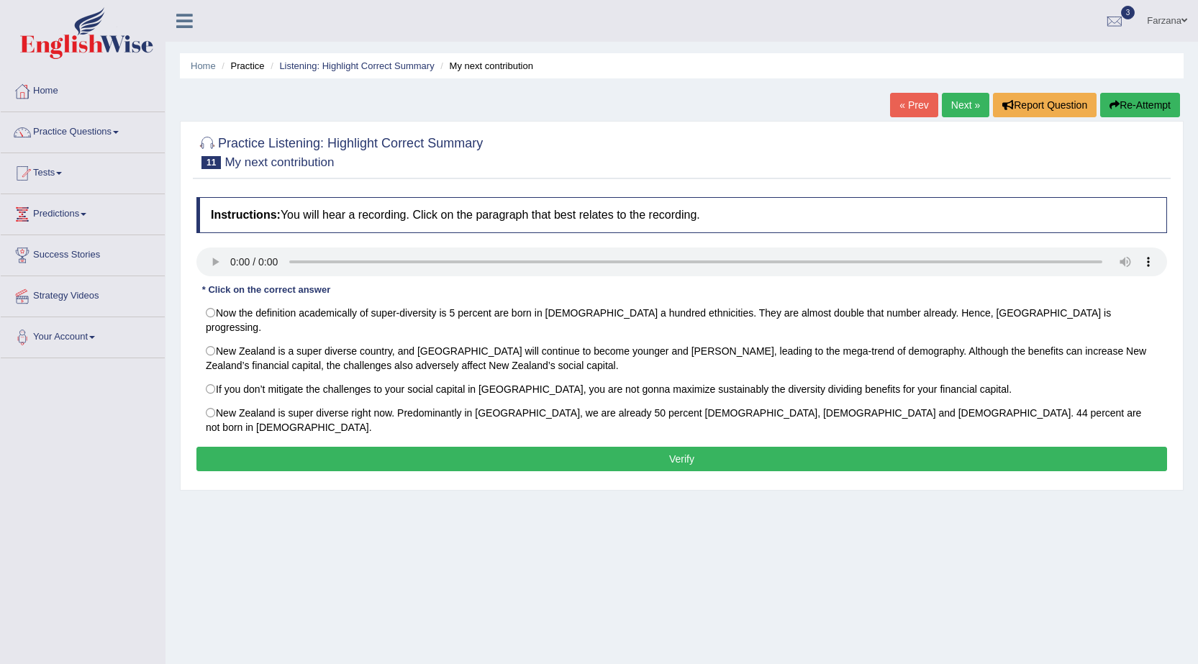
drag, startPoint x: 239, startPoint y: 280, endPoint x: 198, endPoint y: 258, distance: 46.7
click at [193, 255] on div "Instructions: You will hear a recording. Click on the paragraph that best relat…" at bounding box center [682, 336] width 978 height 293
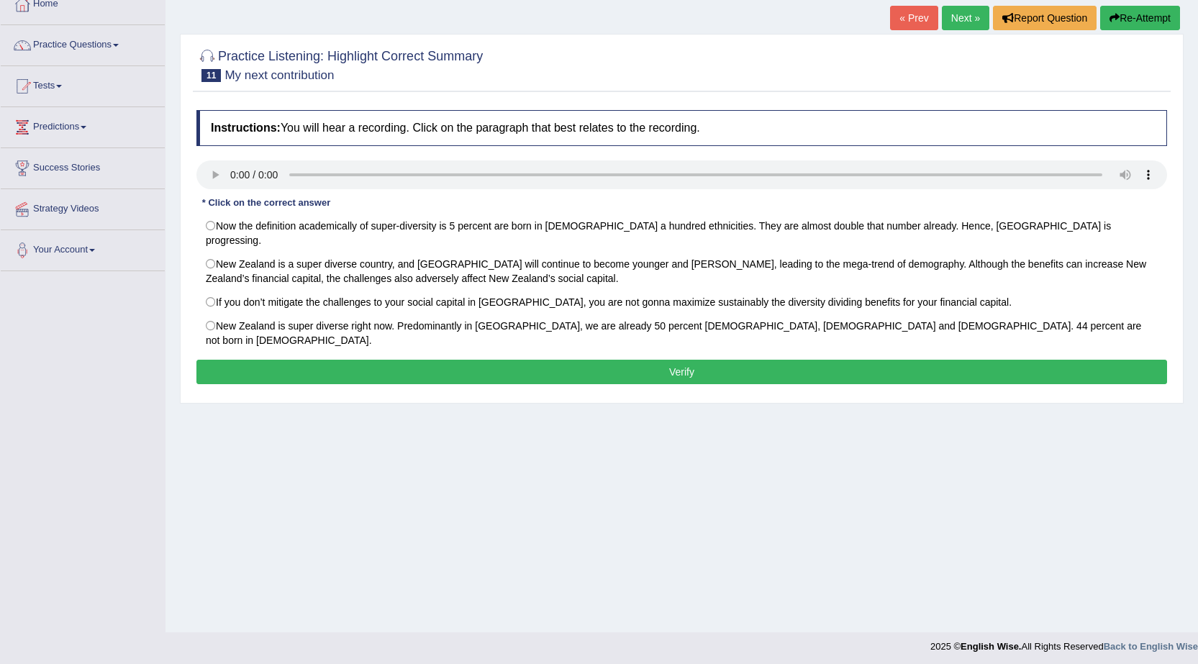
scroll to position [91, 0]
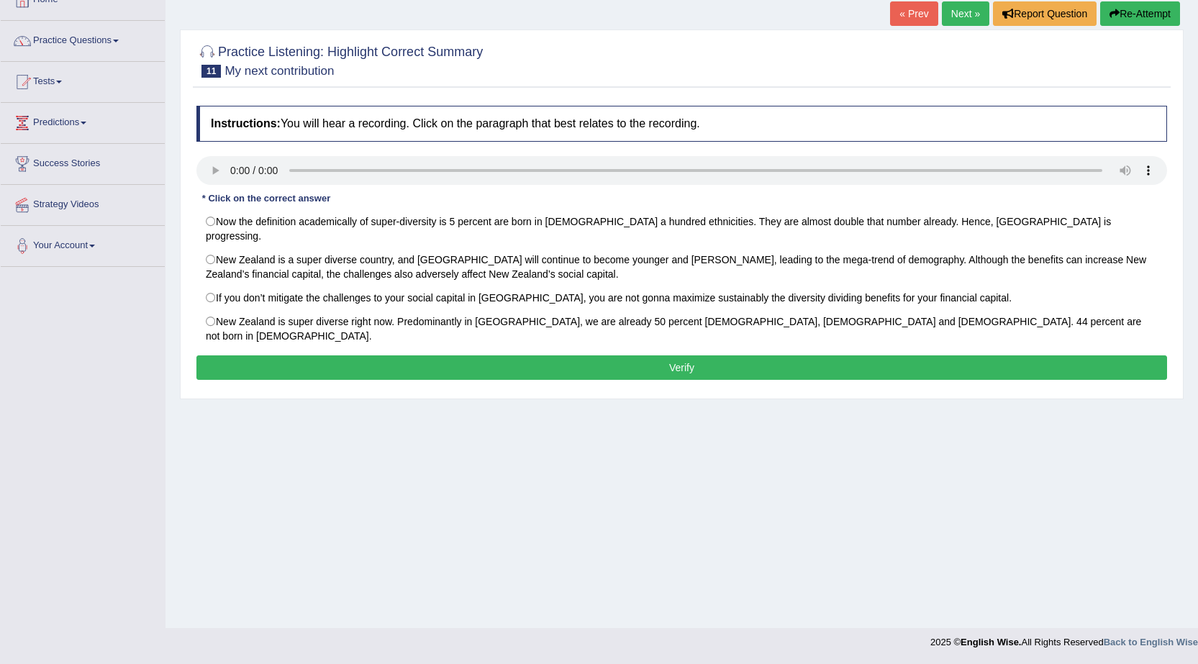
click at [212, 181] on div "Instructions: You will hear a recording. Click on the paragraph that best relat…" at bounding box center [682, 245] width 978 height 293
click at [216, 169] on div "Home Practice Listening: Highlight Correct Summary My next contribution « Prev …" at bounding box center [681, 268] width 1032 height 719
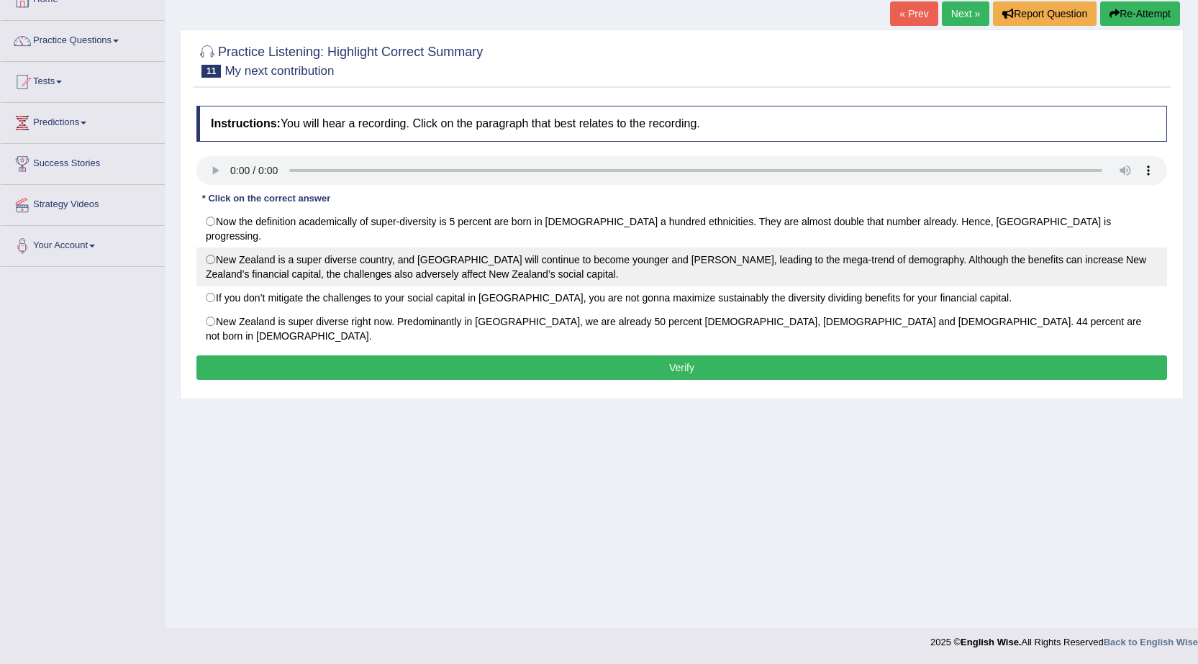
click at [534, 265] on label "New Zealand is a super diverse country, and Auckland will continue to become yo…" at bounding box center [681, 266] width 971 height 39
radio input "true"
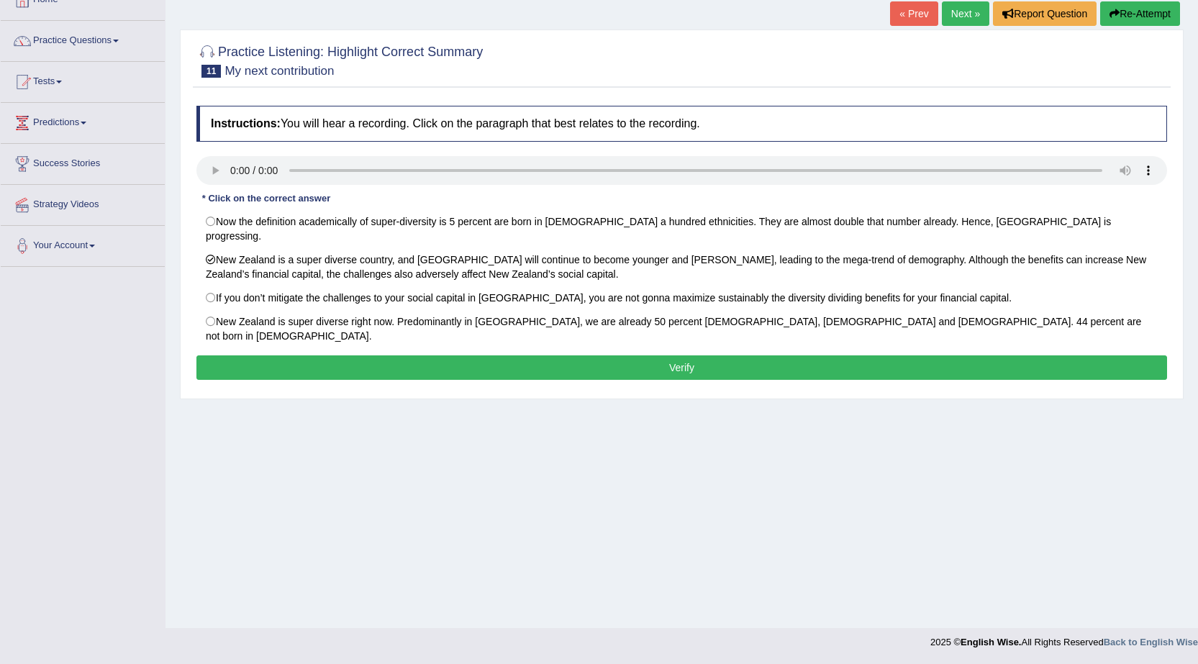
click at [604, 355] on button "Verify" at bounding box center [681, 367] width 971 height 24
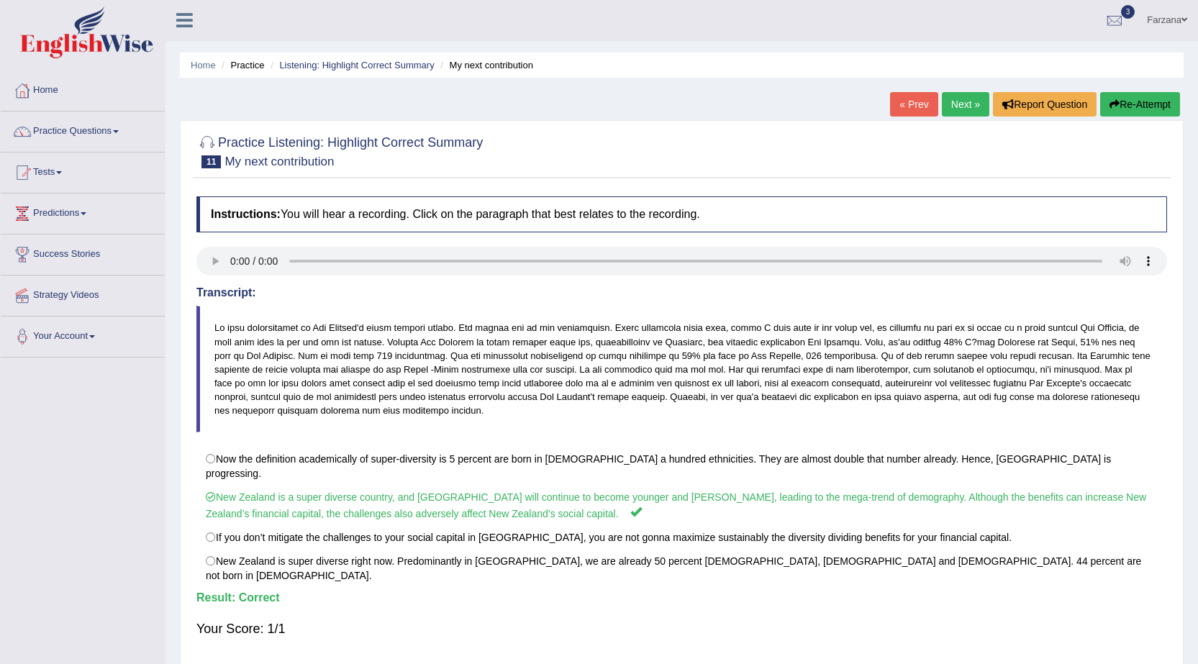
scroll to position [0, 0]
drag, startPoint x: 281, startPoint y: 81, endPoint x: 293, endPoint y: 85, distance: 13.0
click at [293, 85] on div "Home Practice Listening: Highlight Correct Summary My next contribution « Prev …" at bounding box center [681, 359] width 1032 height 719
click at [336, 63] on link "Listening: Highlight Correct Summary" at bounding box center [356, 65] width 155 height 11
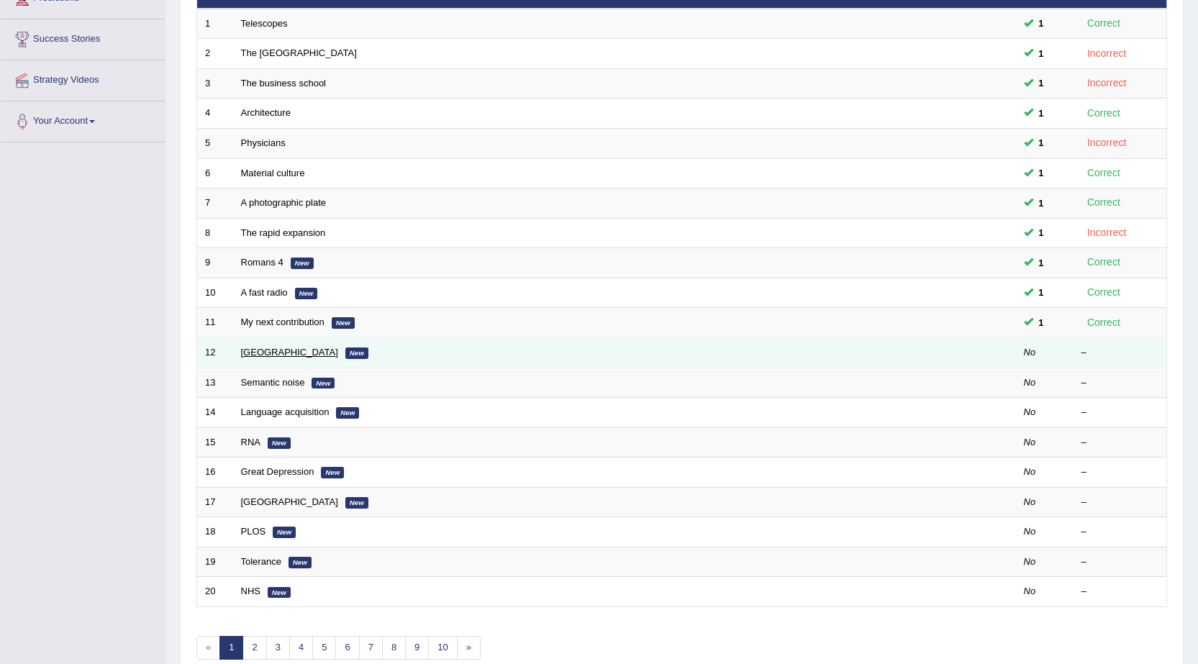
click at [257, 351] on link "[GEOGRAPHIC_DATA]" at bounding box center [289, 352] width 97 height 11
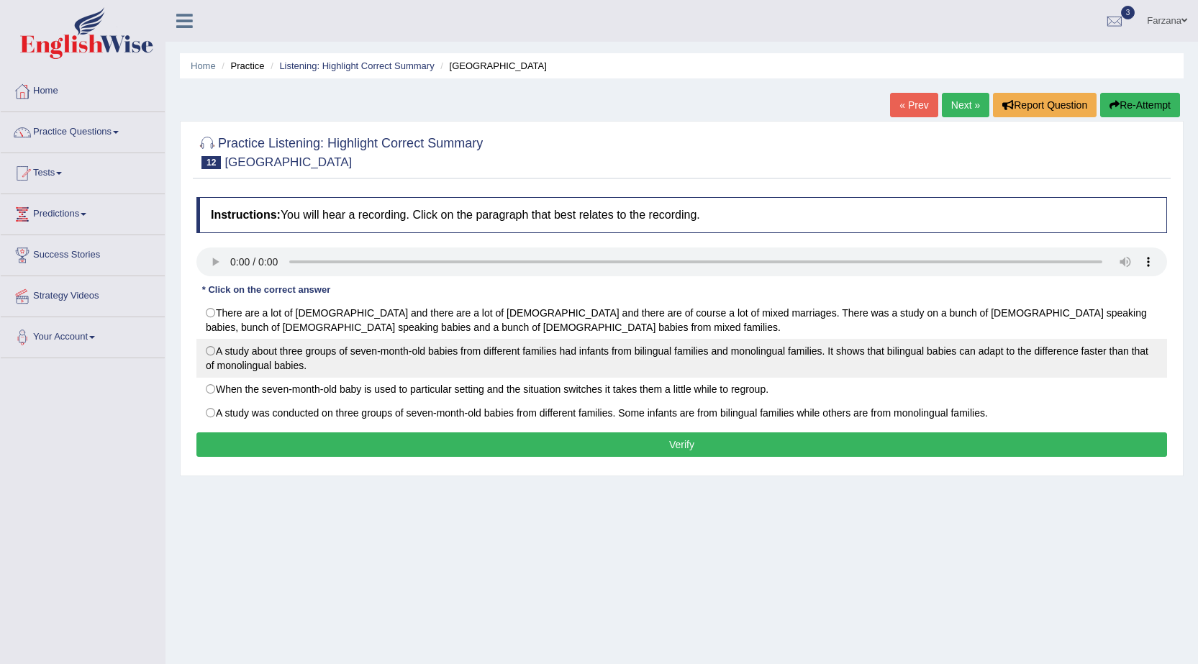
drag, startPoint x: 620, startPoint y: 350, endPoint x: 630, endPoint y: 335, distance: 18.2
click at [620, 349] on label "A study about three groups of seven-month-old babies from different families ha…" at bounding box center [681, 358] width 971 height 39
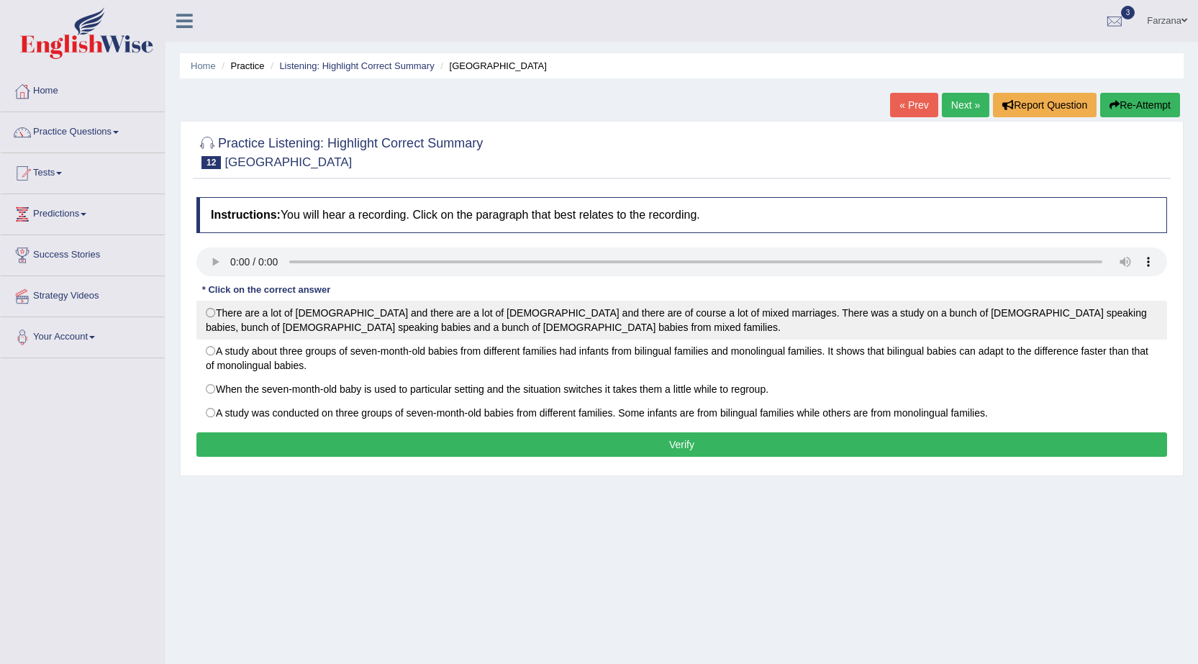
radio input "true"
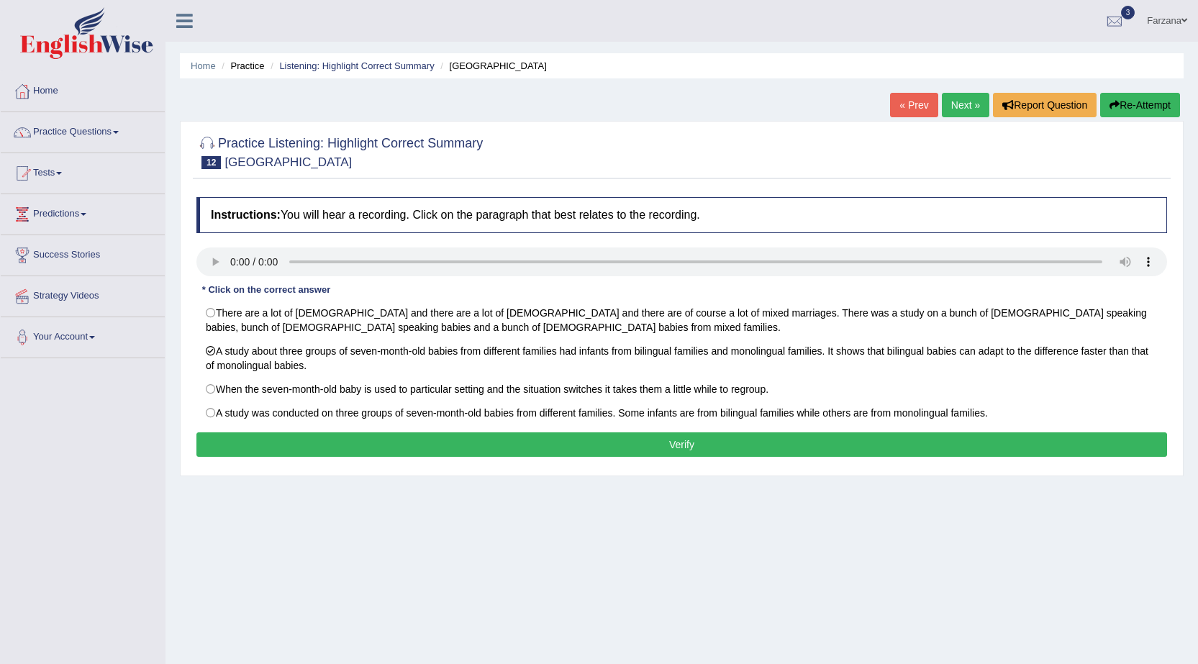
click at [309, 445] on button "Verify" at bounding box center [681, 444] width 971 height 24
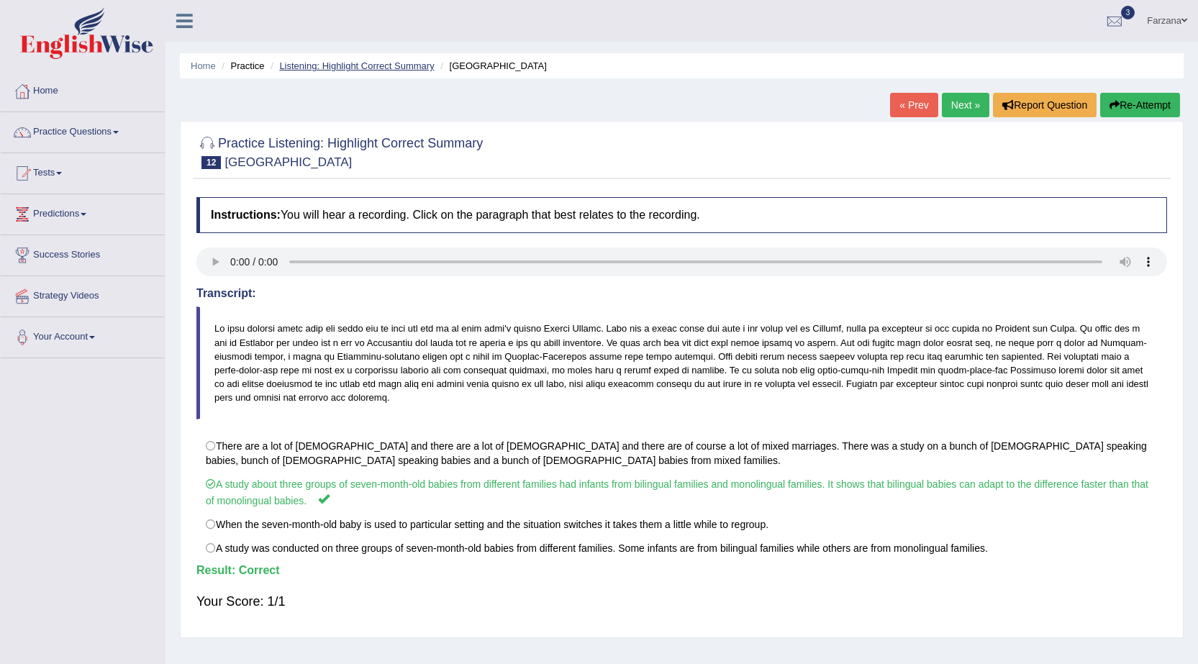
click at [350, 67] on link "Listening: Highlight Correct Summary" at bounding box center [356, 65] width 155 height 11
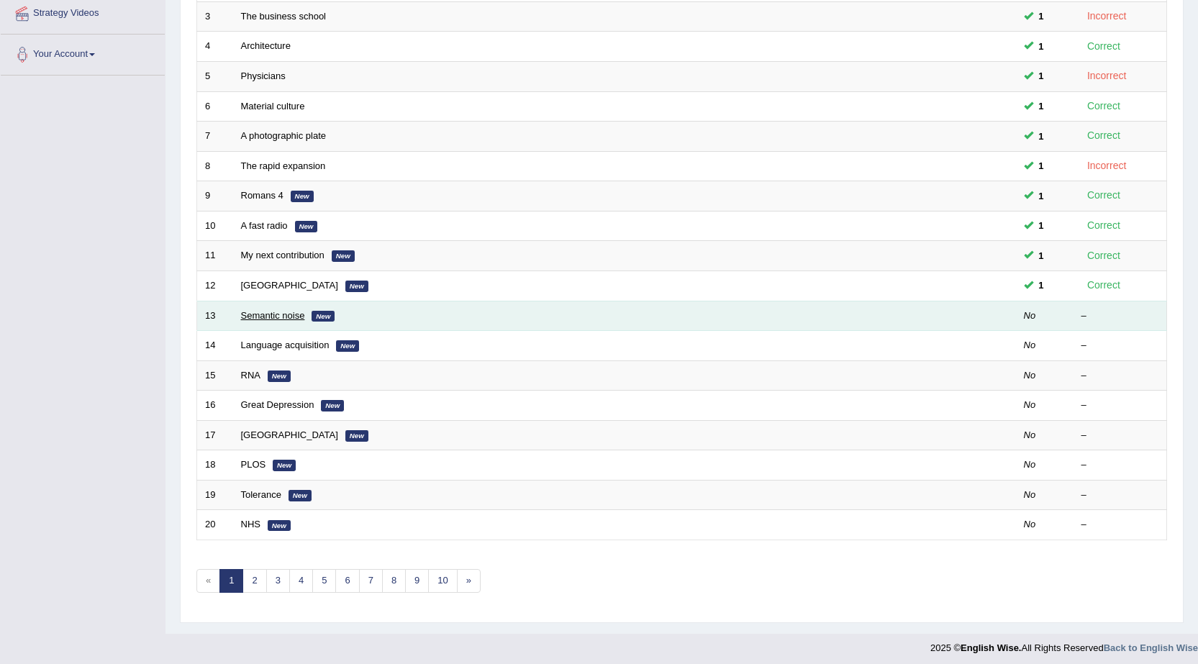
click at [257, 312] on link "Semantic noise" at bounding box center [273, 315] width 64 height 11
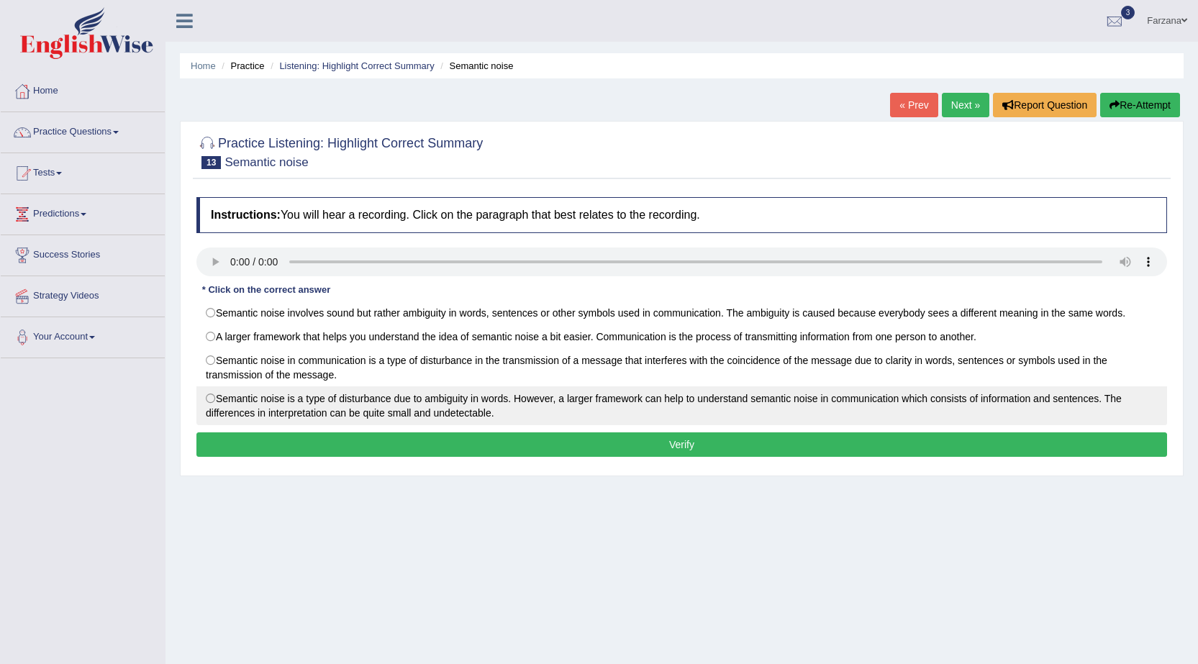
click at [542, 394] on label "Semantic noise is a type of disturbance due to ambiguity in words. However, a l…" at bounding box center [681, 405] width 971 height 39
radio input "true"
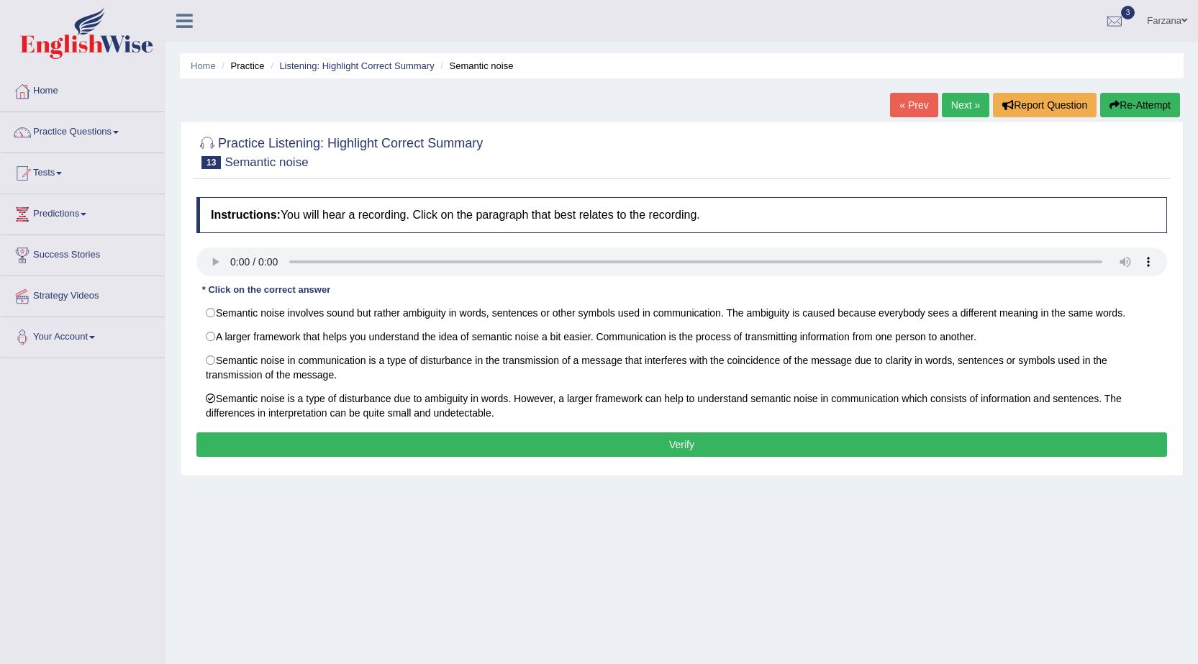
click at [489, 442] on button "Verify" at bounding box center [681, 444] width 971 height 24
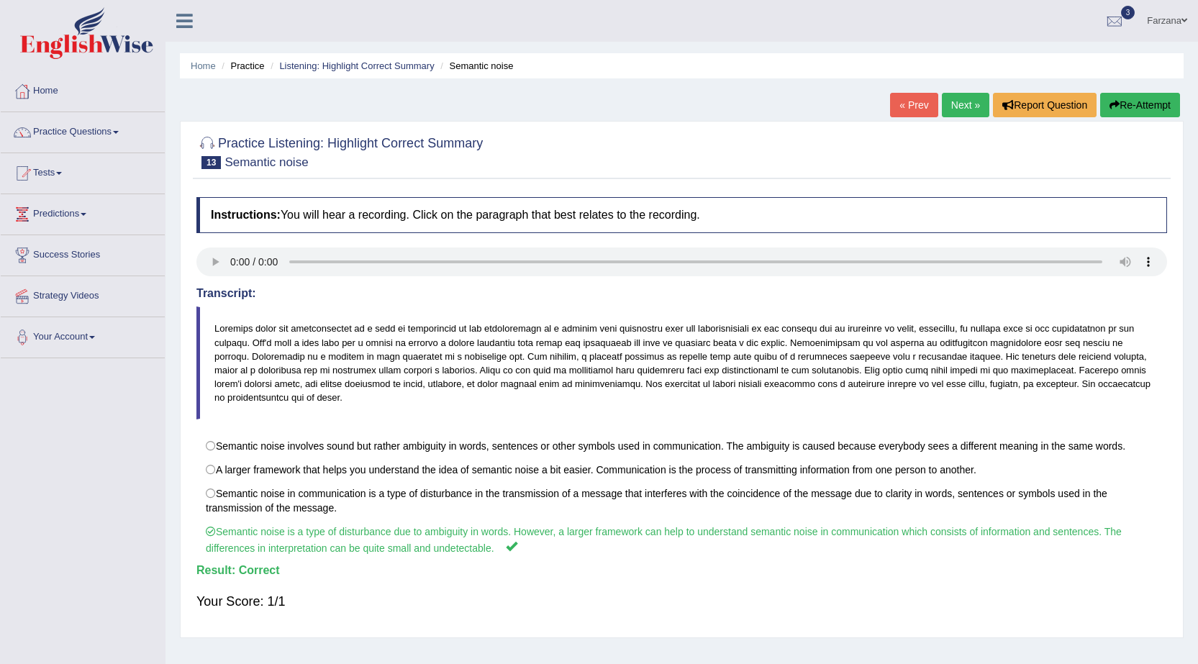
click at [327, 58] on ul "Home Practice Listening: Highlight Correct Summary Semantic noise" at bounding box center [682, 65] width 1004 height 25
click at [338, 65] on link "Listening: Highlight Correct Summary" at bounding box center [356, 65] width 155 height 11
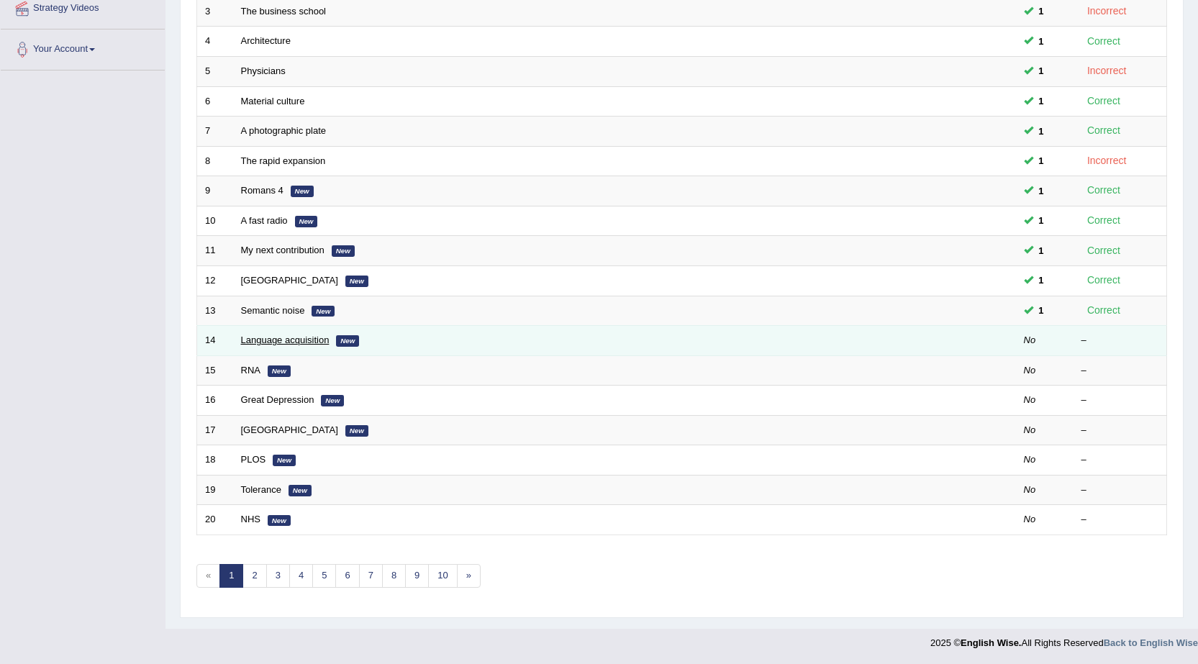
click at [261, 340] on link "Language acquisition" at bounding box center [285, 340] width 88 height 11
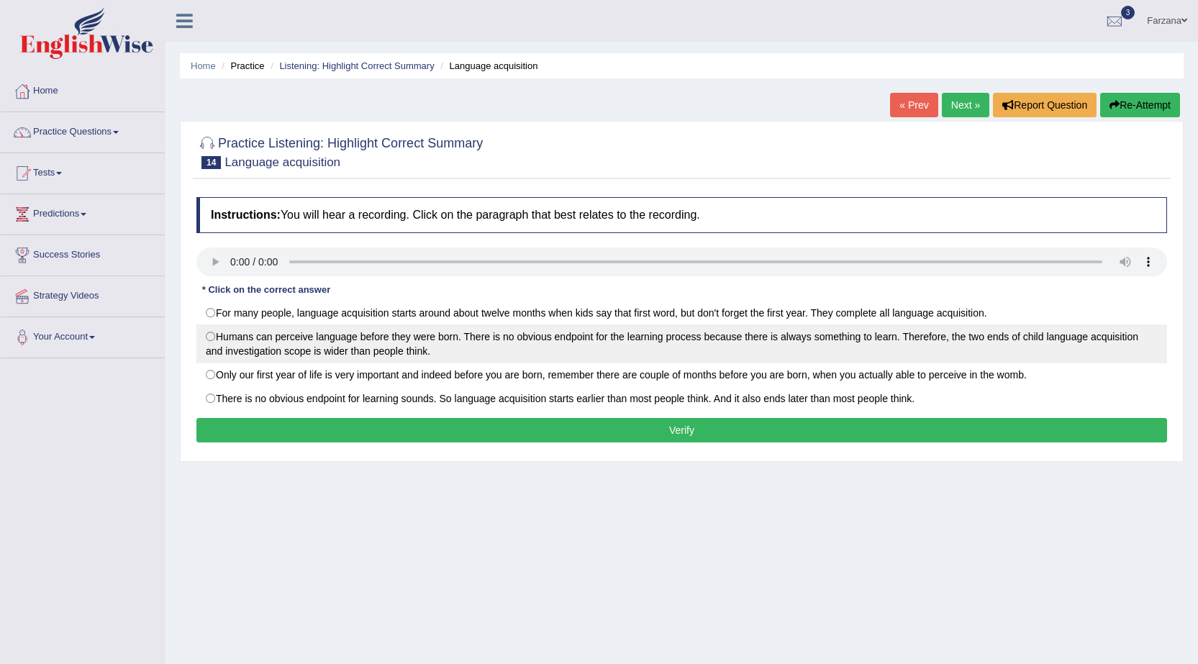
click at [386, 345] on label "Humans can perceive language before they were born. There is no obvious endpoin…" at bounding box center [681, 343] width 971 height 39
radio input "true"
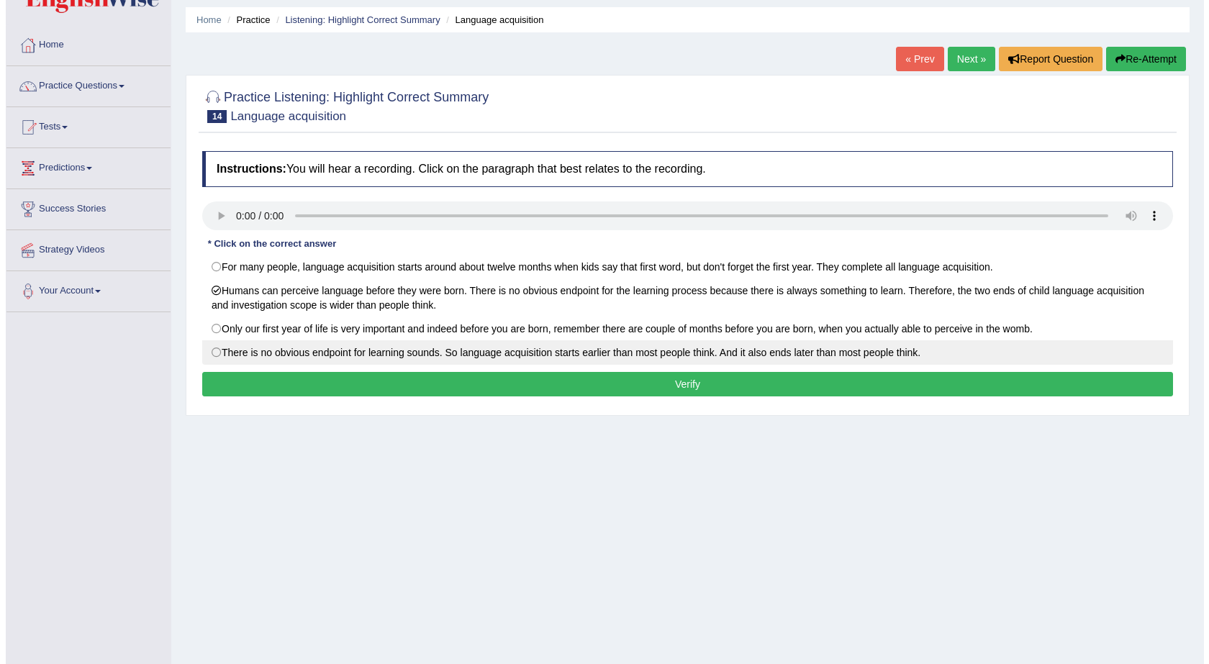
scroll to position [72, 0]
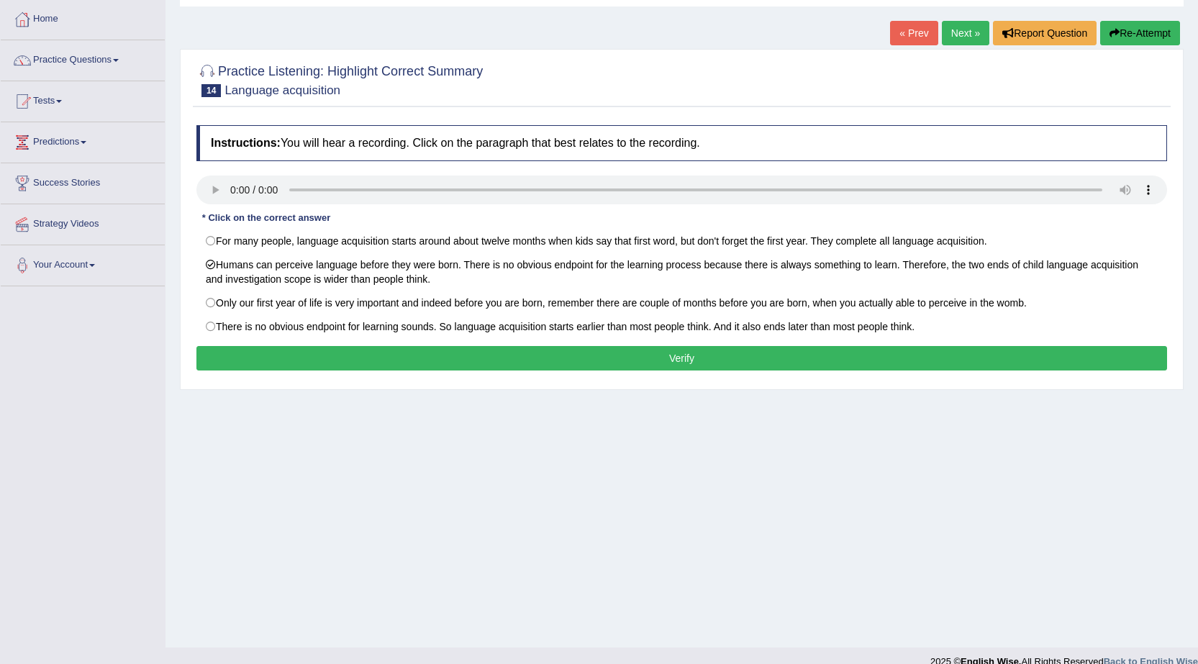
click at [659, 365] on button "Verify" at bounding box center [681, 358] width 971 height 24
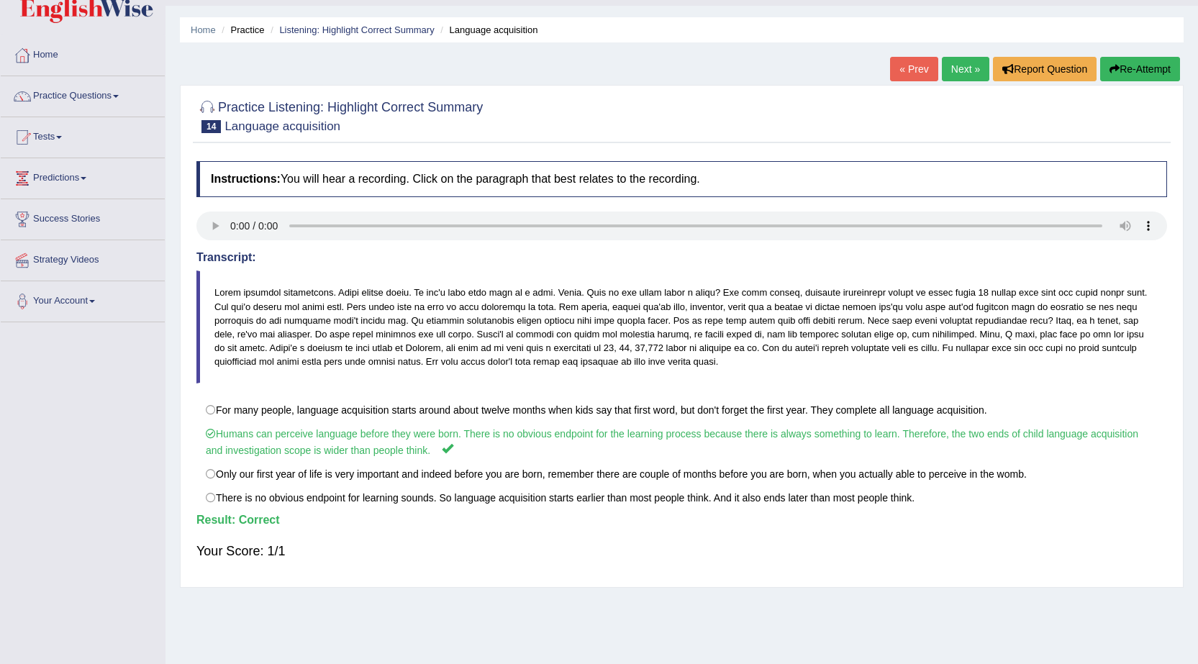
scroll to position [0, 0]
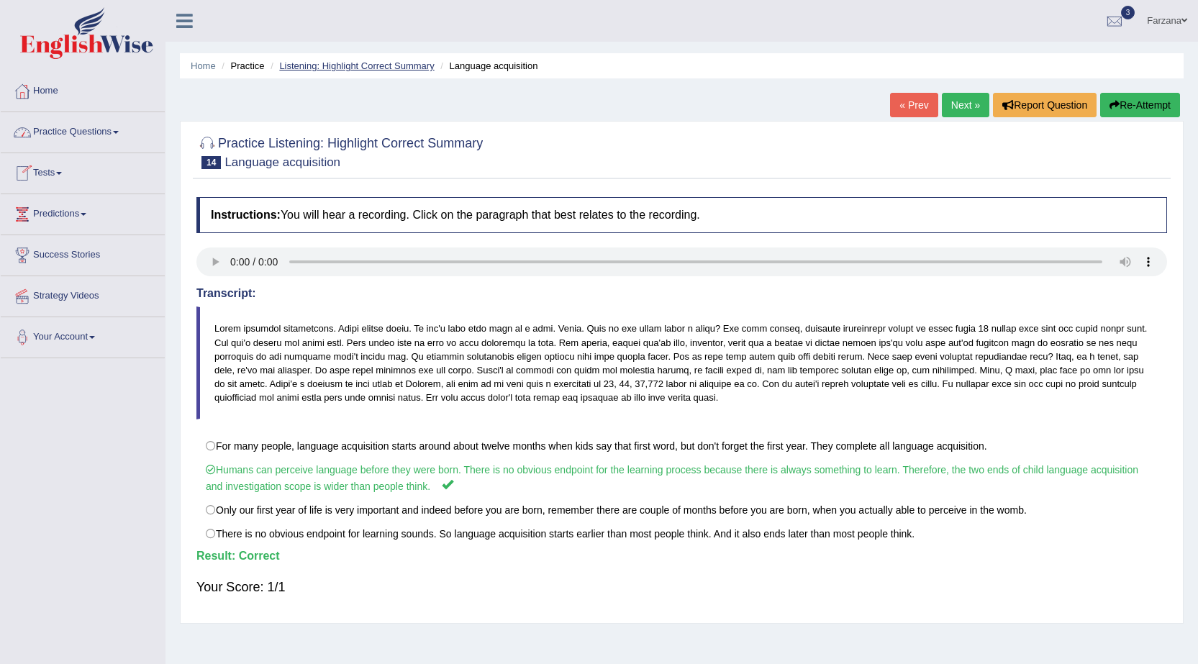
click at [327, 62] on link "Listening: Highlight Correct Summary" at bounding box center [356, 65] width 155 height 11
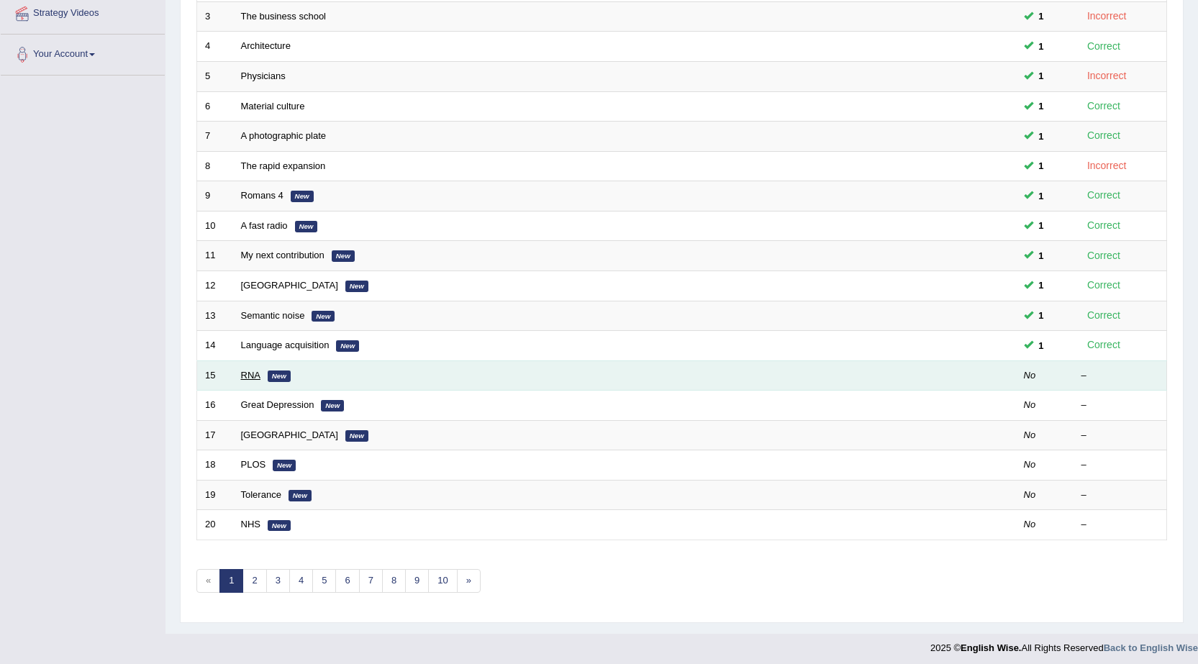
click at [244, 376] on link "RNA" at bounding box center [250, 375] width 19 height 11
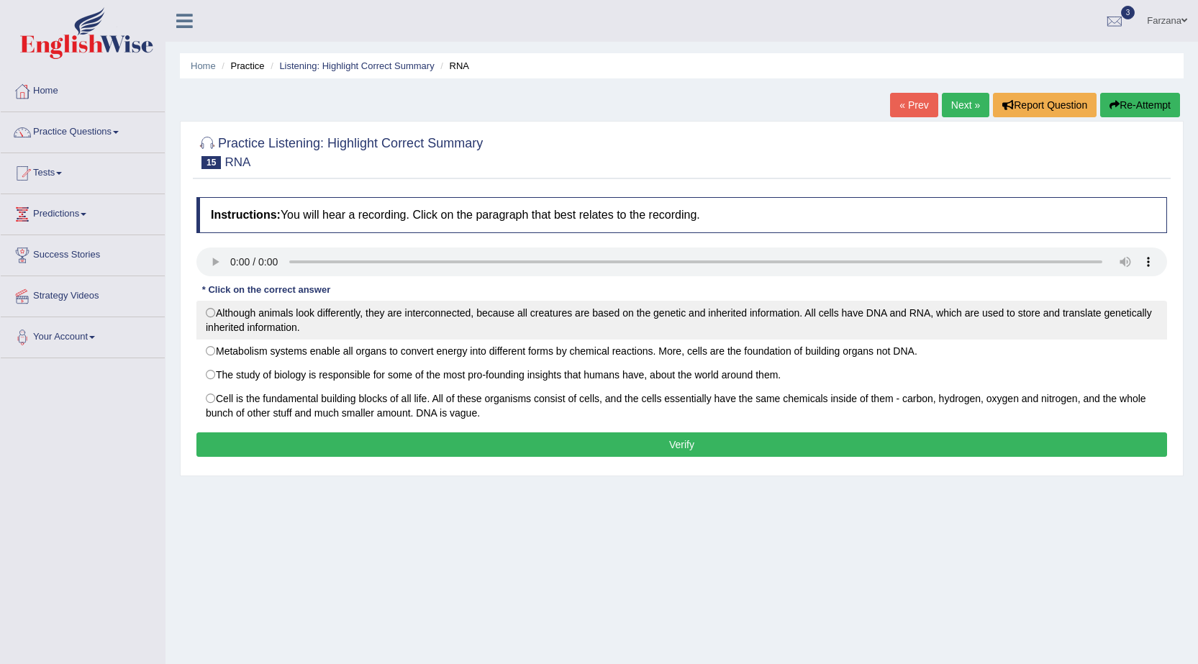
click at [411, 318] on label "Although animals look differently, they are interconnected, because all creatur…" at bounding box center [681, 320] width 971 height 39
radio input "true"
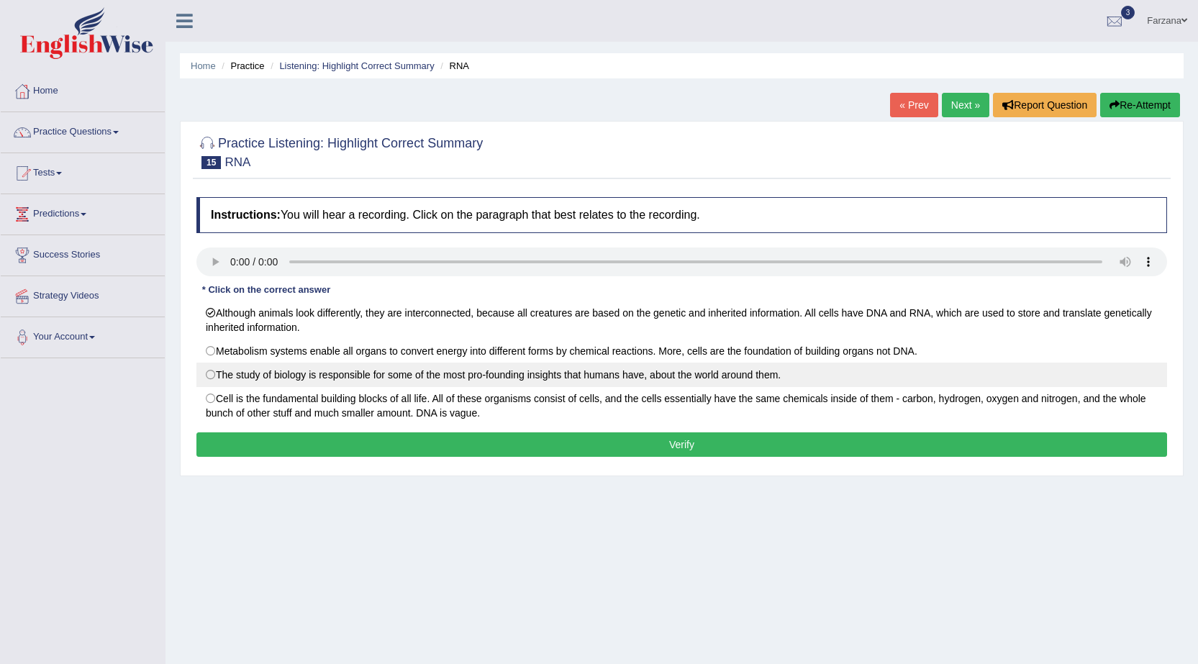
drag, startPoint x: 483, startPoint y: 394, endPoint x: 484, endPoint y: 381, distance: 13.0
click at [483, 394] on label "Cell is the fundamental building blocks of all life. All of these organisms con…" at bounding box center [681, 405] width 971 height 39
radio input "true"
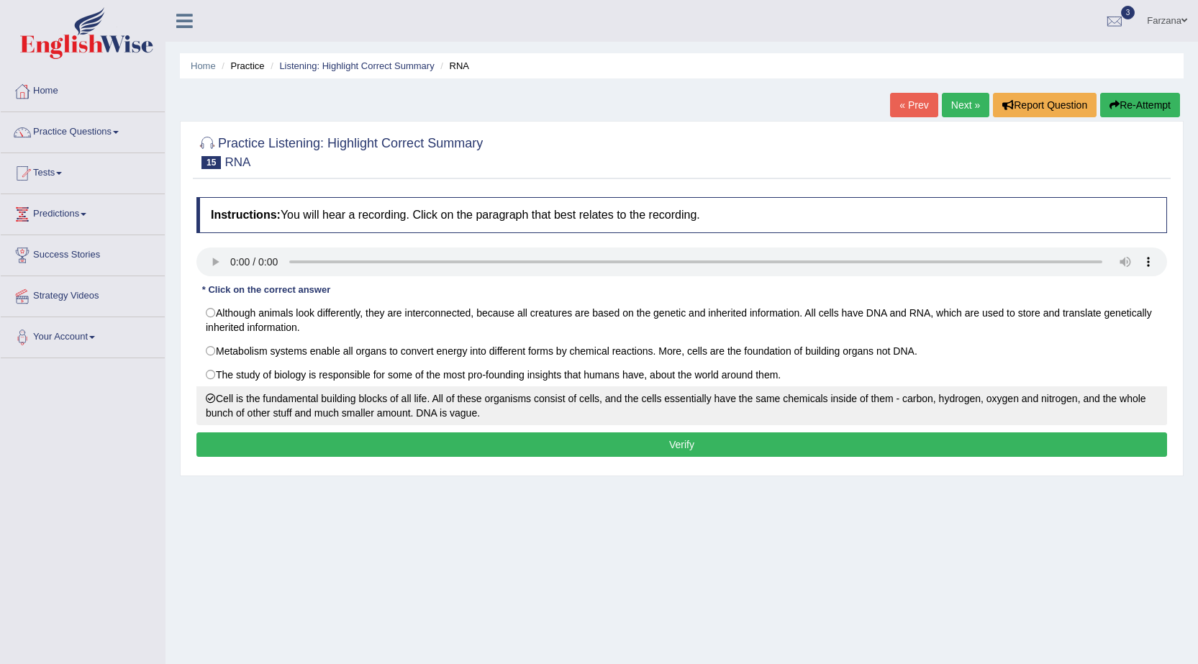
drag, startPoint x: 491, startPoint y: 442, endPoint x: 492, endPoint y: 435, distance: 7.9
click at [491, 440] on button "Verify" at bounding box center [681, 444] width 971 height 24
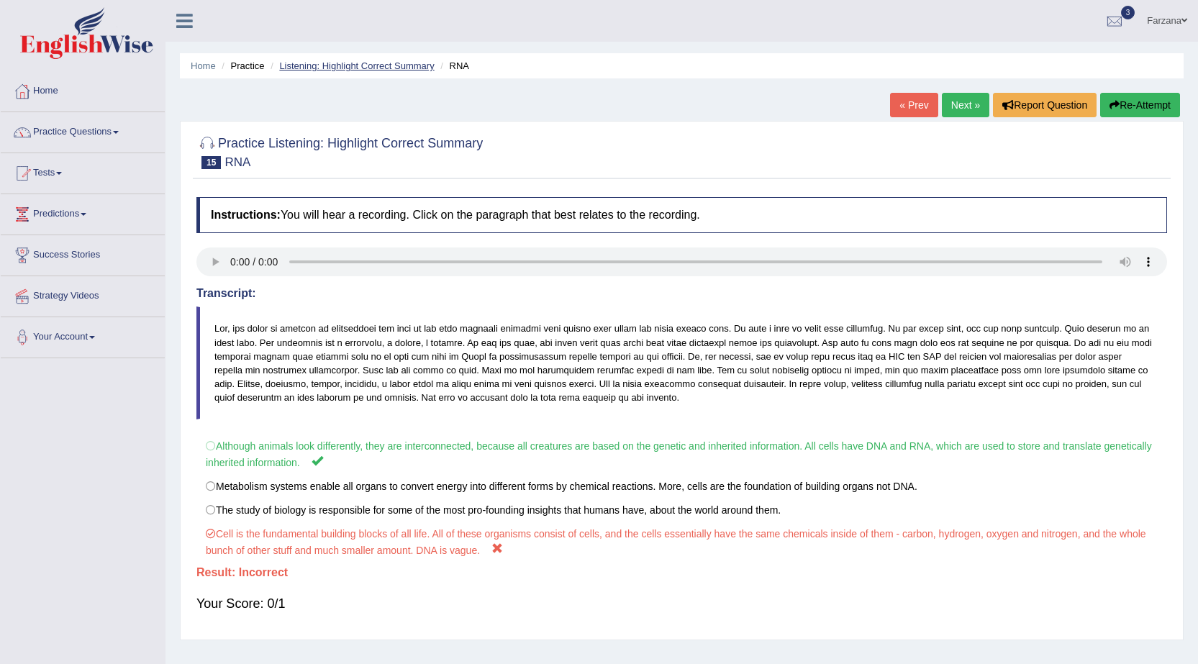
click at [317, 71] on link "Listening: Highlight Correct Summary" at bounding box center [356, 65] width 155 height 11
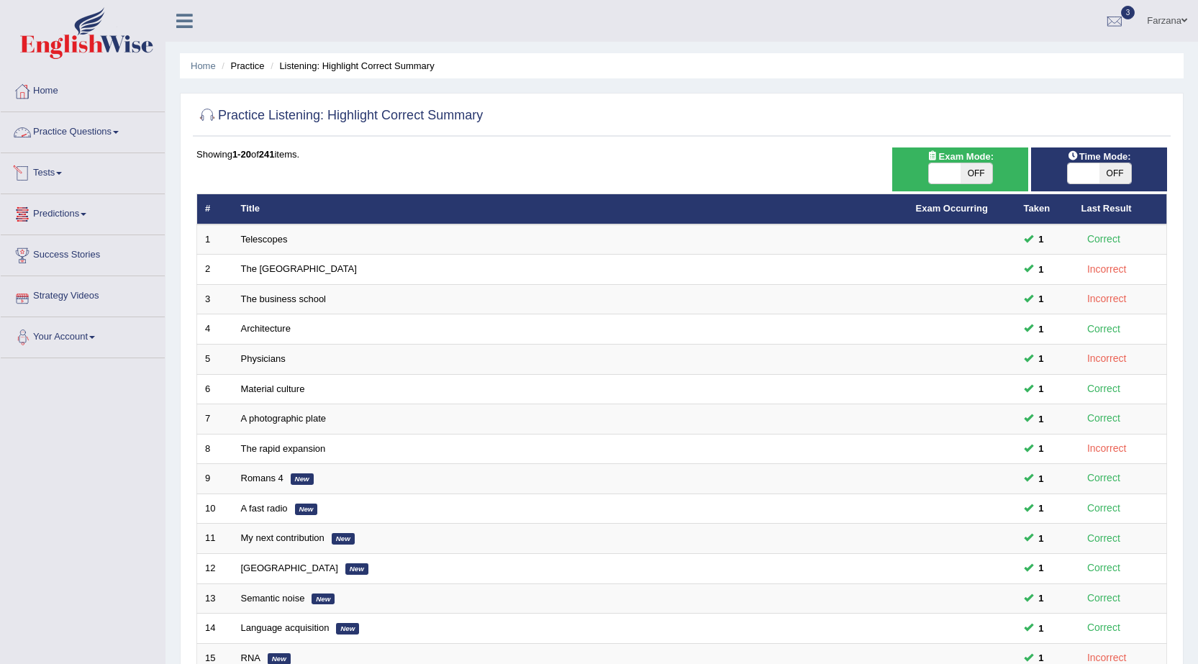
click at [104, 133] on link "Practice Questions" at bounding box center [83, 130] width 164 height 36
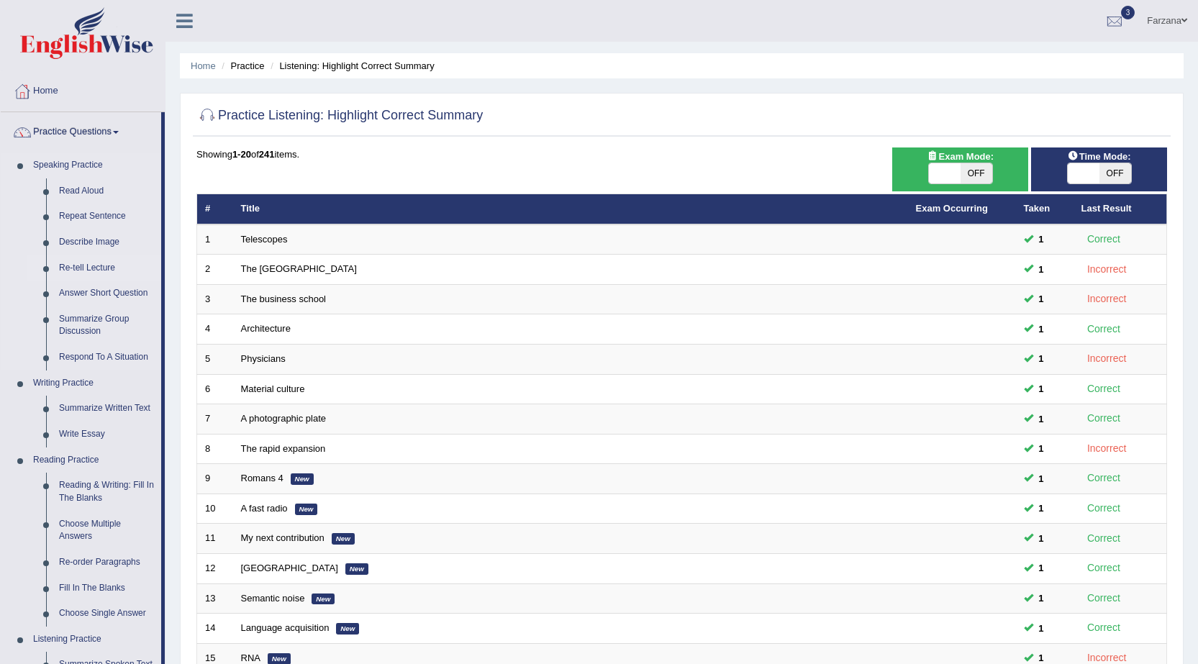
click at [100, 265] on link "Re-tell Lecture" at bounding box center [107, 268] width 109 height 26
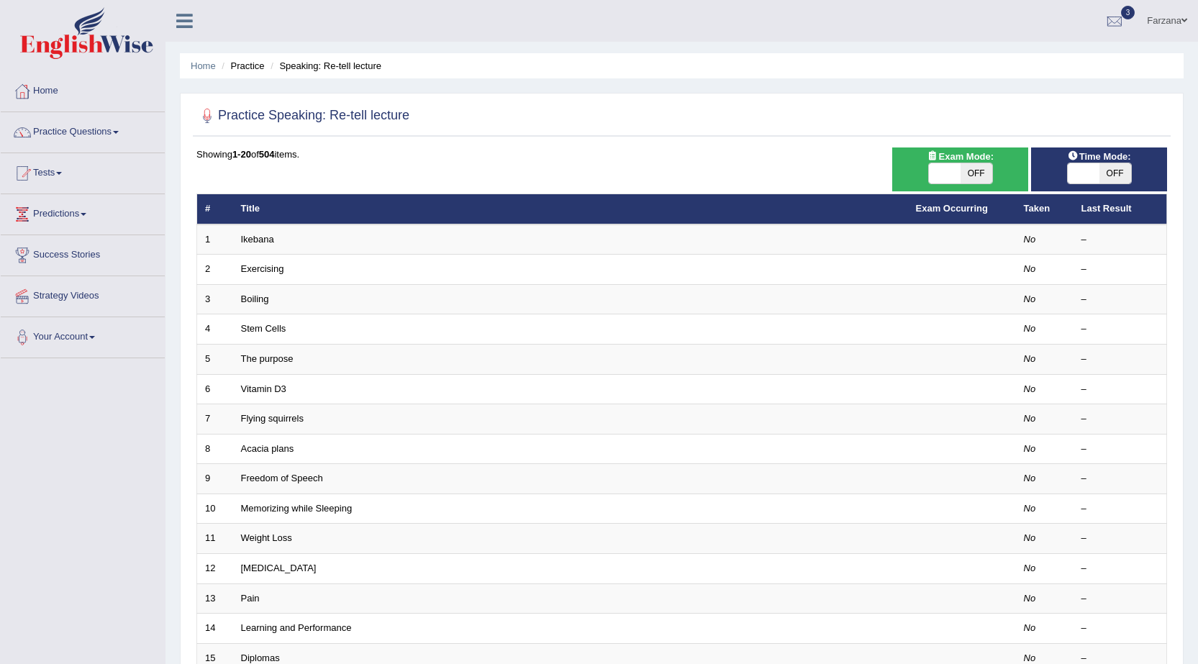
click at [981, 168] on span "OFF" at bounding box center [976, 173] width 32 height 20
checkbox input "true"
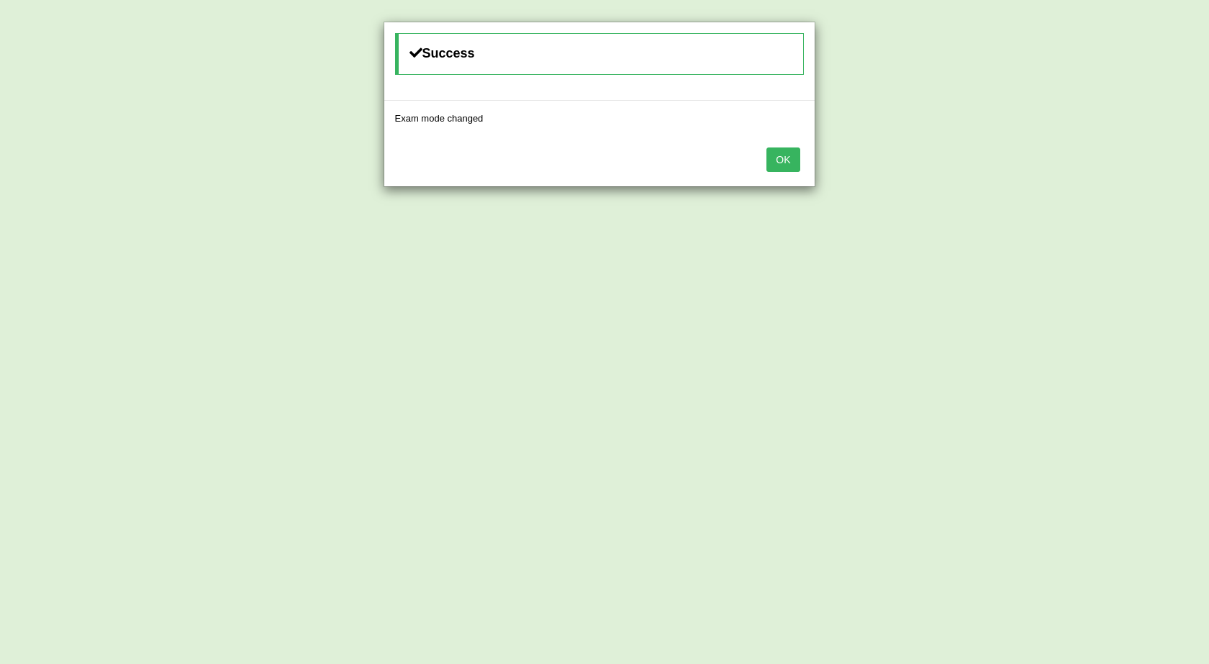
click at [785, 168] on button "OK" at bounding box center [782, 159] width 33 height 24
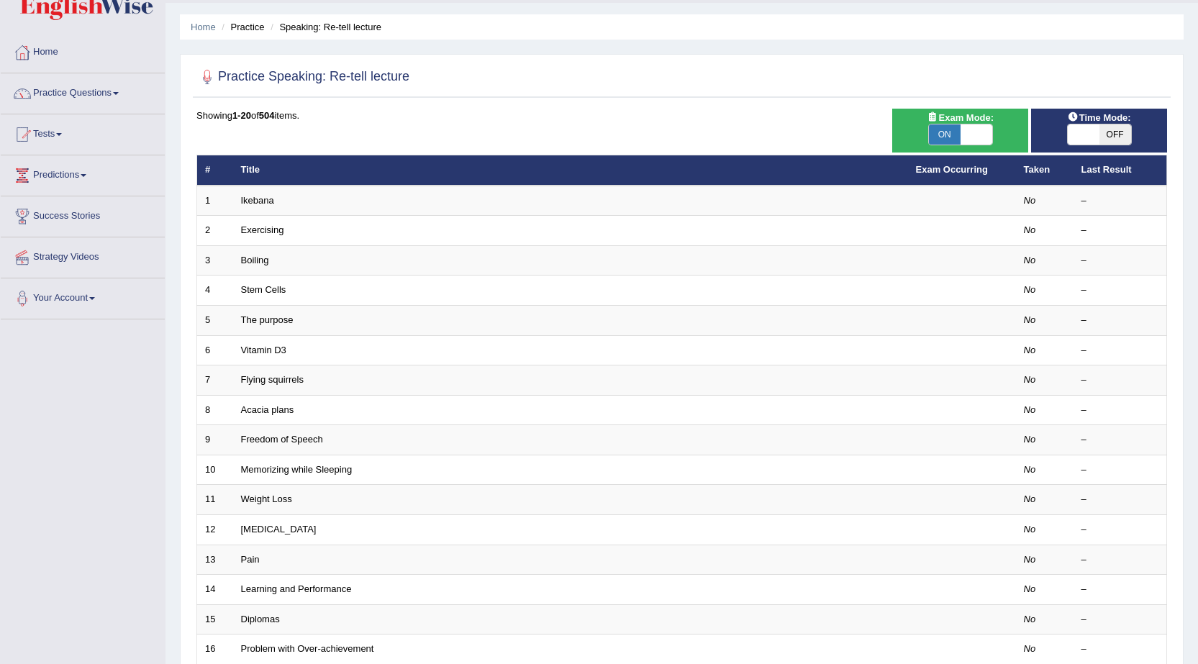
scroll to position [144, 0]
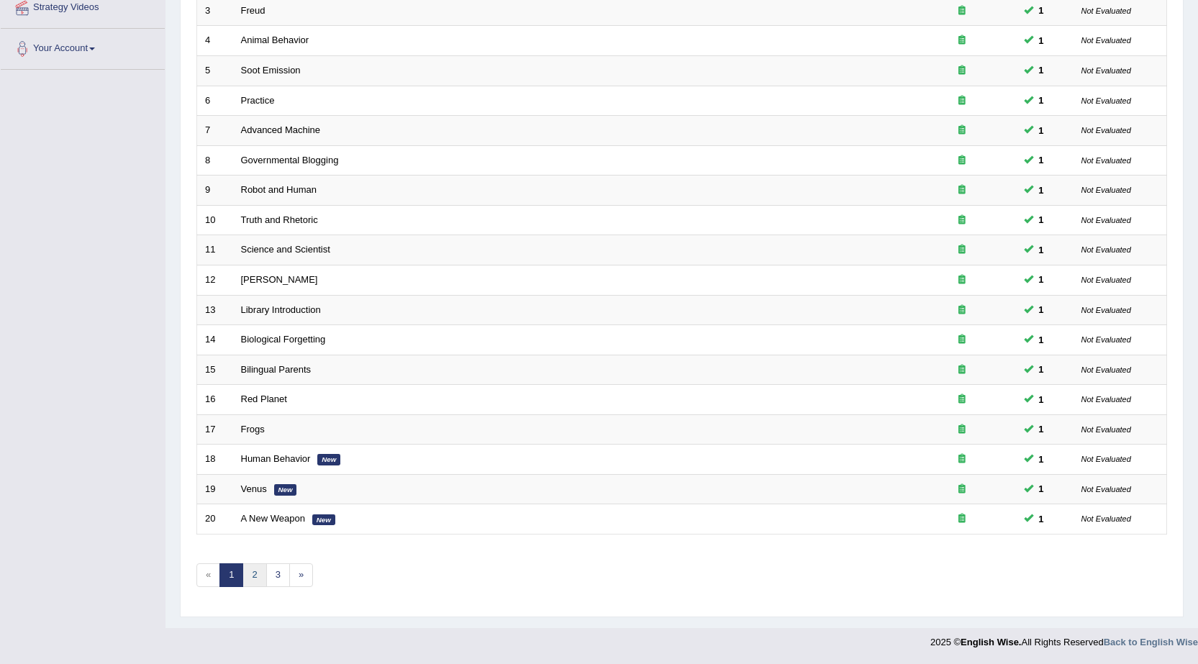
click at [249, 575] on link "2" at bounding box center [254, 575] width 24 height 24
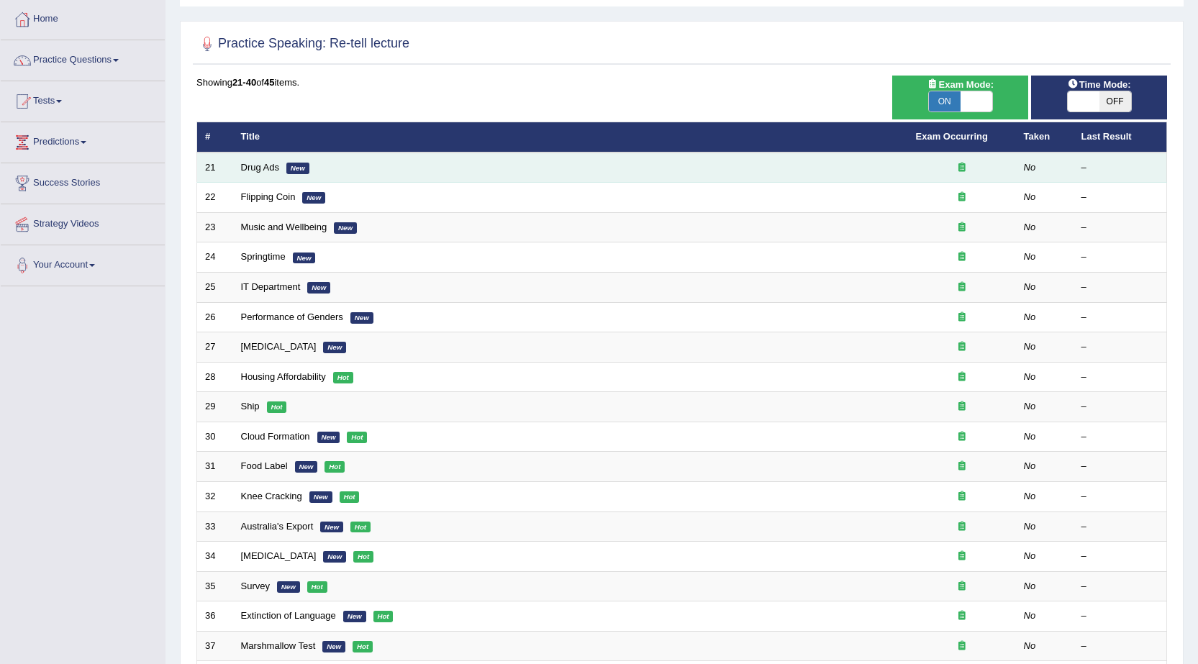
click at [279, 164] on td "Drug Ads New" at bounding box center [570, 168] width 675 height 30
click at [271, 166] on link "Drug Ads" at bounding box center [260, 167] width 38 height 11
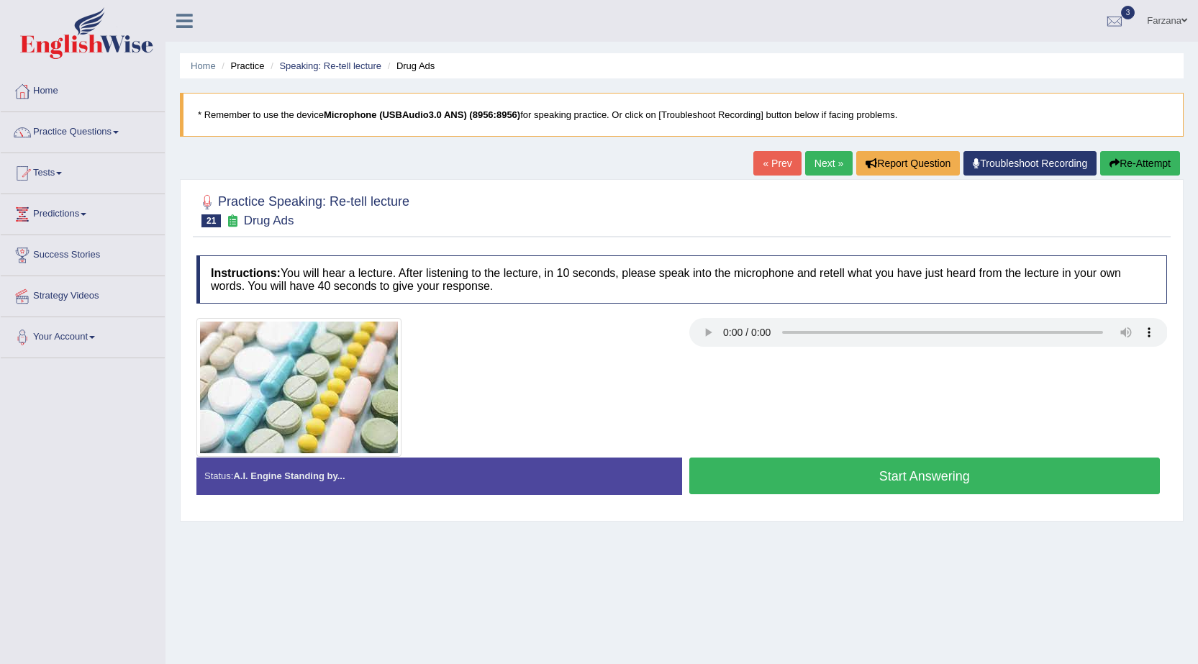
click at [923, 480] on button "Start Answering" at bounding box center [924, 476] width 471 height 37
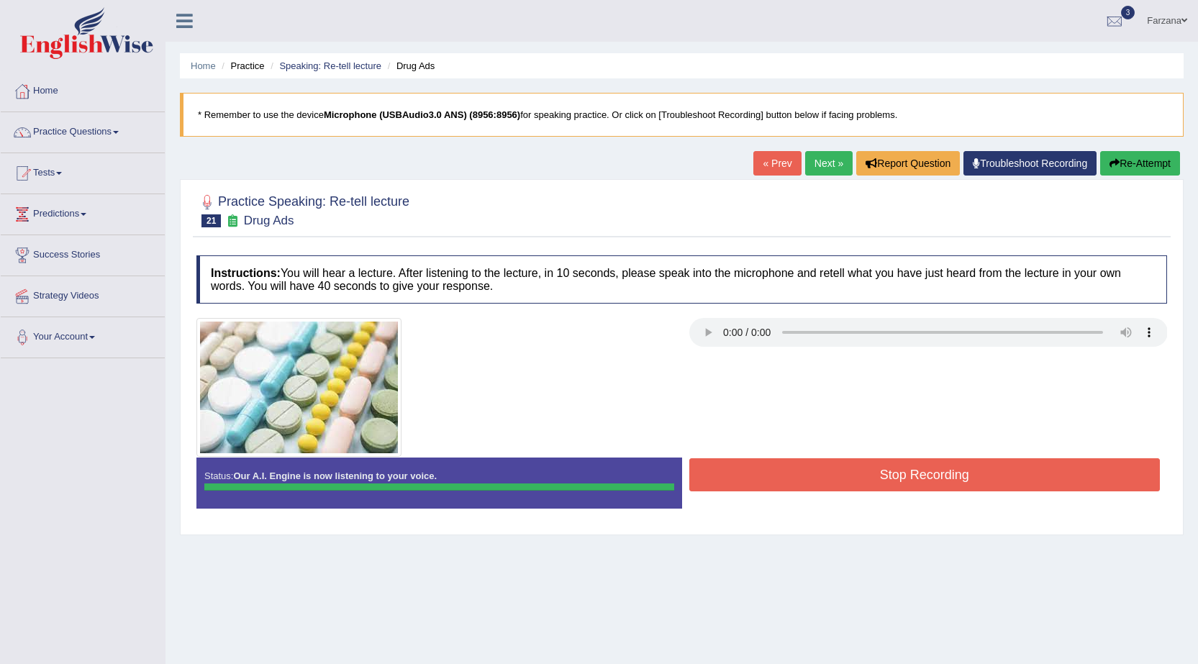
click at [761, 473] on body "Toggle navigation Home Practice Questions Speaking Practice Read Aloud Repeat S…" at bounding box center [599, 332] width 1198 height 664
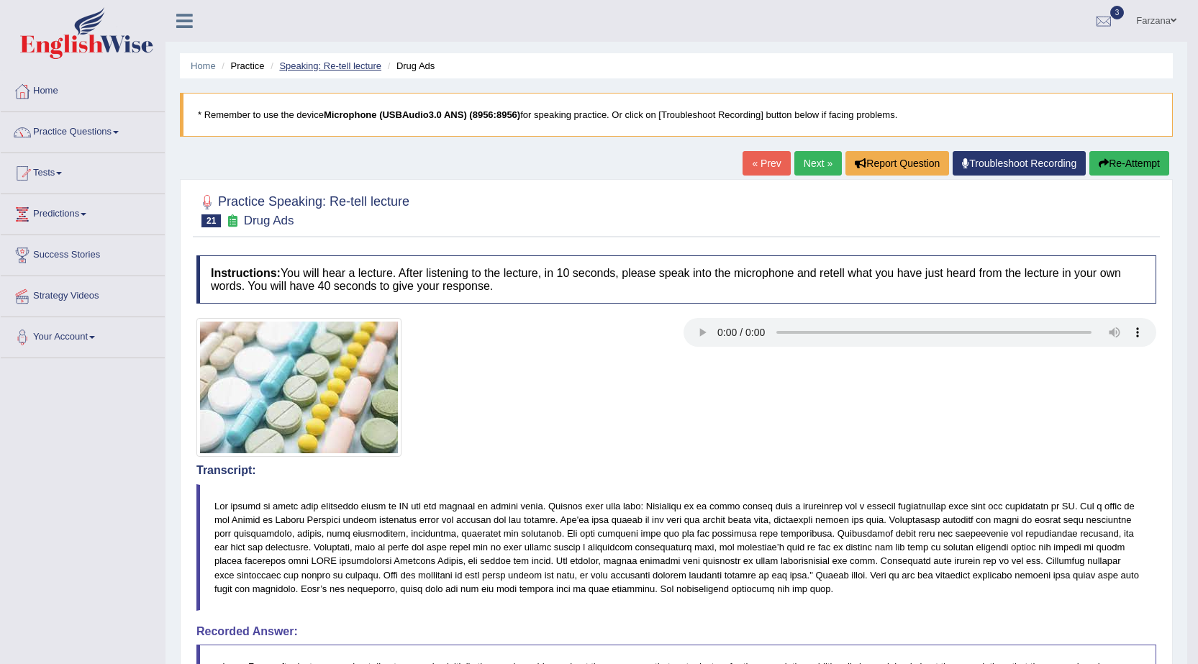
click at [319, 64] on link "Speaking: Re-tell lecture" at bounding box center [330, 65] width 102 height 11
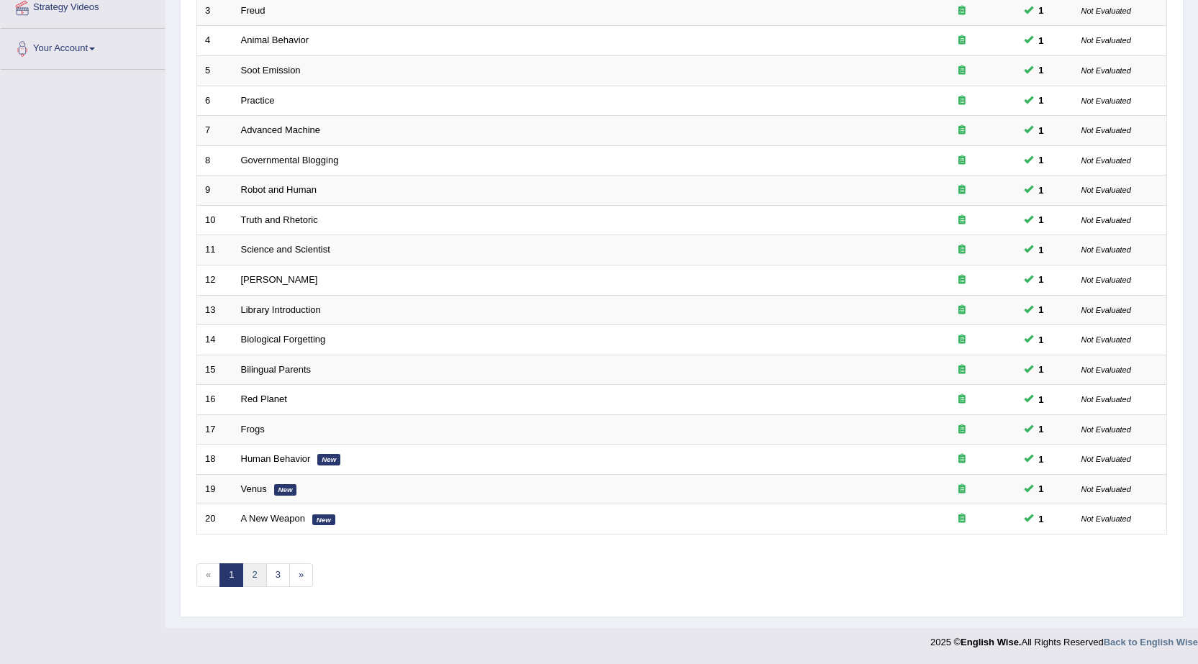
click at [247, 572] on link "2" at bounding box center [254, 575] width 24 height 24
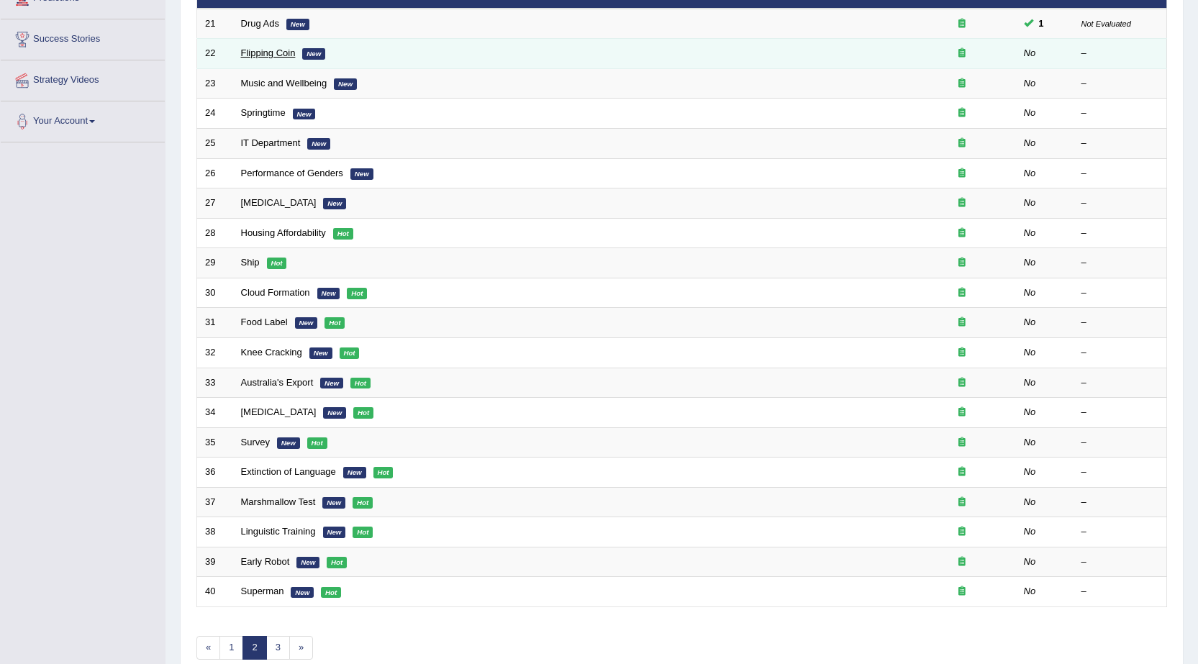
click at [276, 56] on link "Flipping Coin" at bounding box center [268, 52] width 55 height 11
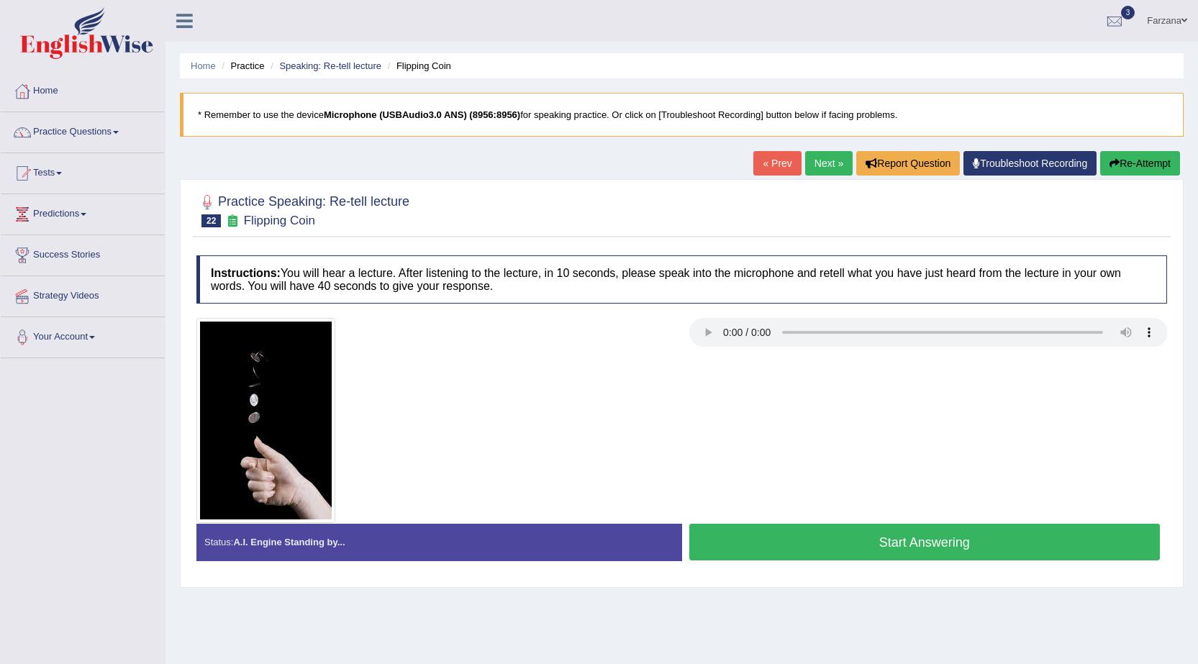
click at [781, 537] on button "Start Answering" at bounding box center [924, 542] width 471 height 37
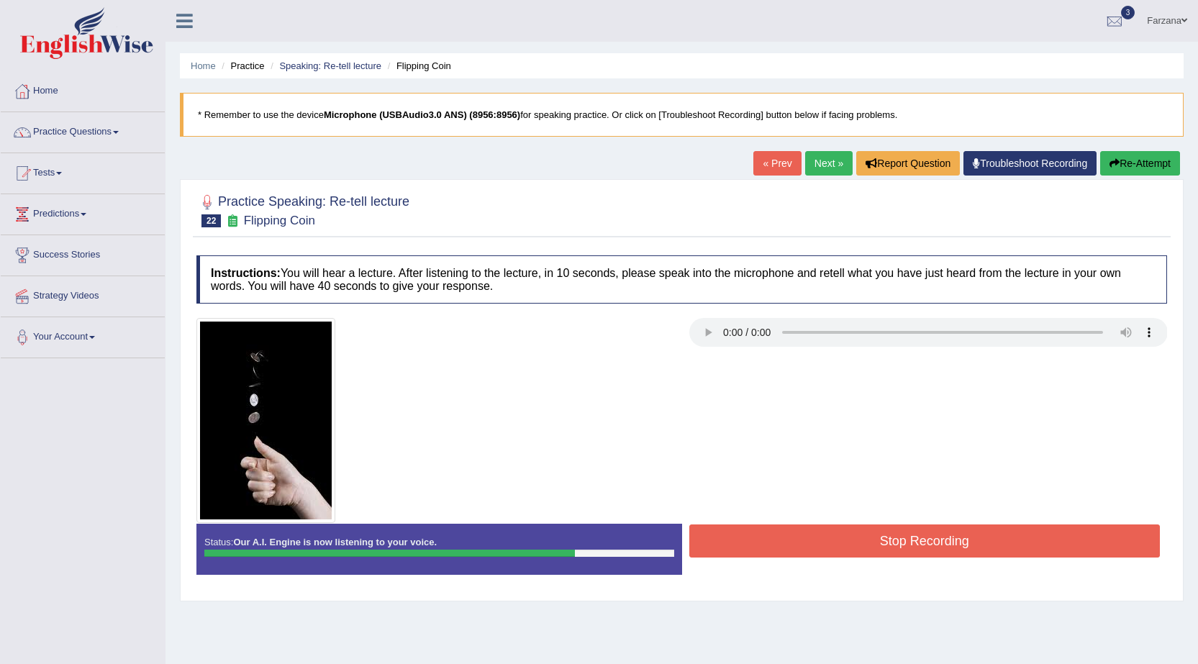
click at [731, 532] on button "Stop Recording" at bounding box center [924, 540] width 471 height 33
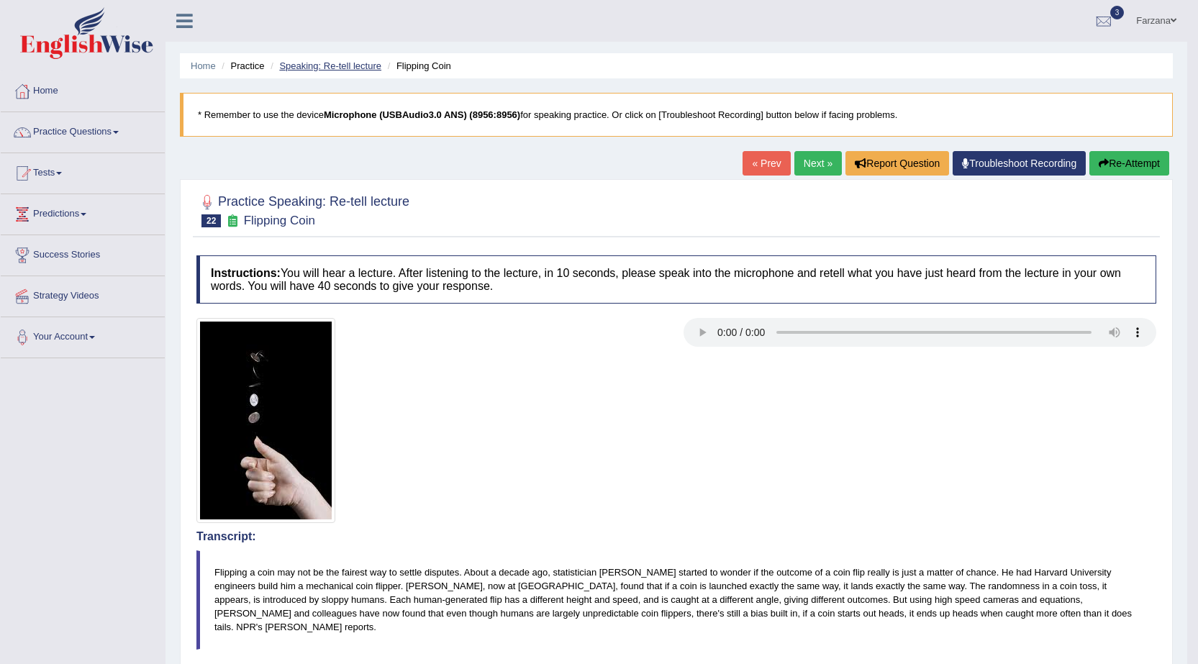
click at [346, 65] on link "Speaking: Re-tell lecture" at bounding box center [330, 65] width 102 height 11
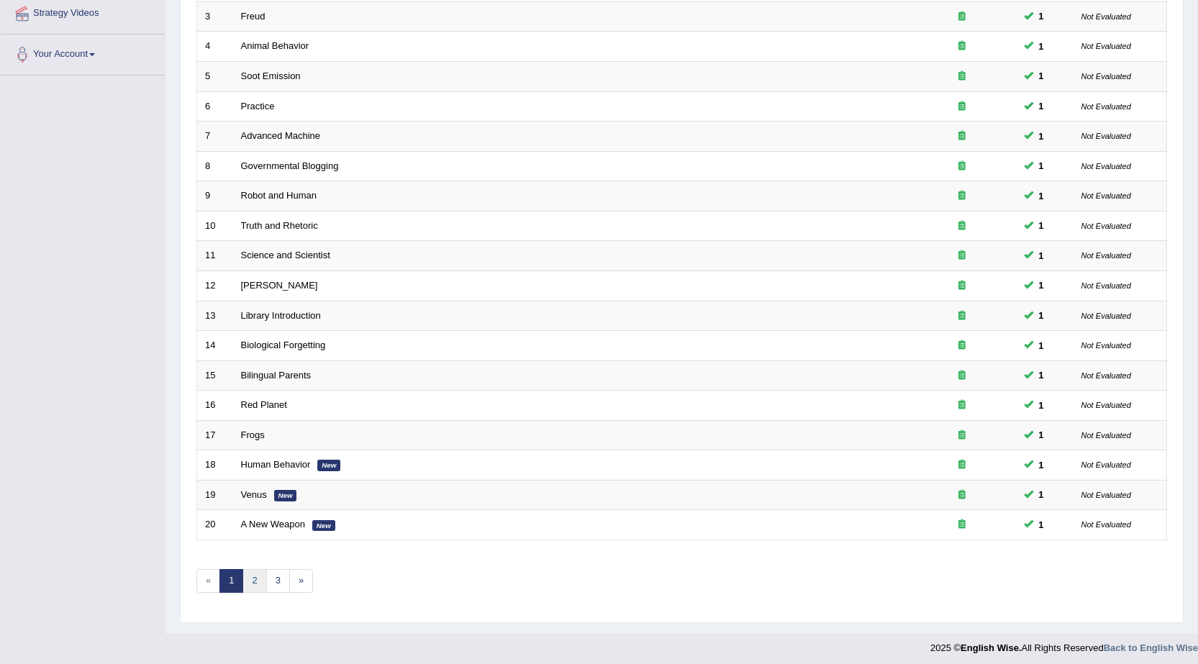
click at [252, 586] on link "2" at bounding box center [254, 581] width 24 height 24
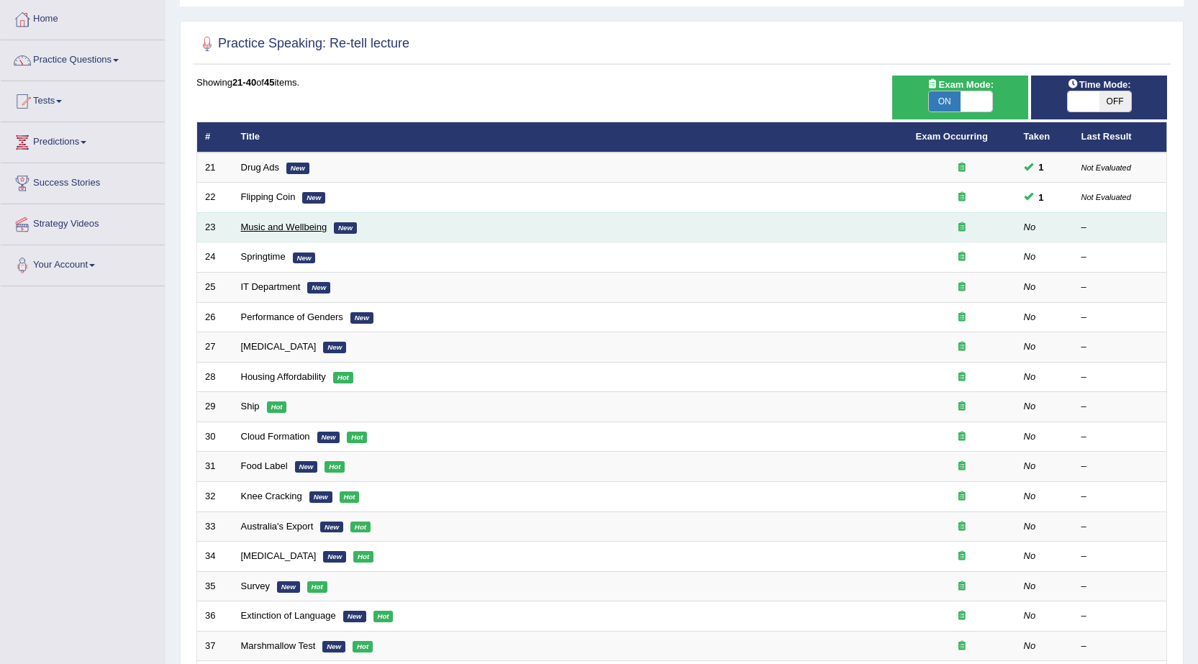
click at [281, 229] on link "Music and Wellbeing" at bounding box center [284, 227] width 86 height 11
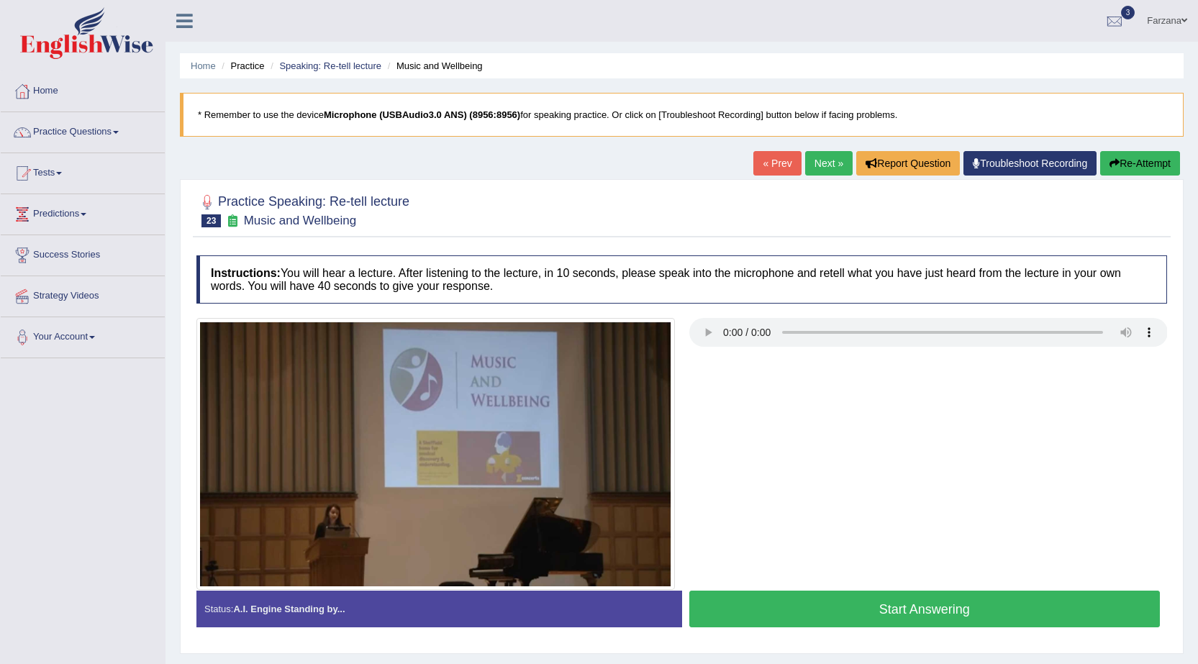
click at [778, 611] on button "Start Answering" at bounding box center [924, 609] width 471 height 37
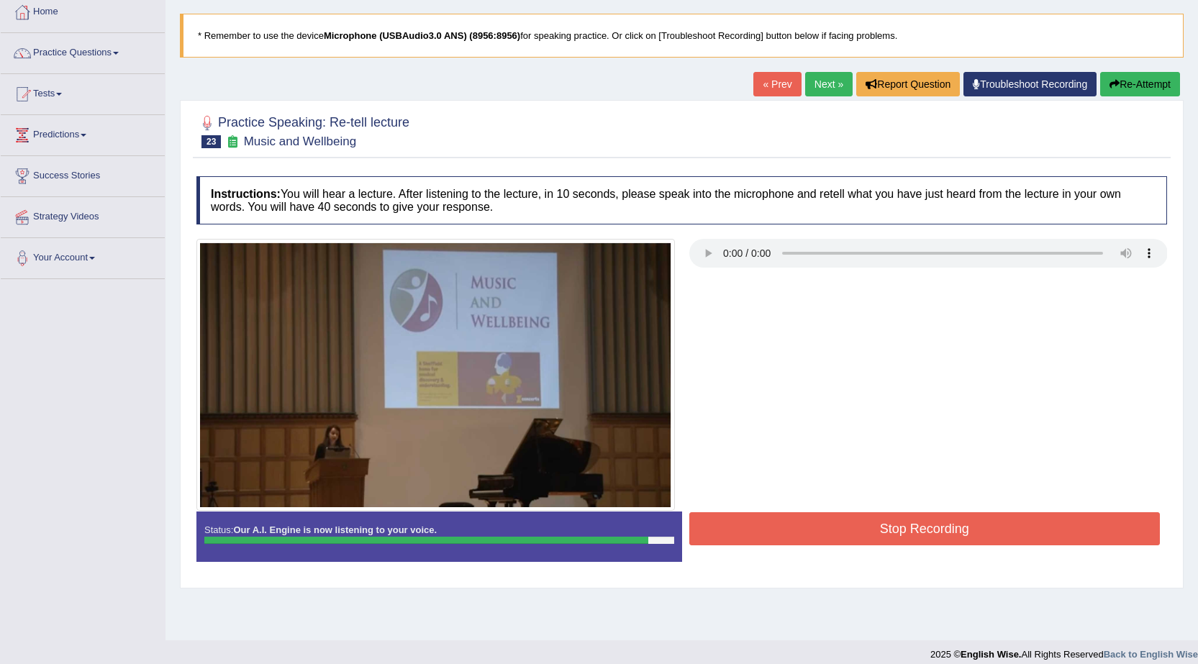
scroll to position [91, 0]
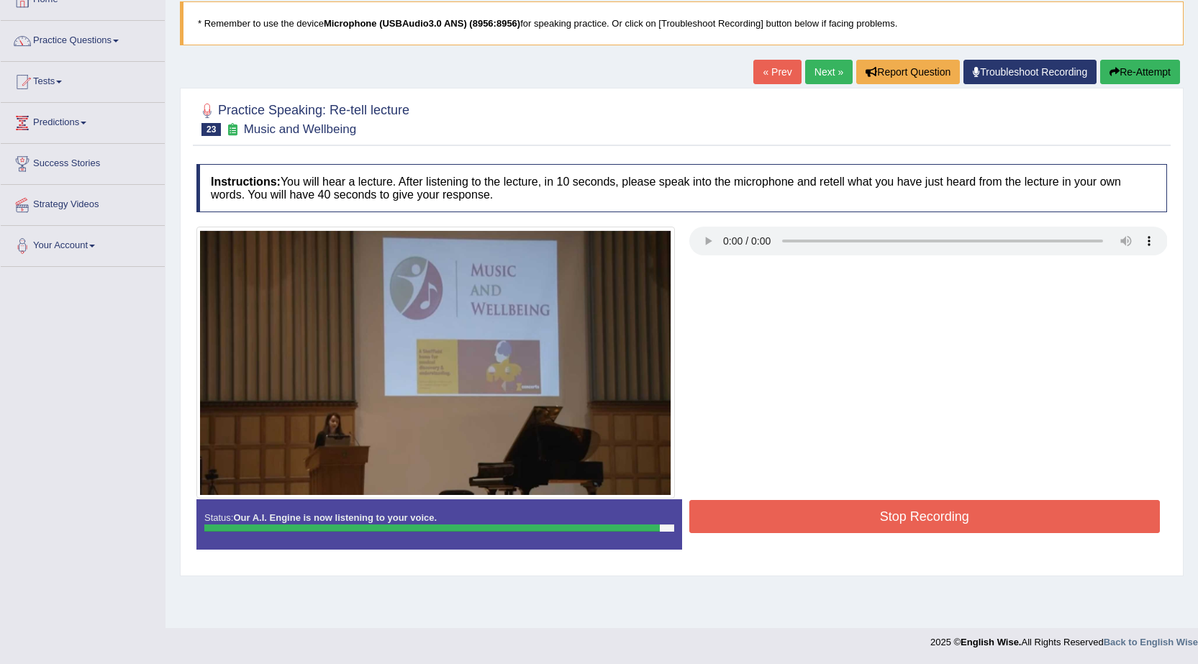
click at [880, 512] on button "Stop Recording" at bounding box center [924, 516] width 471 height 33
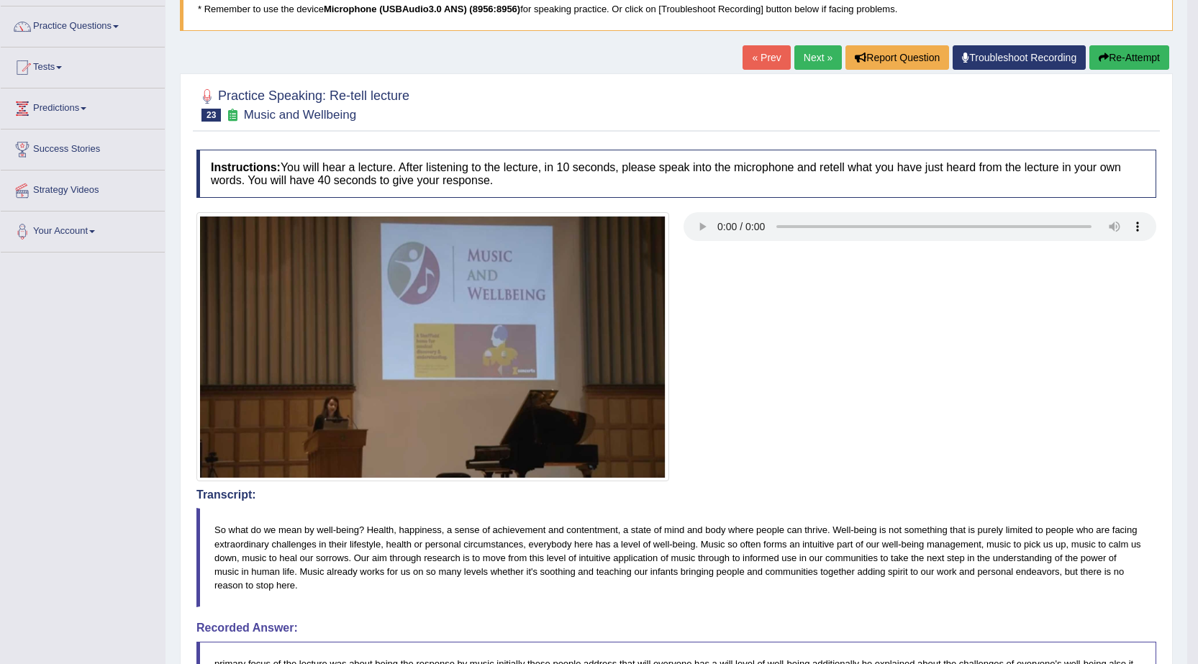
scroll to position [0, 0]
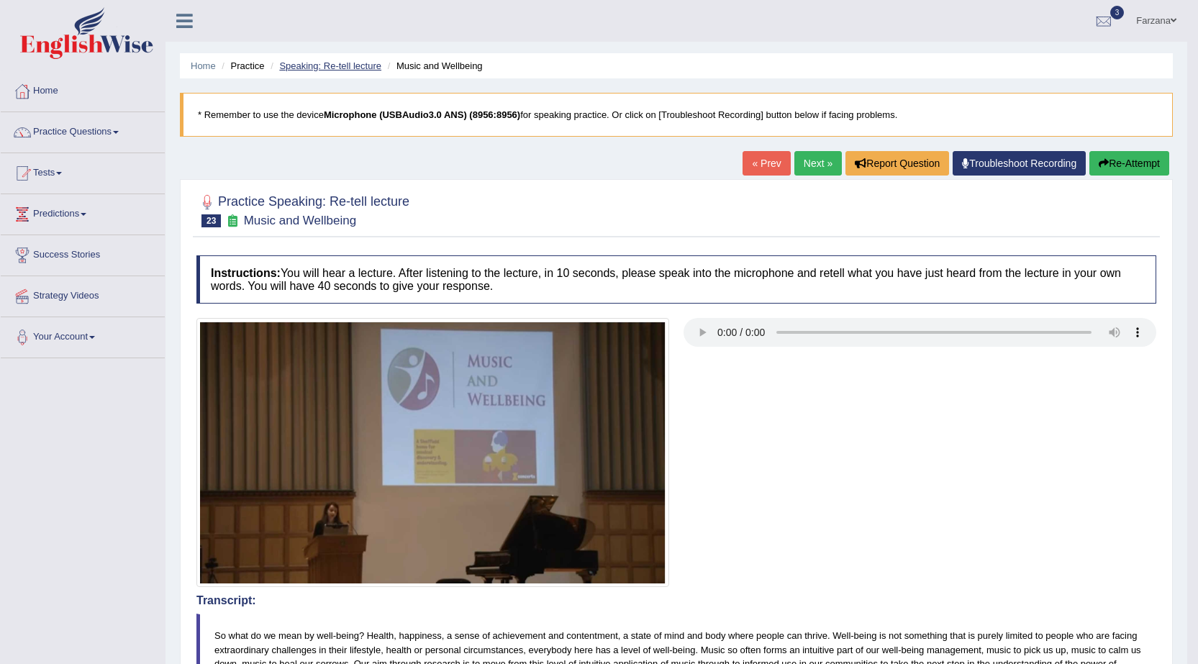
click at [365, 67] on link "Speaking: Re-tell lecture" at bounding box center [330, 65] width 102 height 11
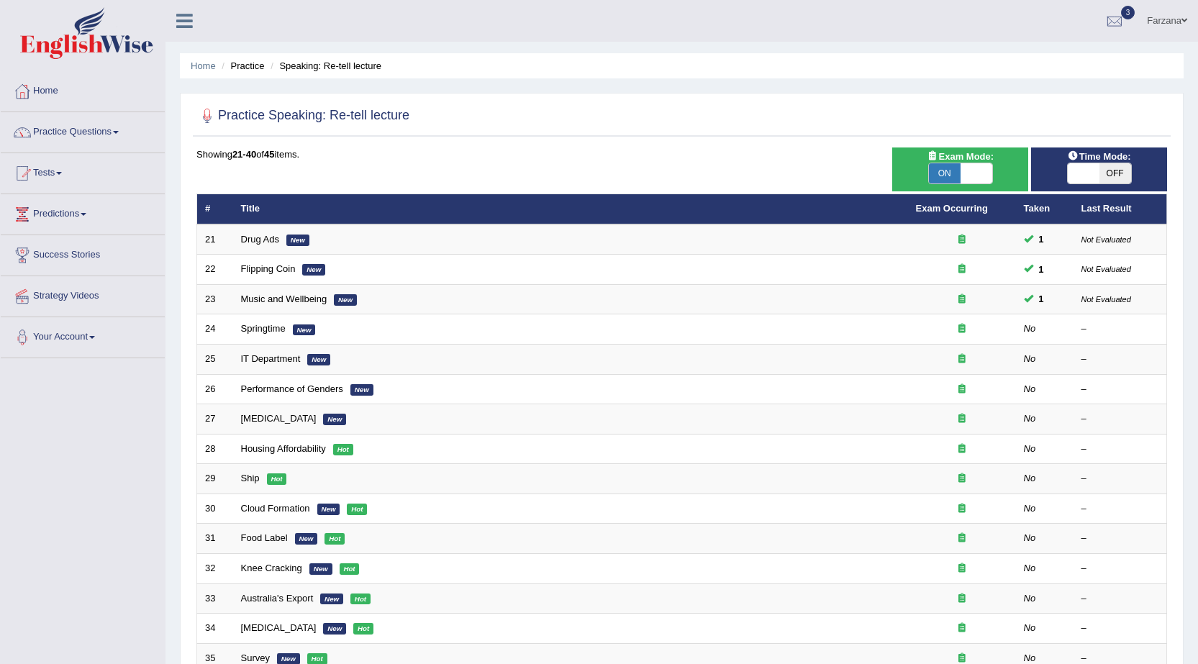
click at [266, 324] on link "Springtime" at bounding box center [263, 328] width 45 height 11
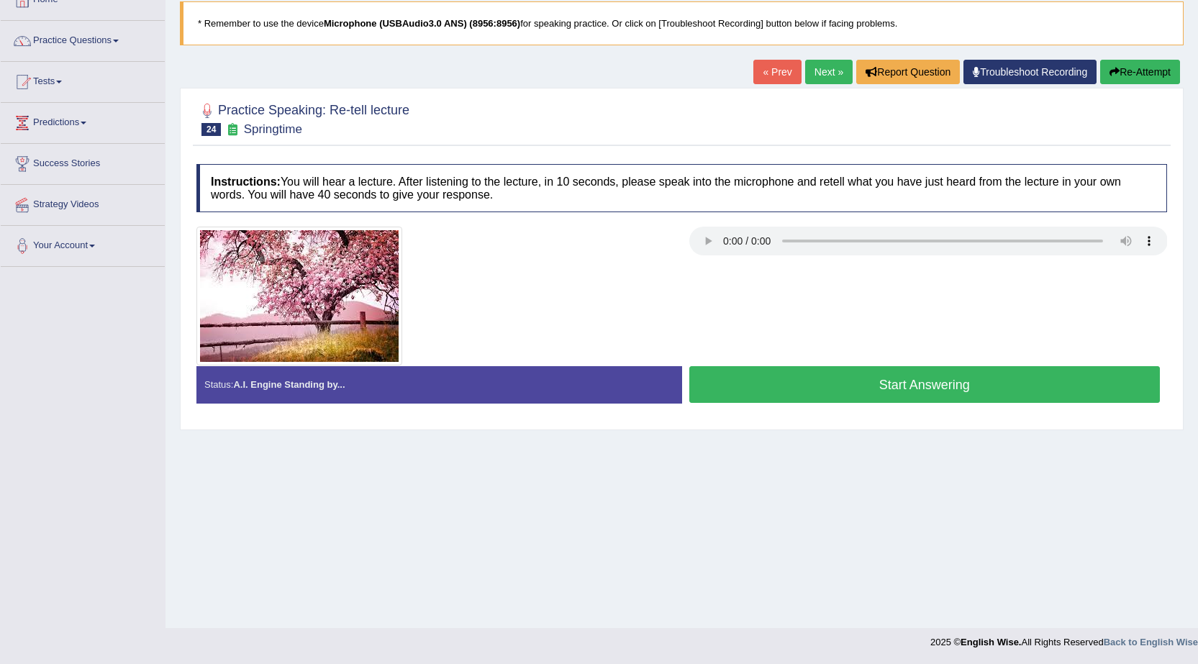
click at [950, 390] on button "Start Answering" at bounding box center [924, 384] width 471 height 37
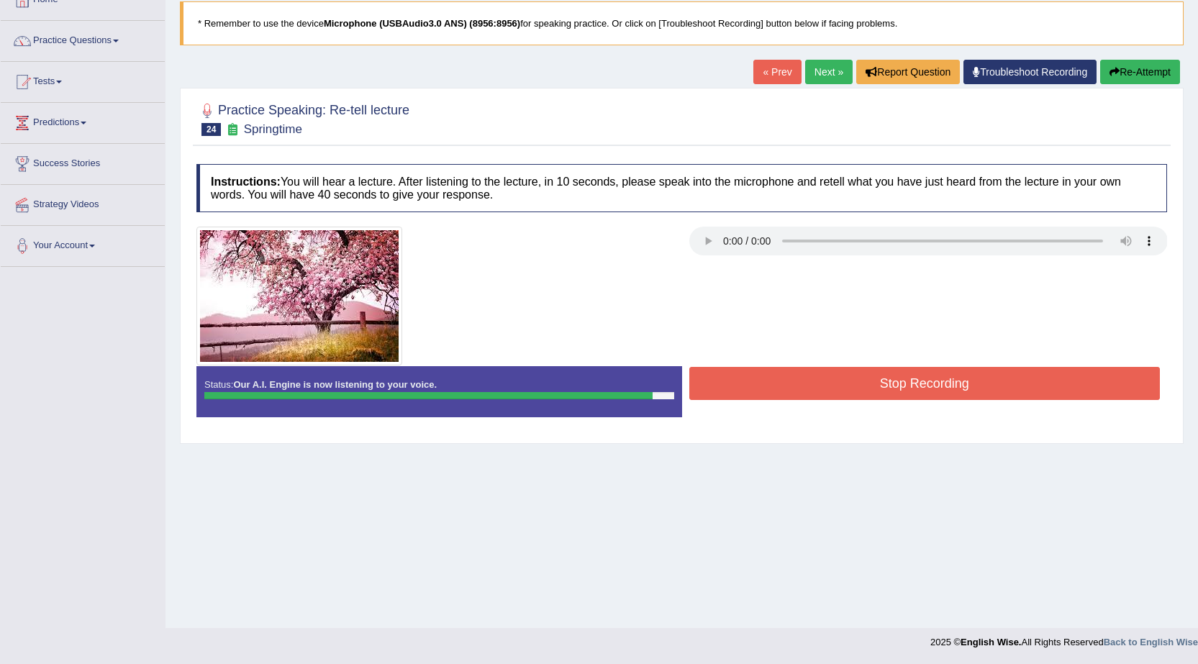
click at [804, 389] on button "Stop Recording" at bounding box center [924, 383] width 471 height 33
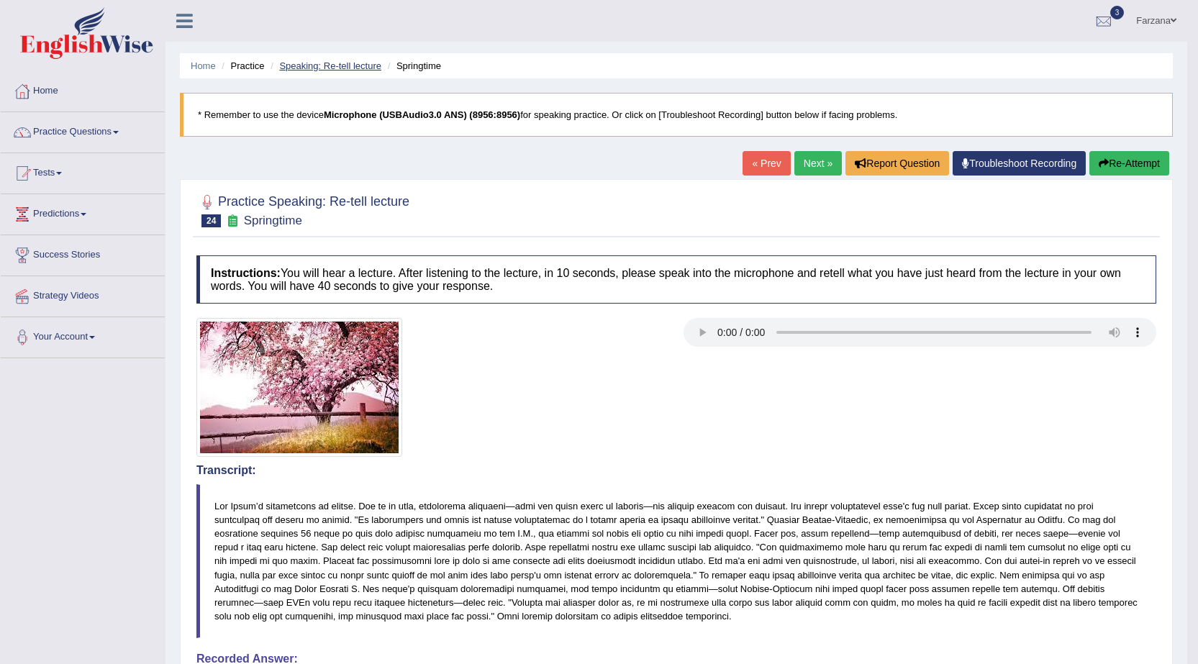
click at [342, 68] on link "Speaking: Re-tell lecture" at bounding box center [330, 65] width 102 height 11
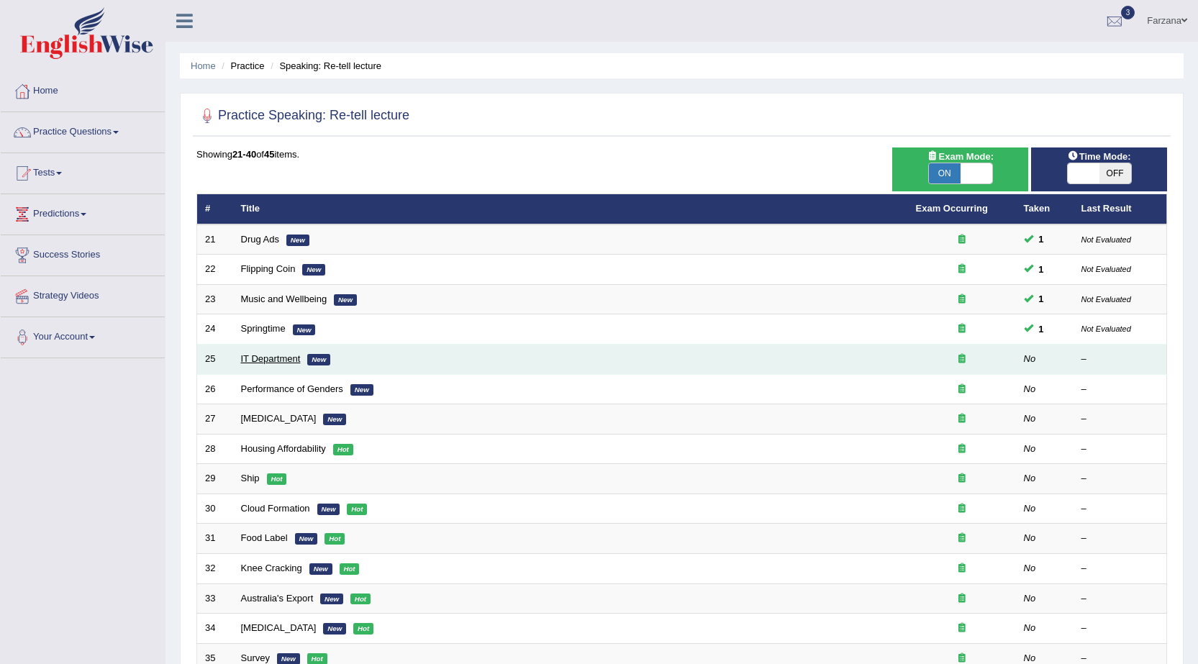
click at [266, 358] on link "IT Department" at bounding box center [271, 358] width 60 height 11
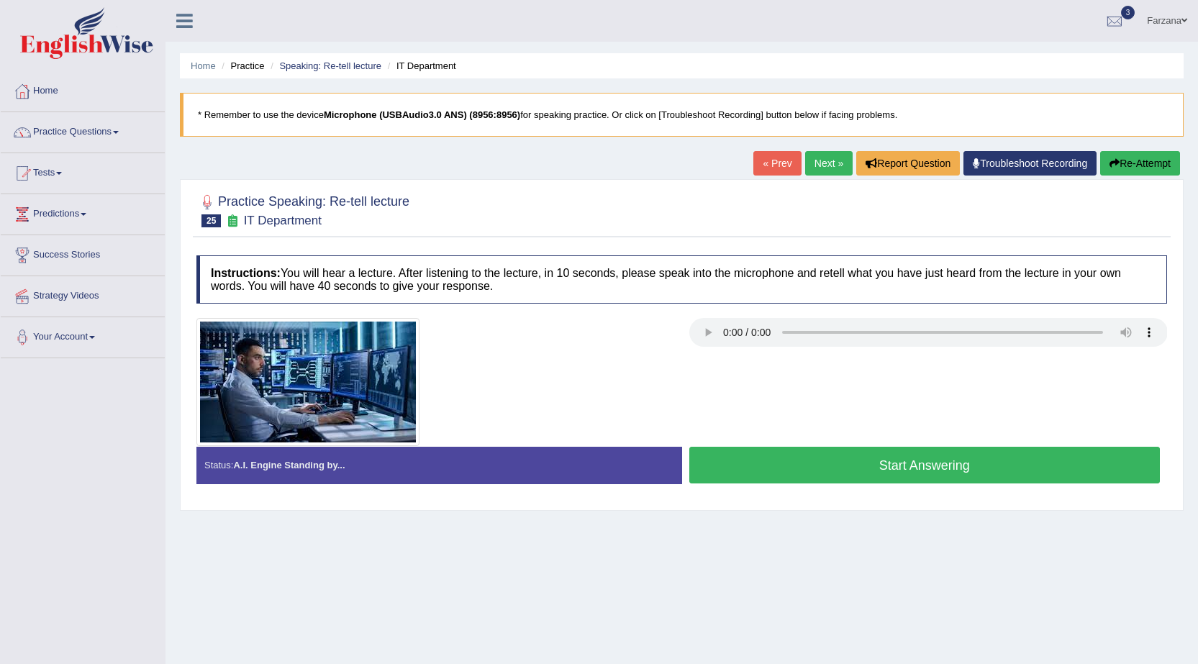
drag, startPoint x: 807, startPoint y: 475, endPoint x: 814, endPoint y: 471, distance: 7.8
click at [807, 473] on button "Start Answering" at bounding box center [924, 465] width 471 height 37
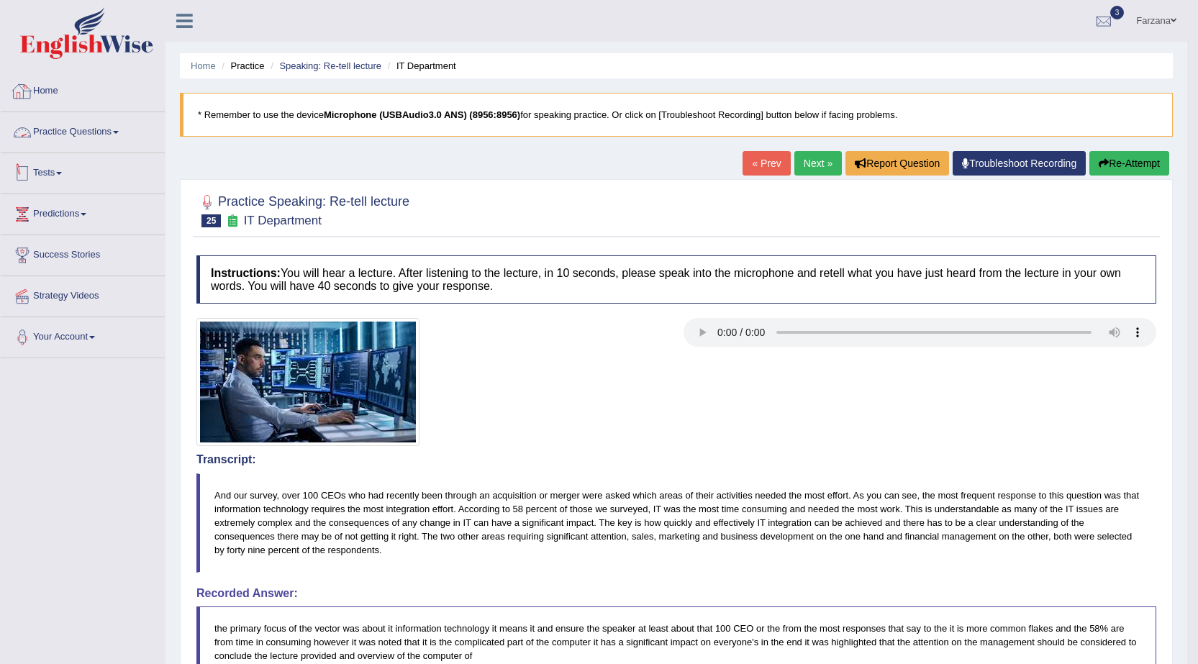
click at [96, 134] on link "Practice Questions" at bounding box center [83, 130] width 164 height 36
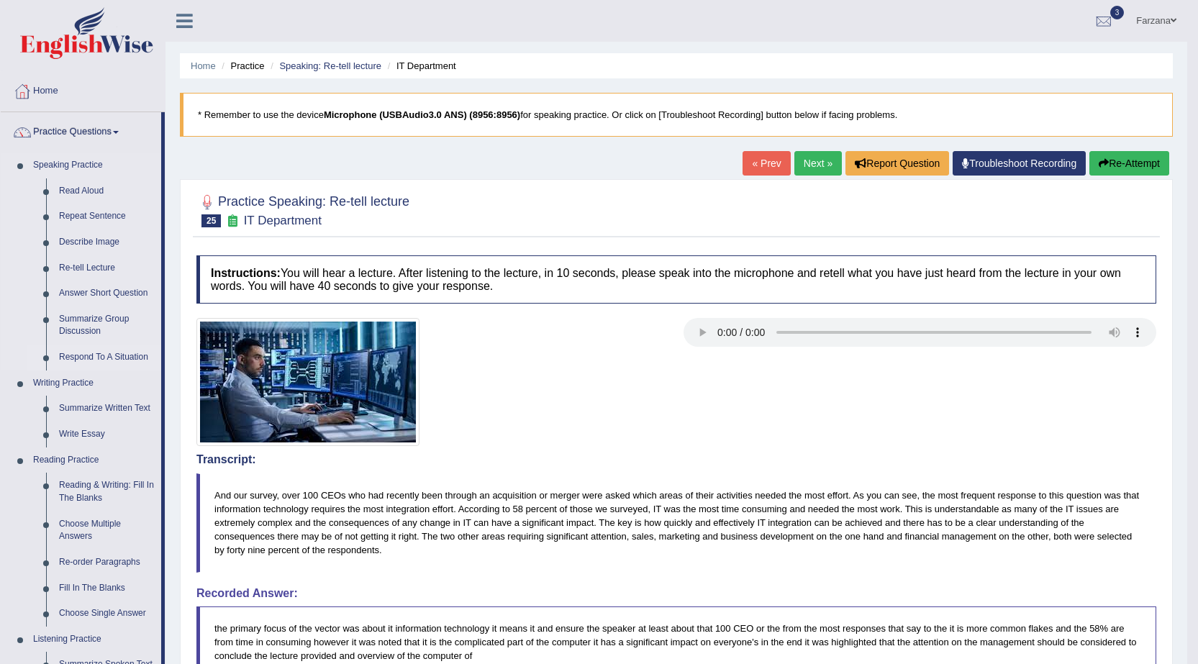
click at [136, 356] on link "Respond To A Situation" at bounding box center [107, 358] width 109 height 26
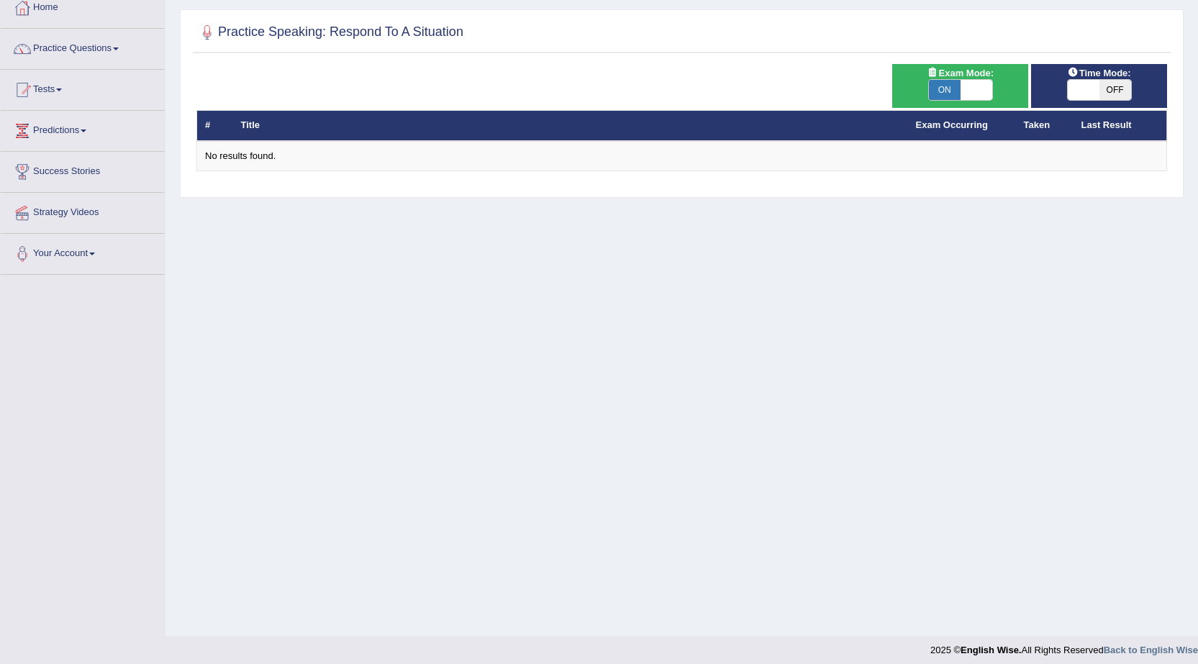
scroll to position [91, 0]
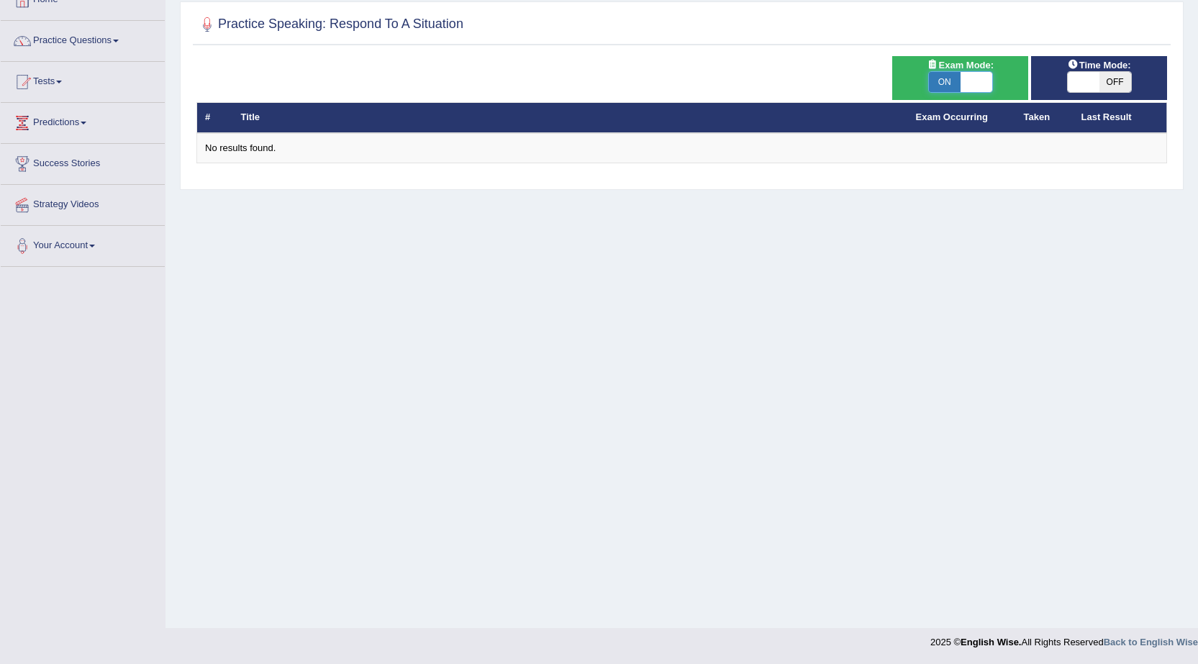
click at [976, 89] on span at bounding box center [976, 82] width 32 height 20
checkbox input "false"
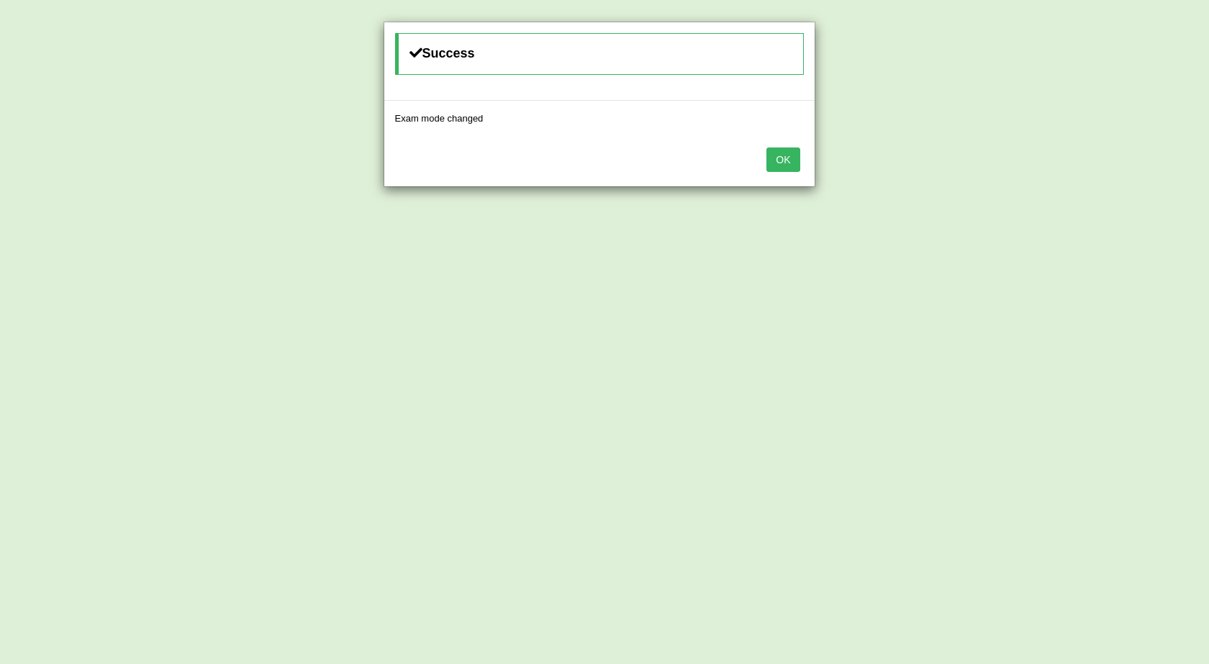
click at [790, 161] on button "OK" at bounding box center [782, 159] width 33 height 24
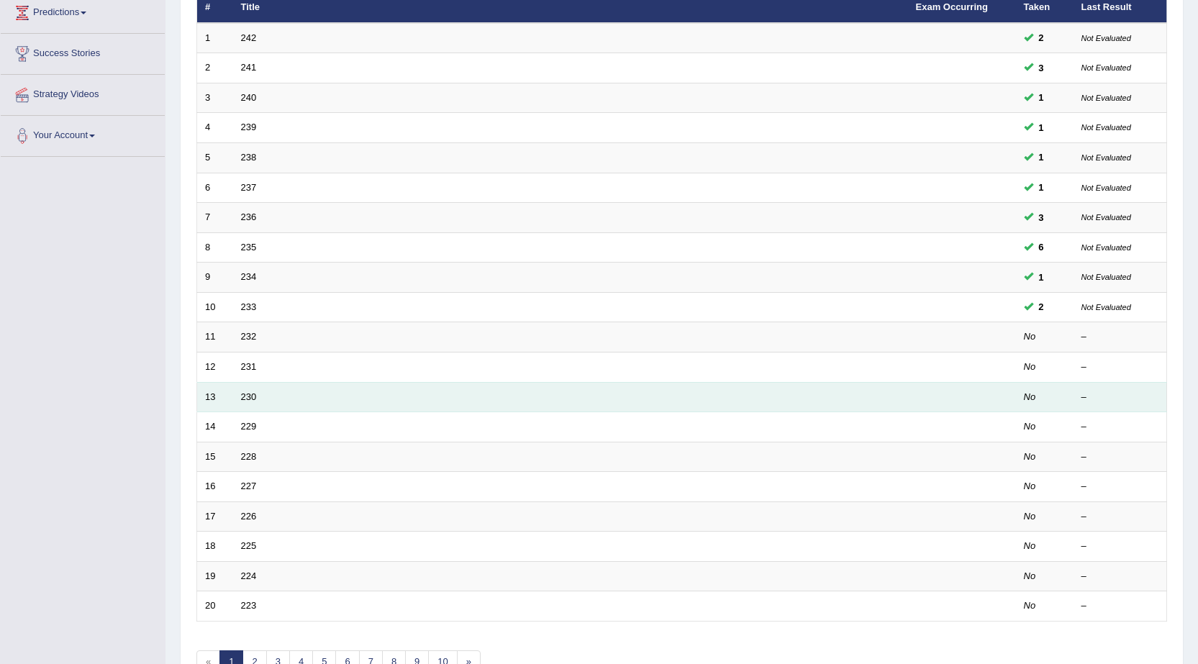
scroll to position [288, 0]
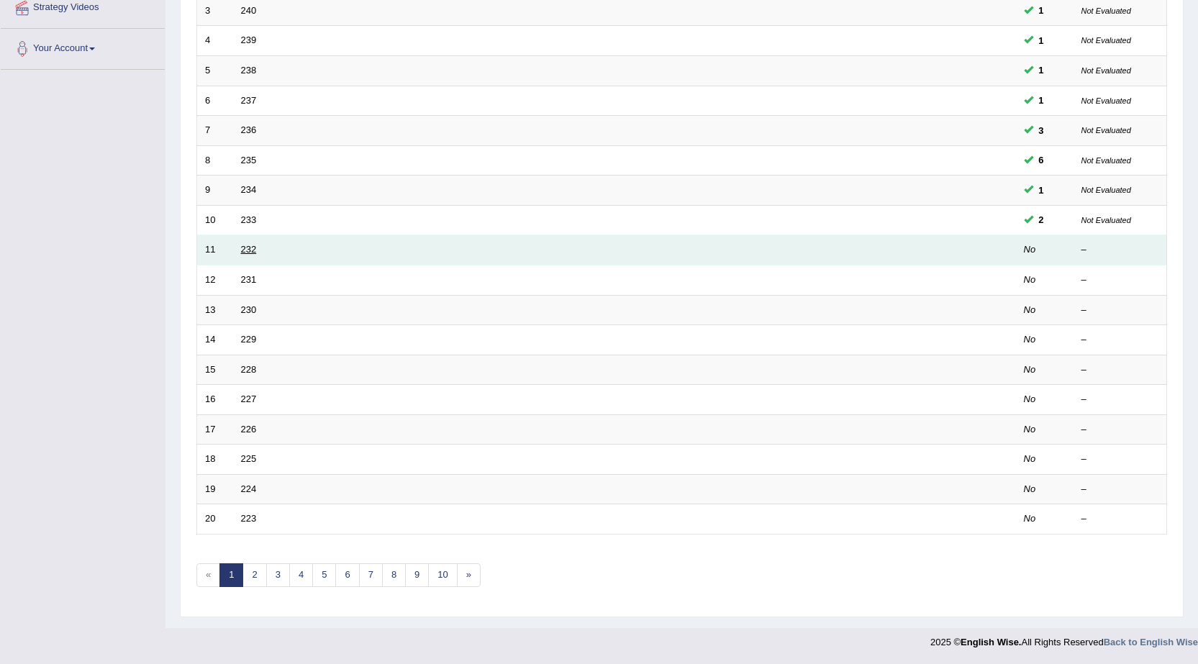
click at [242, 248] on link "232" at bounding box center [249, 249] width 16 height 11
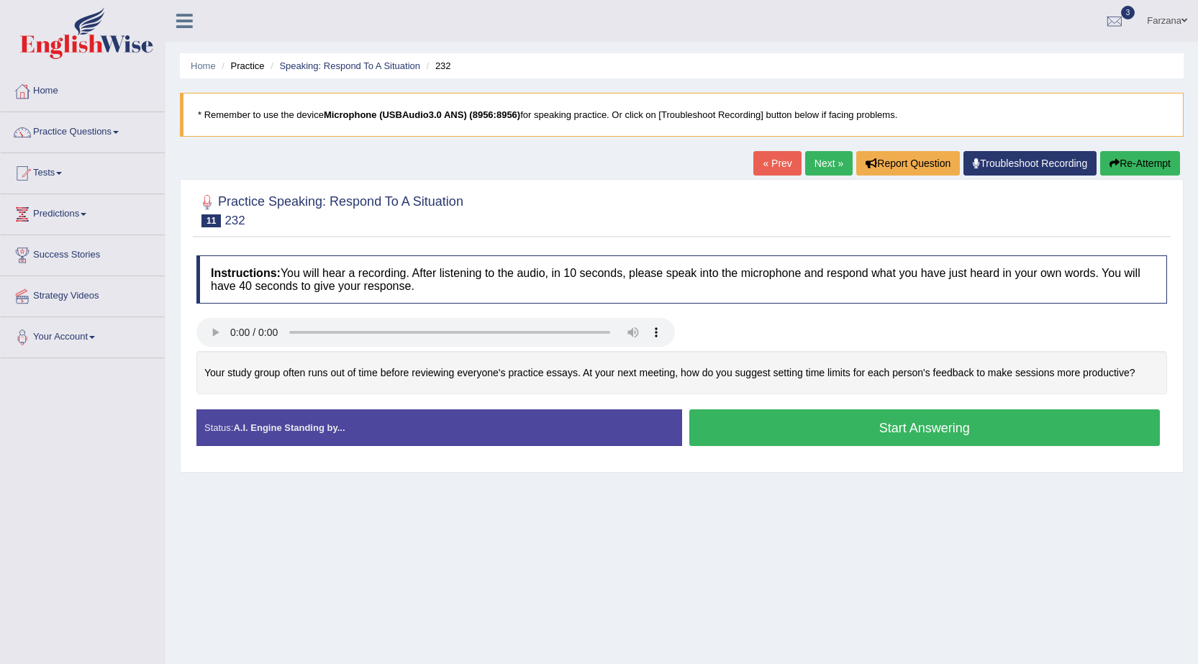
click at [722, 432] on button "Start Answering" at bounding box center [924, 427] width 471 height 37
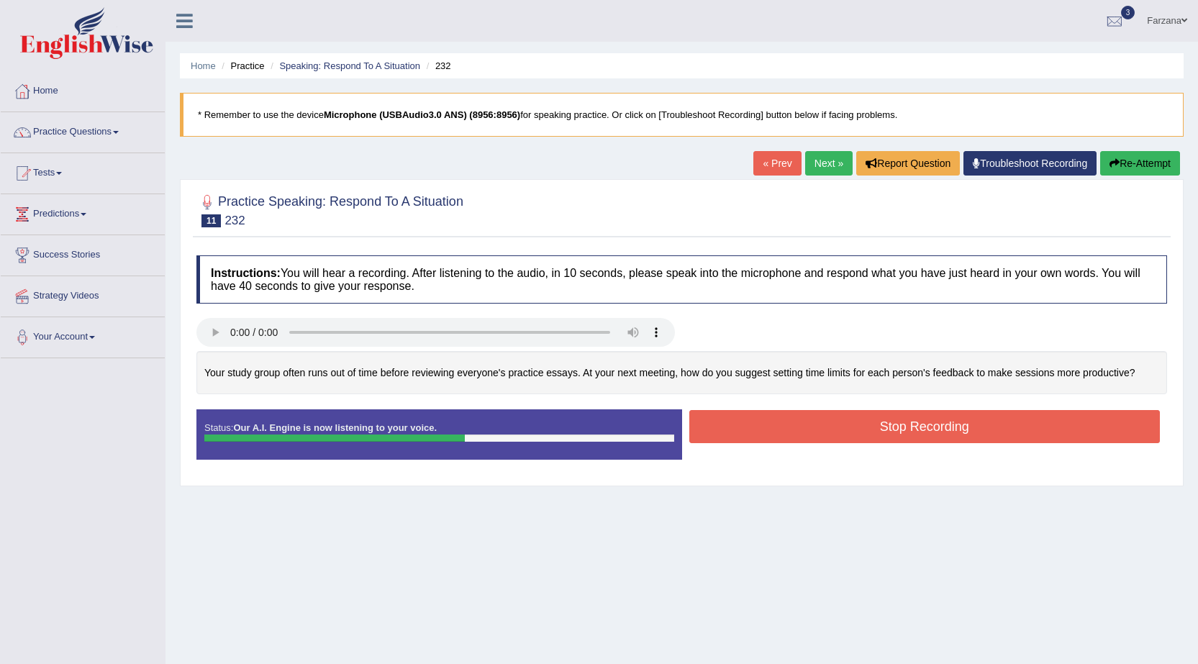
click at [785, 430] on button "Stop Recording" at bounding box center [924, 426] width 471 height 33
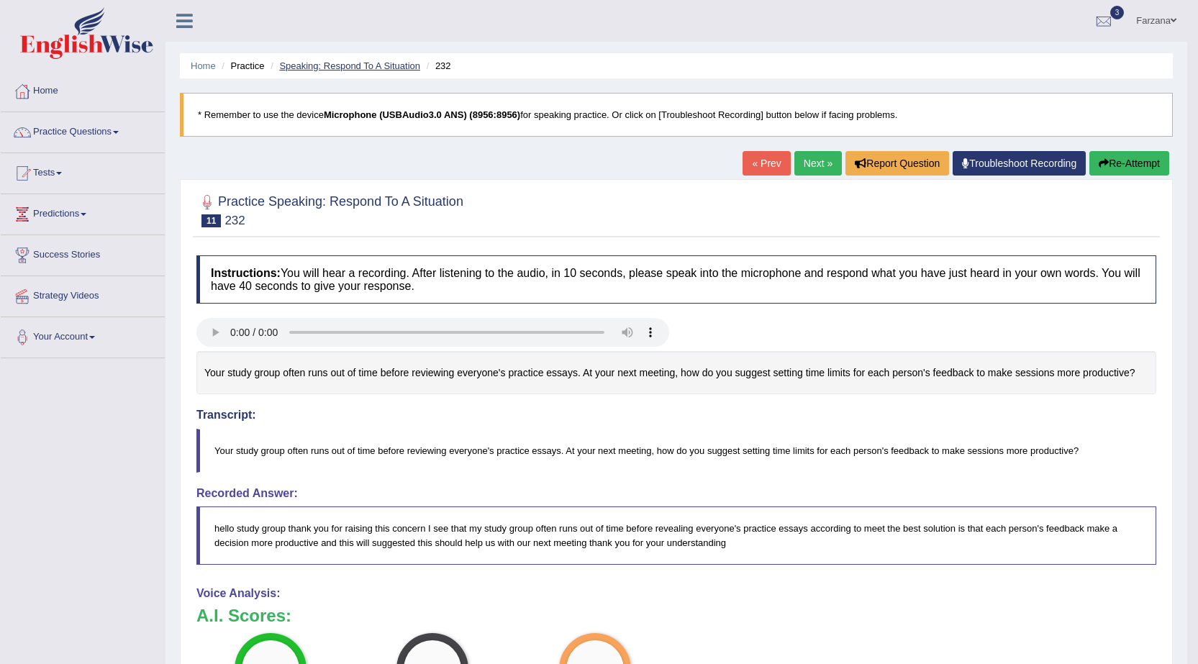
click at [309, 68] on link "Speaking: Respond To A Situation" at bounding box center [349, 65] width 141 height 11
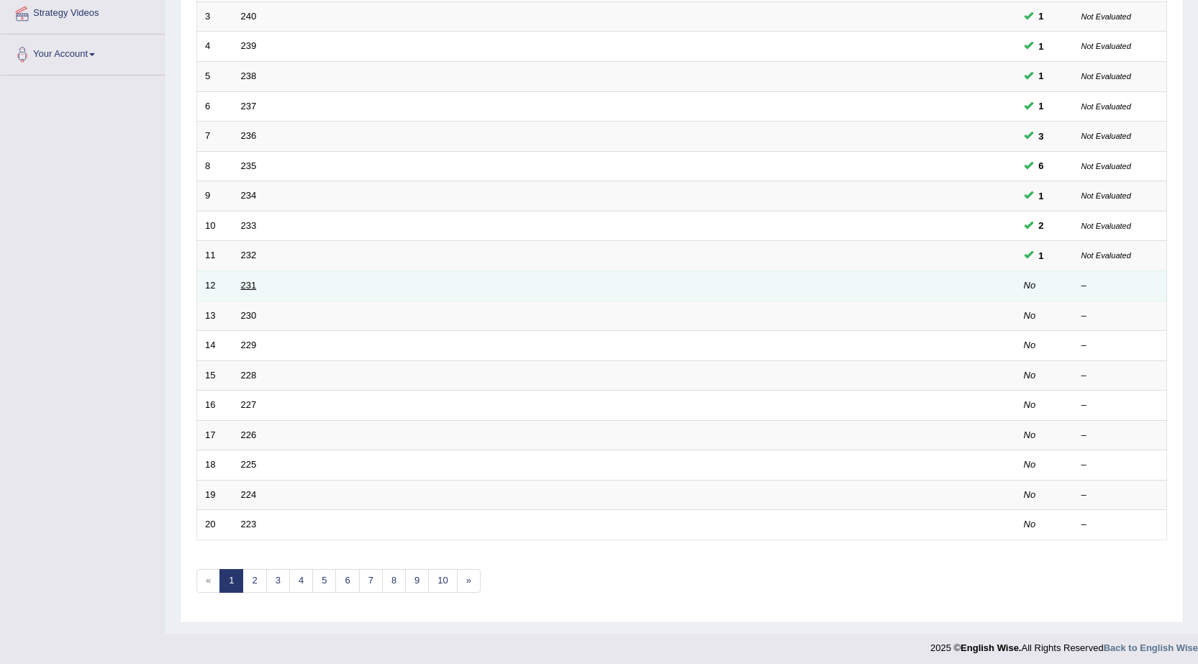
click at [247, 282] on link "231" at bounding box center [249, 285] width 16 height 11
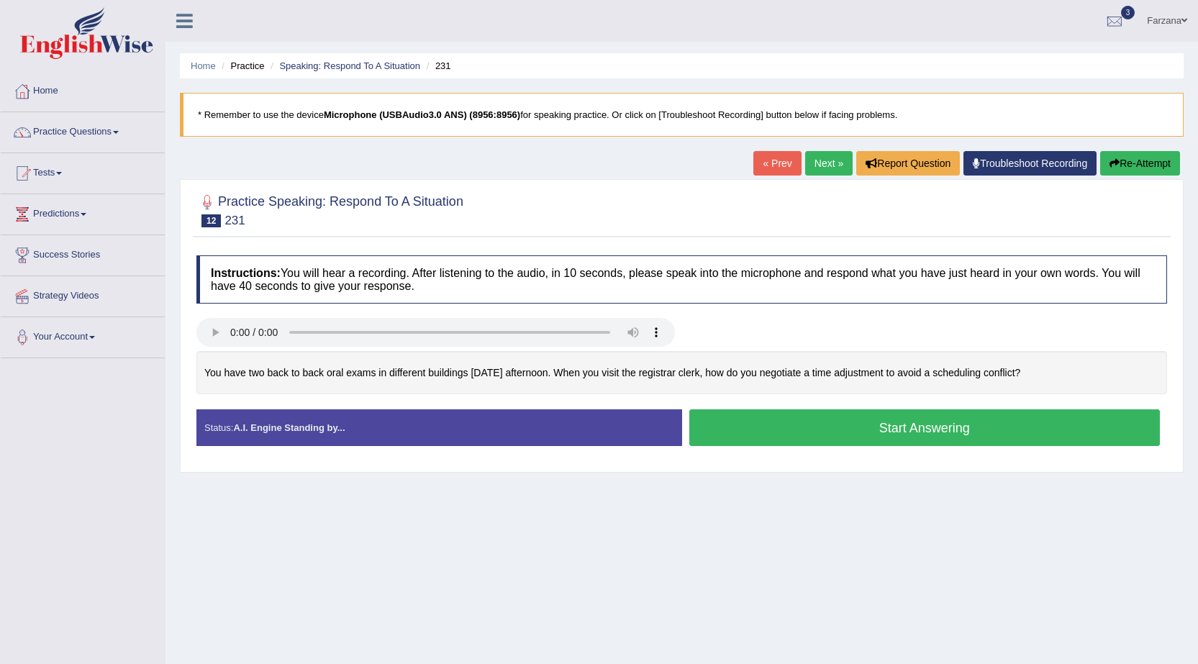
click at [758, 430] on button "Start Answering" at bounding box center [924, 427] width 471 height 37
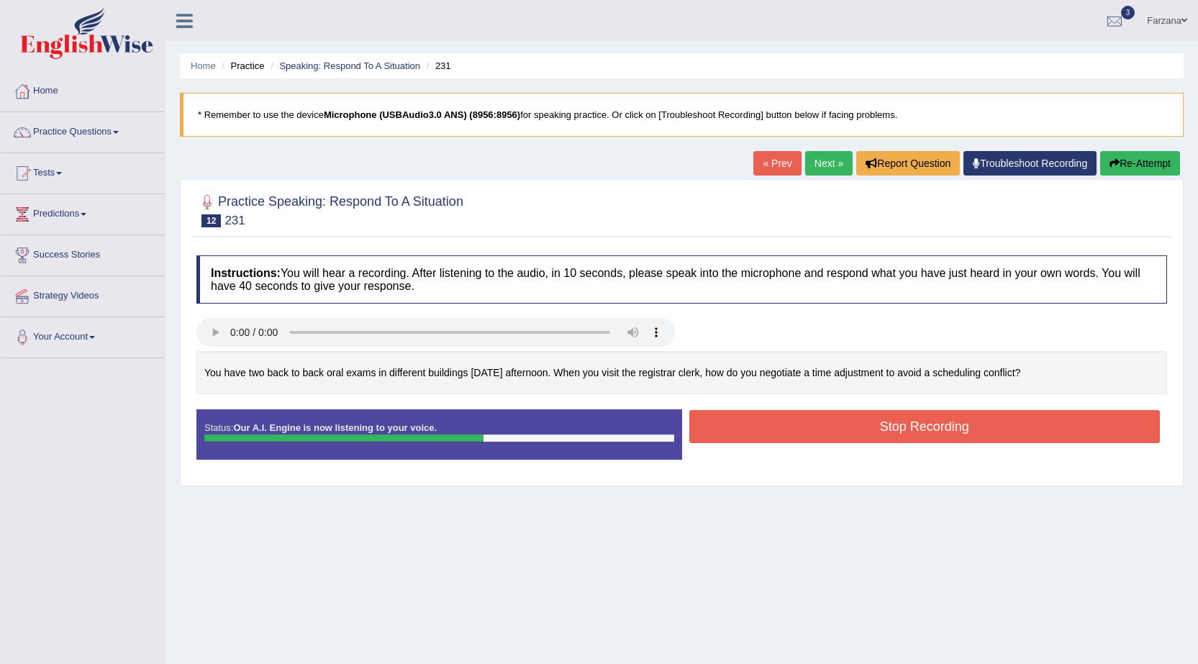
click at [753, 427] on button "Stop Recording" at bounding box center [924, 426] width 471 height 33
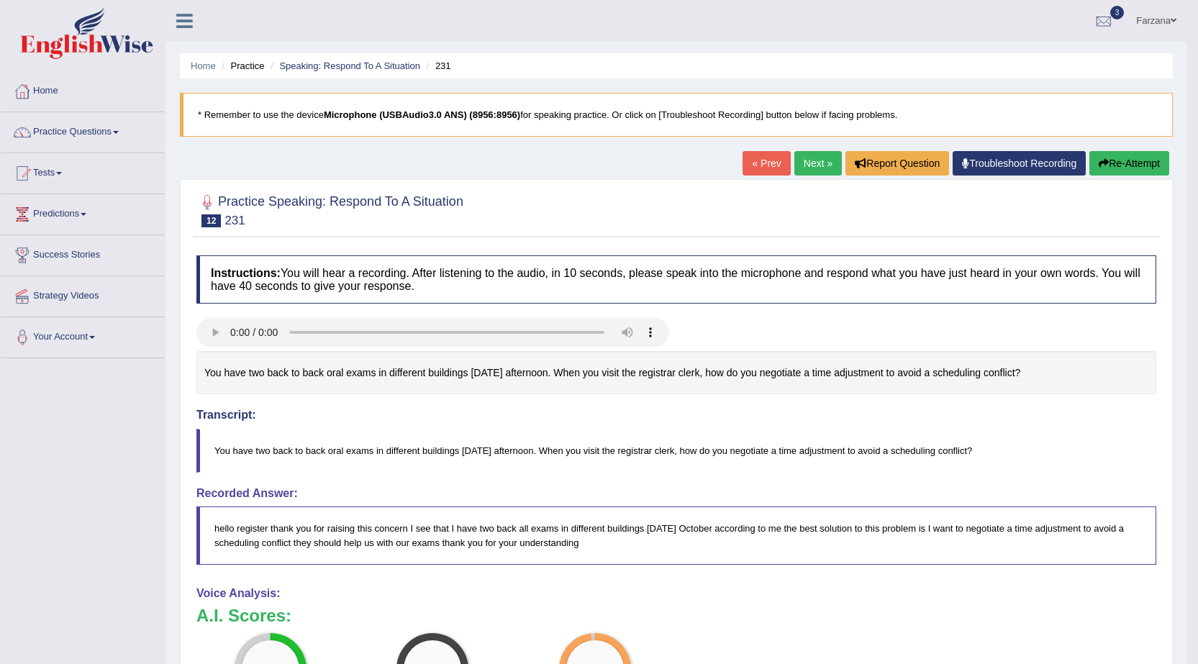
click at [1114, 165] on button "Re-Attempt" at bounding box center [1129, 163] width 80 height 24
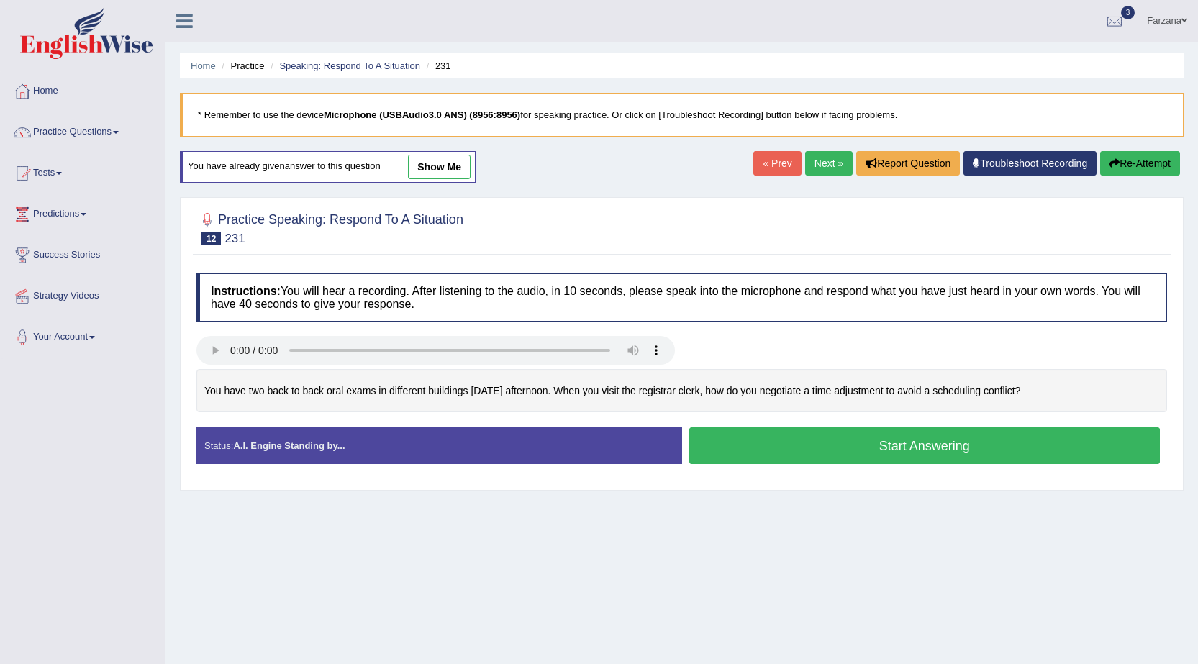
click at [727, 455] on button "Start Answering" at bounding box center [924, 445] width 471 height 37
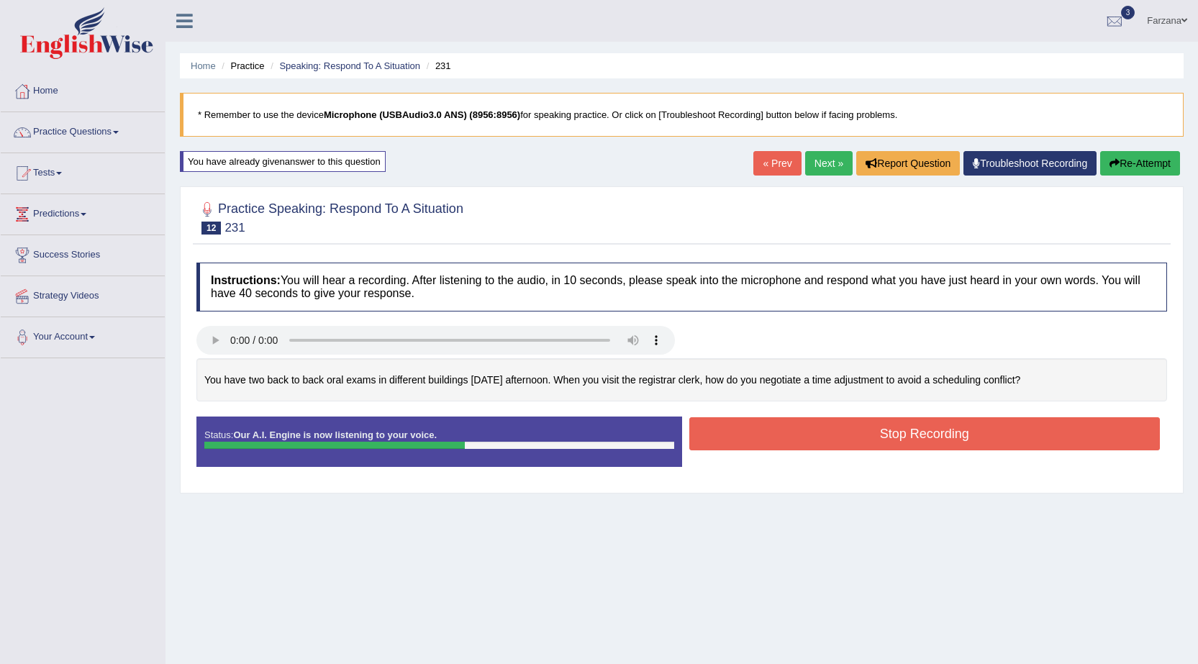
click at [724, 442] on button "Stop Recording" at bounding box center [924, 433] width 471 height 33
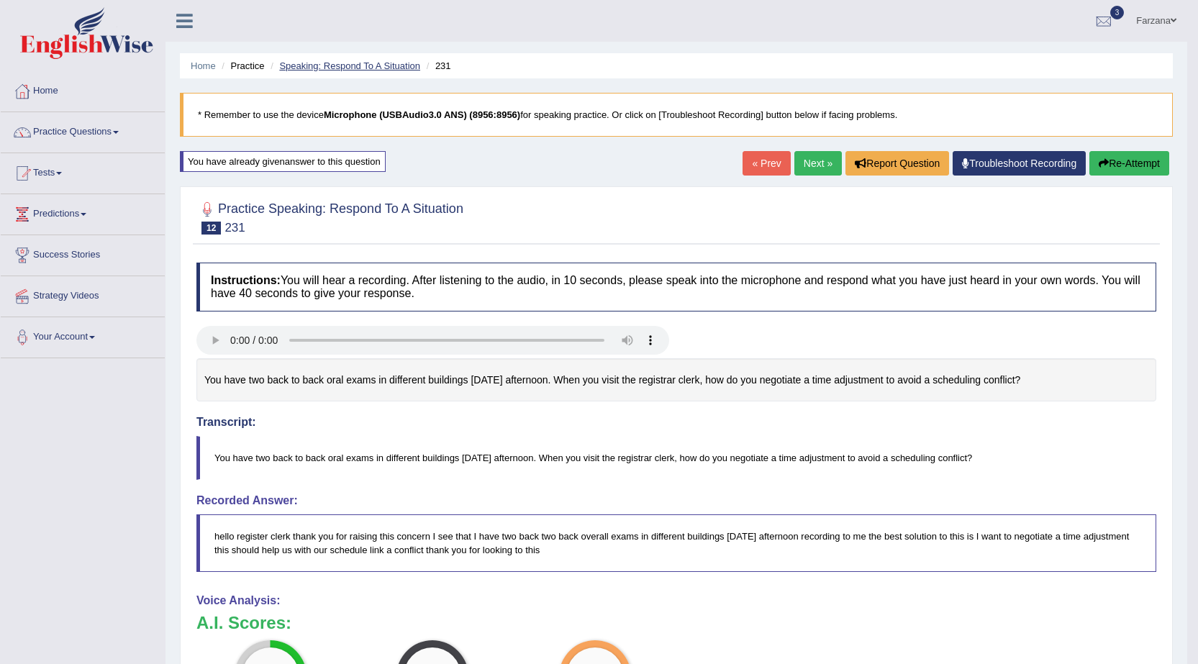
click at [353, 68] on link "Speaking: Respond To A Situation" at bounding box center [349, 65] width 141 height 11
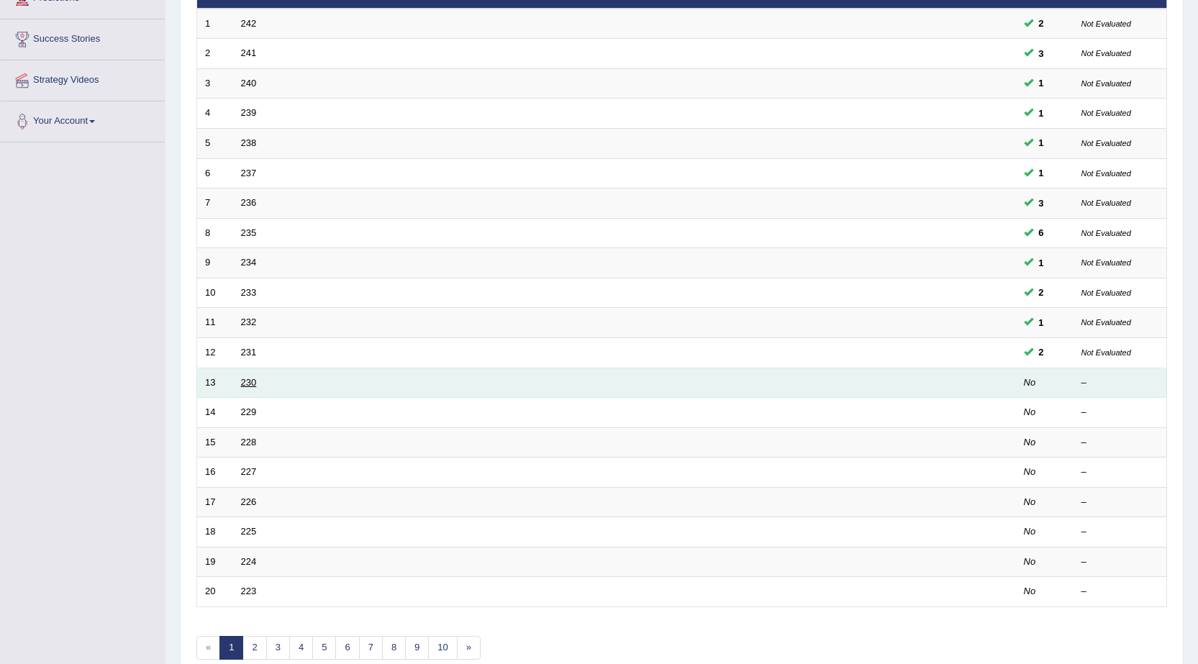
scroll to position [216, 0]
click at [247, 386] on link "230" at bounding box center [249, 382] width 16 height 11
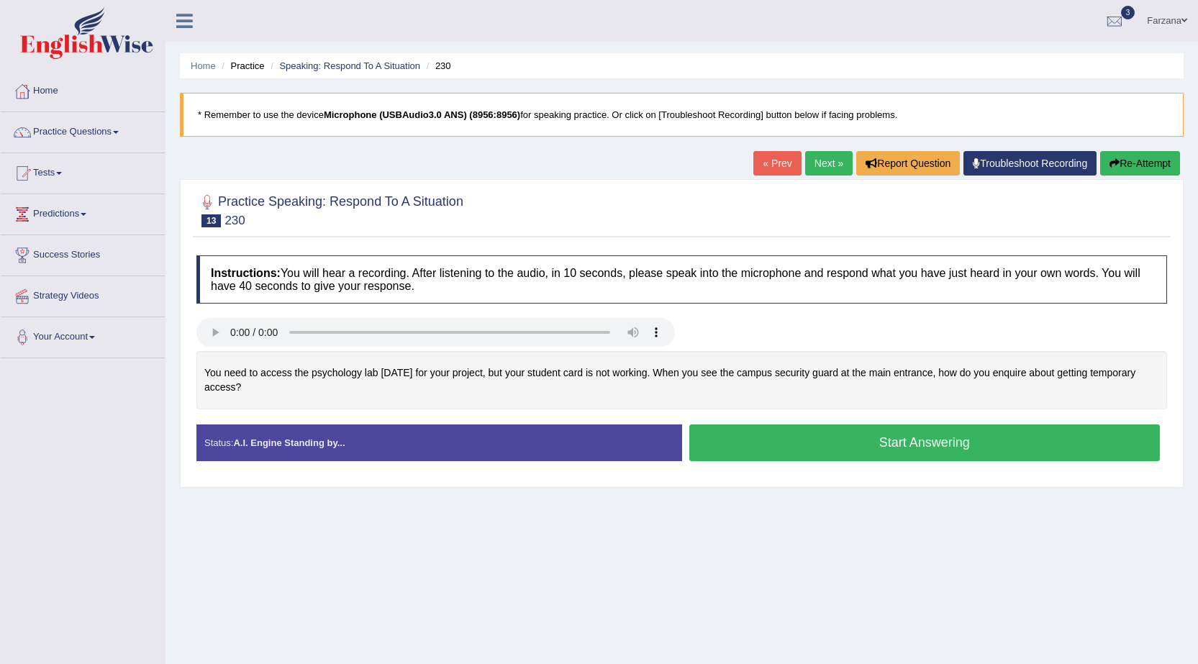
click at [745, 445] on button "Start Answering" at bounding box center [924, 442] width 471 height 37
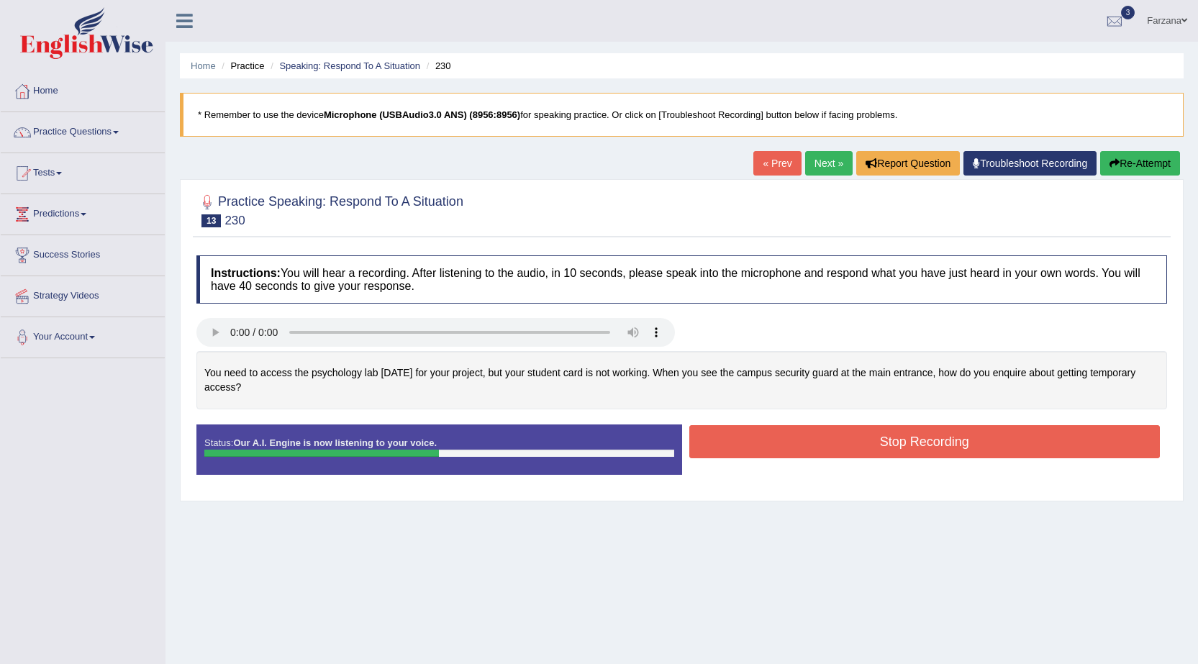
click at [745, 437] on button "Stop Recording" at bounding box center [924, 441] width 471 height 33
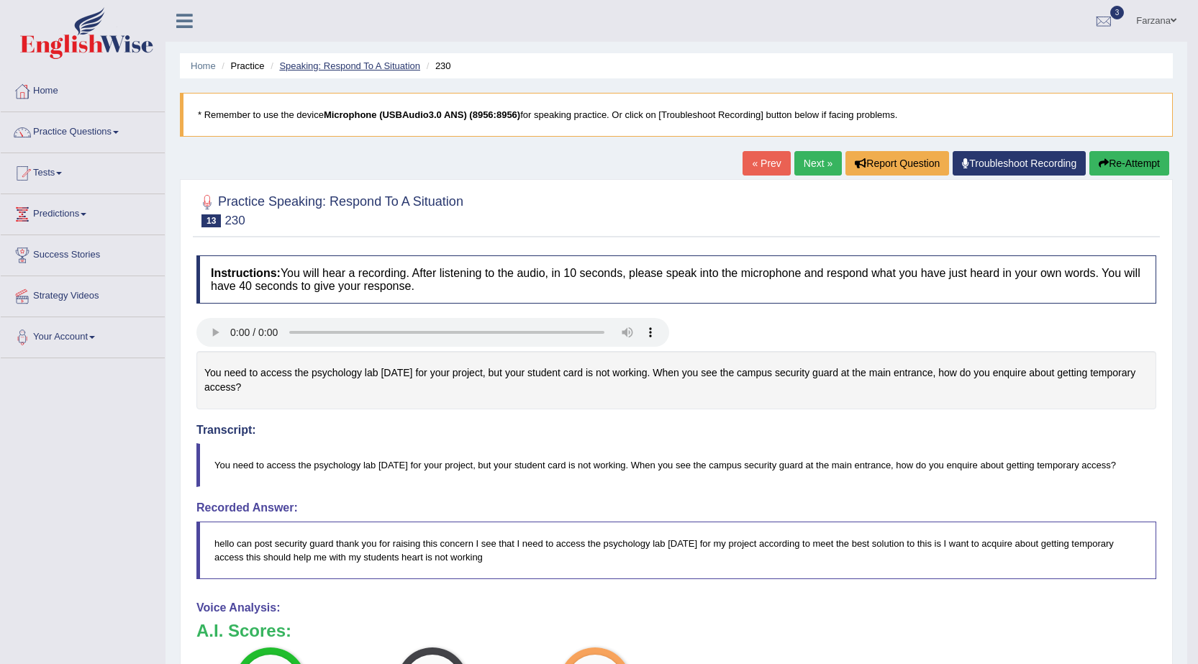
click at [335, 68] on link "Speaking: Respond To A Situation" at bounding box center [349, 65] width 141 height 11
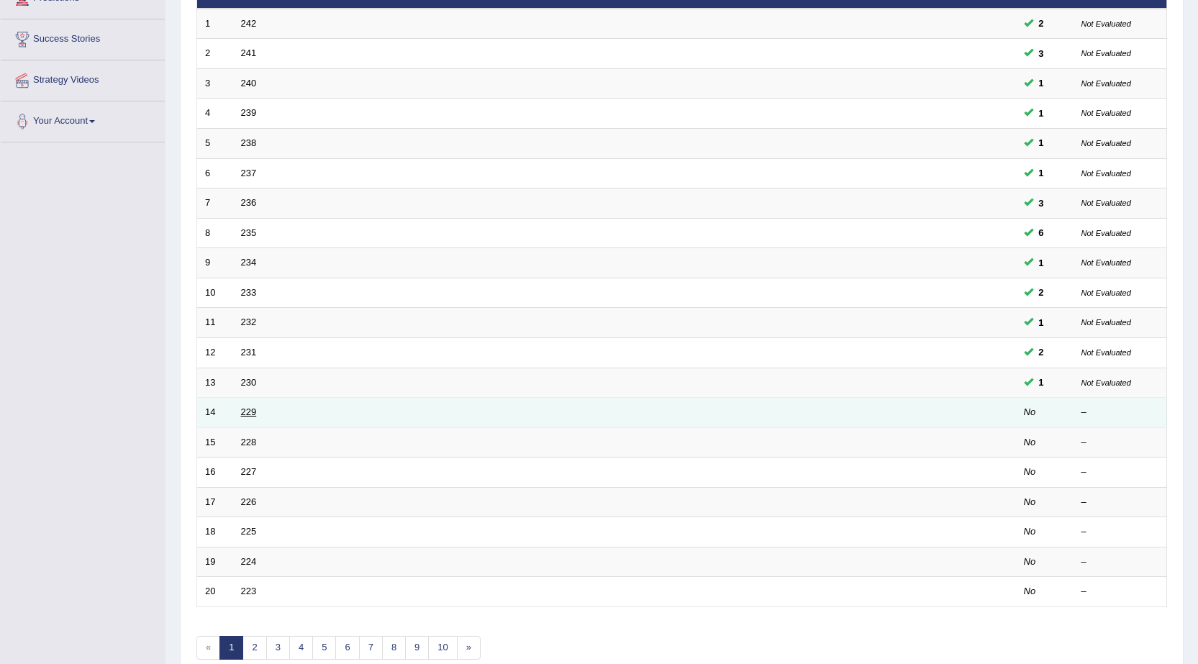
click at [247, 408] on link "229" at bounding box center [249, 411] width 16 height 11
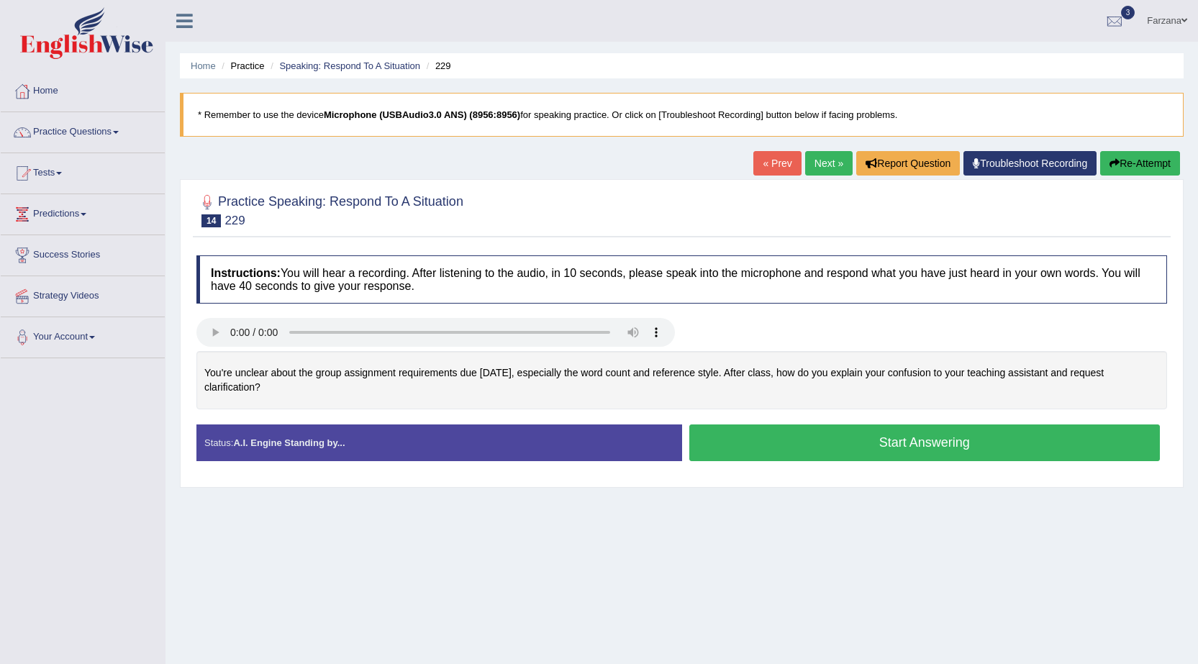
click at [714, 447] on button "Start Answering" at bounding box center [924, 442] width 471 height 37
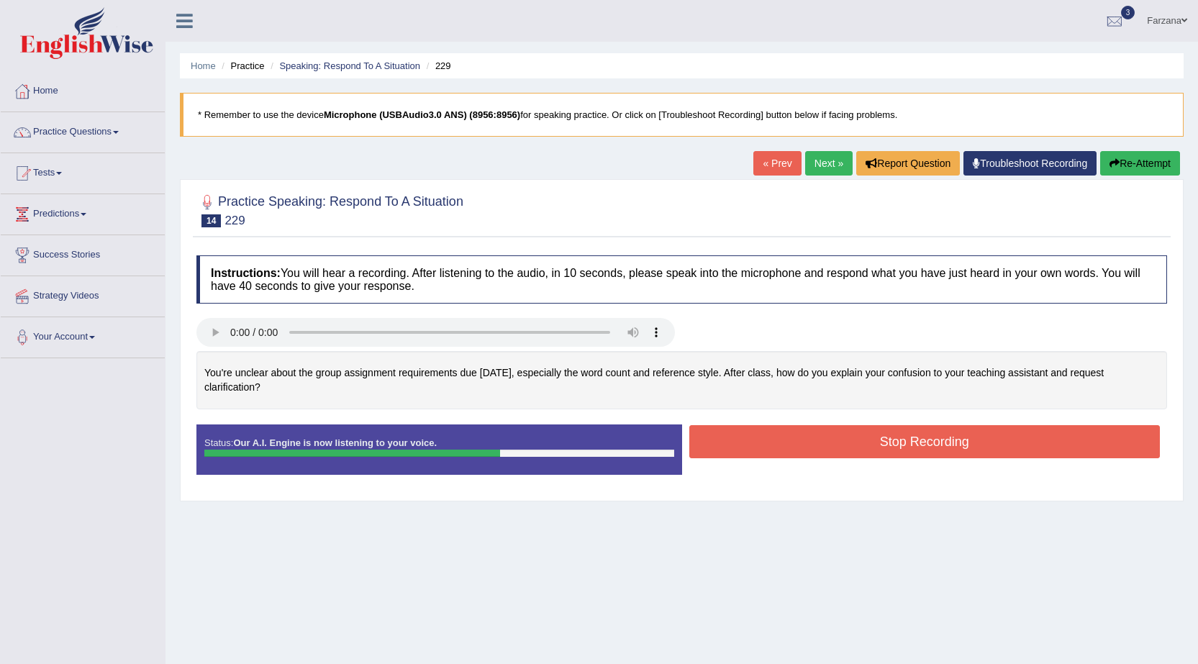
click at [712, 445] on button "Stop Recording" at bounding box center [924, 441] width 471 height 33
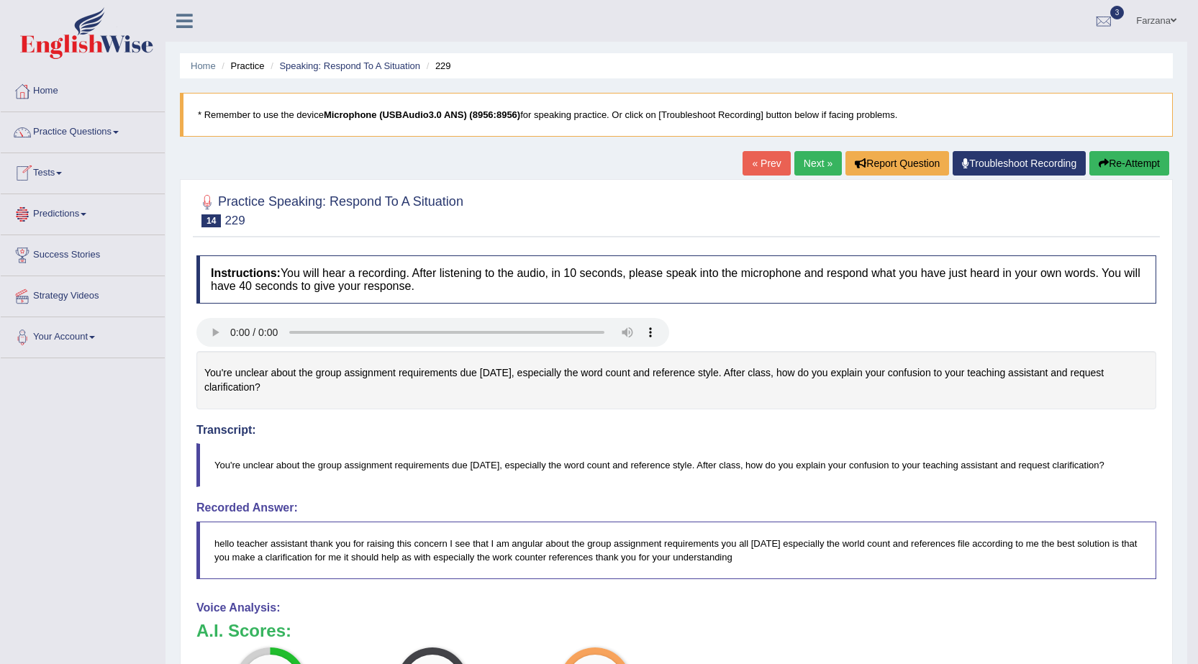
click at [1112, 158] on button "Re-Attempt" at bounding box center [1129, 163] width 80 height 24
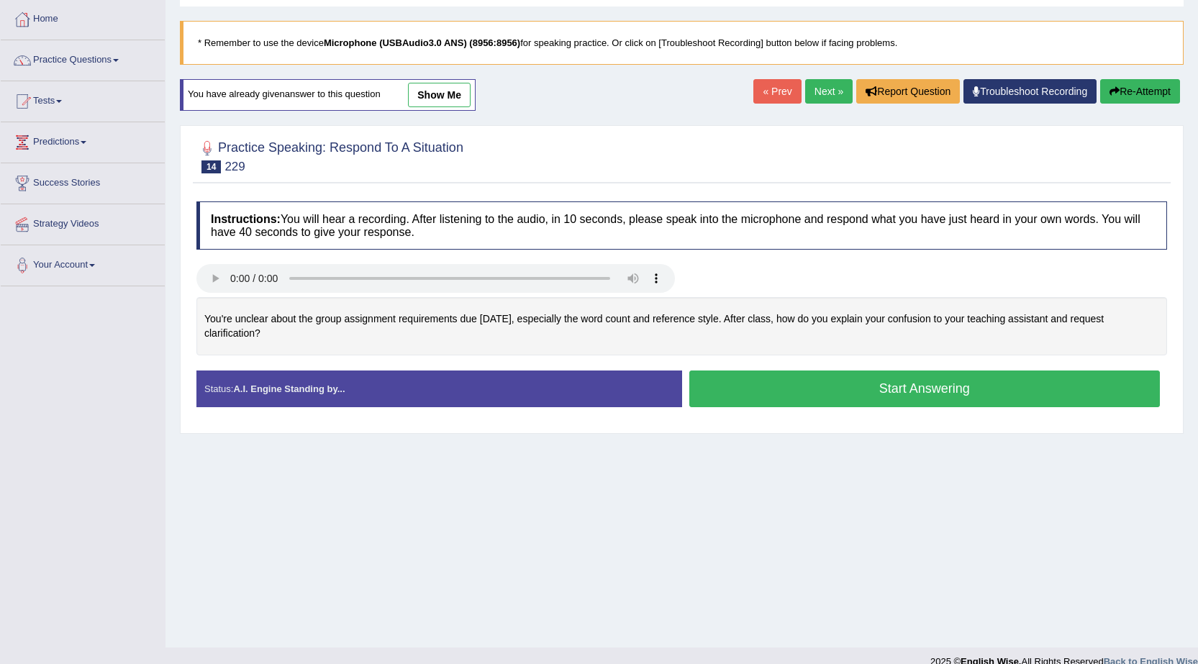
click at [824, 383] on button "Start Answering" at bounding box center [924, 389] width 471 height 37
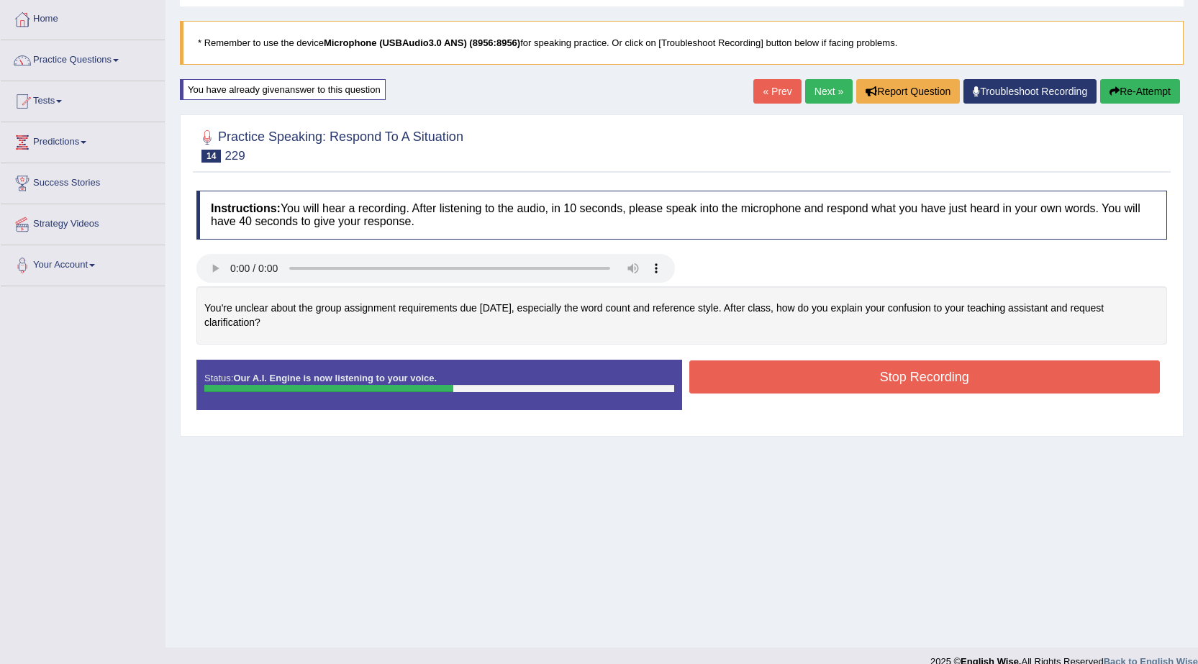
click at [766, 381] on button "Stop Recording" at bounding box center [924, 376] width 471 height 33
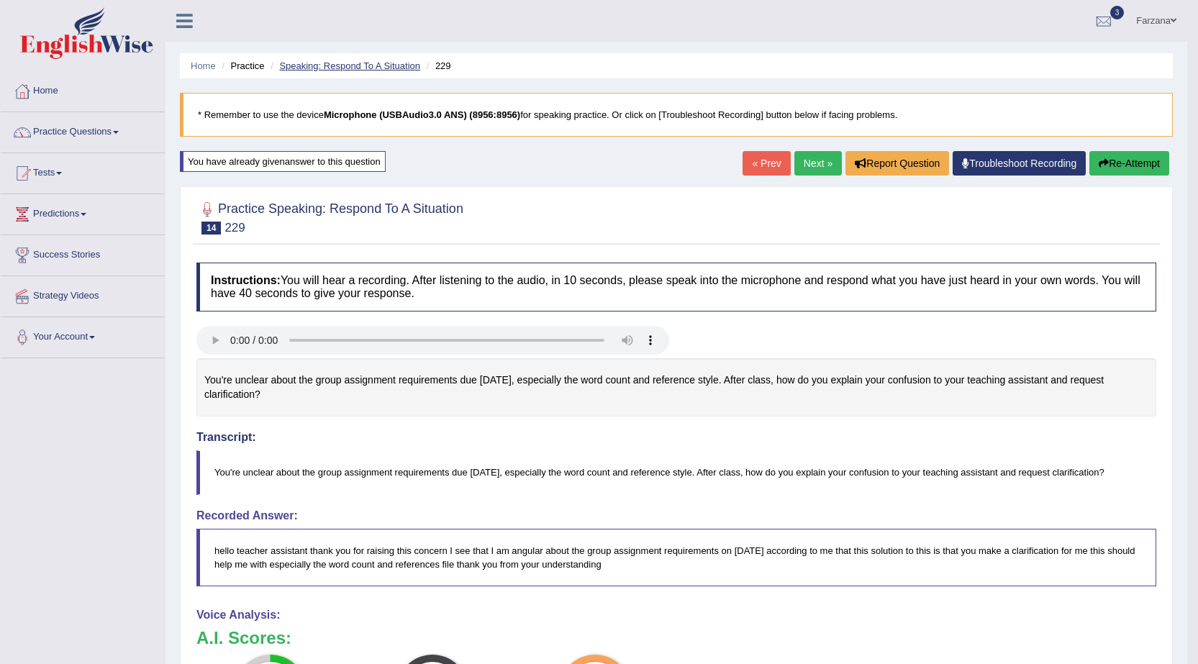
click at [361, 64] on link "Speaking: Respond To A Situation" at bounding box center [349, 65] width 141 height 11
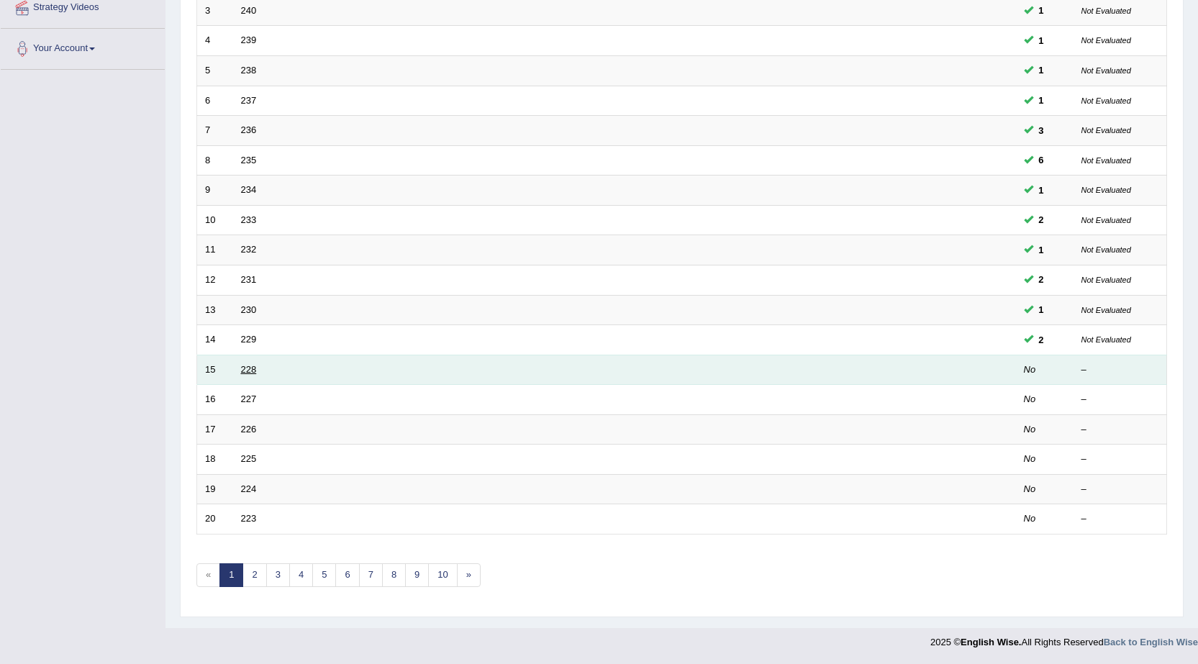
click at [250, 373] on link "228" at bounding box center [249, 369] width 16 height 11
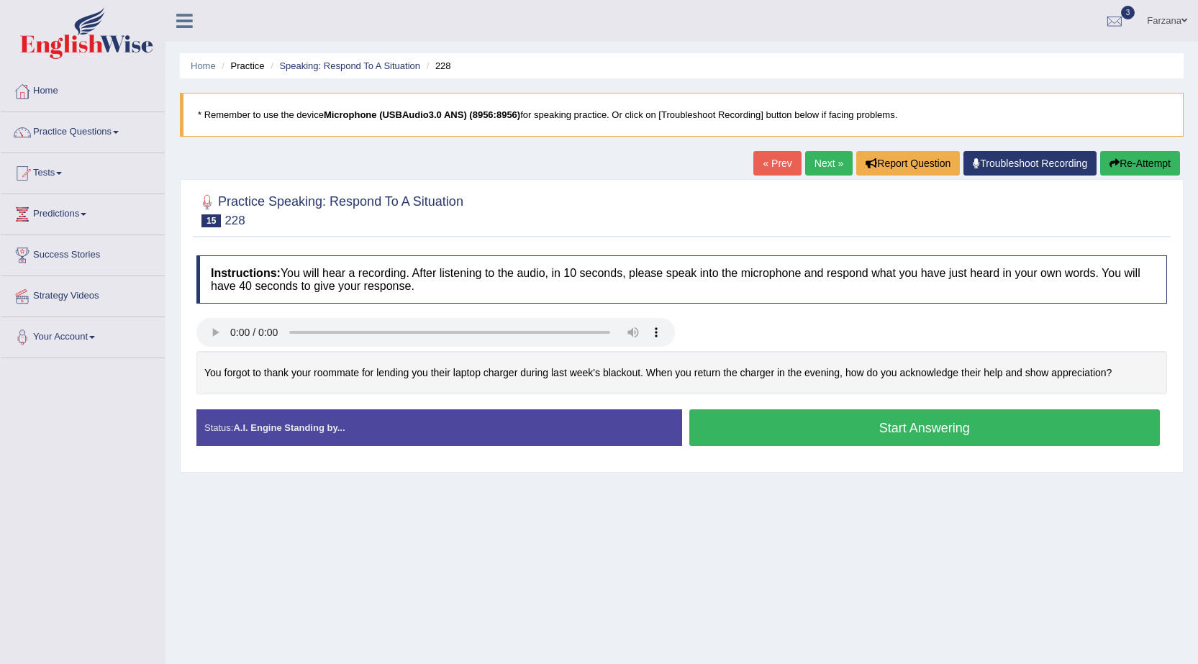
click at [758, 424] on button "Start Answering" at bounding box center [924, 427] width 471 height 37
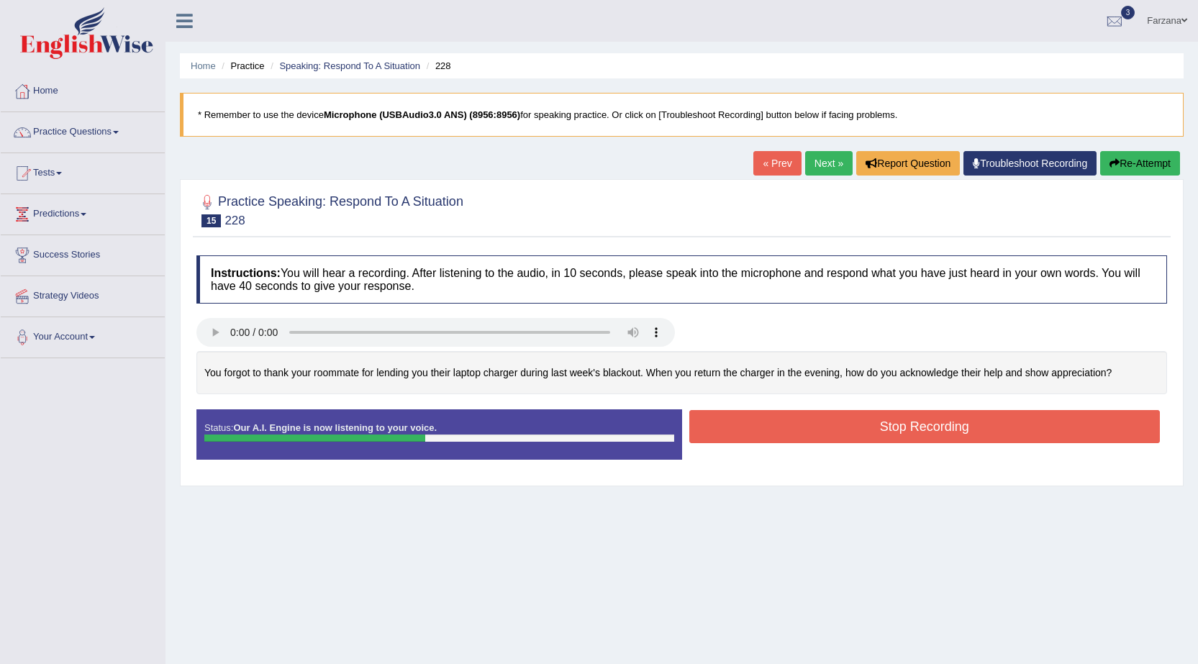
click at [729, 432] on button "Stop Recording" at bounding box center [924, 426] width 471 height 33
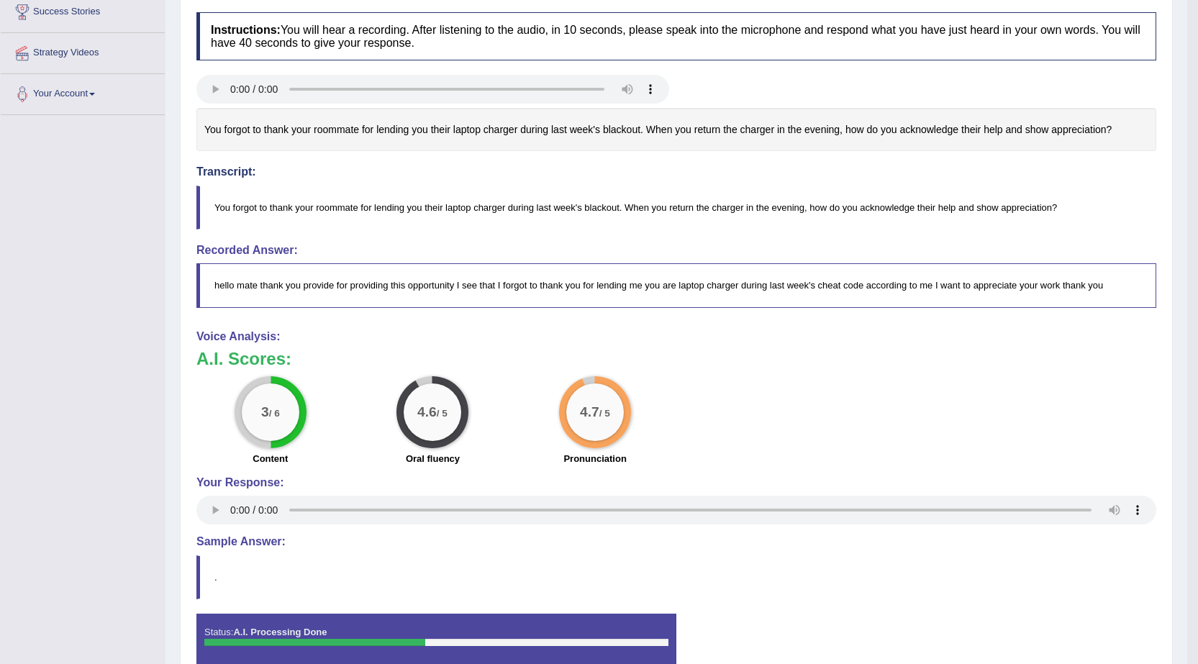
scroll to position [288, 0]
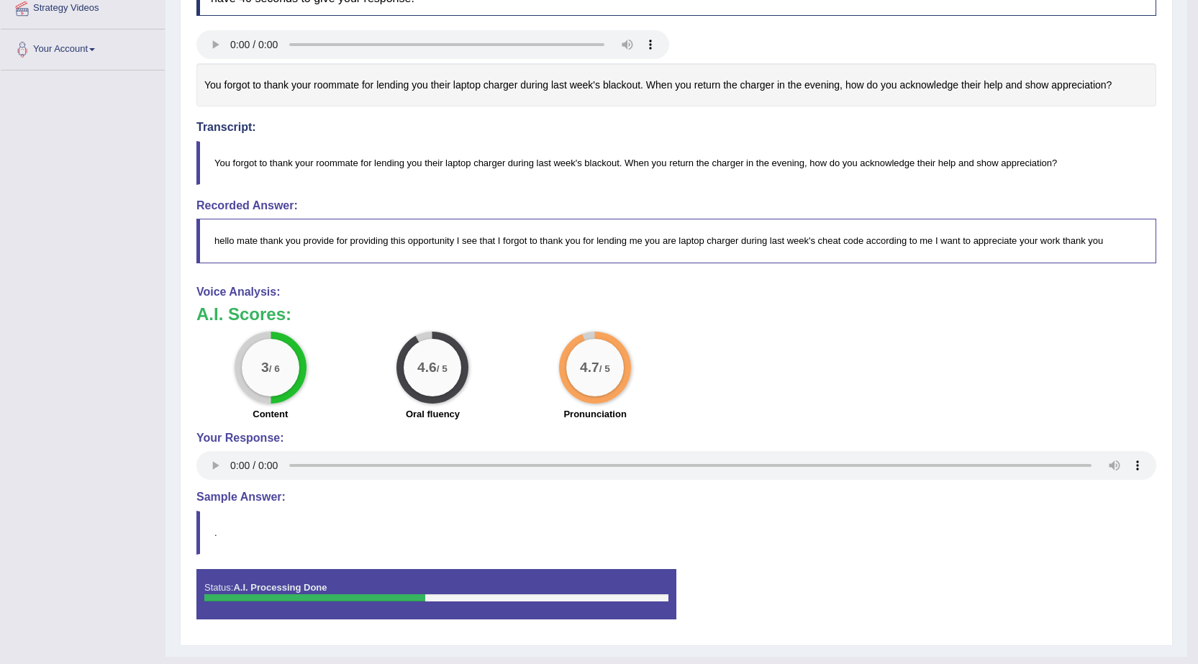
click at [861, 230] on blockquote "hello mate thank you provide for providing this opportunity I see that I forgot…" at bounding box center [676, 241] width 960 height 44
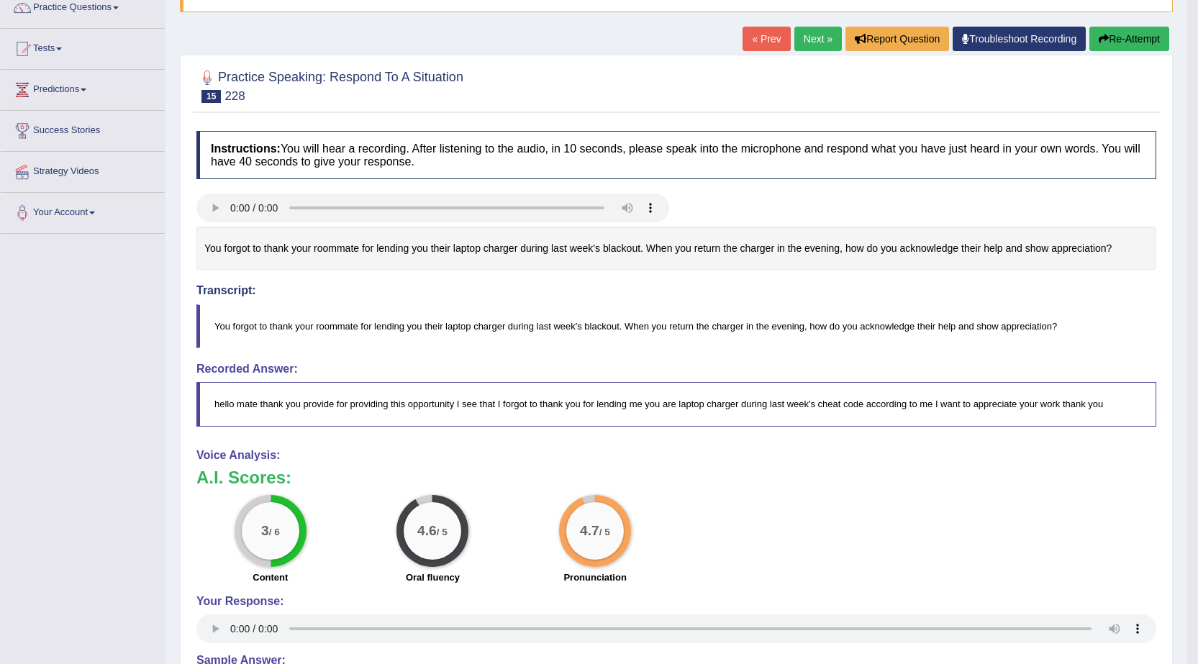
scroll to position [0, 0]
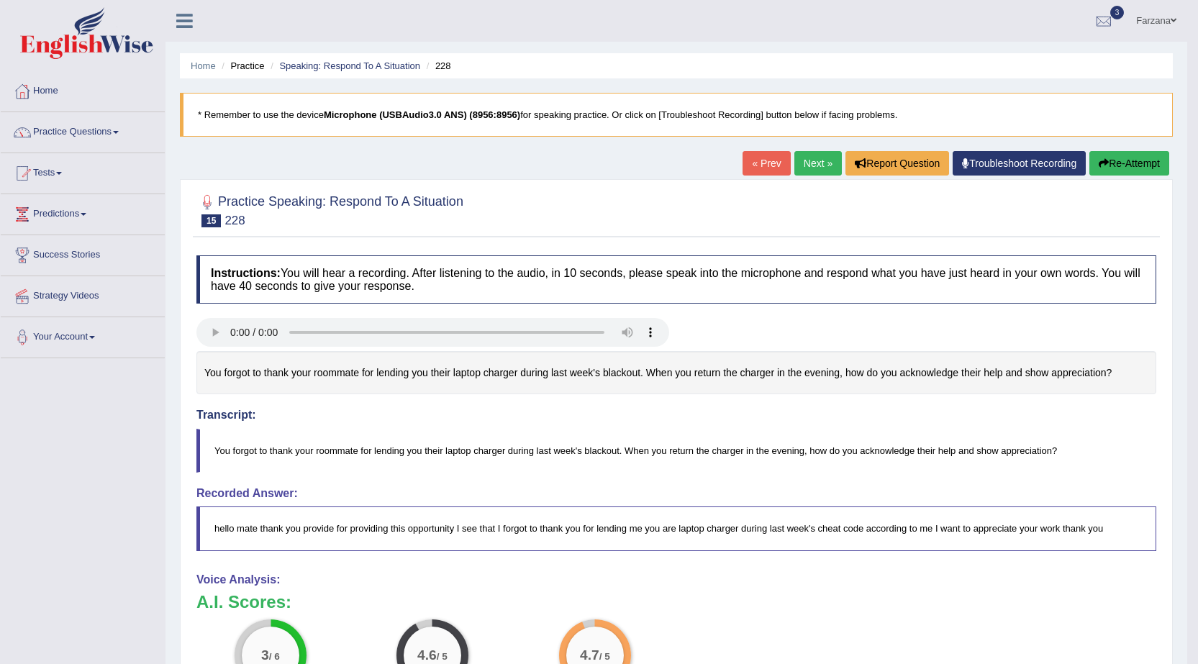
click at [1122, 156] on button "Re-Attempt" at bounding box center [1129, 163] width 80 height 24
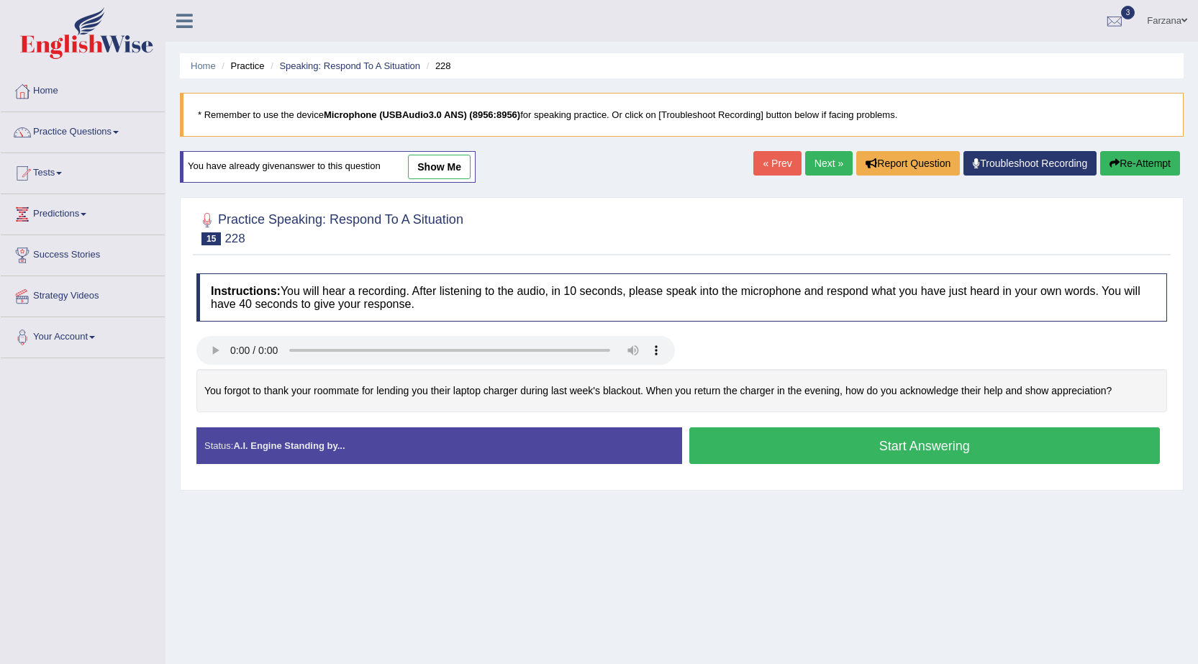
click at [828, 440] on button "Start Answering" at bounding box center [924, 445] width 471 height 37
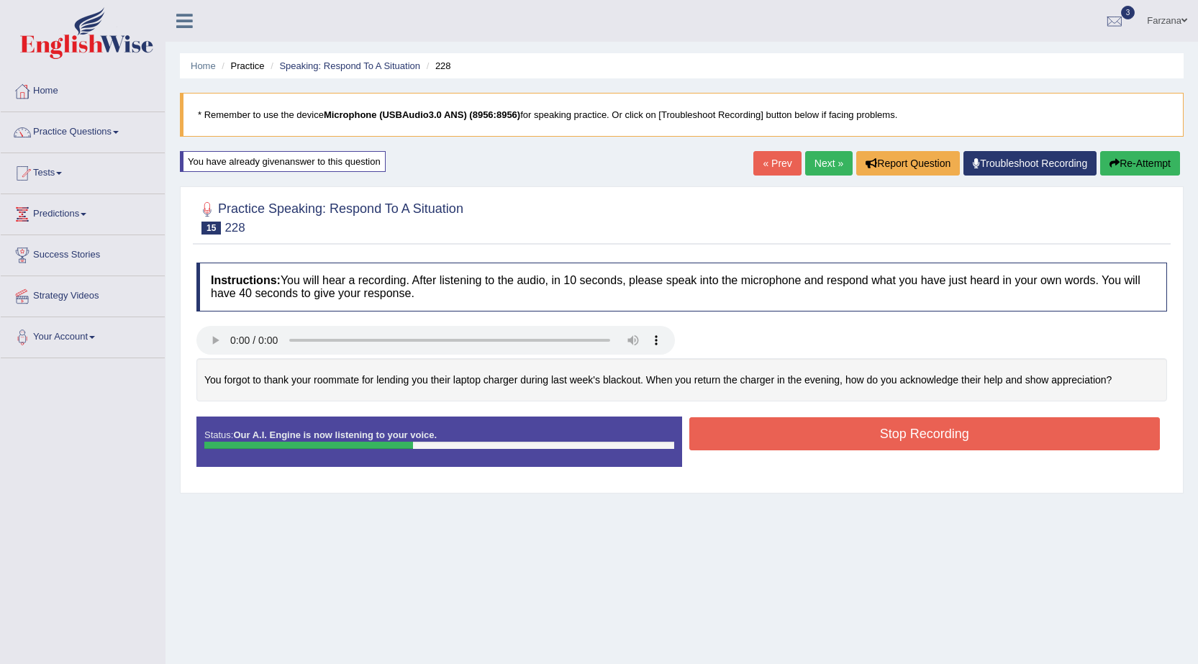
click at [763, 439] on button "Stop Recording" at bounding box center [924, 433] width 471 height 33
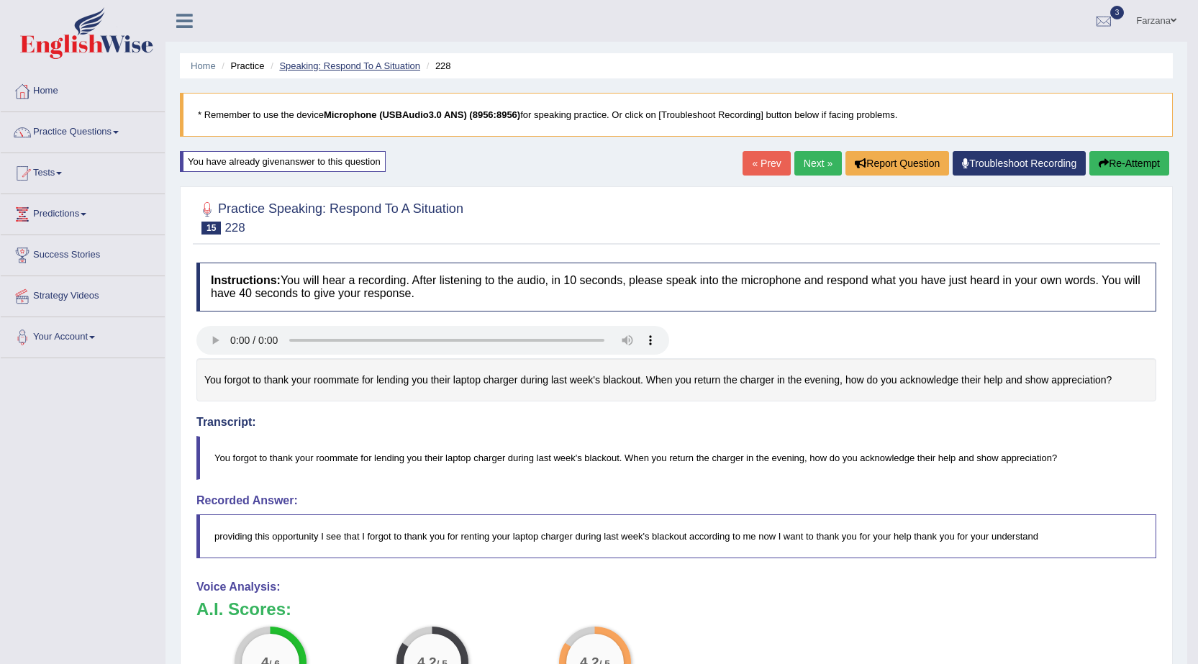
click at [288, 69] on link "Speaking: Respond To A Situation" at bounding box center [349, 65] width 141 height 11
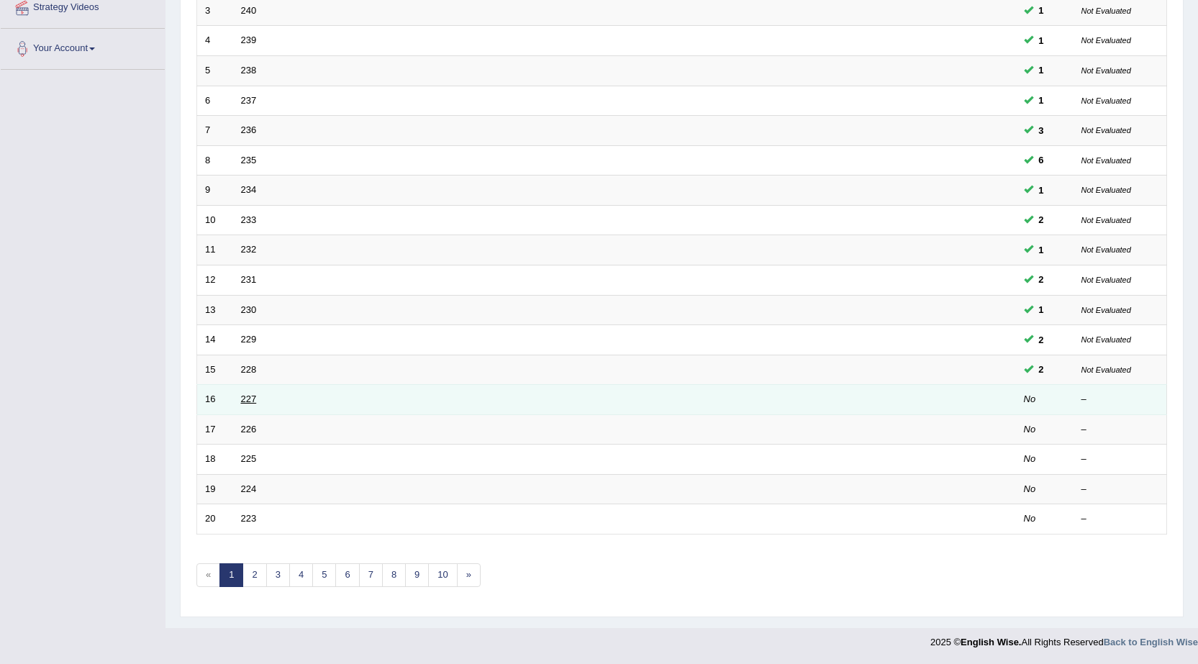
click at [247, 400] on link "227" at bounding box center [249, 399] width 16 height 11
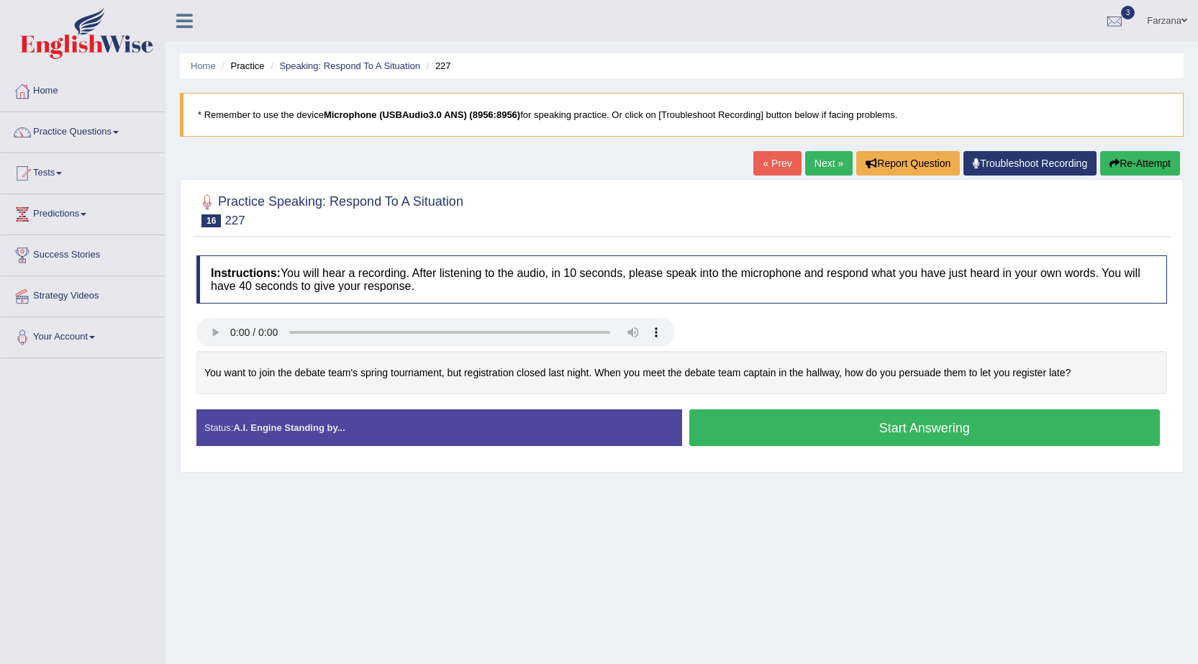
click at [791, 431] on button "Start Answering" at bounding box center [924, 427] width 471 height 37
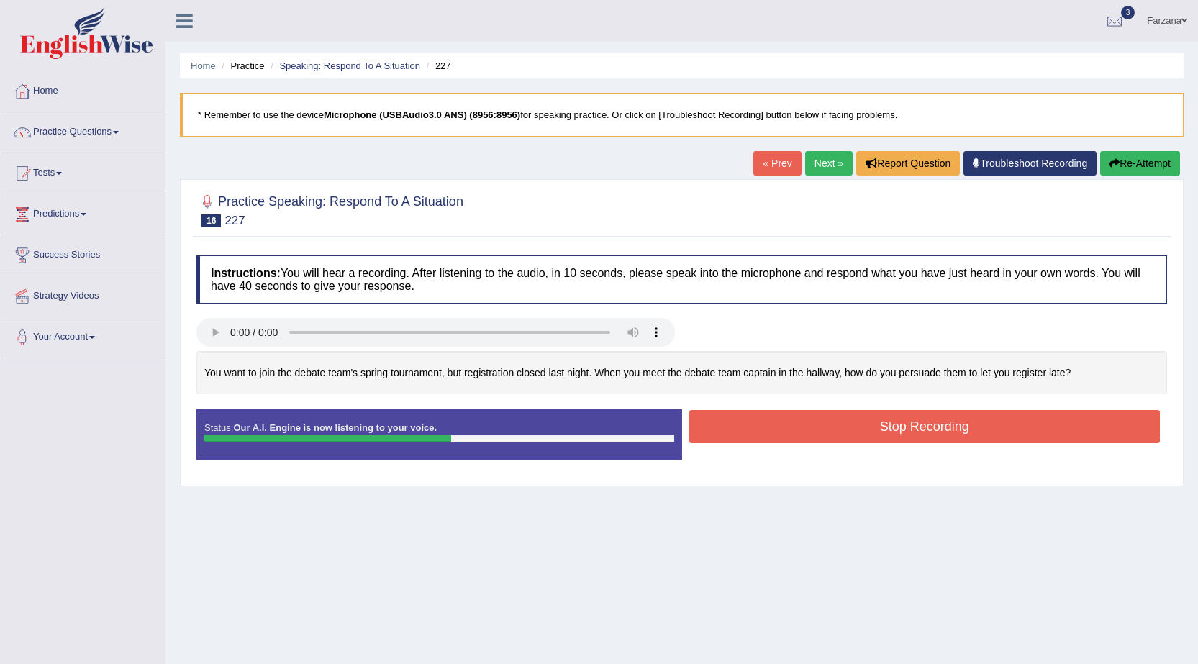
click at [789, 425] on button "Stop Recording" at bounding box center [924, 426] width 471 height 33
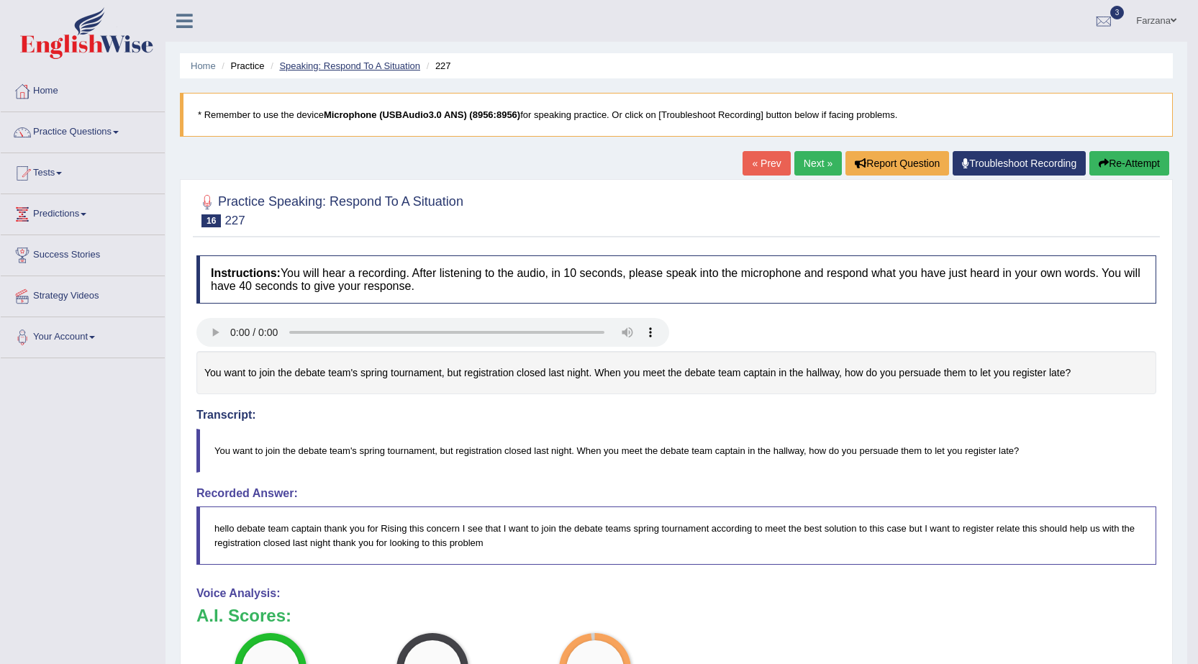
click at [335, 65] on link "Speaking: Respond To A Situation" at bounding box center [349, 65] width 141 height 11
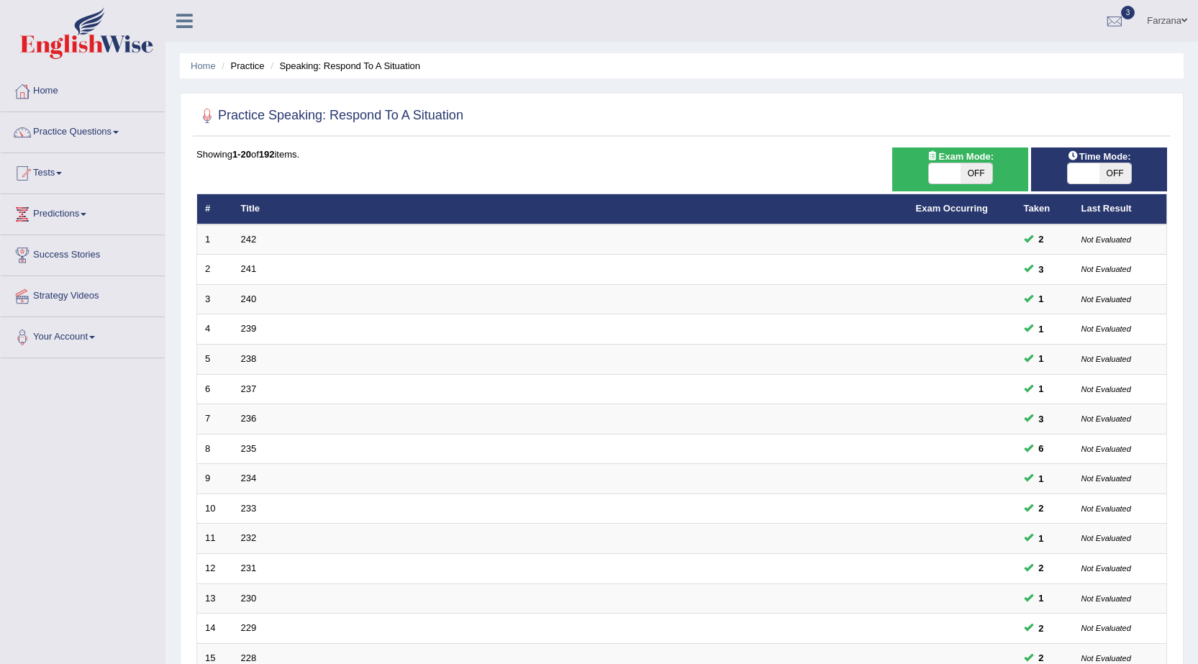
scroll to position [283, 0]
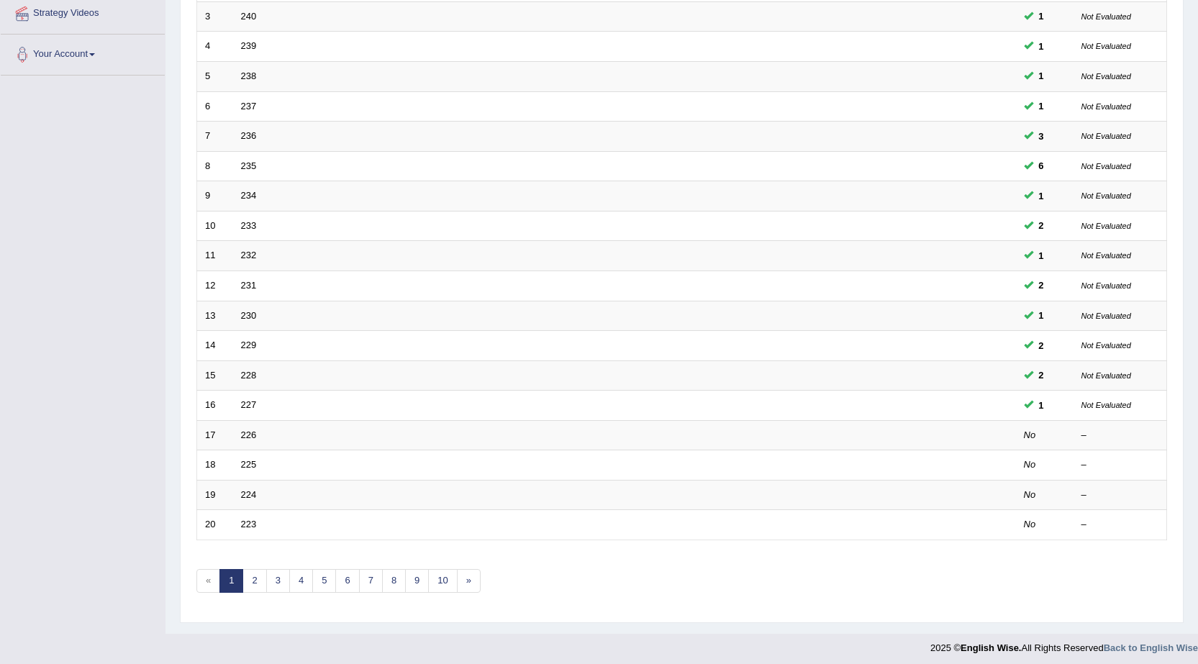
click at [252, 435] on link "226" at bounding box center [249, 435] width 16 height 11
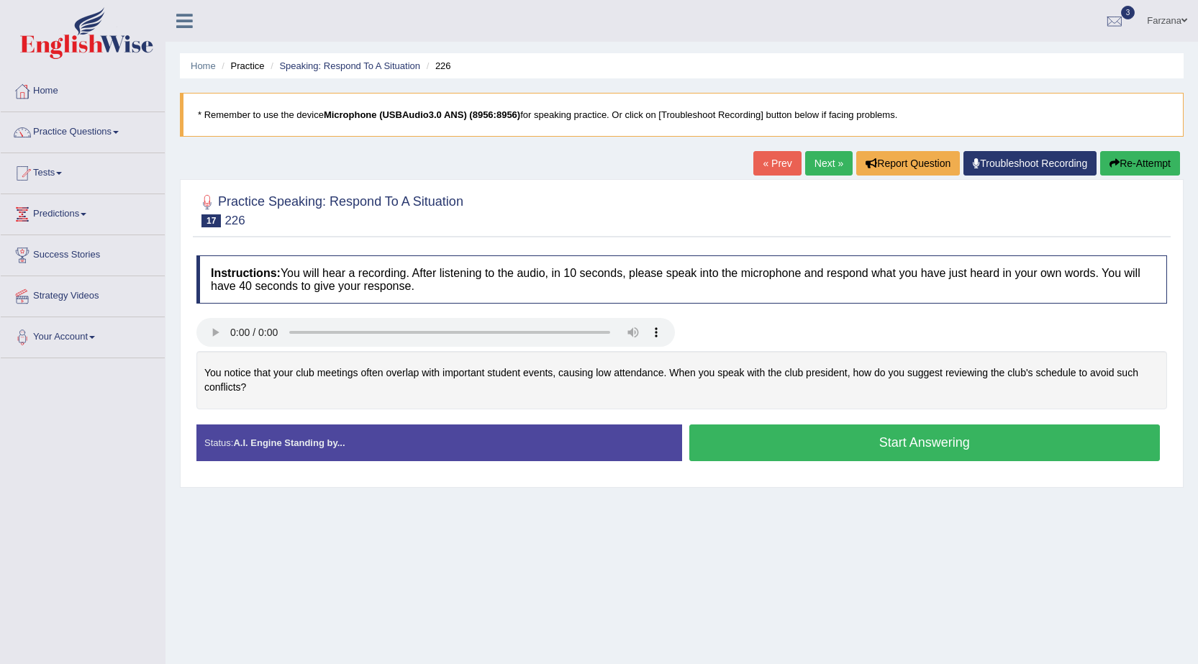
click at [722, 443] on button "Start Answering" at bounding box center [924, 442] width 471 height 37
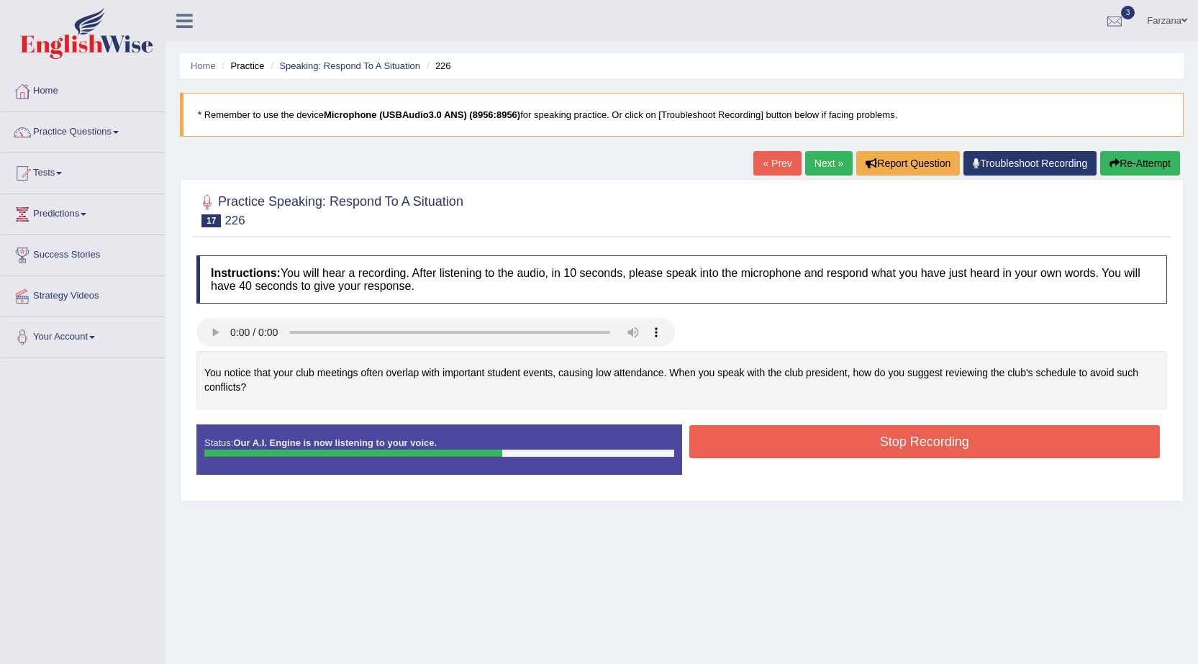
click at [780, 441] on button "Stop Recording" at bounding box center [924, 441] width 471 height 33
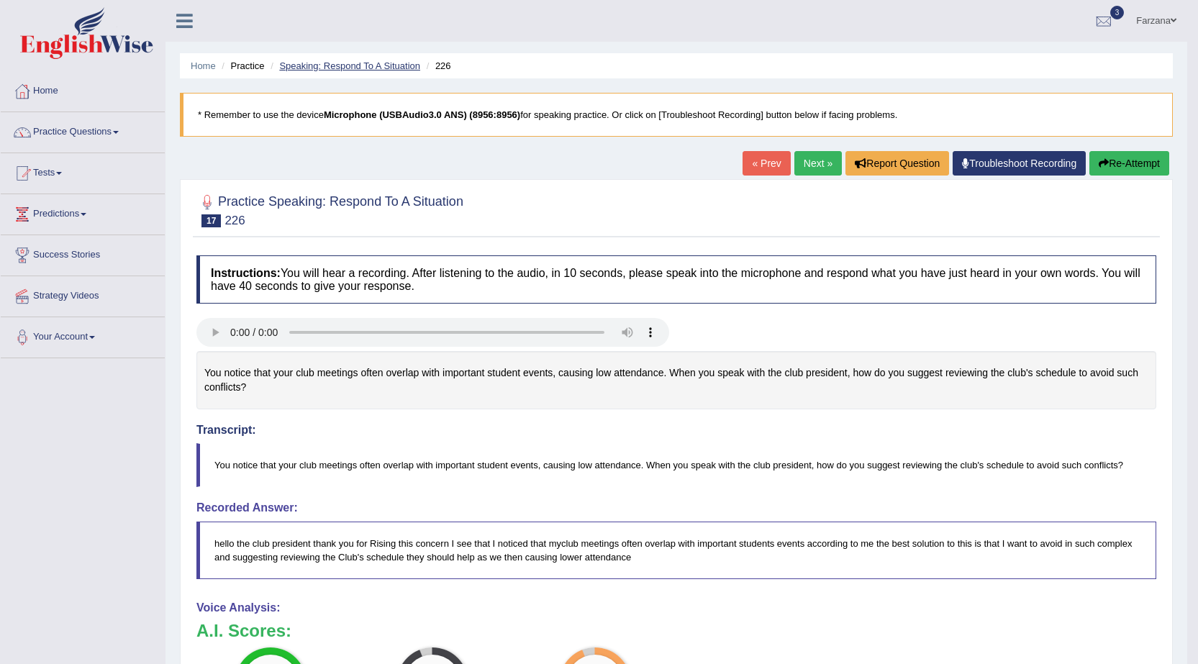
click at [334, 68] on link "Speaking: Respond To A Situation" at bounding box center [349, 65] width 141 height 11
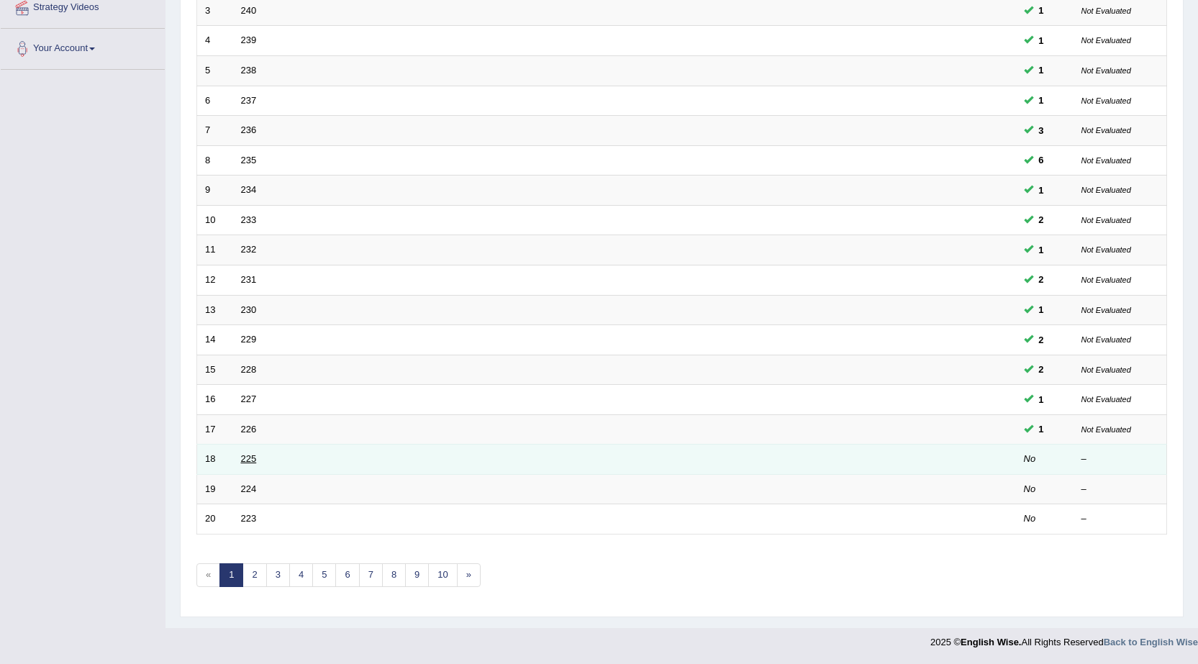
click at [253, 460] on link "225" at bounding box center [249, 458] width 16 height 11
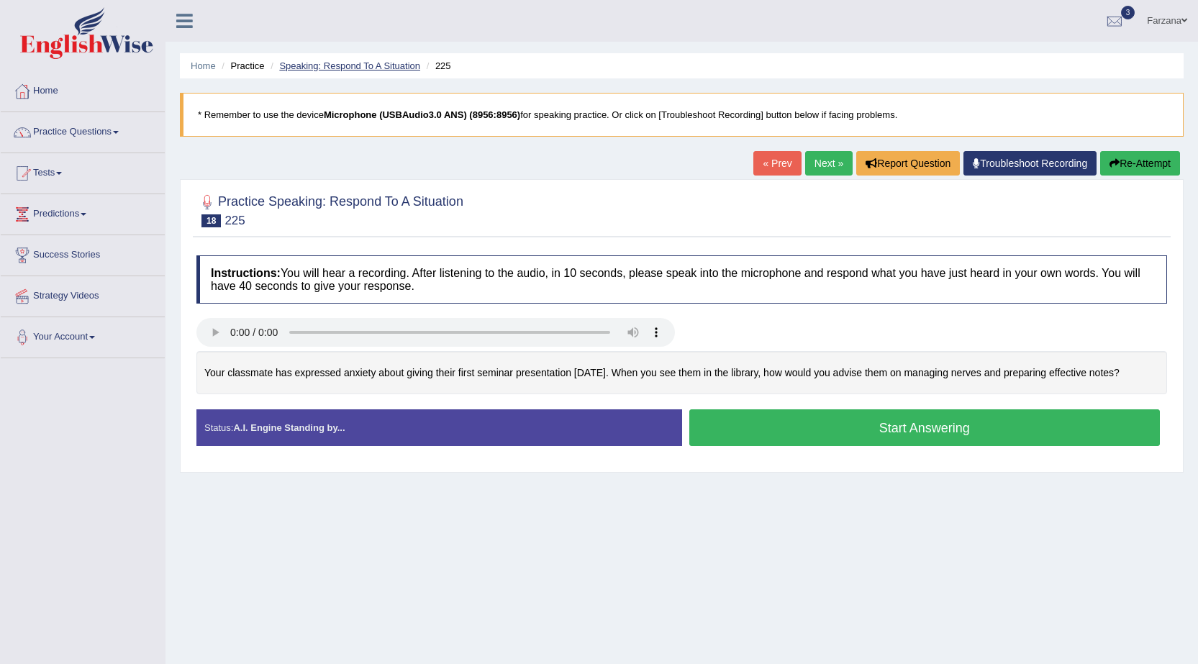
click at [366, 71] on link "Speaking: Respond To A Situation" at bounding box center [349, 65] width 141 height 11
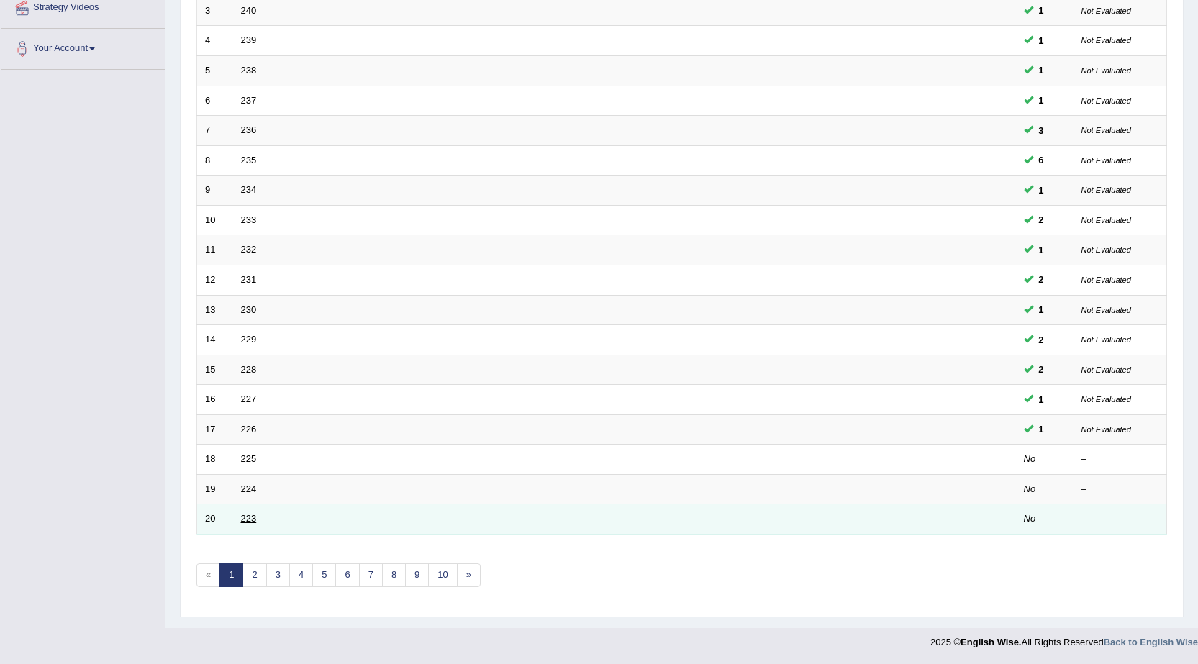
click at [254, 521] on link "223" at bounding box center [249, 518] width 16 height 11
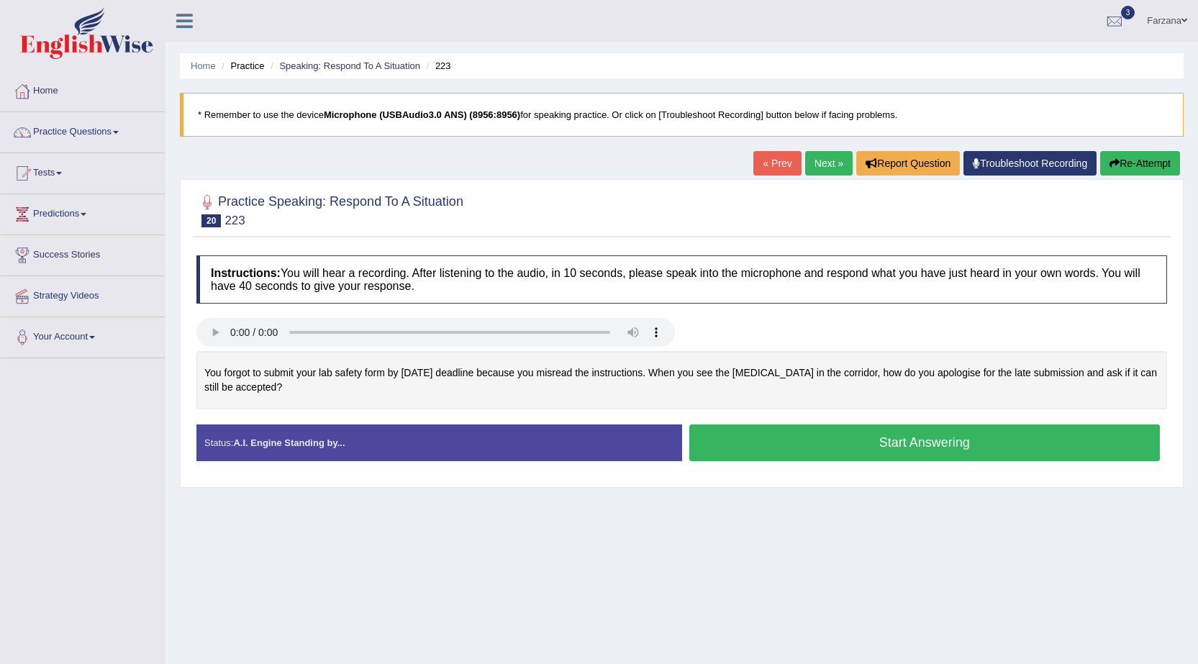
click at [732, 437] on button "Start Answering" at bounding box center [924, 442] width 471 height 37
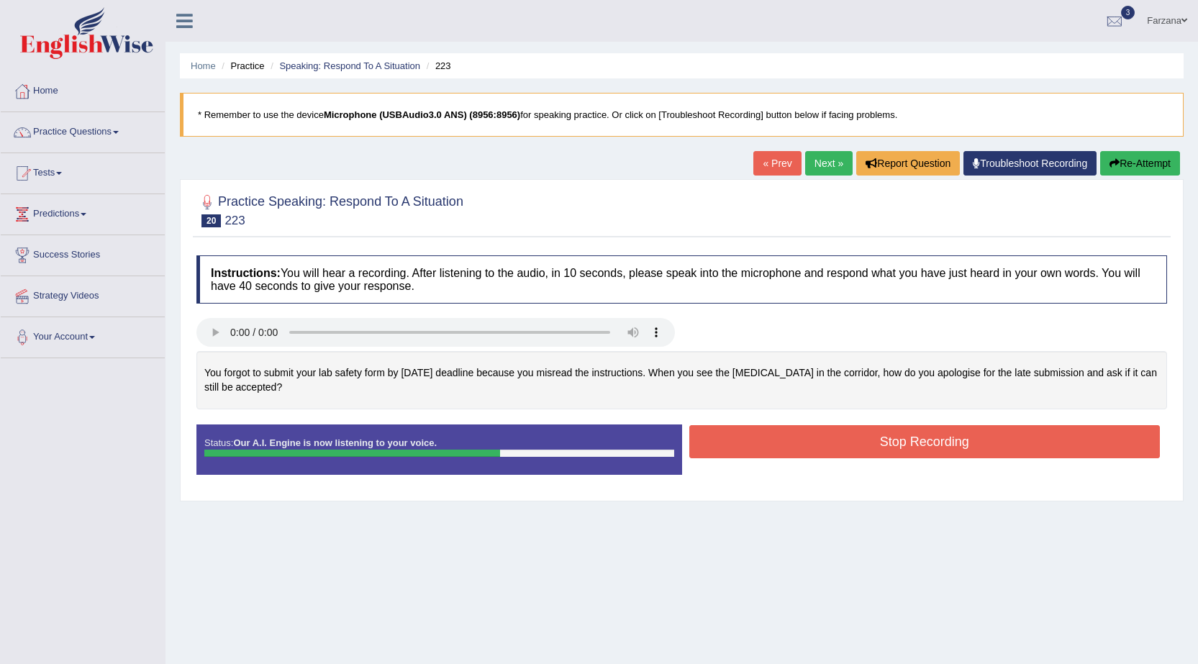
click at [733, 450] on button "Stop Recording" at bounding box center [924, 441] width 471 height 33
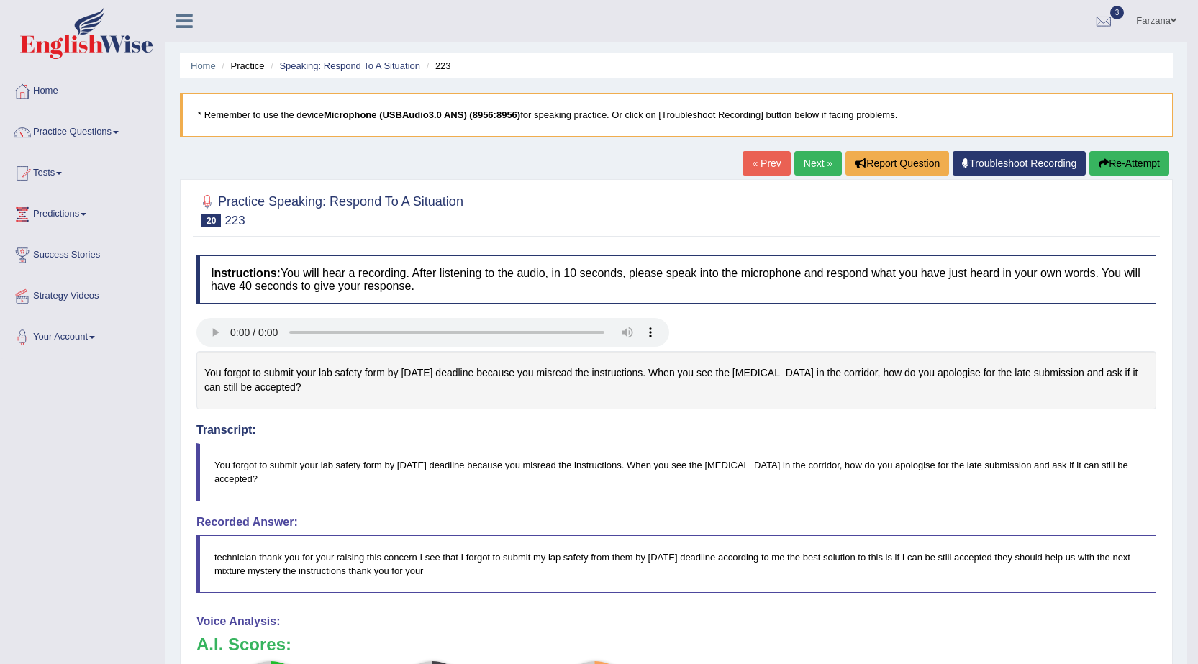
click at [1135, 161] on button "Re-Attempt" at bounding box center [1129, 163] width 80 height 24
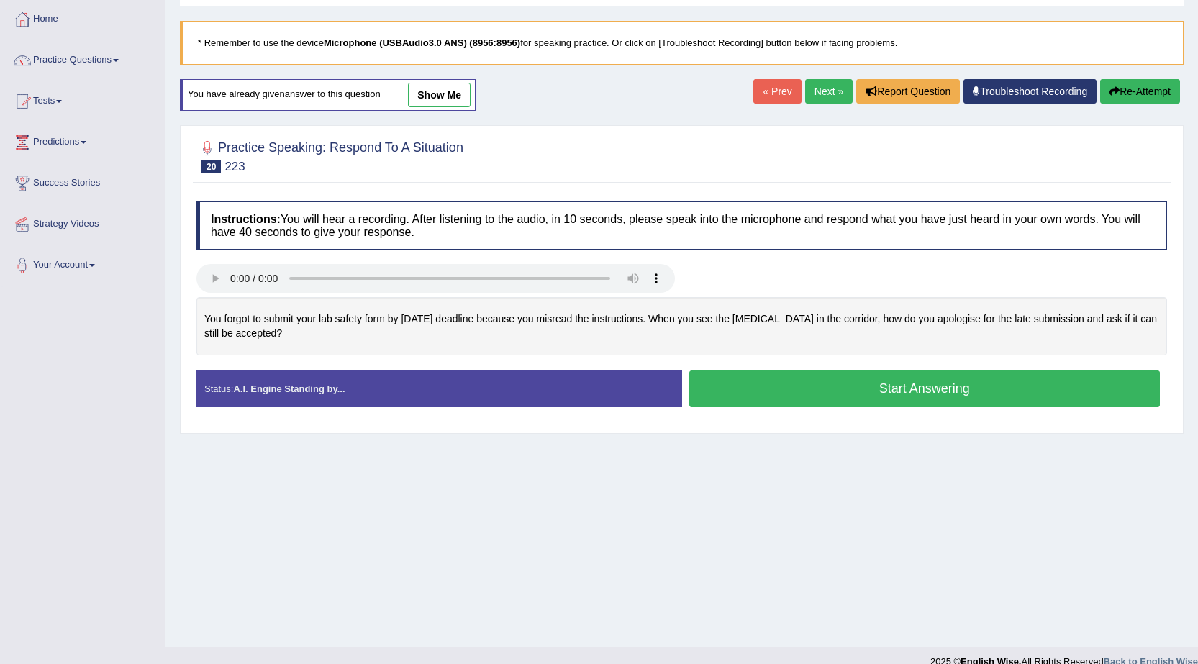
click at [819, 389] on button "Start Answering" at bounding box center [924, 389] width 471 height 37
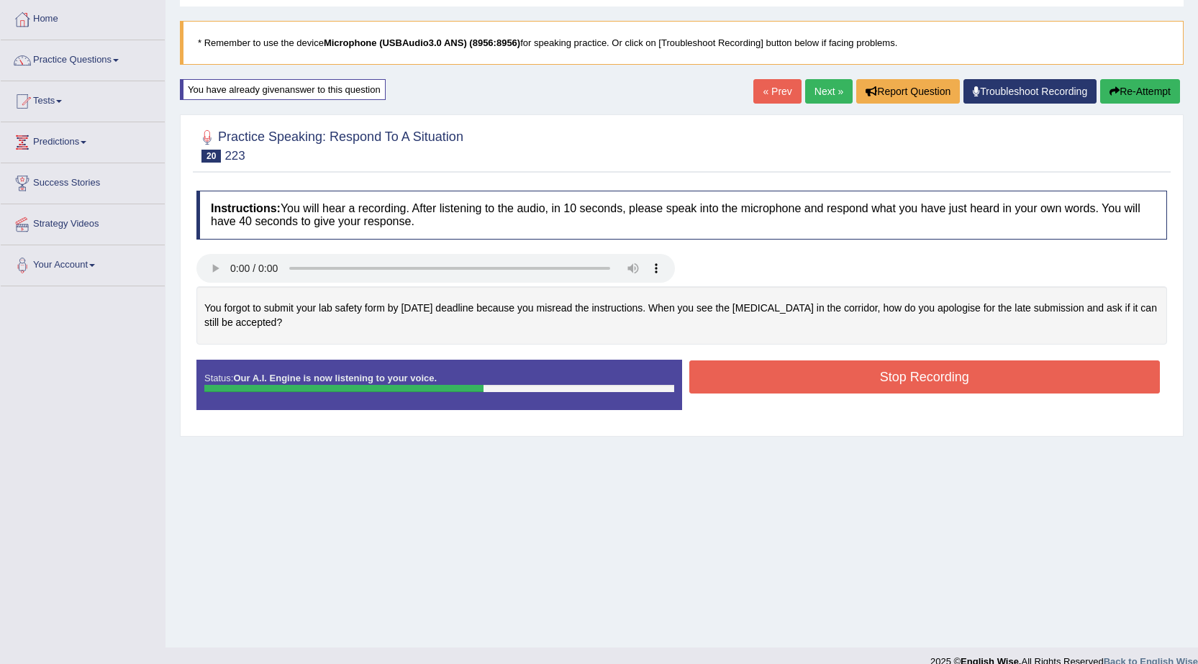
click at [751, 390] on button "Stop Recording" at bounding box center [924, 376] width 471 height 33
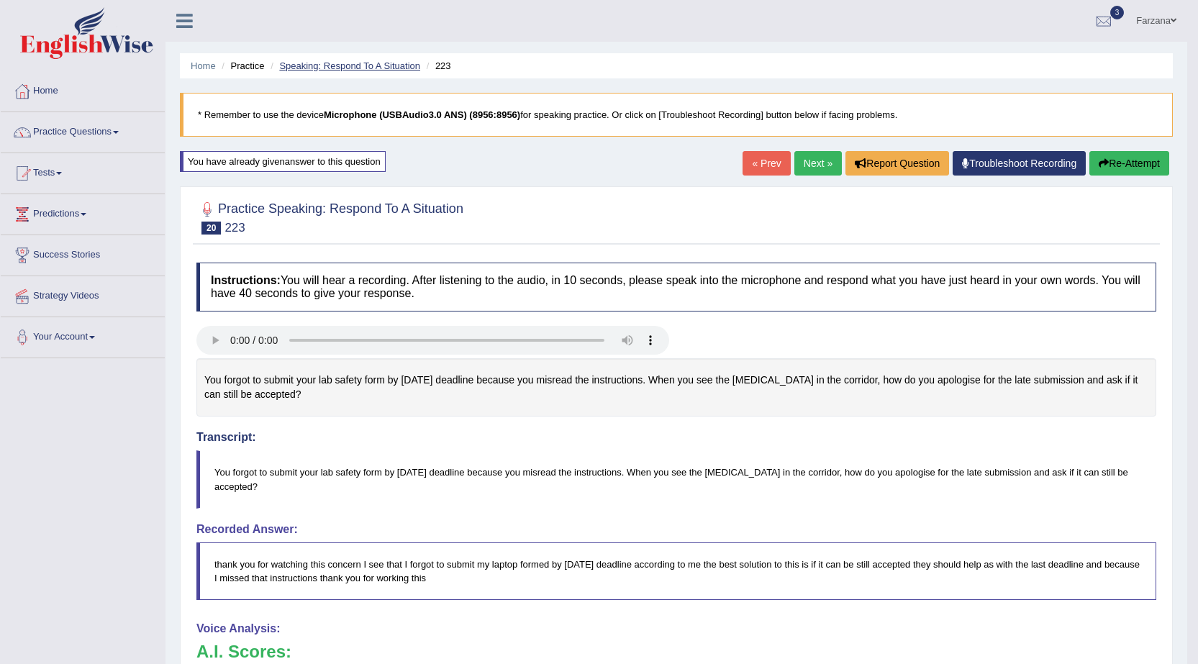
click at [366, 65] on link "Speaking: Respond To A Situation" at bounding box center [349, 65] width 141 height 11
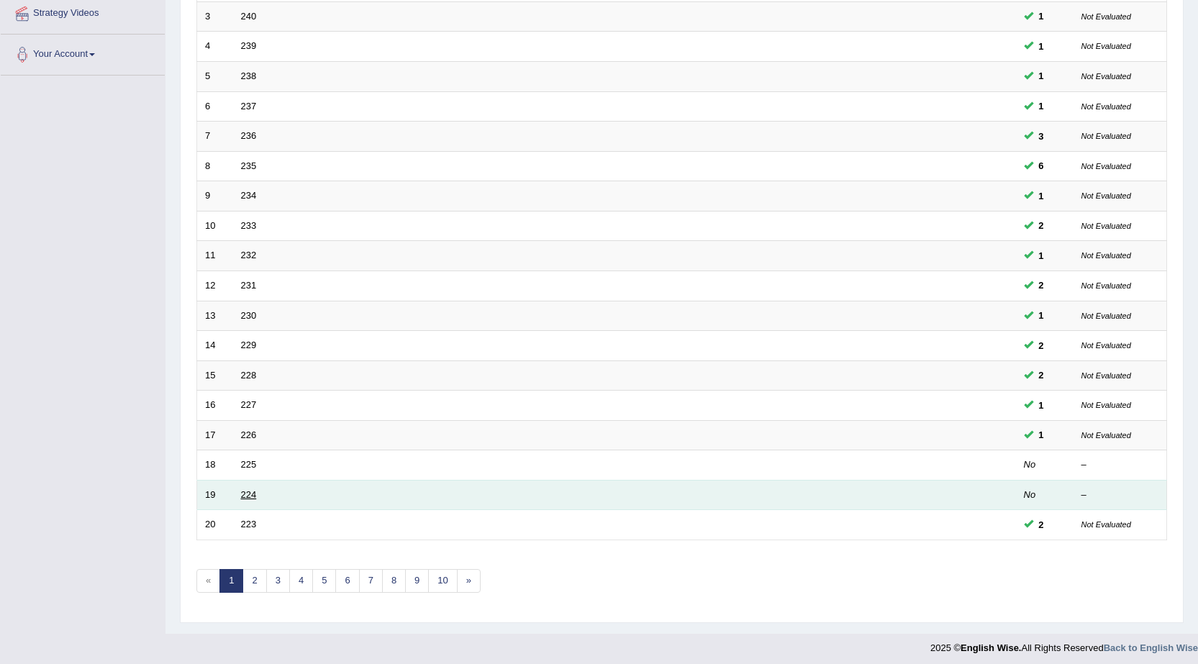
click at [247, 495] on link "224" at bounding box center [249, 494] width 16 height 11
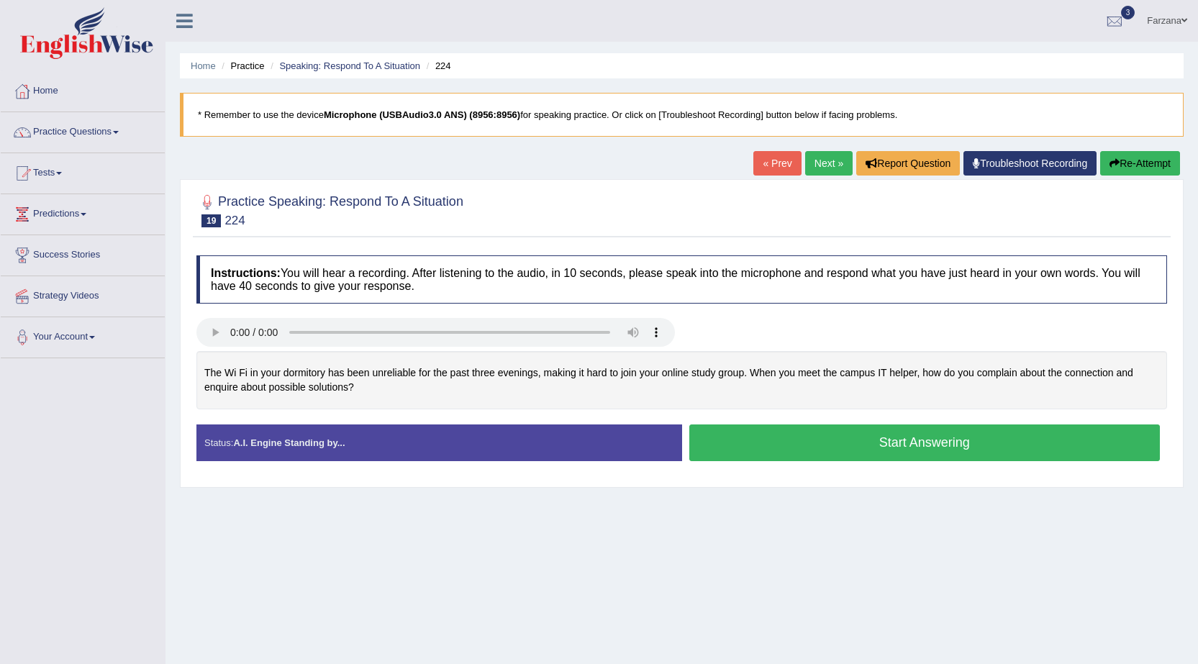
click at [837, 441] on button "Start Answering" at bounding box center [924, 442] width 471 height 37
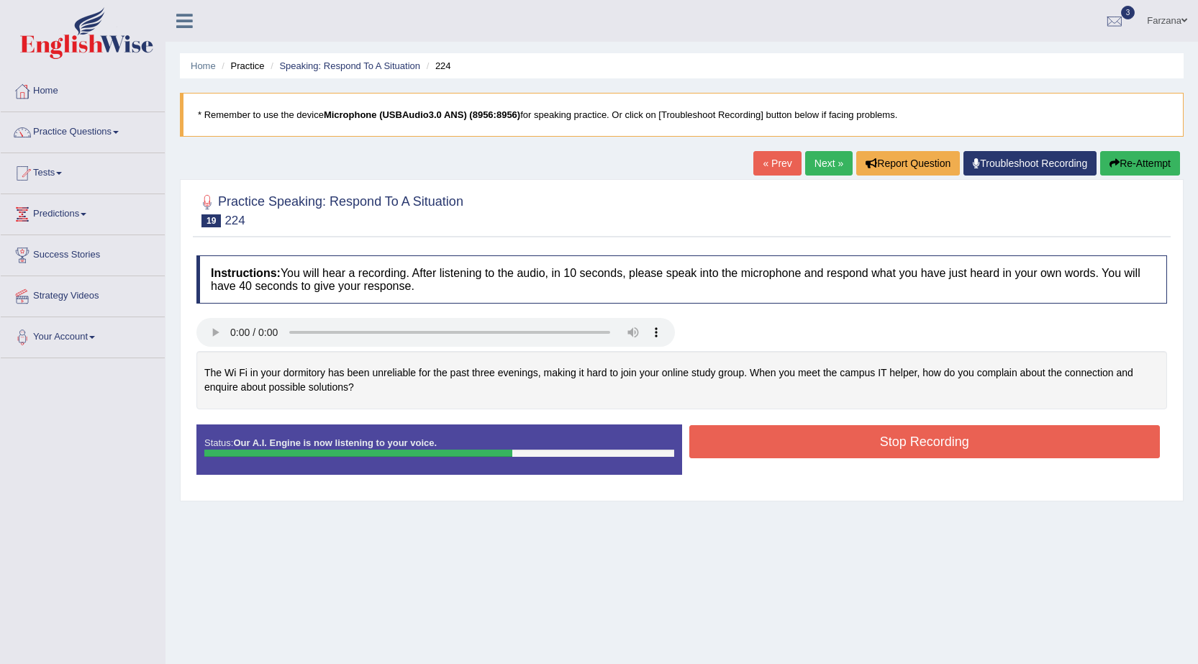
click at [716, 450] on button "Stop Recording" at bounding box center [924, 441] width 471 height 33
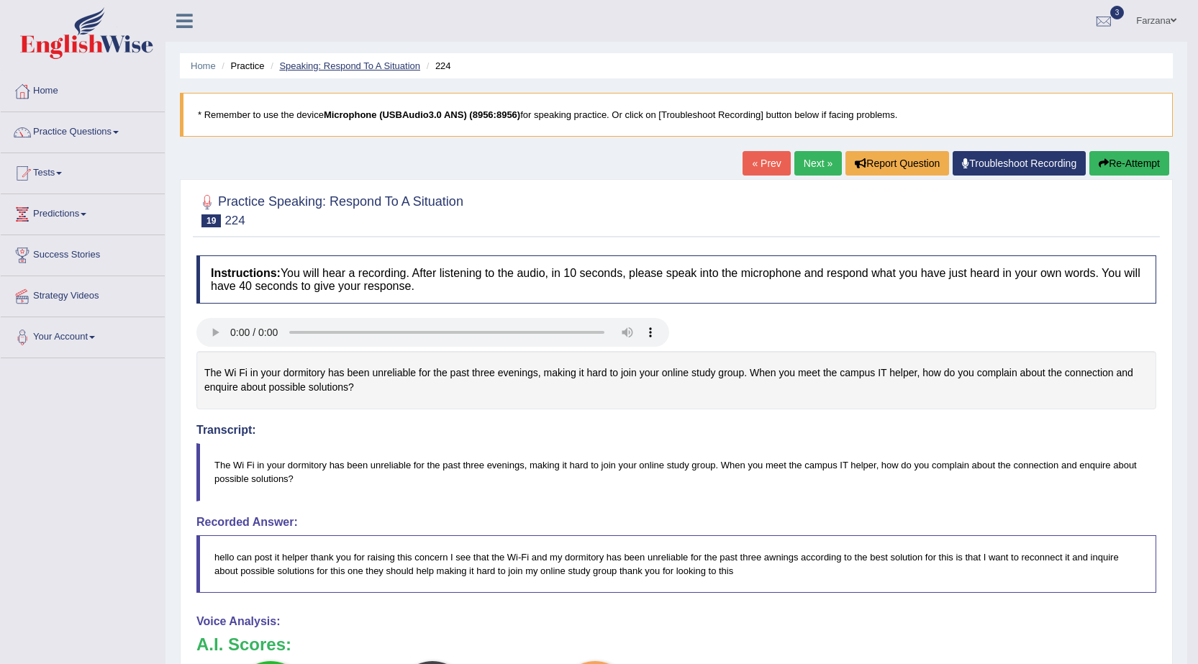
click at [356, 67] on link "Speaking: Respond To A Situation" at bounding box center [349, 65] width 141 height 11
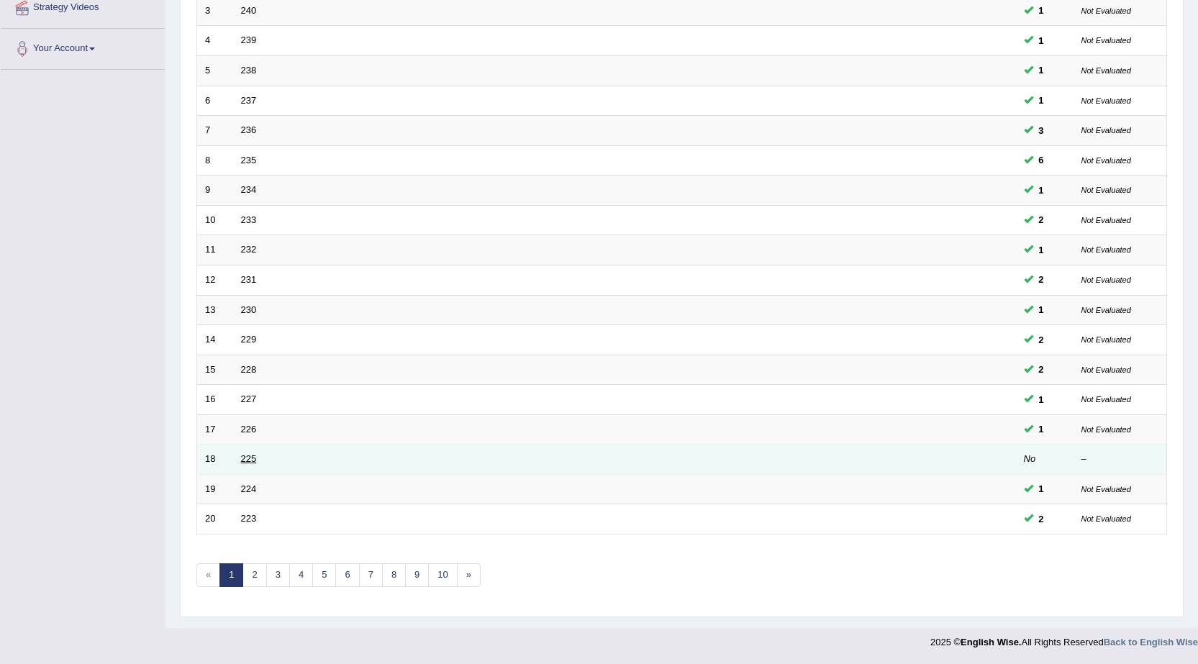
click at [253, 461] on link "225" at bounding box center [249, 458] width 16 height 11
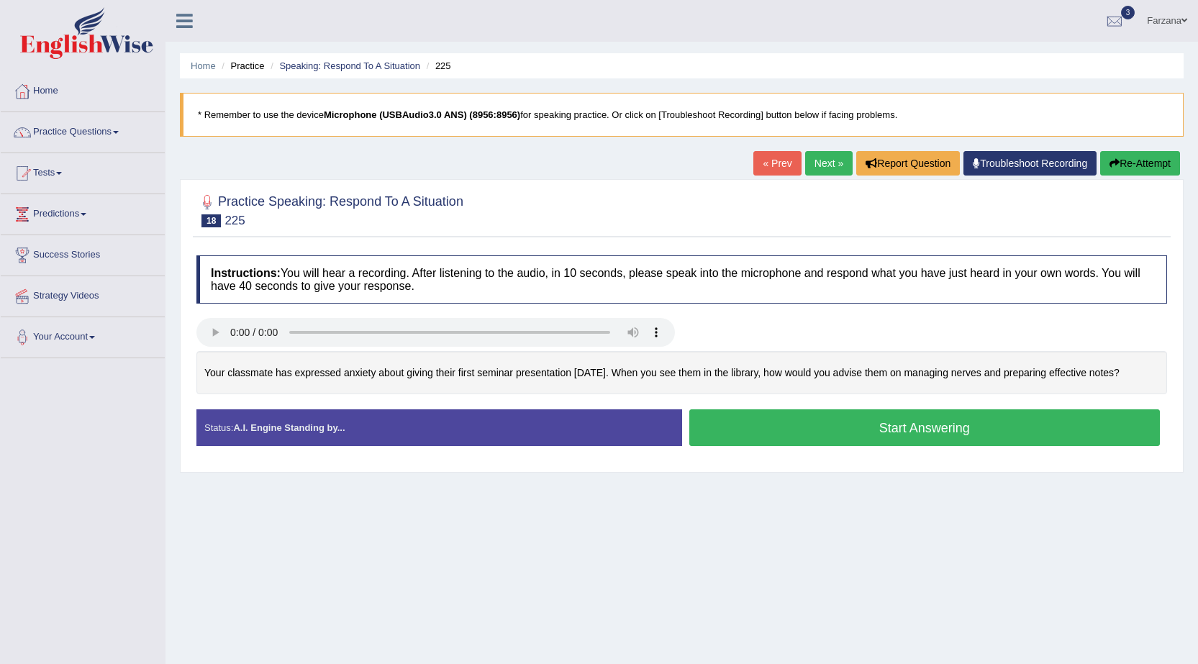
click at [894, 431] on button "Start Answering" at bounding box center [924, 427] width 471 height 37
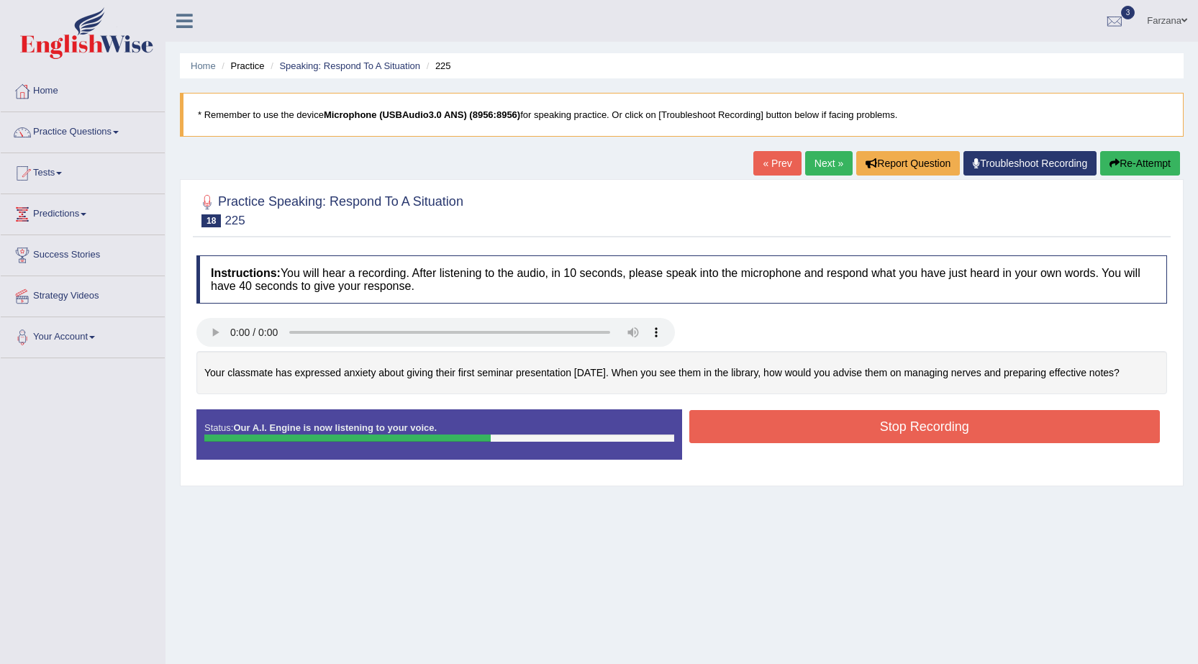
click at [878, 429] on button "Stop Recording" at bounding box center [924, 426] width 471 height 33
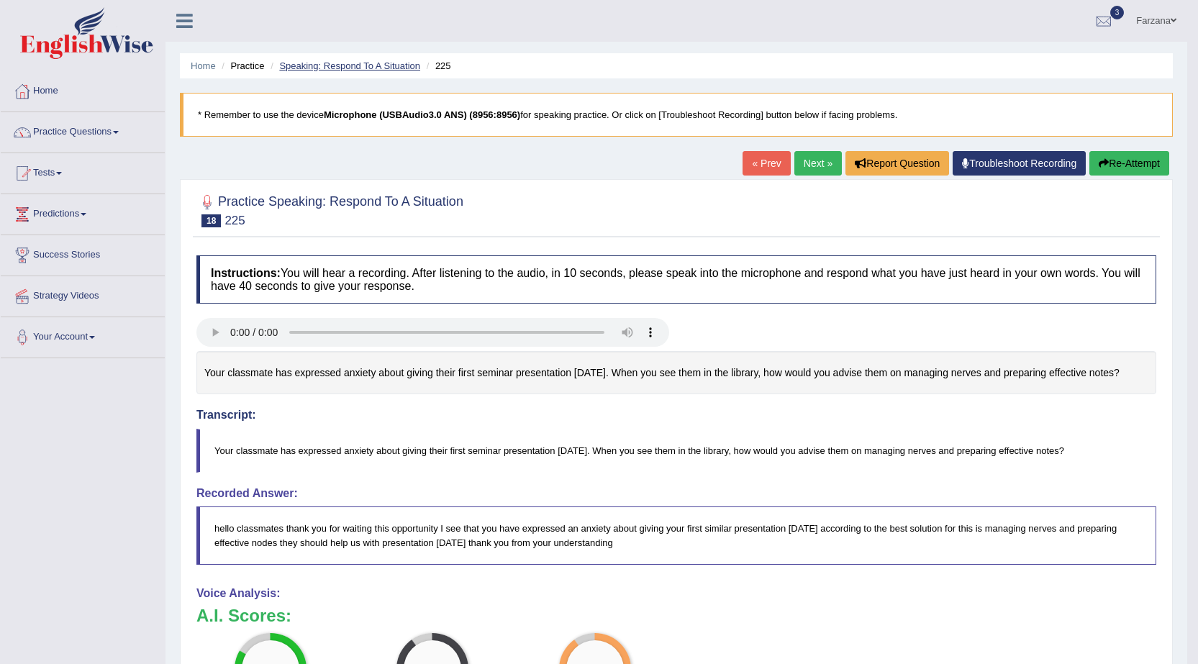
click at [340, 60] on link "Speaking: Respond To A Situation" at bounding box center [349, 65] width 141 height 11
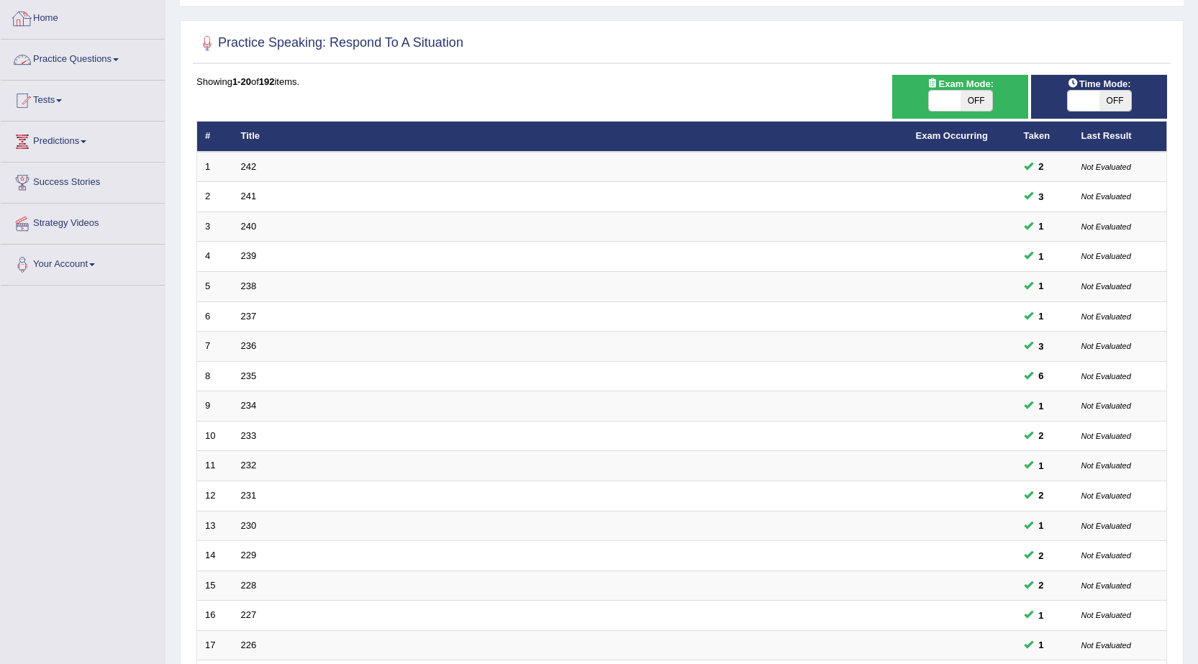
click at [119, 60] on span at bounding box center [116, 59] width 6 height 3
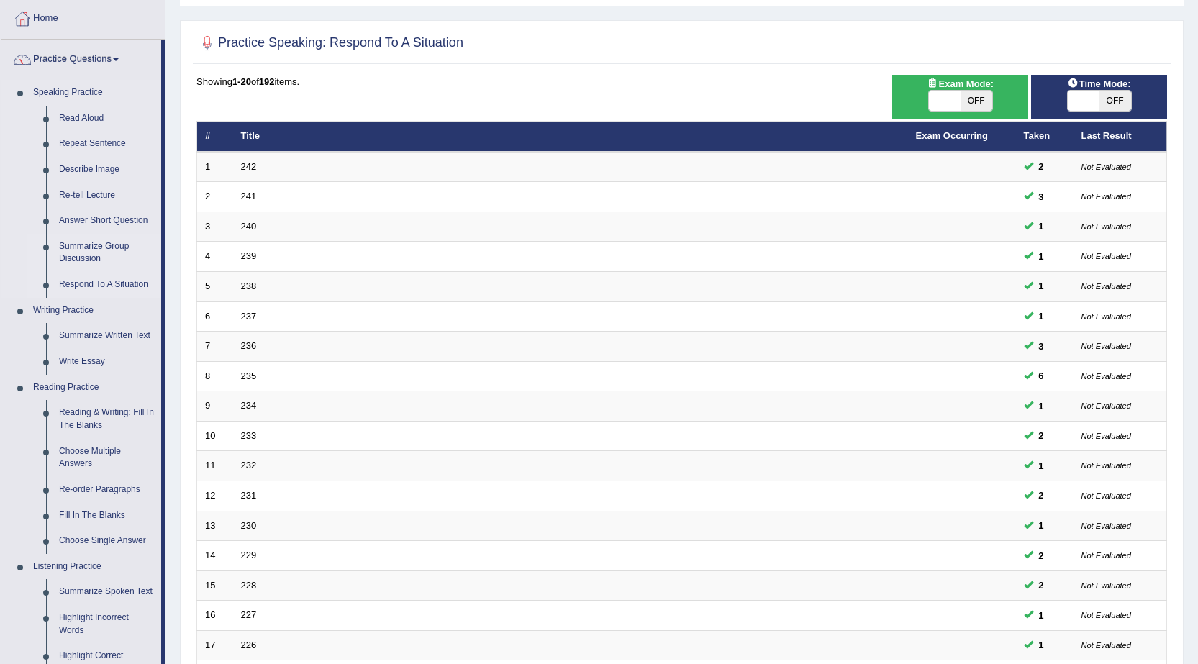
click at [101, 245] on link "Summarize Group Discussion" at bounding box center [107, 253] width 109 height 38
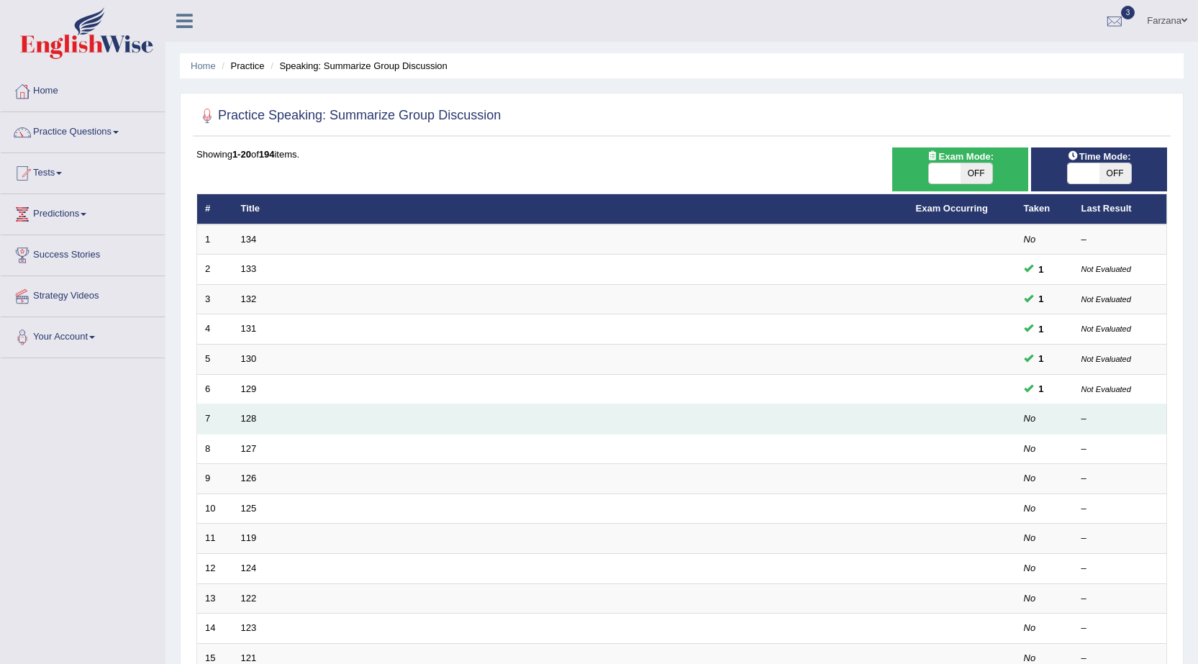
click at [237, 412] on td "128" at bounding box center [570, 419] width 675 height 30
click at [249, 420] on link "128" at bounding box center [249, 418] width 16 height 11
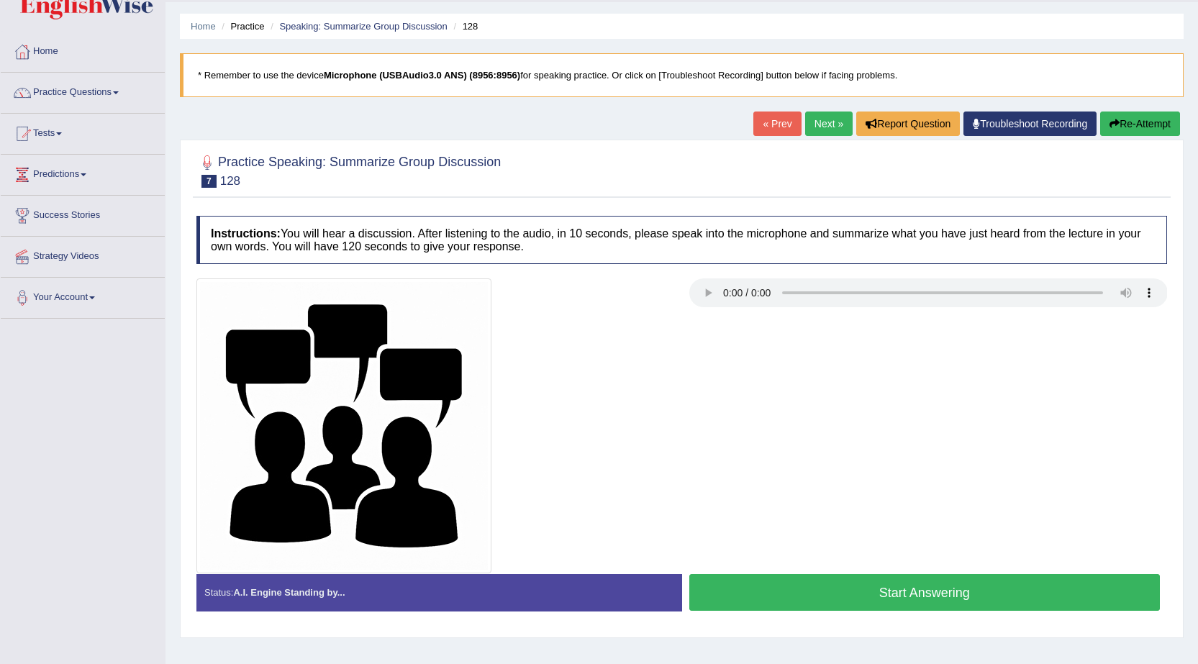
scroll to position [72, 0]
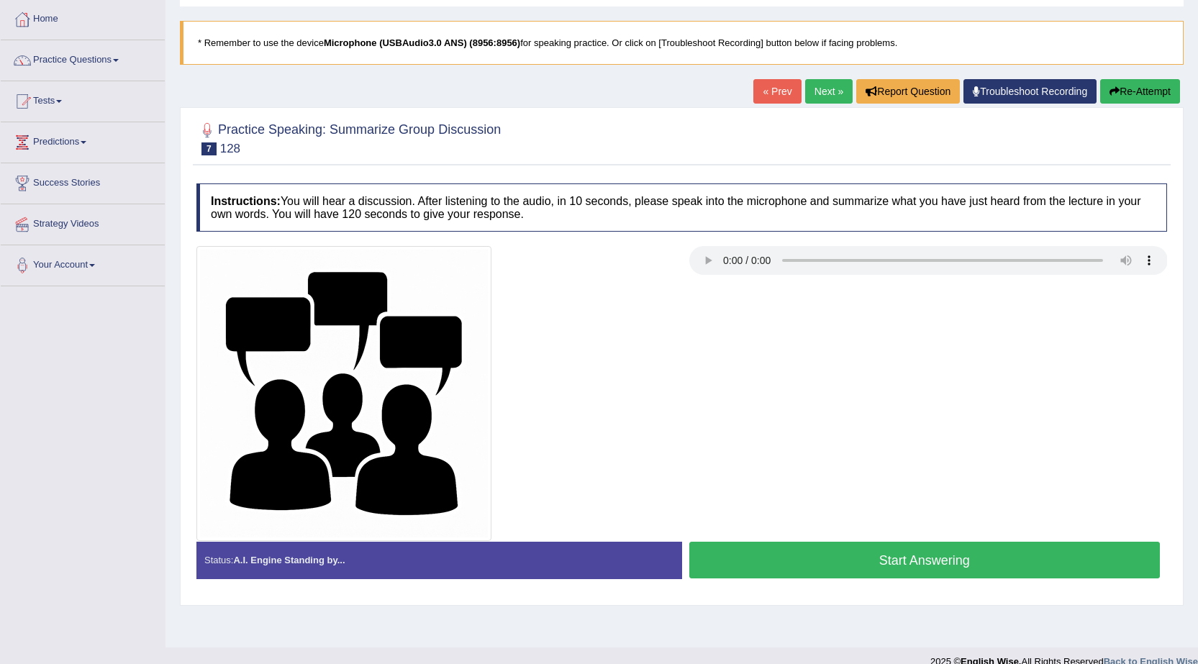
click at [784, 551] on button "Start Answering" at bounding box center [924, 560] width 471 height 37
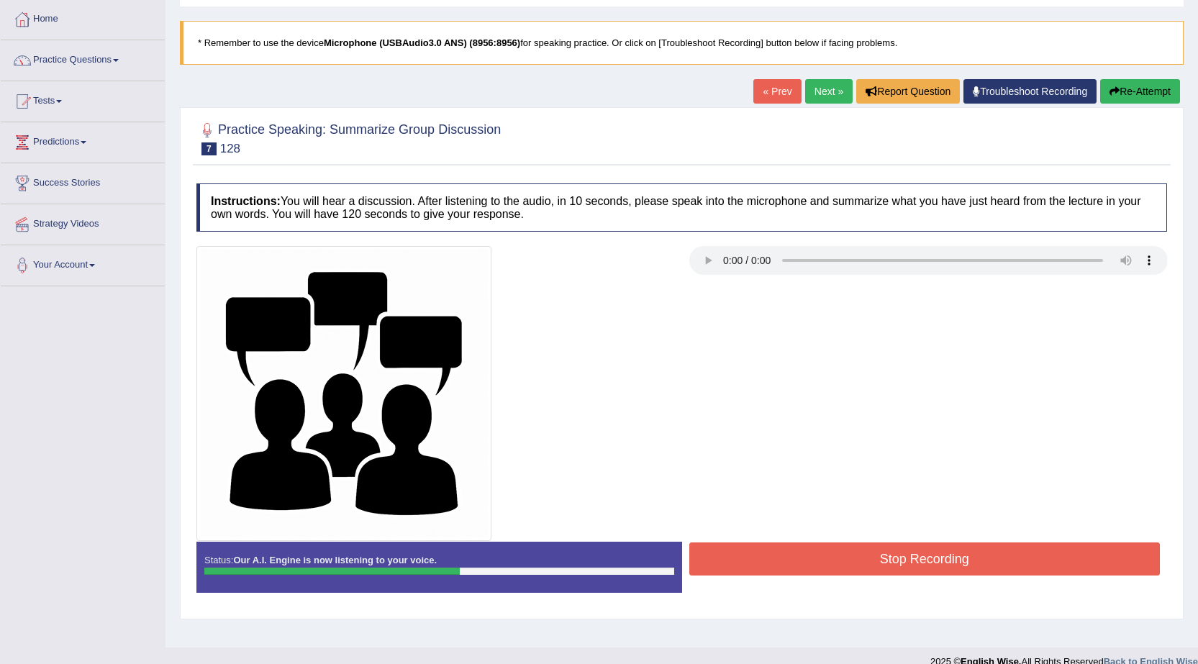
scroll to position [91, 0]
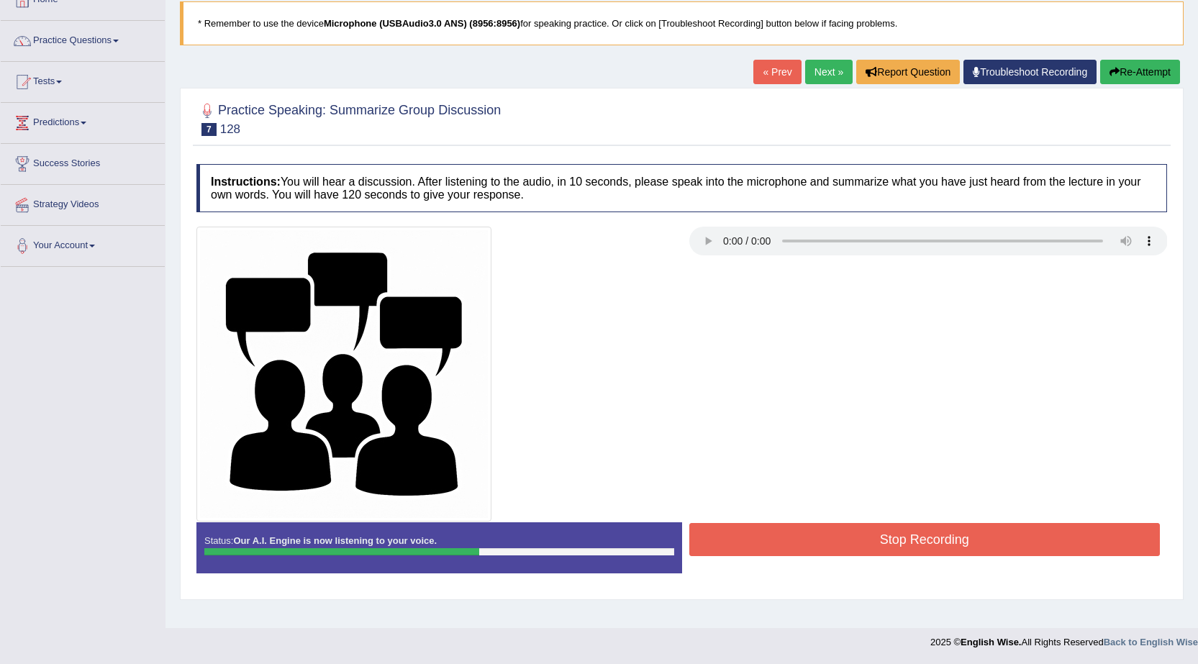
click at [780, 538] on button "Stop Recording" at bounding box center [924, 539] width 471 height 33
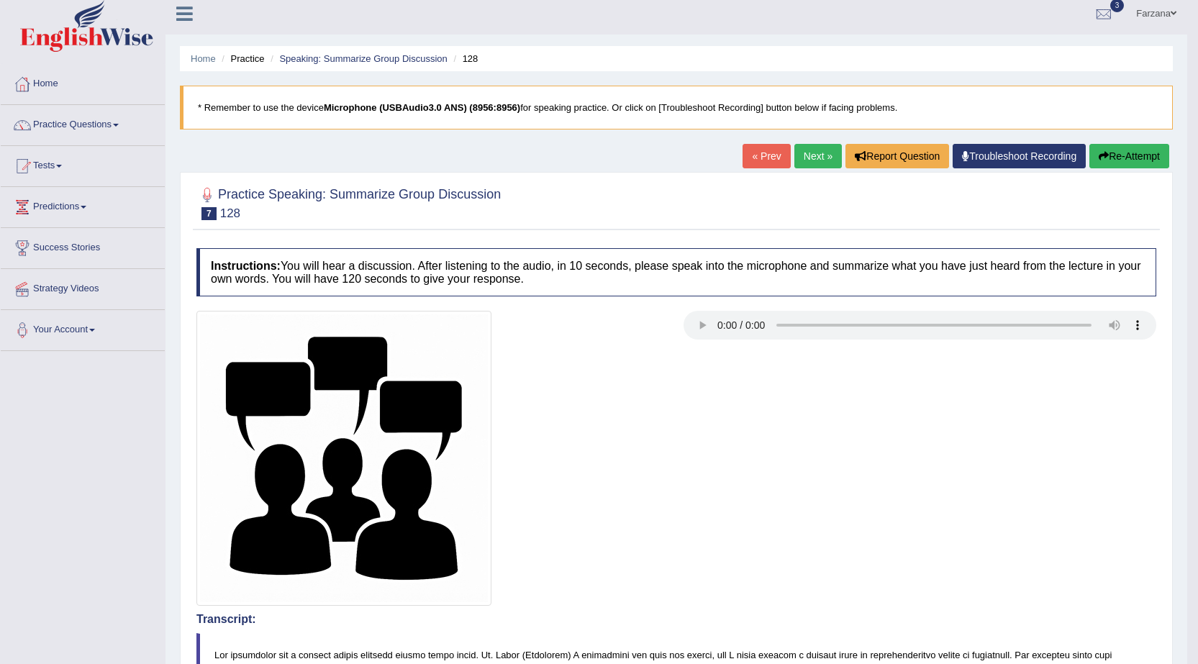
scroll to position [0, 0]
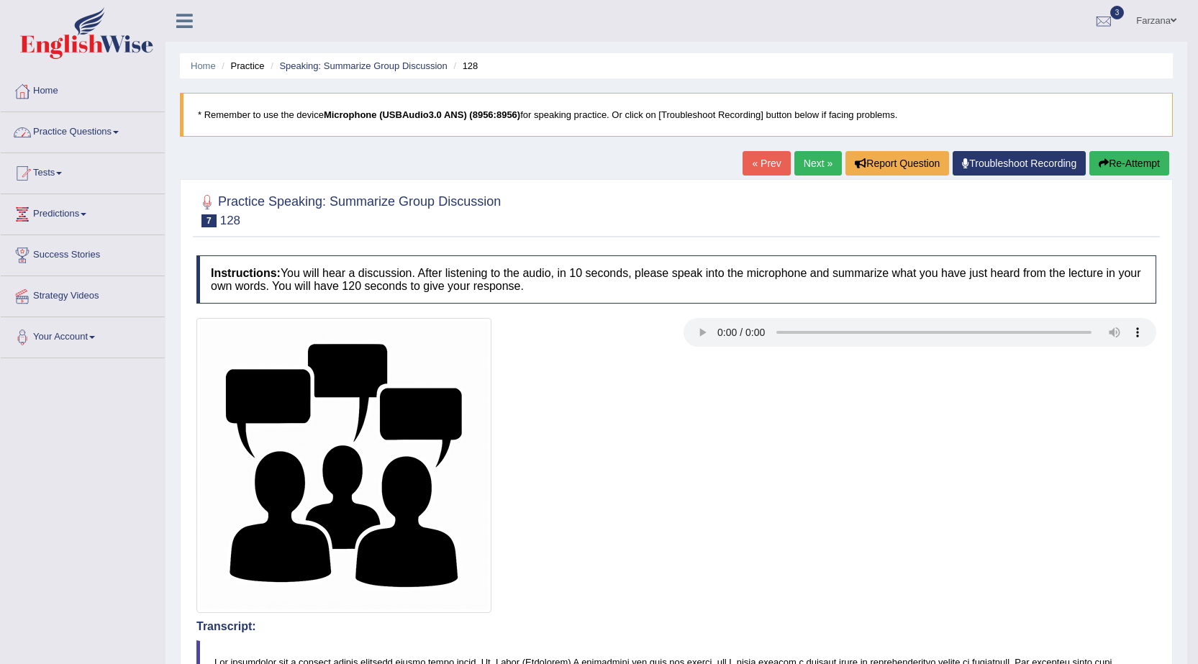
click at [92, 129] on link "Practice Questions" at bounding box center [83, 130] width 164 height 36
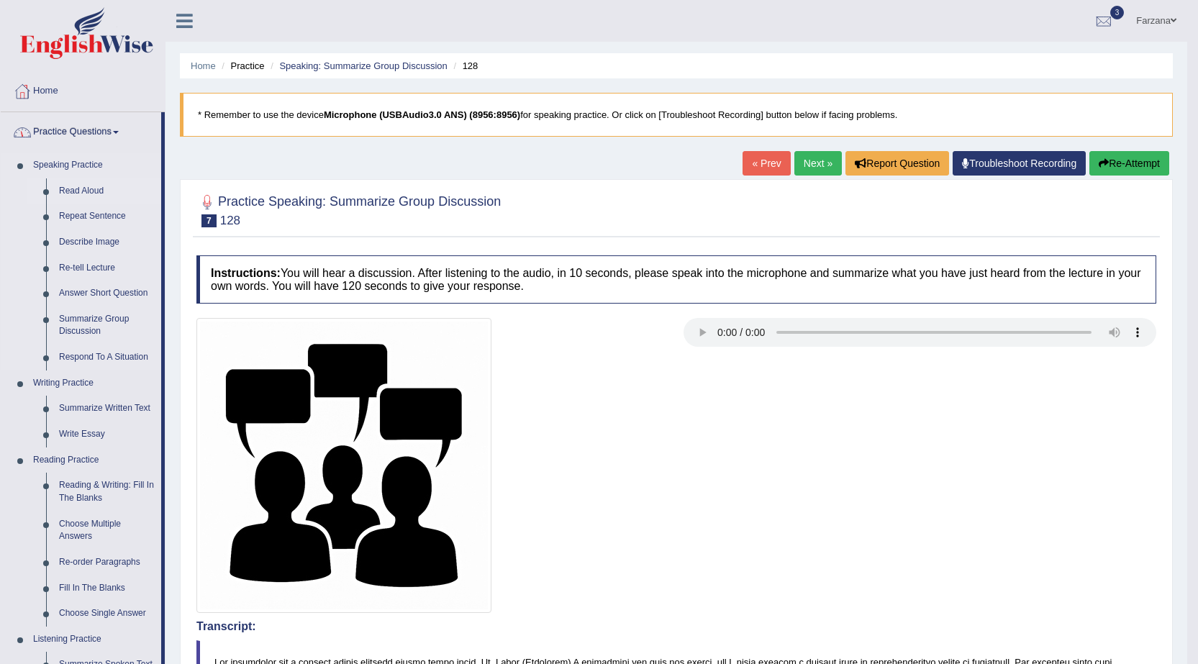
click at [80, 187] on link "Read Aloud" at bounding box center [107, 191] width 109 height 26
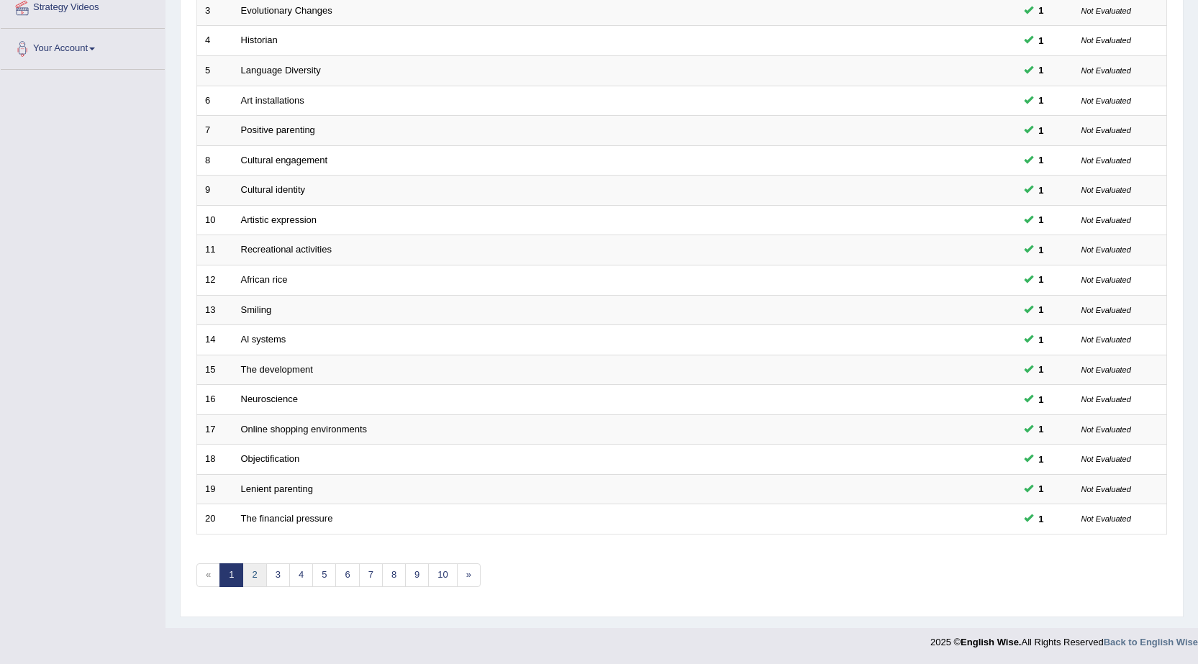
click at [255, 576] on link "2" at bounding box center [254, 575] width 24 height 24
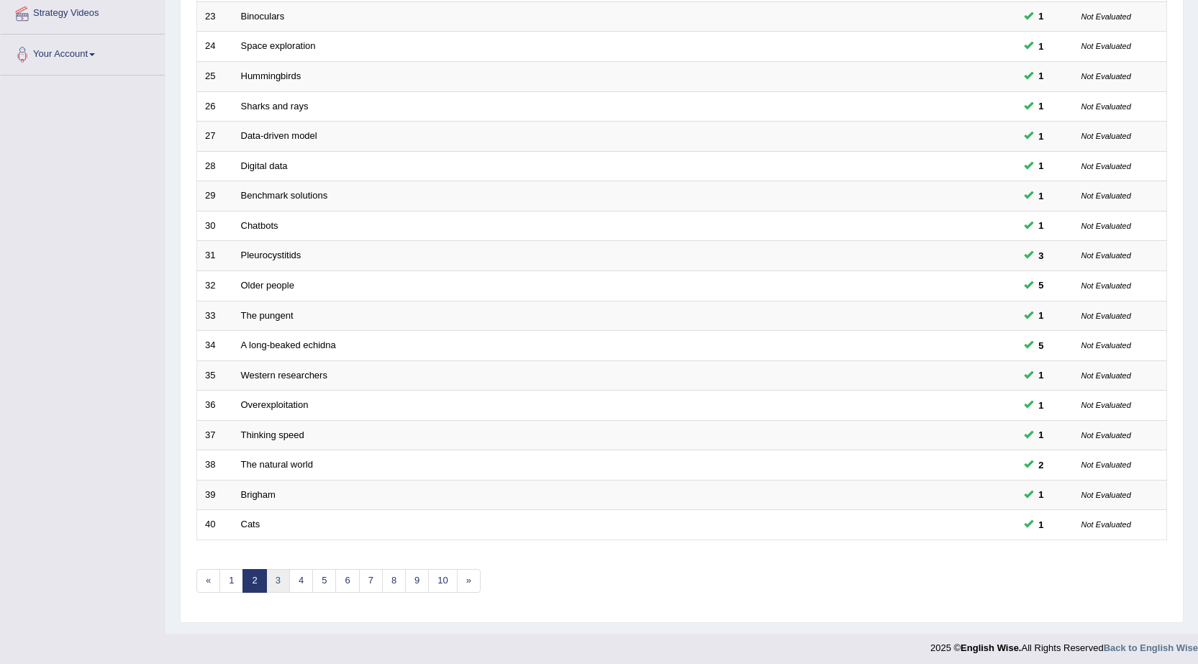
click at [287, 582] on link "3" at bounding box center [278, 581] width 24 height 24
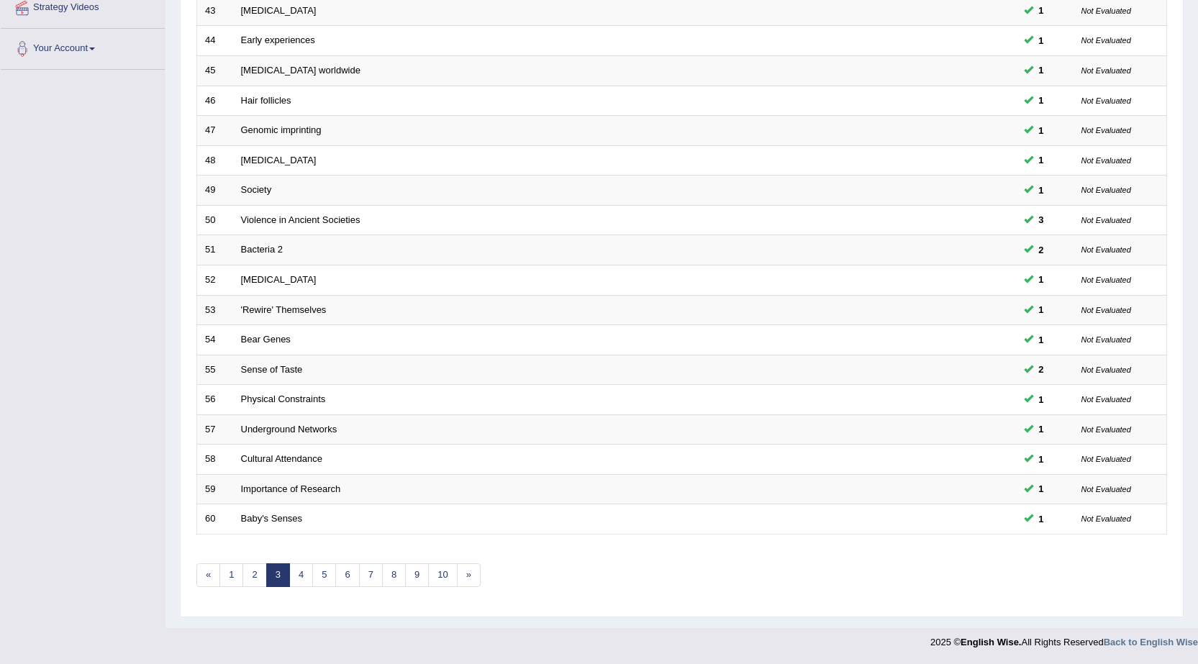
click at [301, 587] on div "Showing 41-60 of 1,186 items. # Title Exam Occurring Taken Last Result 41 Exist…" at bounding box center [681, 232] width 971 height 746
click at [301, 574] on link "4" at bounding box center [301, 575] width 24 height 24
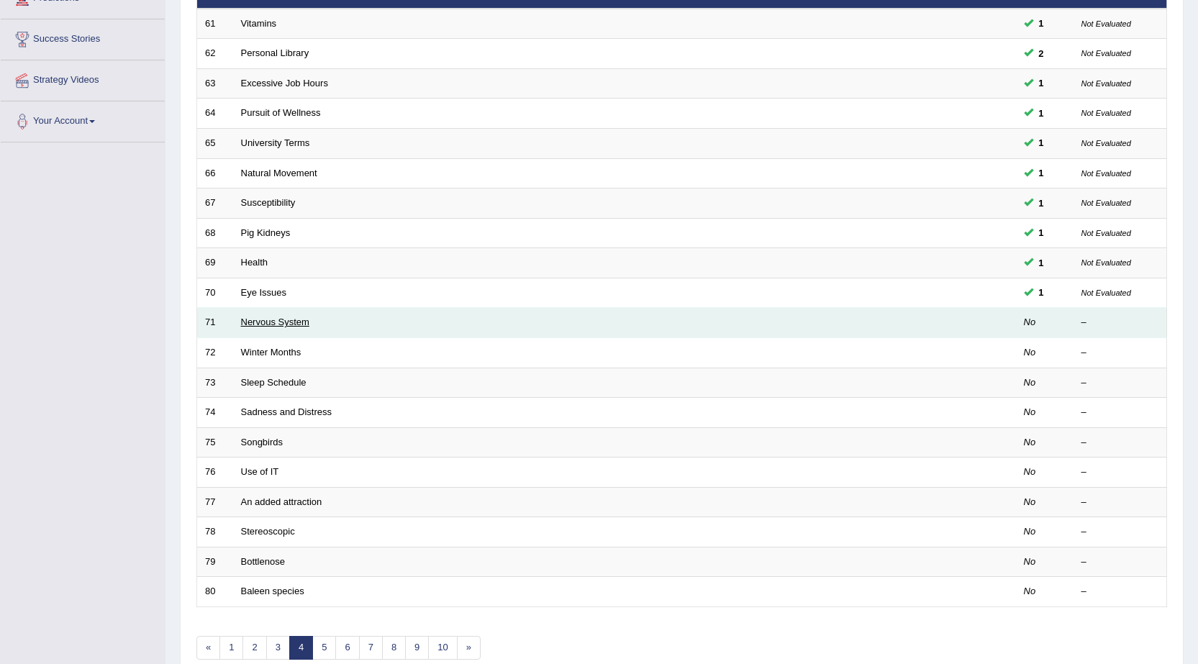
drag, startPoint x: 0, startPoint y: 0, endPoint x: 282, endPoint y: 322, distance: 427.7
click at [282, 322] on link "Nervous System" at bounding box center [275, 322] width 68 height 11
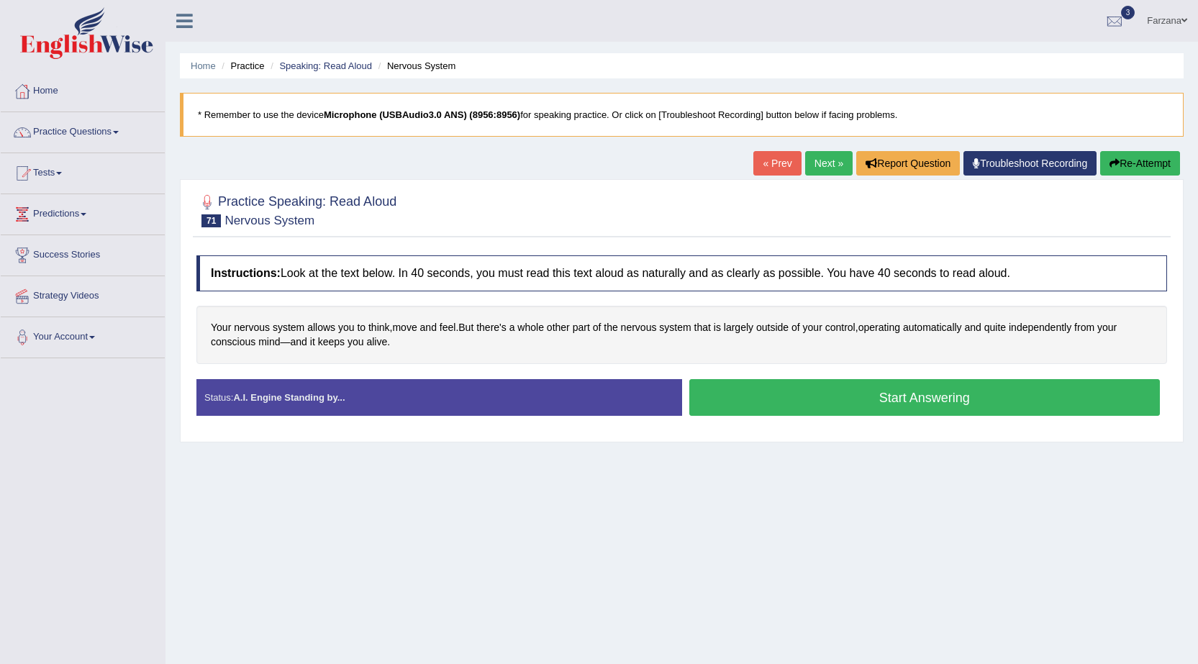
click at [732, 399] on button "Start Answering" at bounding box center [924, 397] width 471 height 37
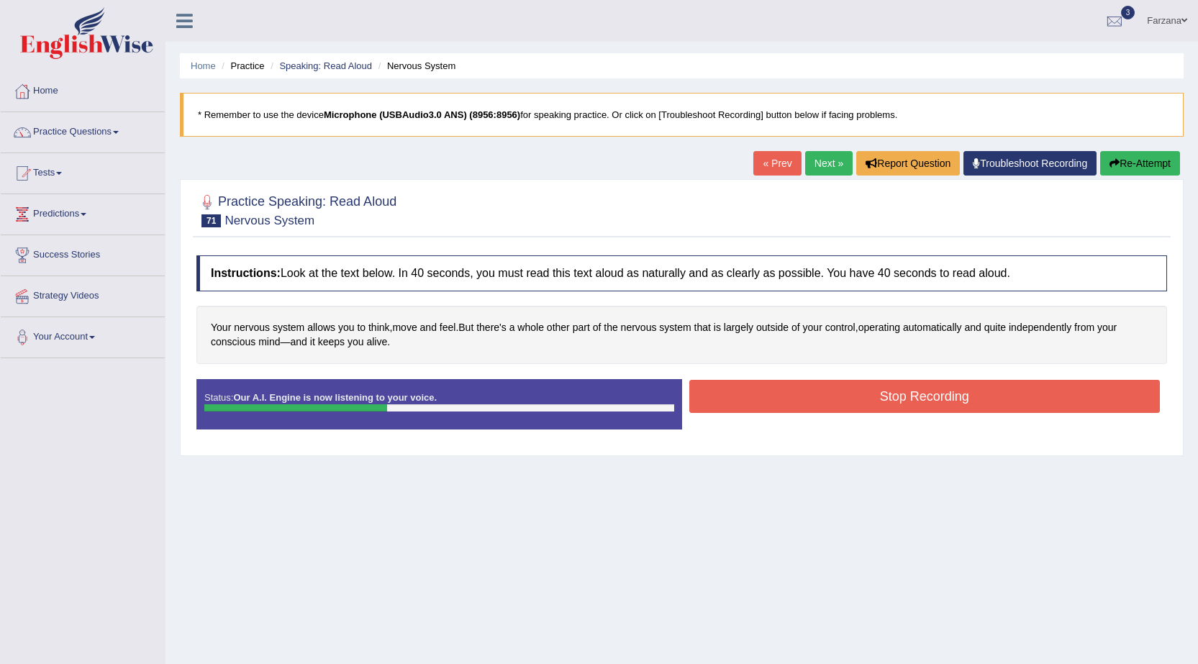
click at [741, 402] on button "Stop Recording" at bounding box center [924, 396] width 471 height 33
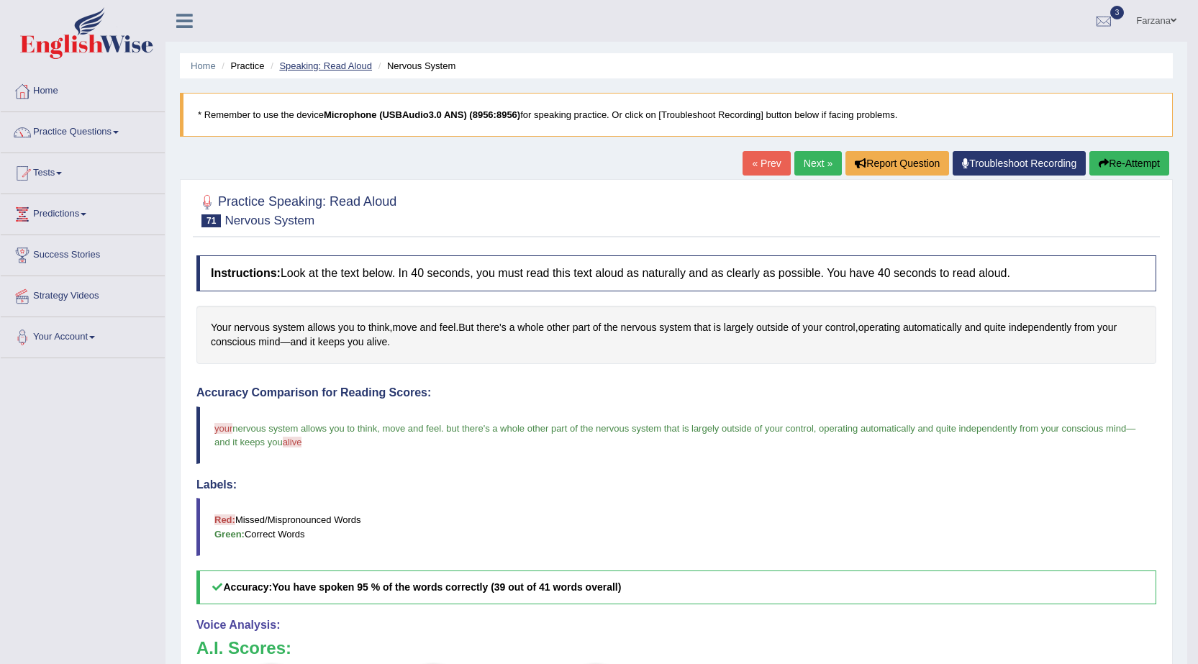
click at [326, 68] on link "Speaking: Read Aloud" at bounding box center [325, 65] width 93 height 11
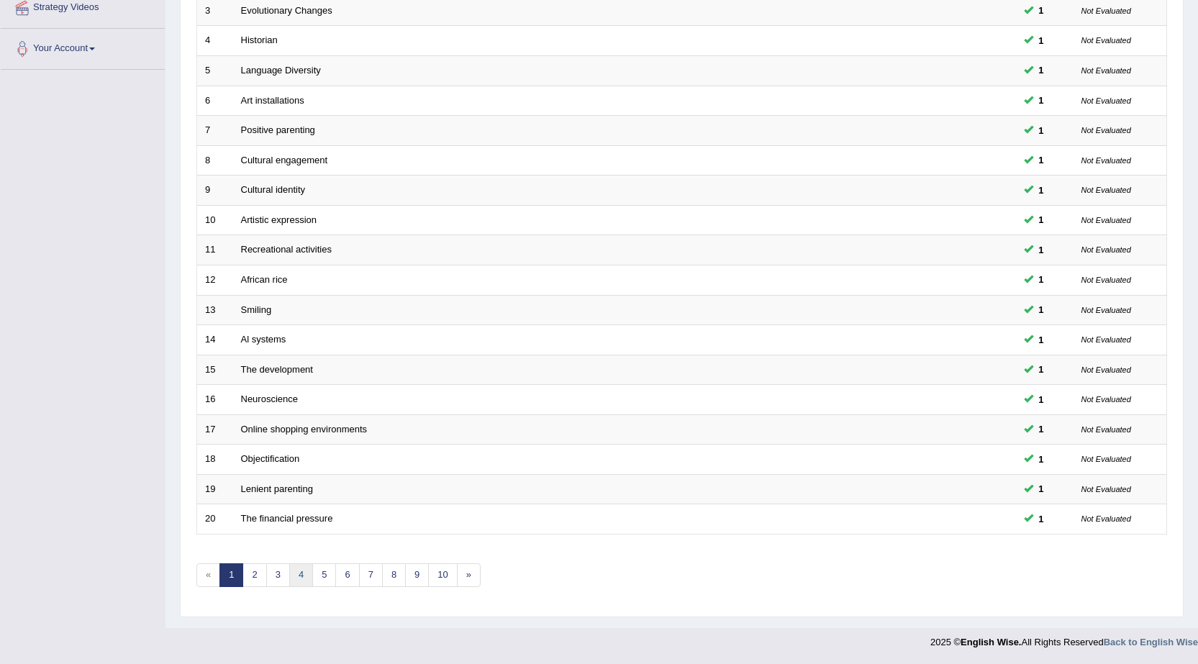
click at [304, 581] on link "4" at bounding box center [301, 575] width 24 height 24
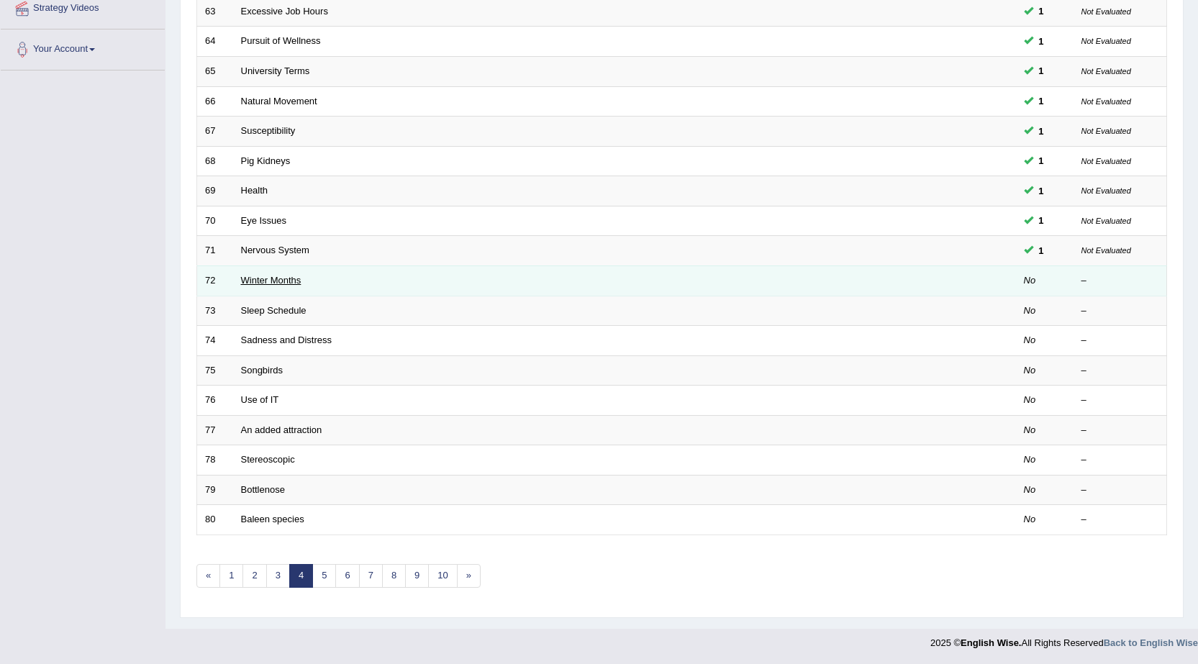
click at [285, 281] on link "Winter Months" at bounding box center [271, 280] width 60 height 11
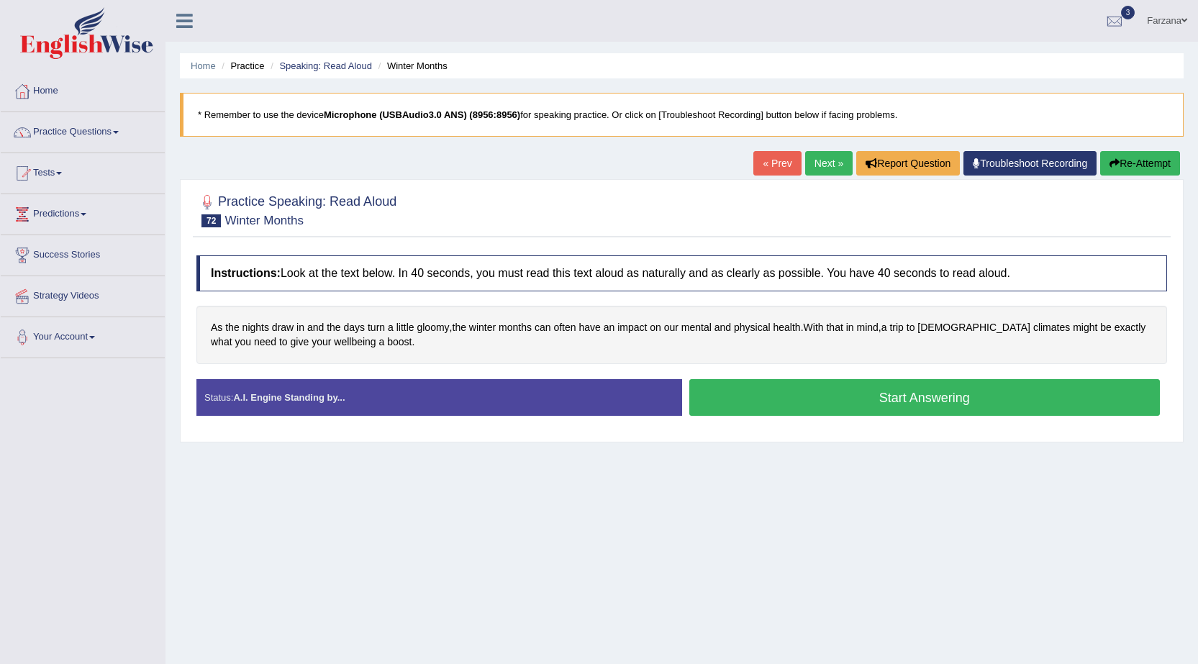
click at [742, 394] on button "Start Answering" at bounding box center [924, 397] width 471 height 37
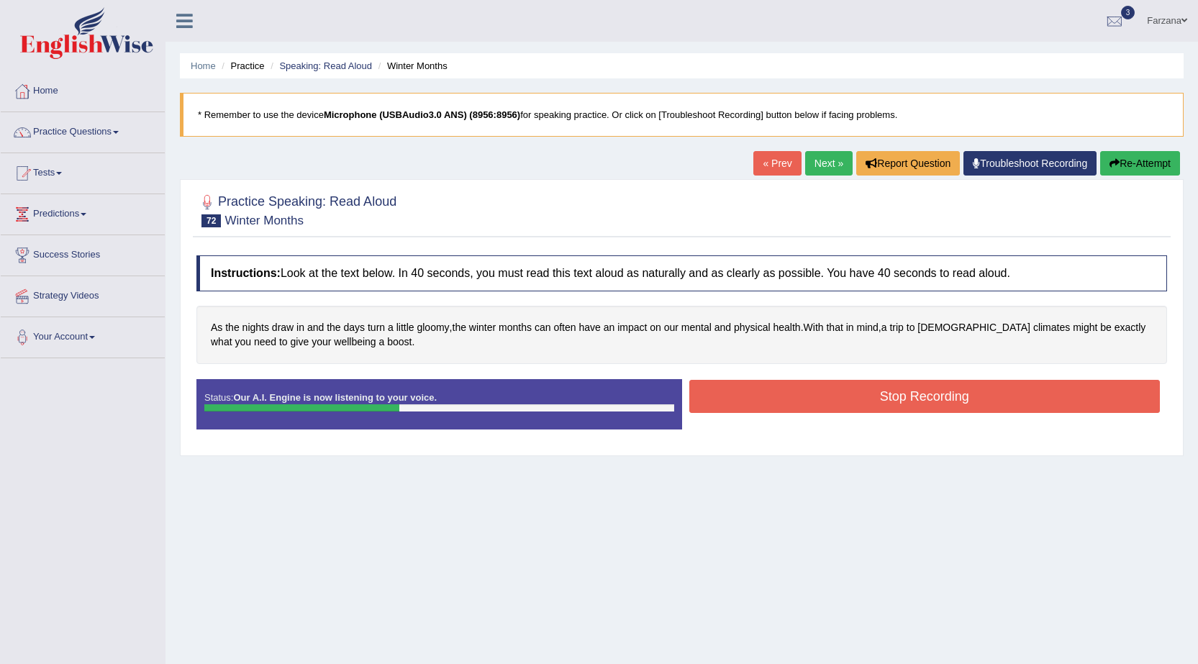
click at [744, 398] on button "Stop Recording" at bounding box center [924, 396] width 471 height 33
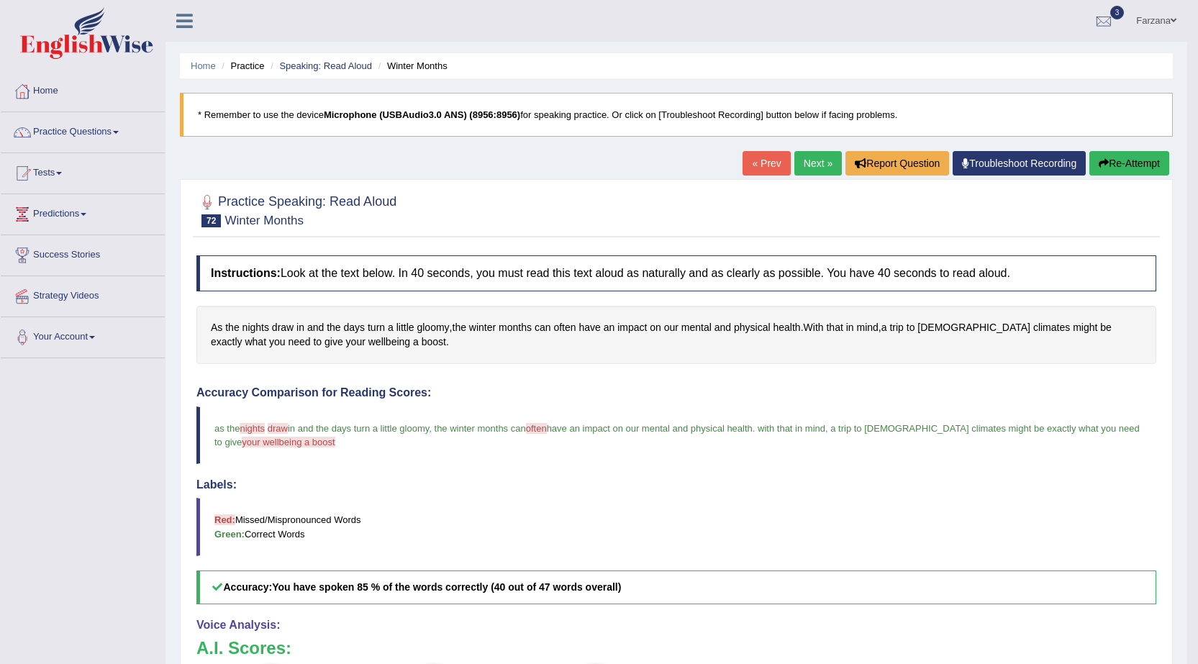
click at [346, 59] on li "Speaking: Read Aloud" at bounding box center [319, 66] width 105 height 14
click at [349, 65] on link "Speaking: Read Aloud" at bounding box center [325, 65] width 93 height 11
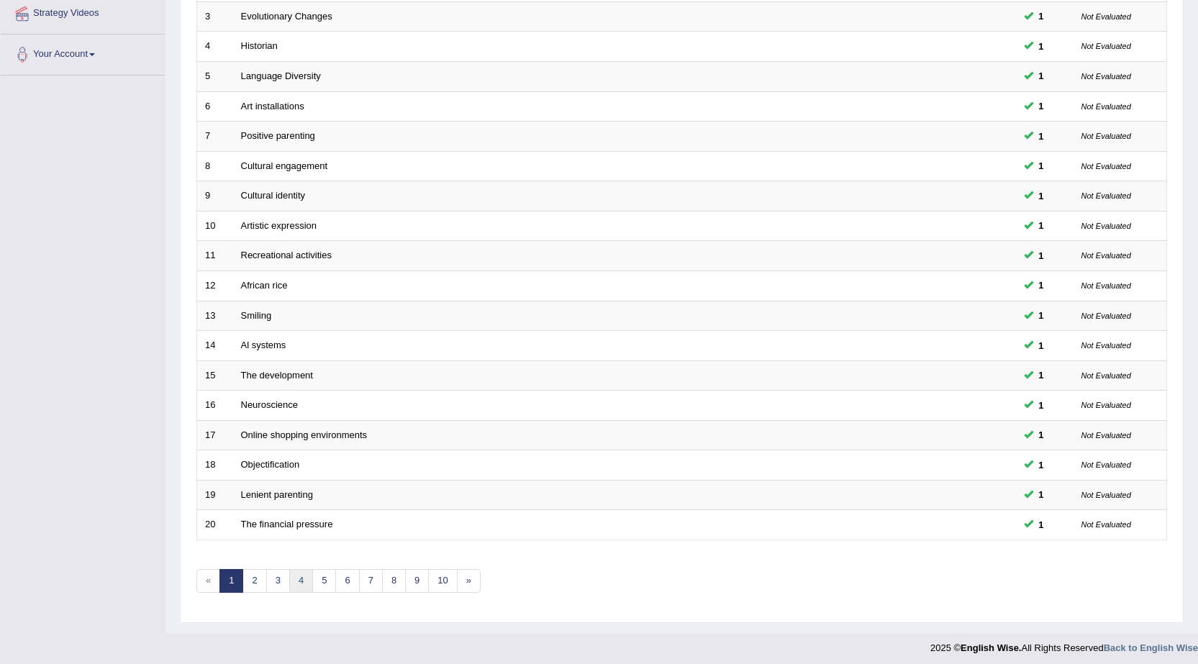
scroll to position [283, 0]
click at [297, 589] on link "4" at bounding box center [301, 581] width 24 height 24
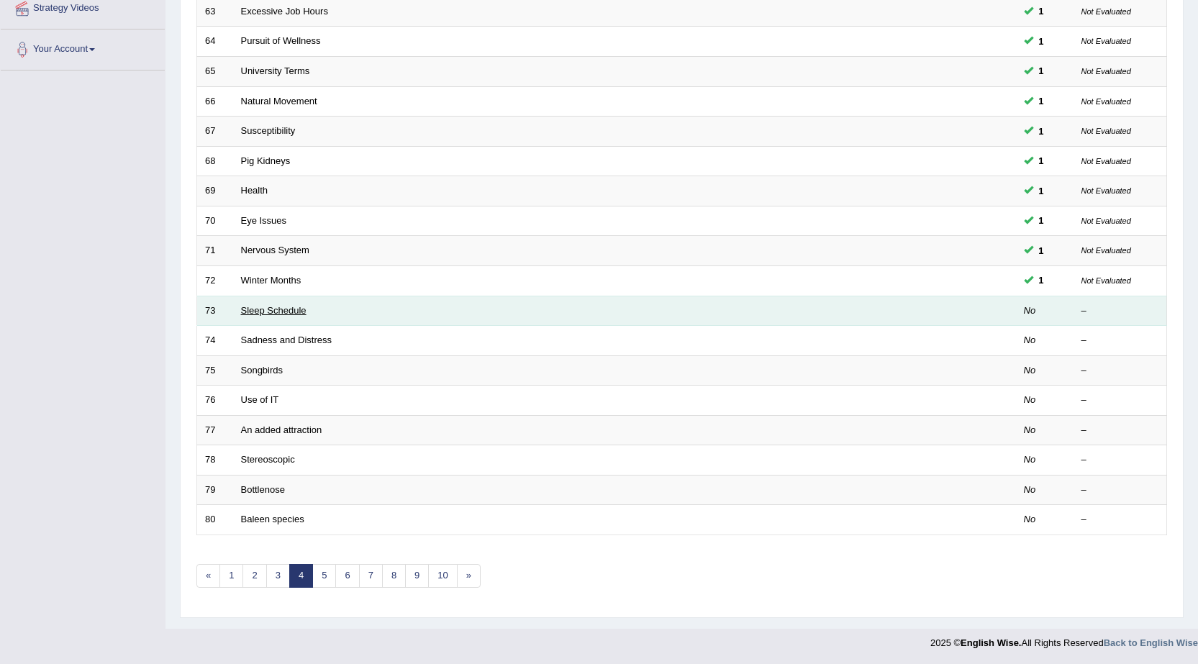
click at [283, 309] on link "Sleep Schedule" at bounding box center [273, 310] width 65 height 11
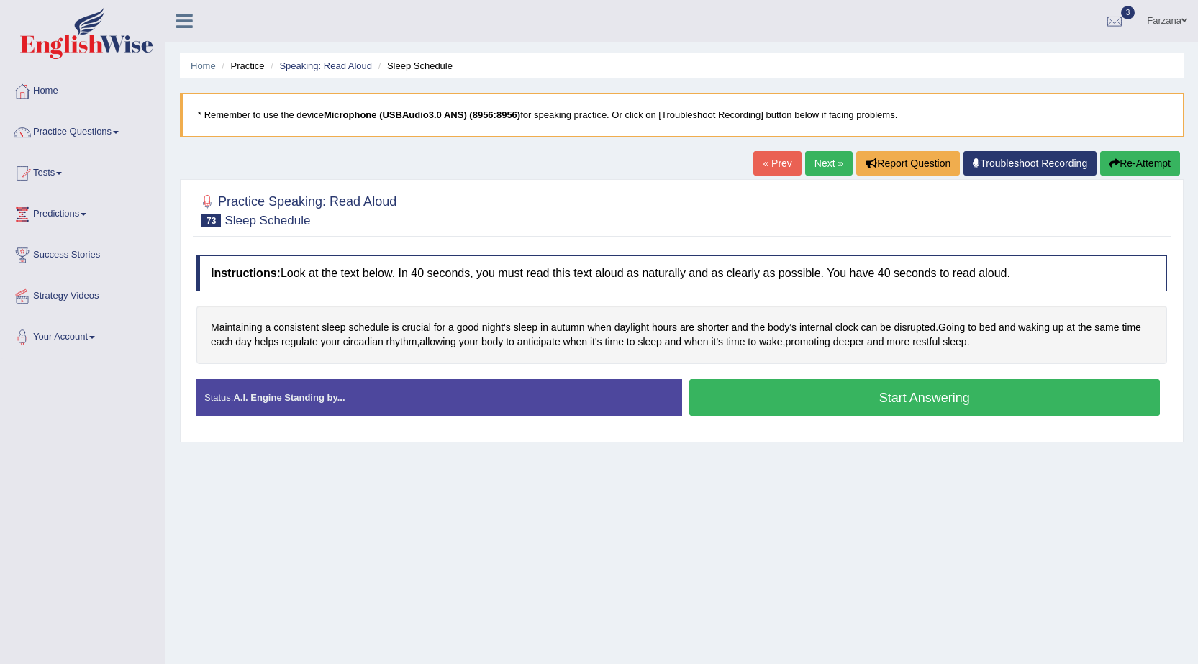
click at [805, 396] on button "Start Answering" at bounding box center [924, 397] width 471 height 37
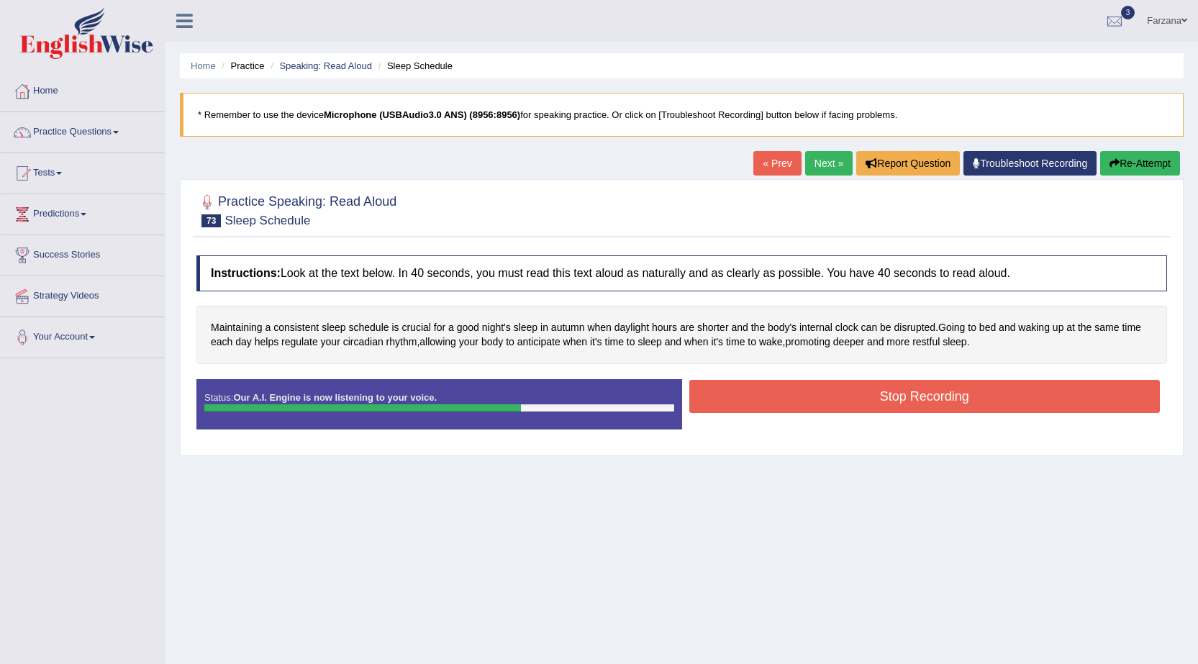
click at [805, 396] on button "Stop Recording" at bounding box center [924, 396] width 471 height 33
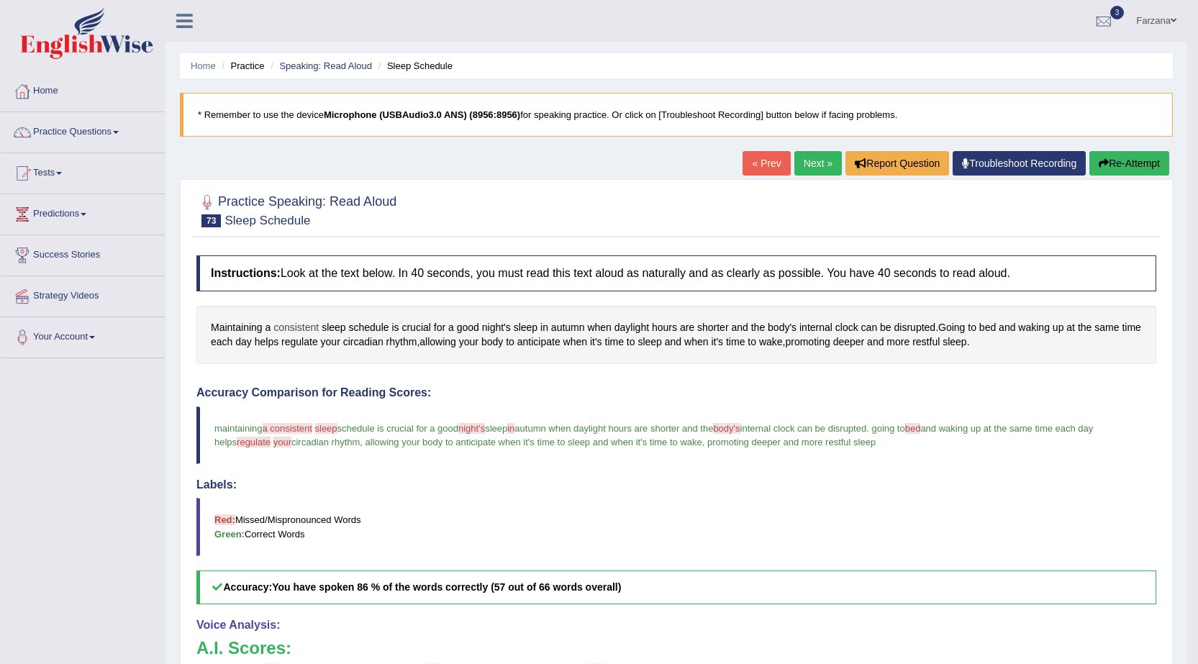
click at [302, 326] on span "consistent" at bounding box center [295, 327] width 45 height 15
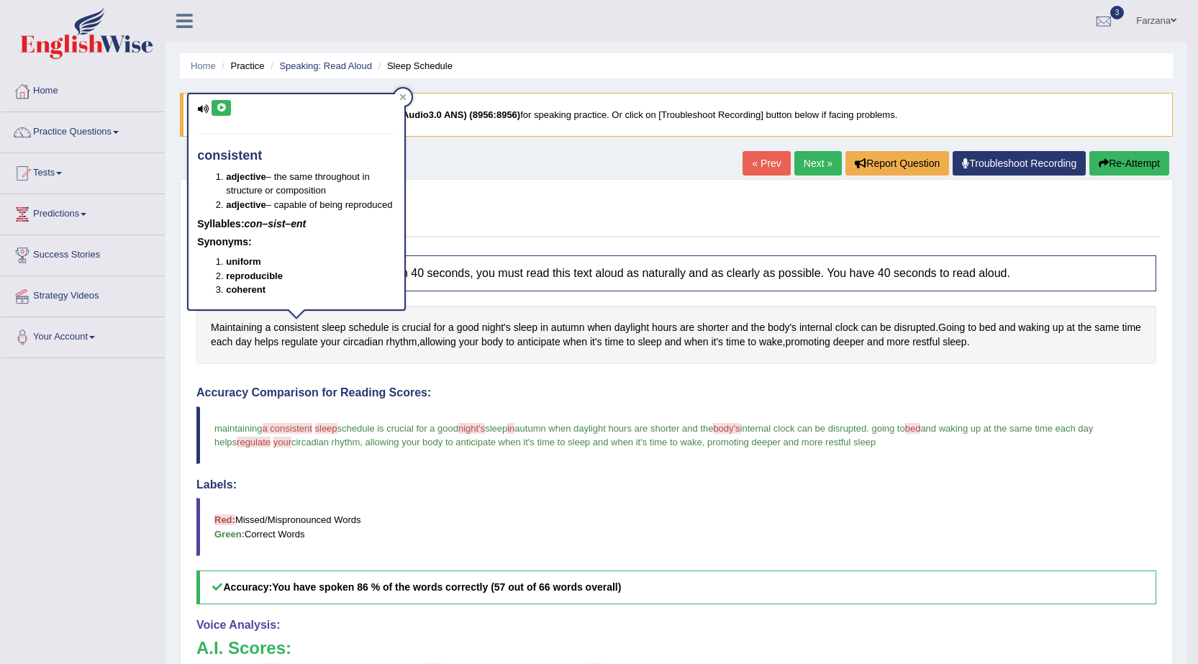
click at [219, 104] on icon at bounding box center [221, 108] width 11 height 9
click at [318, 340] on span "regulate" at bounding box center [299, 342] width 37 height 15
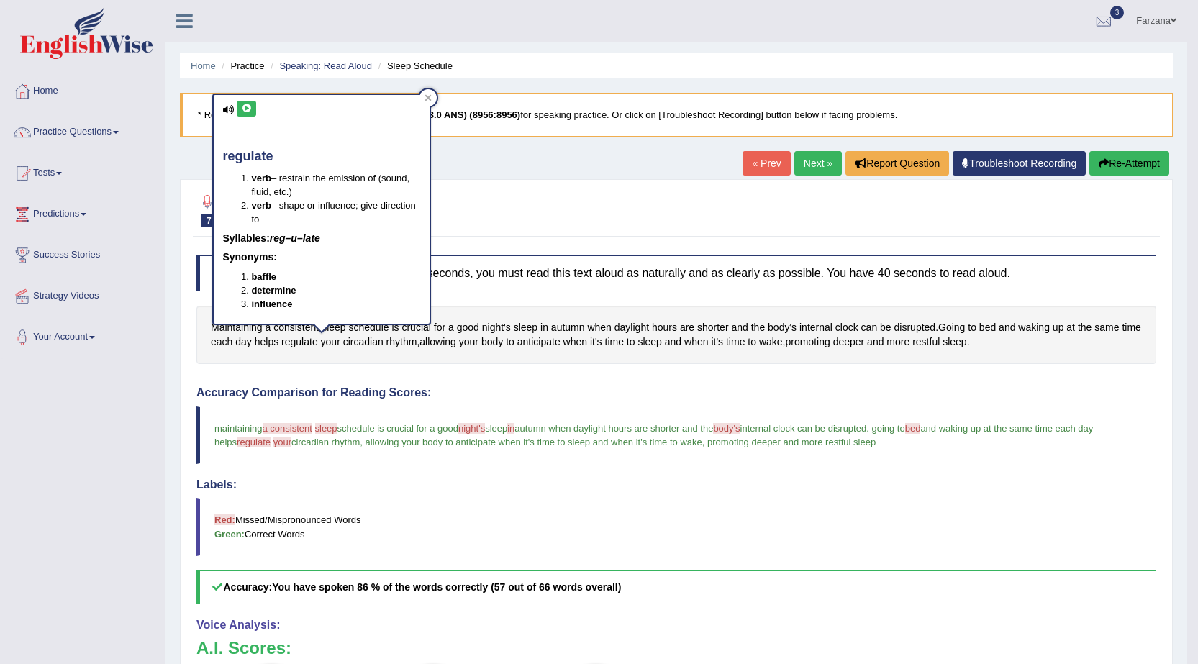
click at [240, 109] on button at bounding box center [246, 109] width 19 height 16
click at [555, 201] on div at bounding box center [676, 210] width 960 height 44
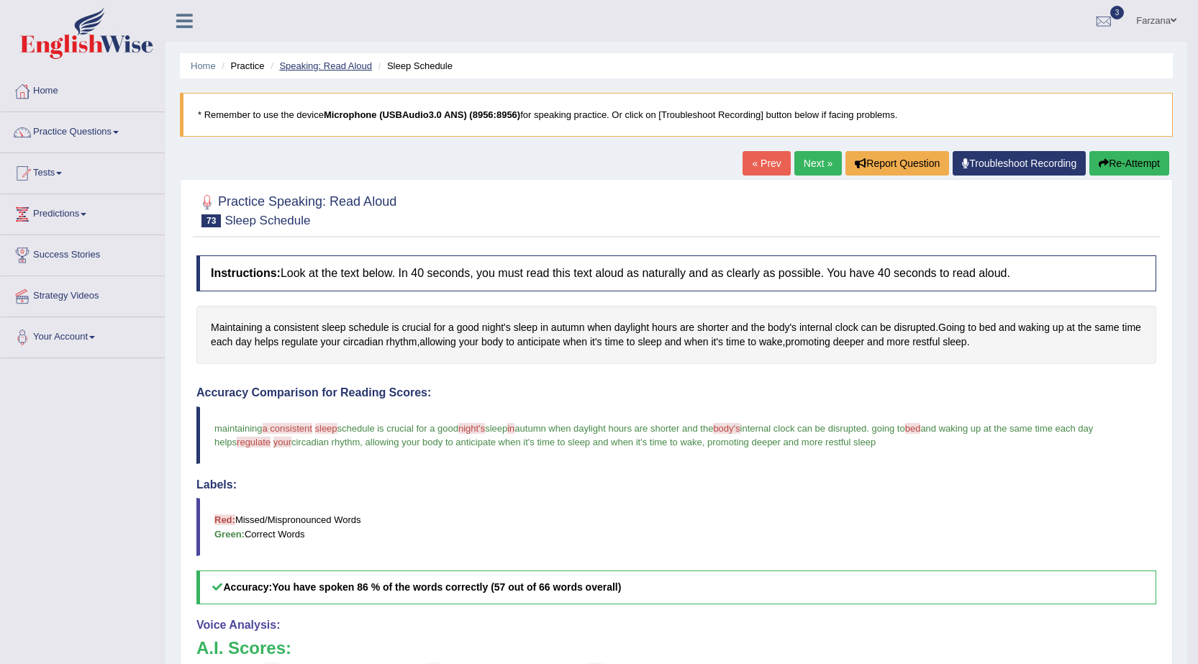
click at [342, 65] on link "Speaking: Read Aloud" at bounding box center [325, 65] width 93 height 11
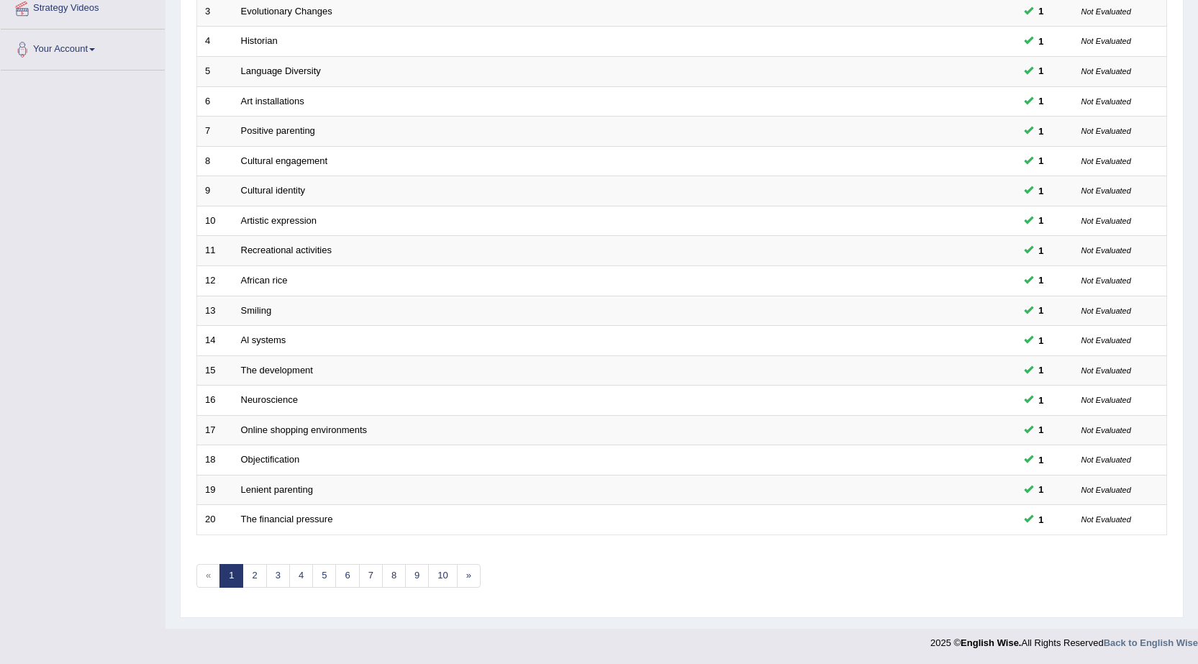
scroll to position [288, 0]
click at [301, 575] on link "4" at bounding box center [301, 575] width 24 height 24
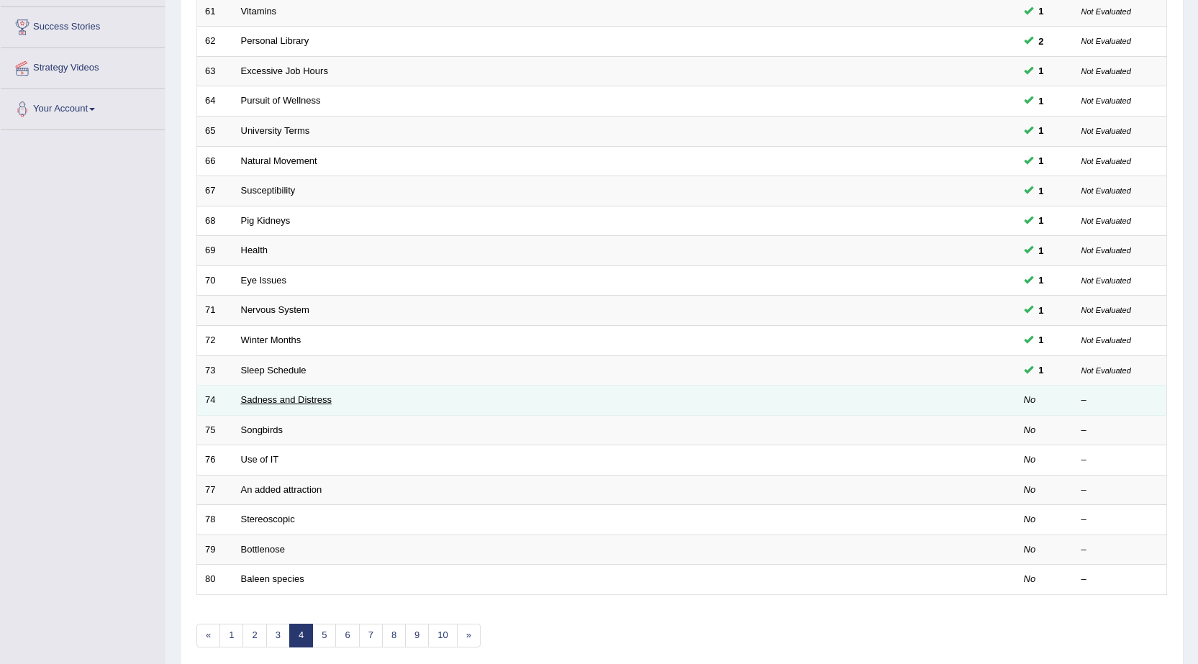
click at [256, 402] on link "Sadness and Distress" at bounding box center [286, 399] width 91 height 11
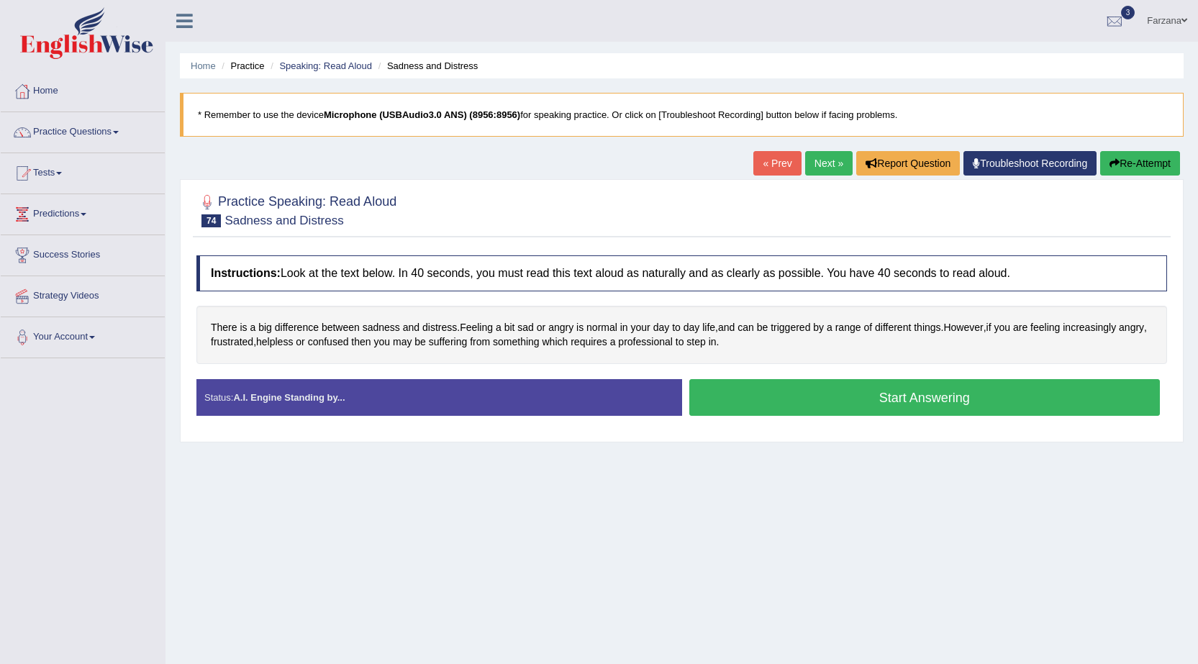
click at [742, 397] on button "Start Answering" at bounding box center [924, 397] width 471 height 37
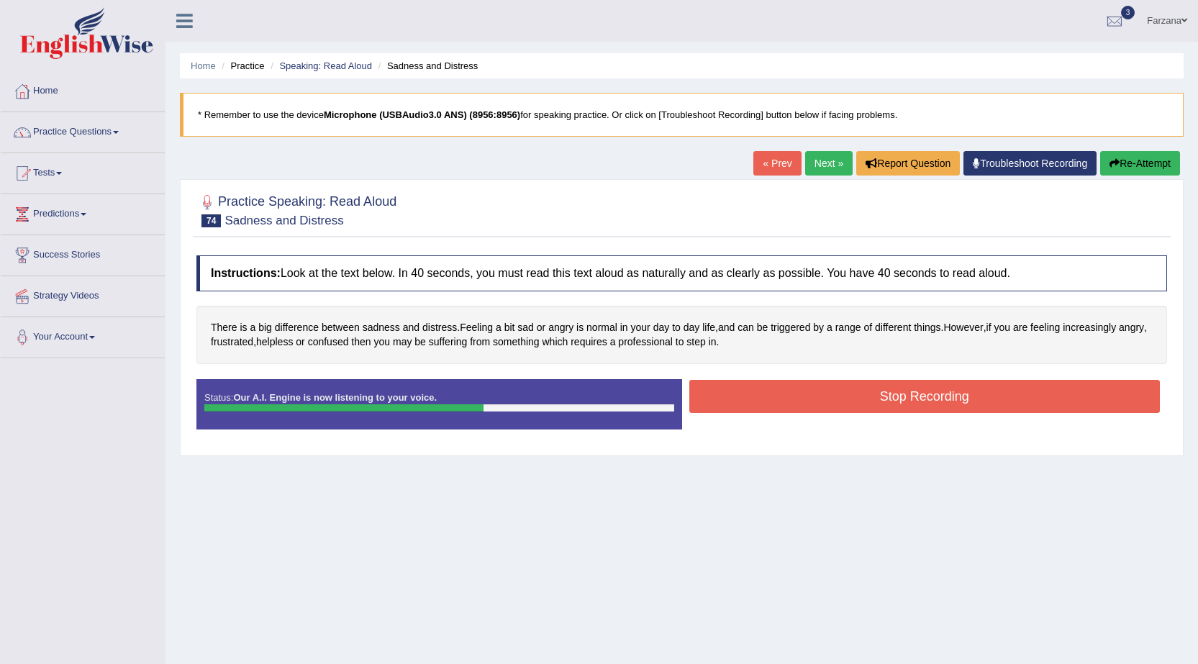
click at [742, 398] on button "Stop Recording" at bounding box center [924, 396] width 471 height 33
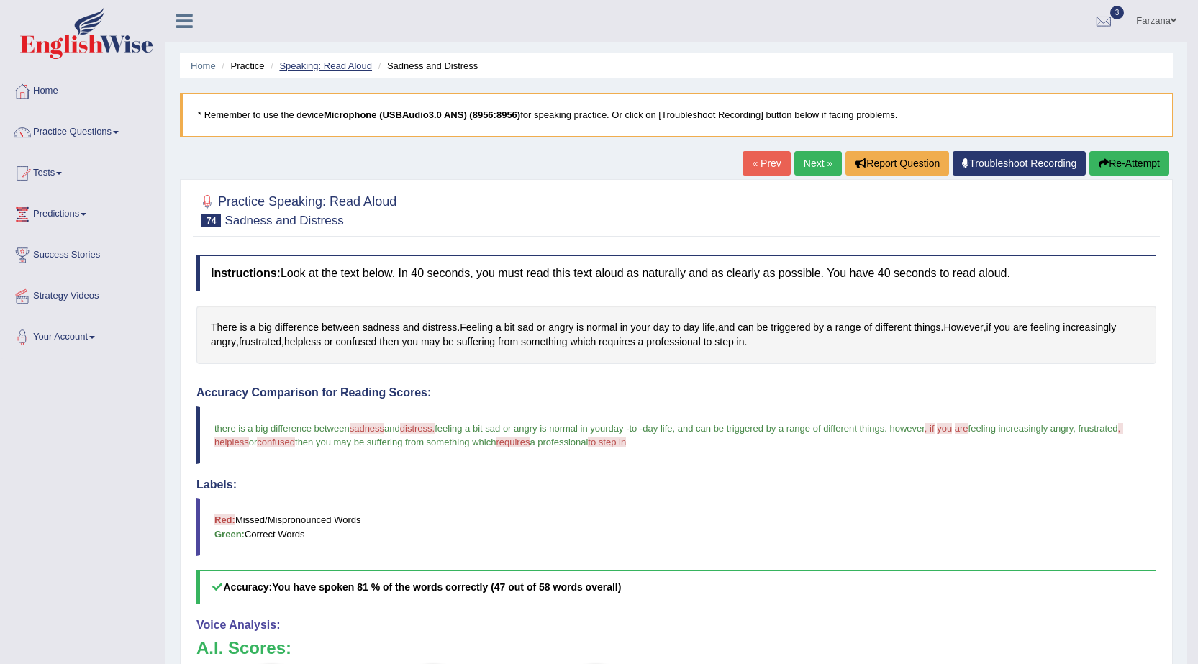
click at [362, 65] on link "Speaking: Read Aloud" at bounding box center [325, 65] width 93 height 11
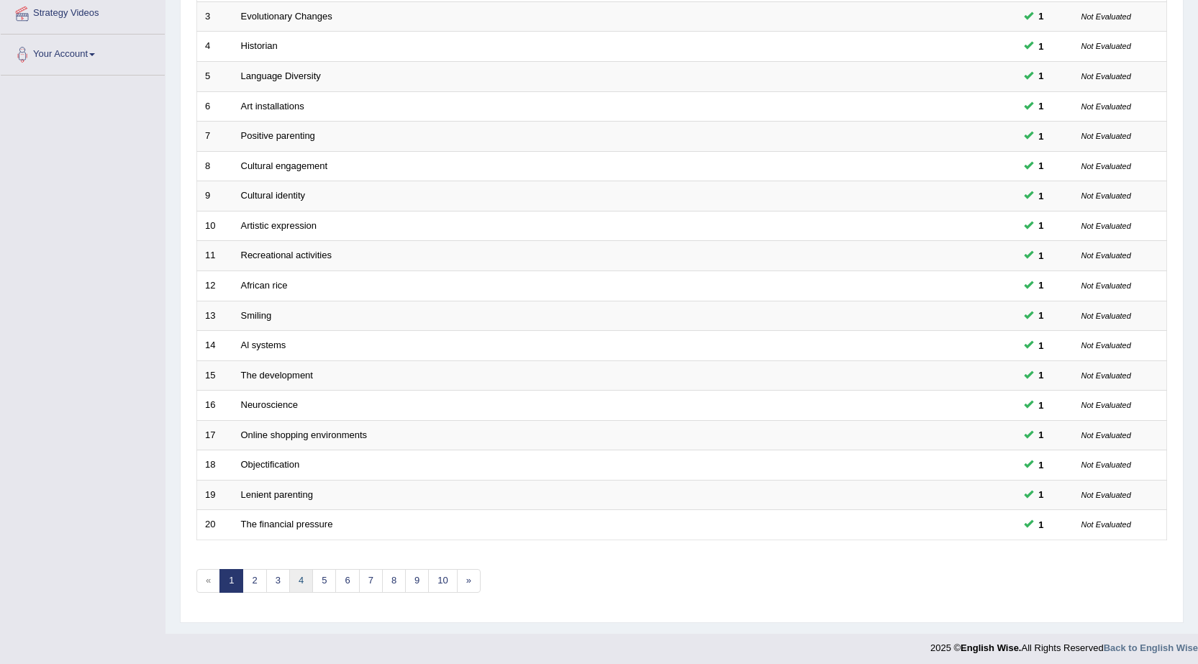
click at [295, 584] on link "4" at bounding box center [301, 581] width 24 height 24
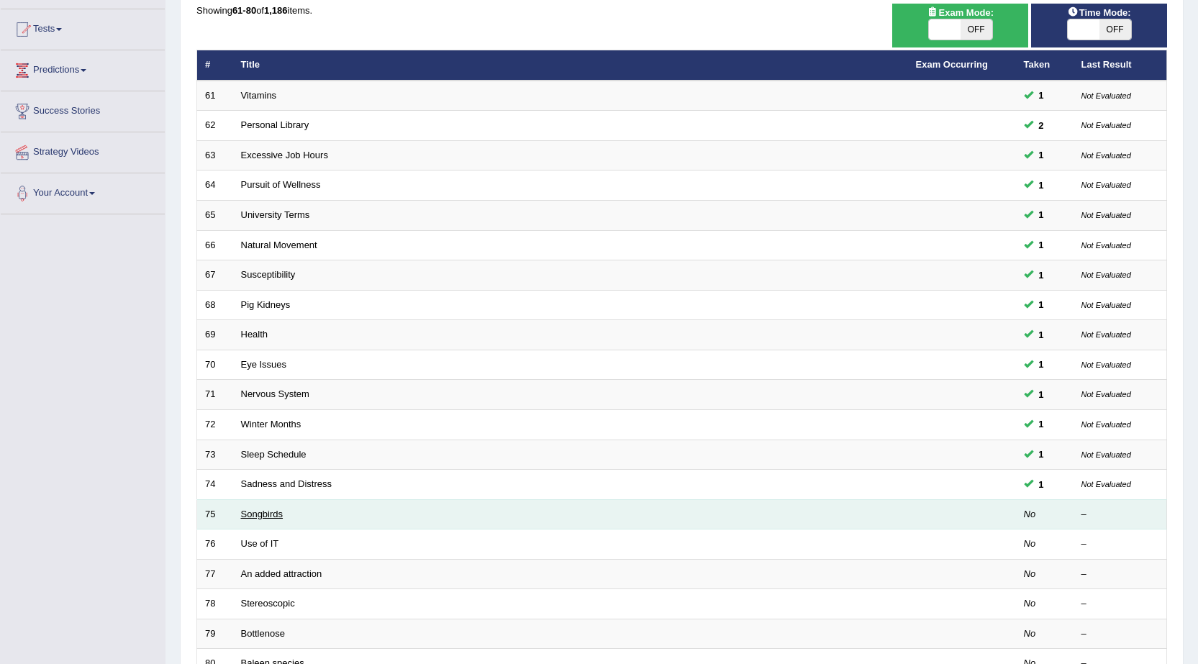
click at [247, 511] on link "Songbirds" at bounding box center [262, 514] width 42 height 11
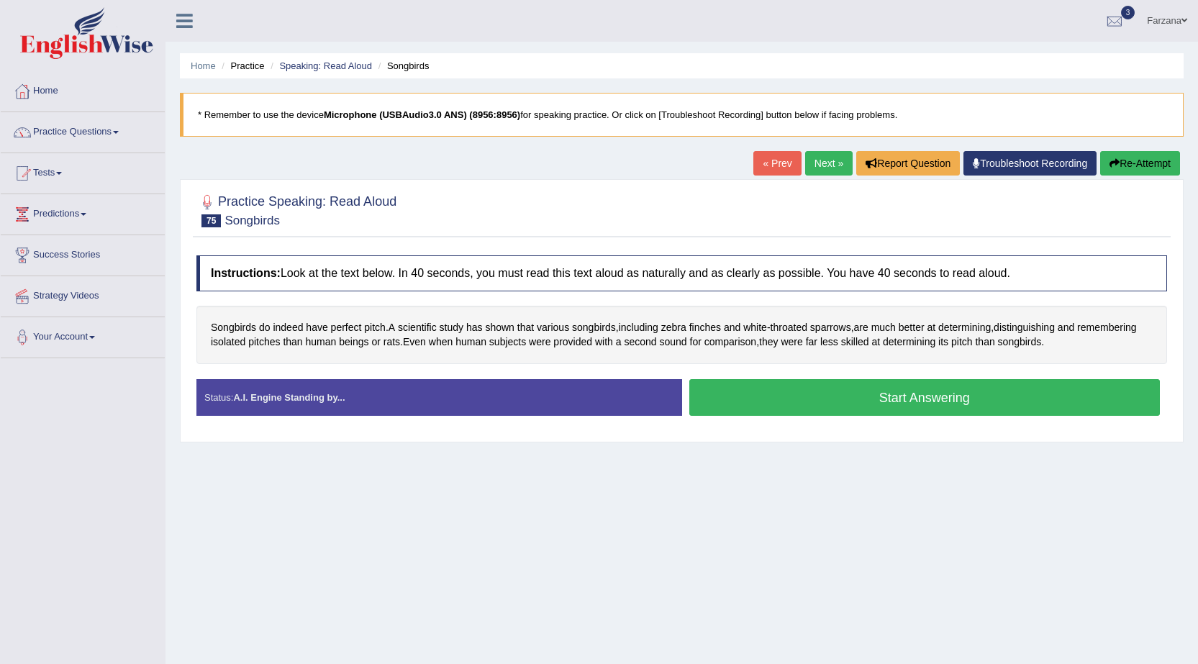
drag, startPoint x: 0, startPoint y: 0, endPoint x: 760, endPoint y: 406, distance: 861.3
click at [760, 406] on button "Start Answering" at bounding box center [924, 397] width 471 height 37
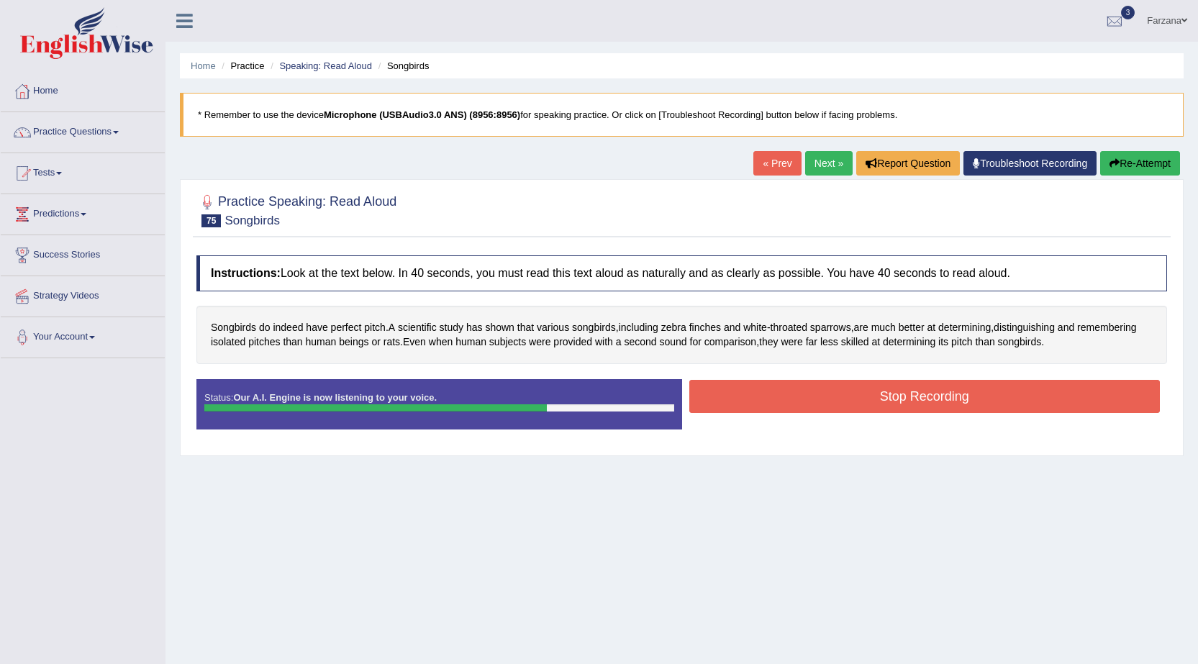
click at [973, 404] on button "Stop Recording" at bounding box center [924, 396] width 471 height 33
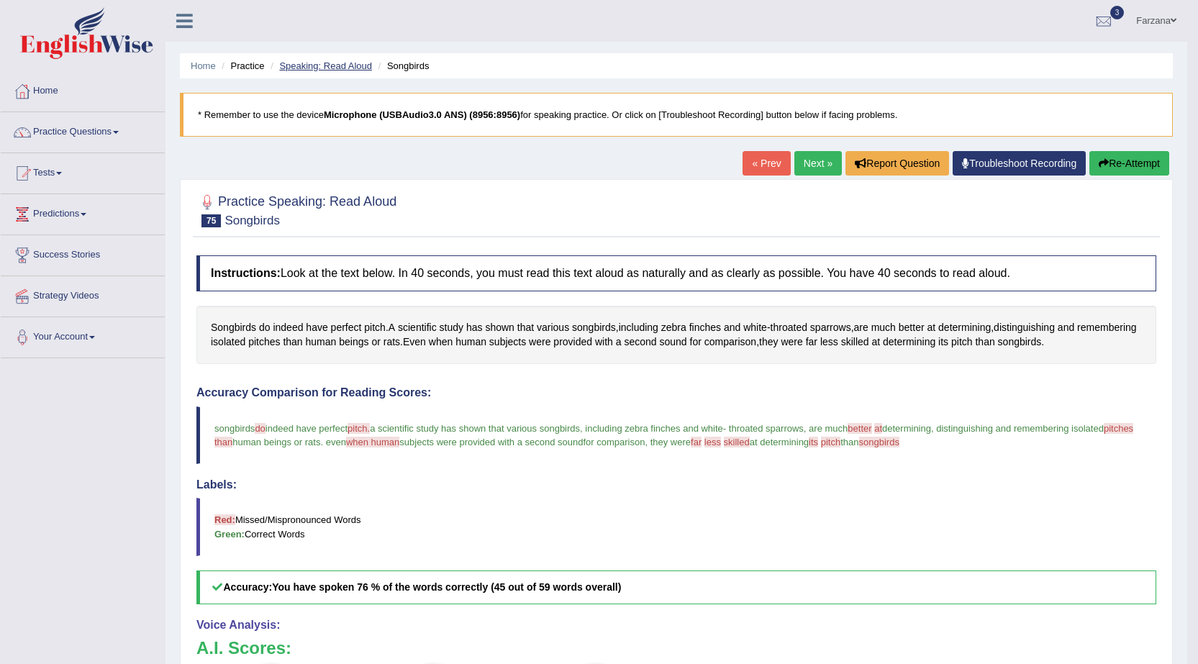
click at [338, 68] on link "Speaking: Read Aloud" at bounding box center [325, 65] width 93 height 11
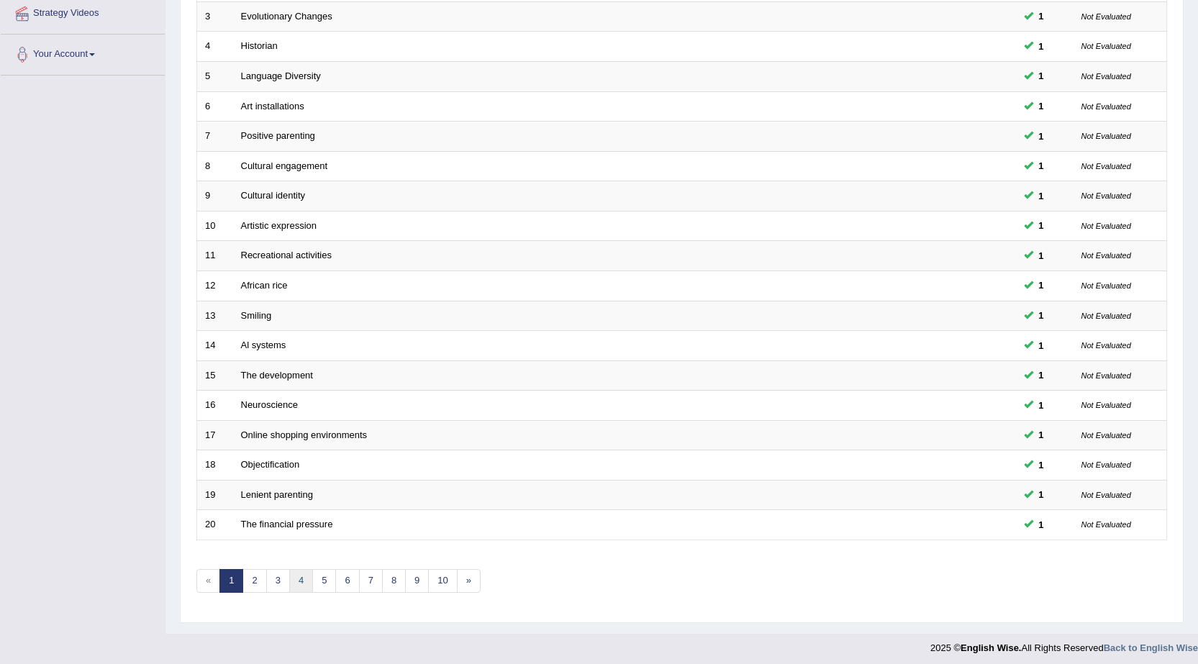
click at [304, 589] on link "4" at bounding box center [301, 581] width 24 height 24
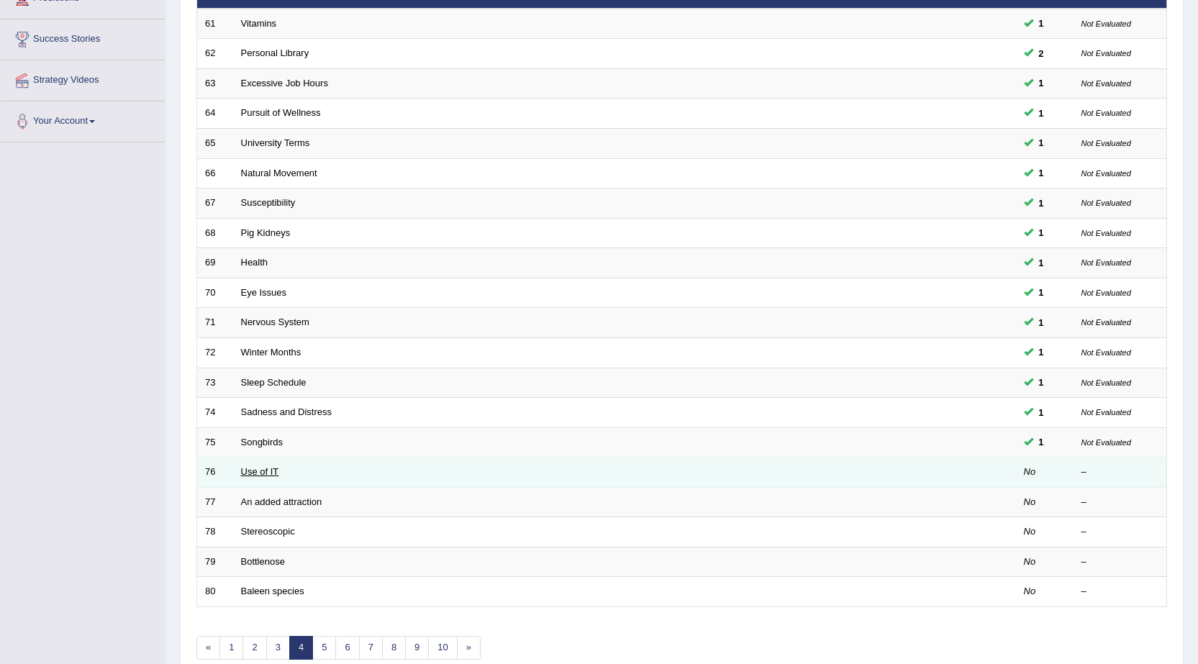
click at [265, 470] on link "Use of IT" at bounding box center [260, 471] width 38 height 11
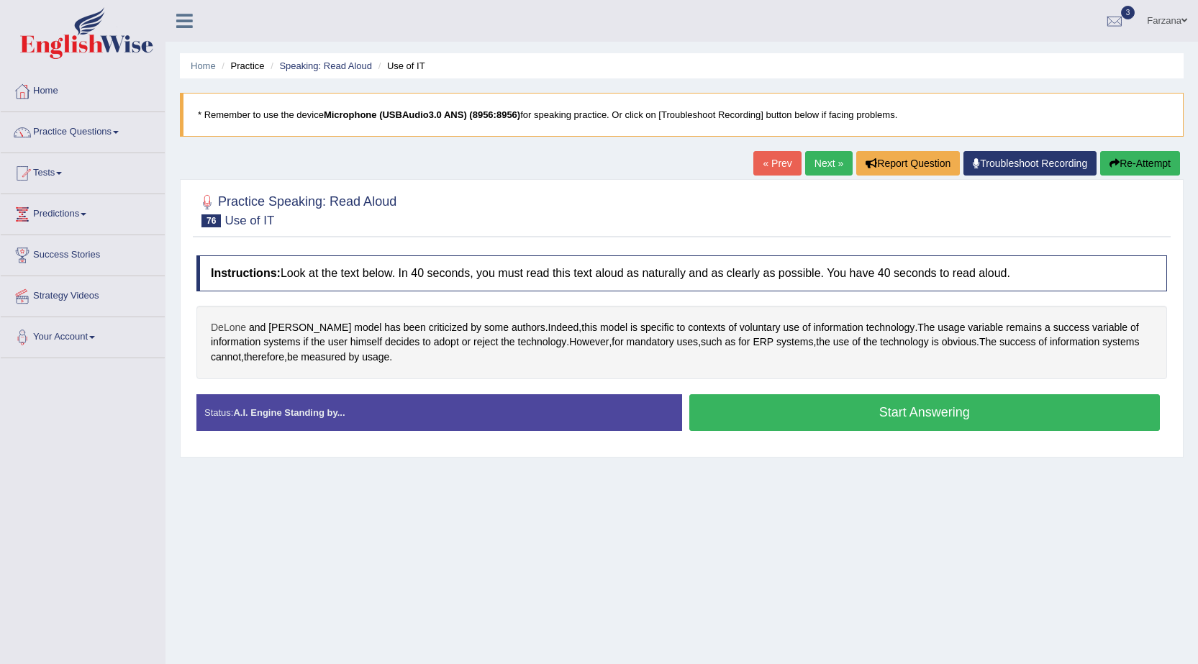
click at [225, 330] on span "DeLone" at bounding box center [228, 327] width 35 height 15
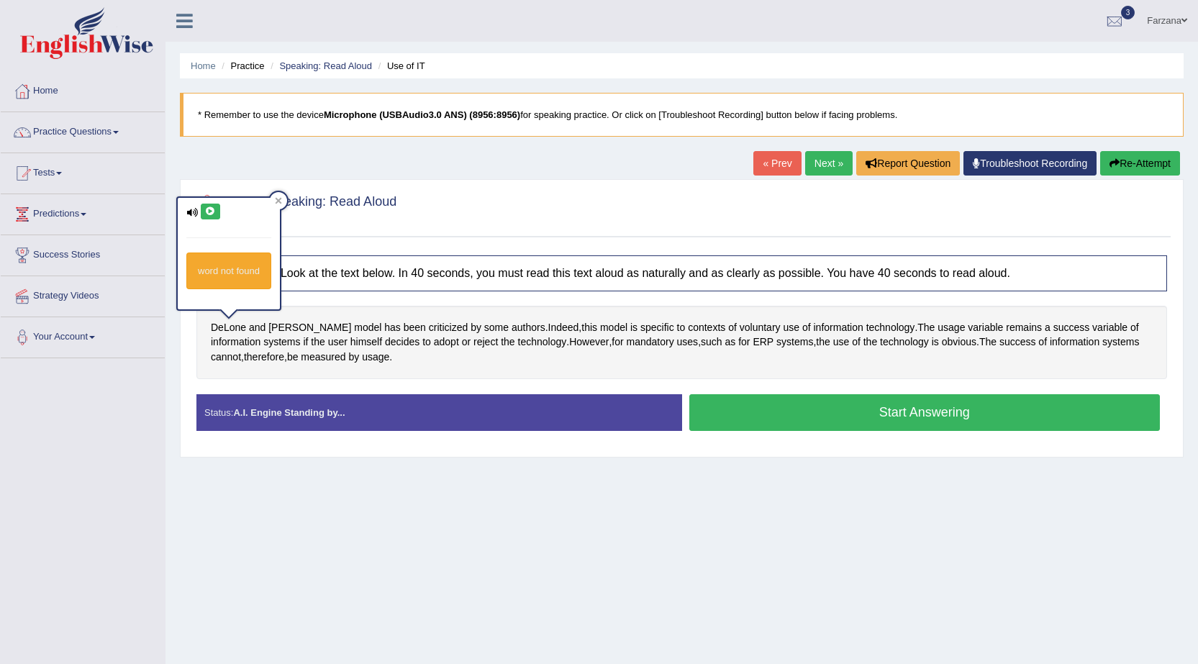
click at [209, 207] on icon at bounding box center [210, 211] width 11 height 9
click at [295, 337] on span "systems" at bounding box center [281, 342] width 37 height 15
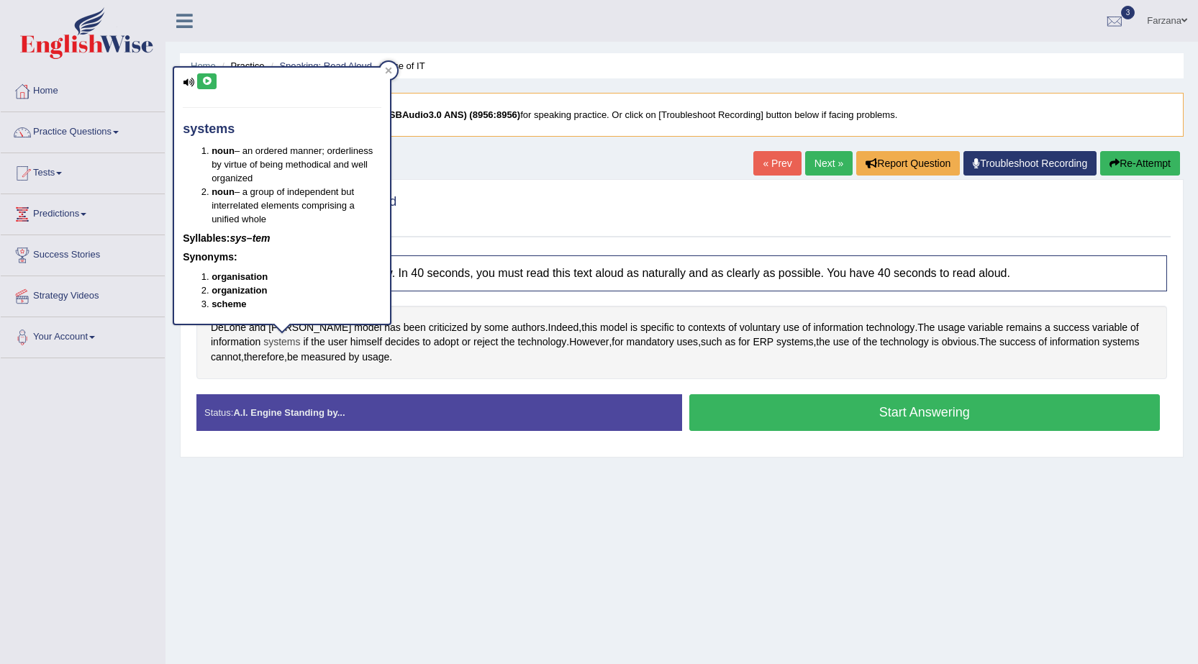
click at [290, 327] on div at bounding box center [282, 329] width 24 height 11
click at [768, 363] on div "DeLone and McLean's model has been criticized by some authors . Indeed , this m…" at bounding box center [681, 342] width 971 height 73
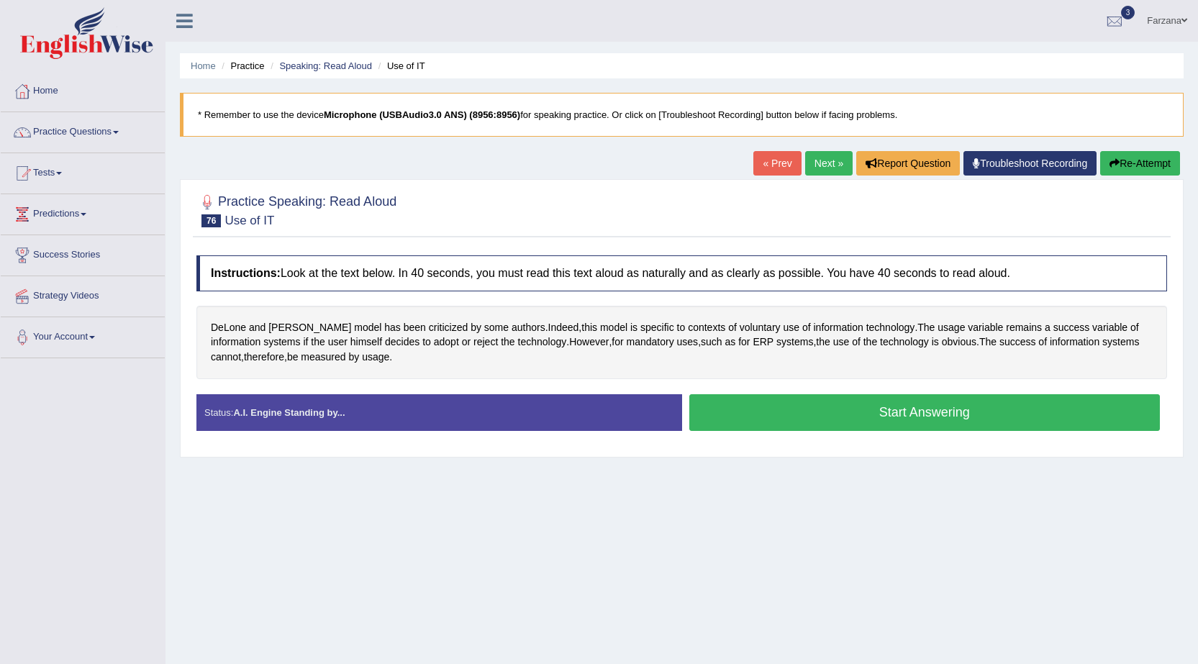
click at [786, 407] on button "Start Answering" at bounding box center [924, 412] width 471 height 37
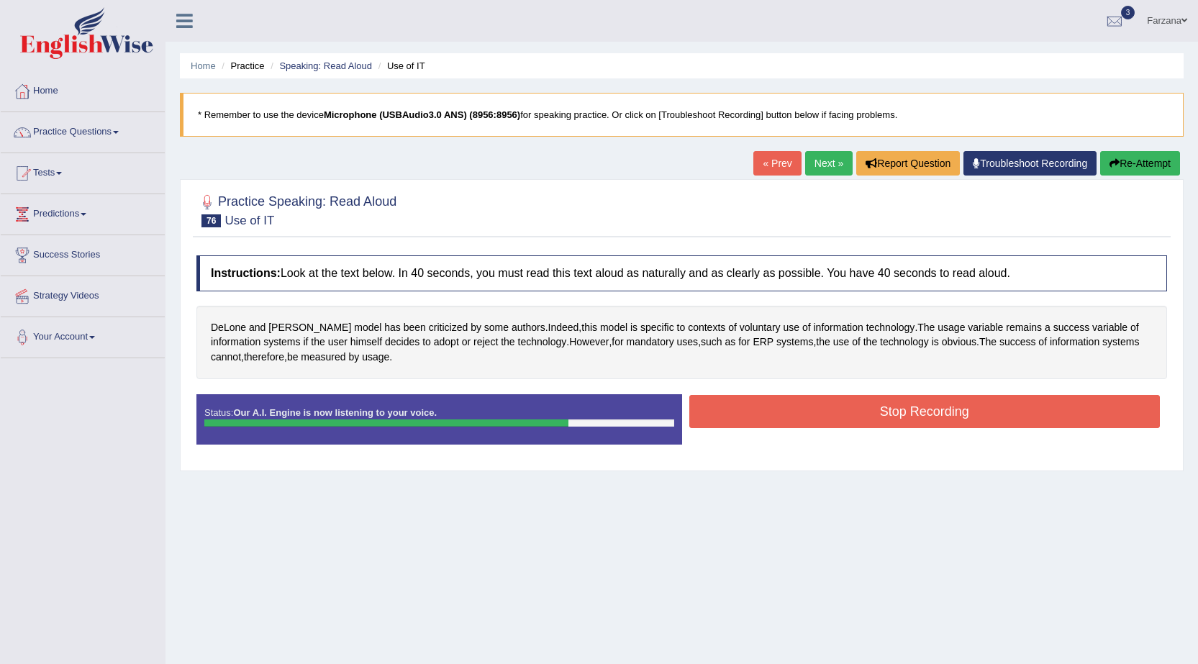
click at [799, 403] on button "Stop Recording" at bounding box center [924, 411] width 471 height 33
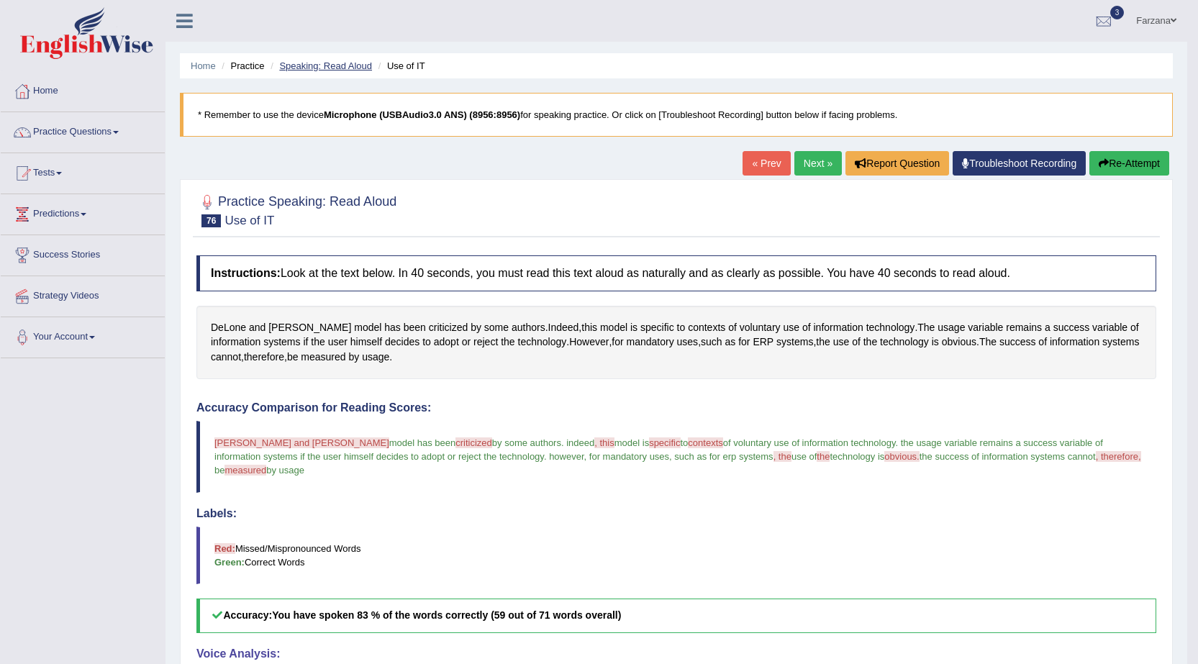
click at [345, 67] on link "Speaking: Read Aloud" at bounding box center [325, 65] width 93 height 11
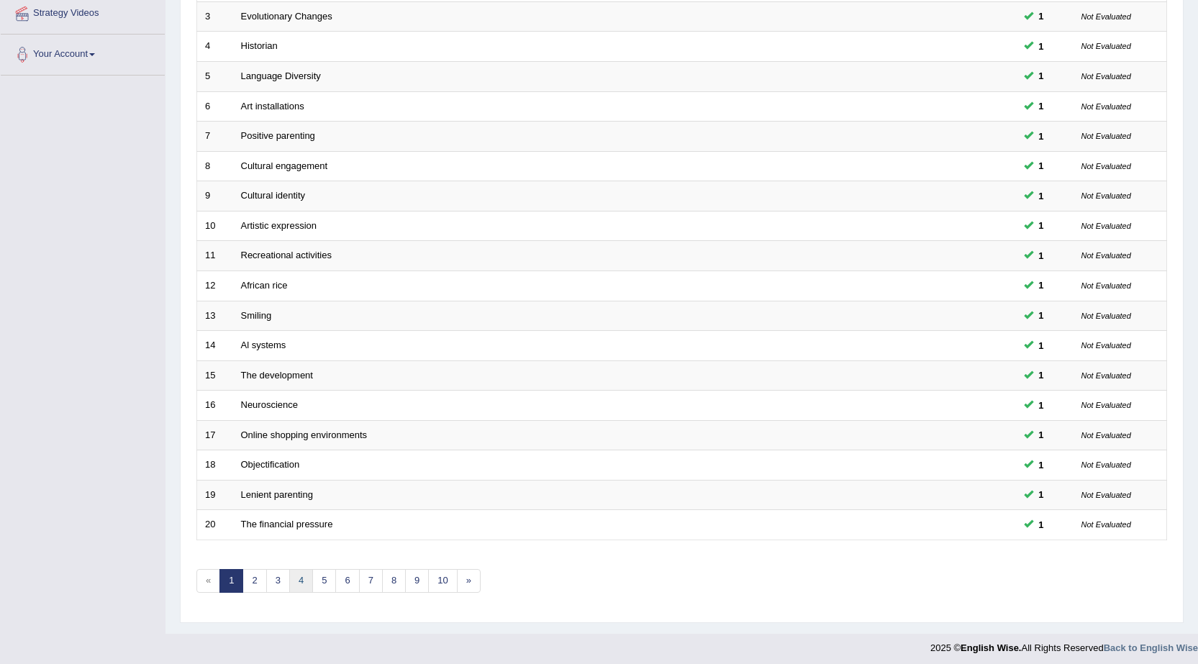
click at [301, 576] on link "4" at bounding box center [301, 581] width 24 height 24
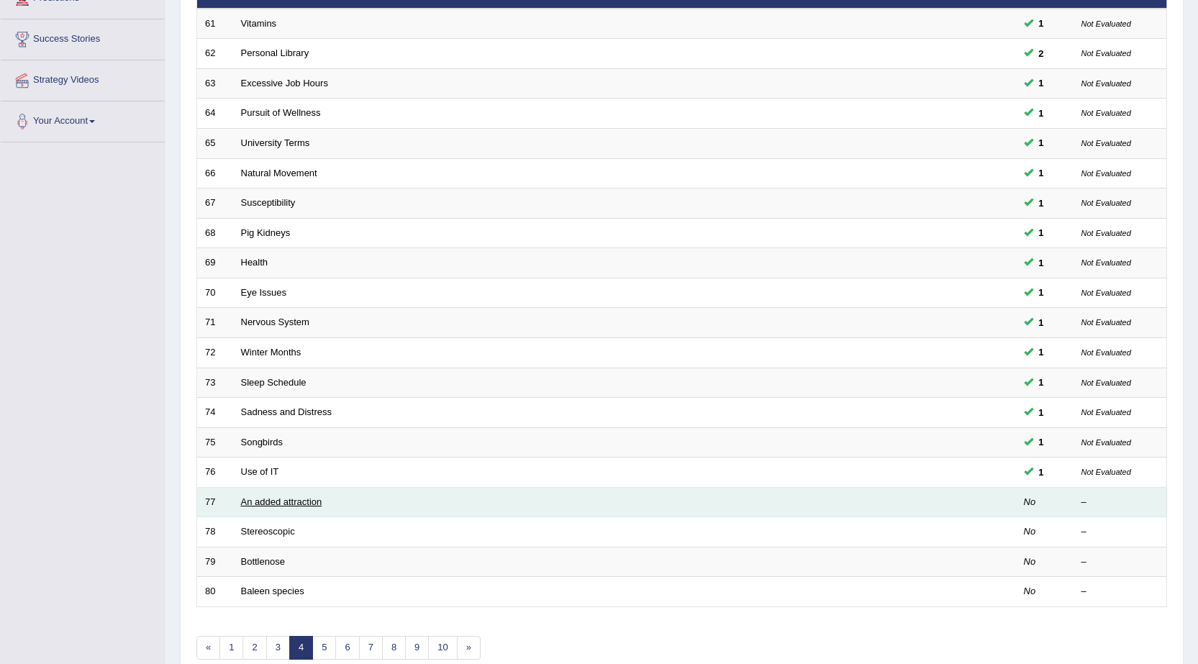
click at [255, 499] on link "An added attraction" at bounding box center [281, 501] width 81 height 11
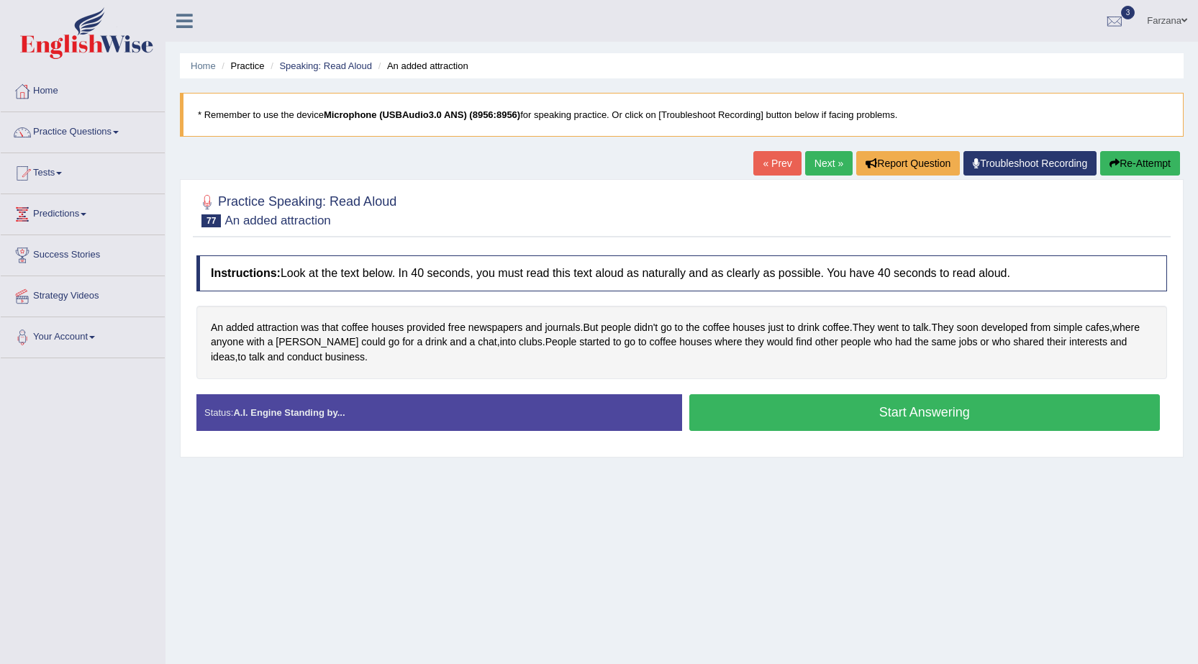
click at [765, 415] on button "Start Answering" at bounding box center [924, 412] width 471 height 37
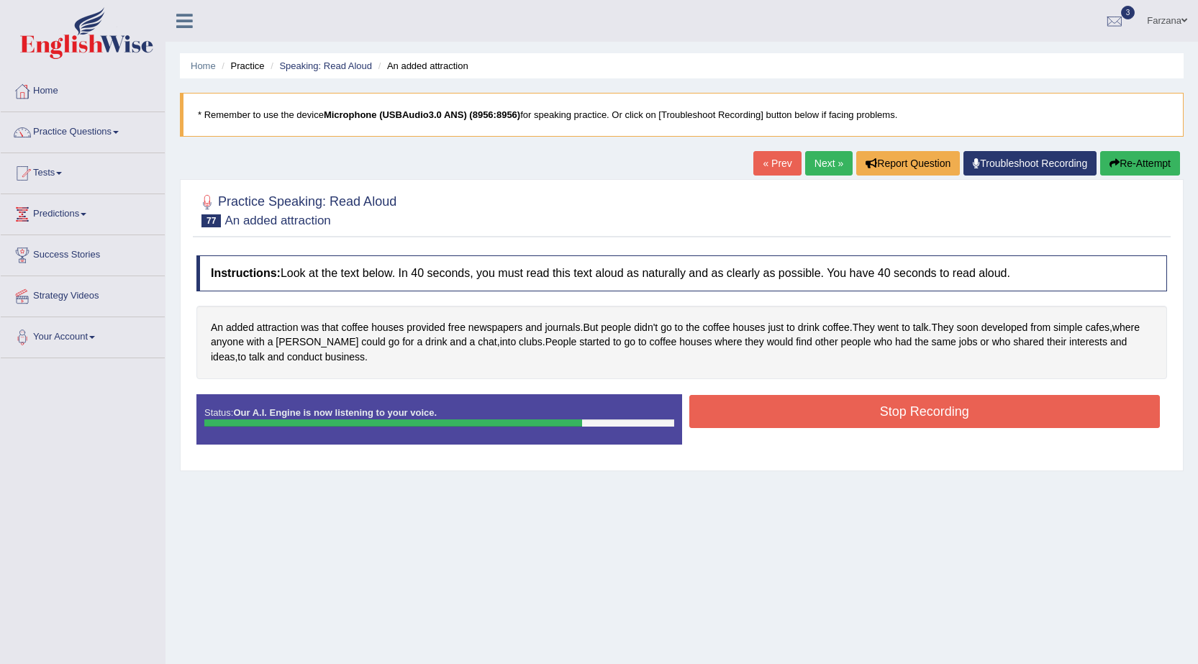
click at [765, 417] on button "Stop Recording" at bounding box center [924, 411] width 471 height 33
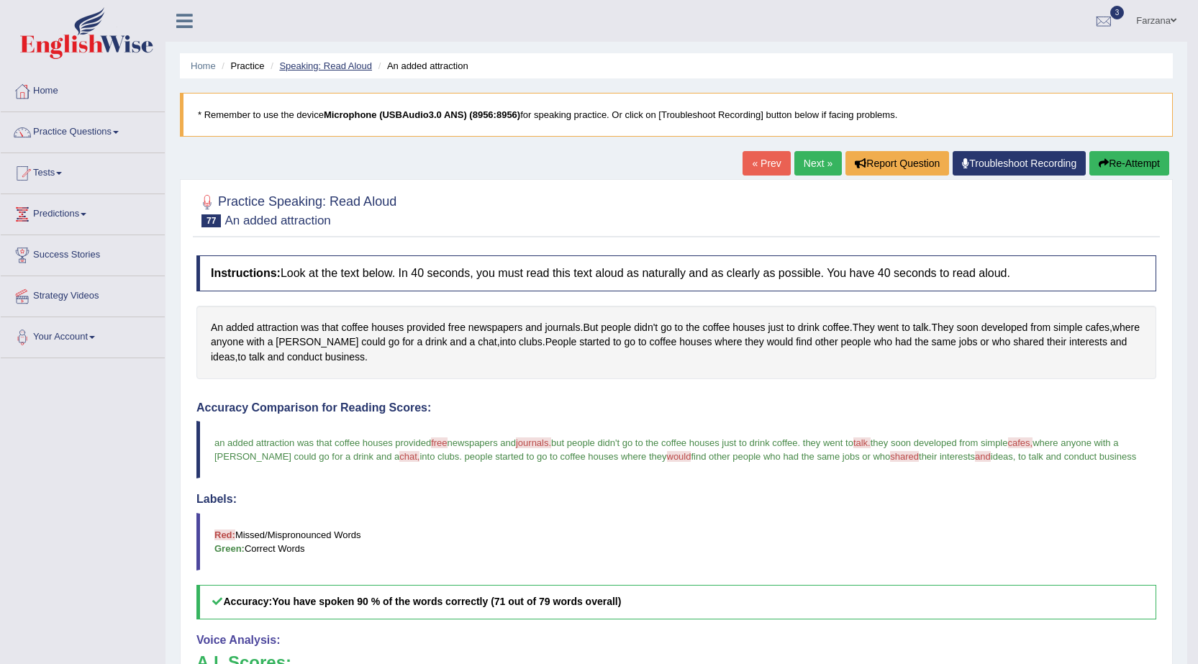
click at [348, 66] on link "Speaking: Read Aloud" at bounding box center [325, 65] width 93 height 11
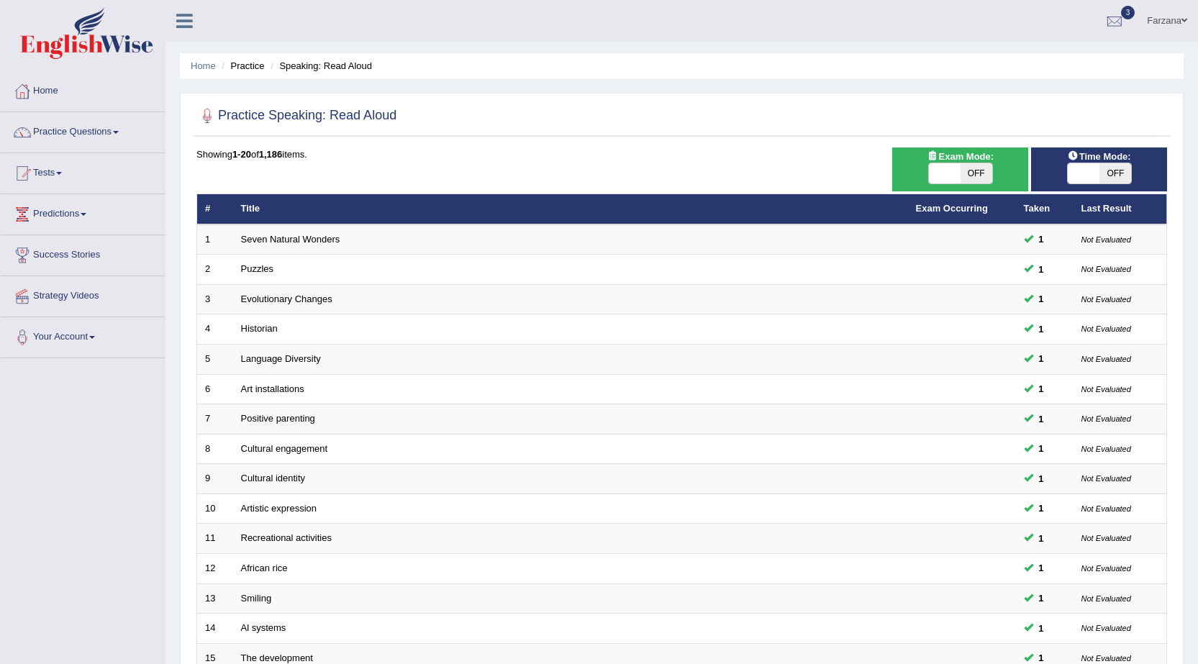
scroll to position [260, 0]
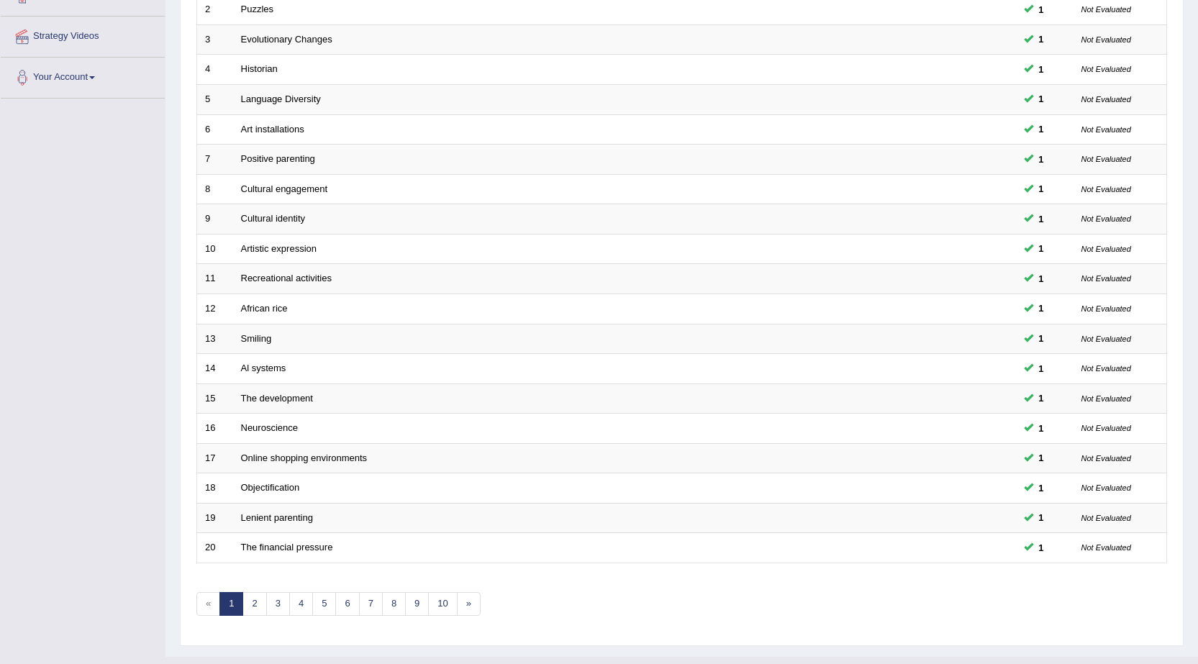
click at [300, 601] on link "4" at bounding box center [301, 604] width 24 height 24
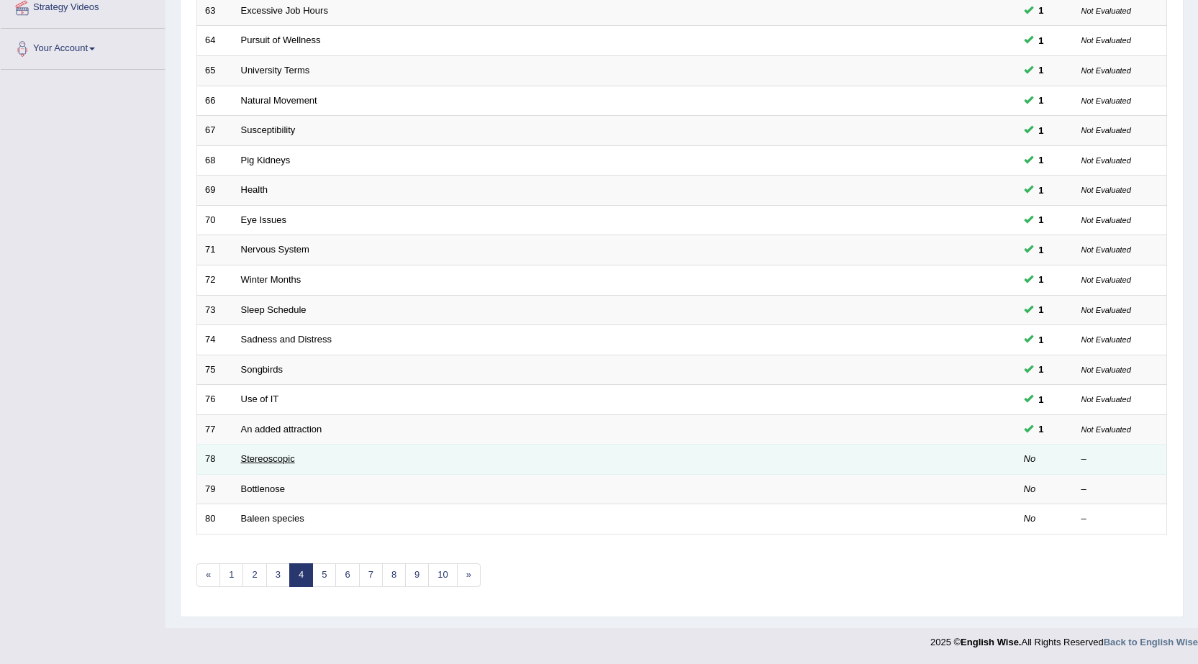
click at [275, 459] on link "Stereoscopic" at bounding box center [268, 458] width 54 height 11
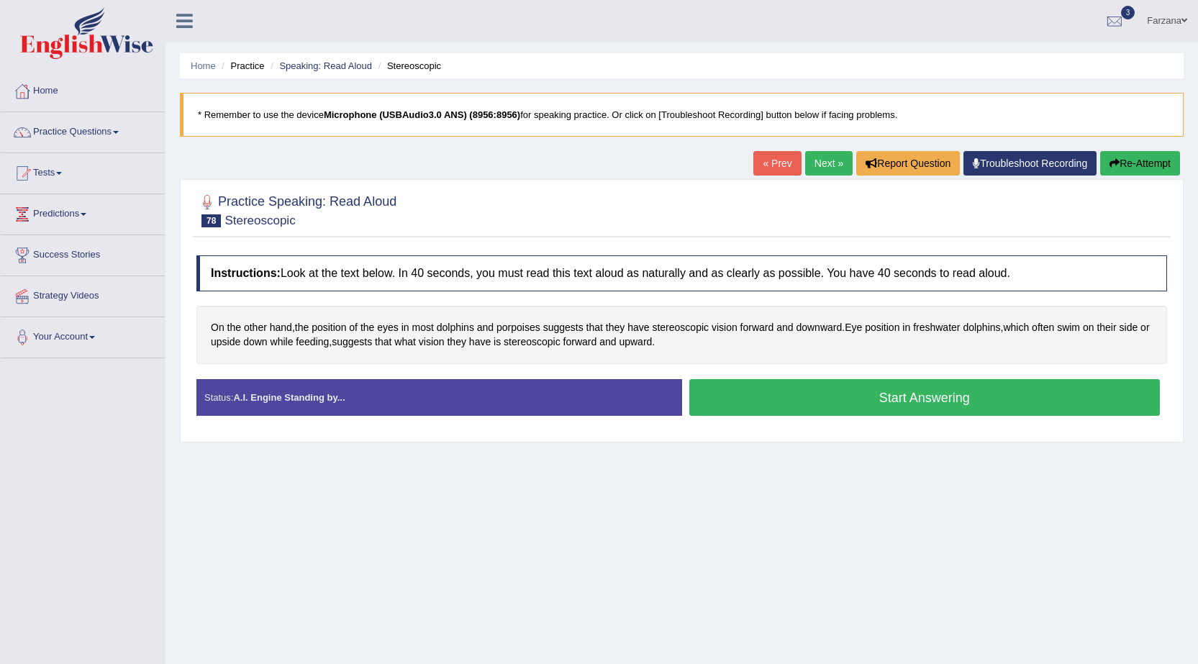
click at [781, 403] on button "Start Answering" at bounding box center [924, 397] width 471 height 37
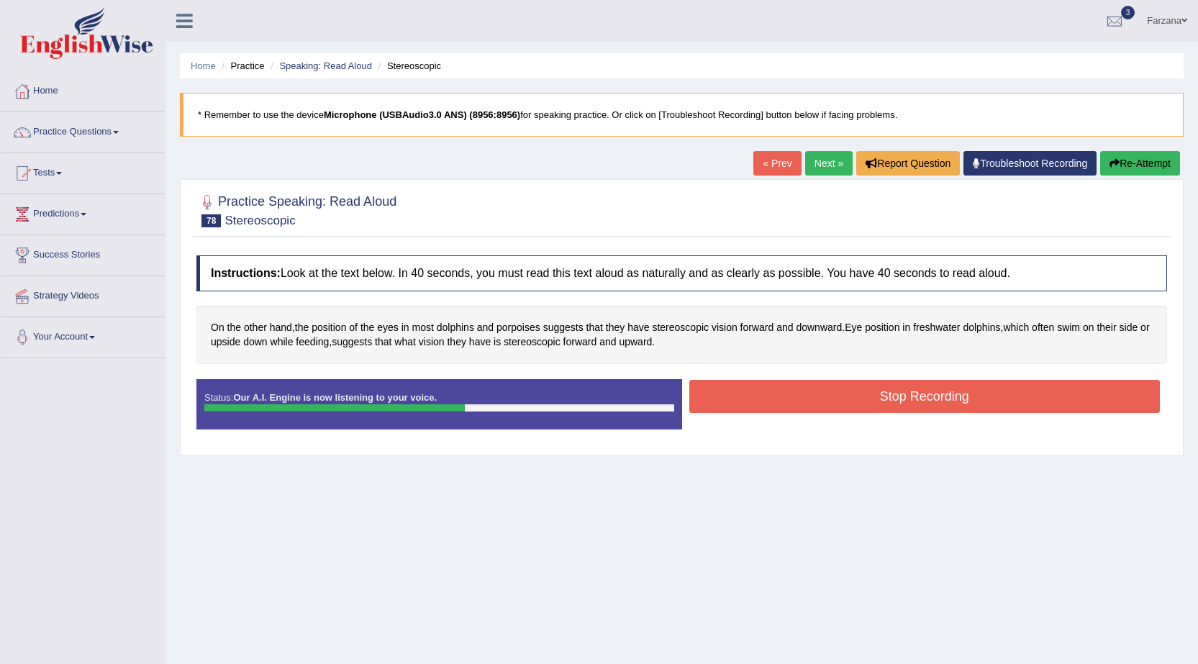
click at [885, 389] on button "Stop Recording" at bounding box center [924, 396] width 471 height 33
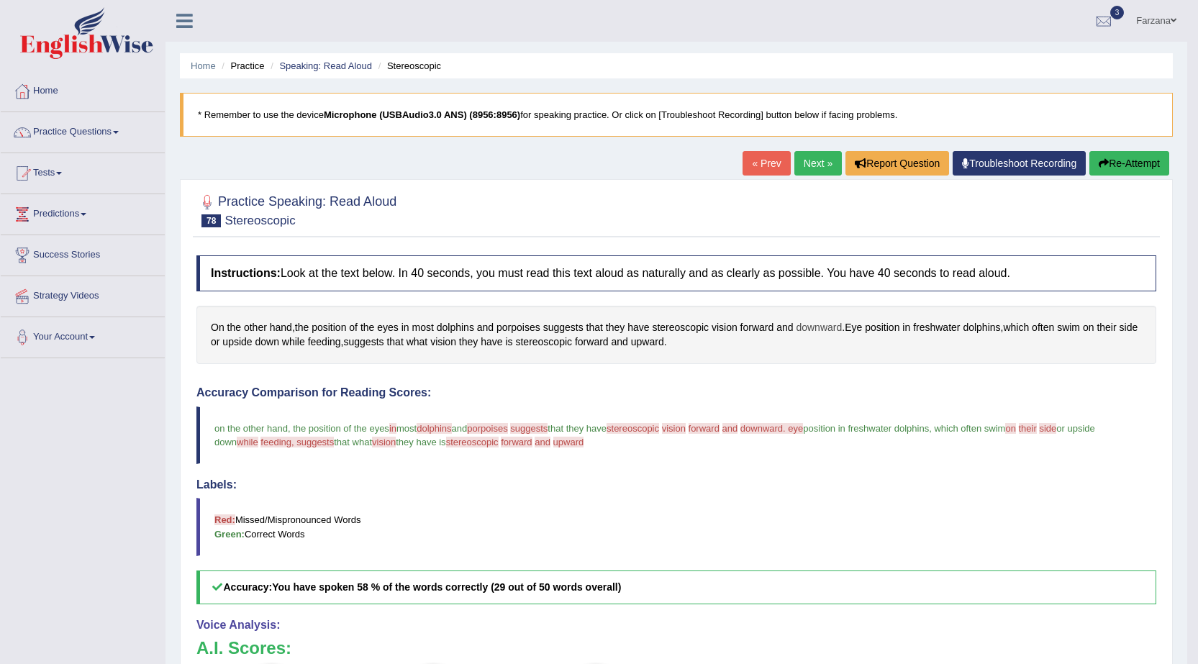
click at [832, 329] on span "downward" at bounding box center [819, 327] width 46 height 15
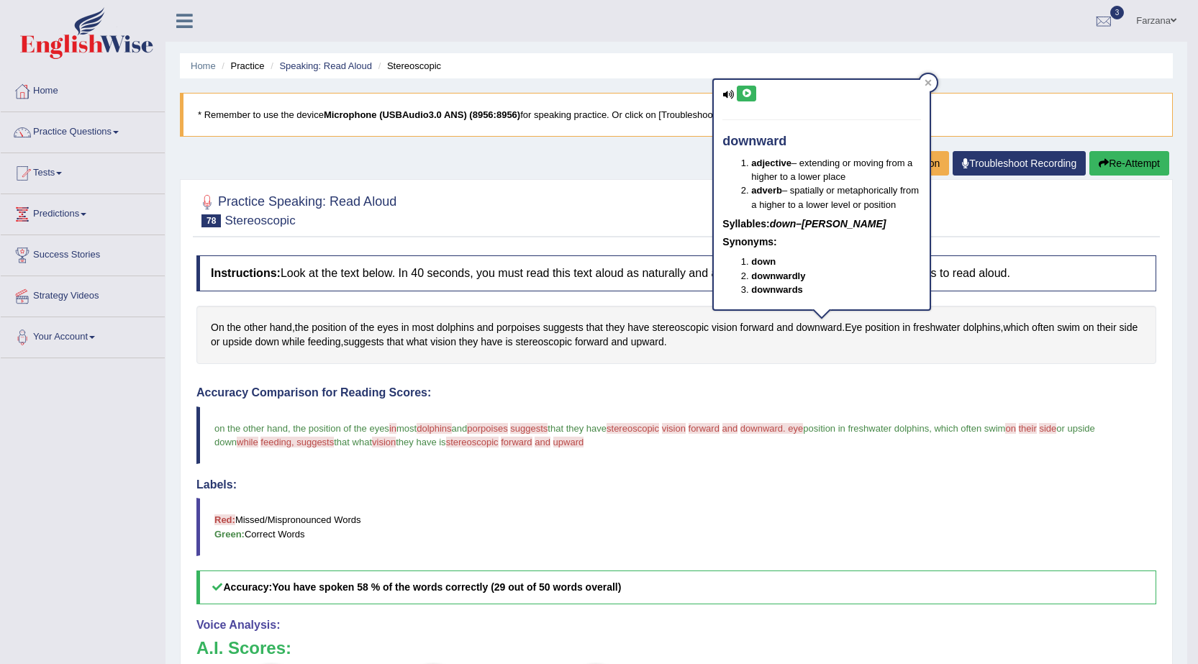
click at [745, 96] on icon at bounding box center [746, 93] width 11 height 9
click at [799, 379] on div "Instructions: Look at the text below. In 40 seconds, you must read this text al…" at bounding box center [676, 567] width 967 height 638
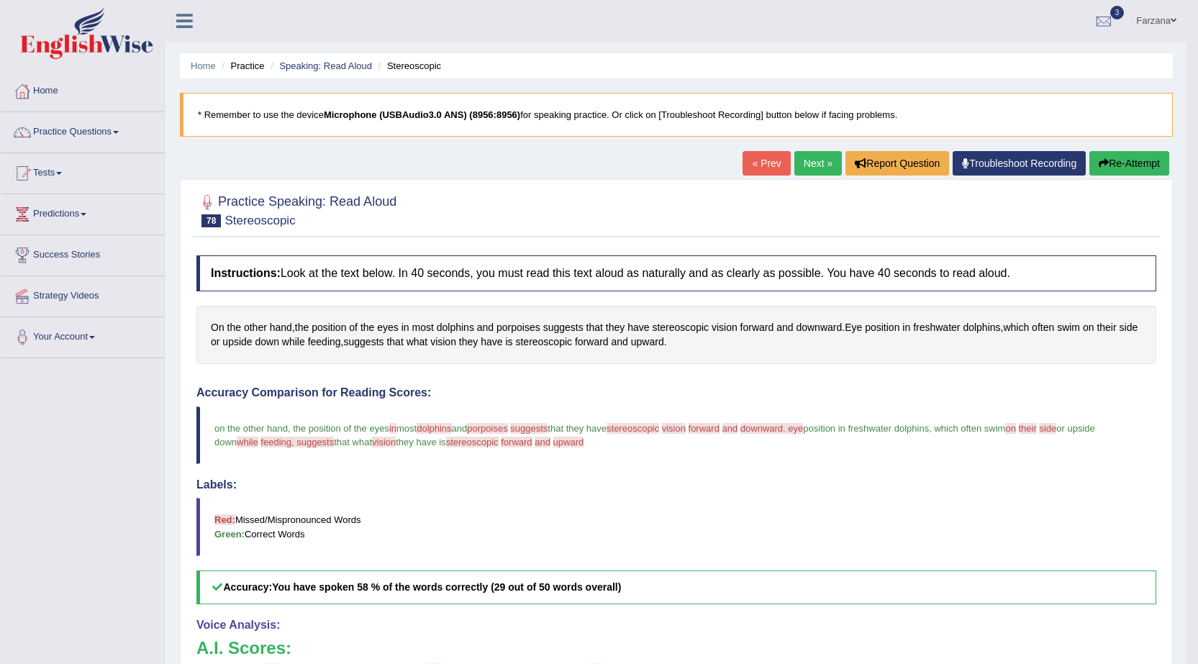
click at [347, 55] on ul "Home Practice Speaking: Read Aloud Stereoscopic" at bounding box center [676, 65] width 993 height 25
click at [348, 59] on li "Speaking: Read Aloud" at bounding box center [319, 66] width 105 height 14
click at [364, 65] on link "Speaking: Read Aloud" at bounding box center [325, 65] width 93 height 11
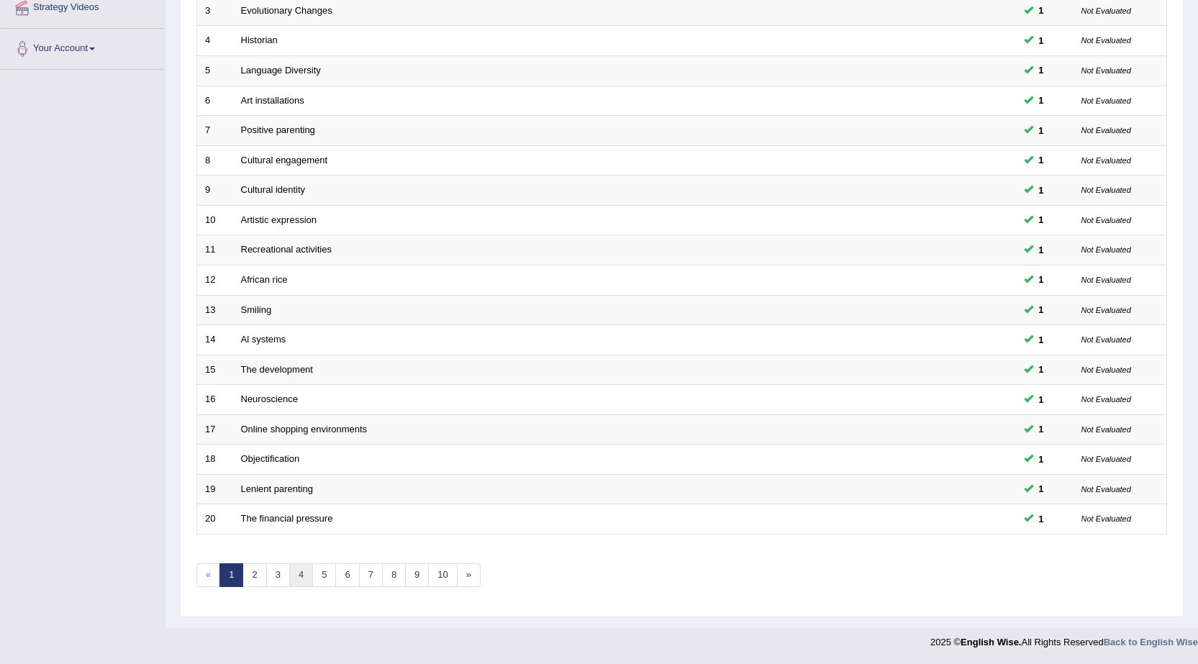
click at [298, 573] on link "4" at bounding box center [301, 575] width 24 height 24
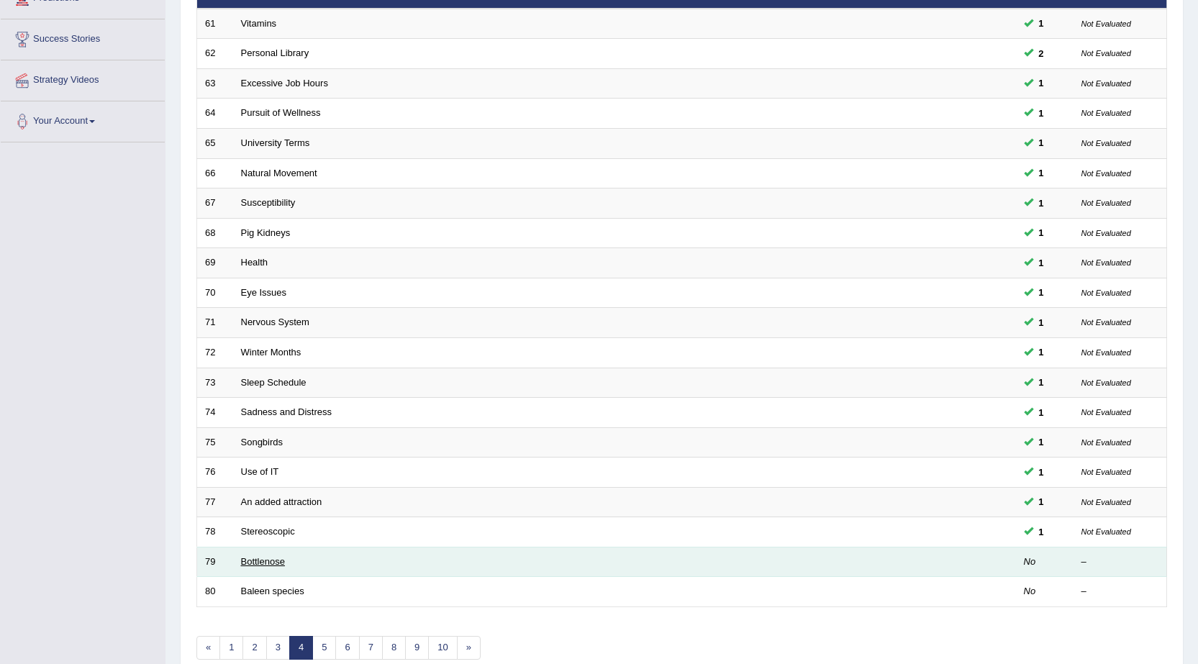
click at [250, 558] on link "Bottlenose" at bounding box center [263, 561] width 44 height 11
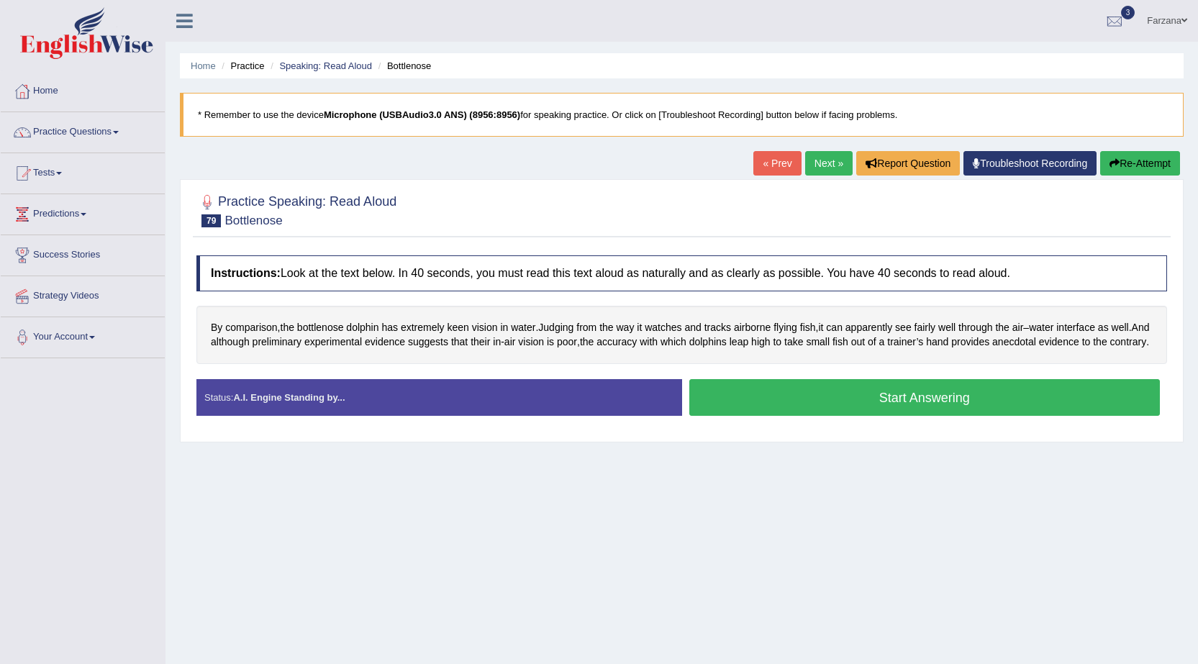
click at [729, 412] on button "Start Answering" at bounding box center [924, 397] width 471 height 37
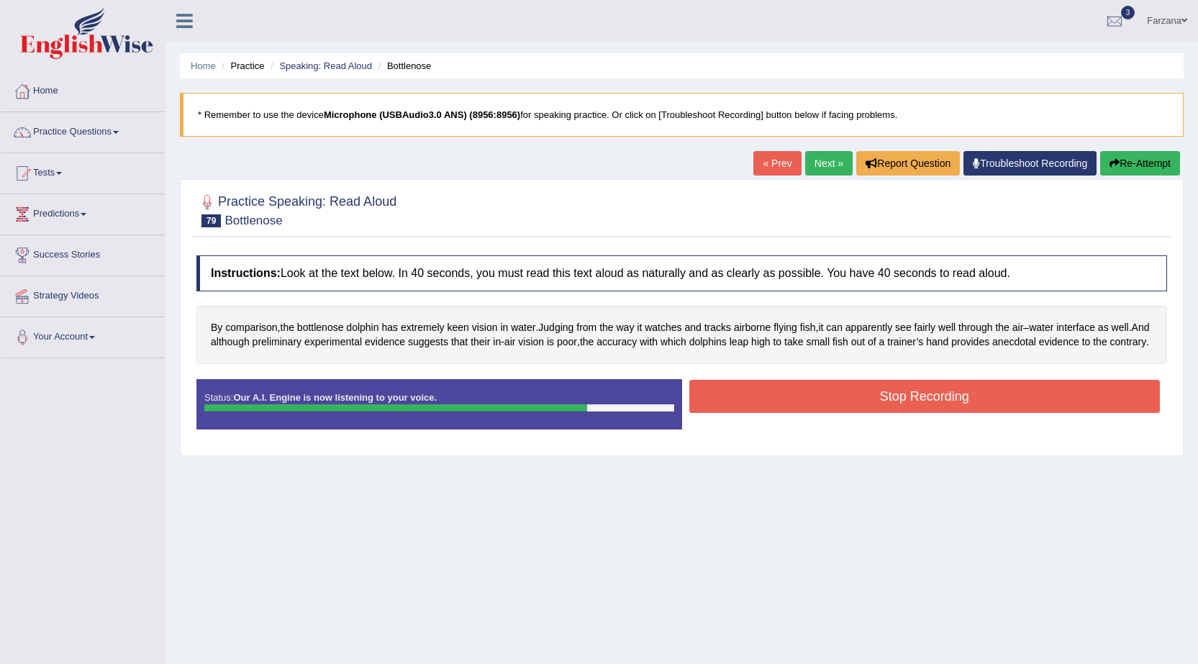
click at [765, 413] on button "Stop Recording" at bounding box center [924, 396] width 471 height 33
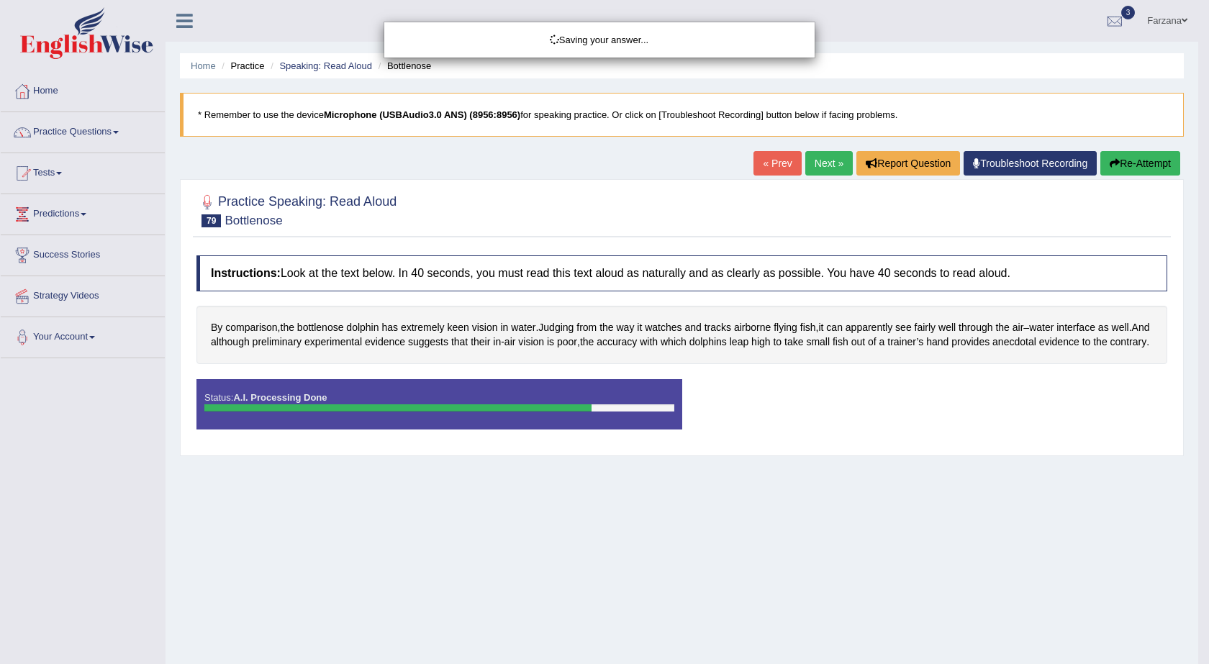
click at [1035, 336] on div "Saving your answer..." at bounding box center [604, 332] width 1209 height 664
click at [1034, 339] on div "Saving your answer..." at bounding box center [604, 332] width 1209 height 664
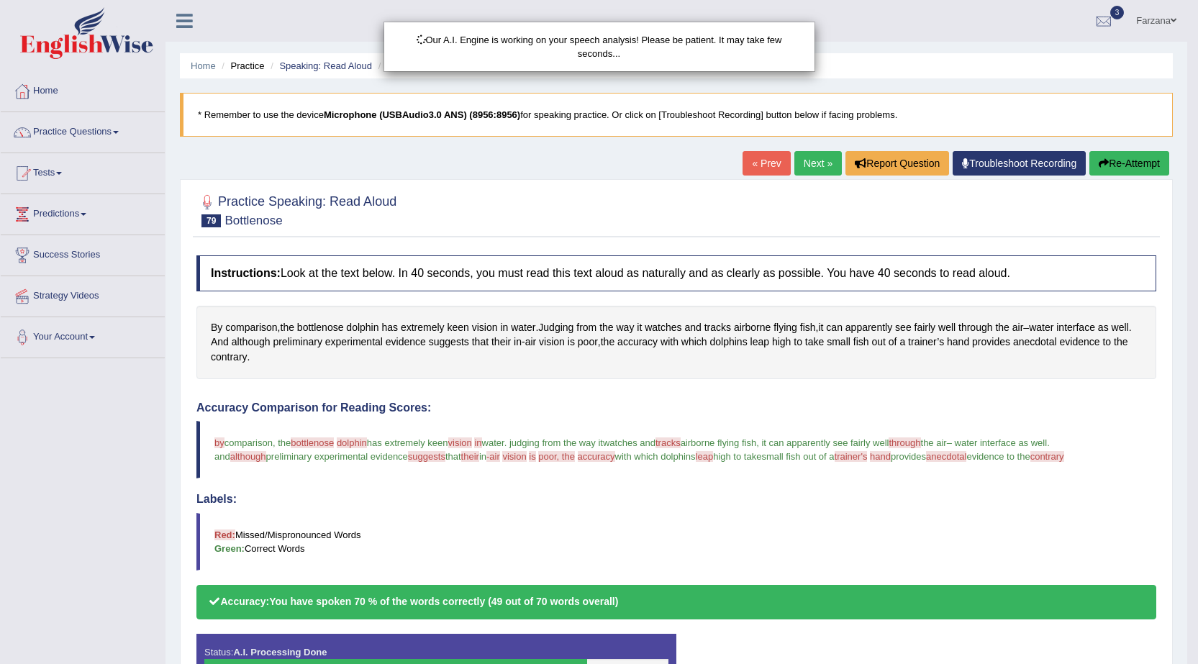
click at [1034, 339] on div "Our A.I. Engine is working on your speech analysis! Please be patient. It may t…" at bounding box center [599, 332] width 1198 height 664
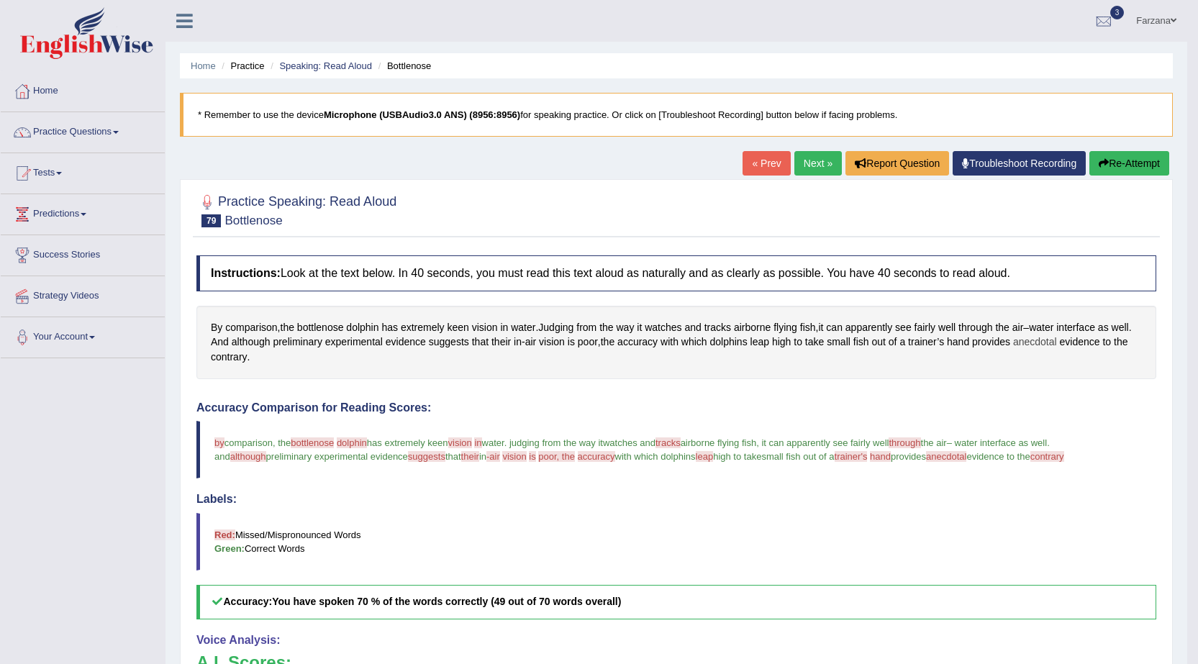
click at [1034, 339] on span "anecdotal" at bounding box center [1035, 342] width 44 height 15
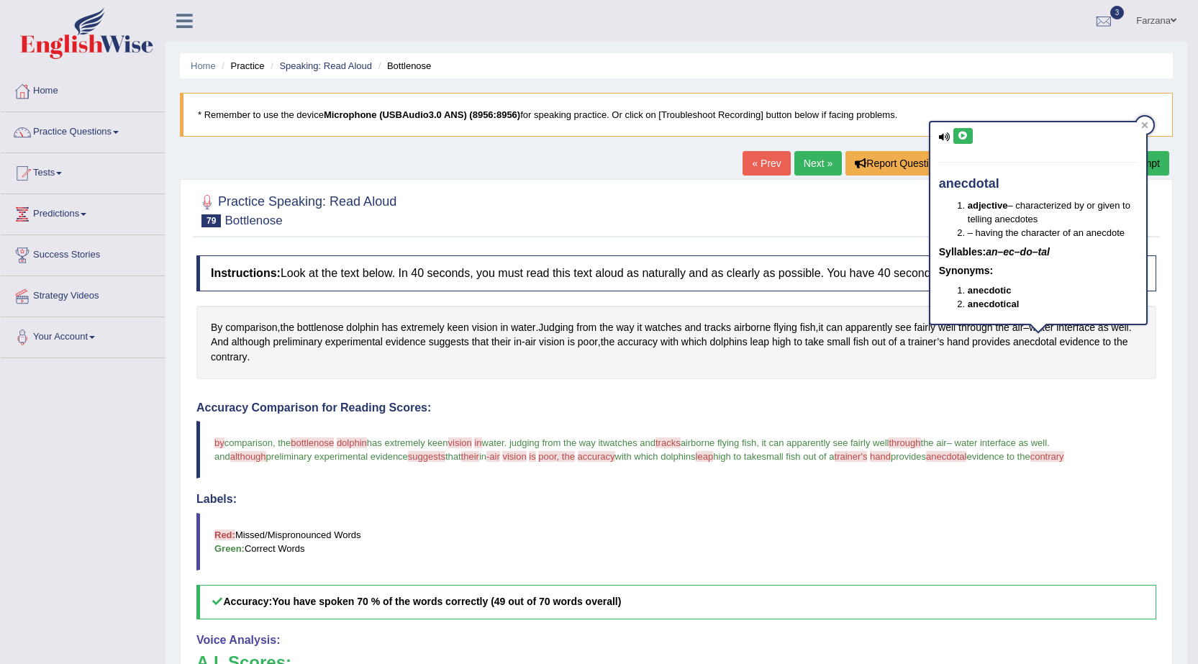
click at [969, 132] on button at bounding box center [962, 136] width 19 height 16
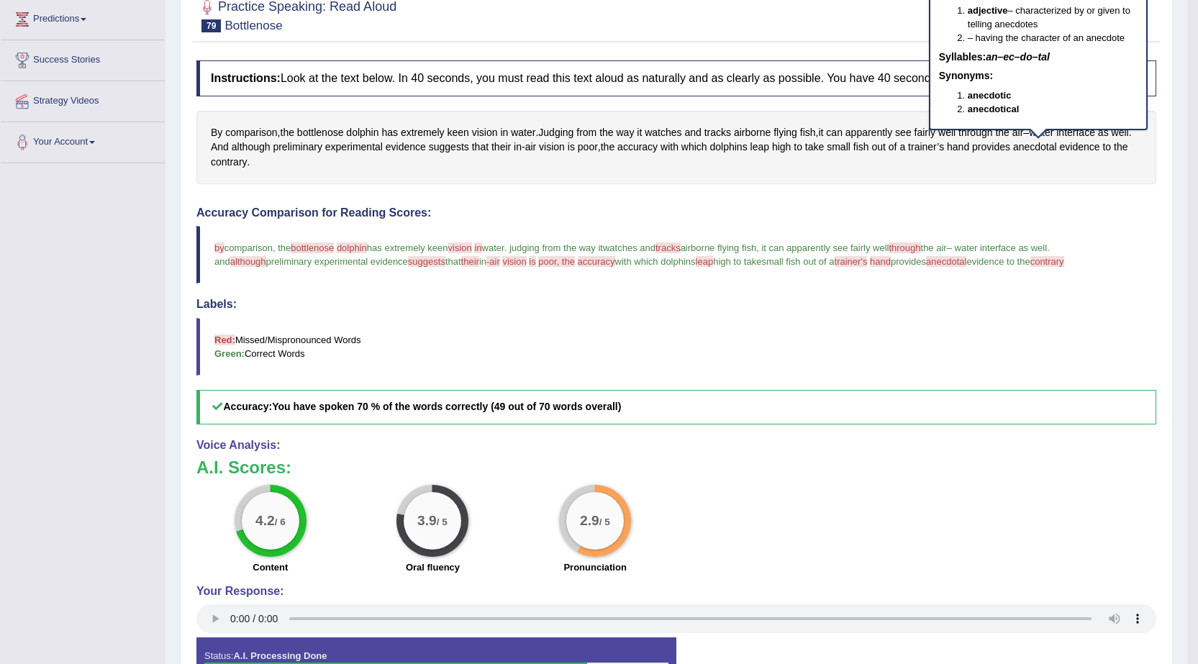
scroll to position [216, 0]
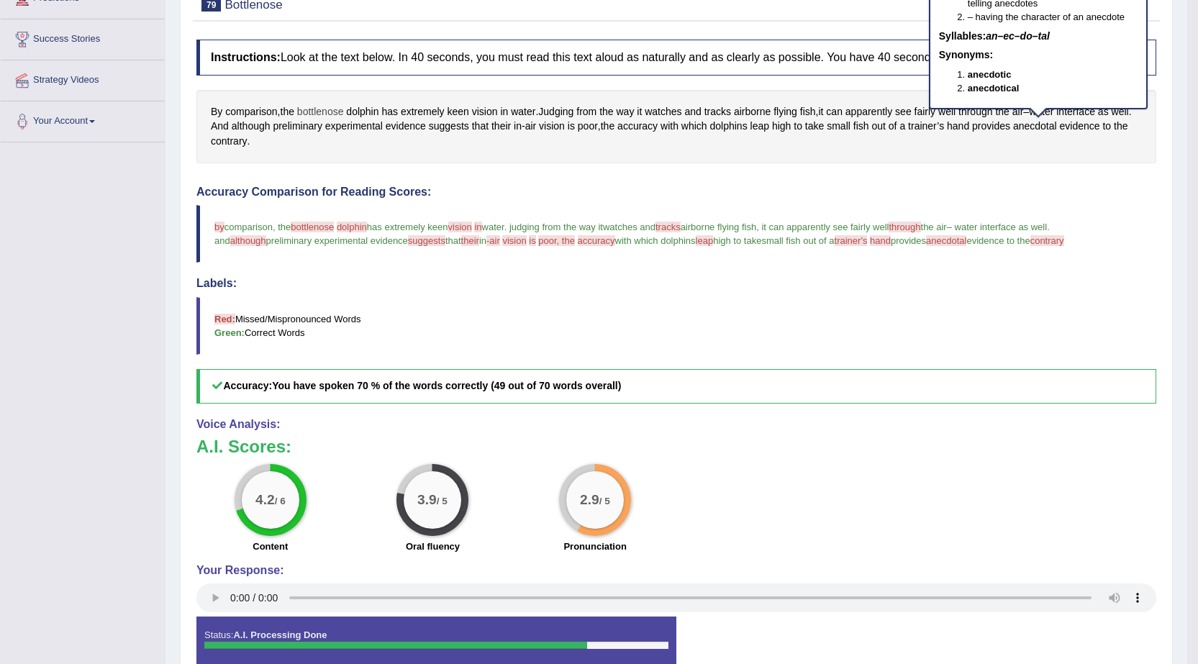
click at [322, 108] on span "bottlenose" at bounding box center [320, 111] width 47 height 15
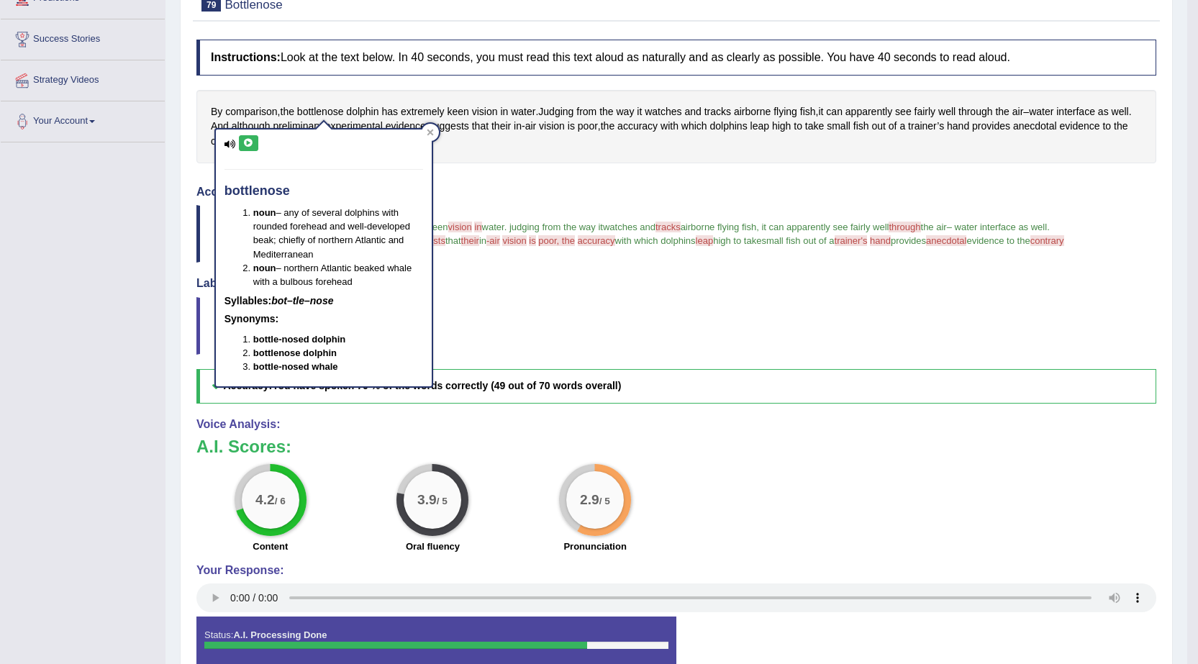
click at [246, 147] on icon at bounding box center [248, 143] width 11 height 9
click at [507, 178] on div "Created with Highcharts 7.1.2 Too low Too high Time Pitch meter: 0 5 10 15 20 2…" at bounding box center [432, 178] width 487 height 1
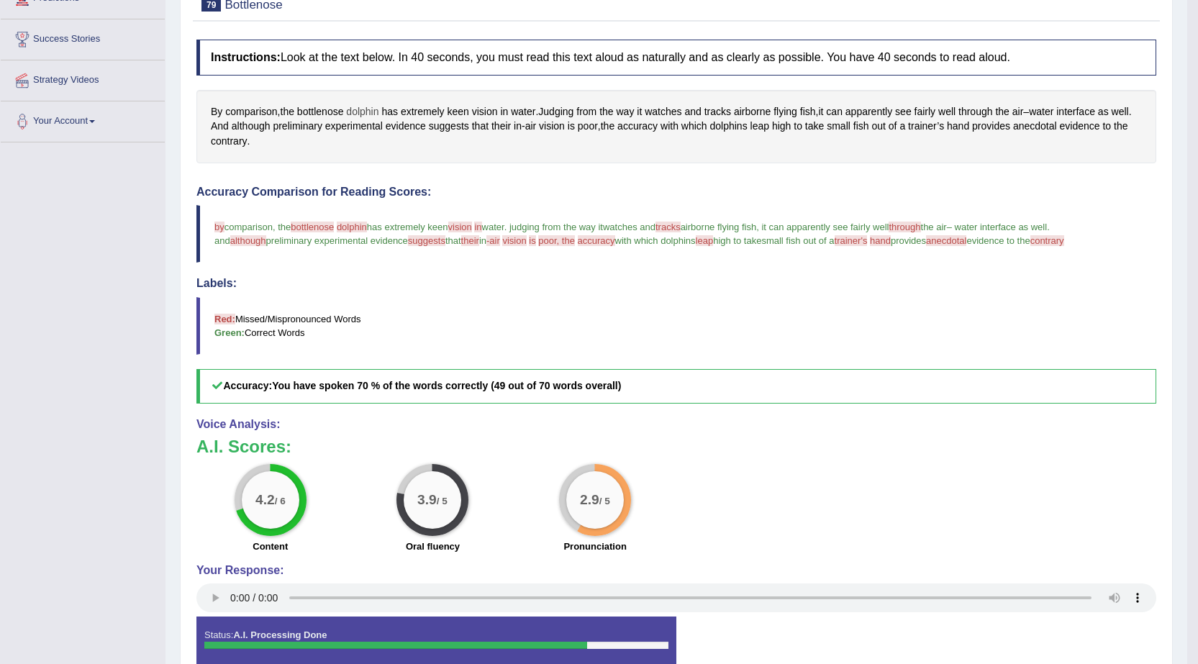
click at [375, 109] on span "dolphin" at bounding box center [362, 111] width 32 height 15
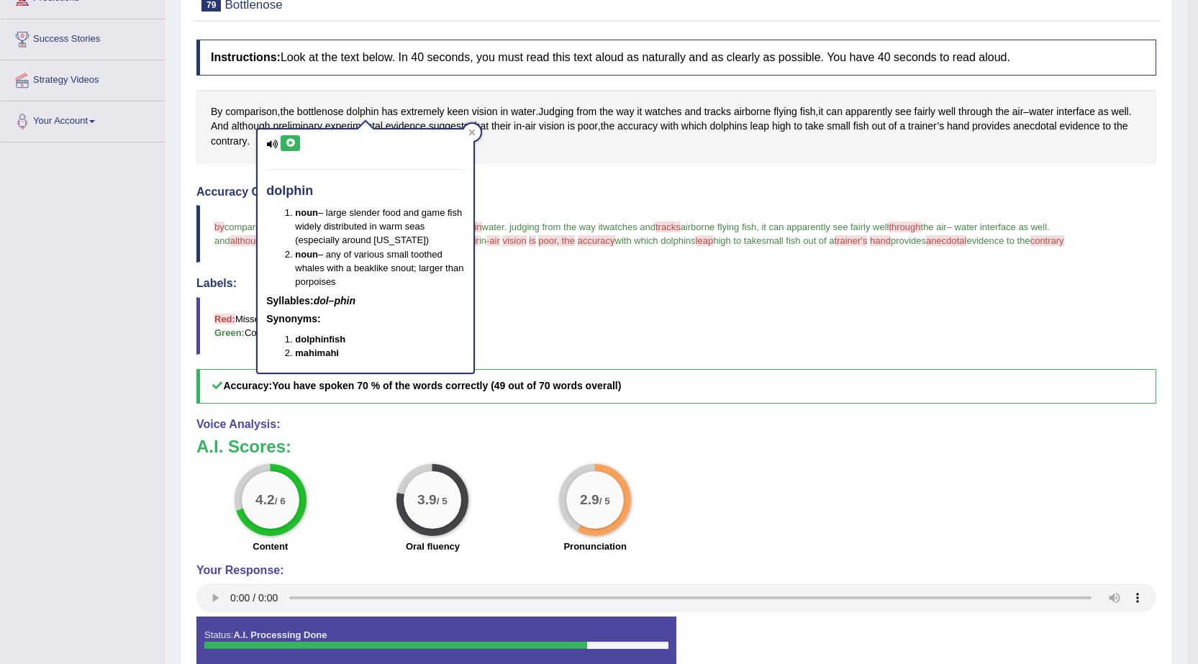
click at [295, 141] on icon at bounding box center [290, 143] width 11 height 9
click at [584, 165] on div "Instructions: Look at the text below. In 40 seconds, you must read this text al…" at bounding box center [676, 358] width 967 height 653
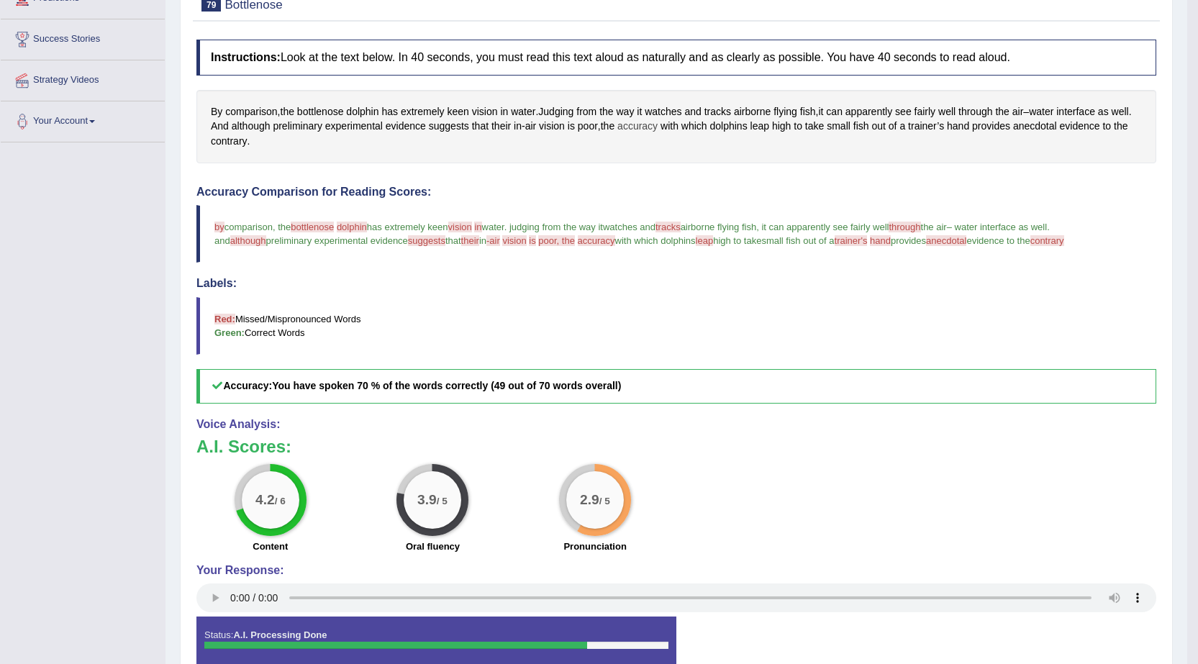
click at [629, 130] on span "accuracy" at bounding box center [637, 126] width 40 height 15
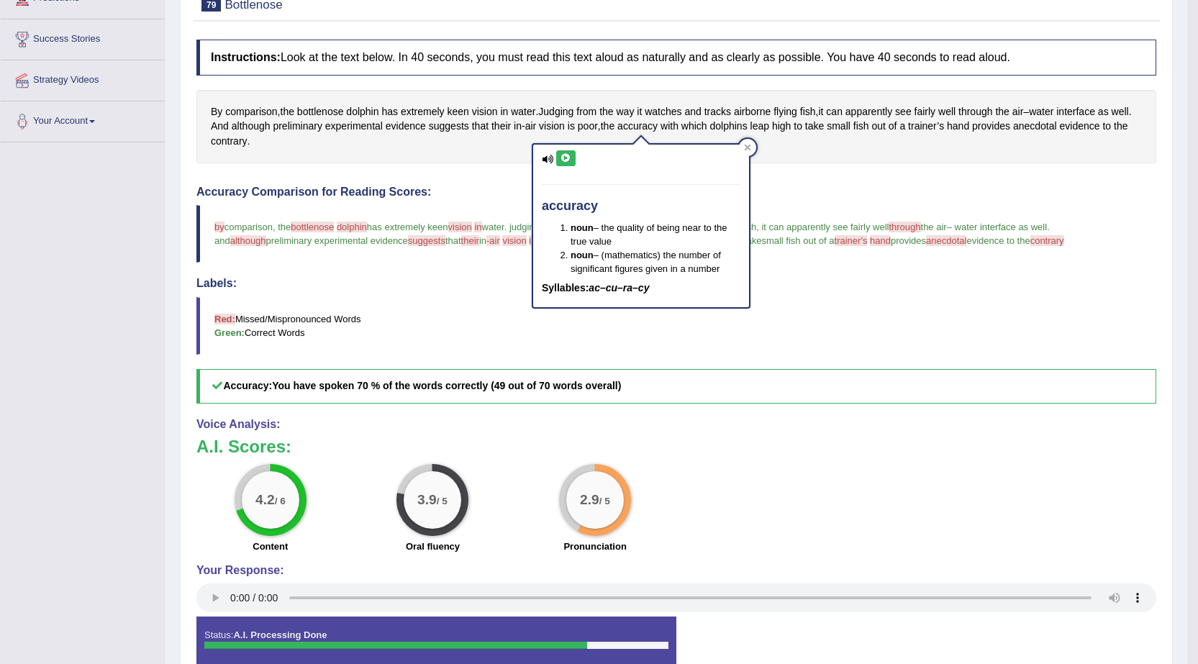
click at [565, 153] on button at bounding box center [565, 158] width 19 height 16
click at [492, 162] on div "By comparison , the bottlenose dolphin has extremely keen vision in water . Jud…" at bounding box center [676, 126] width 960 height 73
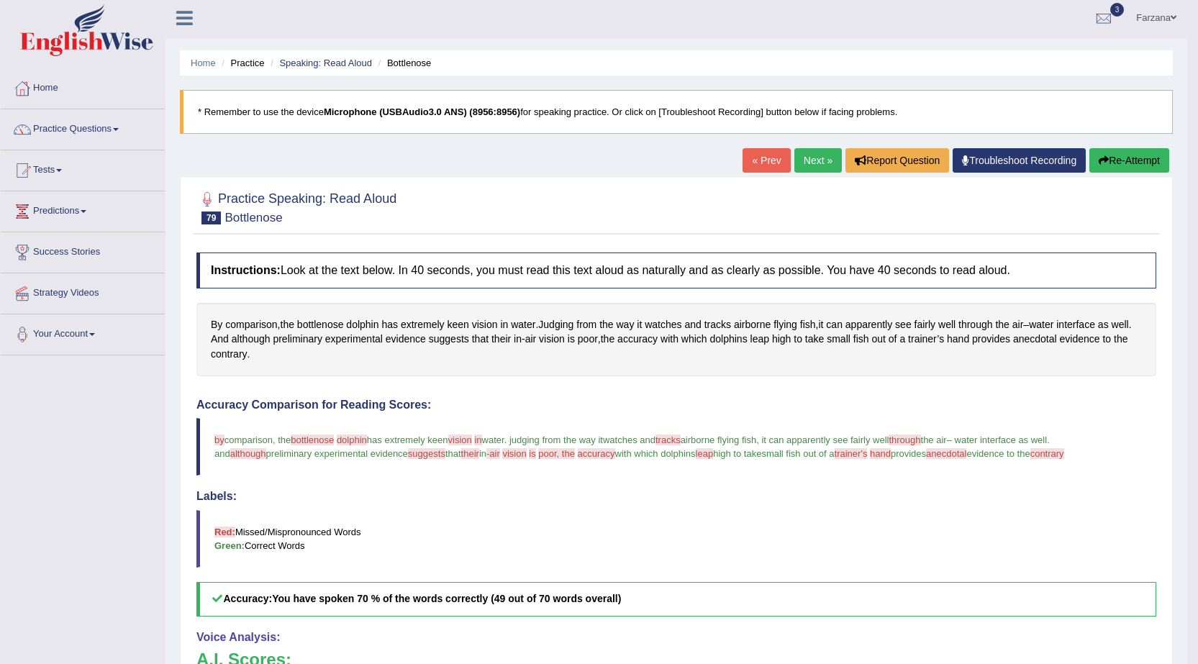
scroll to position [0, 0]
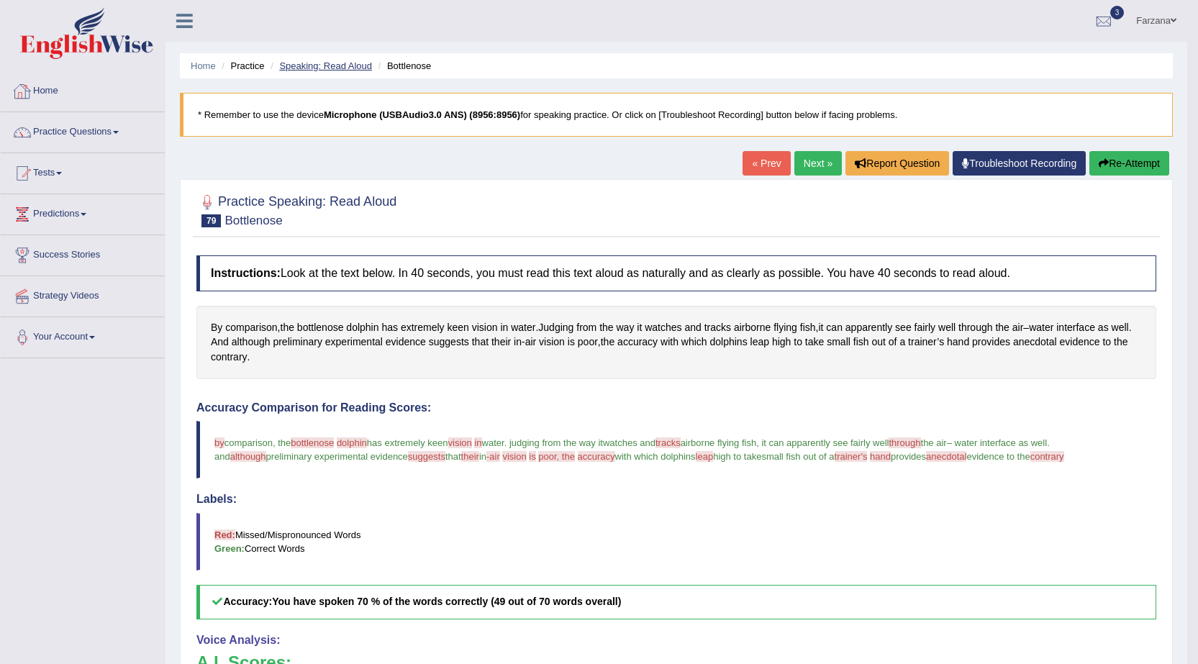
click at [295, 63] on link "Speaking: Read Aloud" at bounding box center [325, 65] width 93 height 11
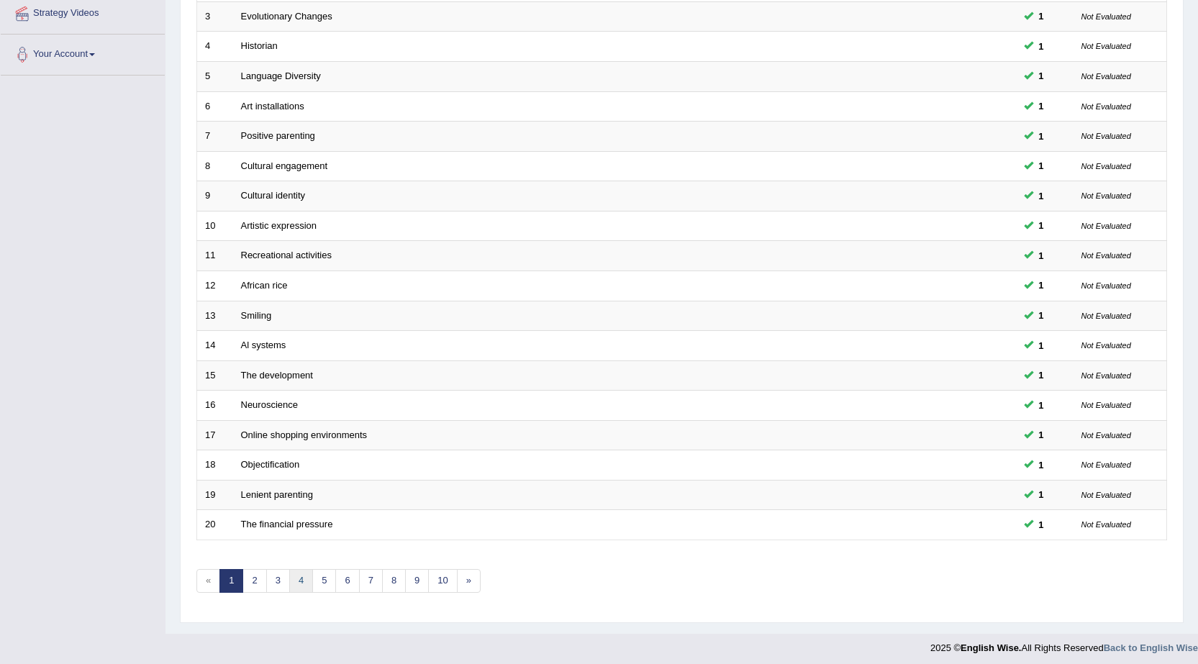
scroll to position [283, 0]
click at [306, 578] on link "4" at bounding box center [301, 581] width 24 height 24
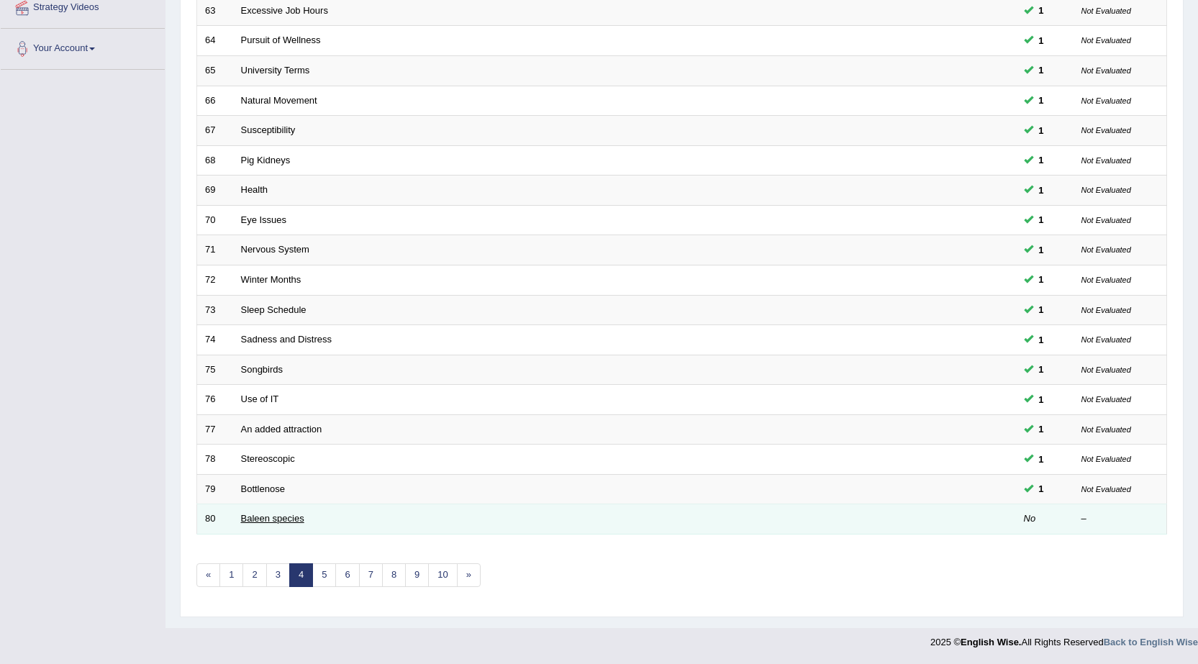
click at [286, 520] on link "Baleen species" at bounding box center [272, 518] width 63 height 11
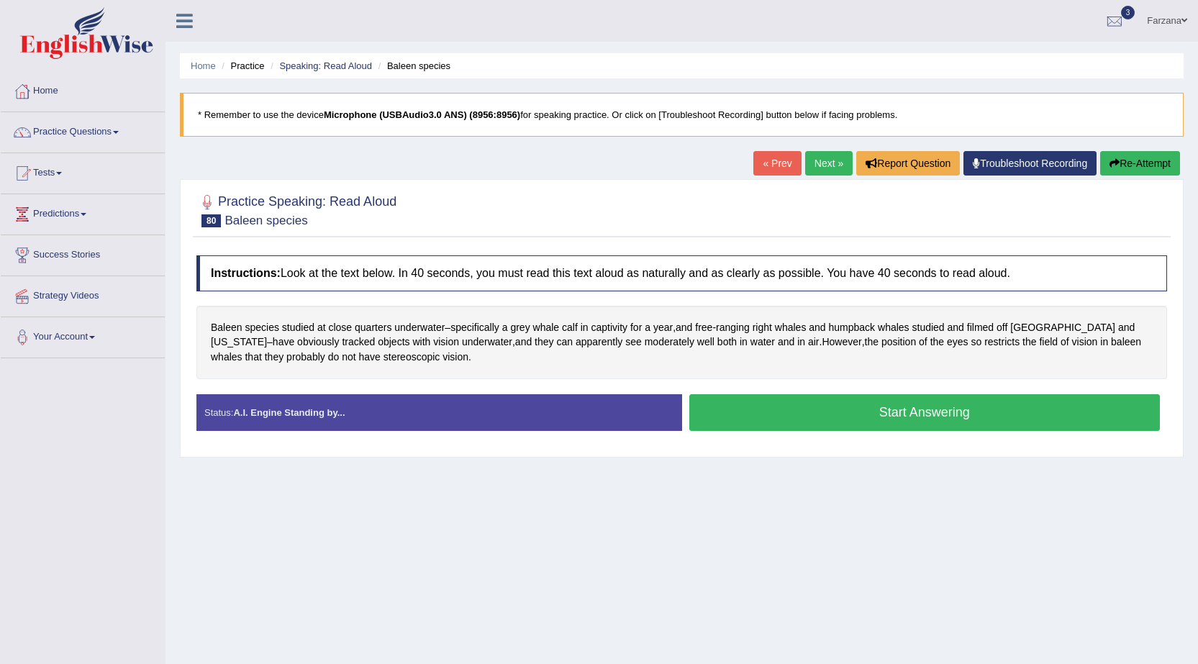
click at [929, 412] on button "Start Answering" at bounding box center [924, 412] width 471 height 37
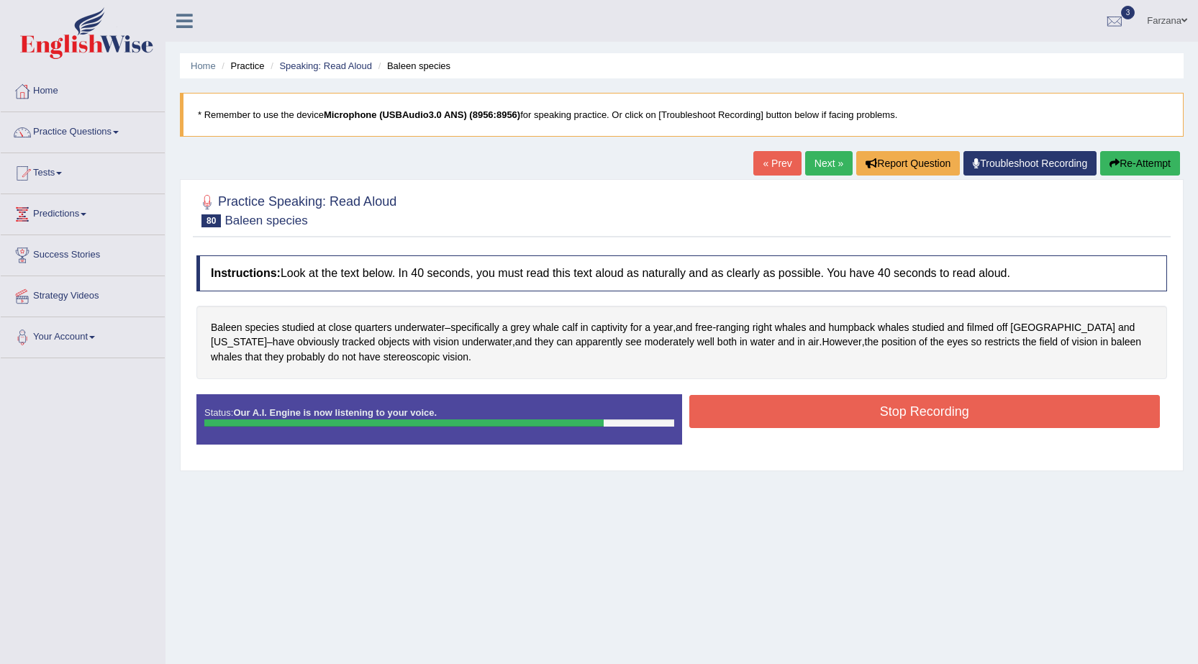
click at [940, 401] on button "Stop Recording" at bounding box center [924, 411] width 471 height 33
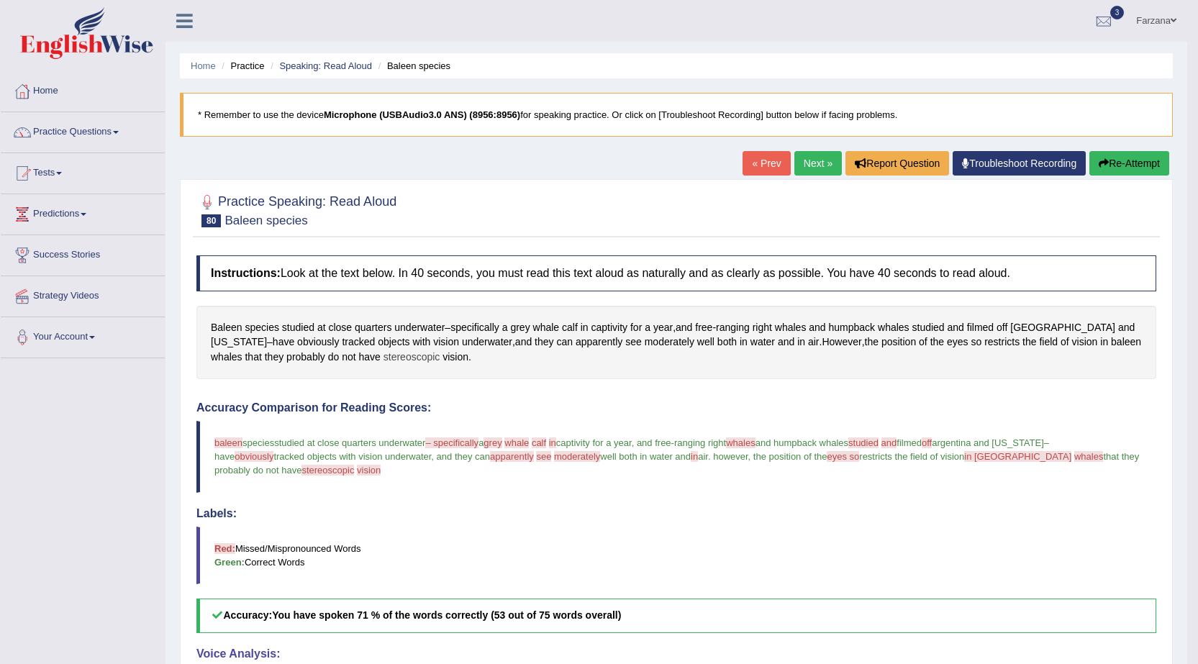
click at [383, 355] on span "stereoscopic" at bounding box center [411, 357] width 57 height 15
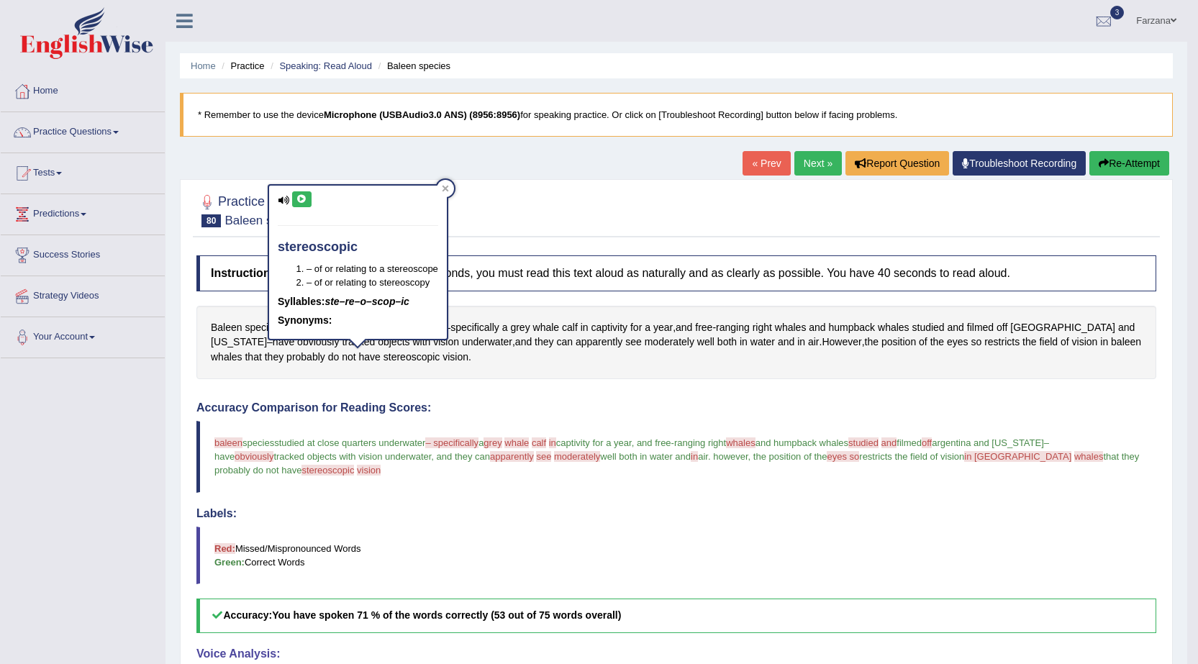
click at [296, 199] on icon at bounding box center [301, 199] width 11 height 9
click at [298, 197] on icon at bounding box center [301, 199] width 11 height 9
click at [684, 351] on div "Baleen species studied at close quarters underwater – specifically a grey whale…" at bounding box center [676, 342] width 960 height 73
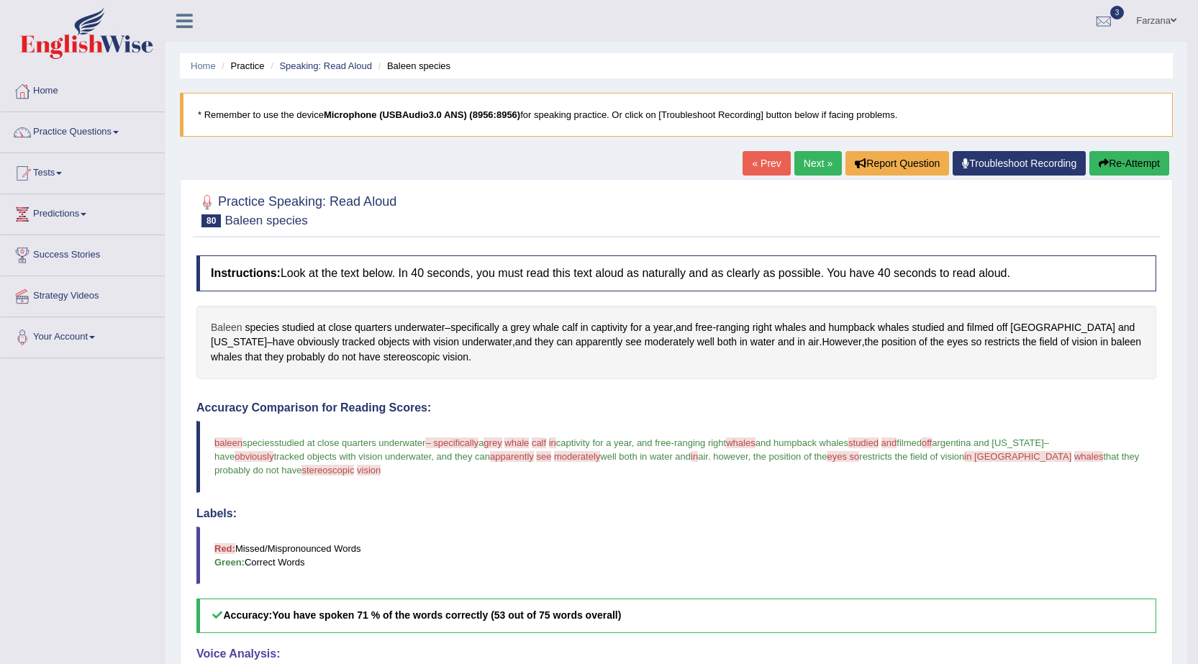
click at [231, 326] on span "Baleen" at bounding box center [227, 327] width 32 height 15
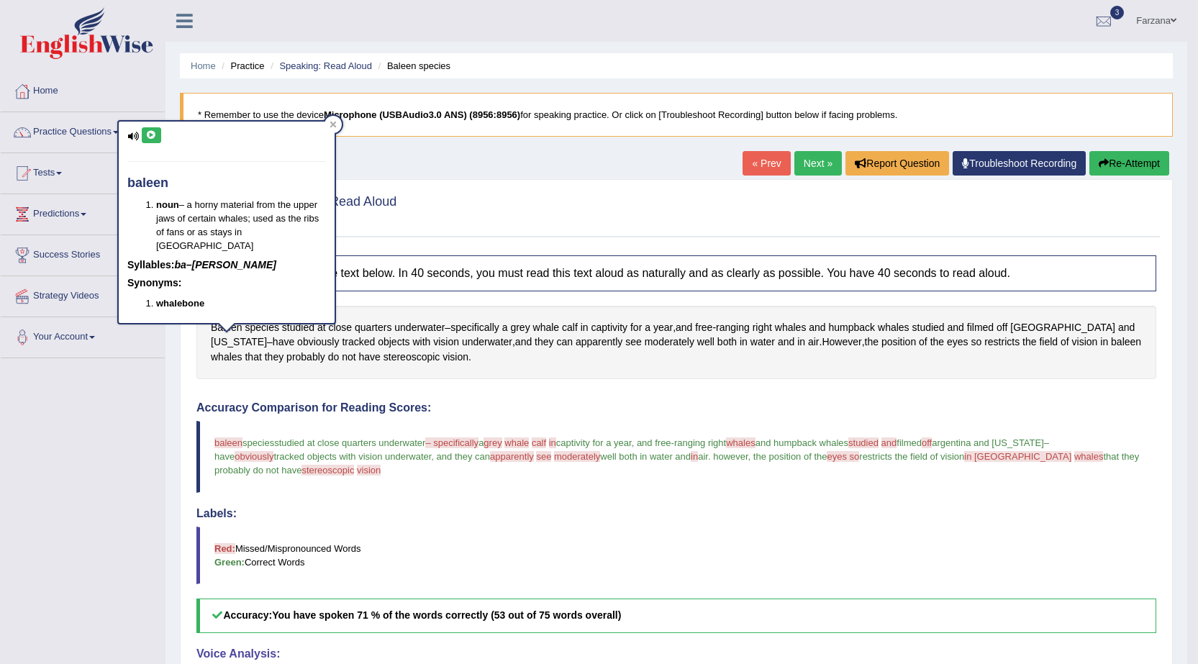
click at [151, 135] on icon at bounding box center [151, 135] width 11 height 9
click at [1150, 160] on button "Re-Attempt" at bounding box center [1129, 163] width 80 height 24
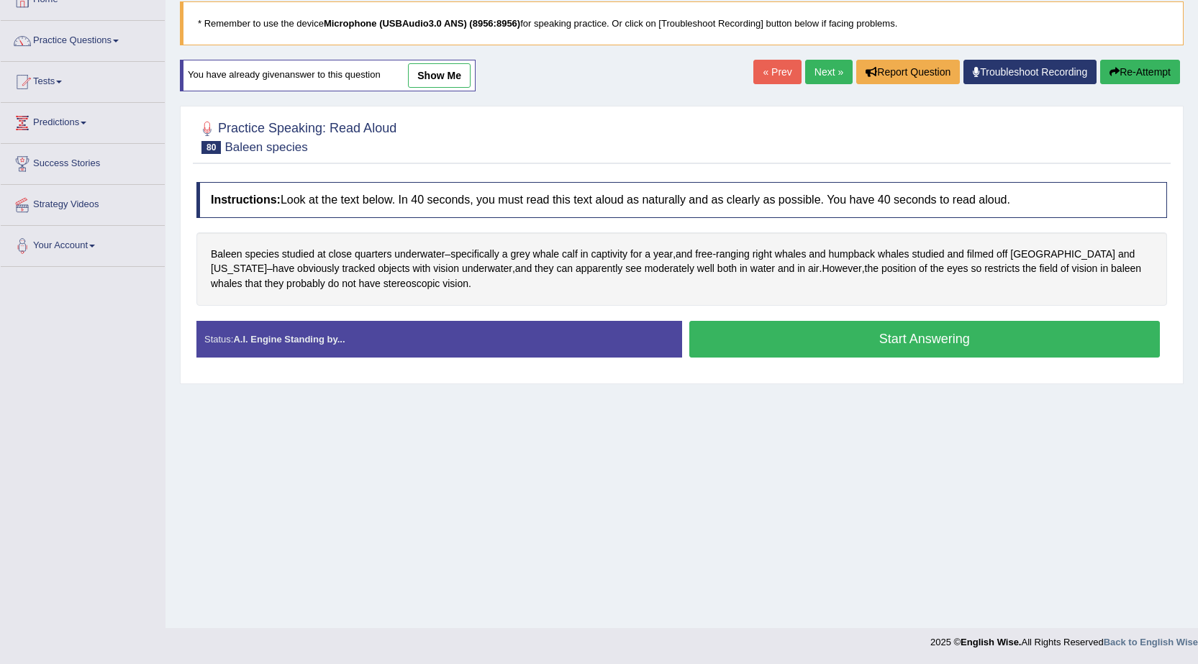
click at [912, 330] on button "Start Answering" at bounding box center [924, 339] width 471 height 37
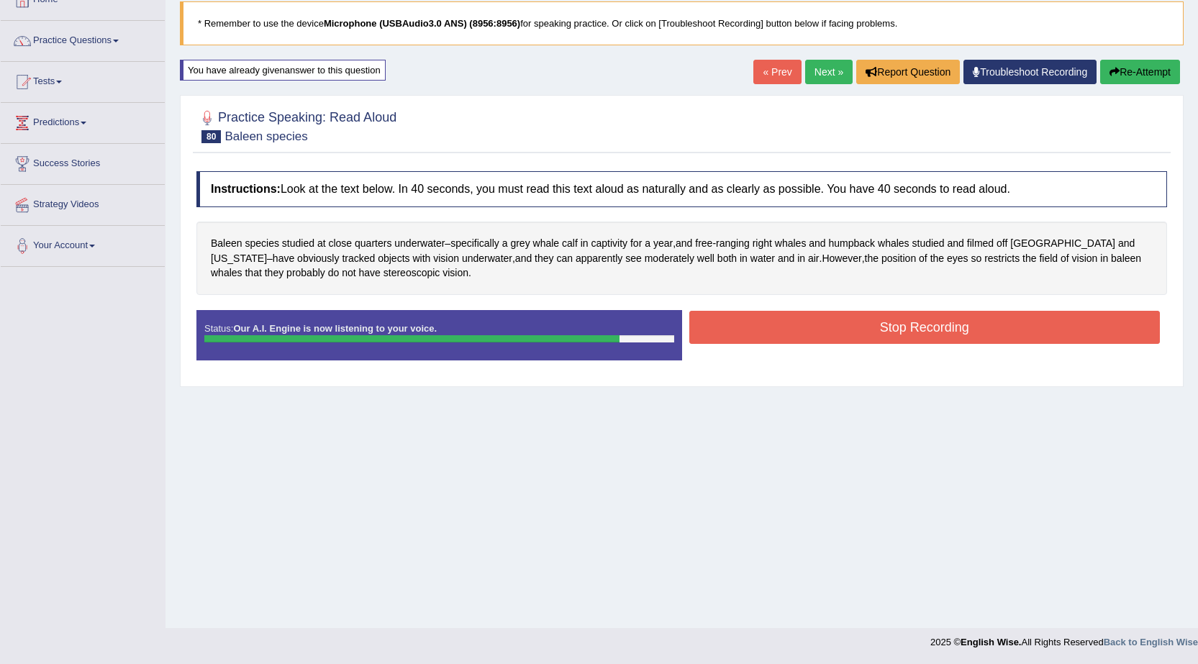
click at [916, 330] on button "Stop Recording" at bounding box center [924, 327] width 471 height 33
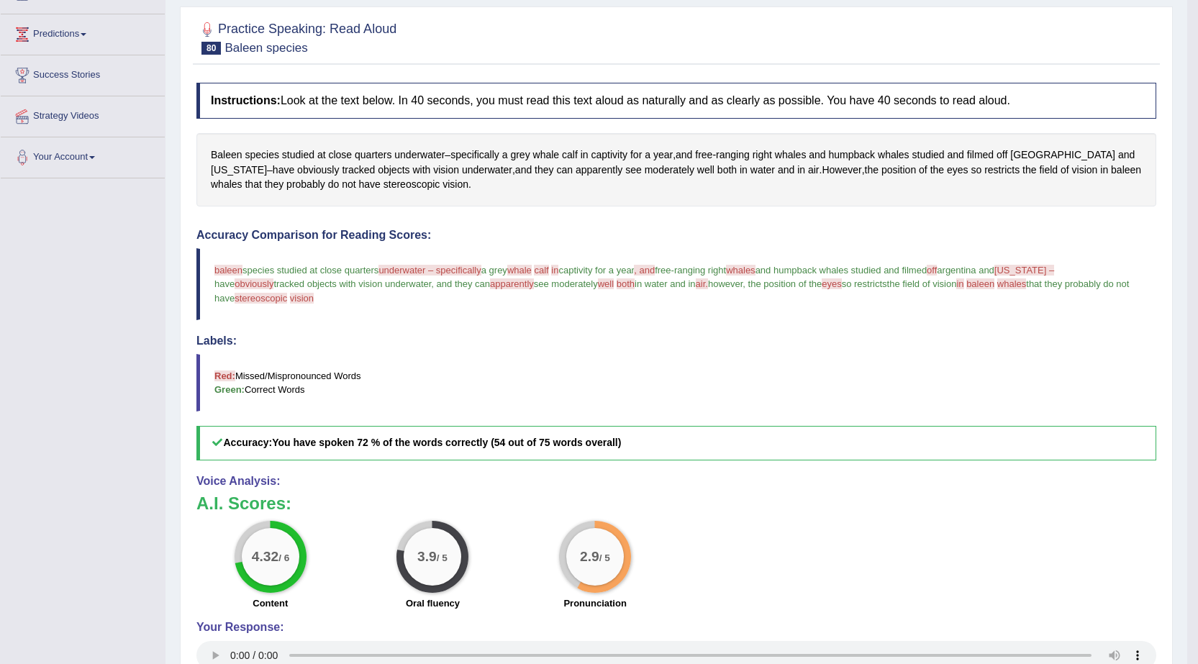
scroll to position [144, 0]
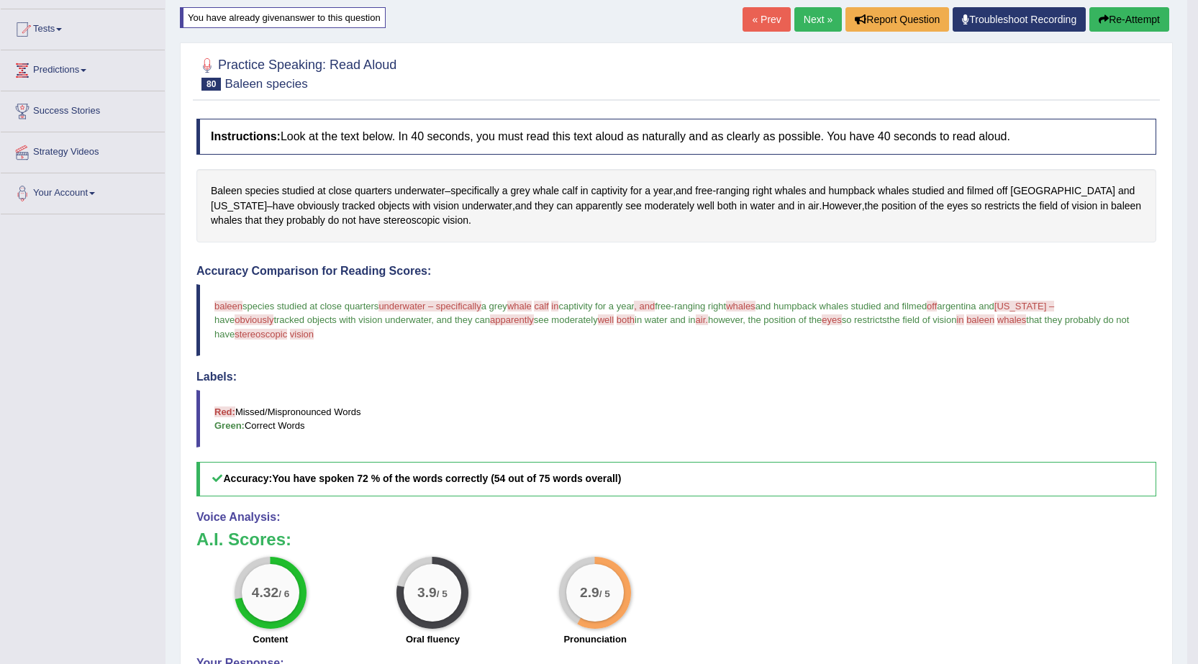
drag, startPoint x: 471, startPoint y: 423, endPoint x: 524, endPoint y: 475, distance: 74.3
drag, startPoint x: 627, startPoint y: 568, endPoint x: 553, endPoint y: 579, distance: 74.2
click at [553, 579] on div "2.9 / 5 Pronunciation" at bounding box center [595, 603] width 163 height 93
drag, startPoint x: 420, startPoint y: 635, endPoint x: 427, endPoint y: 624, distance: 13.6
click at [424, 630] on div "3.9 / 5 Oral fluency" at bounding box center [433, 603] width 163 height 93
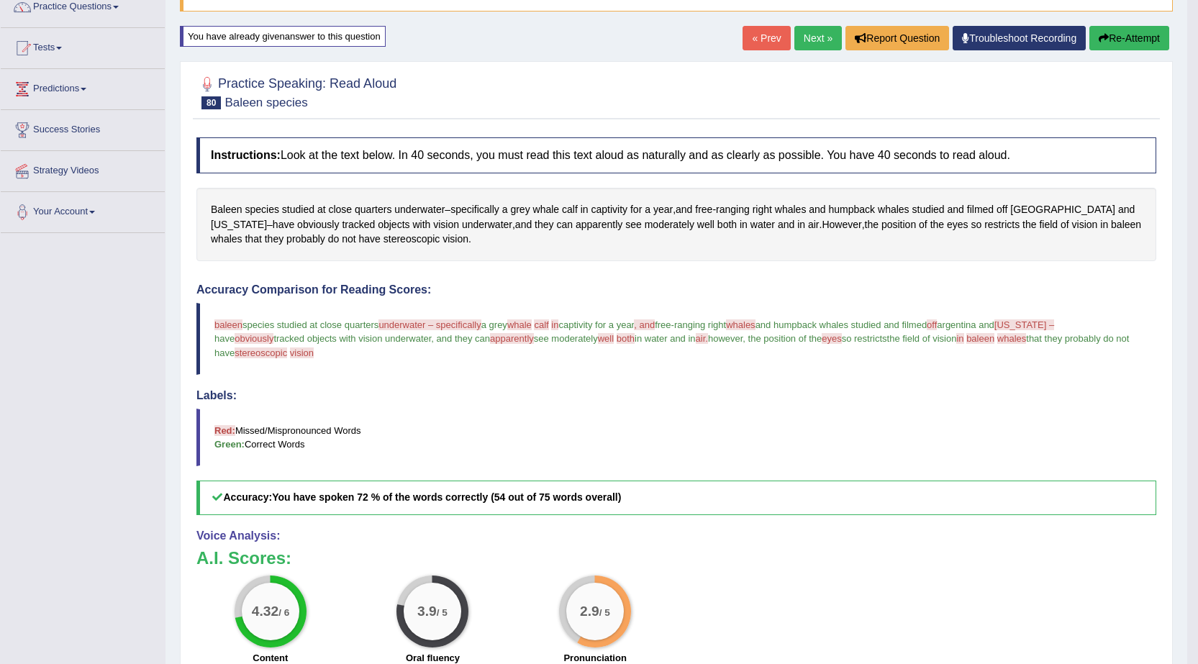
scroll to position [0, 0]
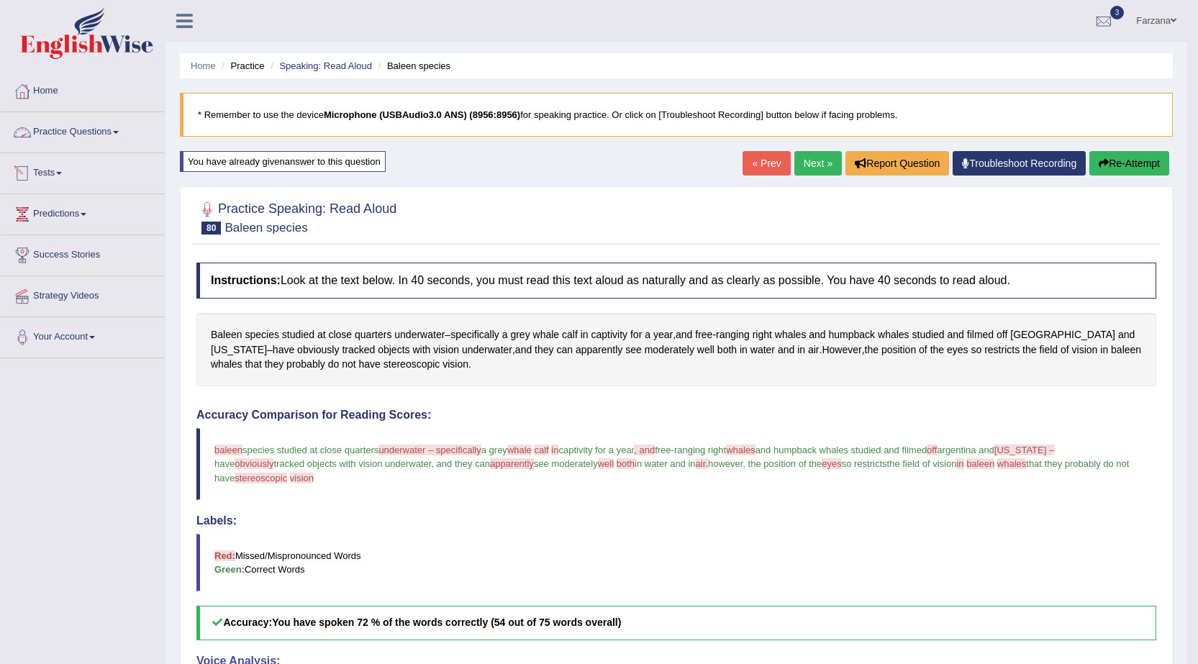
click at [89, 136] on link "Practice Questions" at bounding box center [83, 130] width 164 height 36
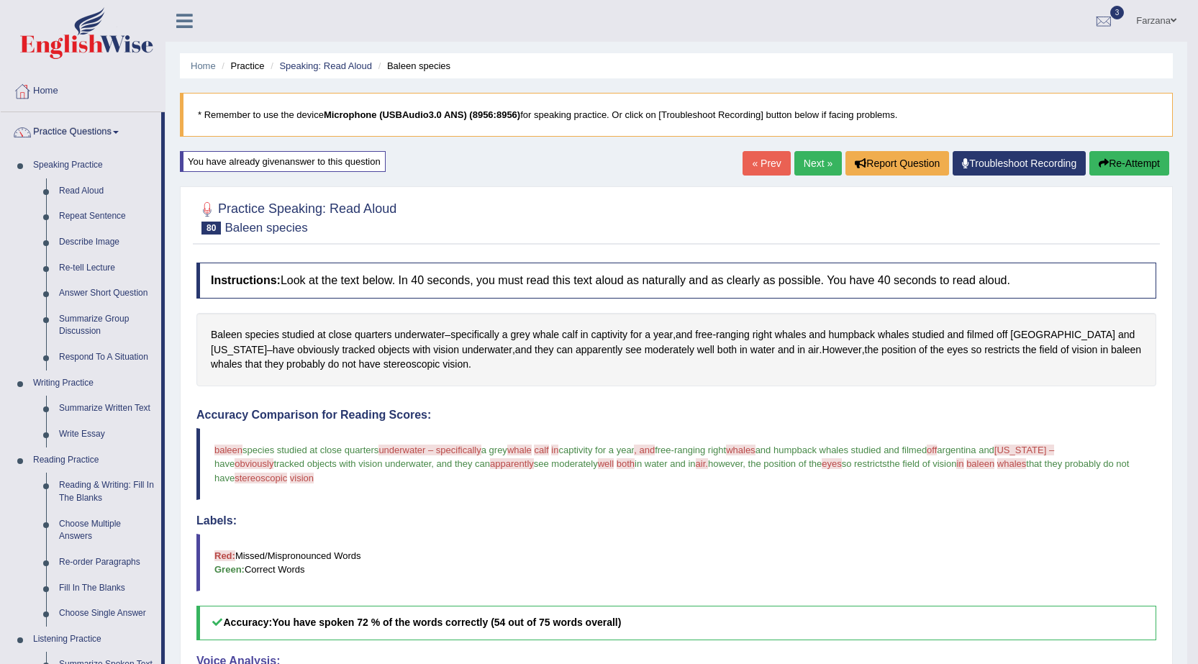
click at [55, 133] on link "Practice Questions" at bounding box center [81, 130] width 160 height 36
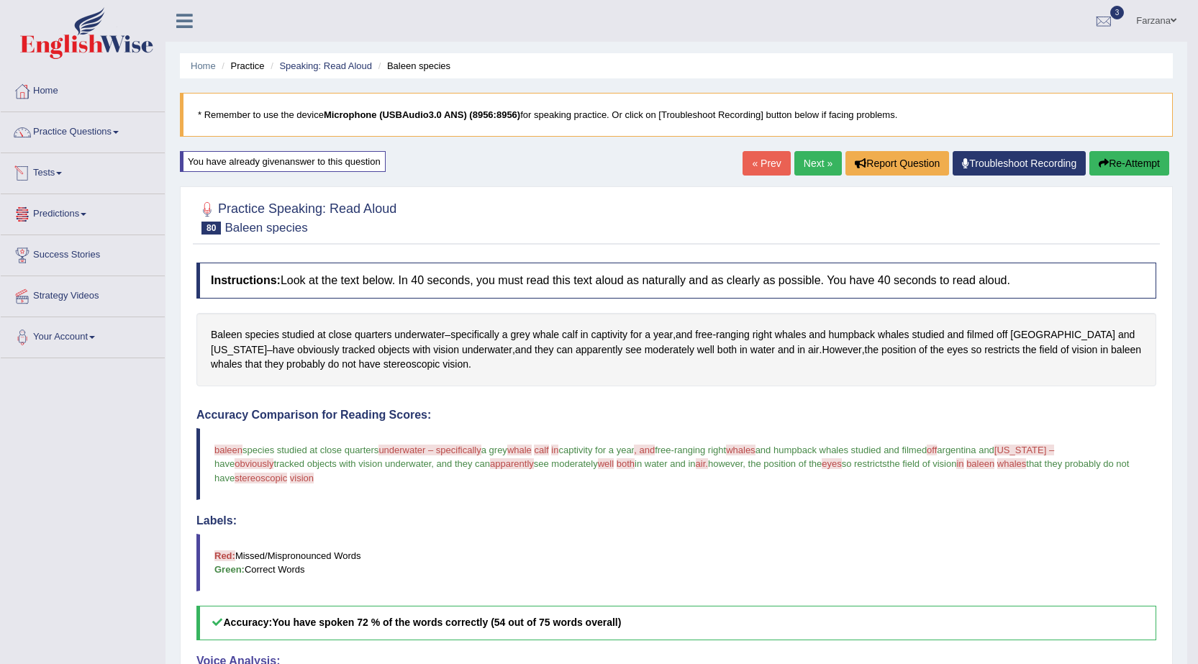
click at [58, 175] on link "Tests" at bounding box center [83, 171] width 164 height 36
click at [56, 253] on link "History" at bounding box center [94, 258] width 135 height 26
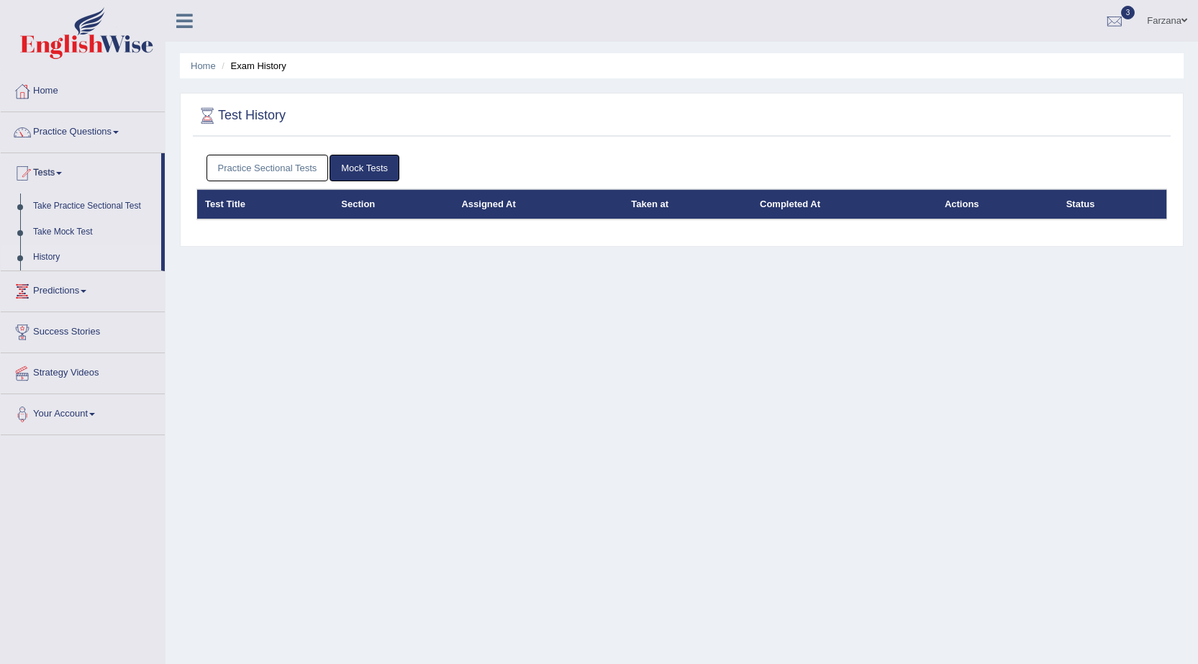
click at [809, 206] on th "Completed At" at bounding box center [844, 204] width 185 height 30
click at [82, 203] on link "Take Practice Sectional Test" at bounding box center [94, 207] width 135 height 26
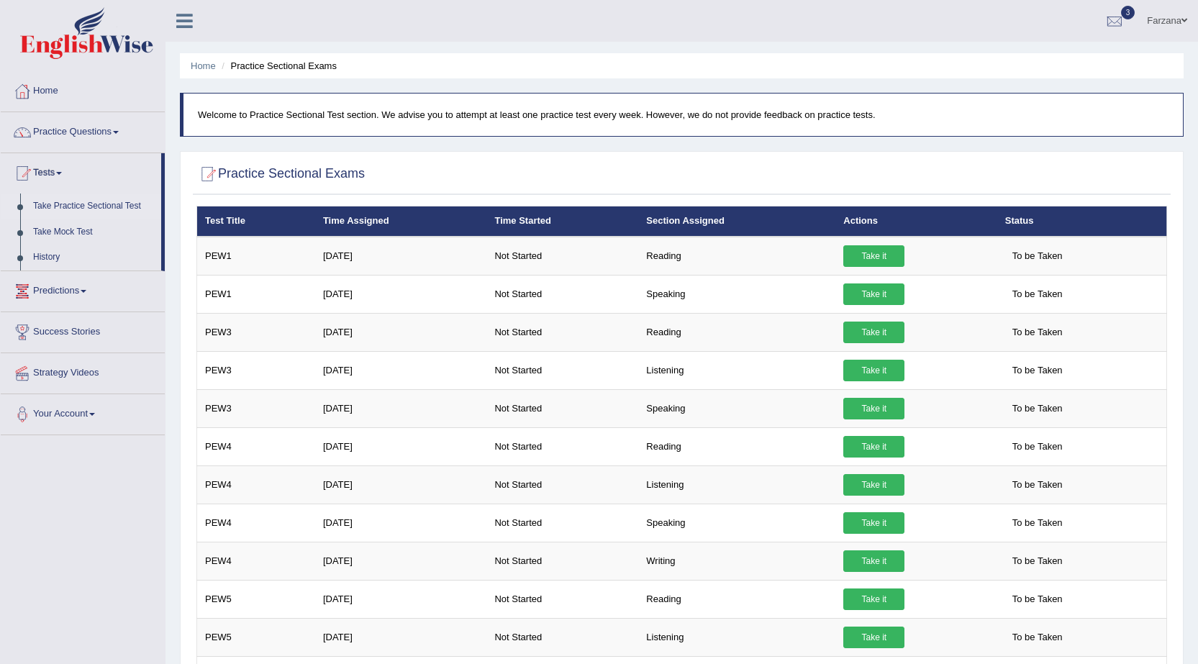
click at [76, 284] on link "Predictions" at bounding box center [83, 289] width 164 height 36
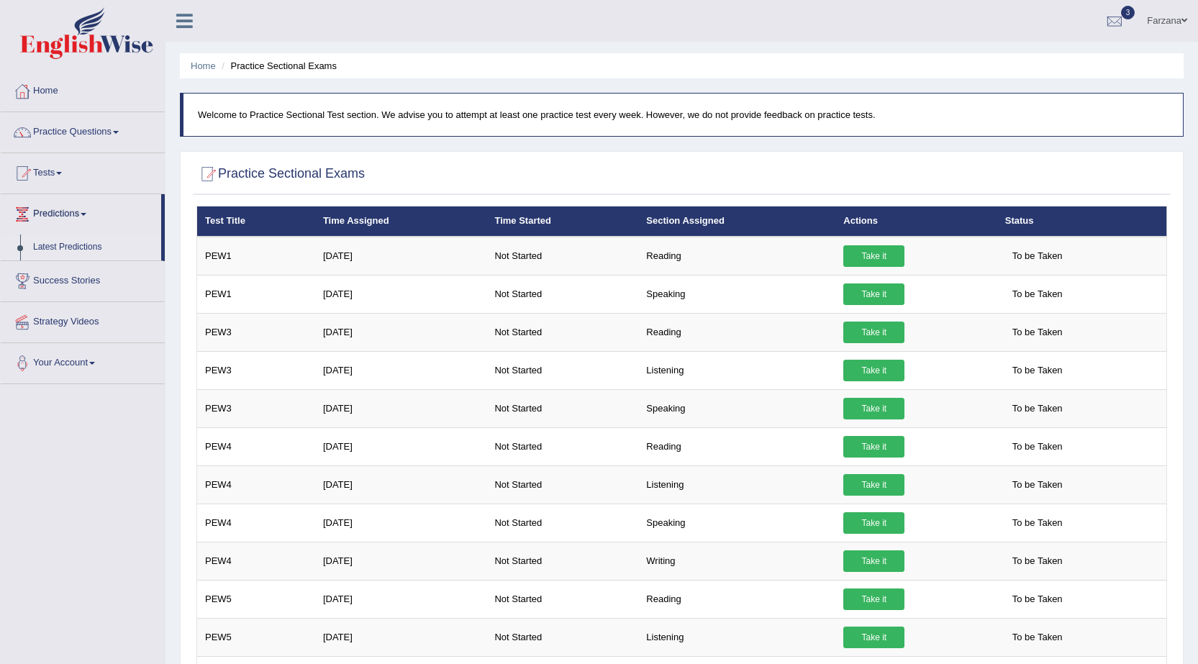
click at [87, 241] on link "Latest Predictions" at bounding box center [94, 248] width 135 height 26
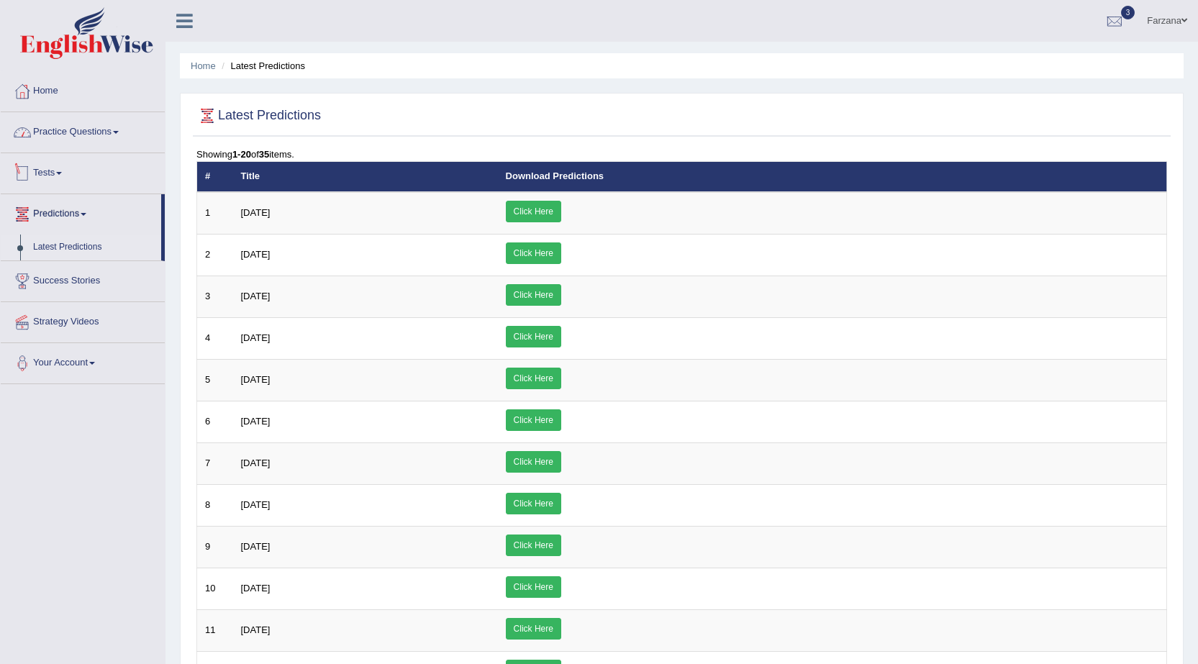
click at [87, 135] on link "Practice Questions" at bounding box center [83, 130] width 164 height 36
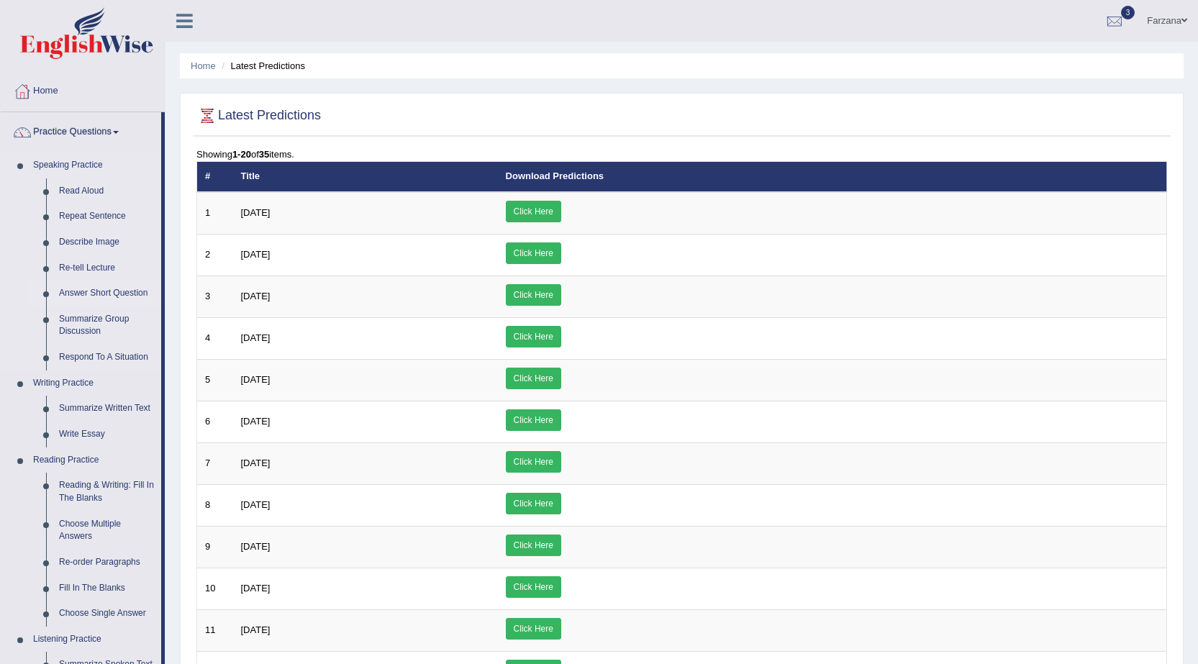
click at [124, 289] on link "Answer Short Question" at bounding box center [107, 294] width 109 height 26
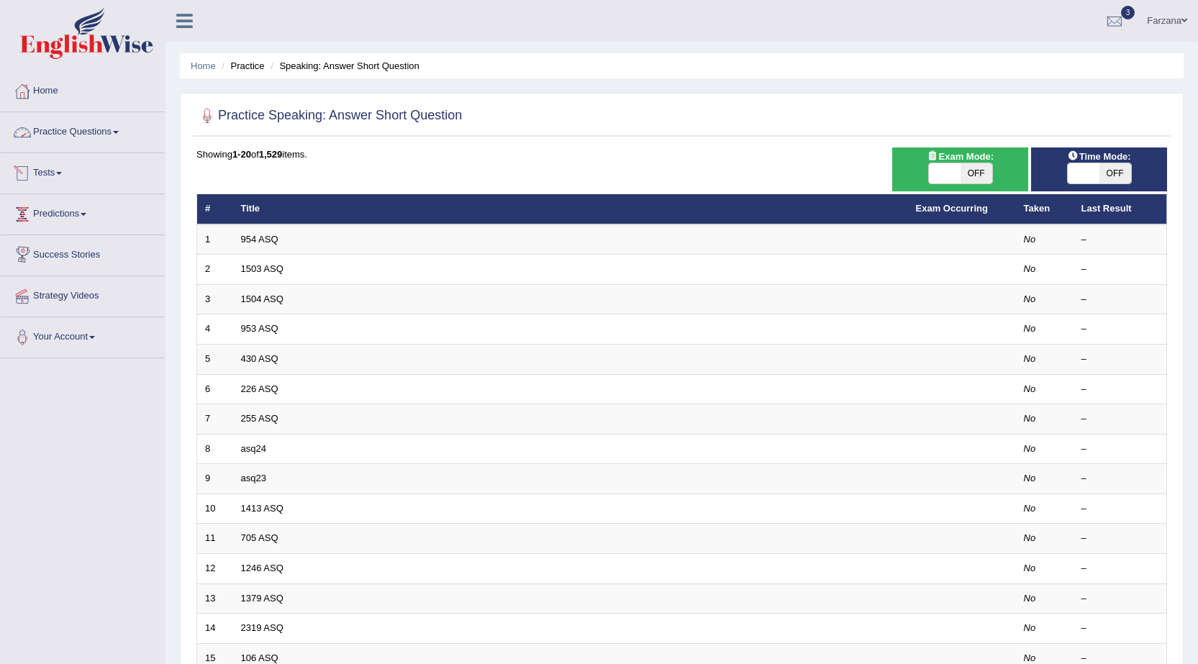
click at [74, 127] on link "Practice Questions" at bounding box center [83, 130] width 164 height 36
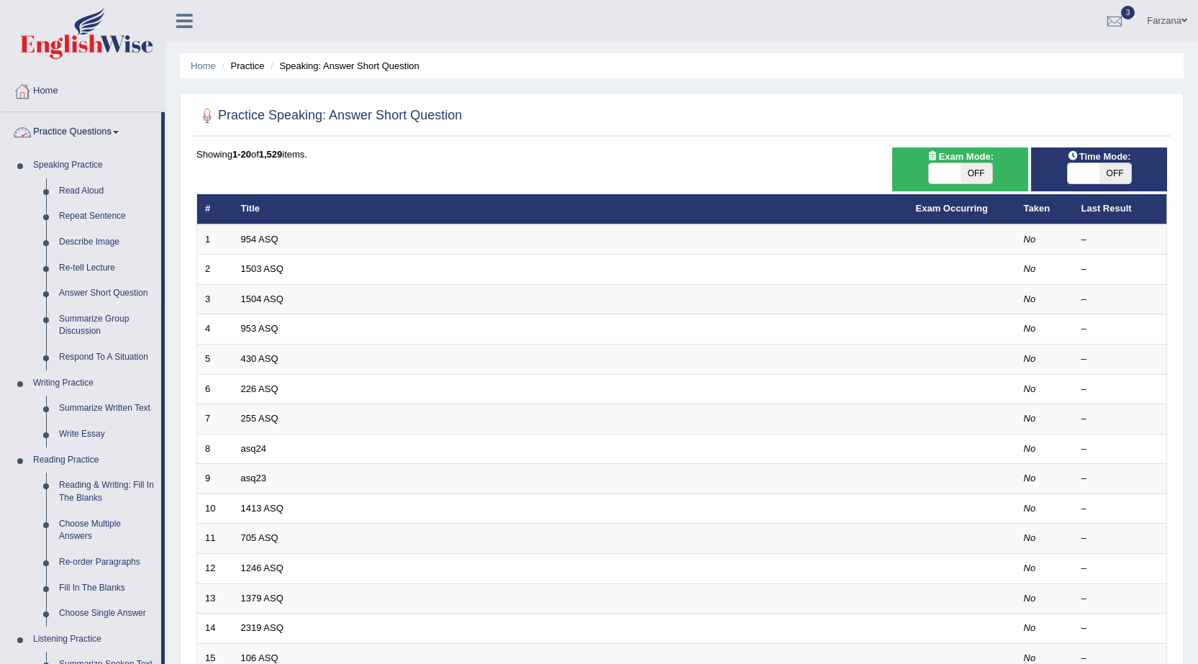
click at [122, 119] on link "Practice Questions" at bounding box center [81, 130] width 160 height 36
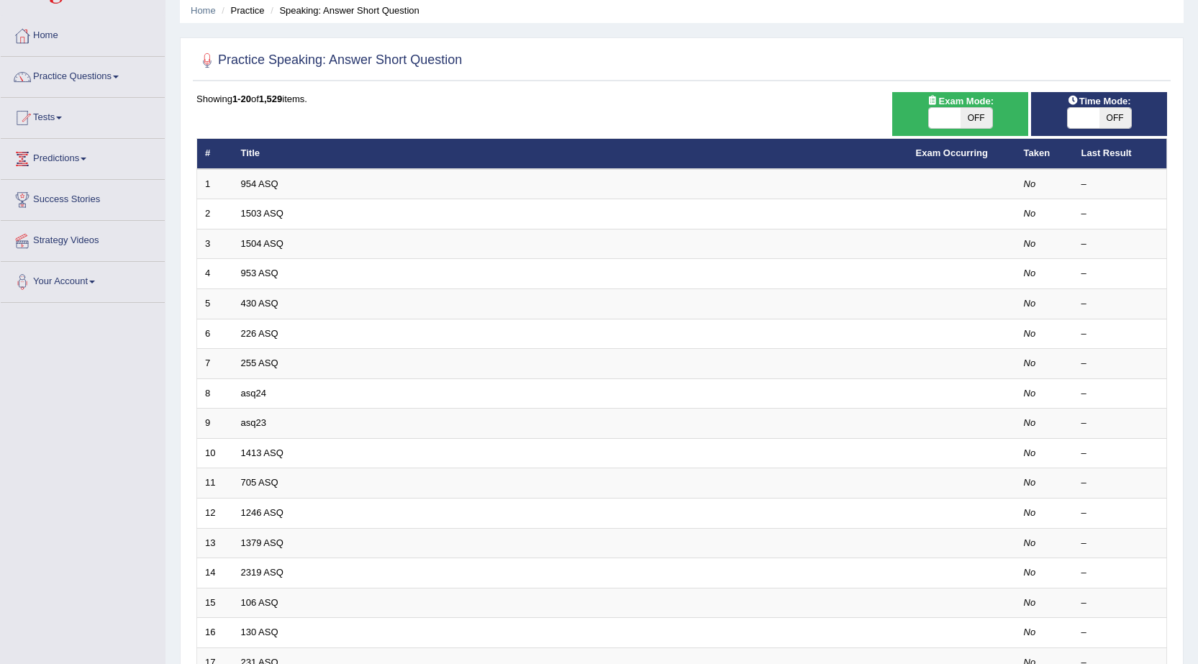
scroll to position [72, 0]
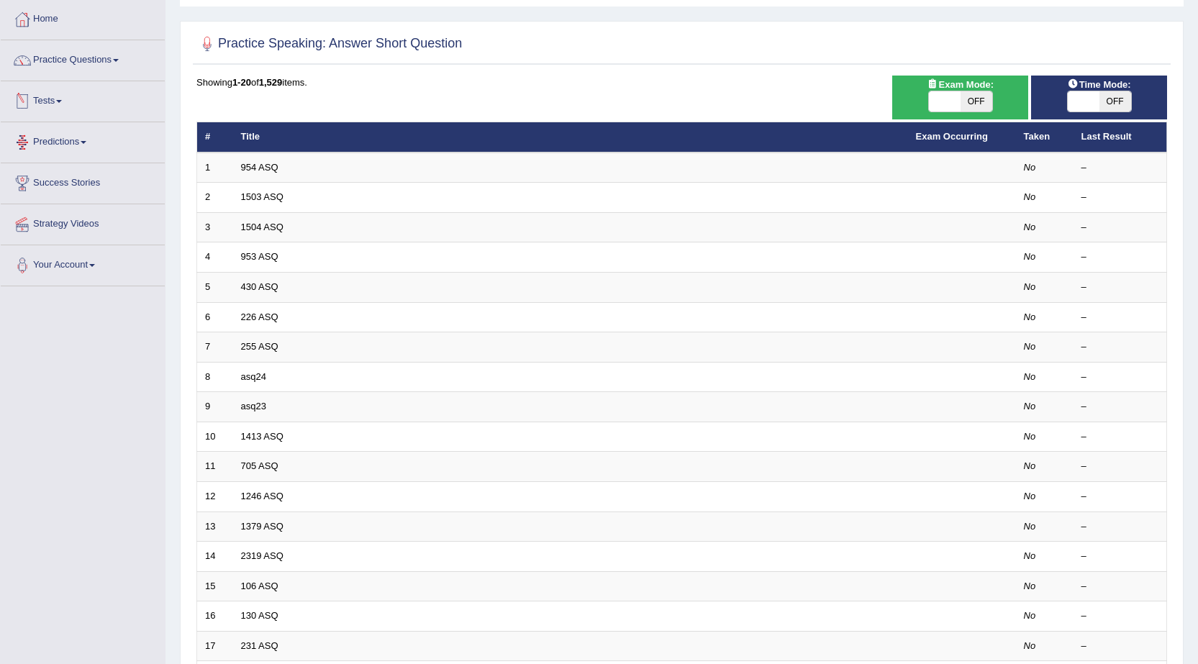
click at [81, 138] on link "Predictions" at bounding box center [83, 140] width 164 height 36
click at [53, 104] on link "Tests" at bounding box center [83, 99] width 164 height 36
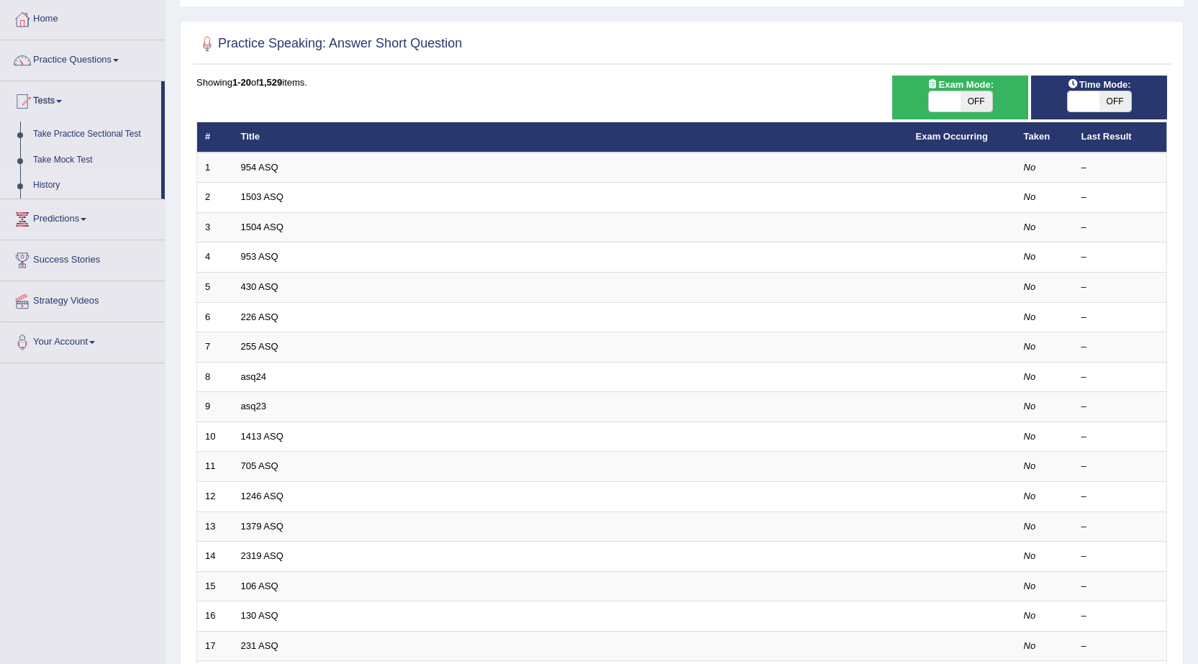
click at [63, 181] on link "History" at bounding box center [94, 186] width 135 height 26
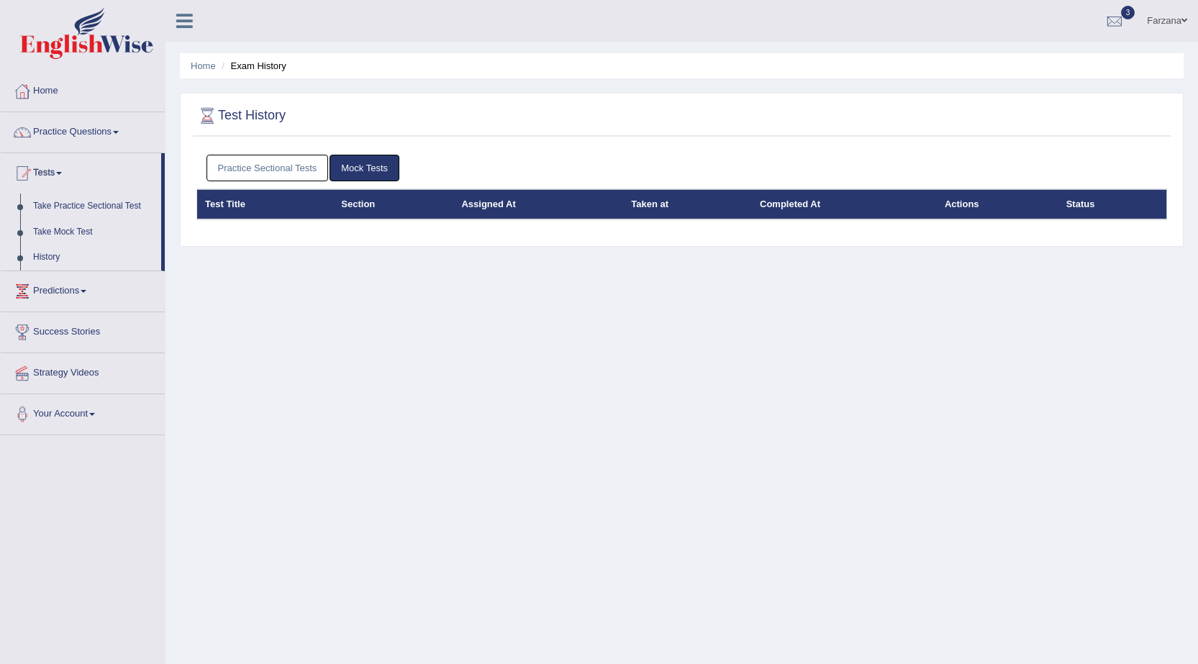
click at [289, 171] on link "Practice Sectional Tests" at bounding box center [267, 168] width 122 height 27
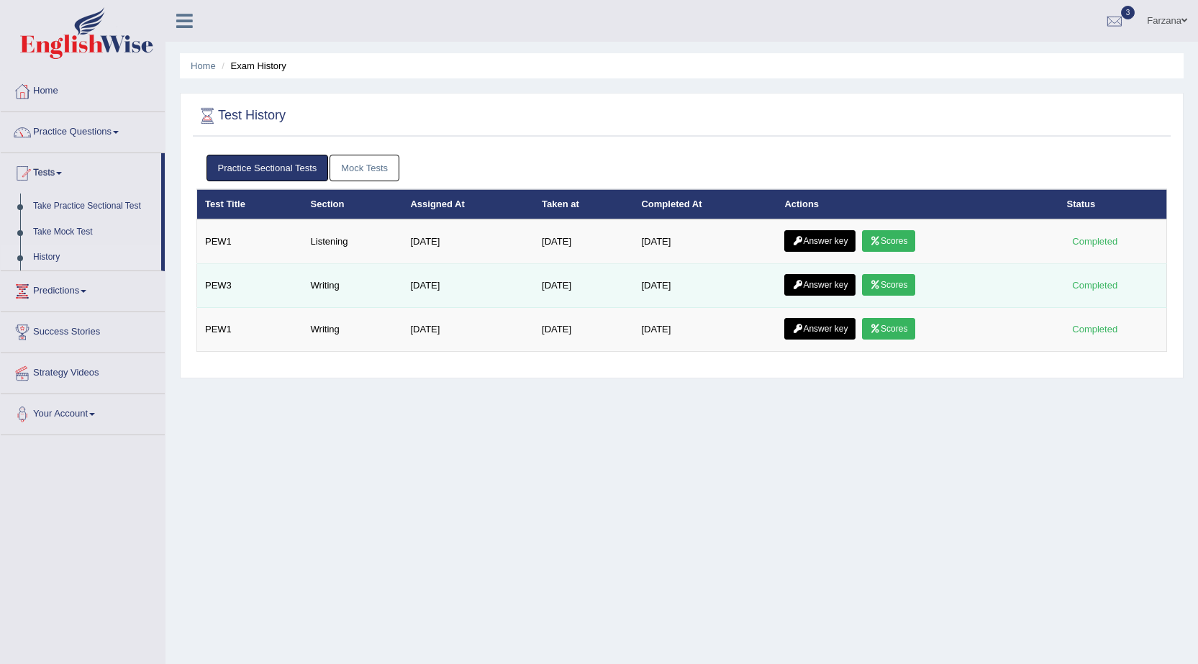
click at [904, 283] on link "Scores" at bounding box center [888, 285] width 53 height 22
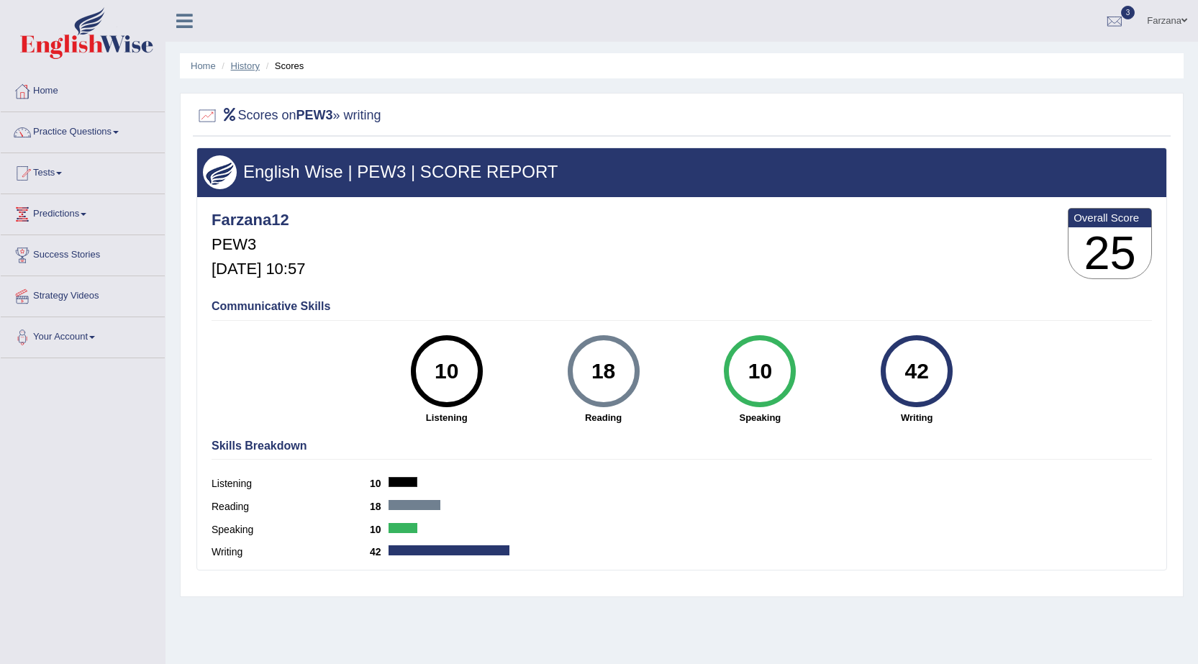
click at [245, 68] on link "History" at bounding box center [245, 65] width 29 height 11
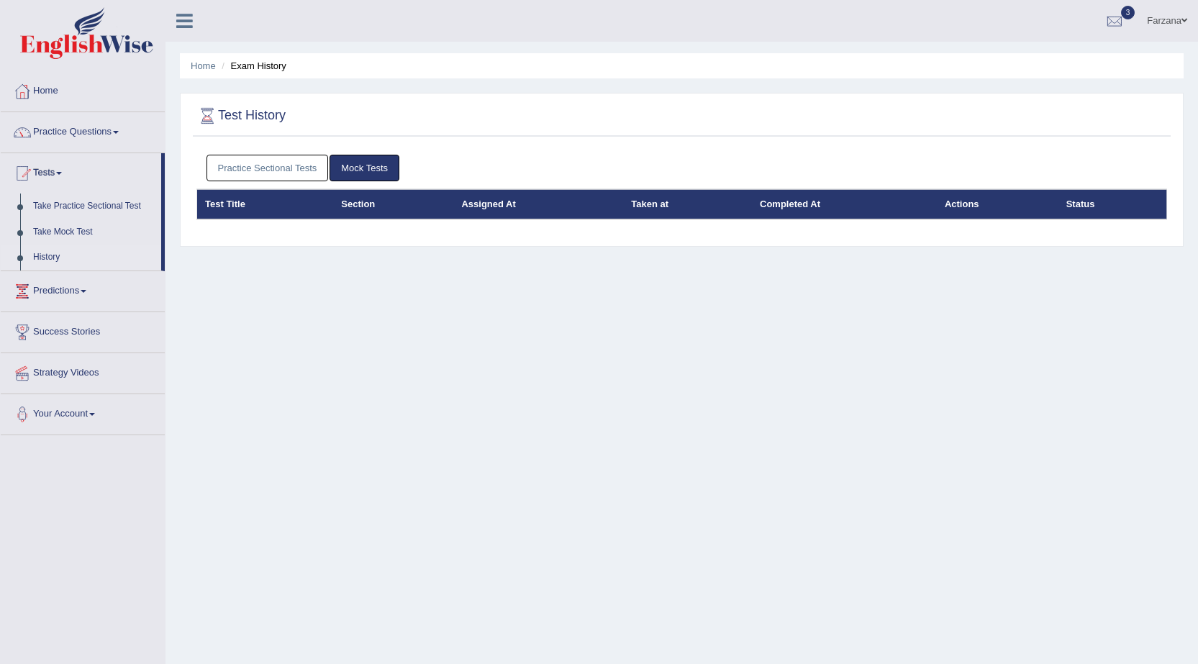
click at [304, 167] on link "Practice Sectional Tests" at bounding box center [267, 168] width 122 height 27
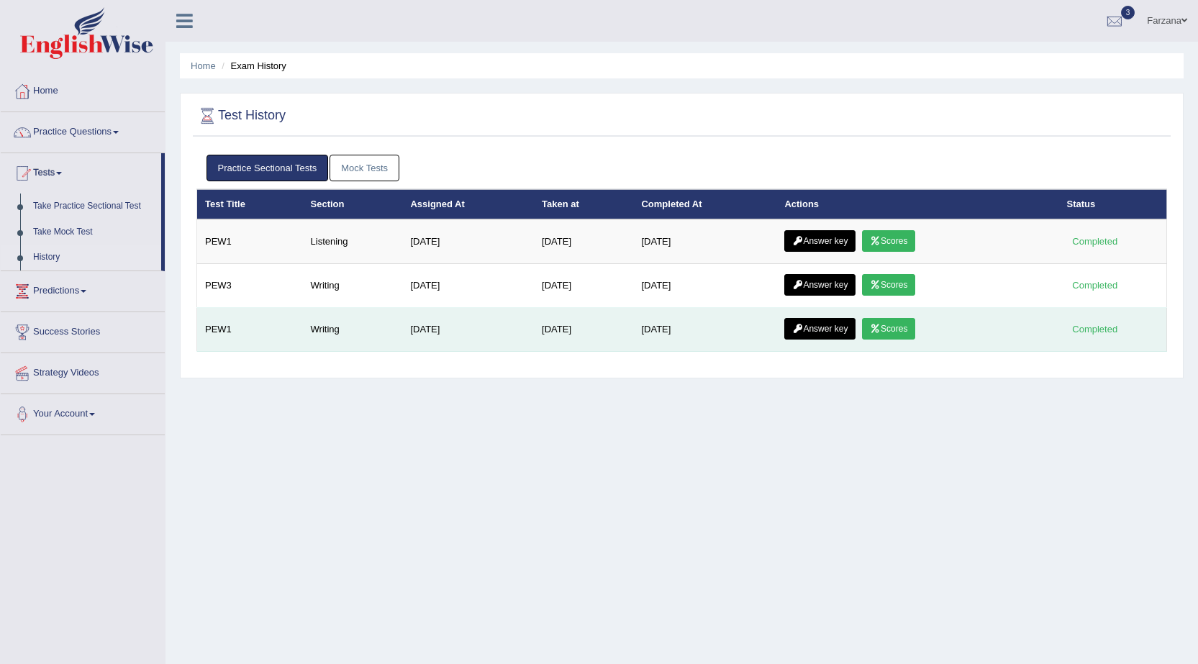
click at [895, 330] on link "Scores" at bounding box center [888, 329] width 53 height 22
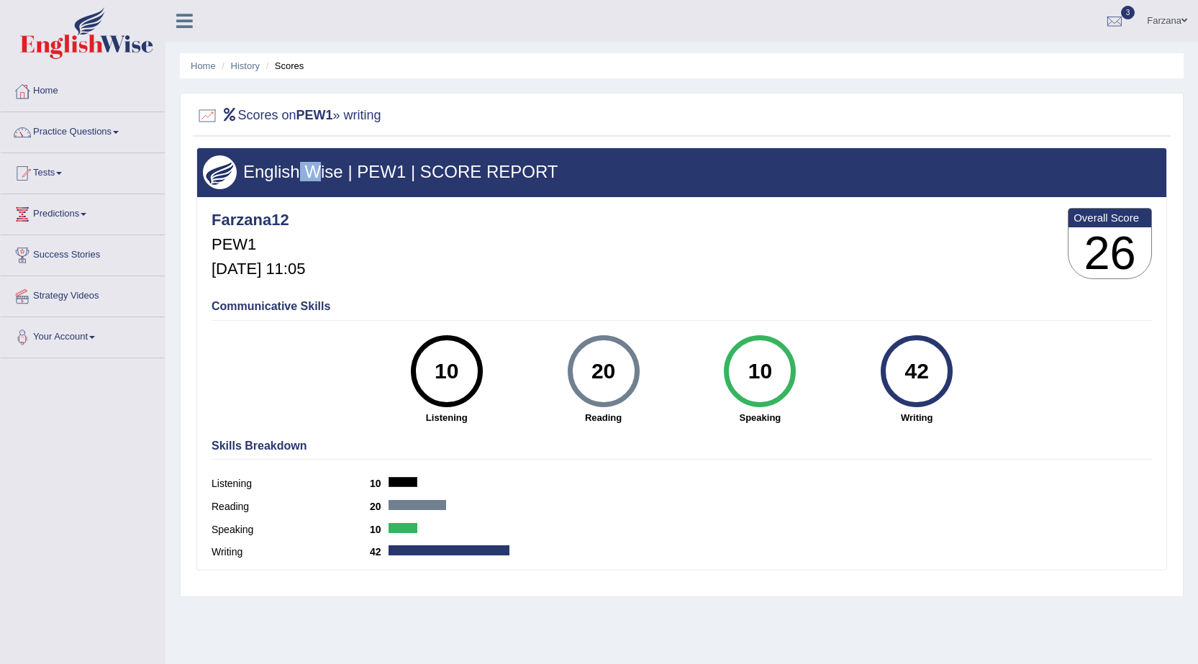
drag, startPoint x: 306, startPoint y: 188, endPoint x: 360, endPoint y: 158, distance: 62.5
click at [345, 165] on div "English Wise | PEW1 | SCORE REPORT" at bounding box center [681, 172] width 969 height 48
click at [242, 68] on link "History" at bounding box center [245, 65] width 29 height 11
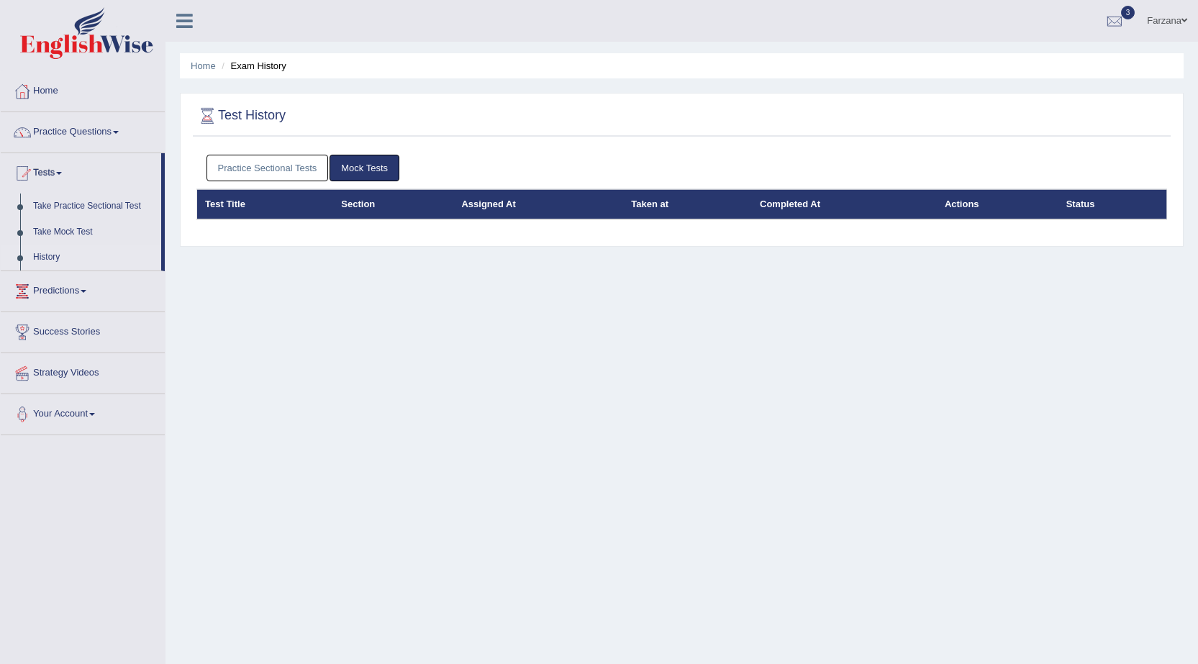
click at [286, 165] on link "Practice Sectional Tests" at bounding box center [267, 168] width 122 height 27
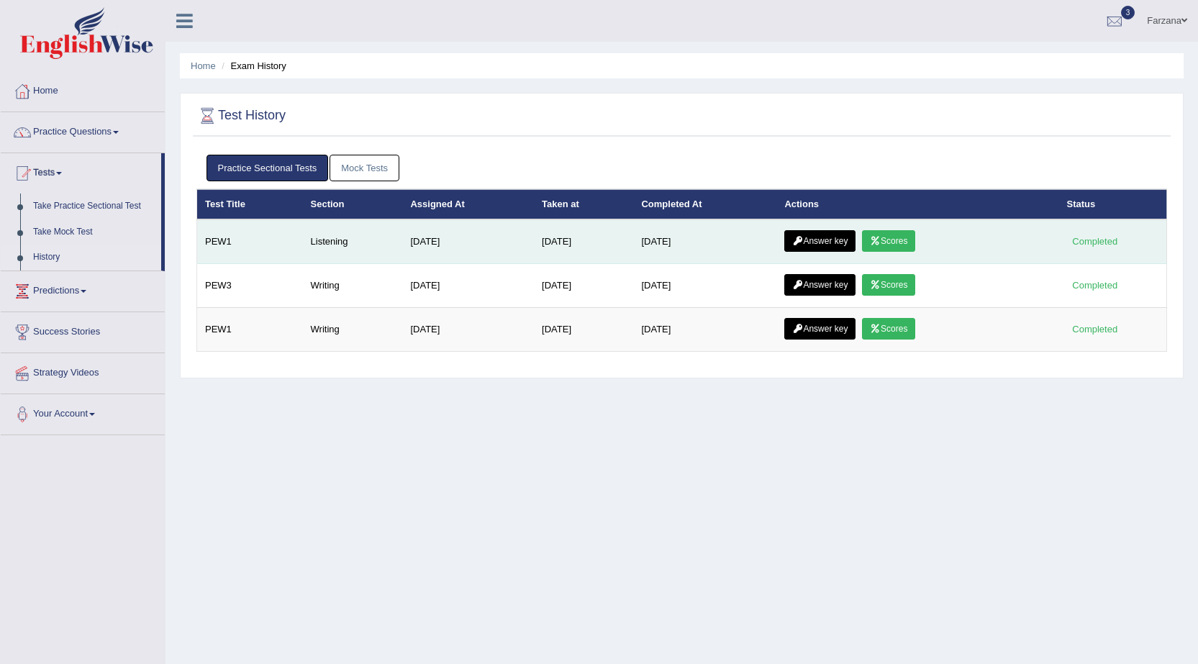
click at [915, 241] on link "Scores" at bounding box center [888, 241] width 53 height 22
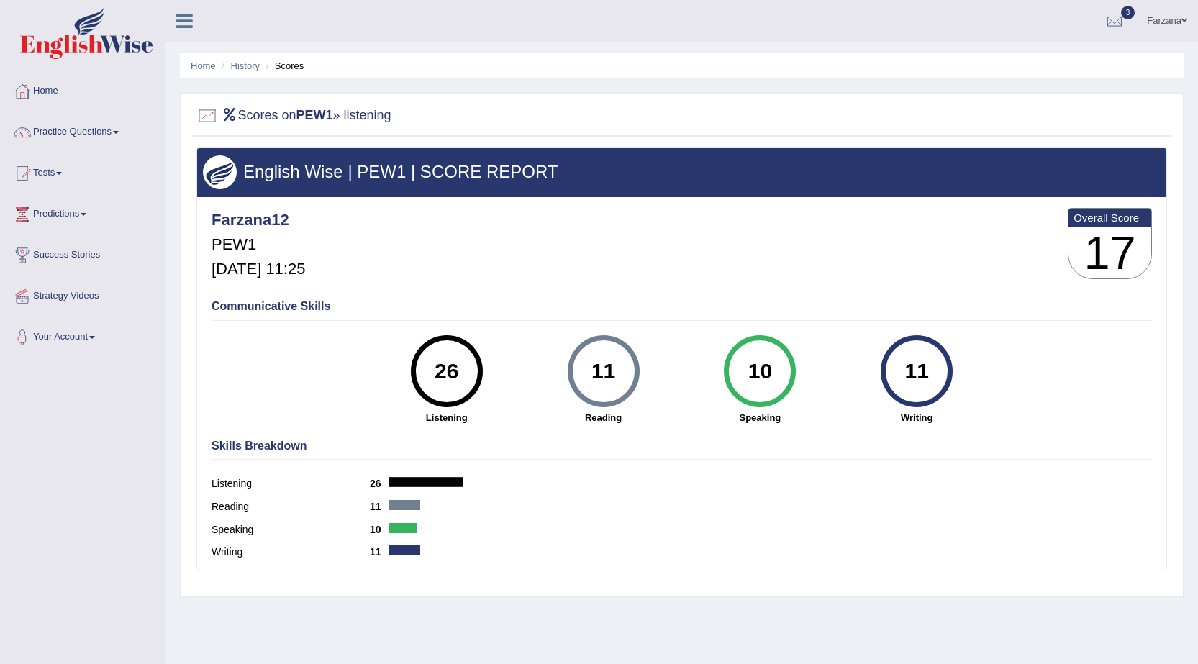
scroll to position [72, 0]
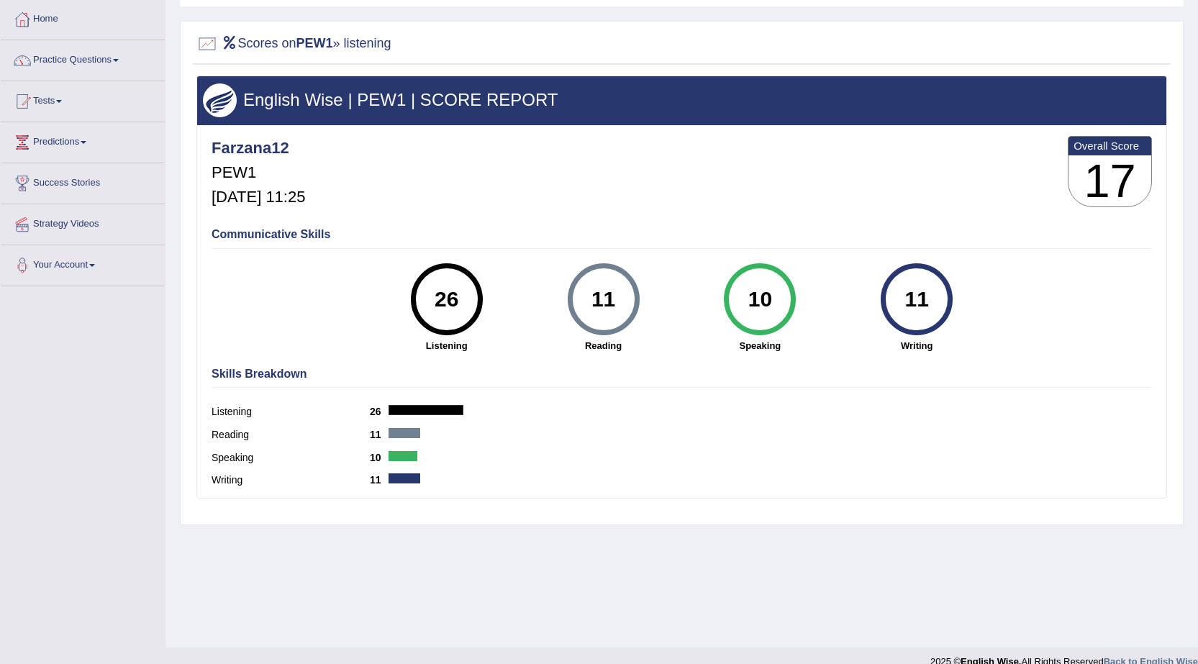
click at [318, 227] on div "Communicative Skills 26 Listening 11 Reading 10 Speaking 11 Writing" at bounding box center [682, 289] width 948 height 136
click at [629, 286] on div "11" at bounding box center [604, 299] width 72 height 72
click at [761, 292] on div "10" at bounding box center [760, 299] width 53 height 60
drag, startPoint x: 781, startPoint y: 276, endPoint x: 1048, endPoint y: 300, distance: 268.0
click at [962, 263] on div "26 Listening 11 Reading 10 Speaking 11 Writing" at bounding box center [682, 263] width 940 height 0
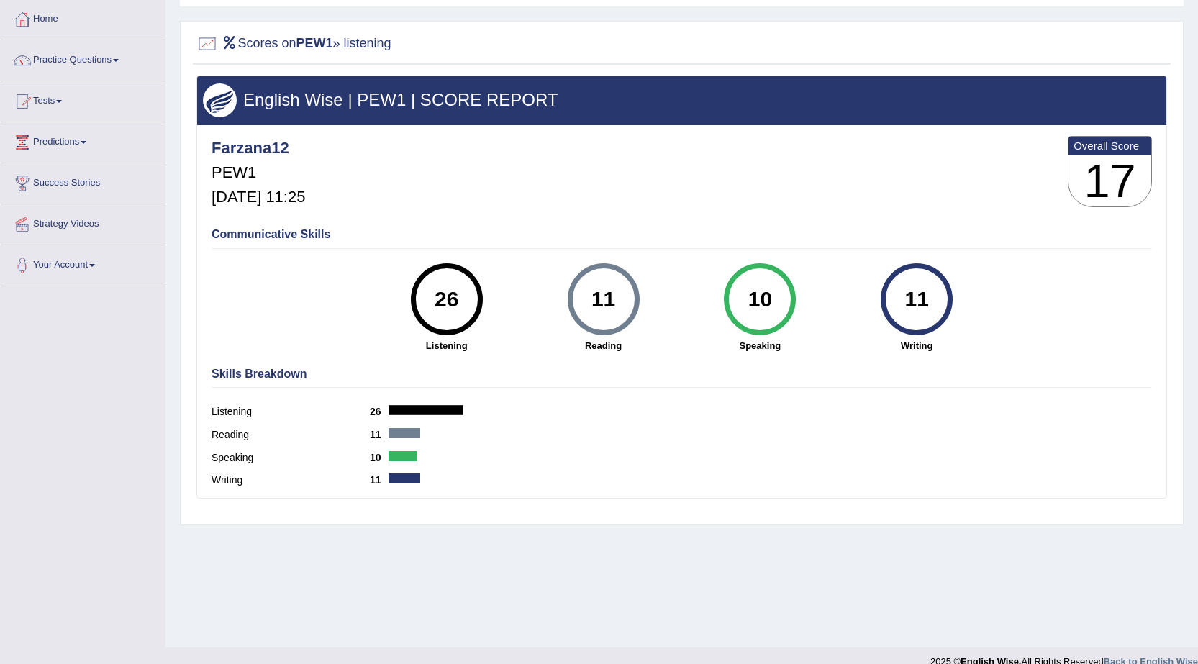
click at [1035, 288] on div "Communicative Skills 26 Listening 11 Reading 10 Speaking 11 Writing" at bounding box center [682, 289] width 948 height 136
click at [1107, 150] on b "Overall Score" at bounding box center [1109, 146] width 73 height 12
click at [286, 235] on h4 "Communicative Skills" at bounding box center [682, 234] width 940 height 13
click at [372, 437] on b "11" at bounding box center [379, 435] width 19 height 12
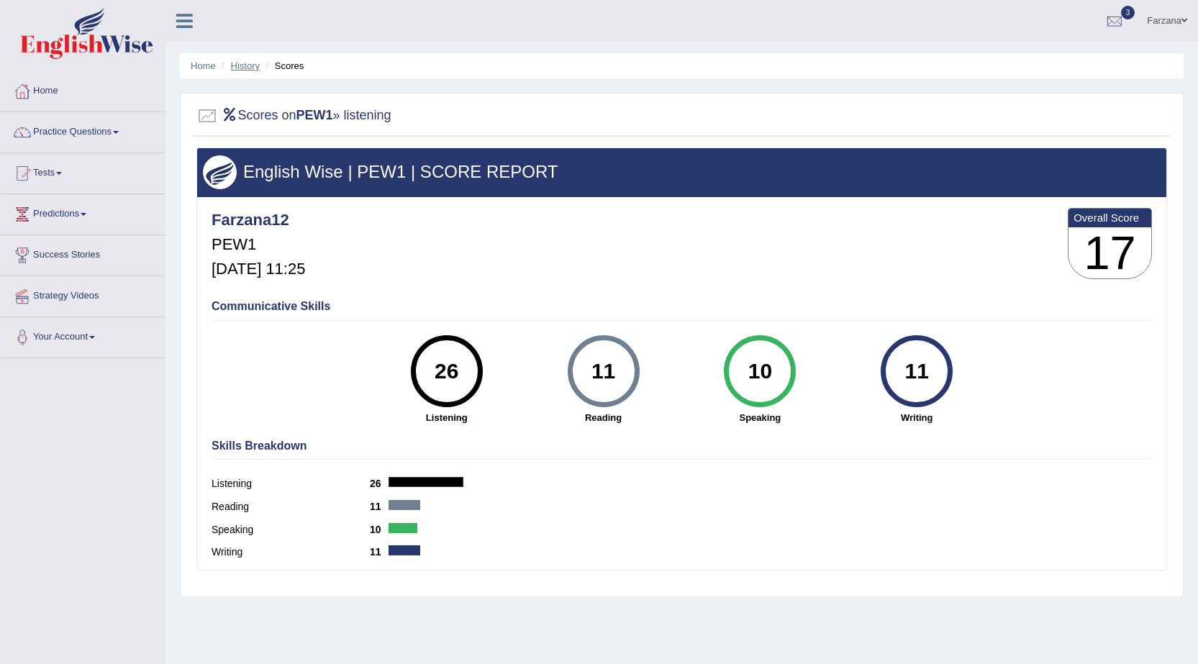
click at [258, 66] on link "History" at bounding box center [245, 65] width 29 height 11
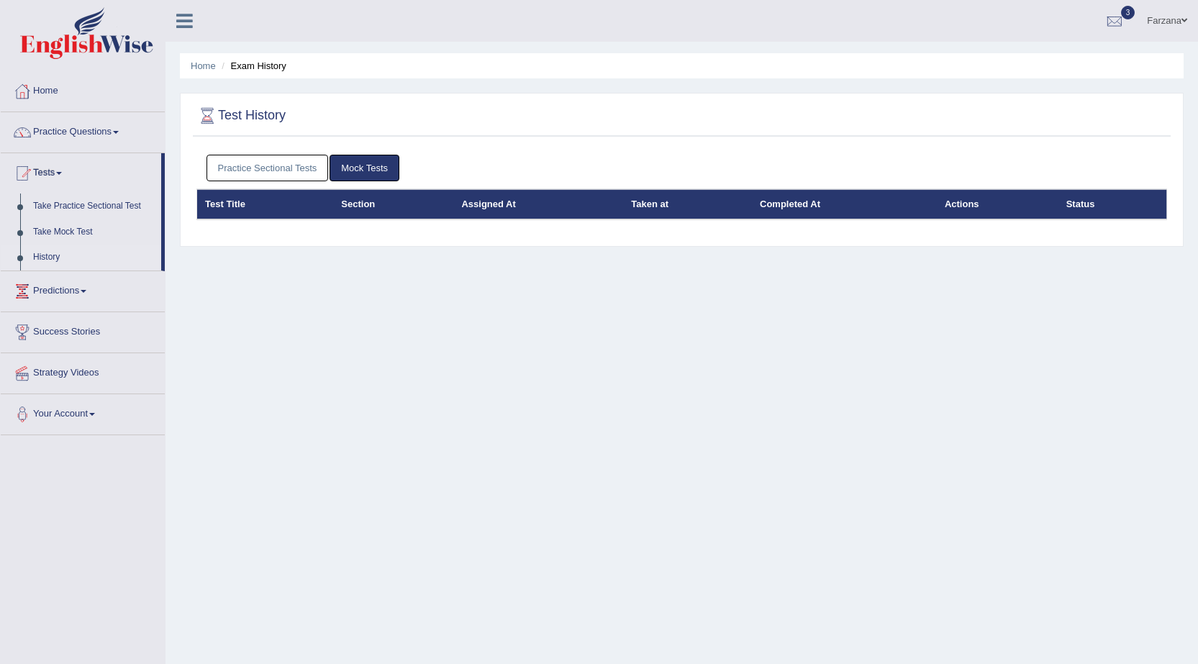
click at [291, 165] on link "Practice Sectional Tests" at bounding box center [267, 168] width 122 height 27
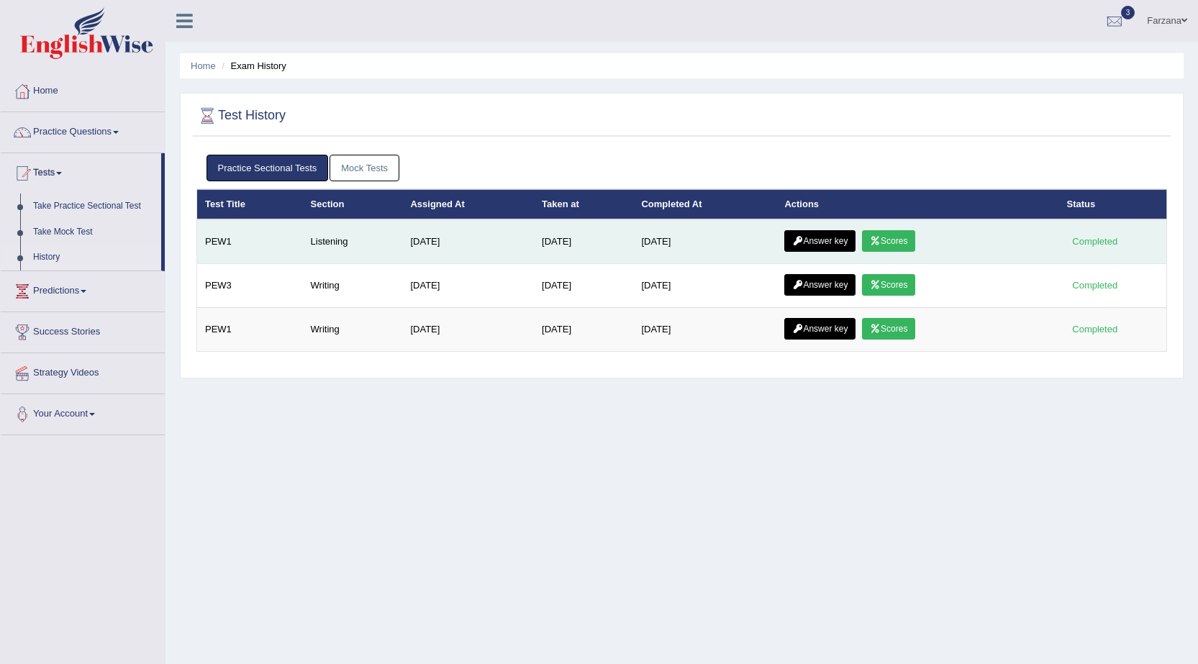
click at [844, 239] on link "Answer key" at bounding box center [819, 241] width 71 height 22
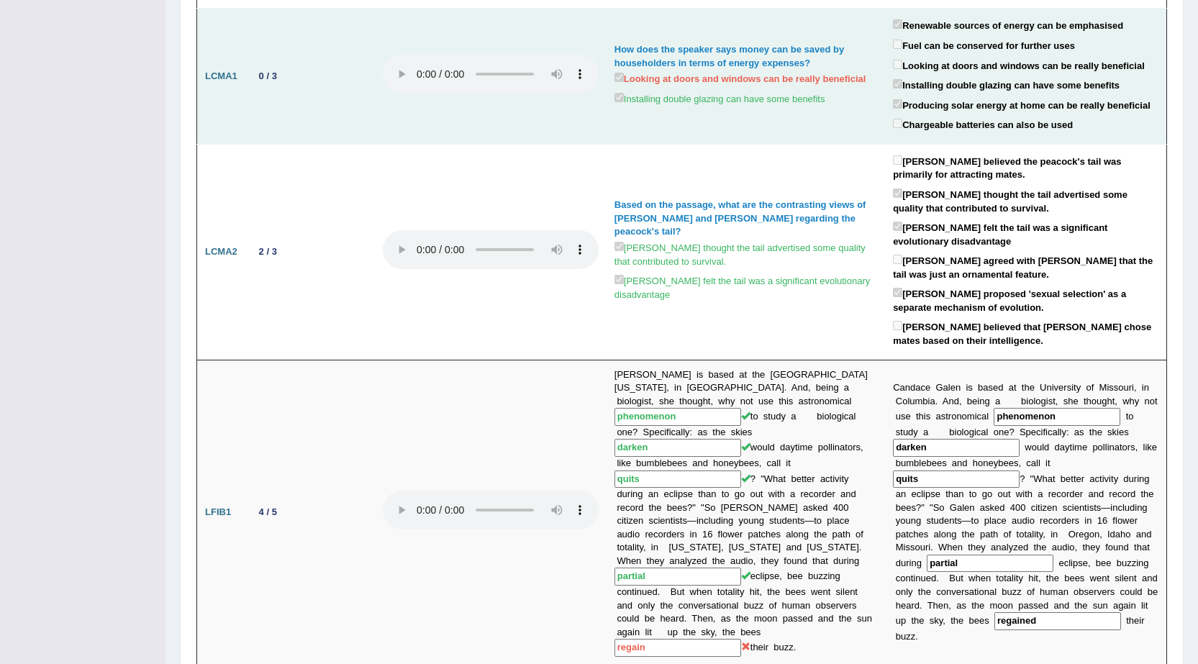
scroll to position [432, 0]
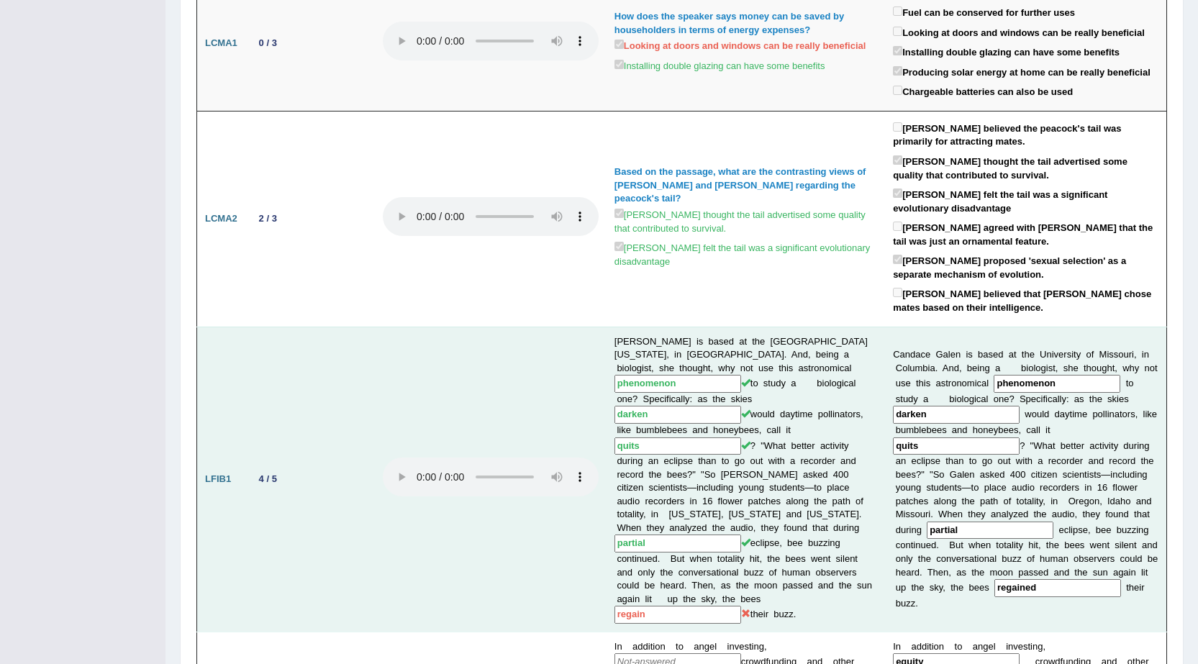
click at [683, 606] on input "regain" at bounding box center [677, 615] width 127 height 18
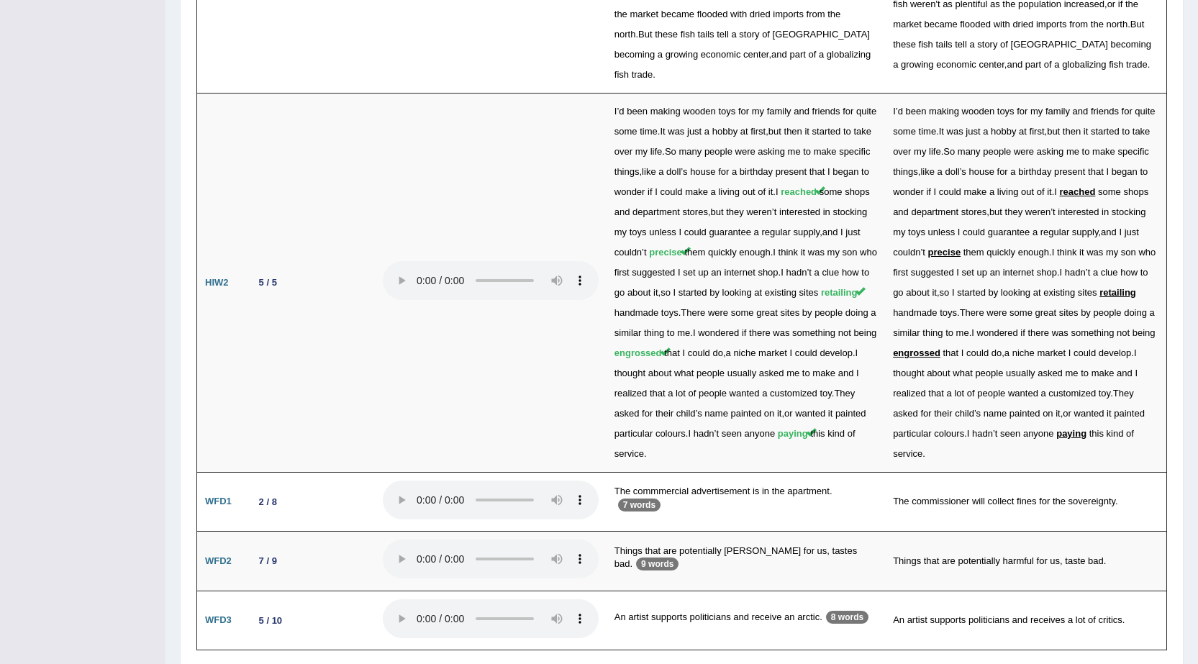
scroll to position [2626, 0]
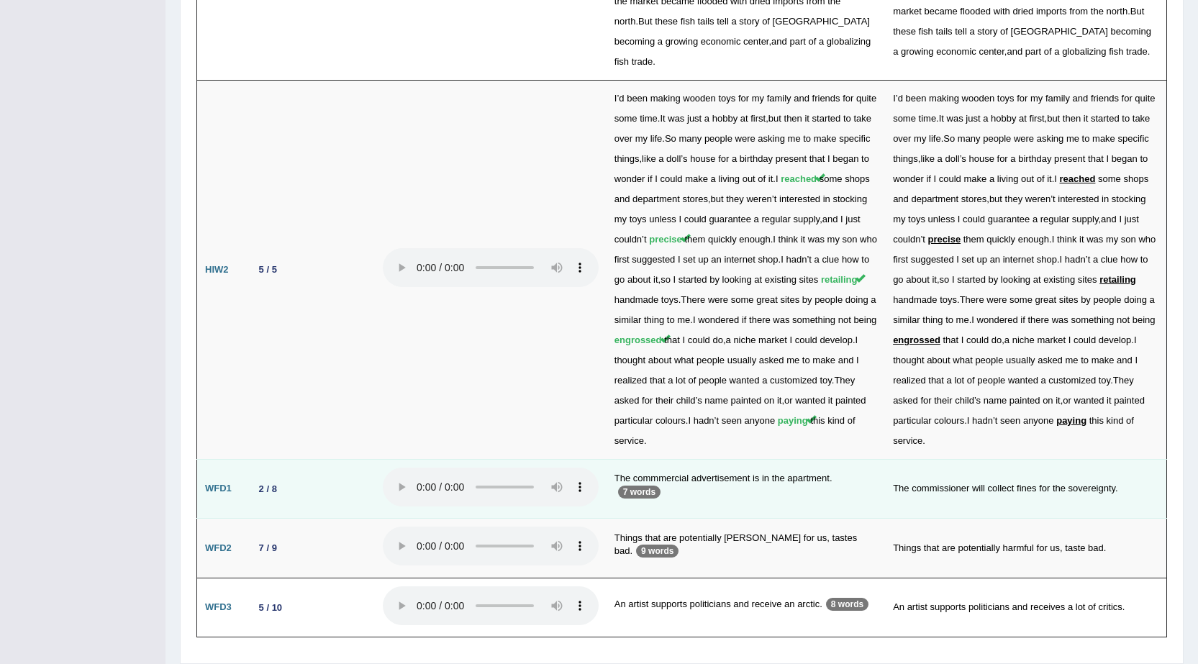
click at [660, 486] on p "7 words" at bounding box center [639, 492] width 42 height 13
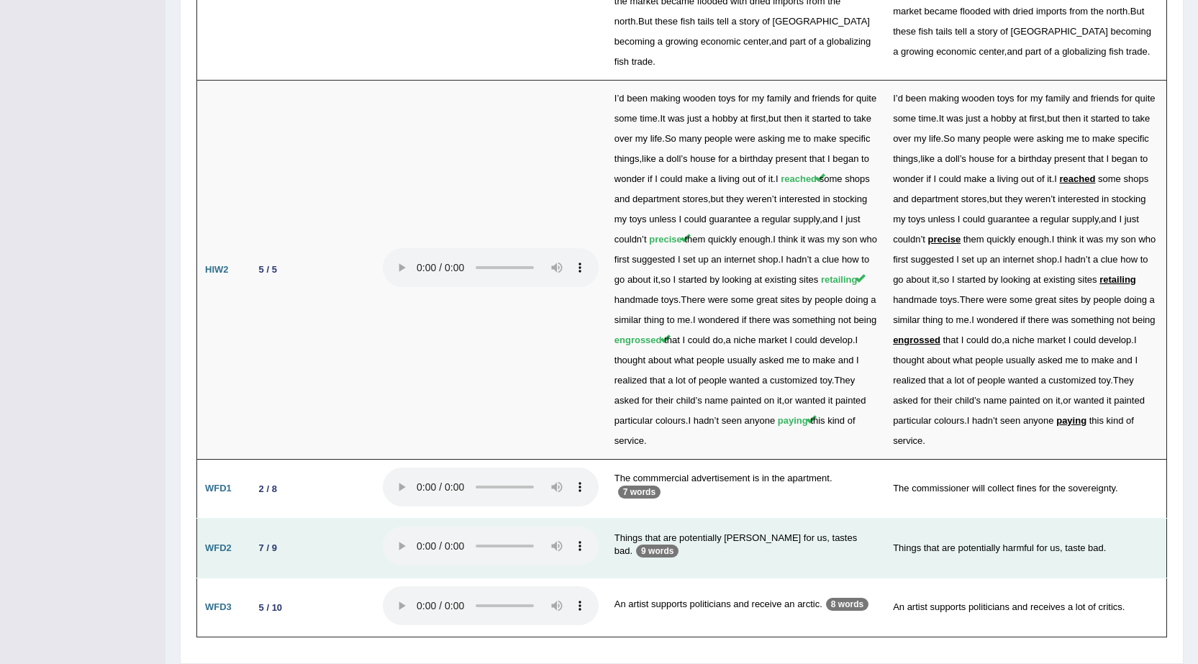
click at [678, 545] on p "9 words" at bounding box center [657, 551] width 42 height 13
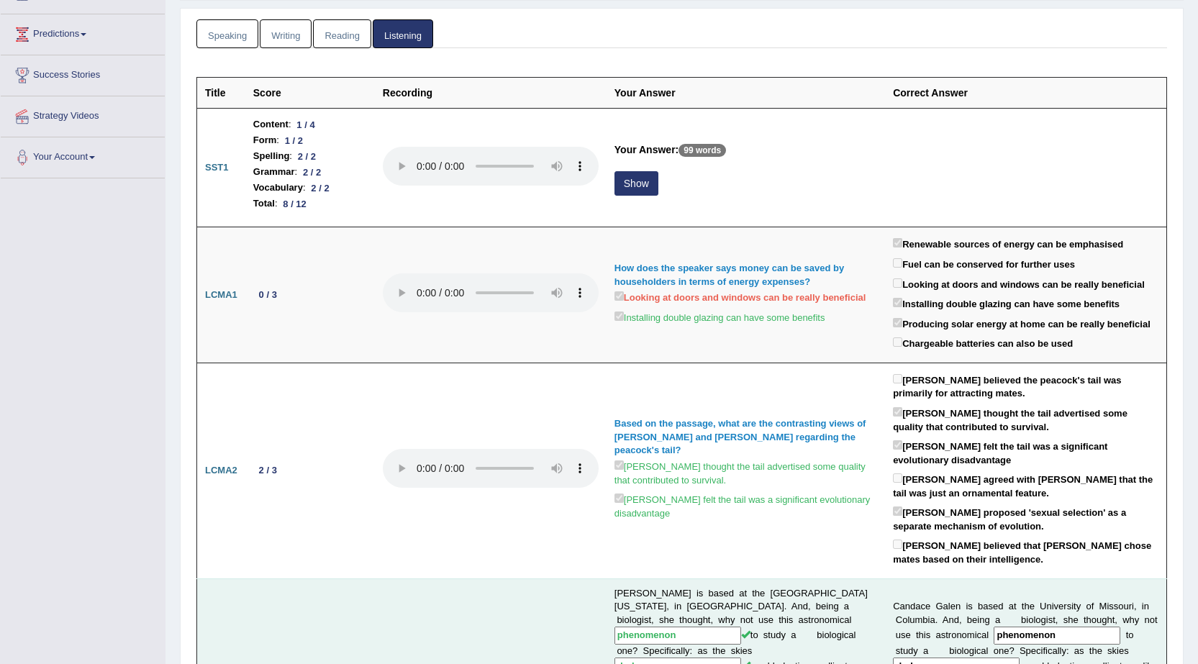
scroll to position [0, 0]
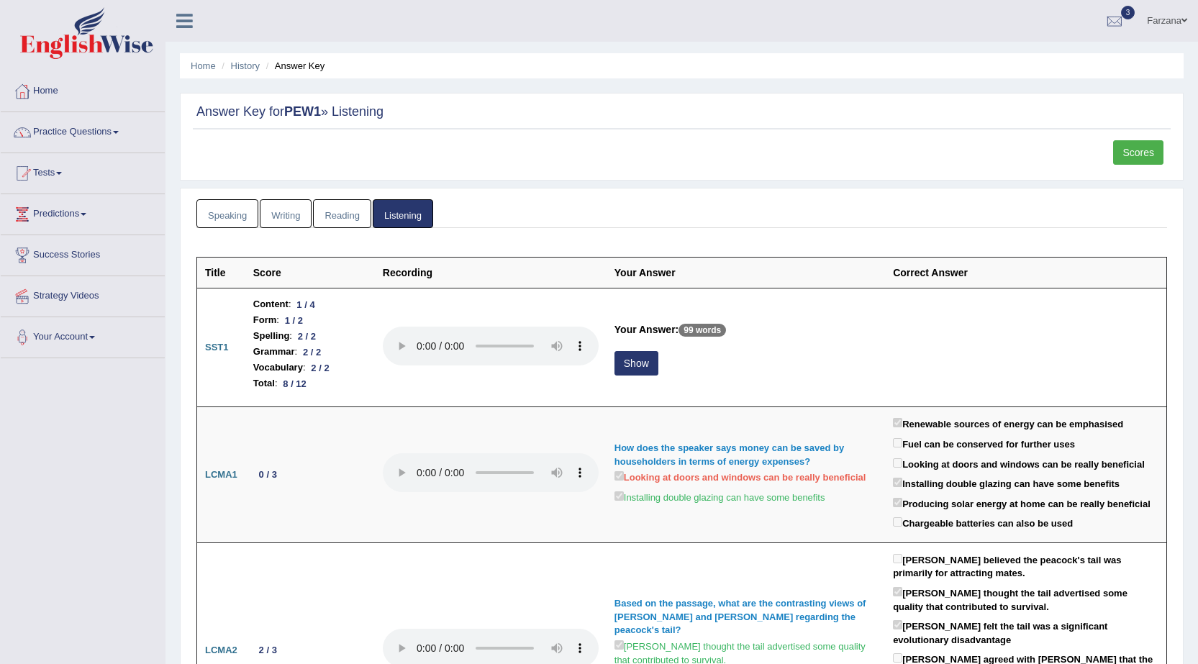
click at [350, 222] on link "Reading" at bounding box center [342, 213] width 58 height 29
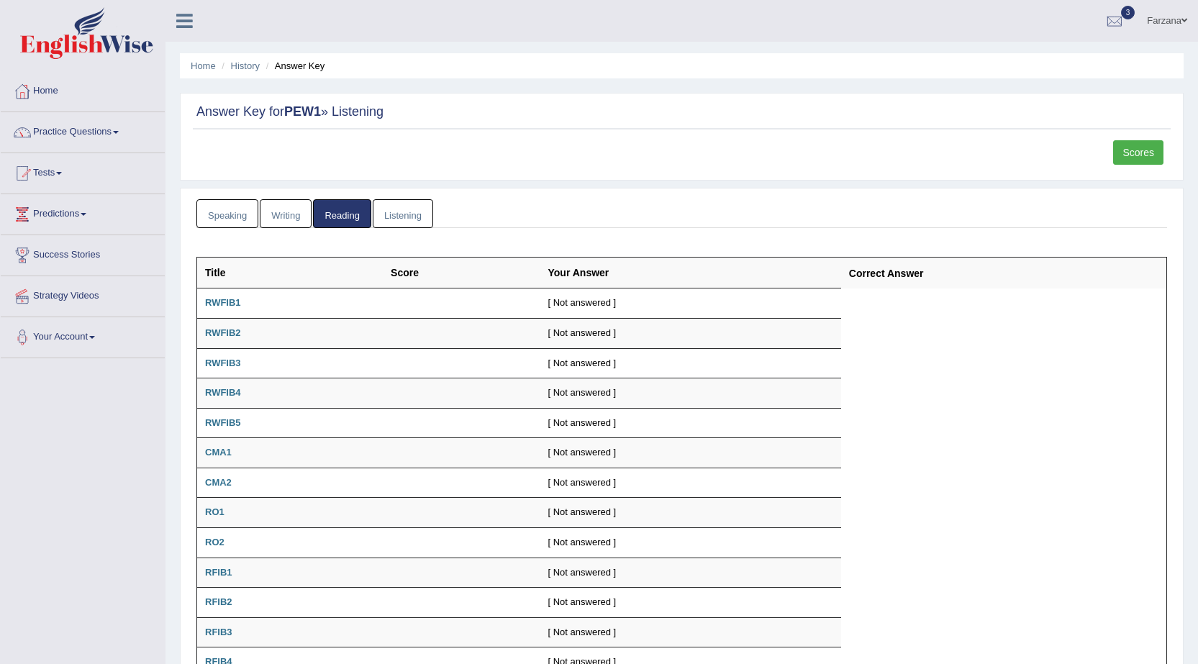
click at [273, 222] on link "Writing" at bounding box center [286, 213] width 52 height 29
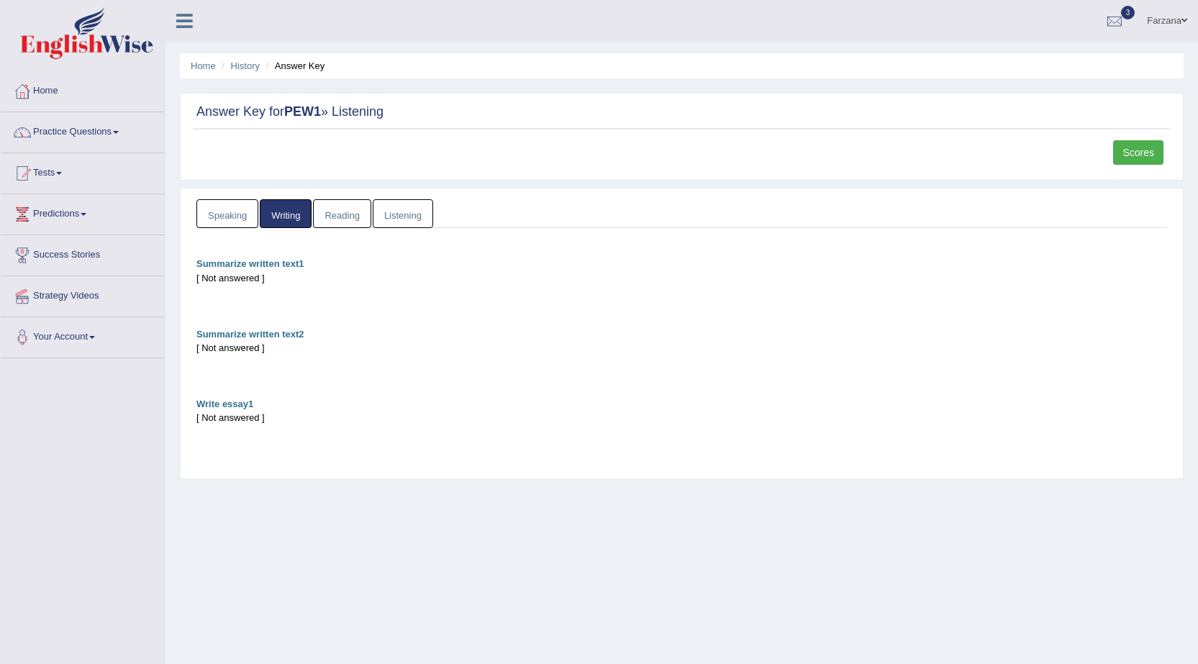
click at [276, 267] on b "Summarize written text1" at bounding box center [250, 263] width 108 height 11
click at [240, 226] on link "Speaking" at bounding box center [227, 213] width 62 height 29
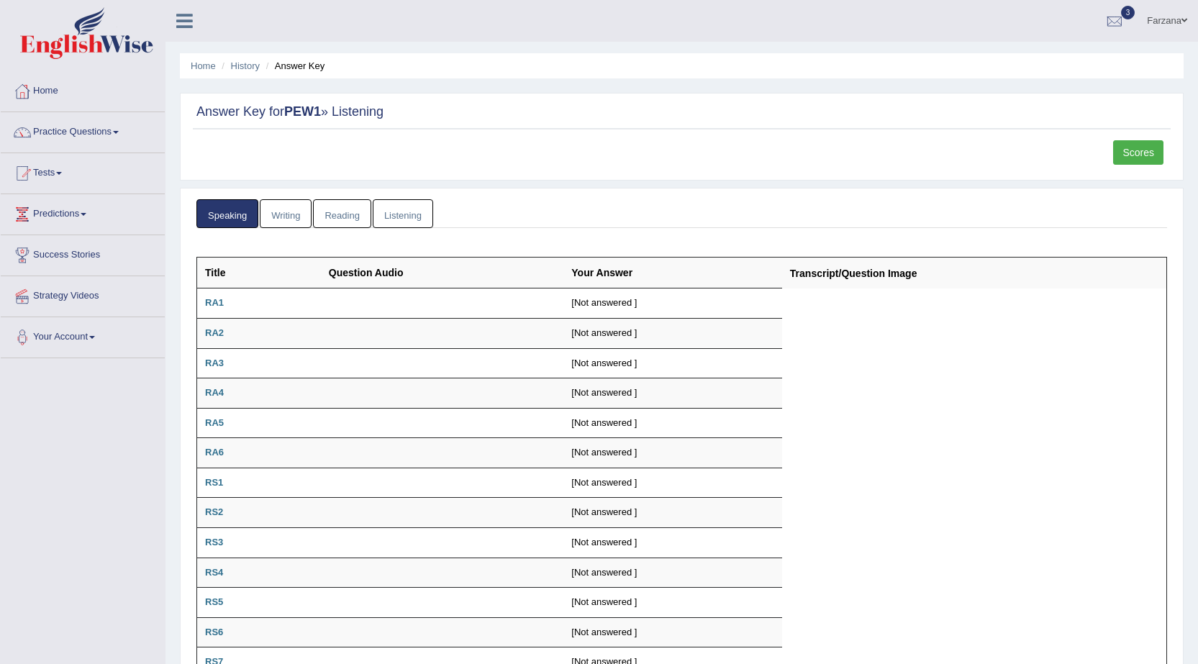
click at [296, 214] on link "Writing" at bounding box center [286, 213] width 52 height 29
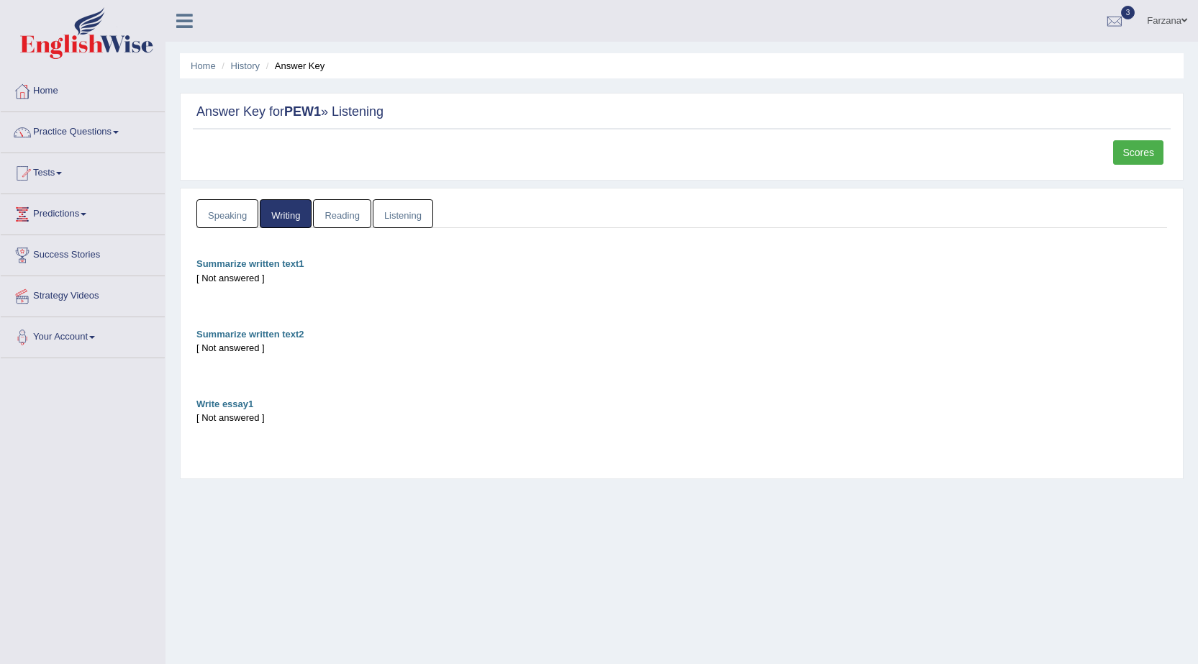
click at [291, 263] on b "Summarize written text1" at bounding box center [250, 263] width 108 height 11
click at [263, 281] on div "[ Not answered ]" at bounding box center [681, 278] width 971 height 14
click at [253, 224] on link "Speaking" at bounding box center [227, 213] width 62 height 29
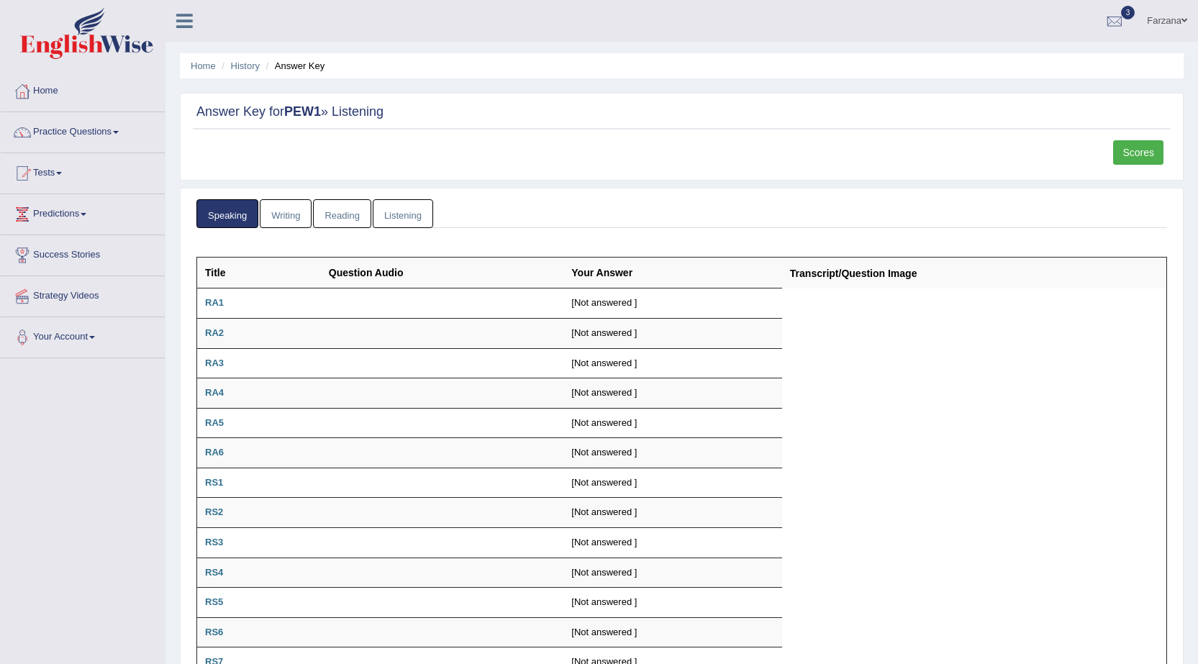
click at [297, 214] on link "Writing" at bounding box center [286, 213] width 52 height 29
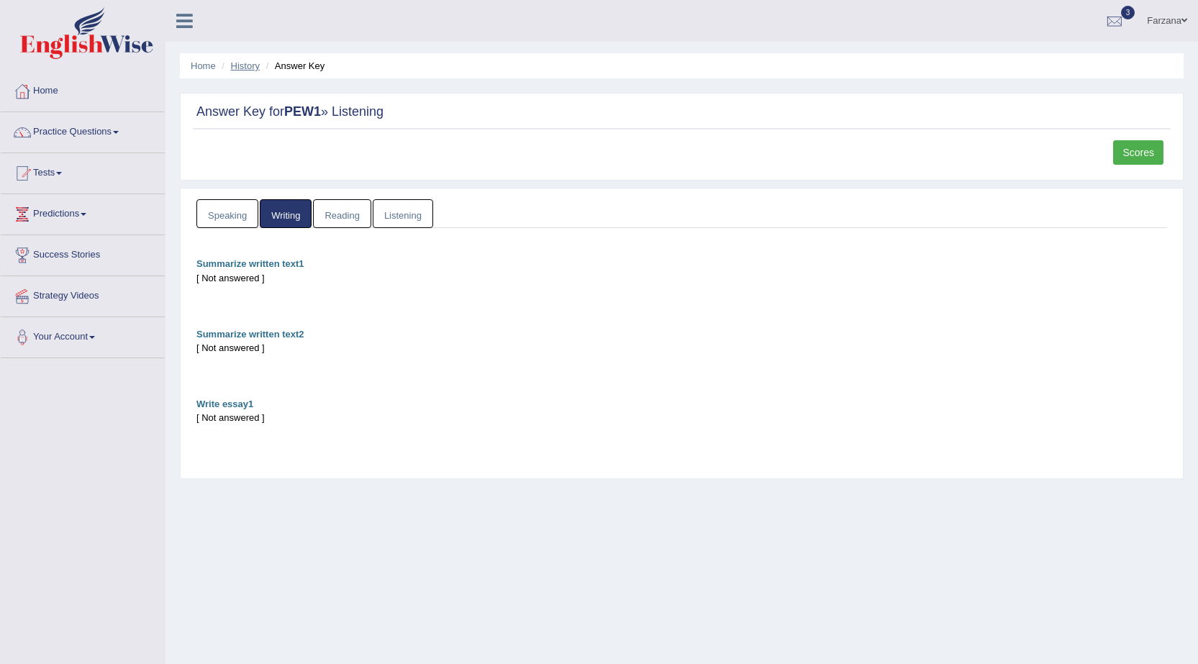
click at [238, 63] on link "History" at bounding box center [245, 65] width 29 height 11
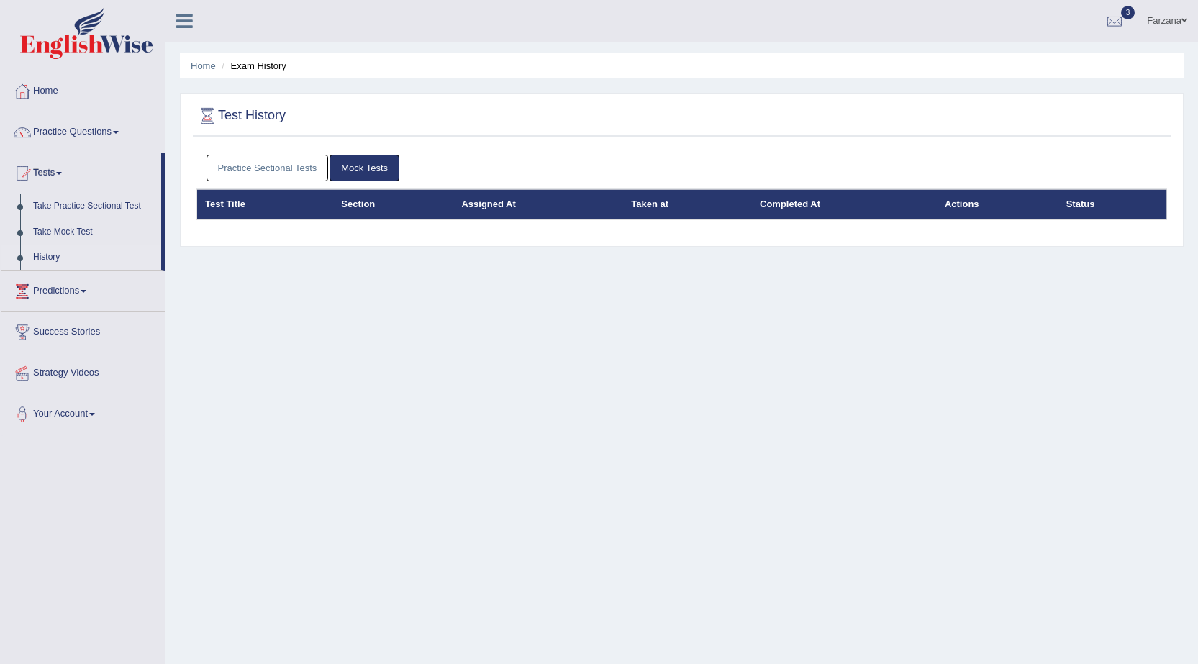
click at [304, 168] on link "Practice Sectional Tests" at bounding box center [267, 168] width 122 height 27
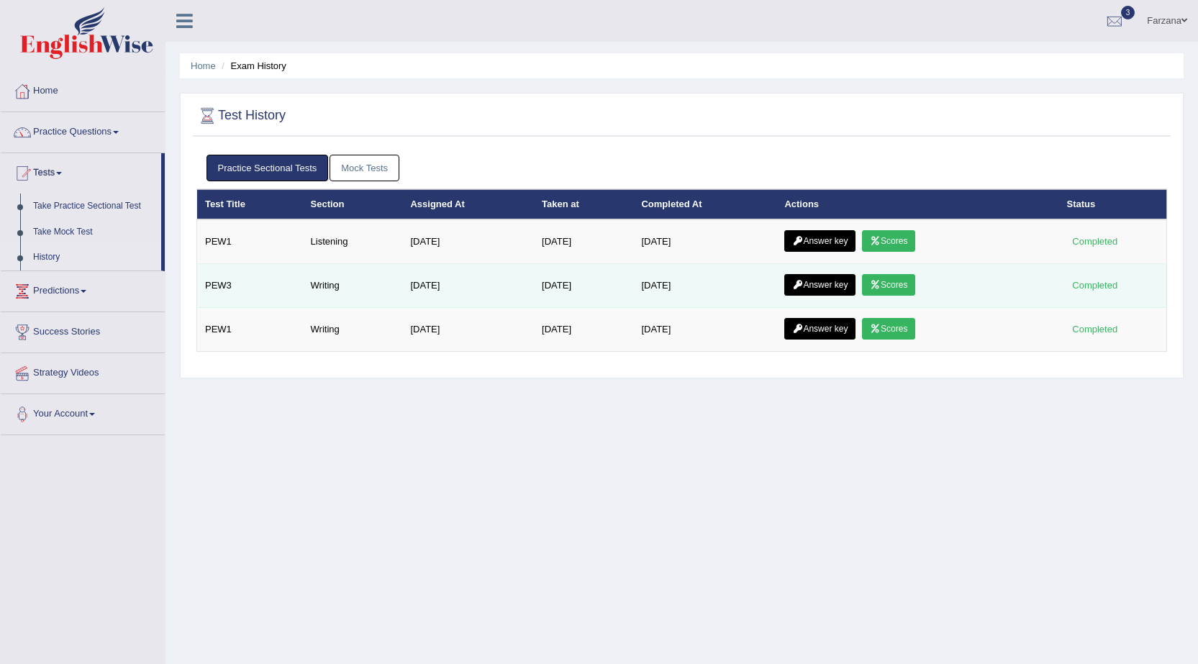
click at [855, 285] on link "Answer key" at bounding box center [819, 285] width 71 height 22
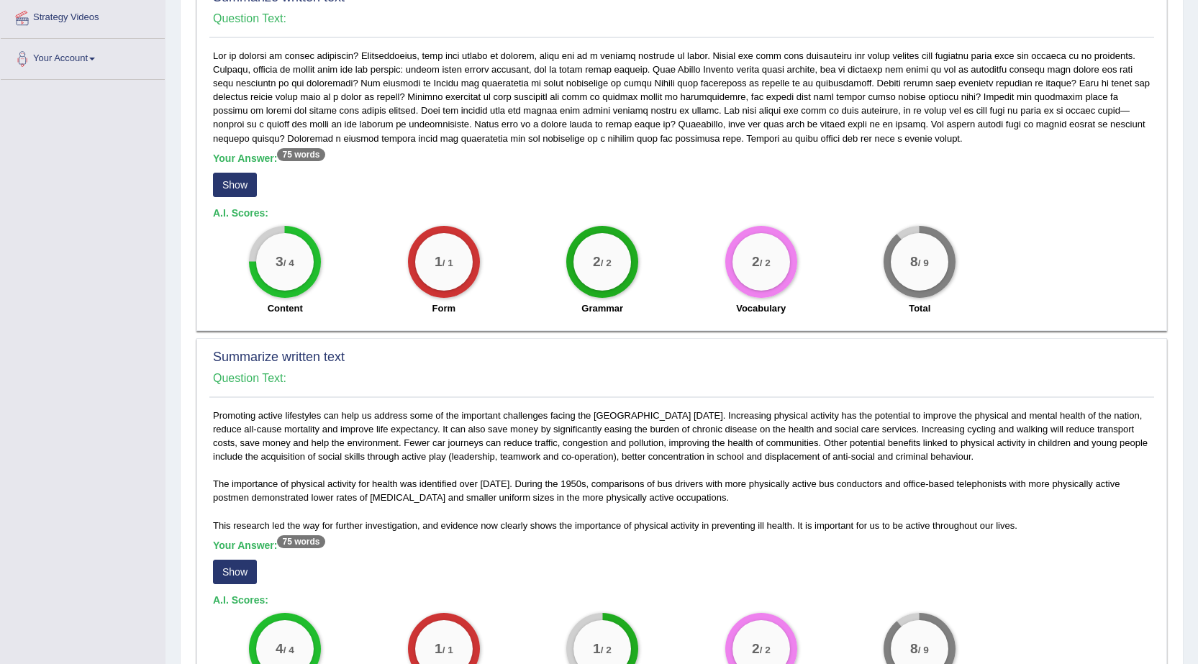
scroll to position [360, 0]
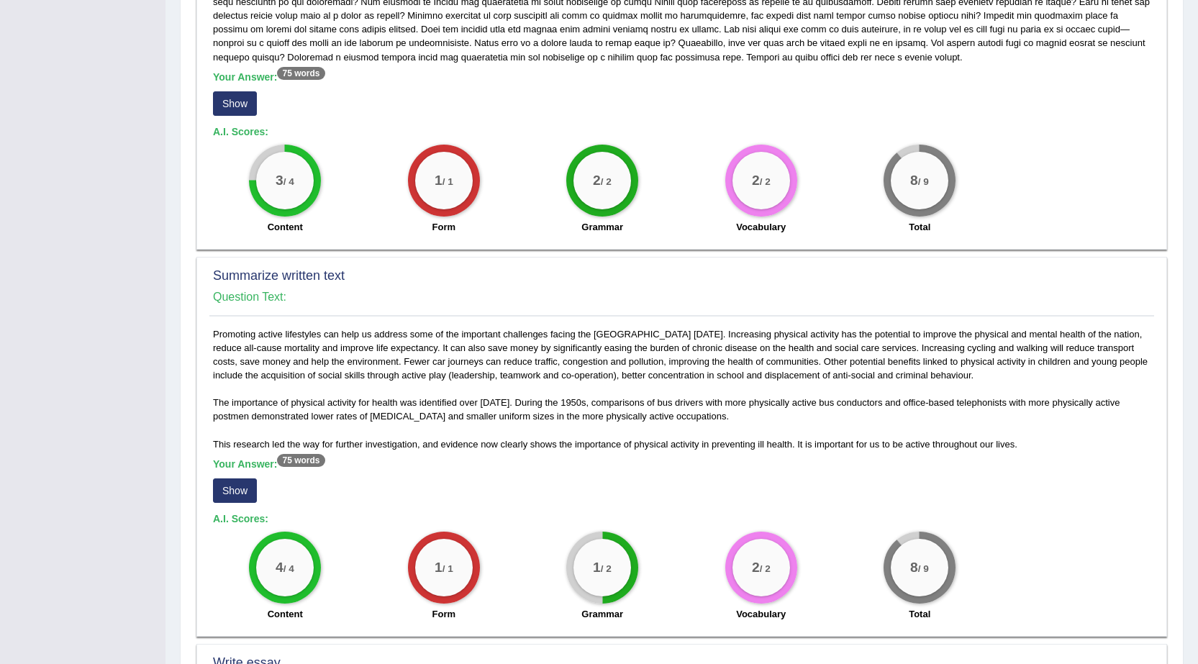
click at [223, 497] on button "Show" at bounding box center [235, 490] width 44 height 24
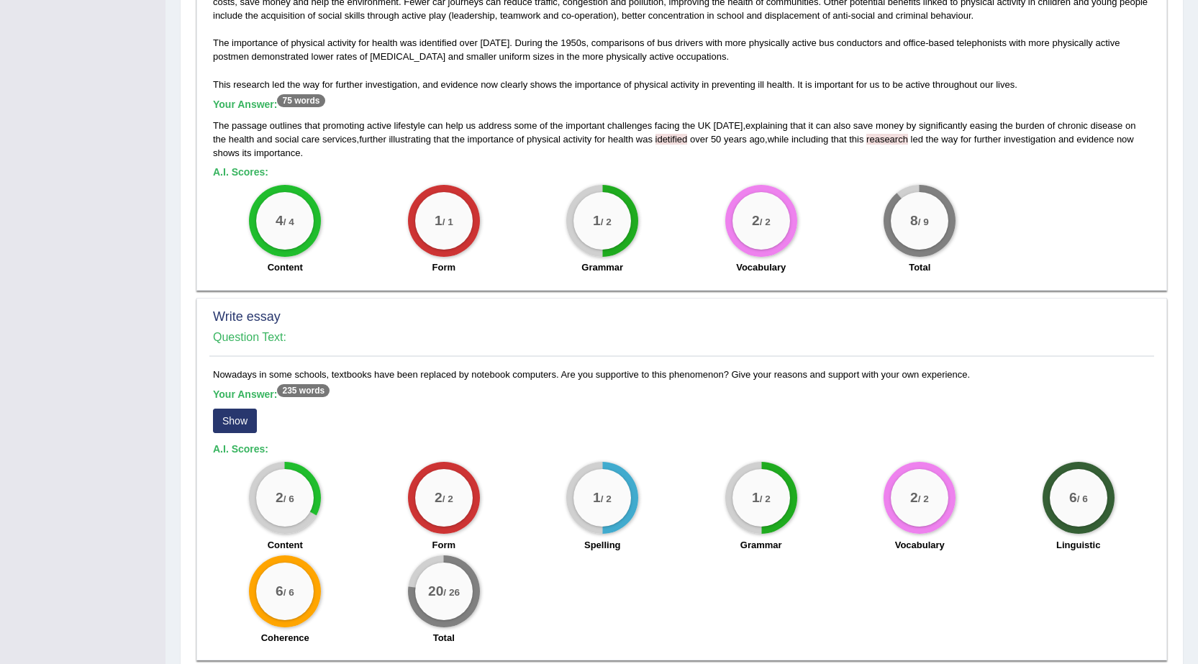
scroll to position [782, 0]
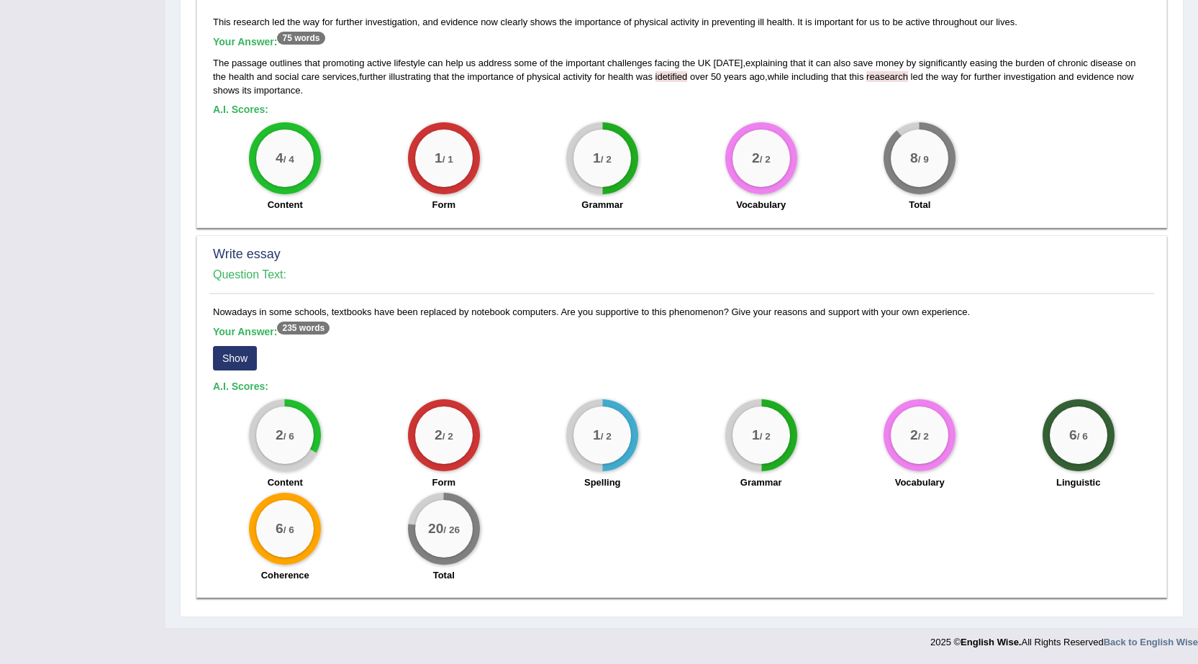
click at [240, 362] on button "Show" at bounding box center [235, 358] width 44 height 24
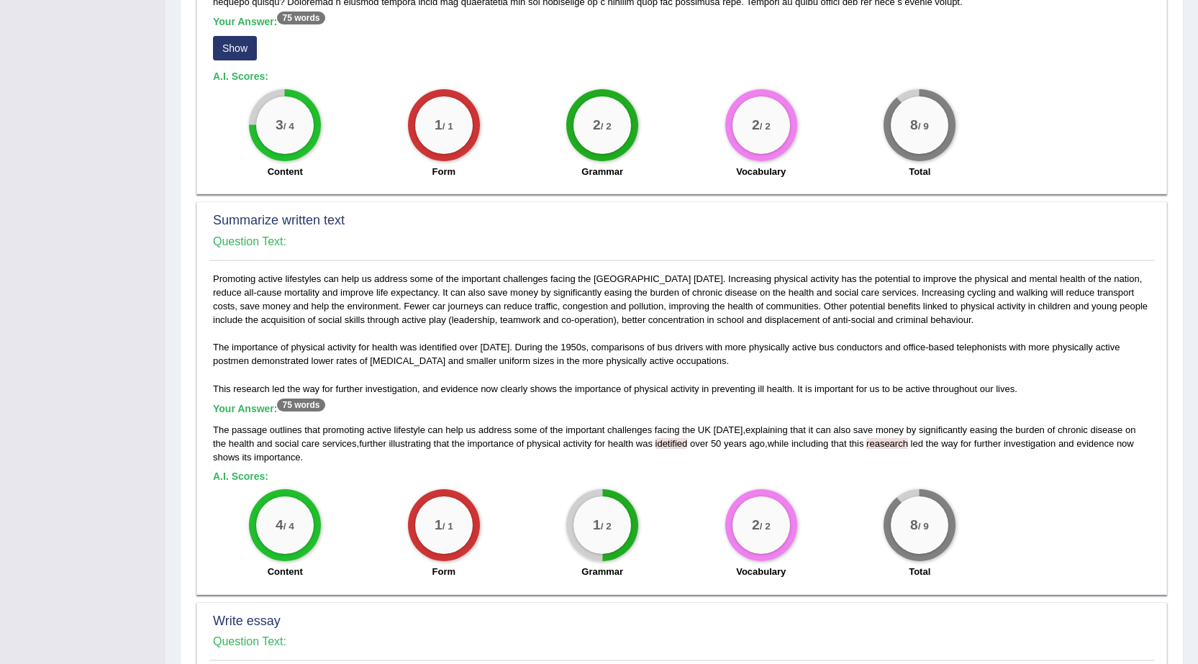
scroll to position [0, 0]
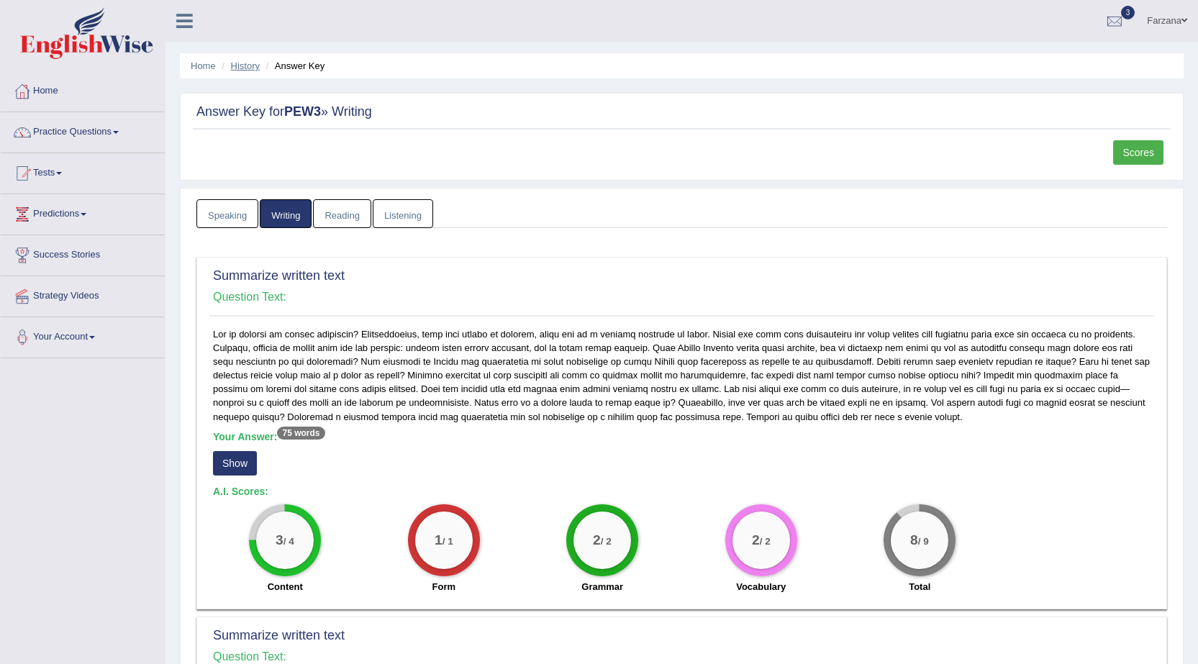
click at [239, 65] on link "History" at bounding box center [245, 65] width 29 height 11
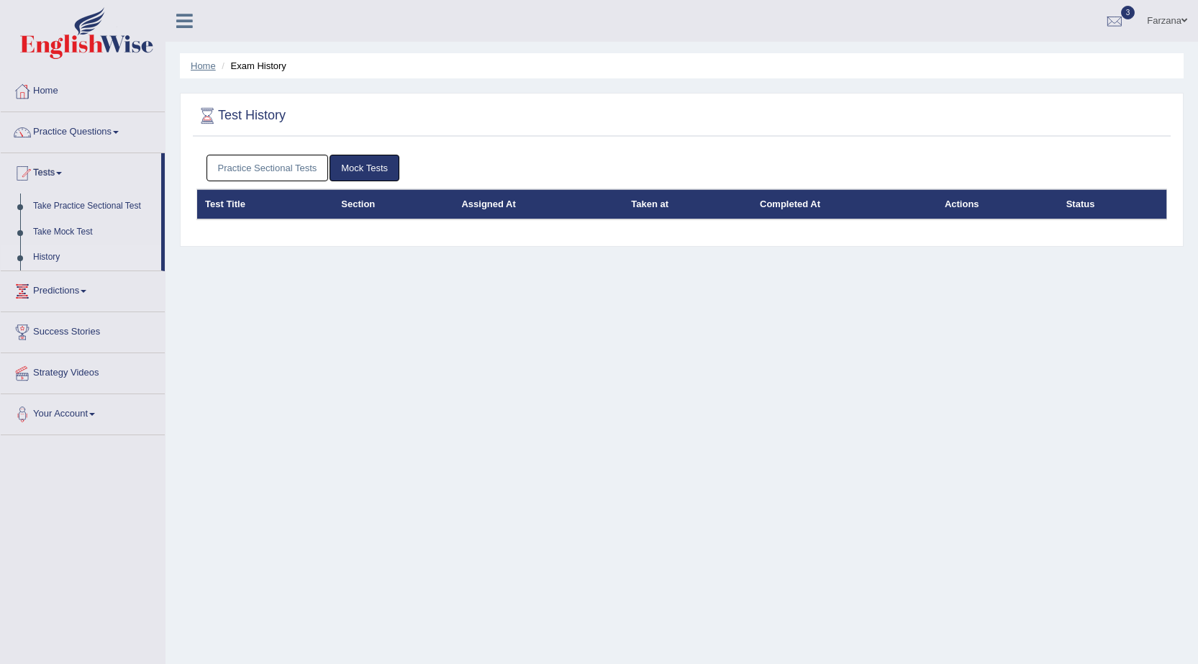
click at [206, 68] on link "Home" at bounding box center [203, 65] width 25 height 11
